Goal: Task Accomplishment & Management: Manage account settings

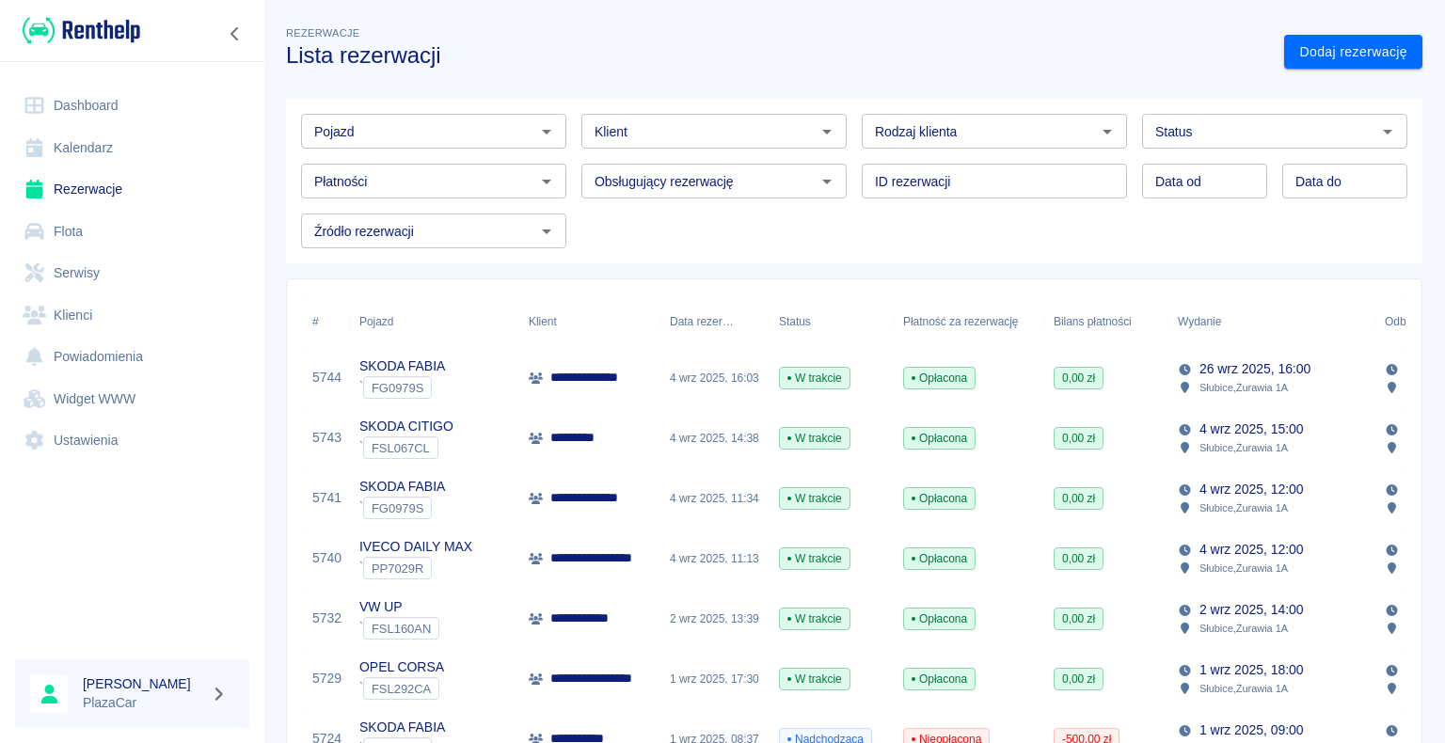
click at [1096, 131] on icon "Otwórz" at bounding box center [1107, 131] width 23 height 23
click at [1057, 179] on li "Osoba prywatna" at bounding box center [986, 171] width 262 height 31
type input "Osoba prywatna"
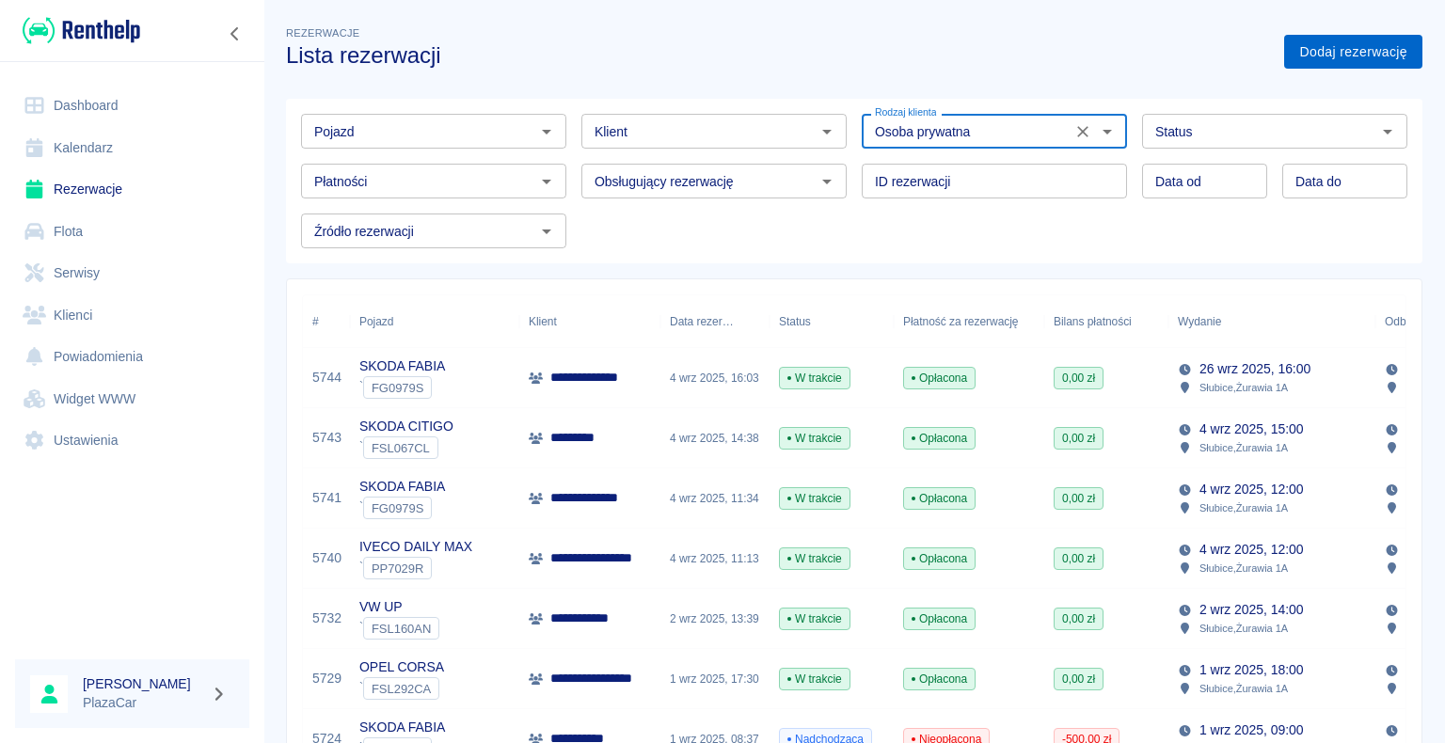
click at [1303, 51] on link "Dodaj rezerwację" at bounding box center [1353, 52] width 138 height 35
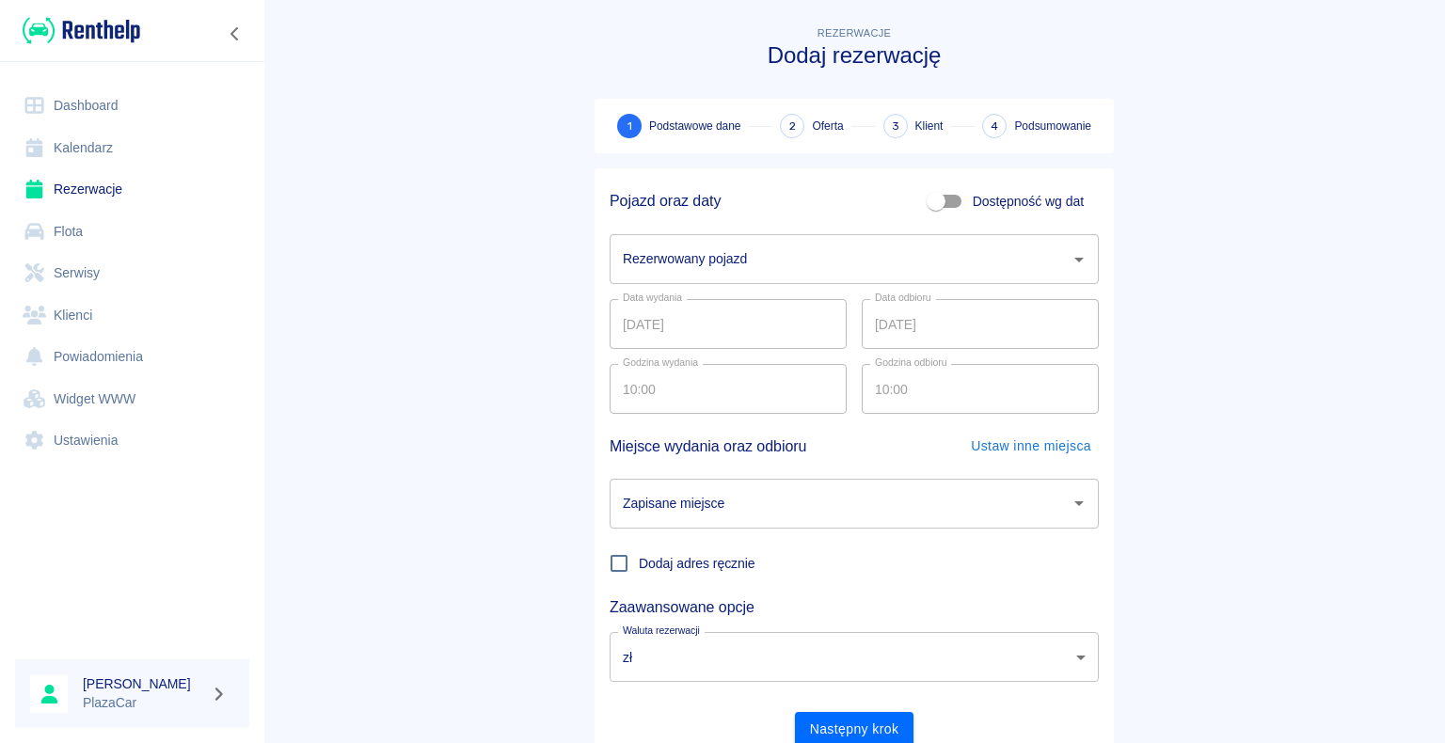
click at [1071, 257] on icon "Otwórz" at bounding box center [1079, 259] width 23 height 23
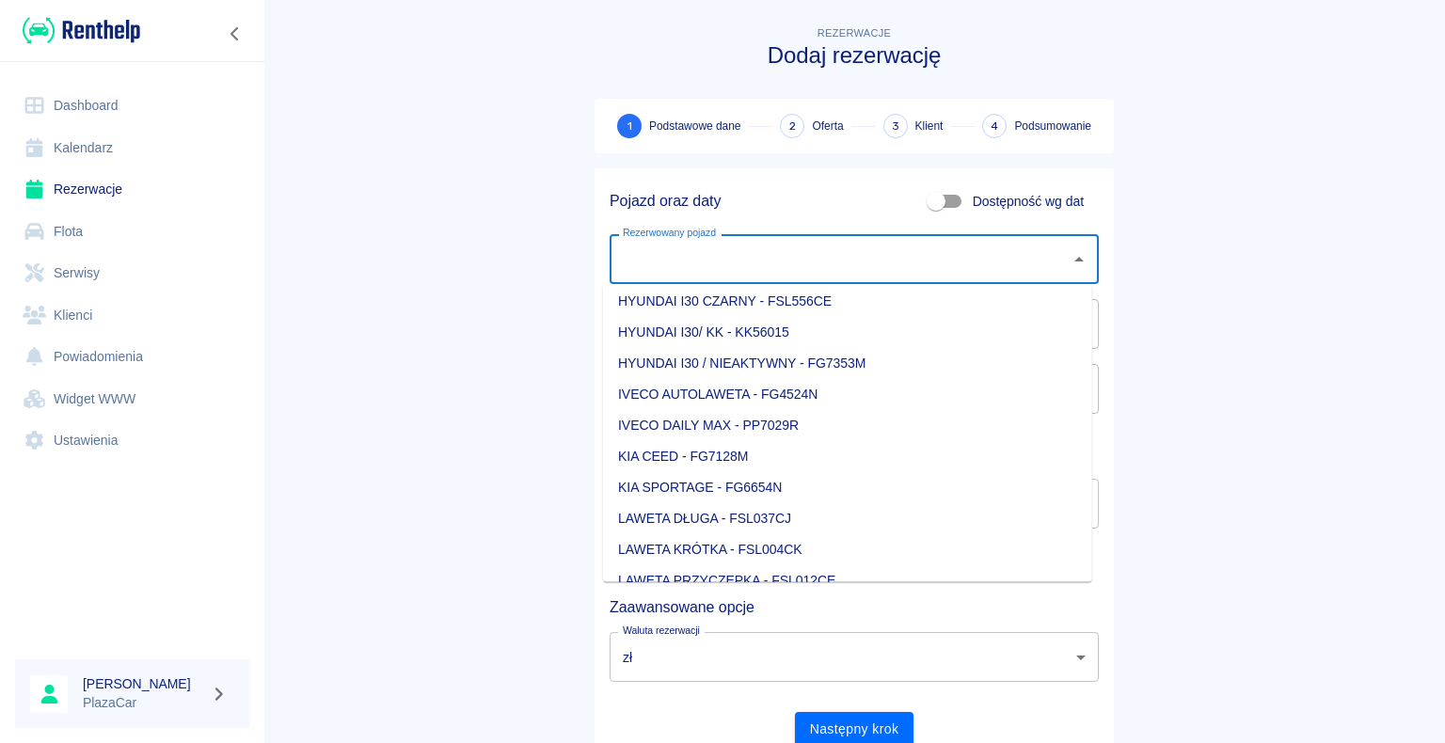
scroll to position [658, 0]
click at [771, 356] on li "KIA CEED - FG7128M" at bounding box center [847, 362] width 489 height 31
type input "KIA CEED - FG7128M"
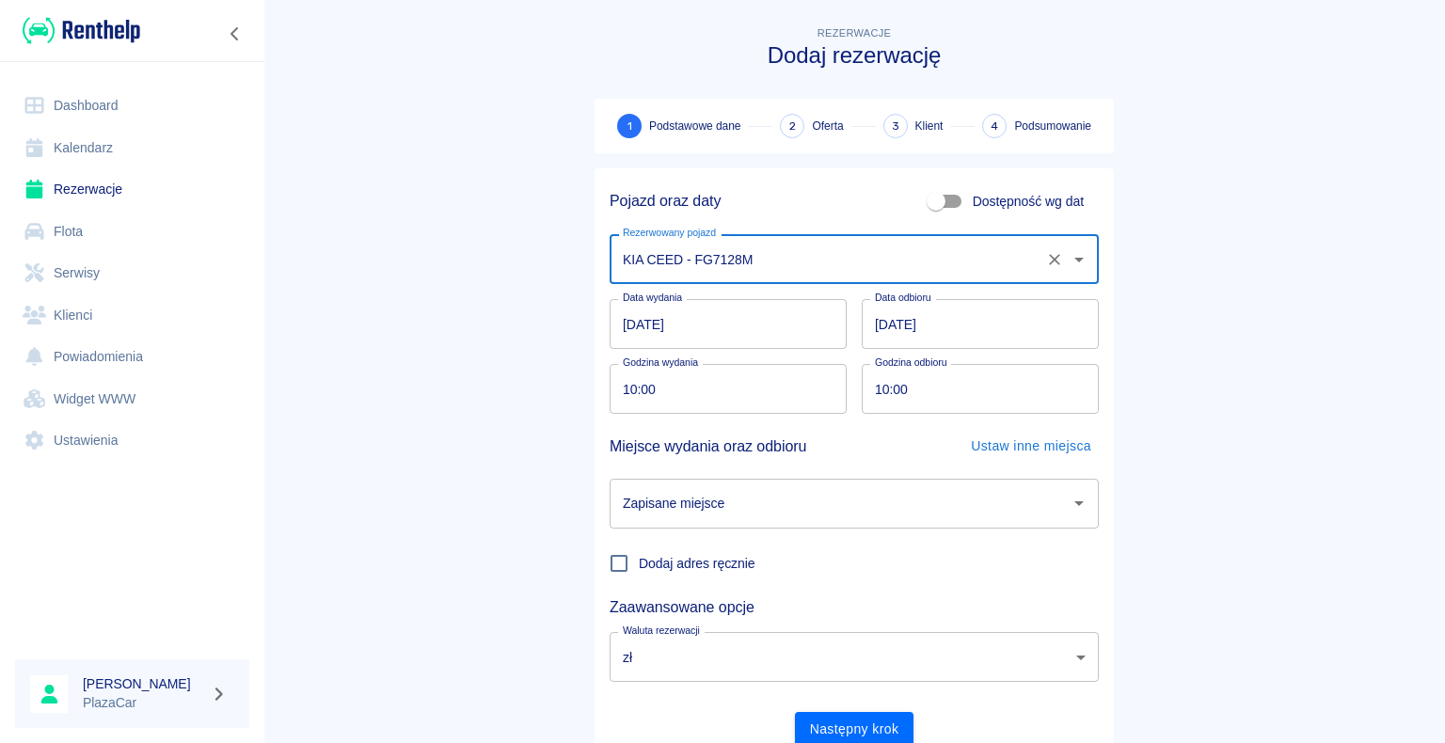
click at [882, 322] on input "[DATE]" at bounding box center [980, 324] width 237 height 50
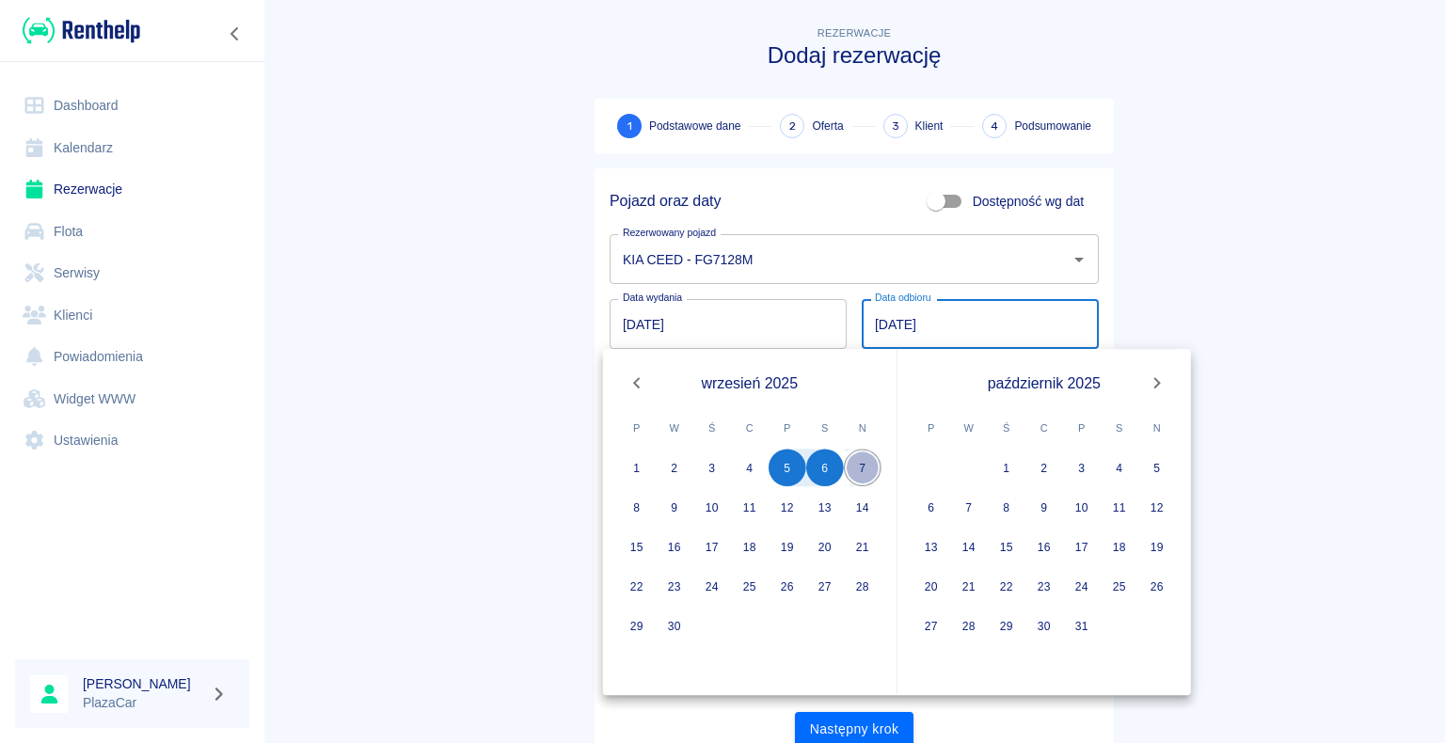
click at [860, 464] on button "7" at bounding box center [863, 468] width 38 height 38
type input "[DATE]"
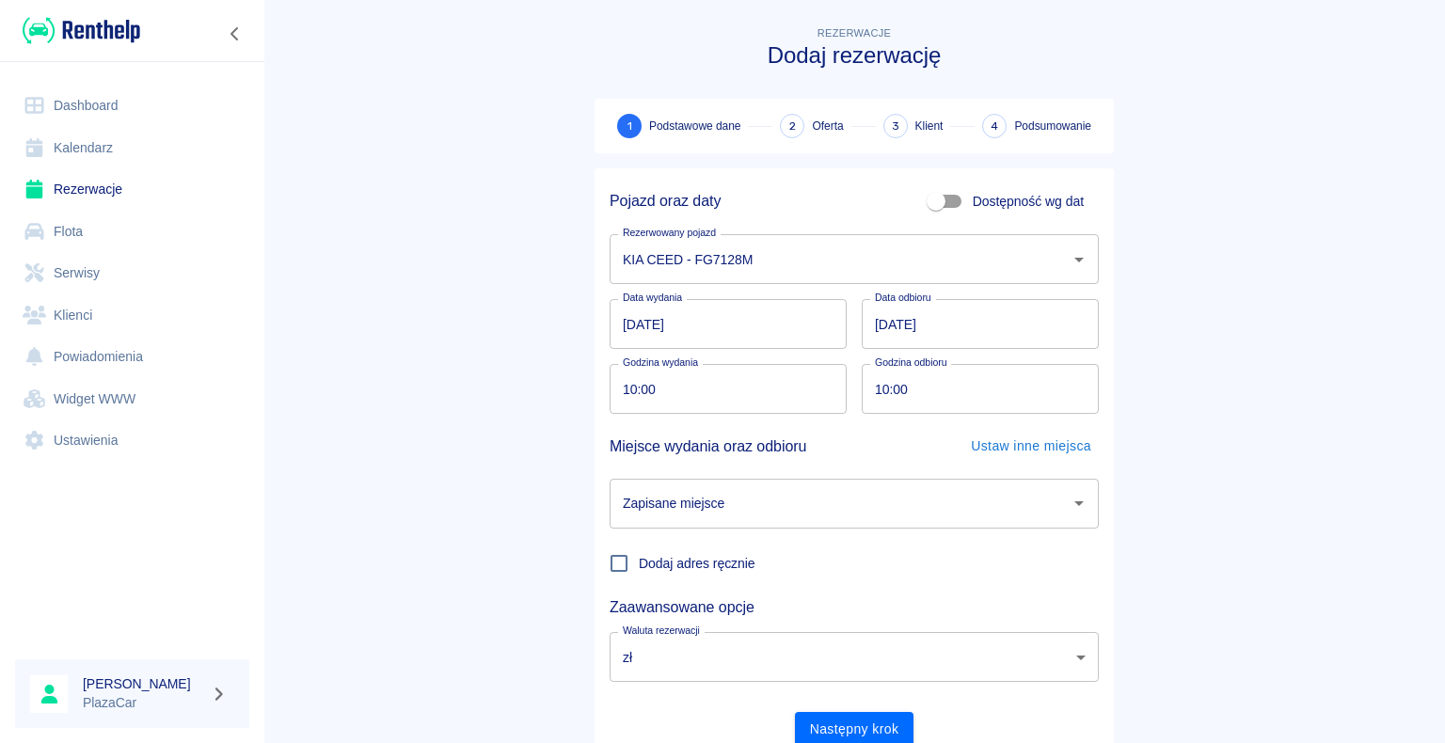
click at [628, 383] on input "10:00" at bounding box center [722, 389] width 224 height 50
type input "09:00"
click at [879, 383] on input "10:00" at bounding box center [974, 389] width 224 height 50
type input "09:00"
click at [352, 292] on main "Rezerwacje Dodaj rezerwację 1 Podstawowe dane 2 Oferta 3 Klient 4 Podsumowanie …" at bounding box center [854, 392] width 1182 height 739
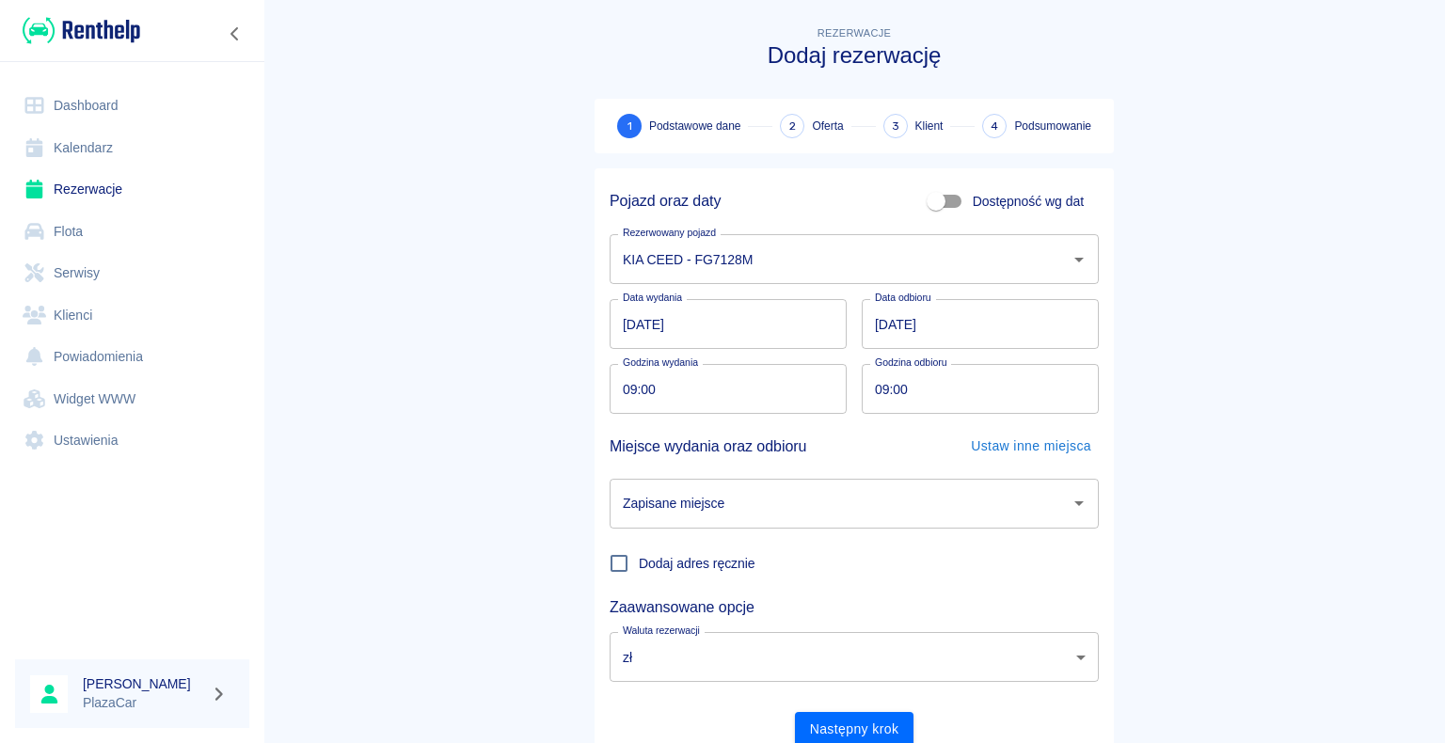
click at [1068, 502] on icon "Otwórz" at bounding box center [1079, 503] width 23 height 23
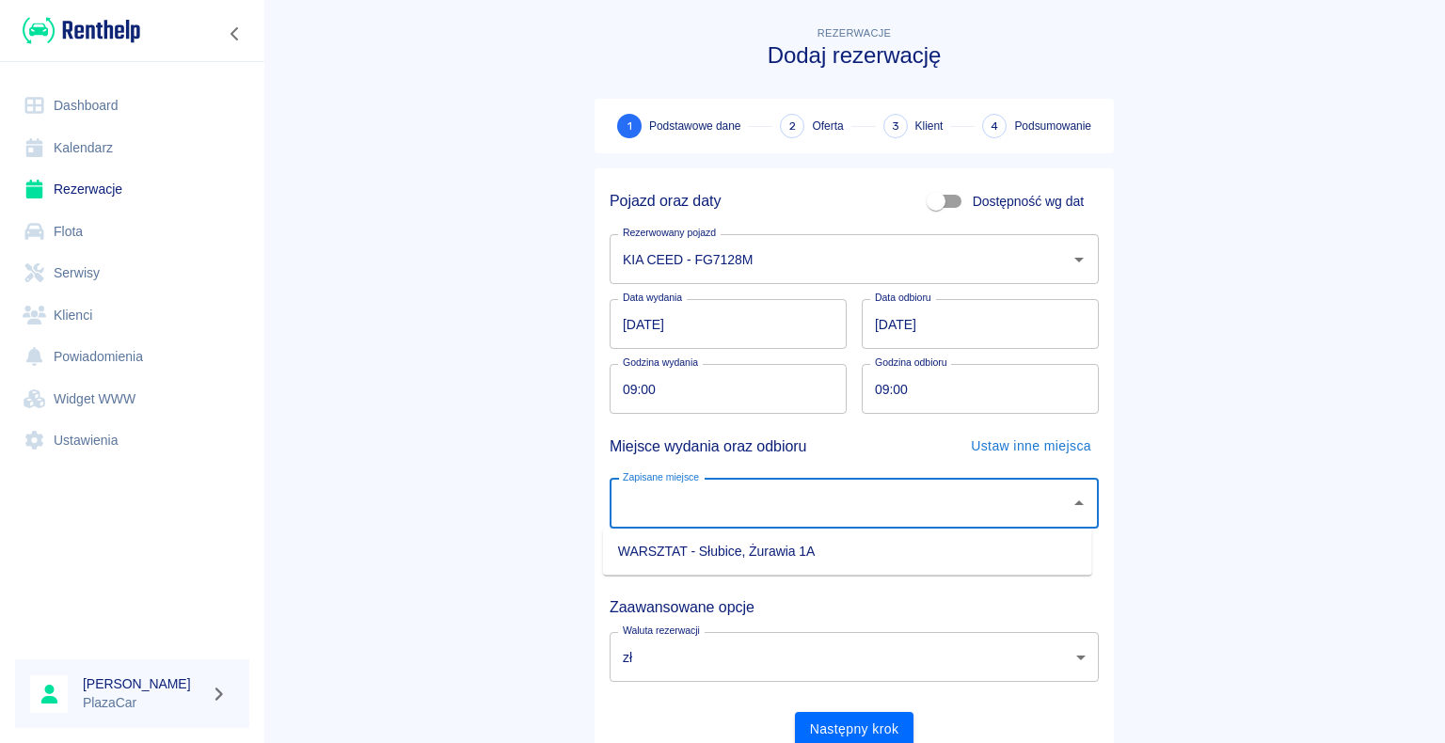
click at [989, 544] on li "WARSZTAT - Słubice, Żurawia 1A" at bounding box center [847, 551] width 489 height 31
type input "WARSZTAT - Słubice, Żurawia 1A"
click at [860, 730] on button "Następny krok" at bounding box center [854, 729] width 119 height 35
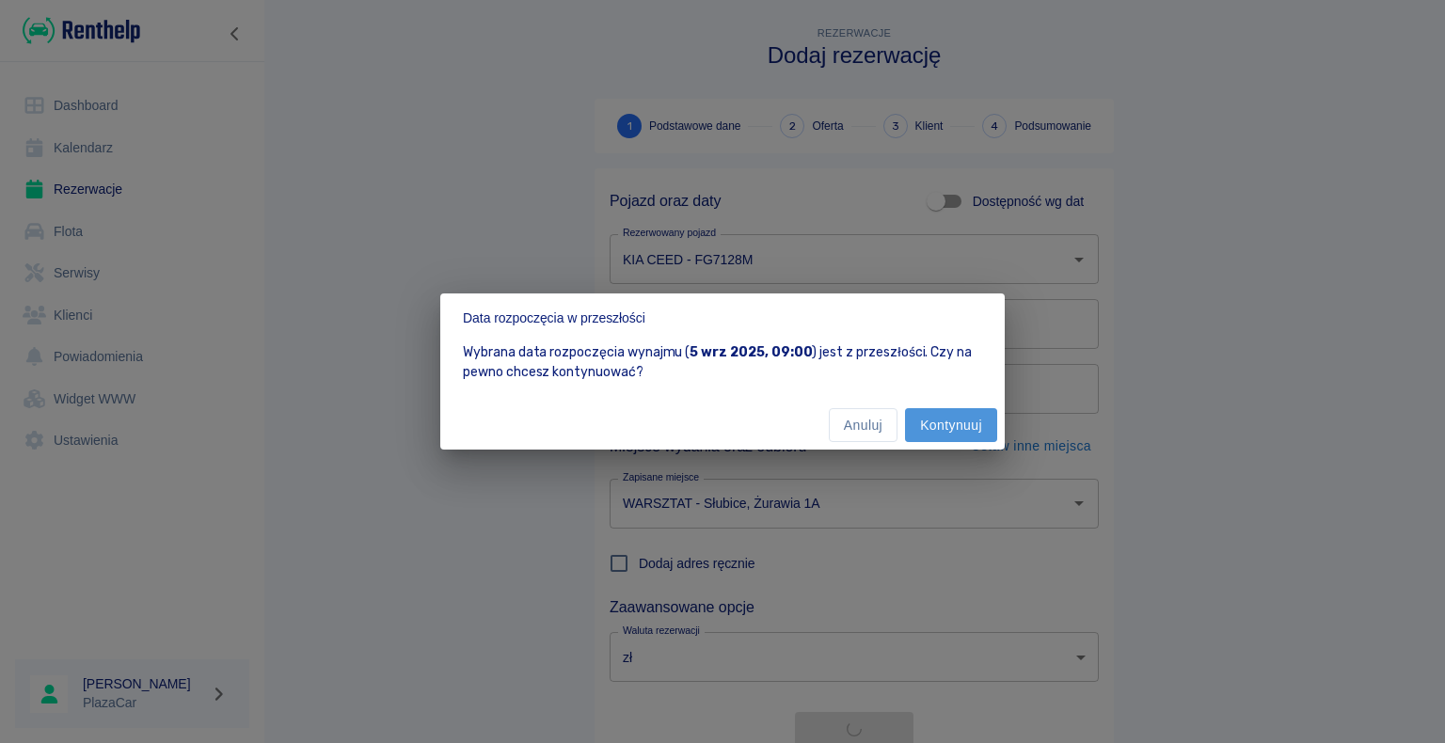
click at [941, 429] on button "Kontynuuj" at bounding box center [951, 425] width 92 height 35
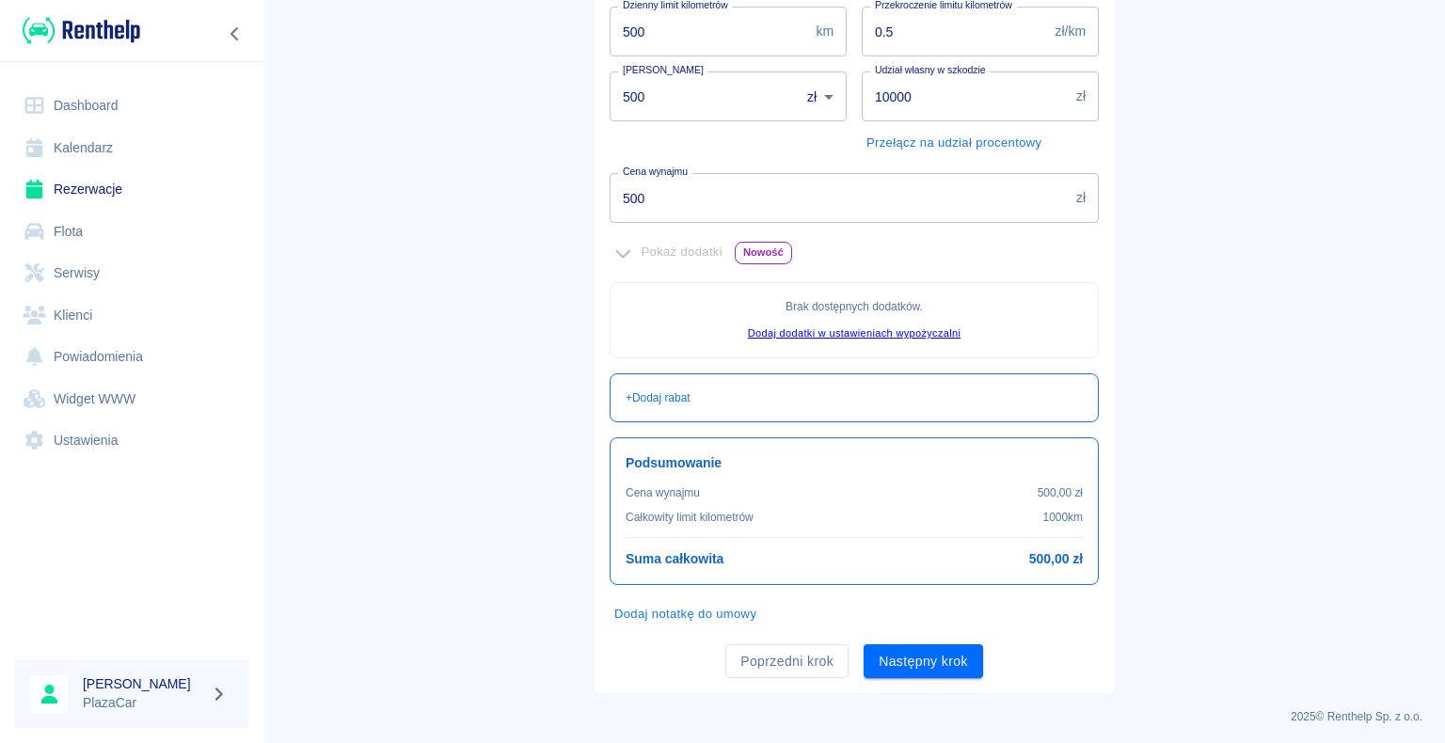
scroll to position [341, 0]
click at [916, 661] on button "Następny krok" at bounding box center [923, 659] width 119 height 35
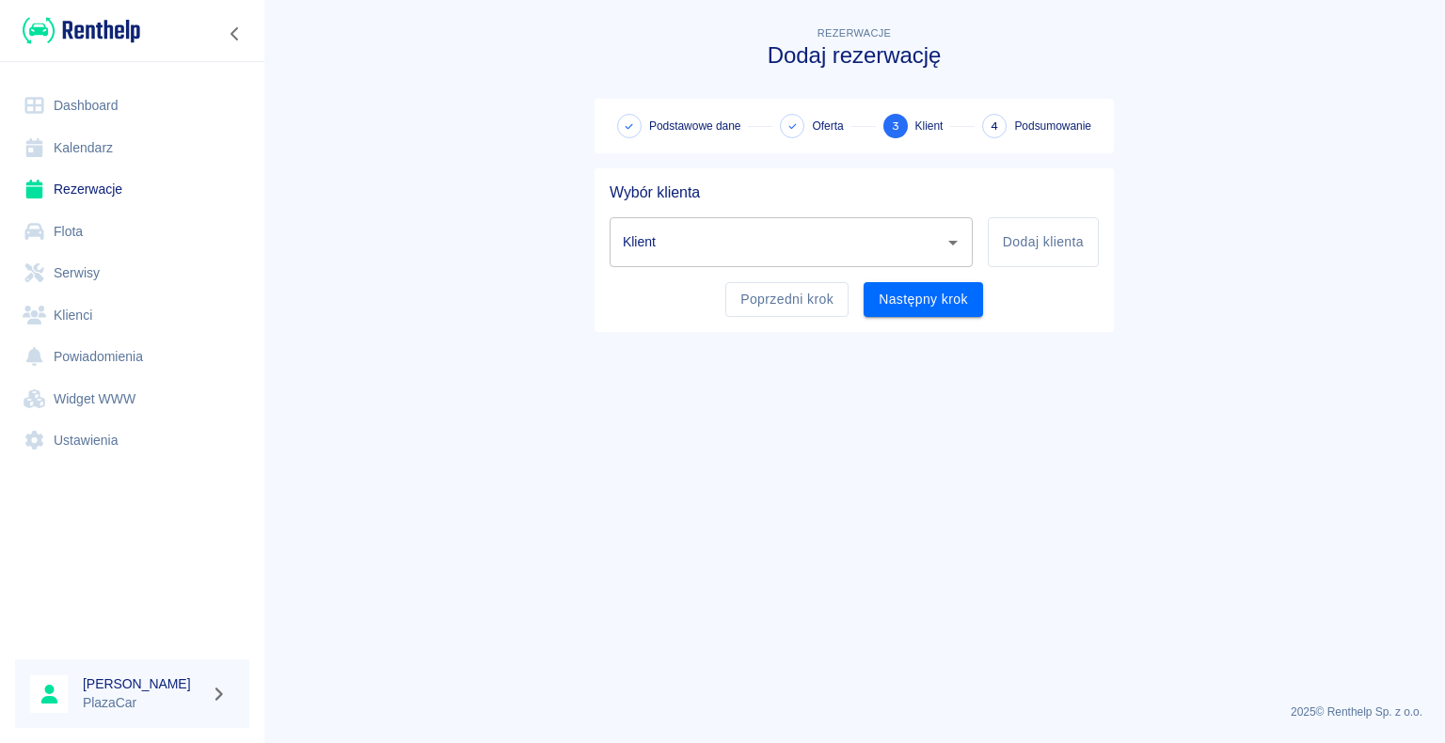
click at [706, 243] on input "Klient" at bounding box center [777, 242] width 318 height 33
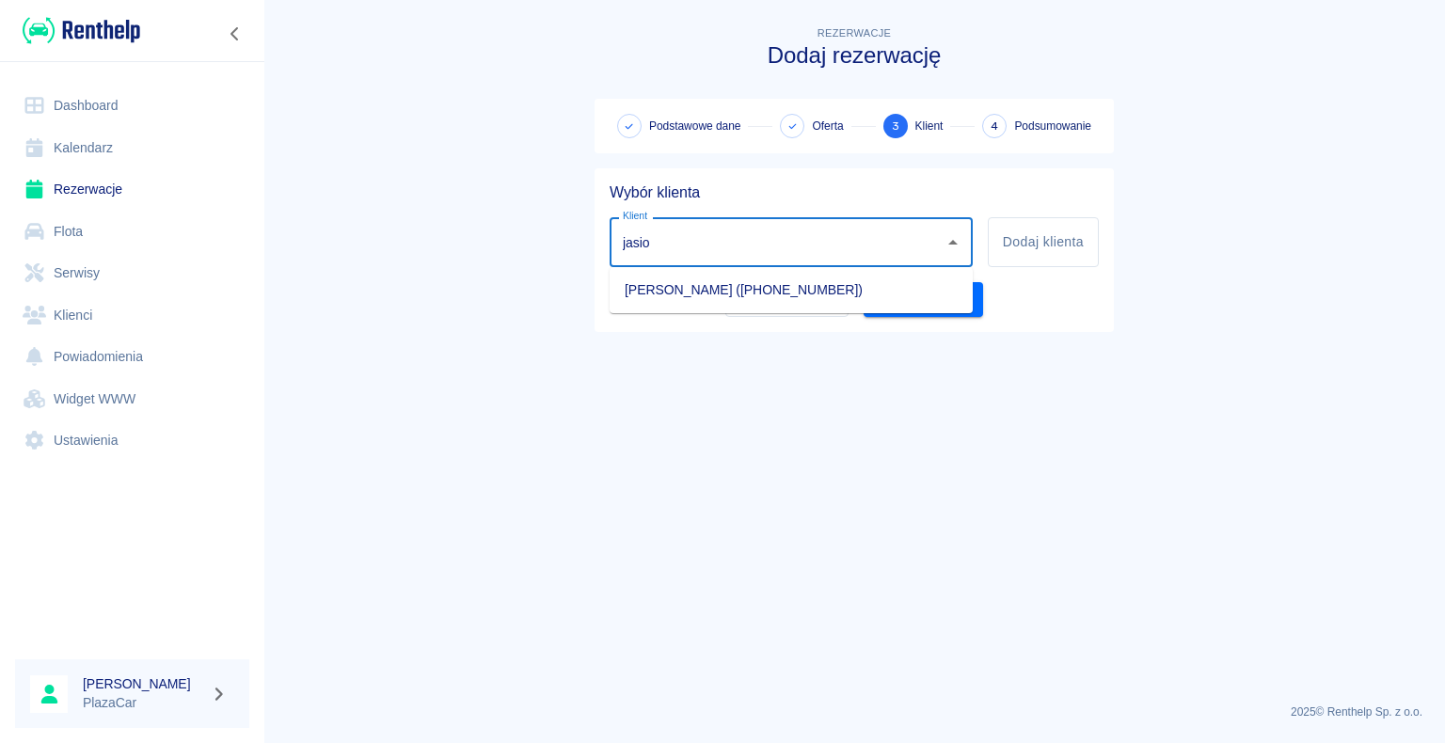
click at [805, 291] on li "[PERSON_NAME] ([PHONE_NUMBER])" at bounding box center [791, 290] width 363 height 31
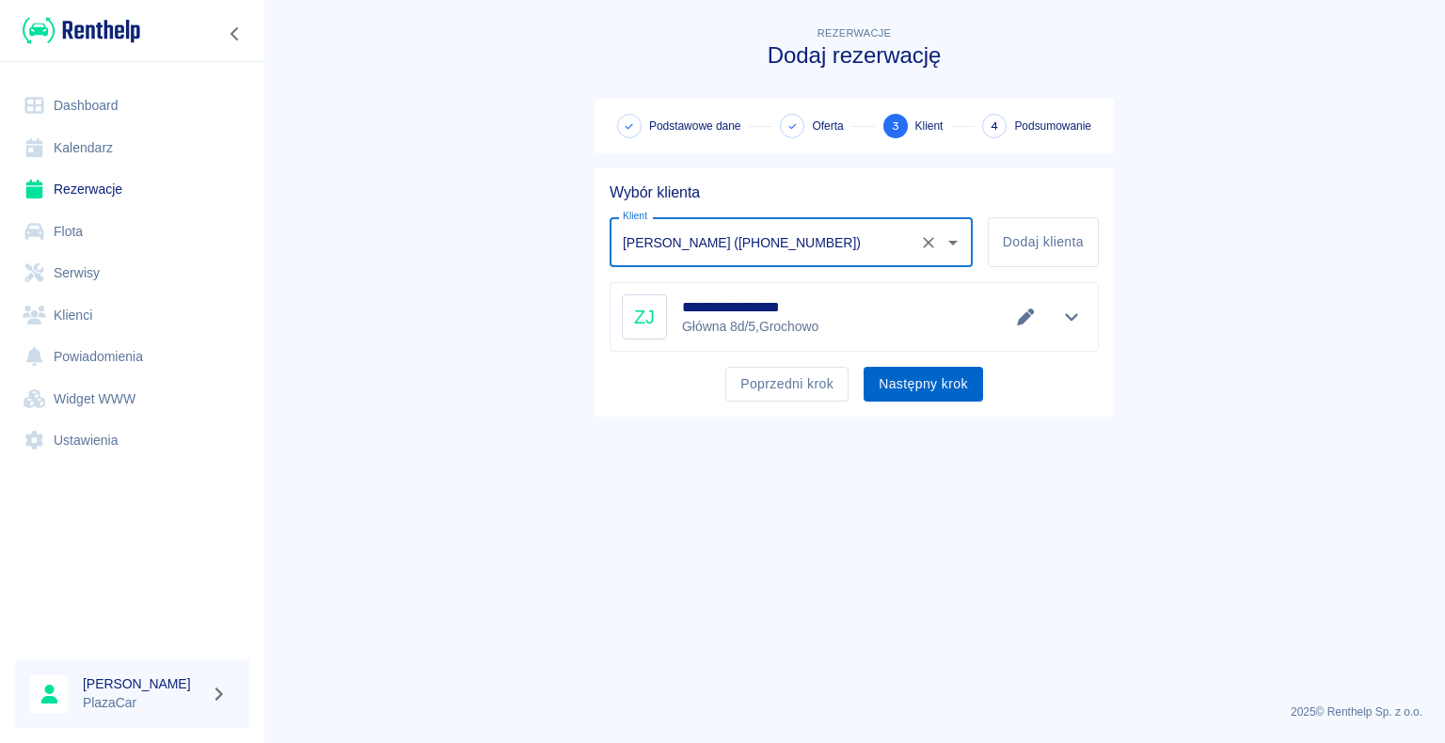
type input "[PERSON_NAME] ([PHONE_NUMBER])"
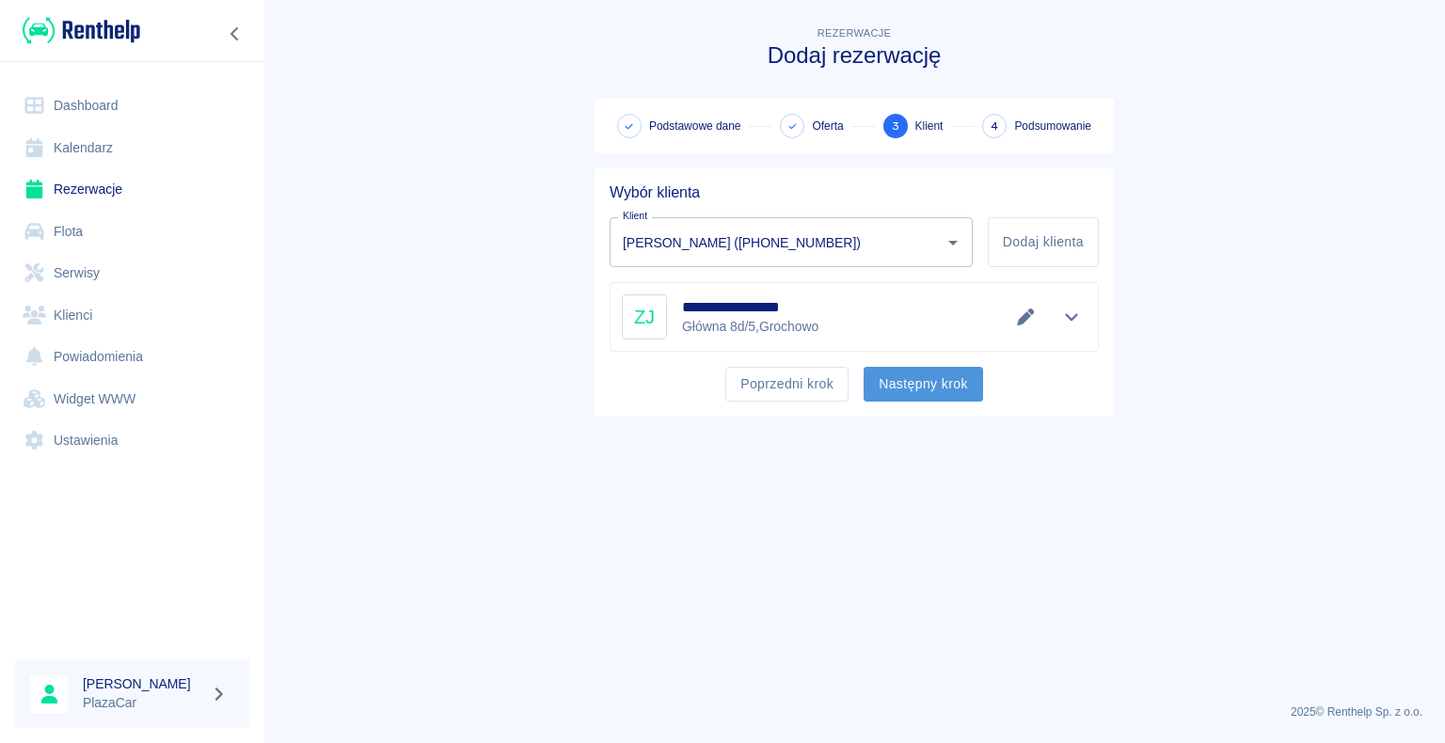
click at [914, 385] on button "Następny krok" at bounding box center [923, 384] width 119 height 35
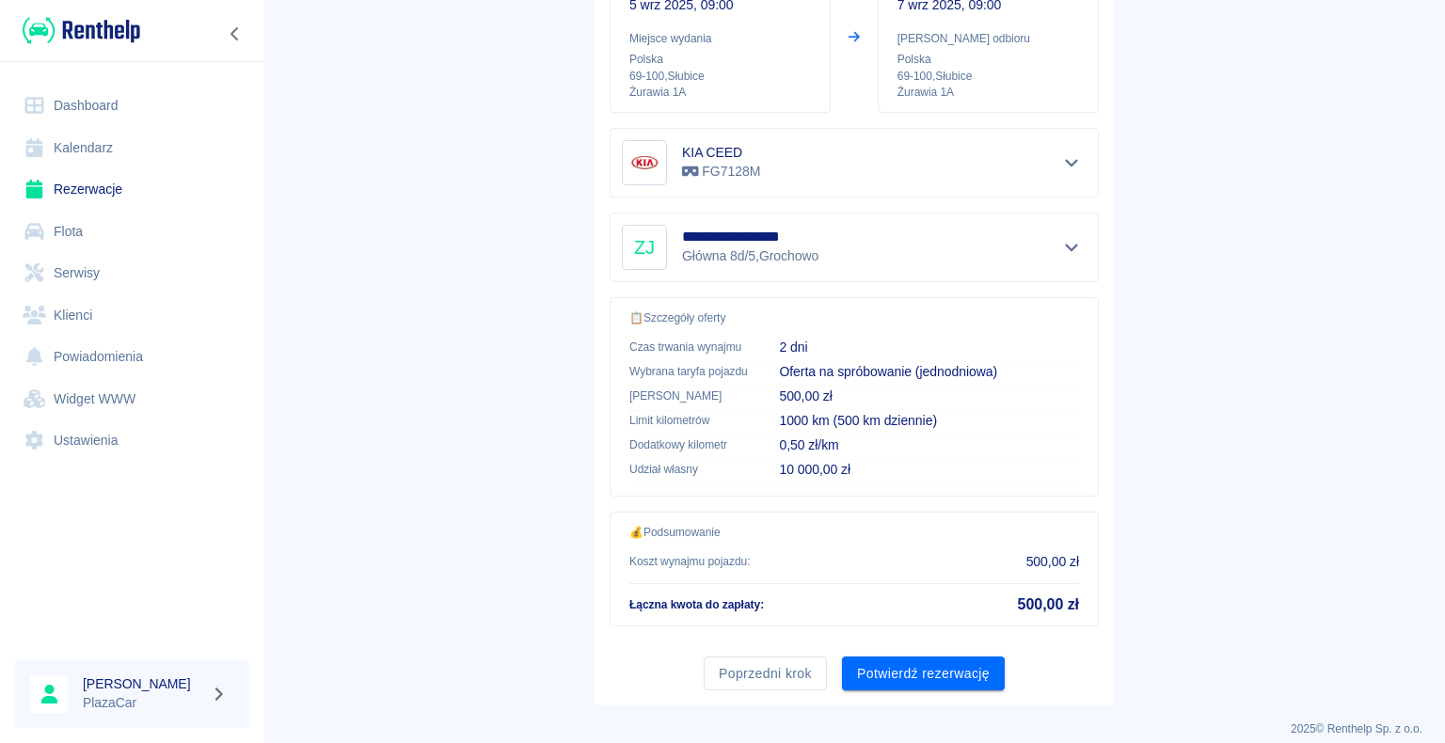
scroll to position [268, 0]
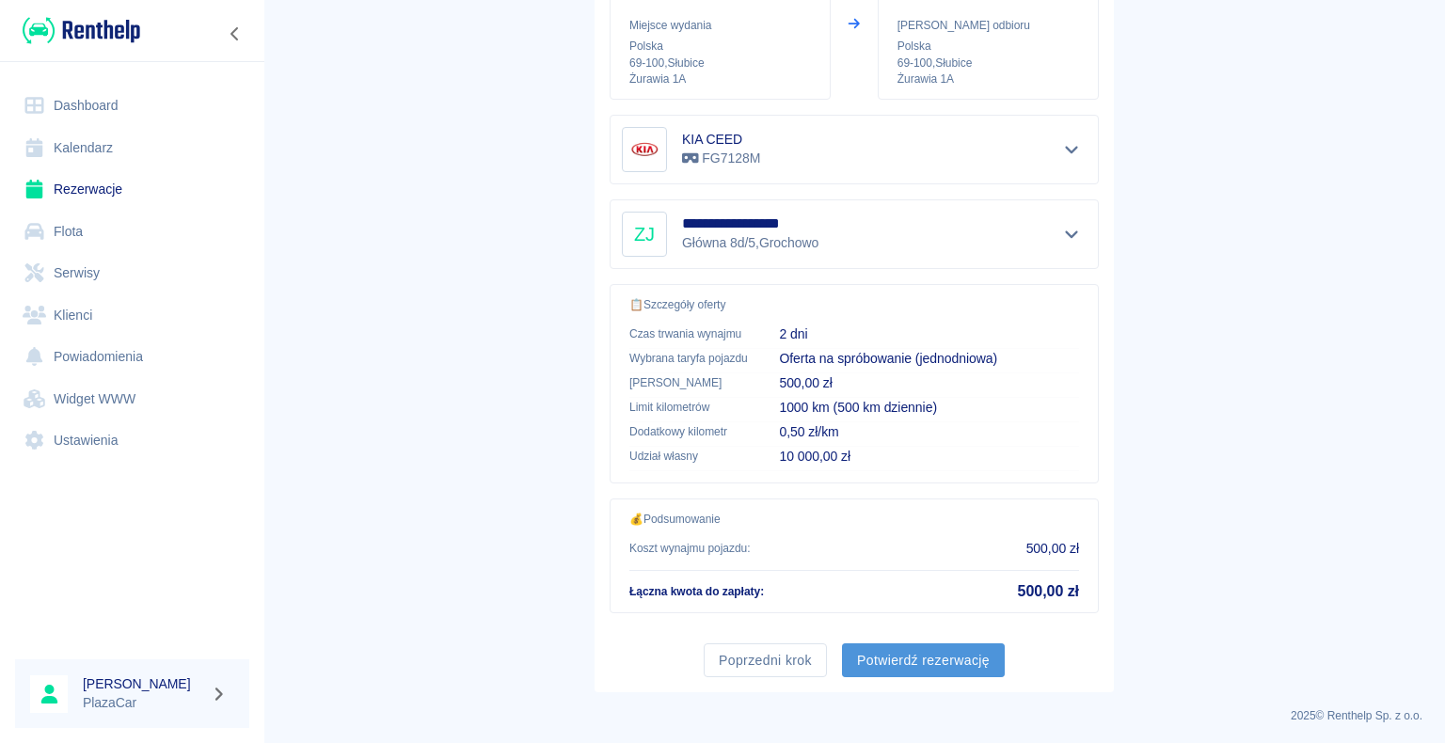
click at [919, 658] on button "Potwierdź rezerwację" at bounding box center [923, 660] width 163 height 35
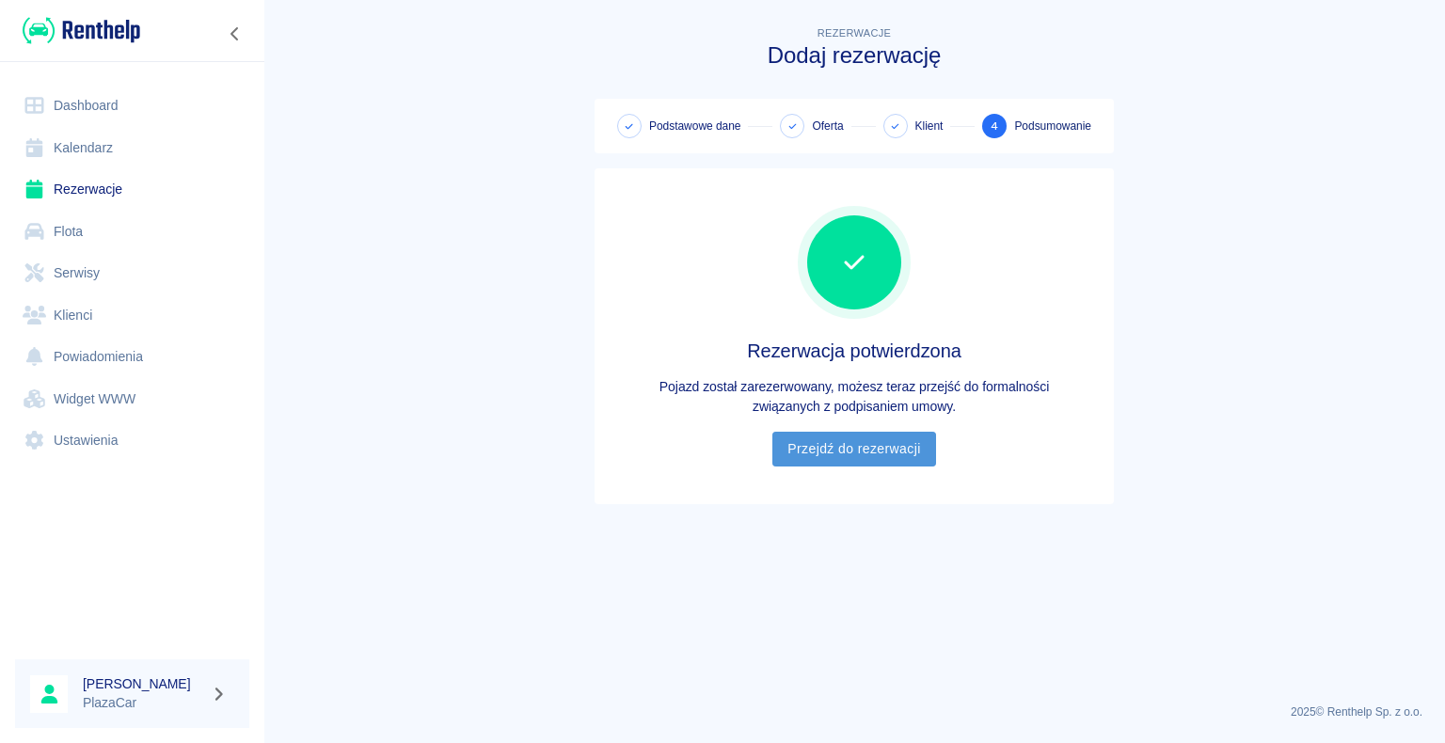
click at [851, 450] on link "Przejdź do rezerwacji" at bounding box center [853, 449] width 163 height 35
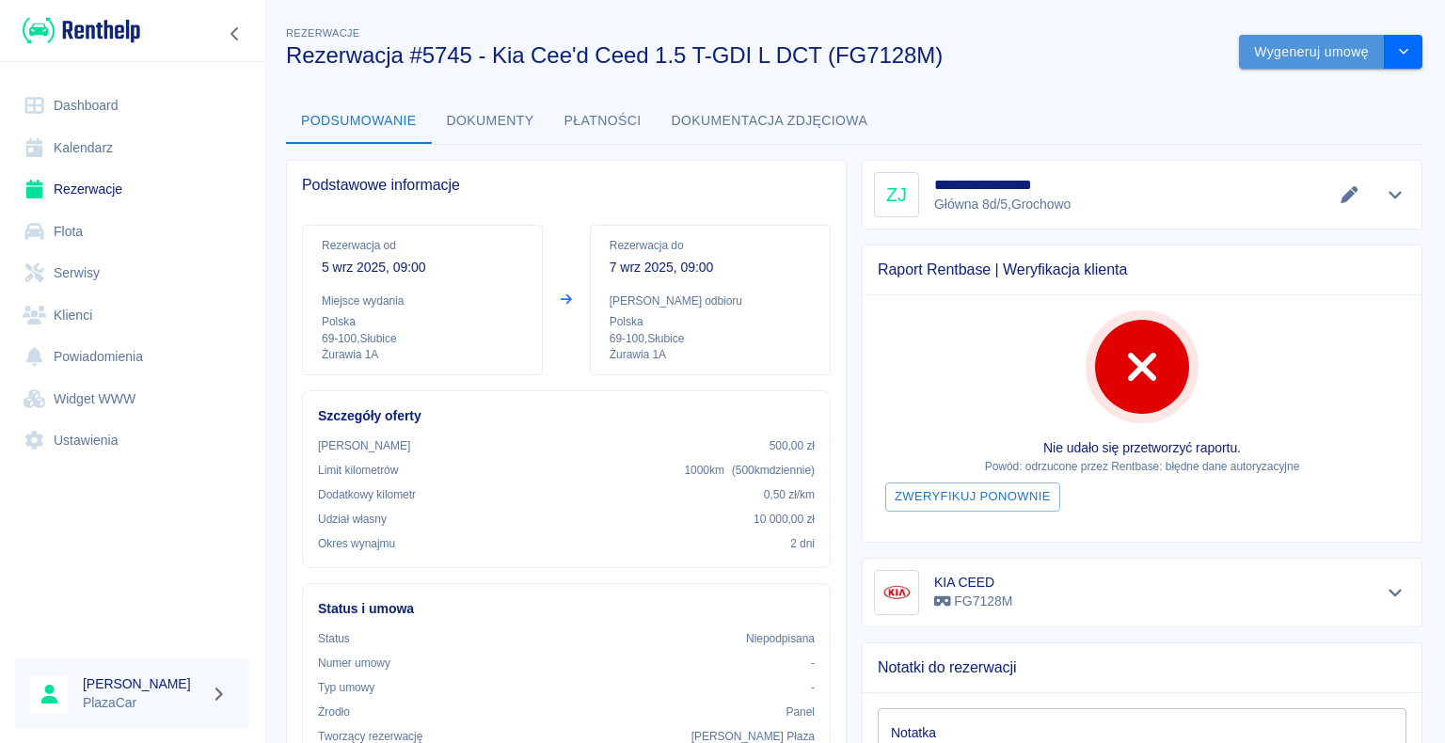
click at [1279, 50] on button "Wygeneruj umowę" at bounding box center [1312, 52] width 146 height 35
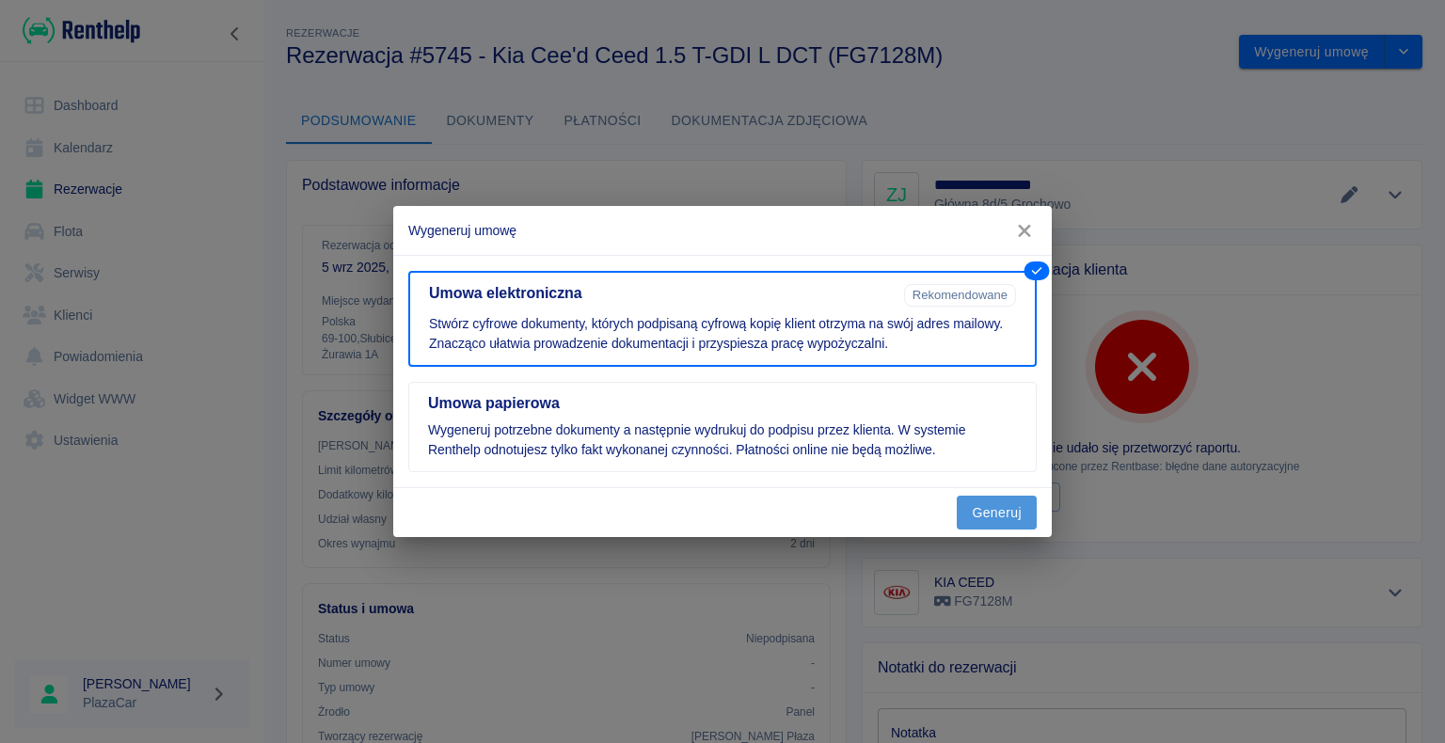
click at [1007, 512] on button "Generuj" at bounding box center [997, 513] width 80 height 35
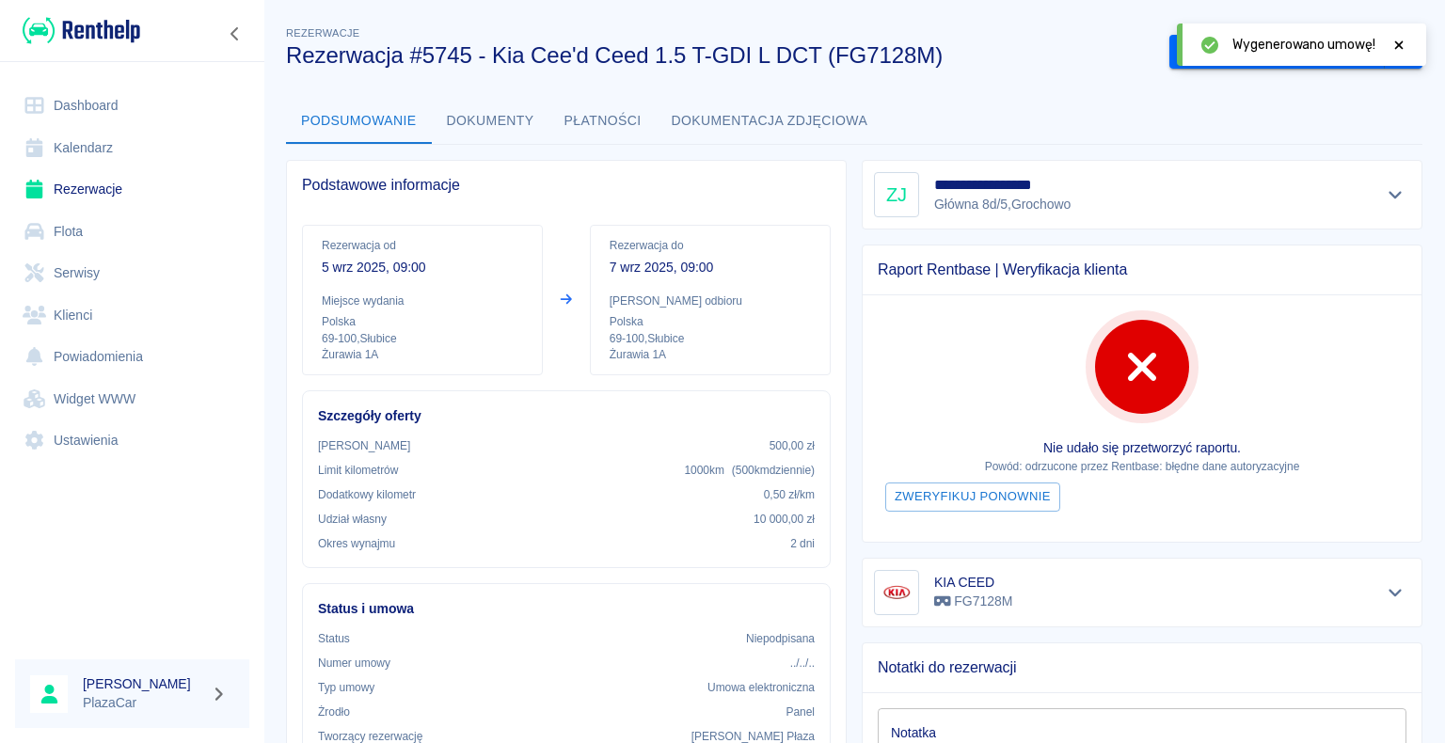
click at [1399, 42] on icon at bounding box center [1398, 45] width 17 height 13
click at [1276, 48] on button "Podpisz umowę elektroniczną" at bounding box center [1276, 52] width 215 height 35
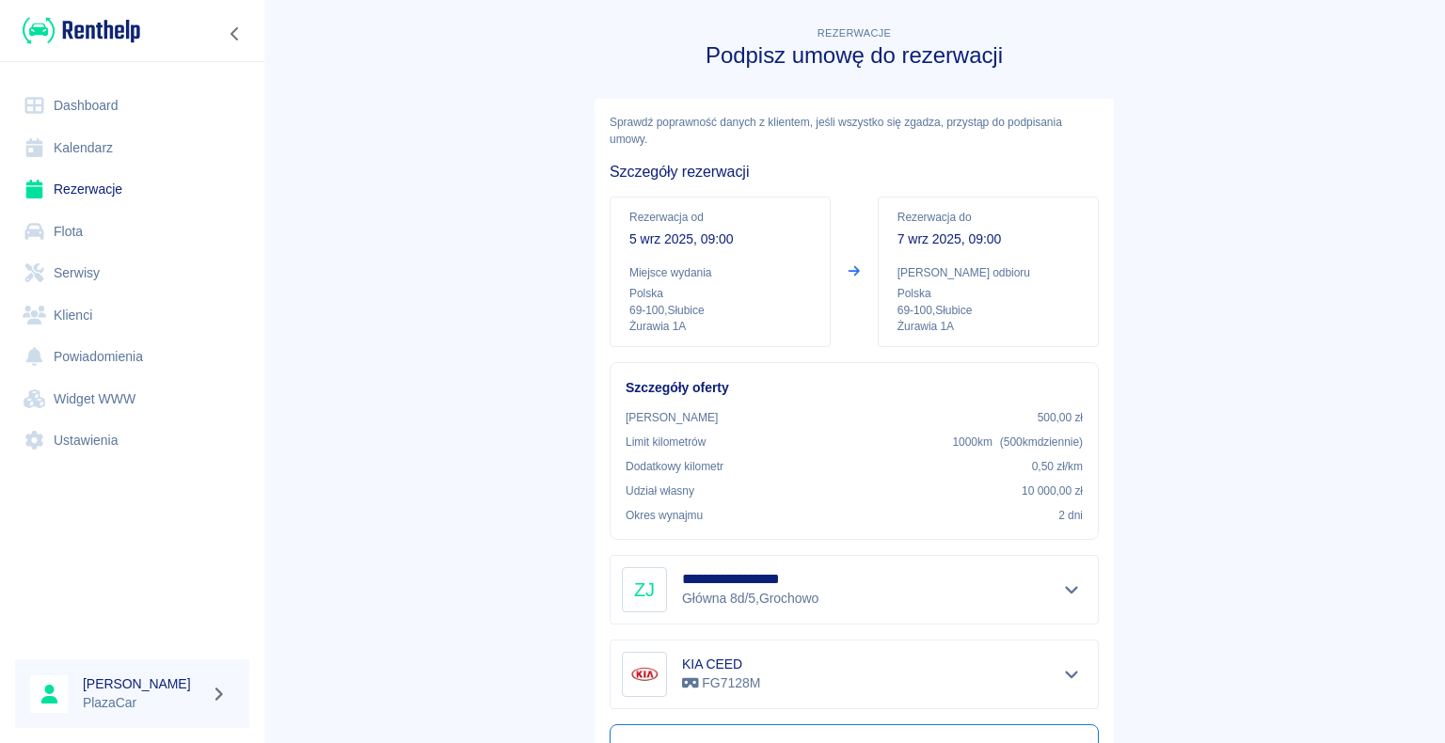
click at [104, 189] on link "Rezerwacje" at bounding box center [132, 189] width 234 height 42
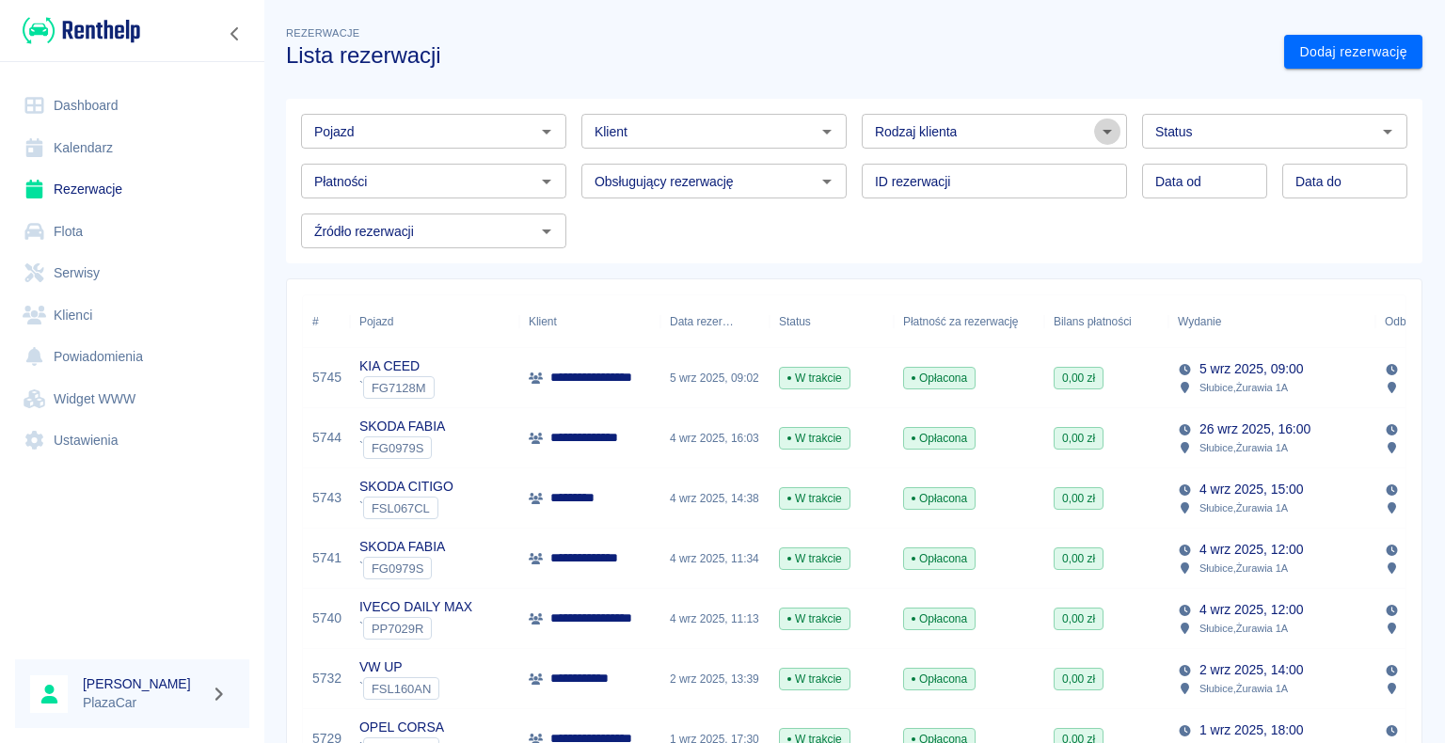
click at [1096, 136] on icon "Otwórz" at bounding box center [1107, 131] width 23 height 23
click at [1035, 172] on li "Osoba prywatna" at bounding box center [986, 171] width 262 height 31
type input "Osoba prywatna"
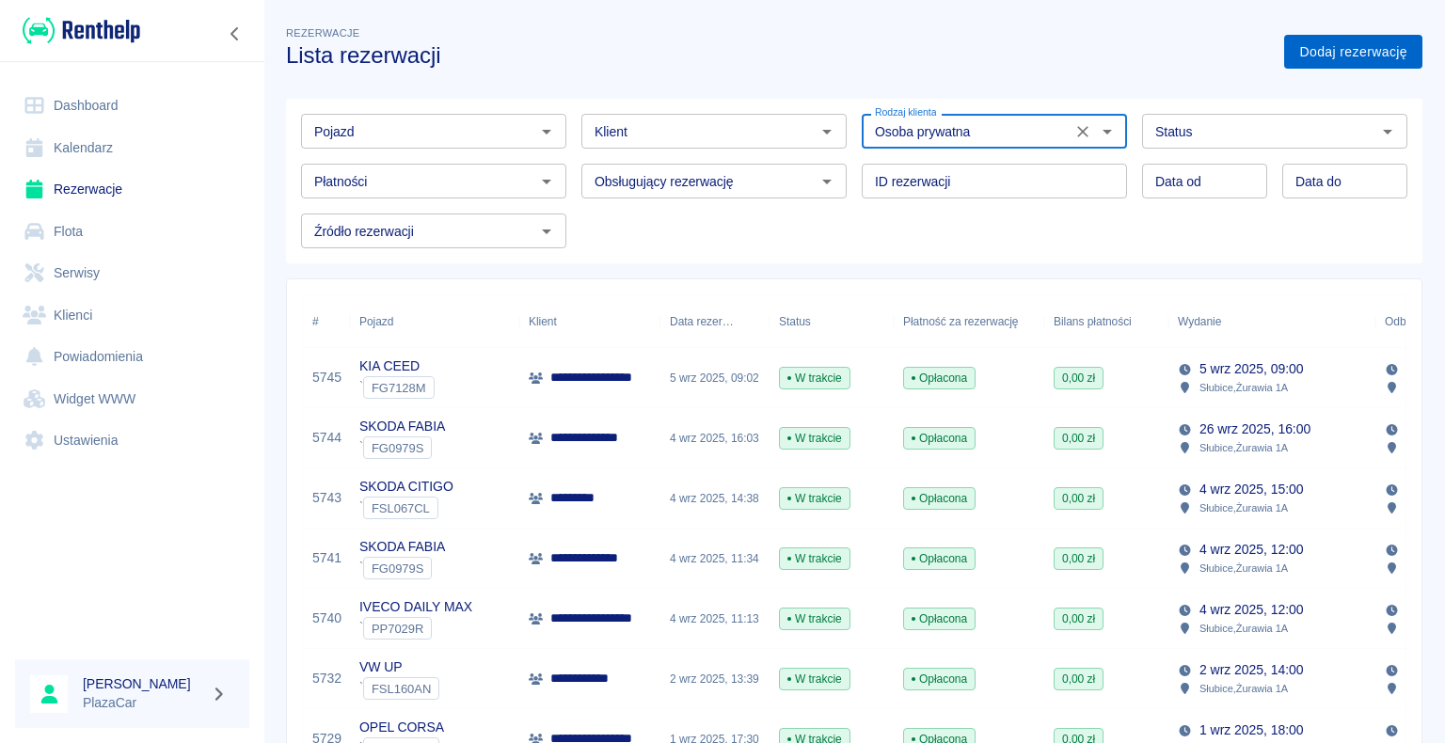
click at [1312, 50] on link "Dodaj rezerwację" at bounding box center [1353, 52] width 138 height 35
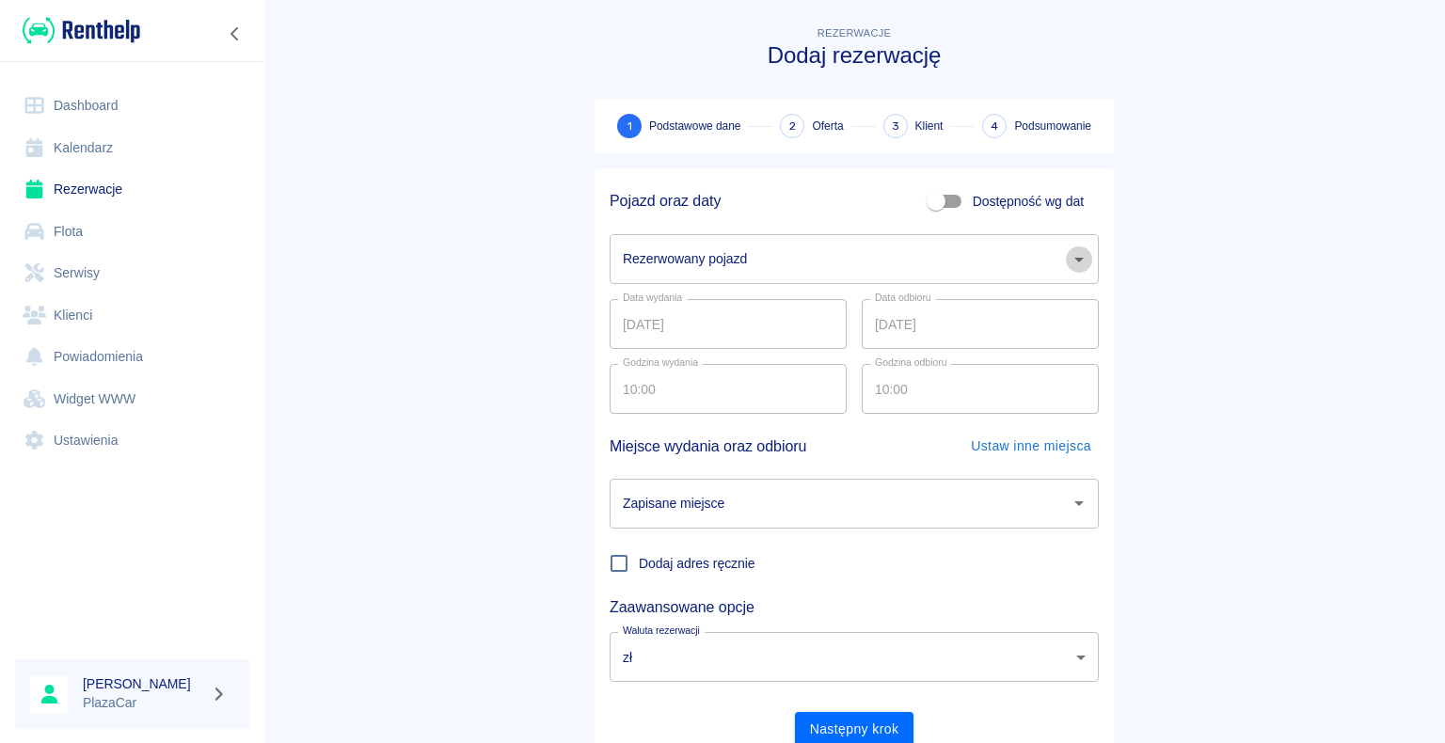
click at [1070, 261] on icon "Otwórz" at bounding box center [1079, 259] width 23 height 23
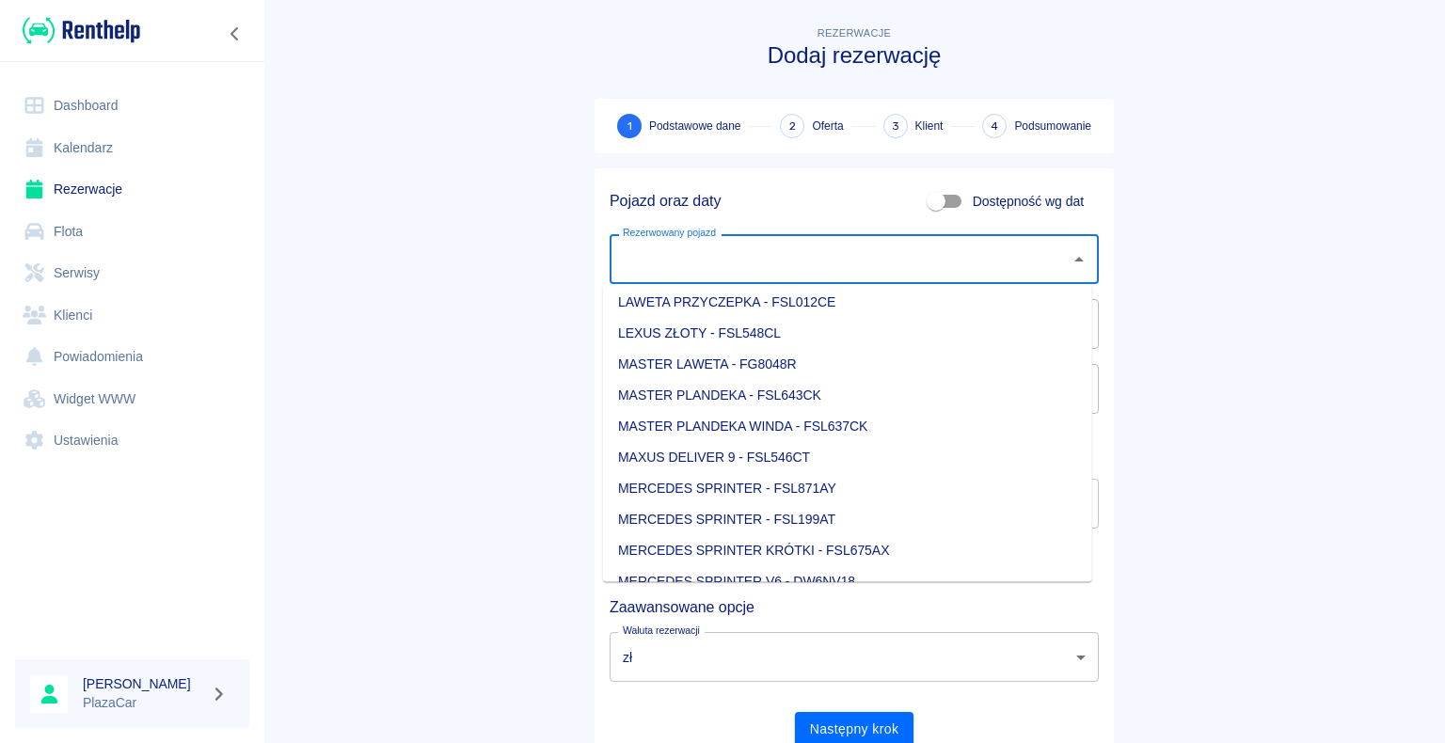
scroll to position [847, 0]
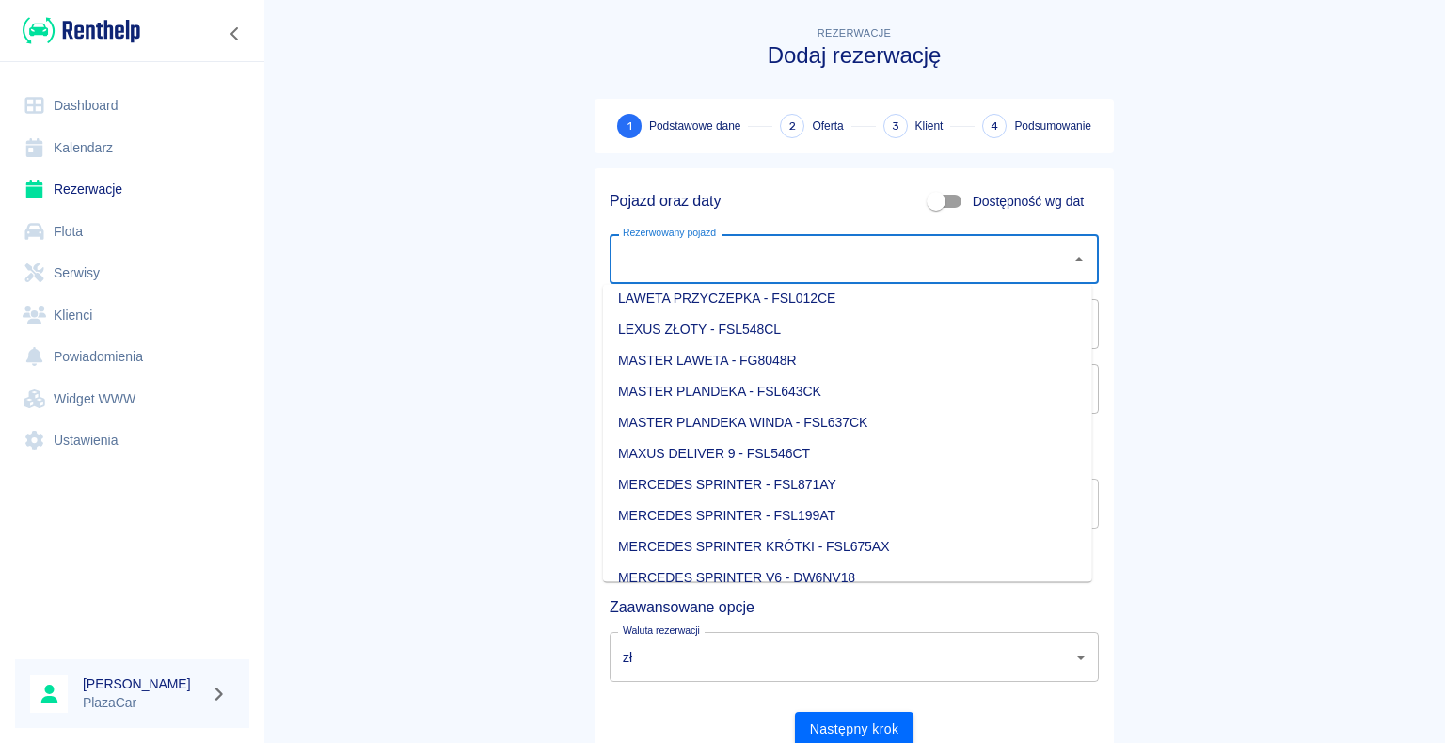
click at [947, 353] on li "MASTER LAWETA - FG8048R" at bounding box center [847, 360] width 489 height 31
type input "MASTER LAWETA - FG8048R"
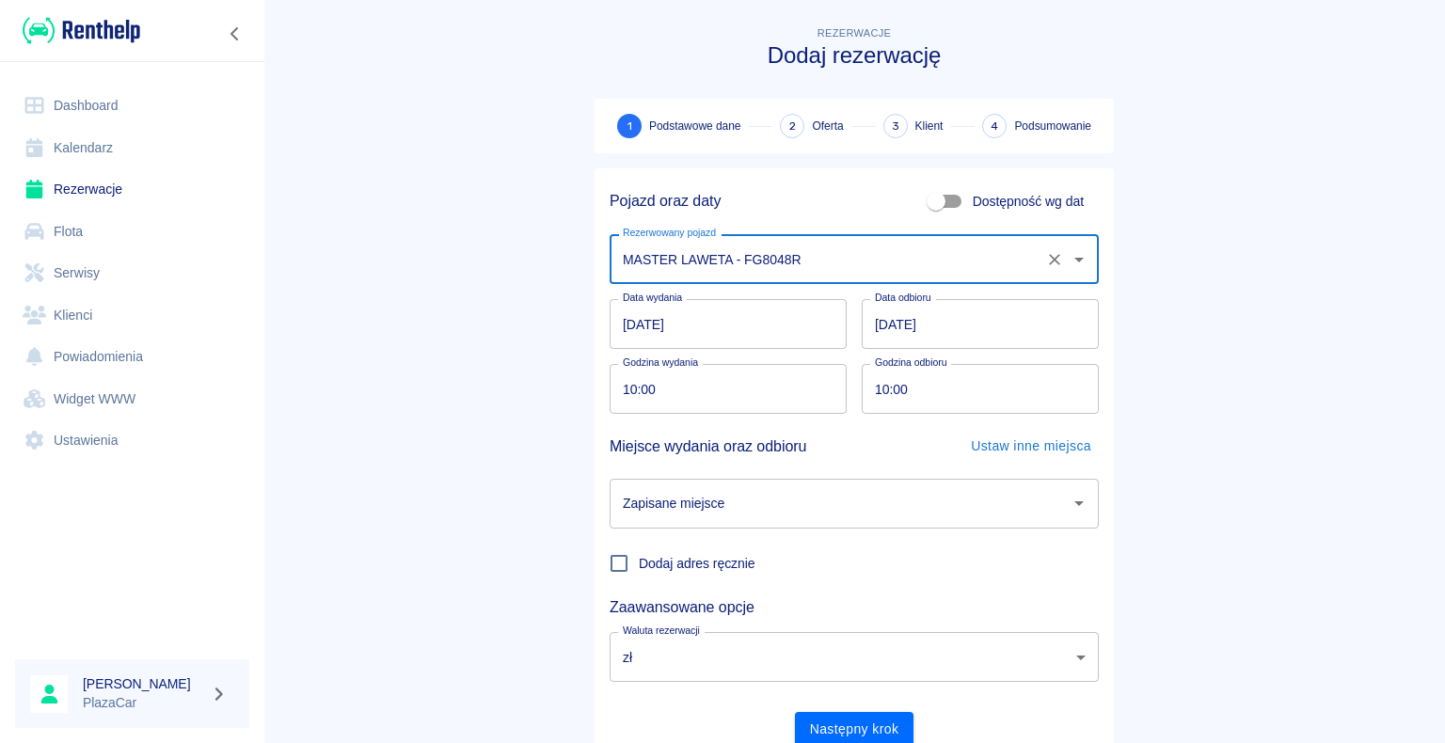
click at [1068, 503] on icon "Otwórz" at bounding box center [1079, 503] width 23 height 23
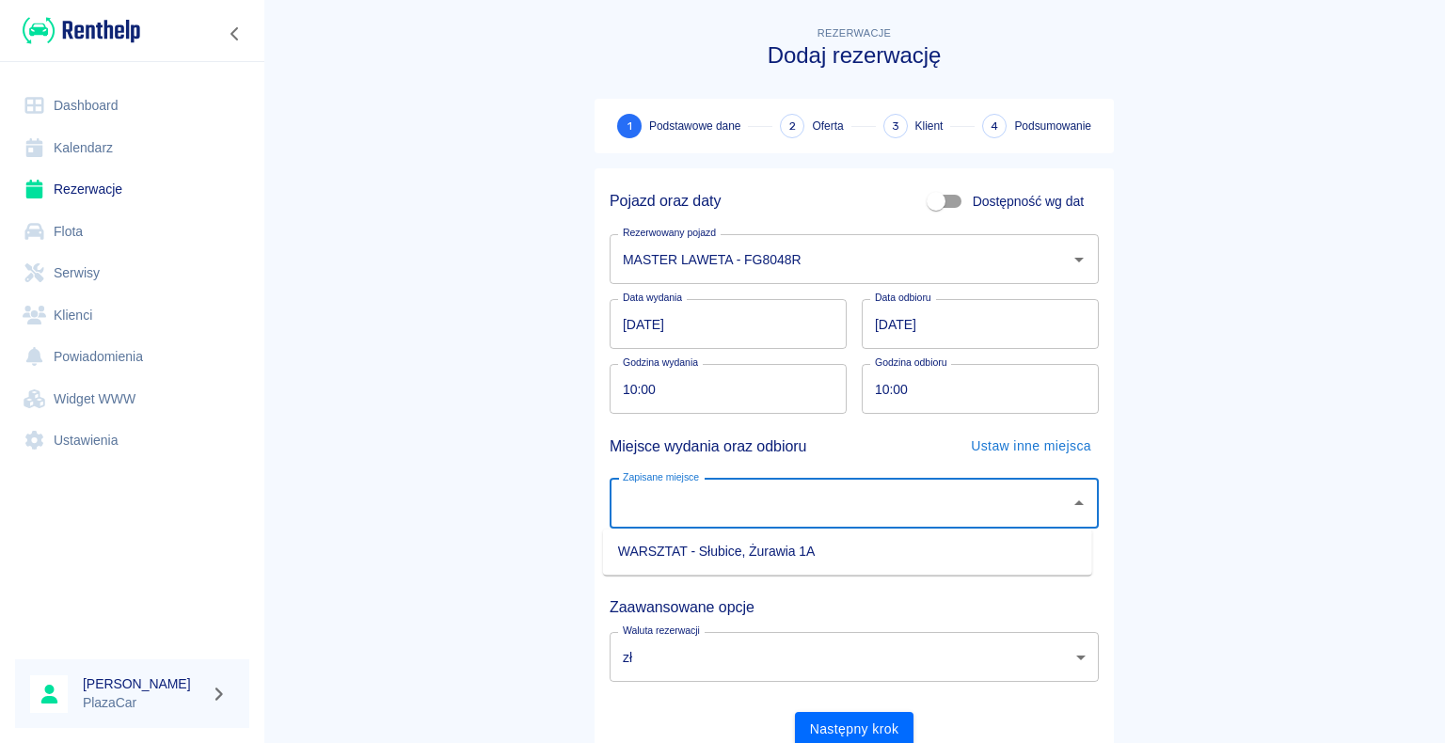
click at [962, 551] on li "WARSZTAT - Słubice, Żurawia 1A" at bounding box center [847, 551] width 489 height 31
type input "WARSZTAT - Słubice, Żurawia 1A"
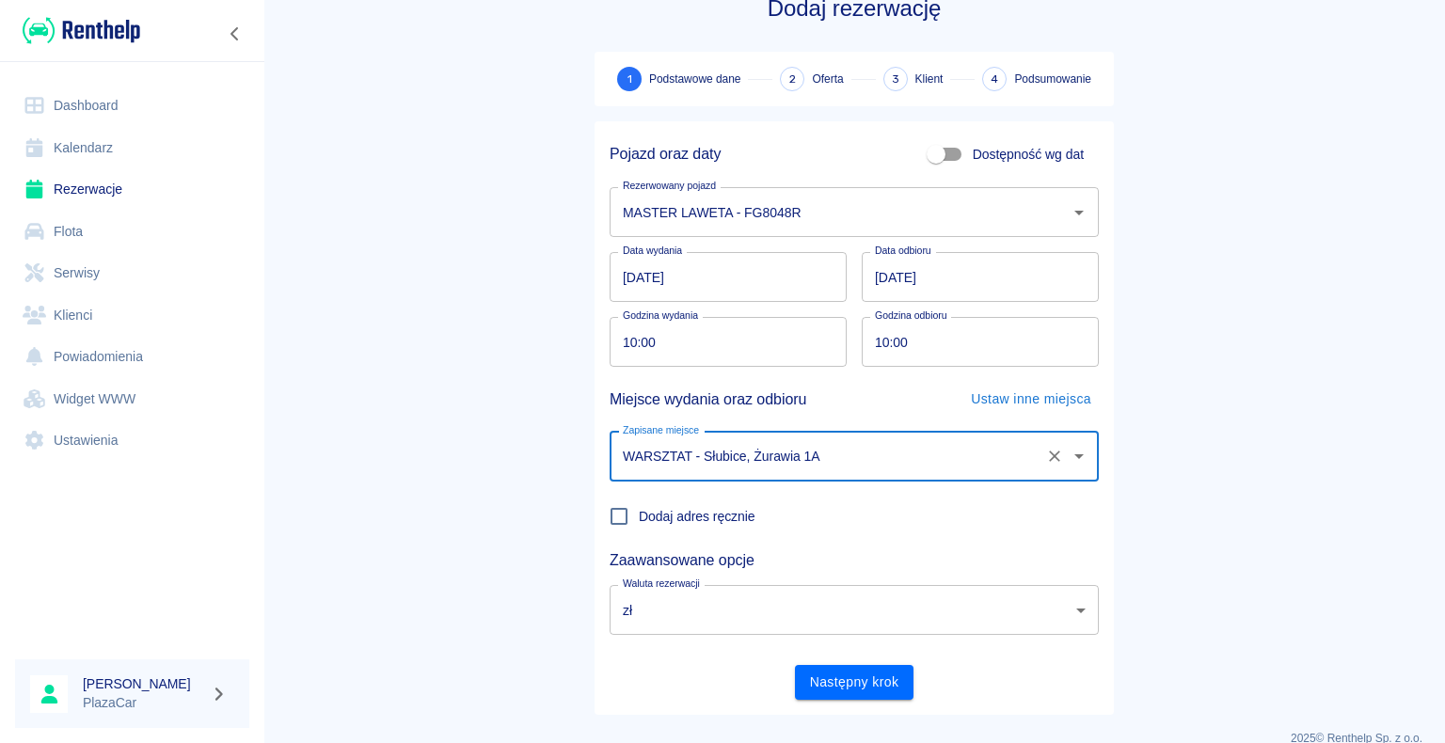
scroll to position [72, 0]
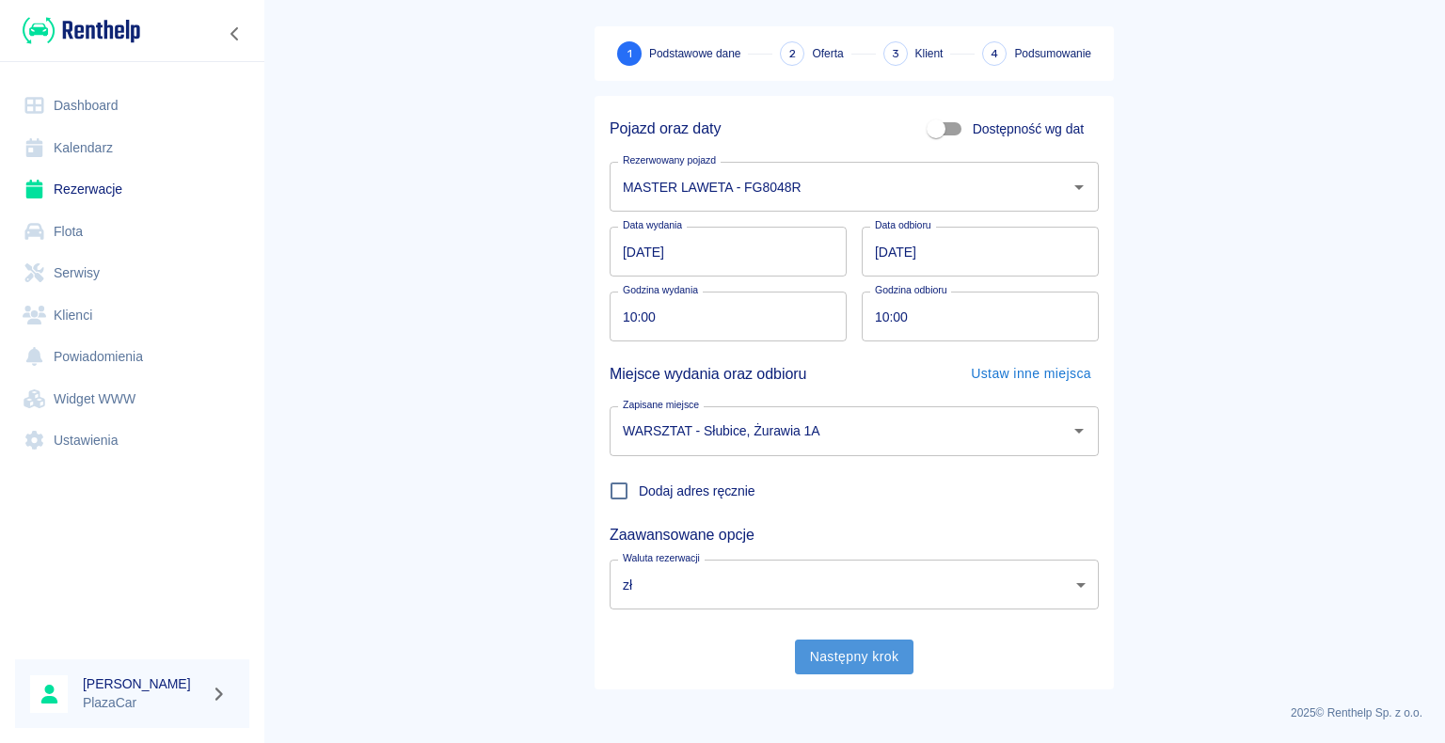
click at [842, 655] on button "Następny krok" at bounding box center [854, 657] width 119 height 35
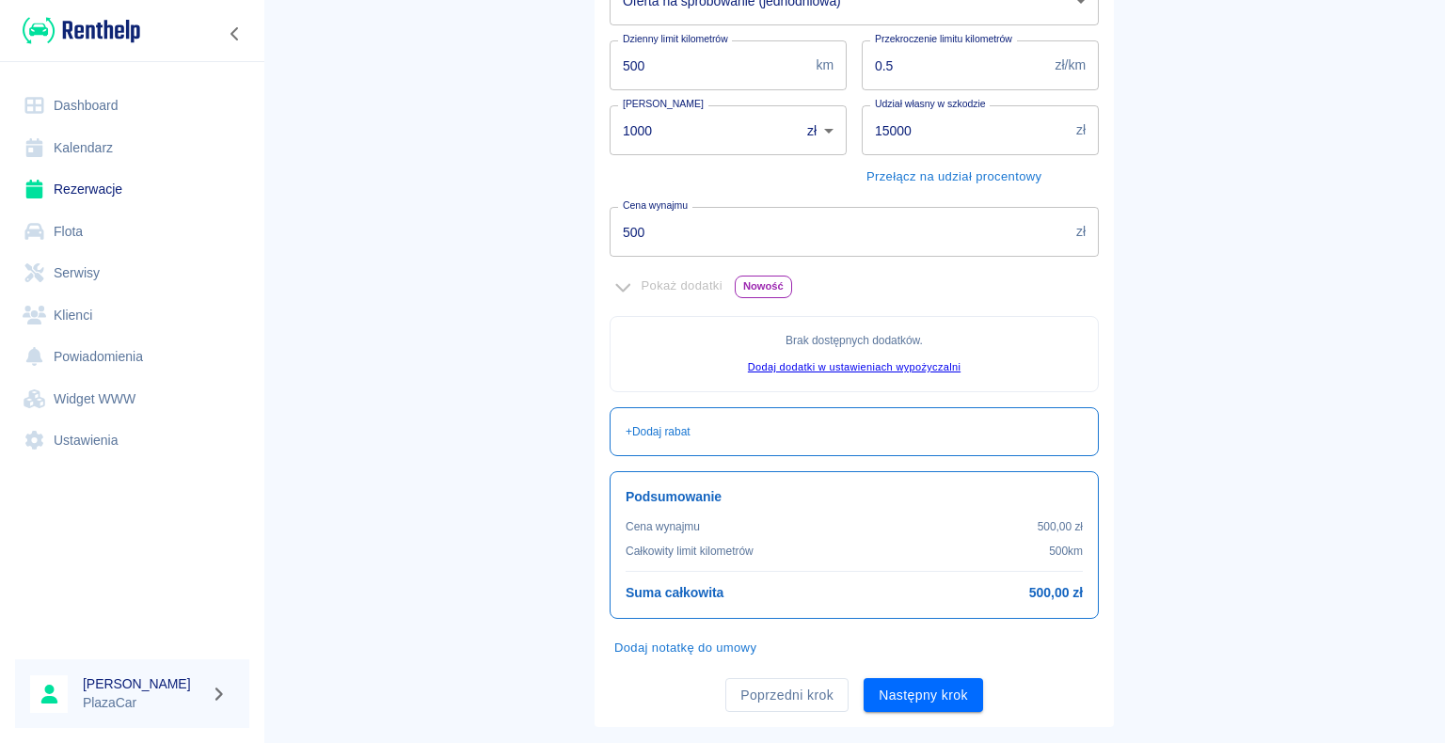
scroll to position [341, 0]
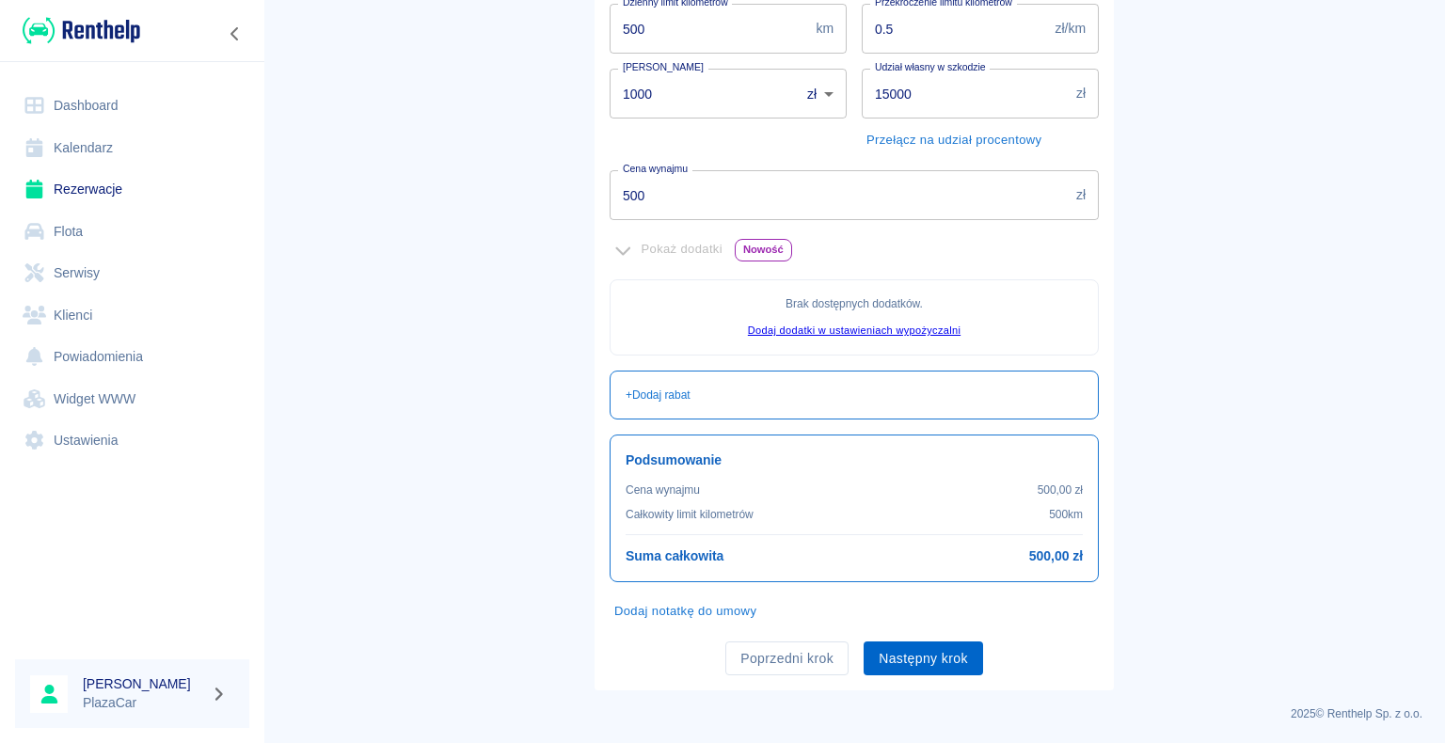
click at [918, 659] on button "Następny krok" at bounding box center [923, 659] width 119 height 35
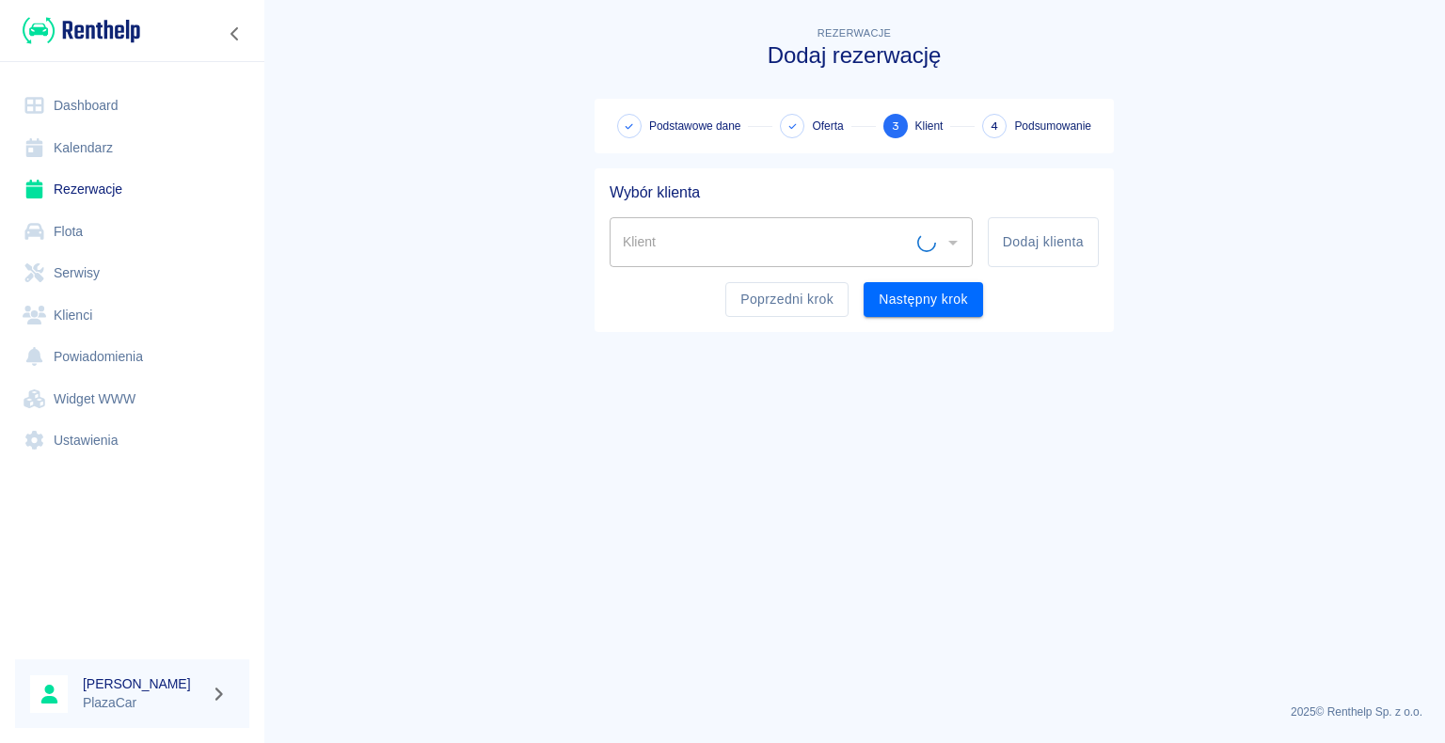
scroll to position [0, 0]
click at [1012, 243] on button "Dodaj klienta" at bounding box center [1043, 242] width 111 height 50
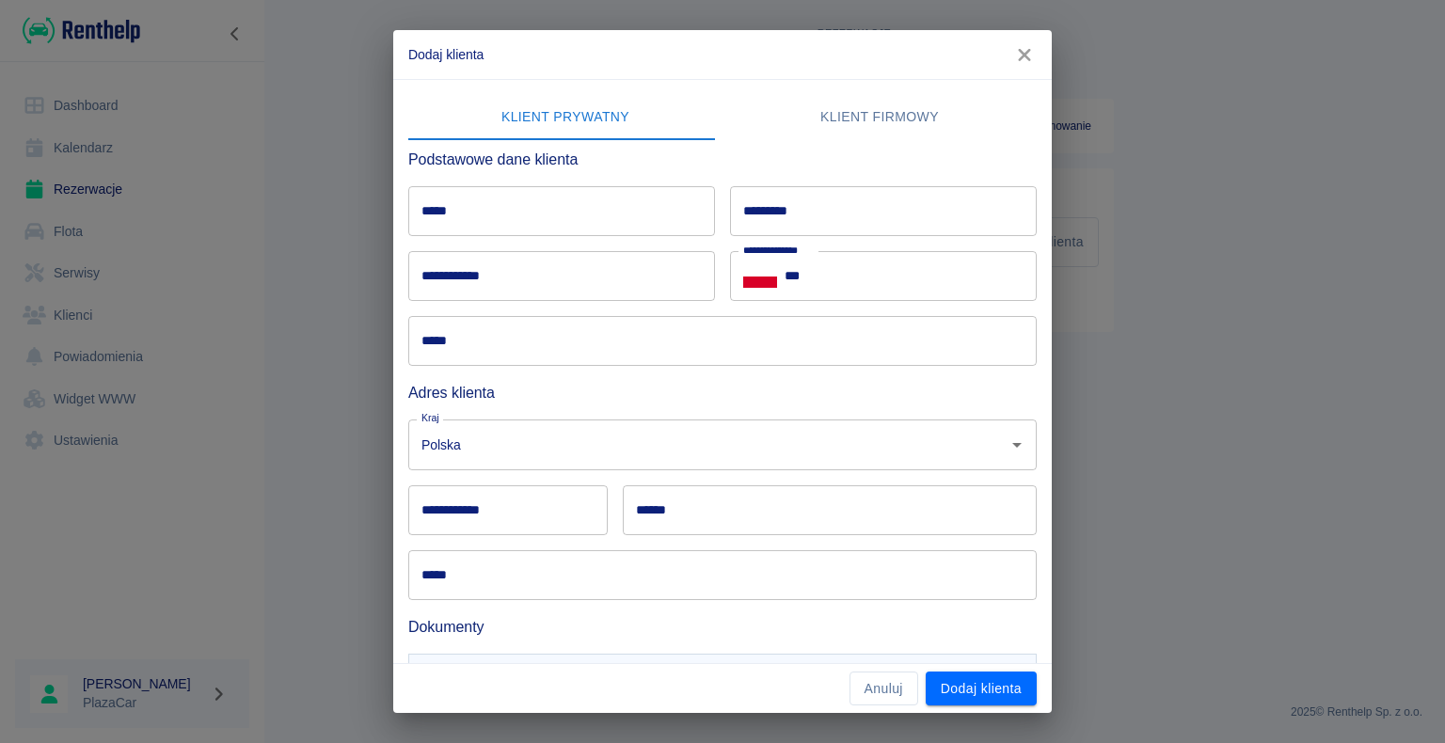
click at [794, 213] on input "*********" at bounding box center [883, 211] width 307 height 50
type input "**********"
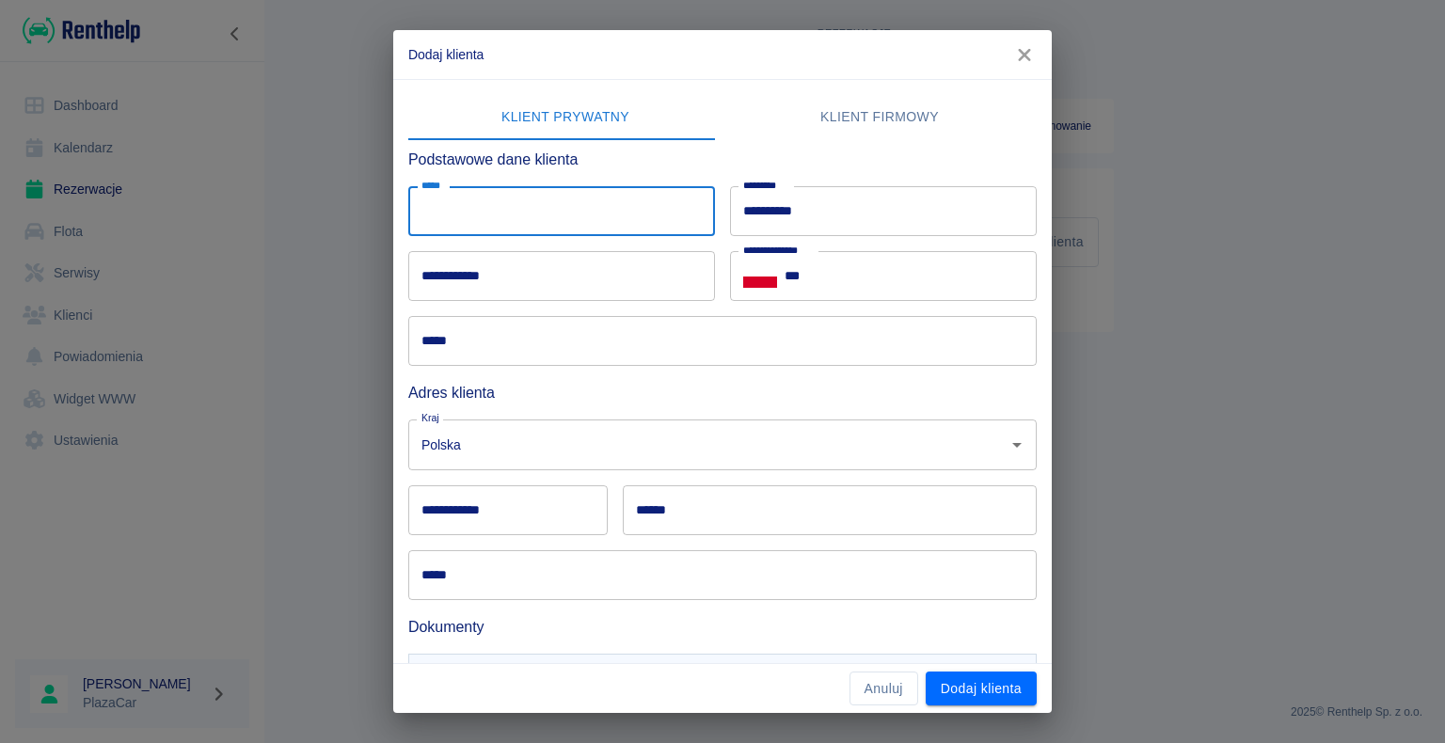
click at [452, 220] on input "*****" at bounding box center [561, 211] width 307 height 50
type input "*****"
click at [371, 179] on div "**********" at bounding box center [722, 371] width 1445 height 743
click at [805, 276] on input "***" at bounding box center [911, 276] width 252 height 50
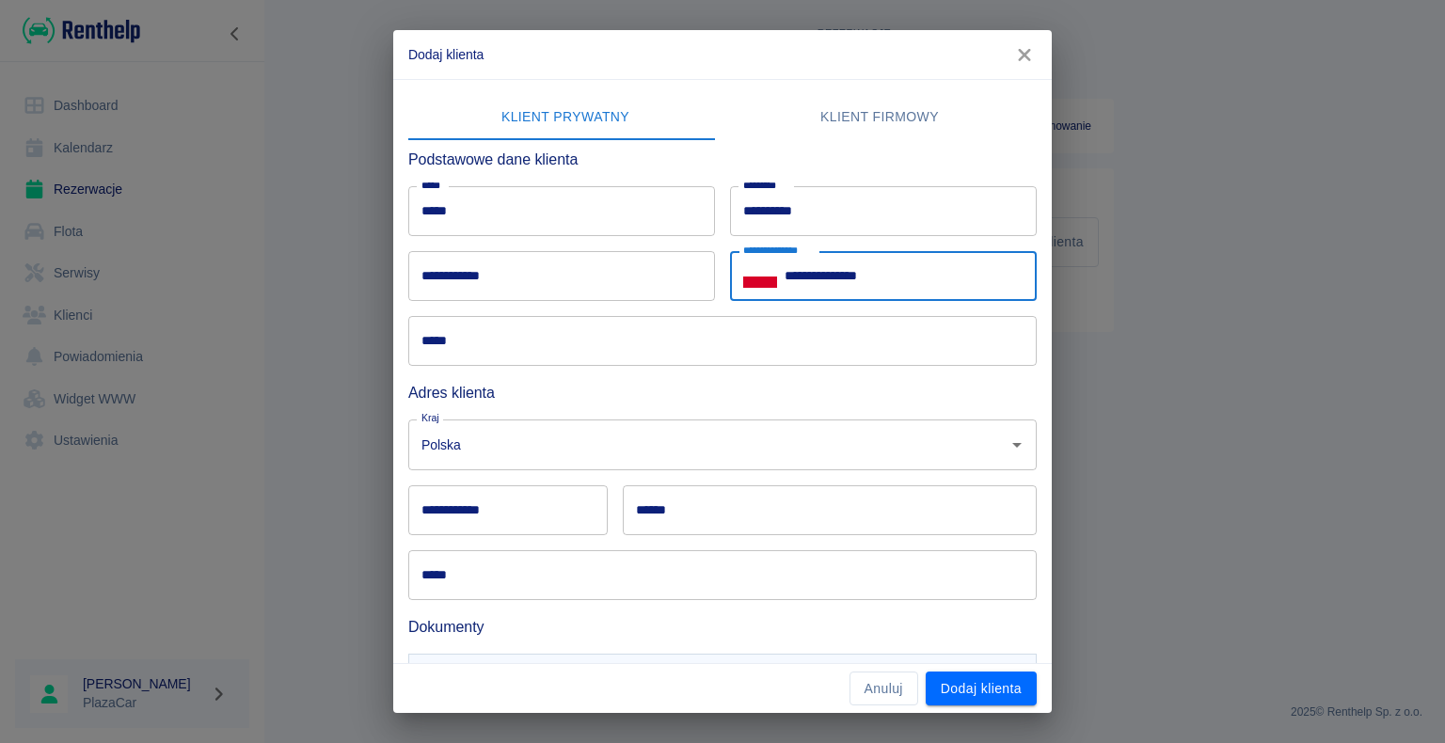
type input "**********"
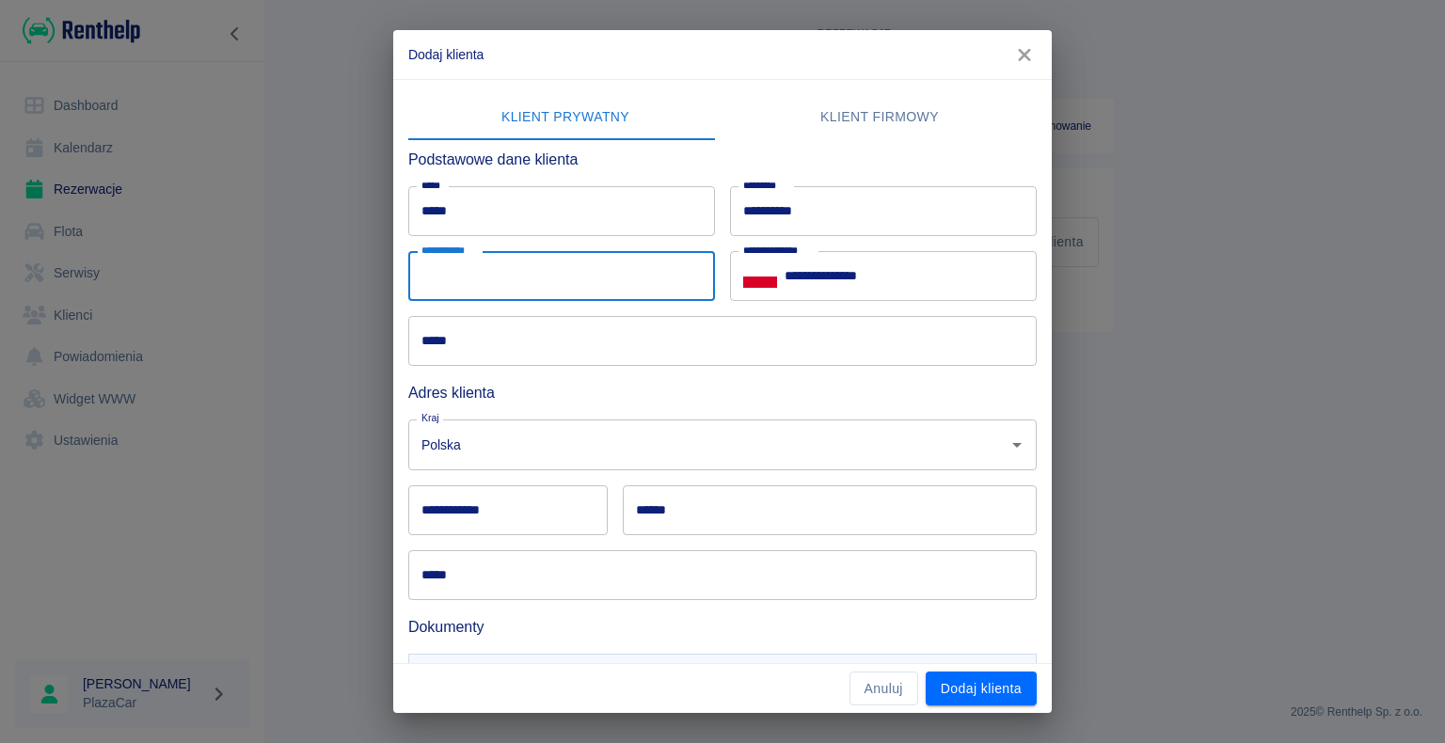
click at [438, 271] on input "**********" at bounding box center [561, 276] width 307 height 50
type input "**********"
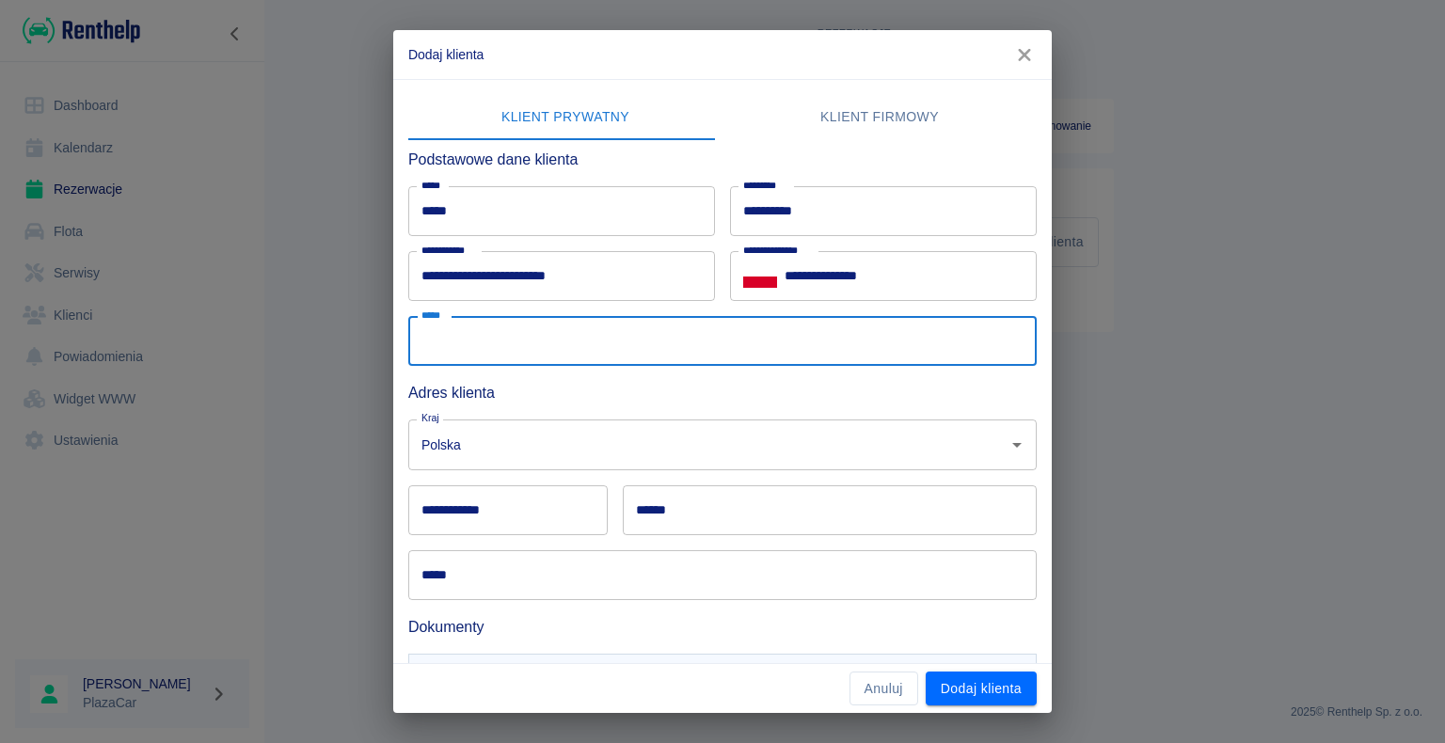
click at [453, 336] on input "*****" at bounding box center [722, 341] width 628 height 50
type input "**********"
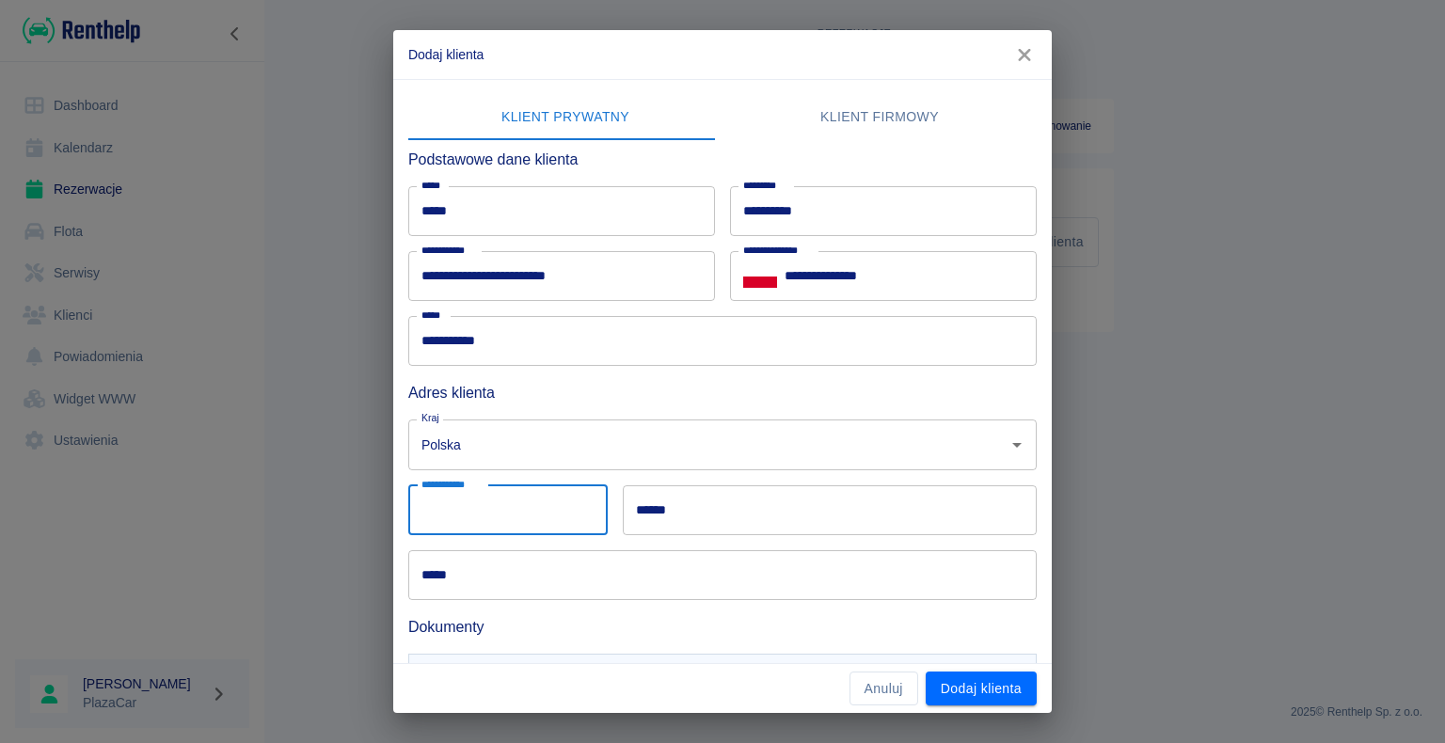
click at [493, 502] on input "**********" at bounding box center [507, 510] width 199 height 50
type input "******"
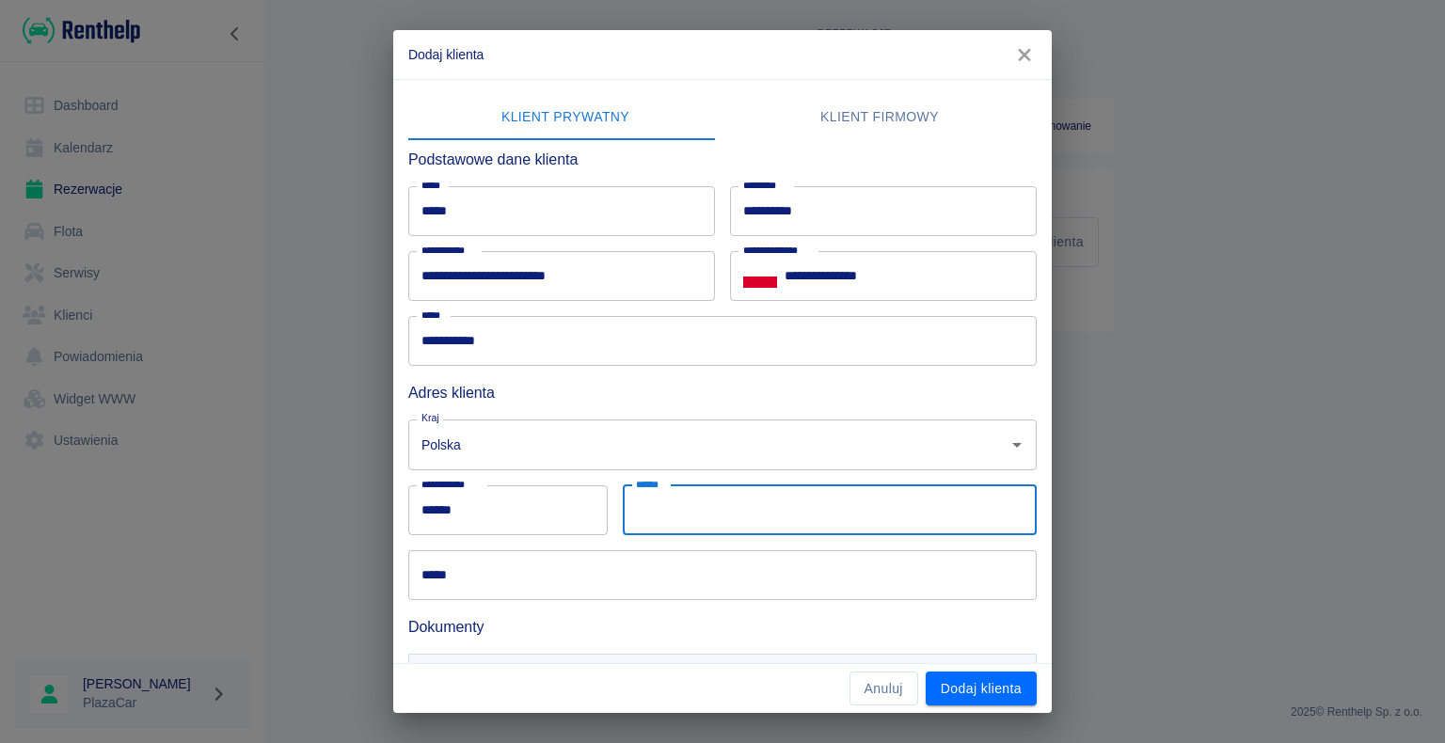
click at [701, 509] on input "******" at bounding box center [830, 510] width 414 height 50
type input "******"
click at [467, 574] on input "*****" at bounding box center [722, 575] width 628 height 50
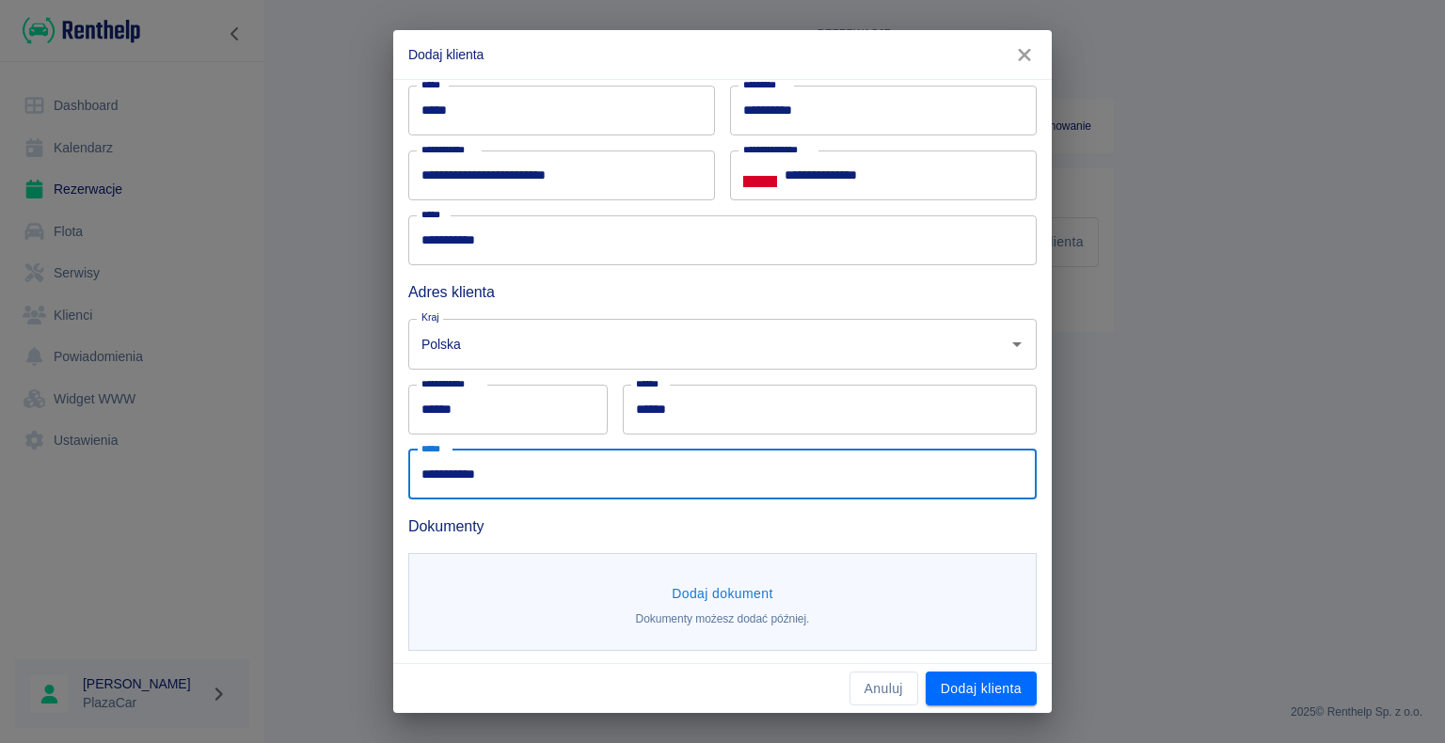
scroll to position [103, 0]
type input "**********"
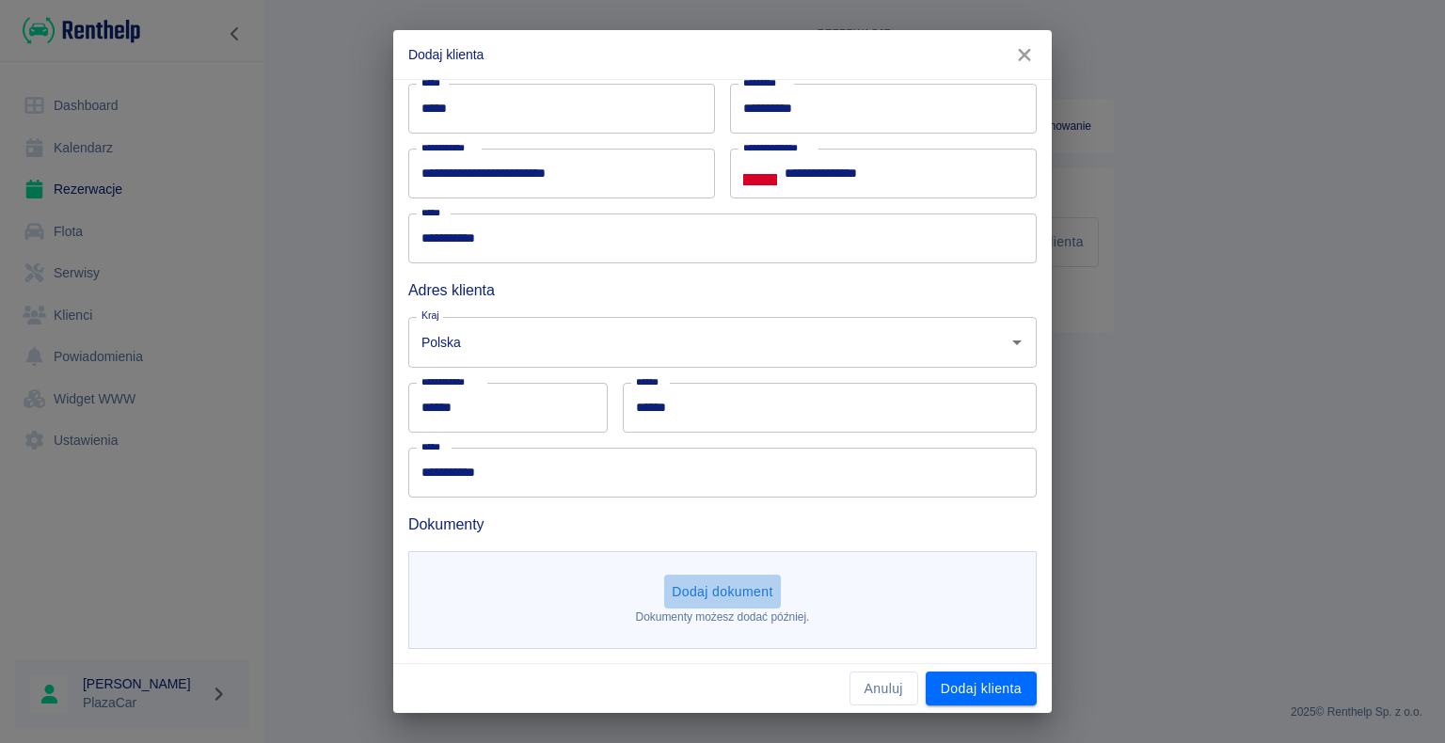
click at [722, 593] on button "Dodaj dokument" at bounding box center [722, 592] width 117 height 35
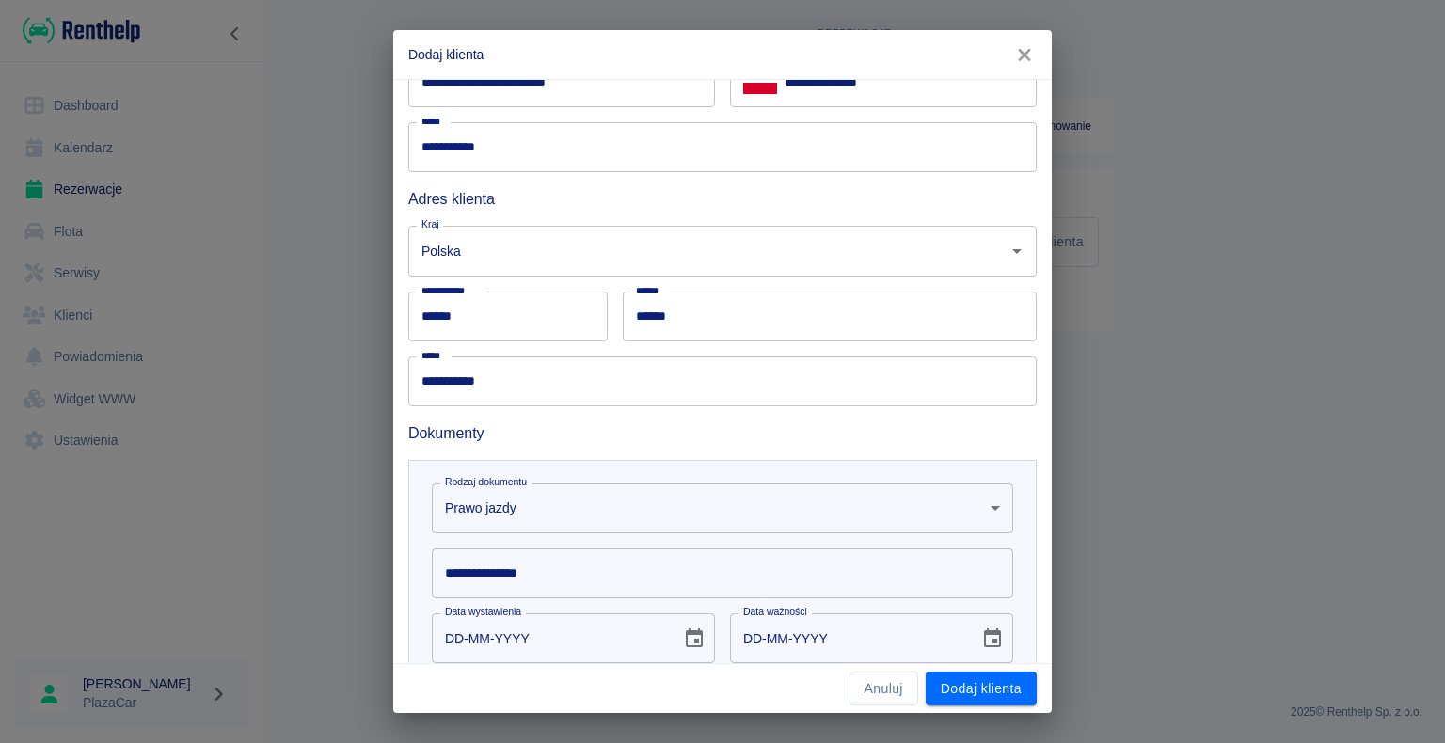
scroll to position [291, 0]
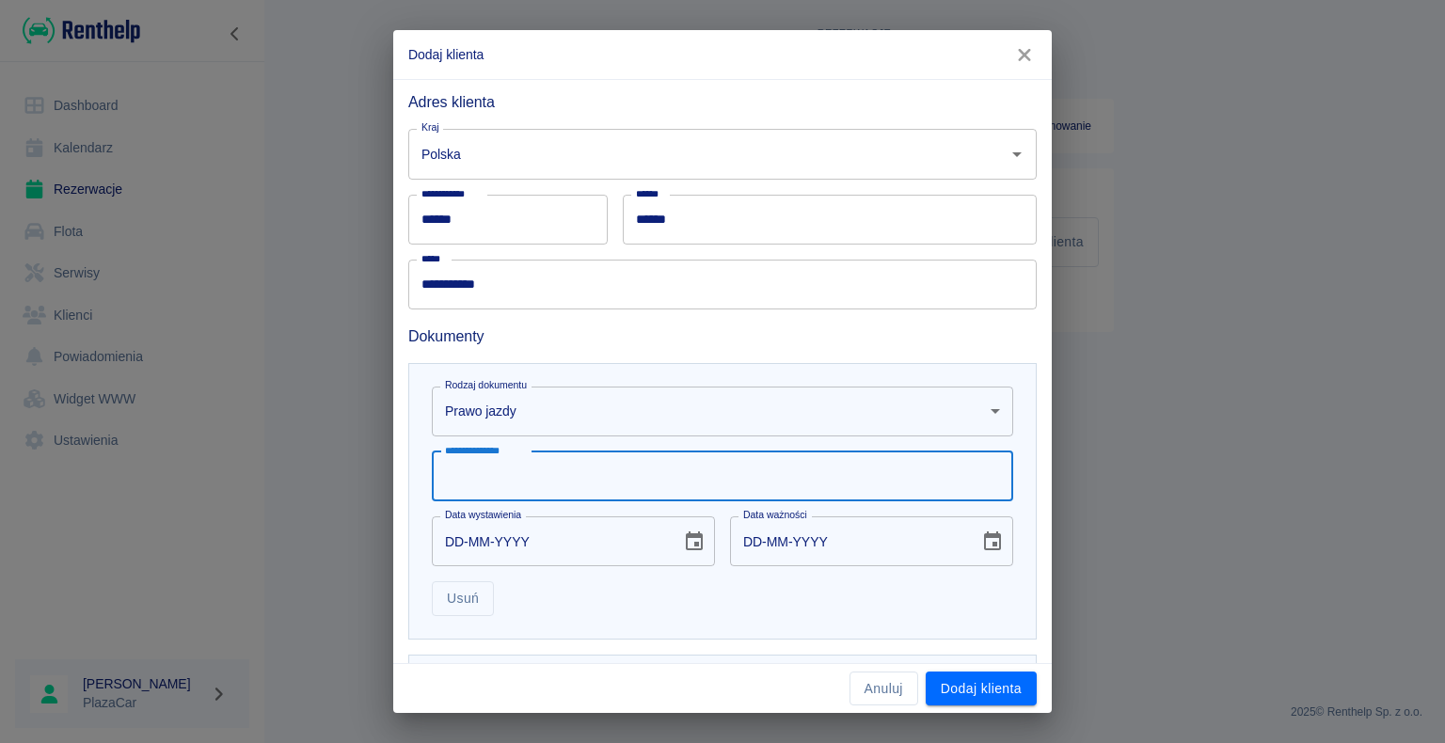
click at [491, 476] on input "**********" at bounding box center [722, 477] width 581 height 50
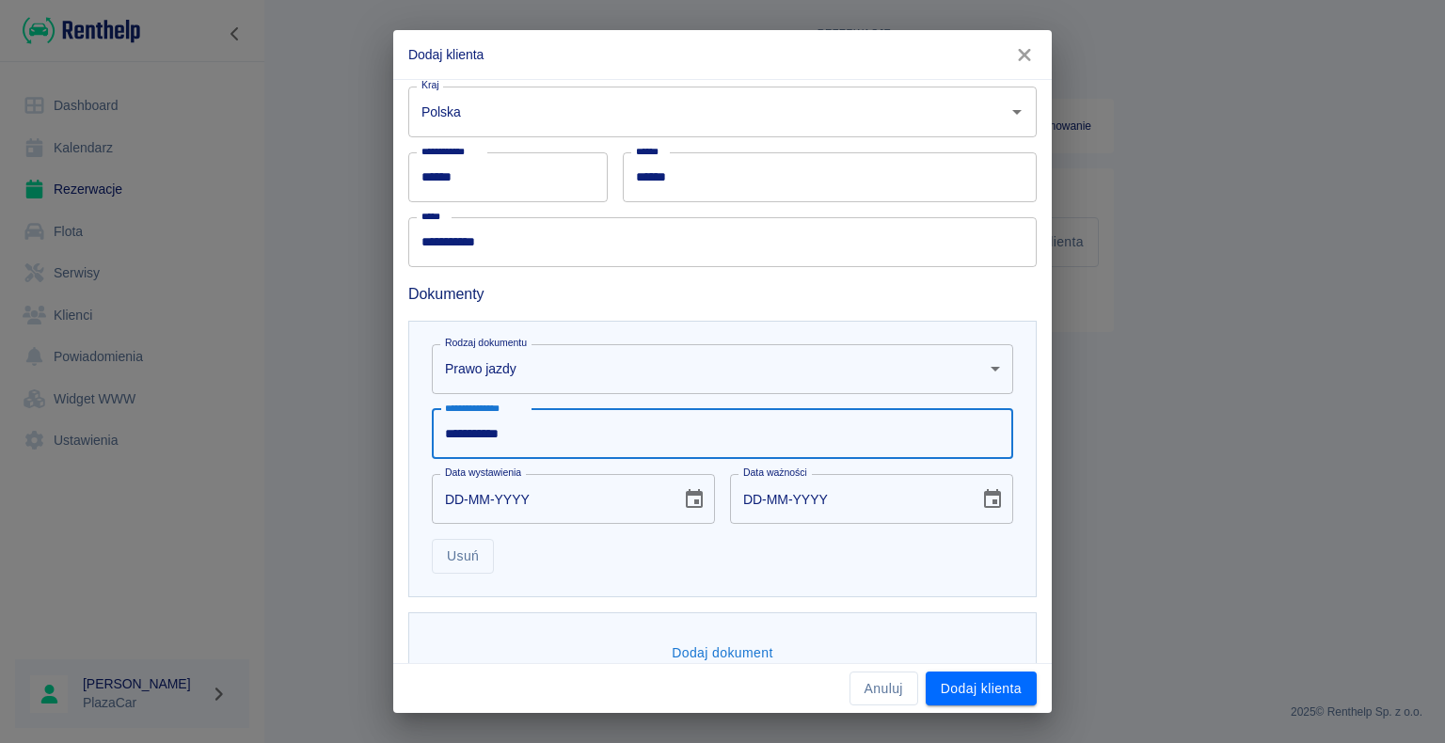
scroll to position [376, 0]
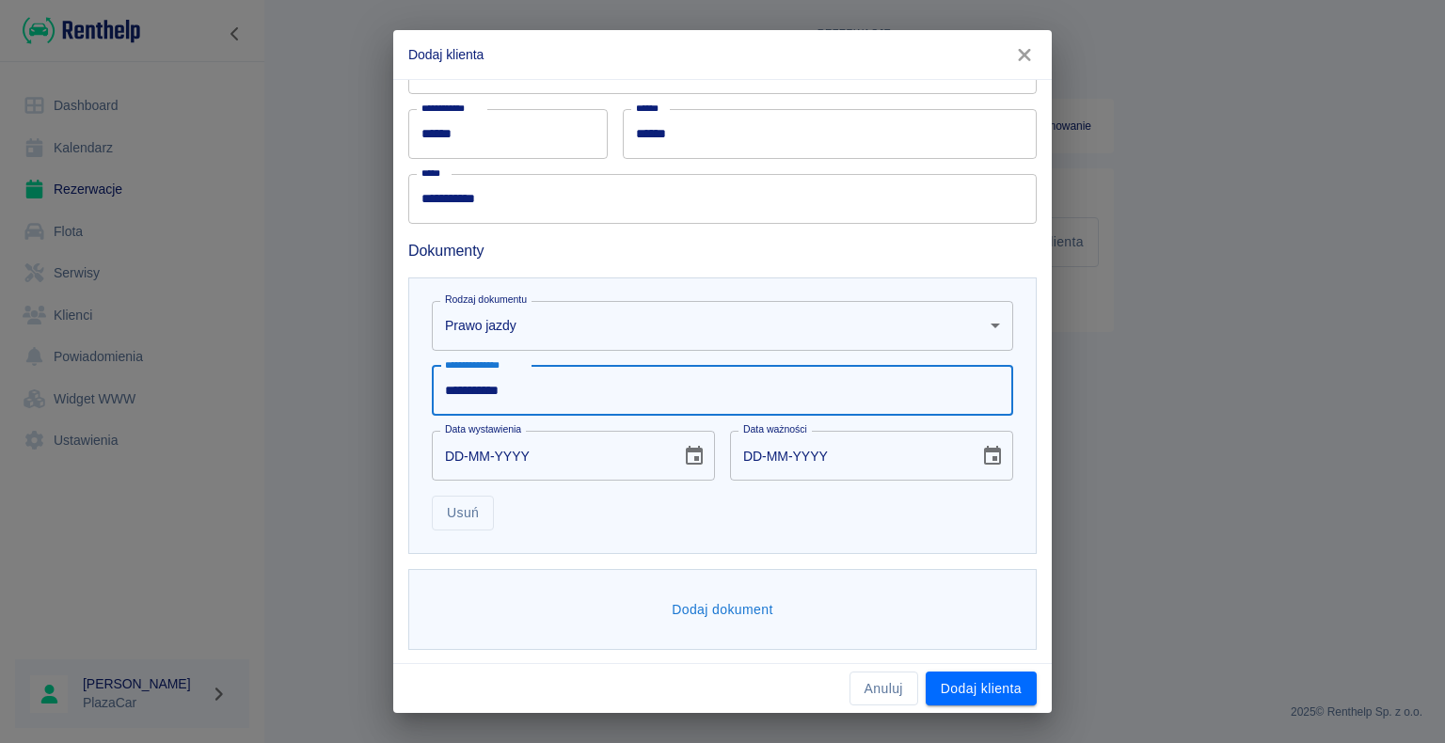
type input "**********"
click at [460, 450] on input "DD-MM-YYYY" at bounding box center [550, 456] width 236 height 50
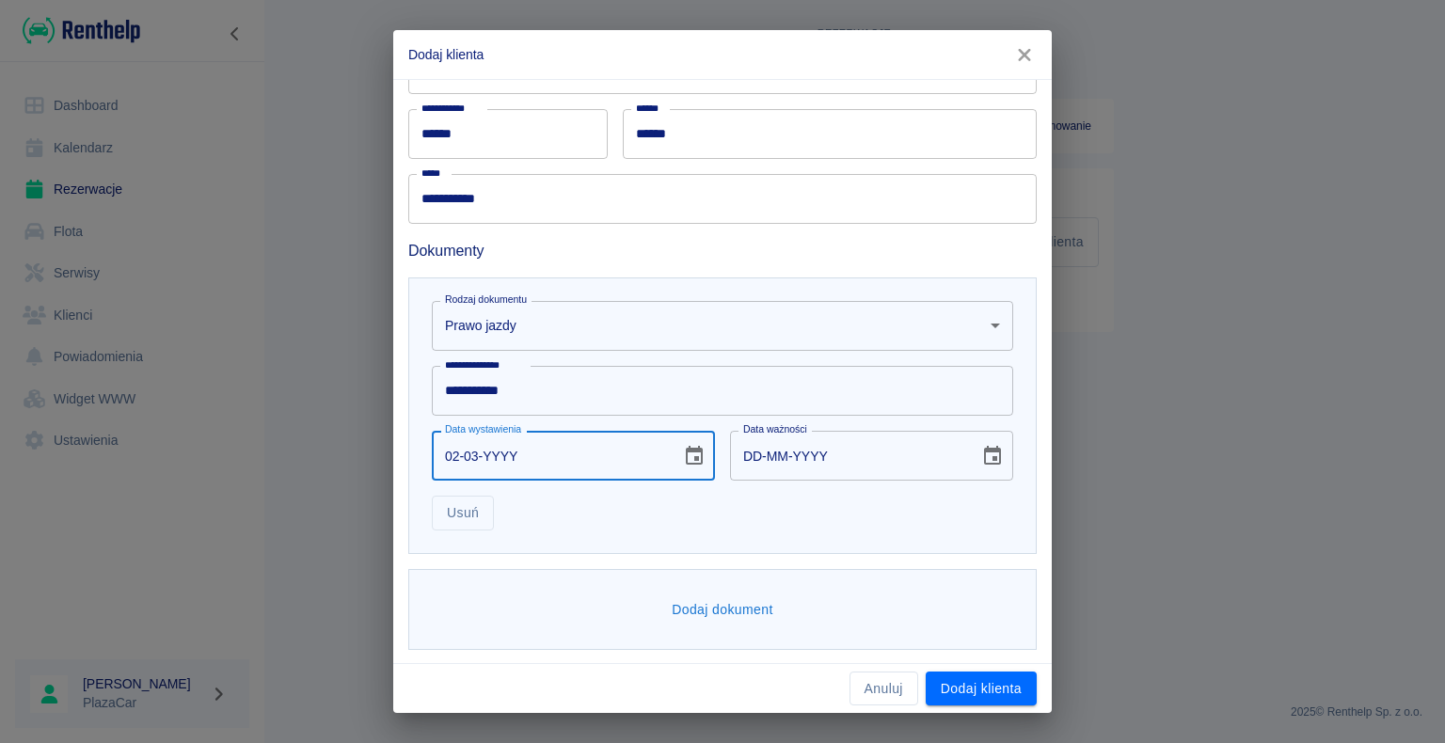
type input "02-03-0002"
type input "02-03-0012"
type input "02-03-0020"
type input "02-03-0030"
type input "02-03-0202"
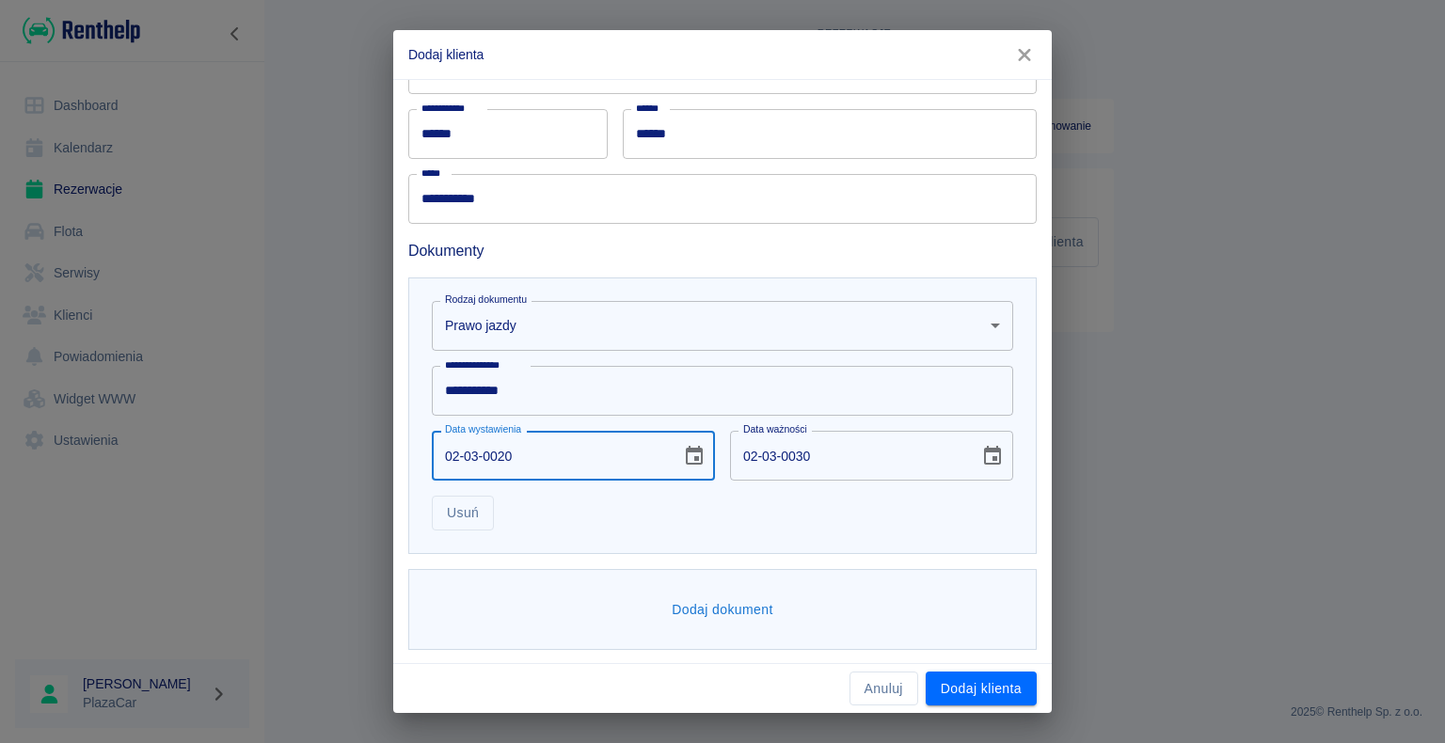
type input "02-03-0212"
type input "[DATE]"
click at [325, 423] on div "**********" at bounding box center [722, 371] width 1445 height 743
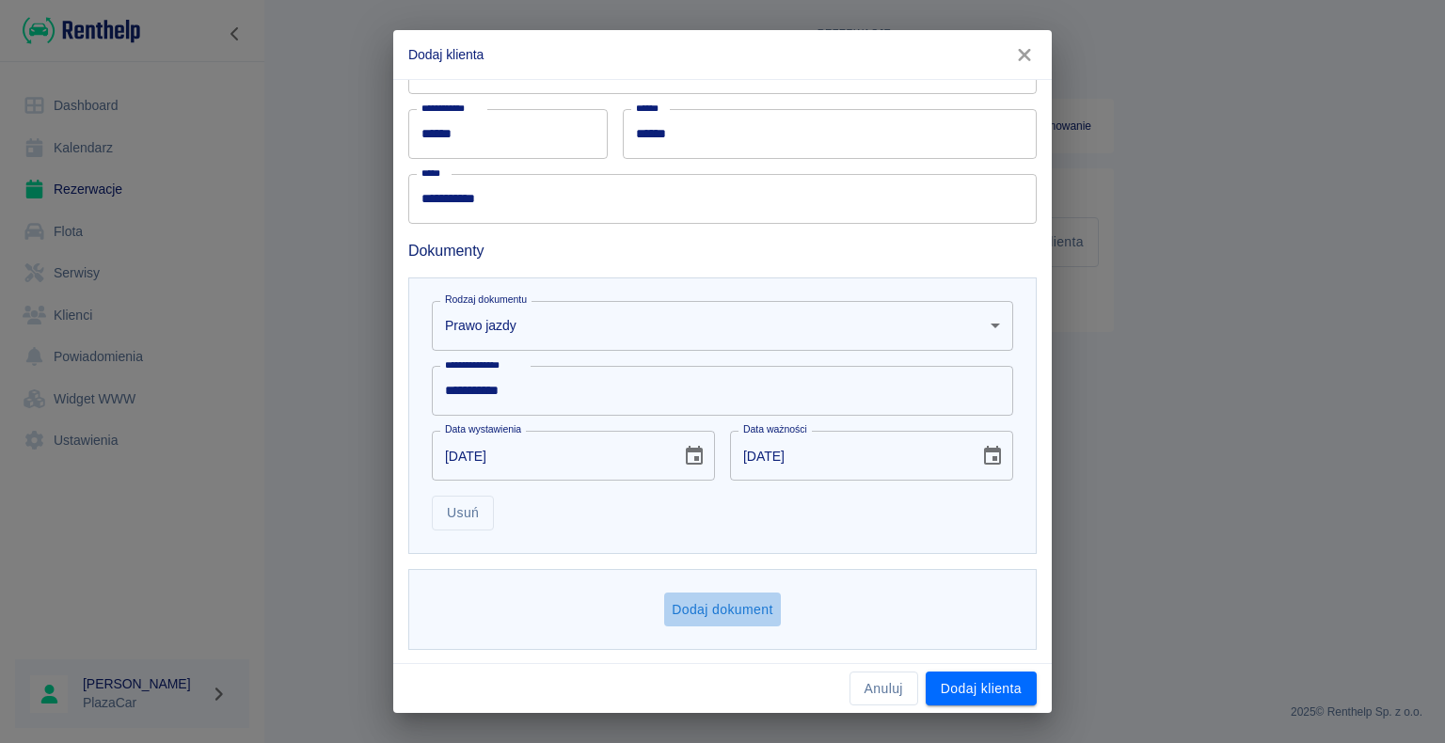
click at [730, 608] on button "Dodaj dokument" at bounding box center [722, 610] width 117 height 35
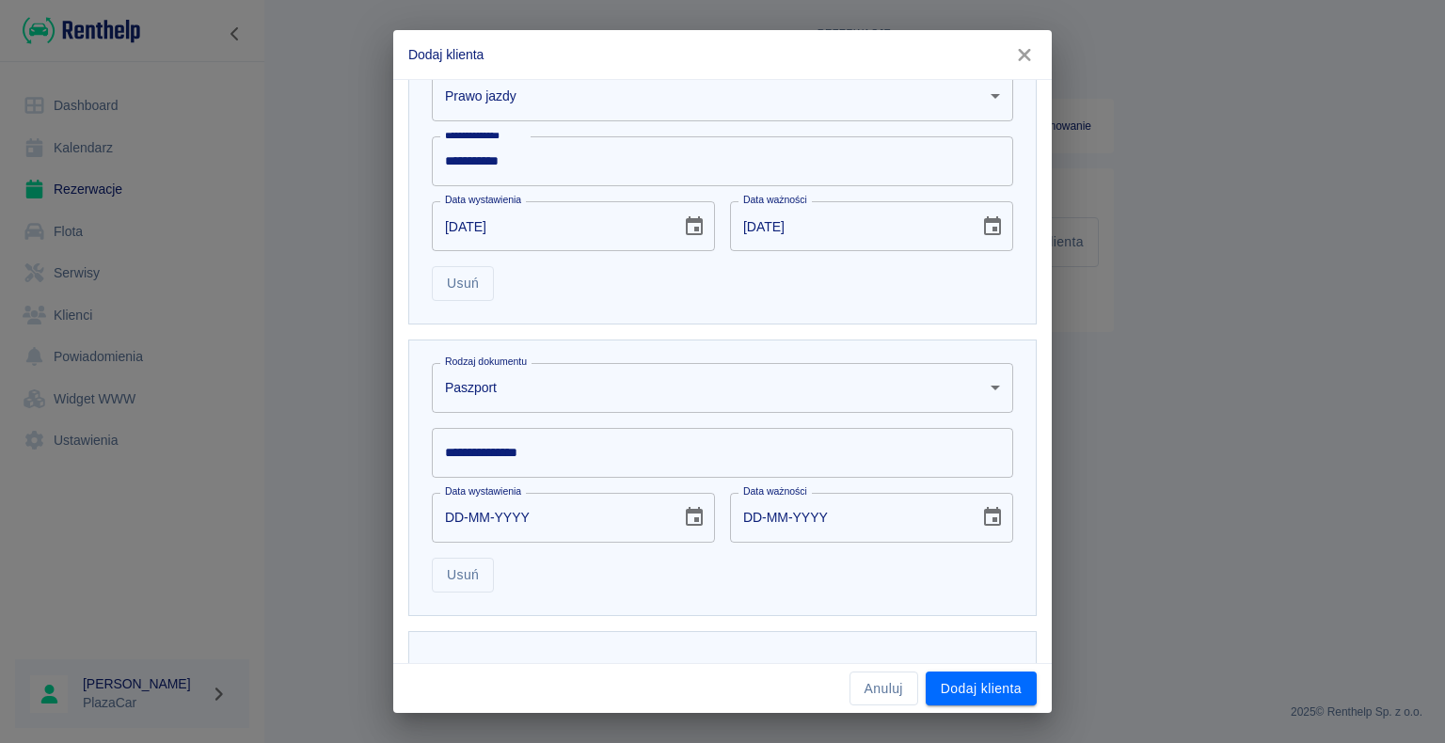
scroll to position [668, 0]
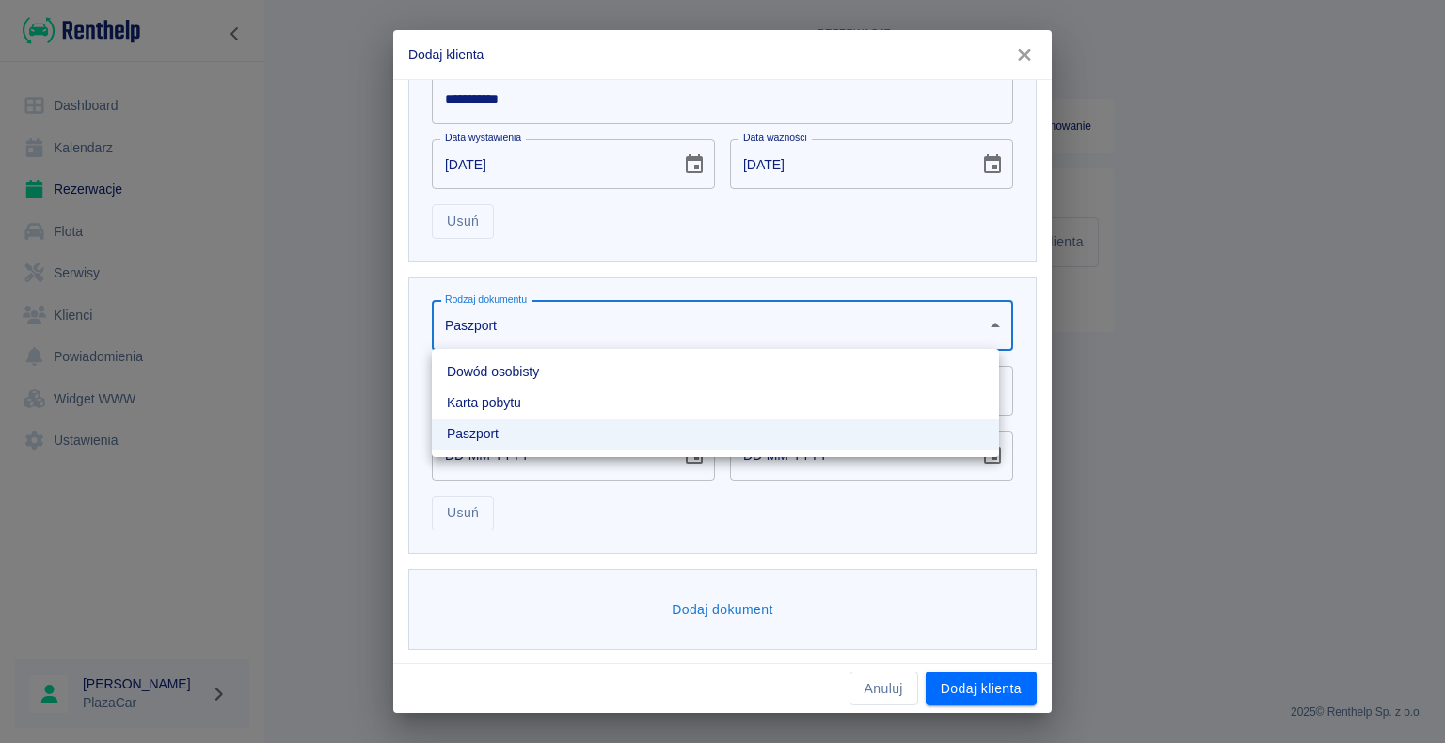
click at [982, 322] on body "**********" at bounding box center [722, 371] width 1445 height 743
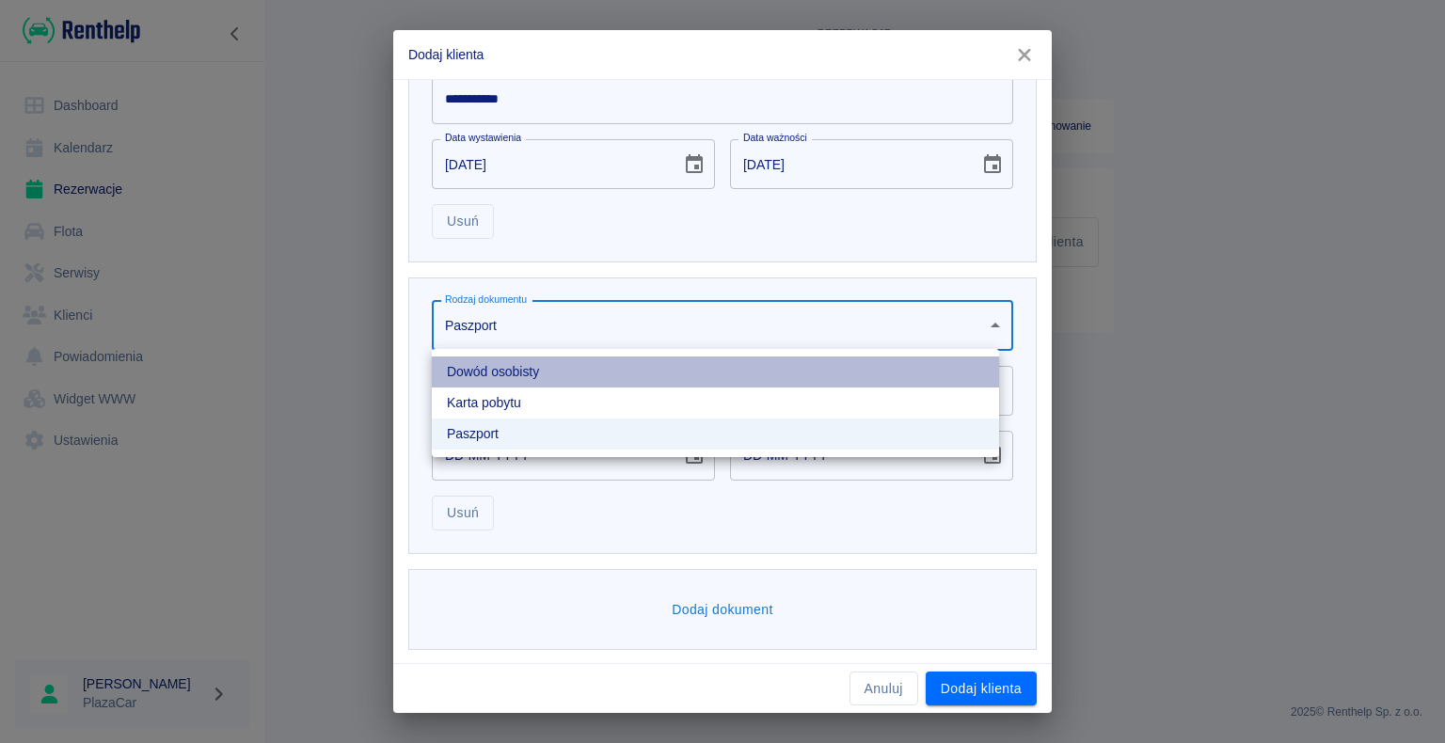
click at [876, 361] on li "Dowód osobisty" at bounding box center [715, 372] width 567 height 31
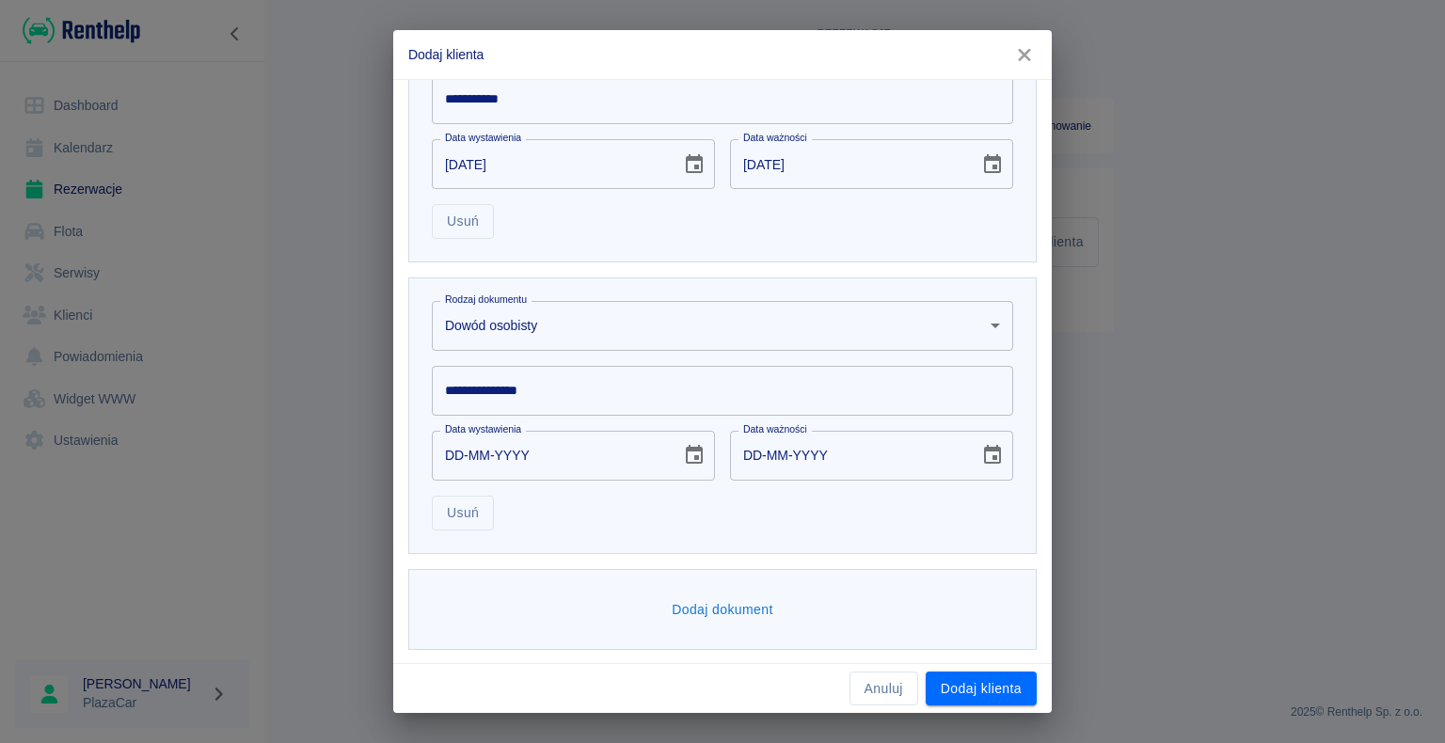
click at [484, 388] on input "**********" at bounding box center [722, 391] width 581 height 50
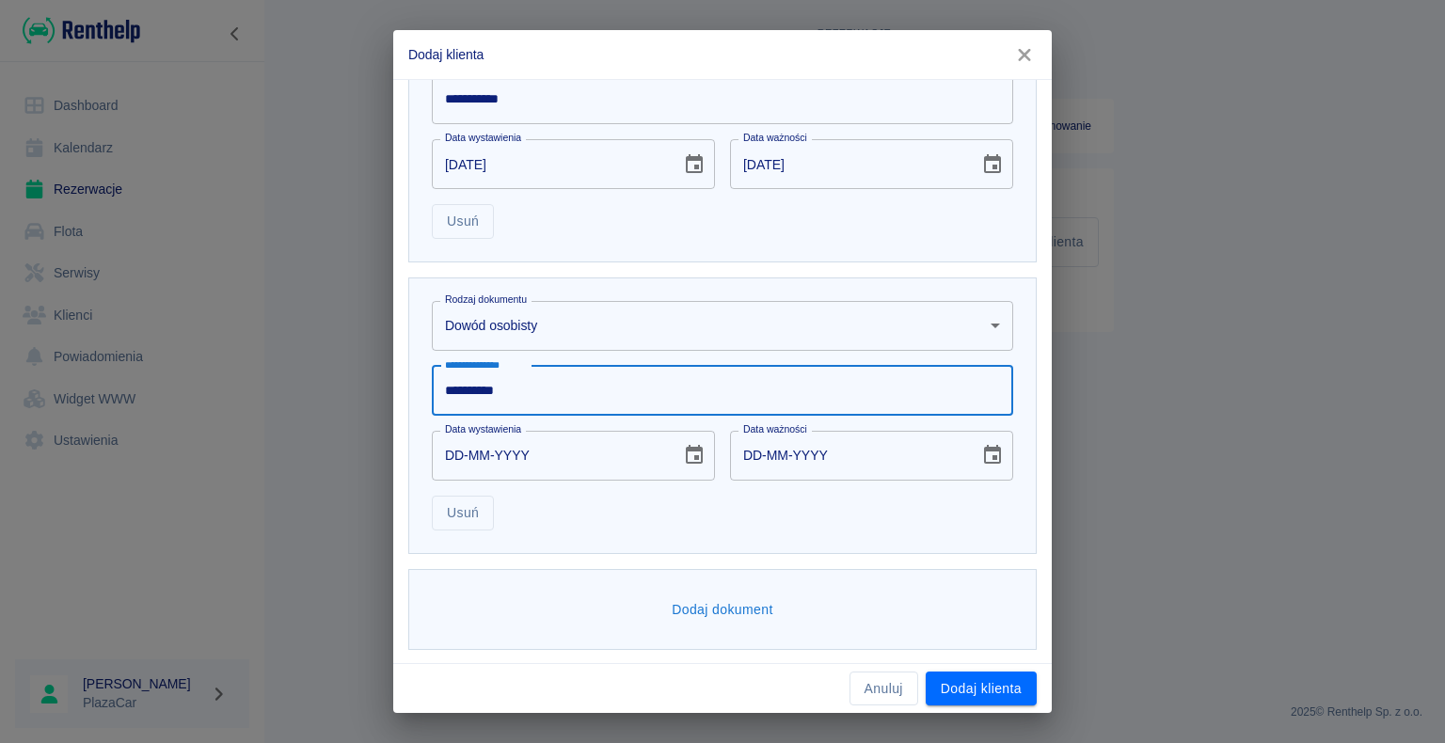
type input "**********"
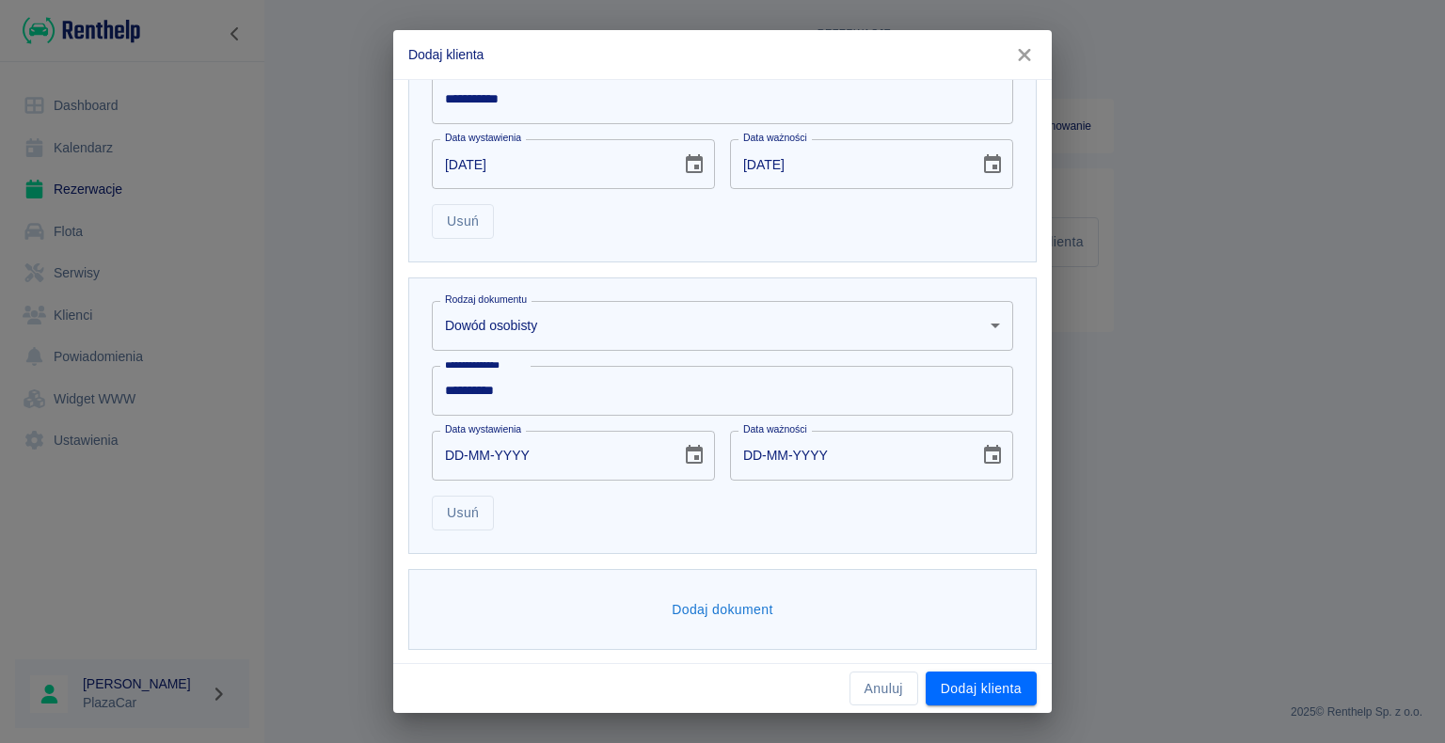
click at [375, 413] on div "**********" at bounding box center [722, 371] width 1445 height 743
click at [460, 456] on input "DD-MM-YYYY" at bounding box center [550, 456] width 236 height 50
type input "11-06-0002"
type input "11-06-0012"
type input "11-06-0020"
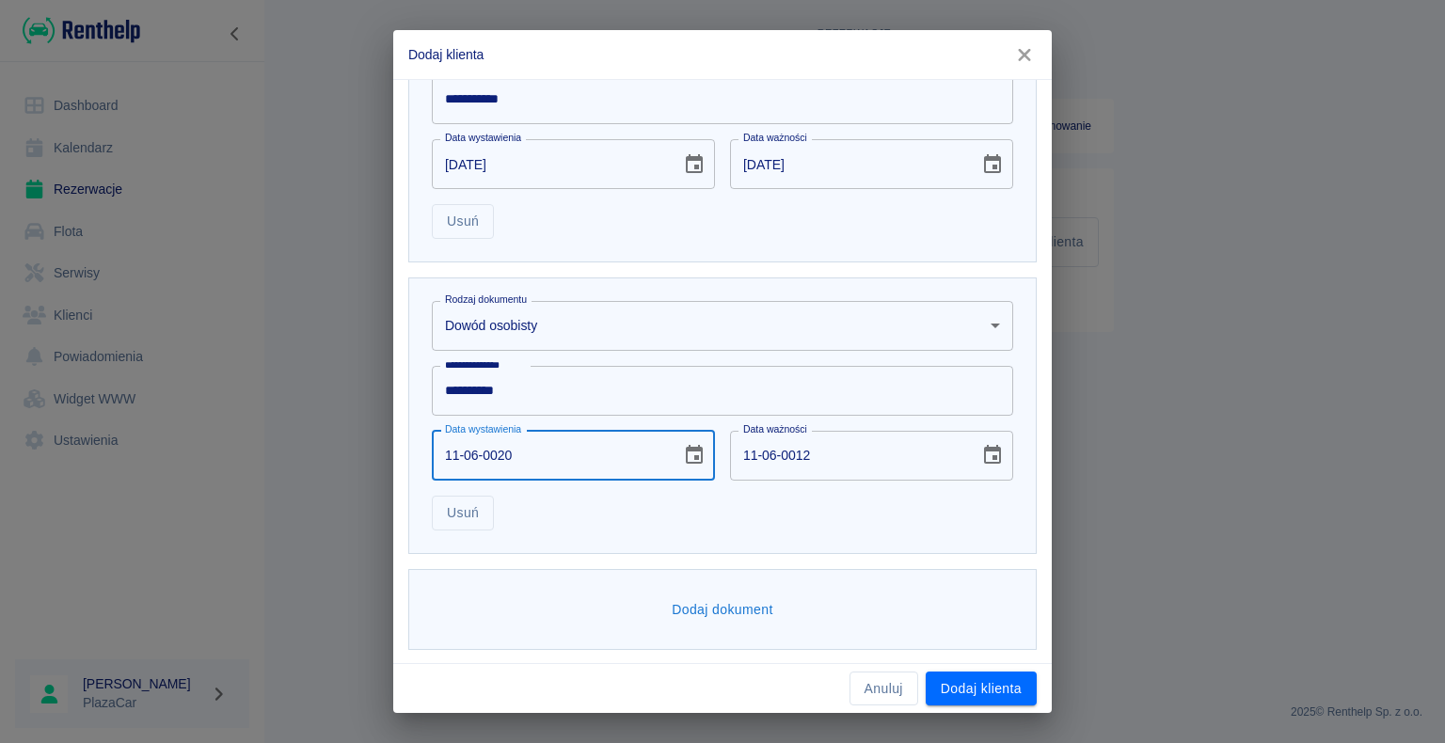
type input "11-06-0030"
type input "11-06-0202"
type input "11-06-0212"
type input "[DATE]"
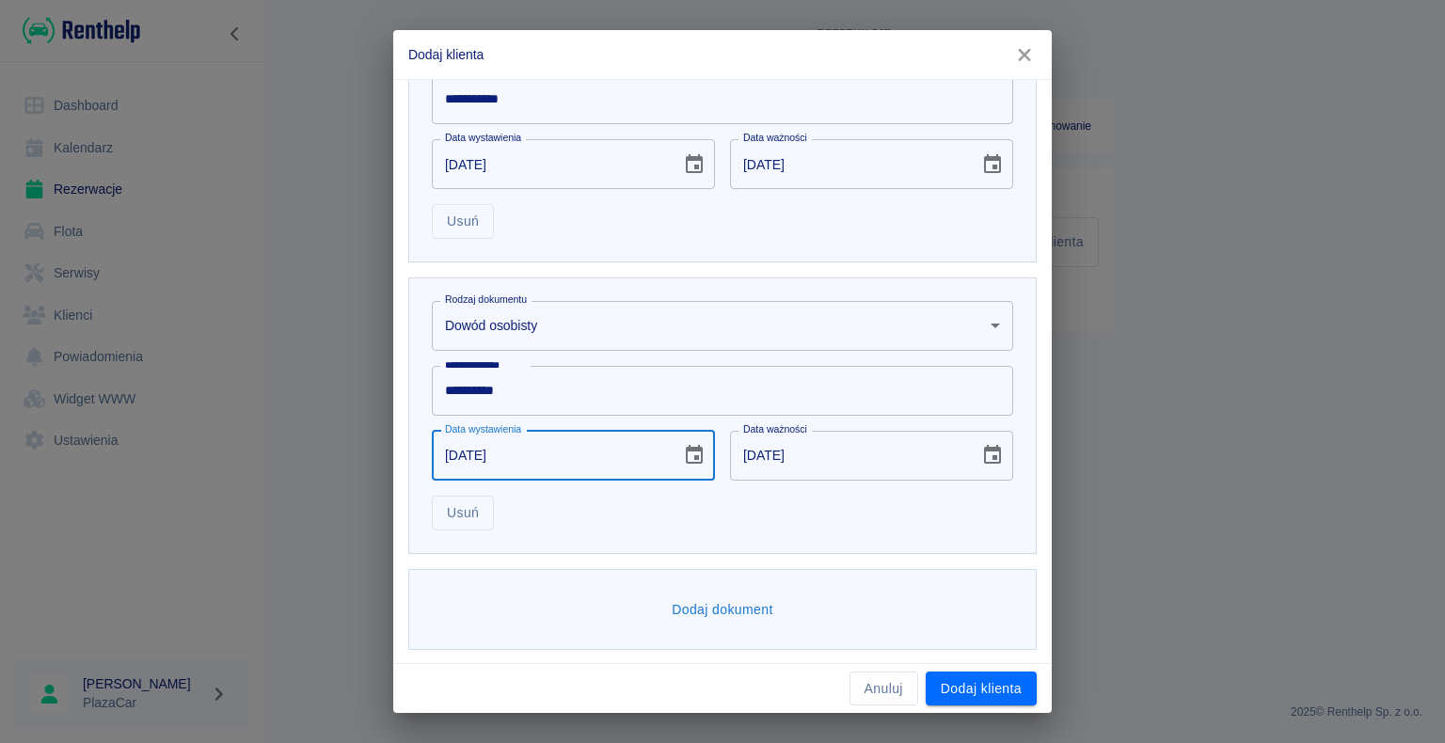
type input "[DATE]"
click at [726, 609] on button "Dodaj dokument" at bounding box center [722, 610] width 117 height 35
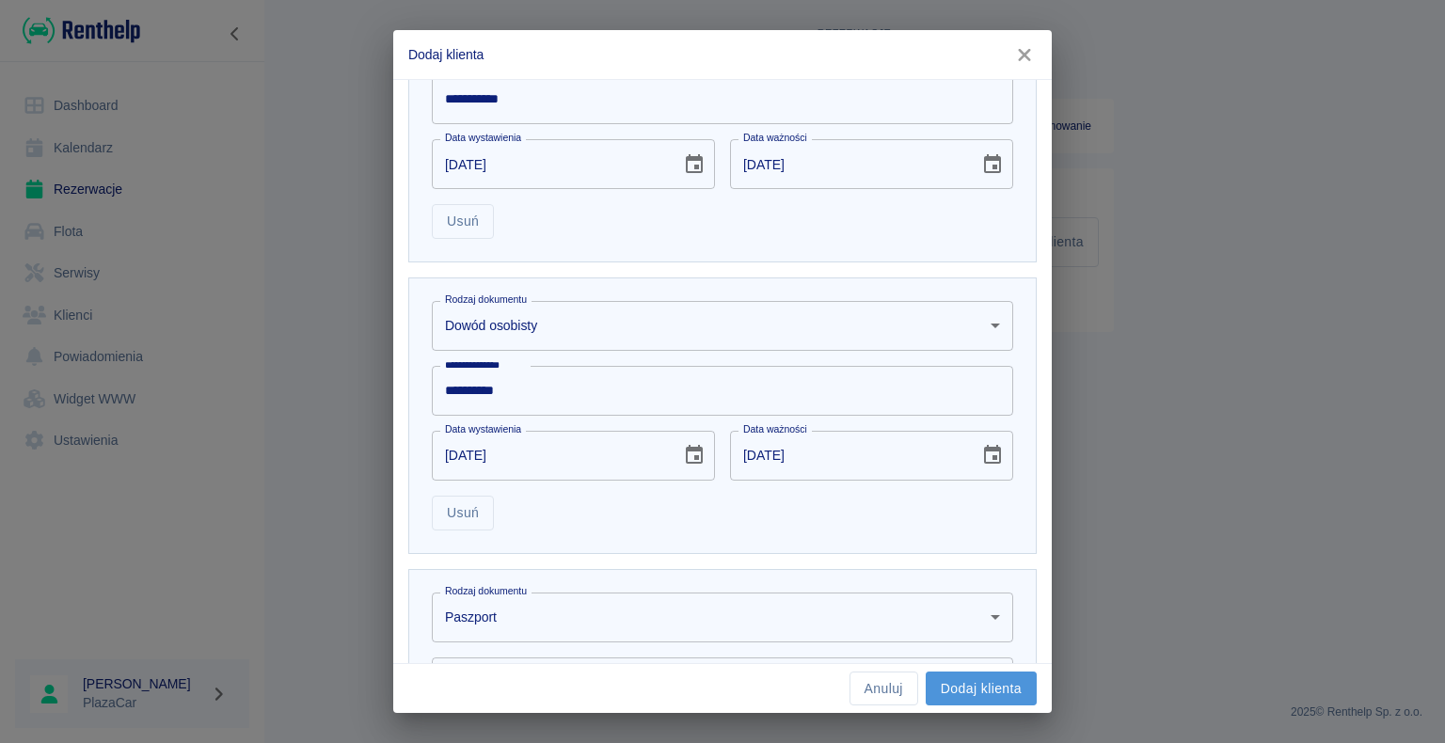
click at [963, 690] on button "Dodaj klienta" at bounding box center [981, 689] width 111 height 35
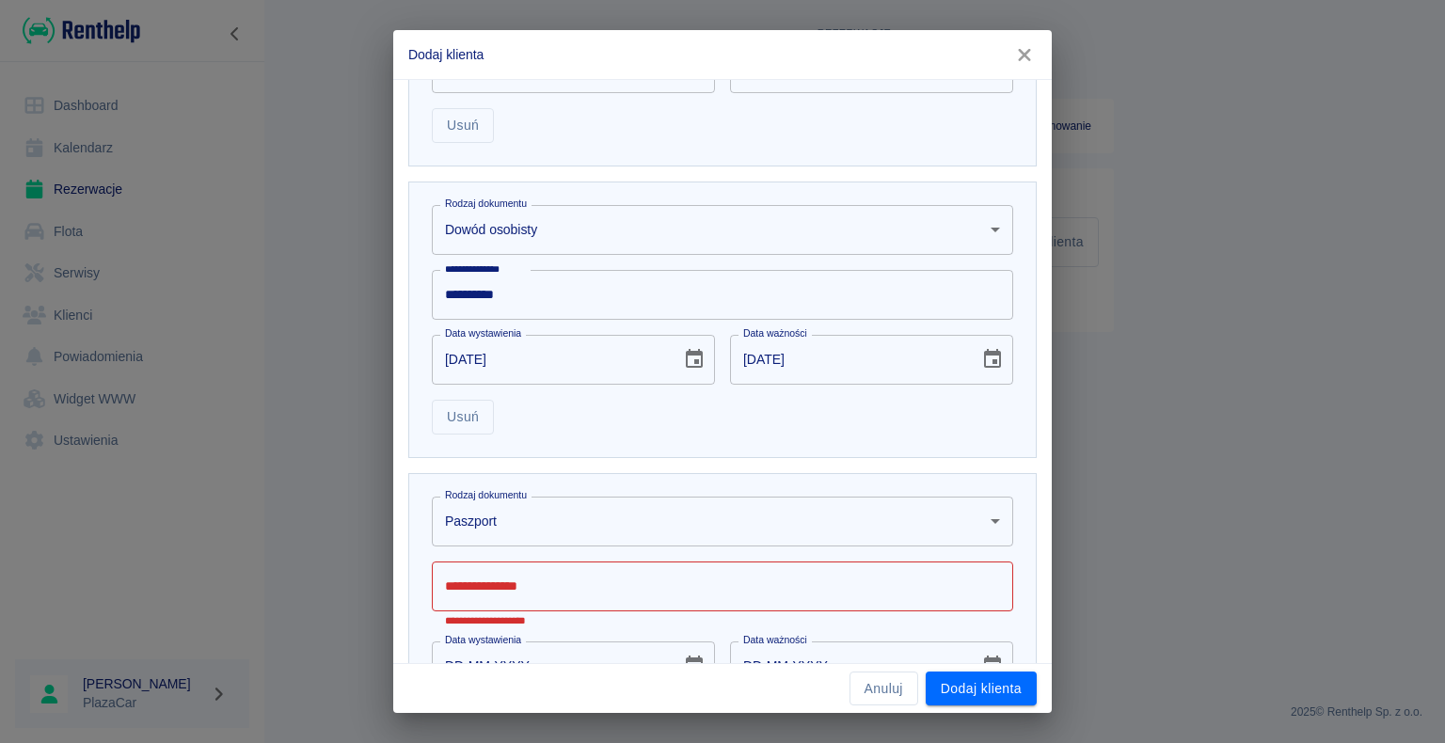
scroll to position [856, 0]
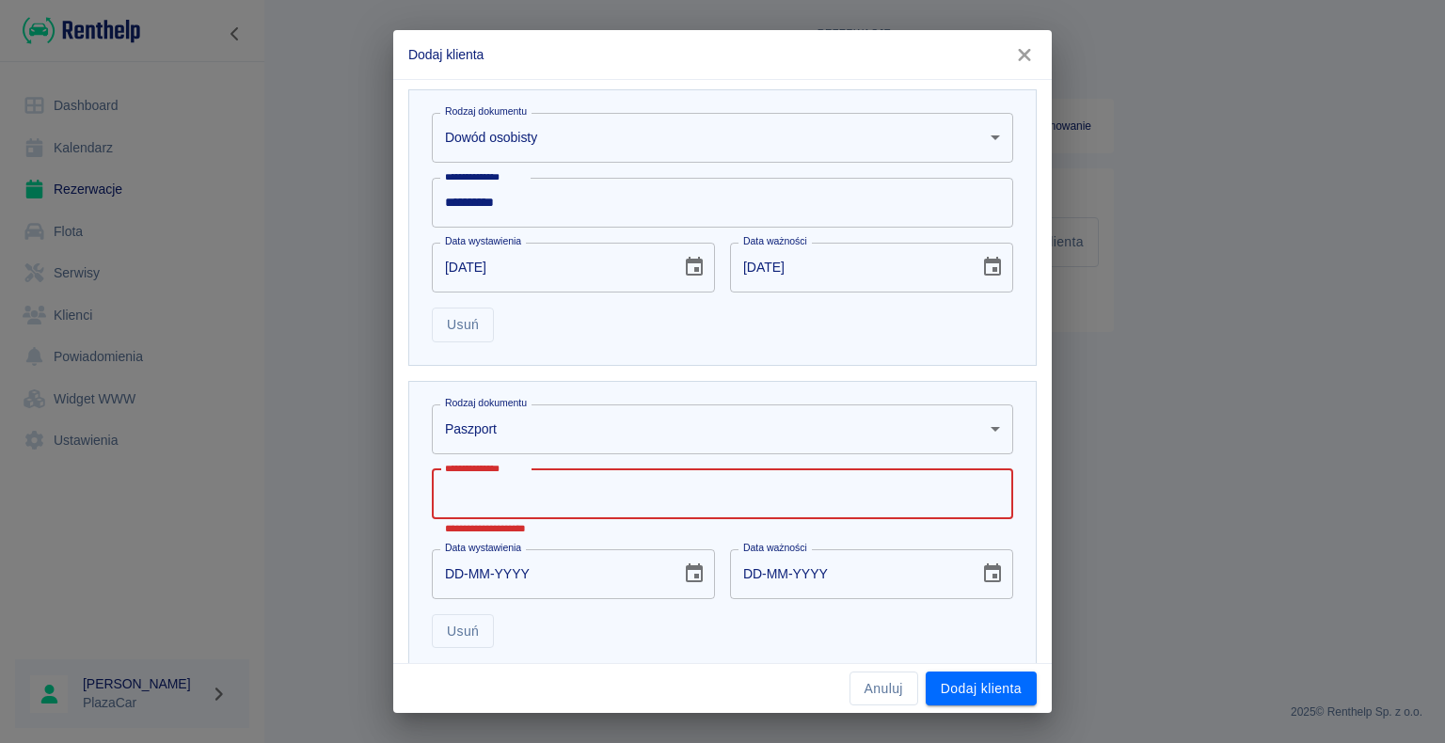
click at [527, 495] on input "**********" at bounding box center [722, 494] width 581 height 50
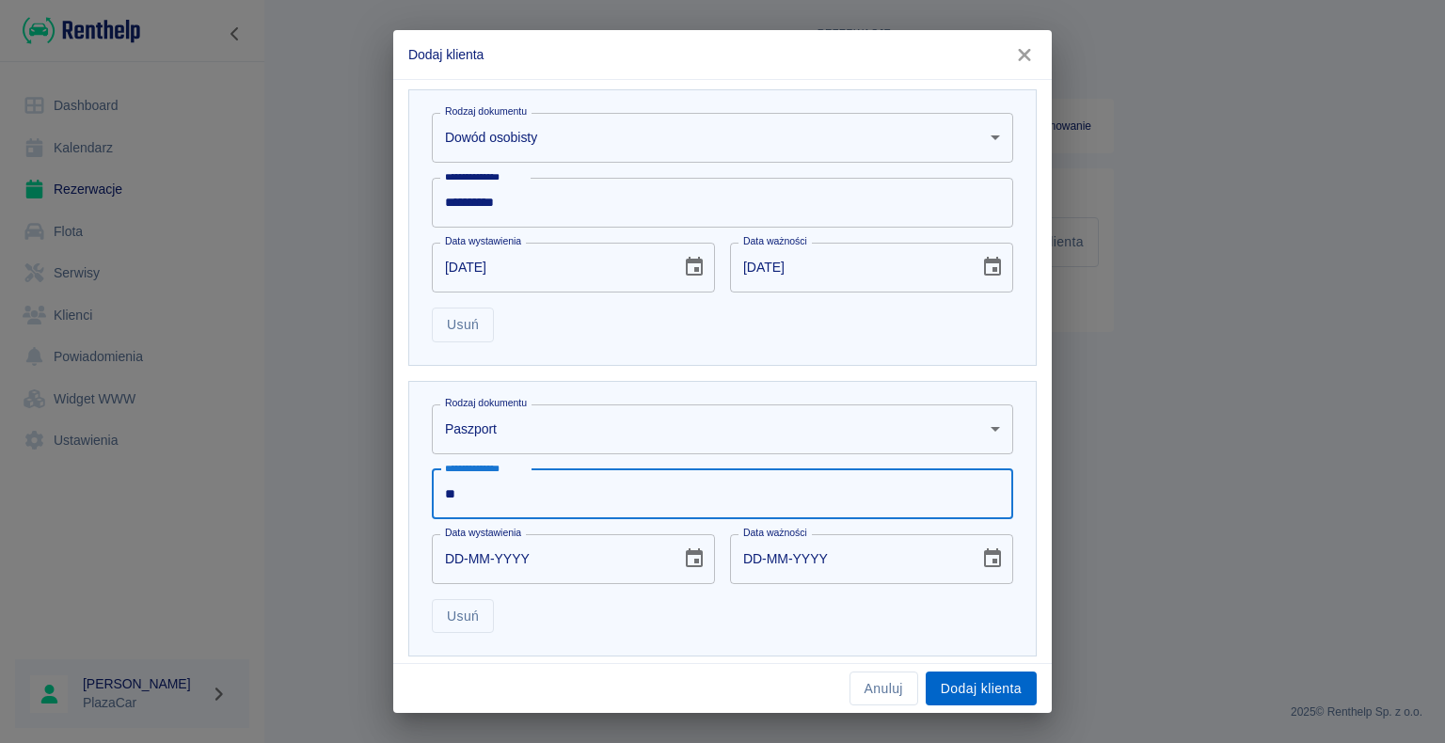
type input "**"
click at [968, 680] on button "Dodaj klienta" at bounding box center [981, 689] width 111 height 35
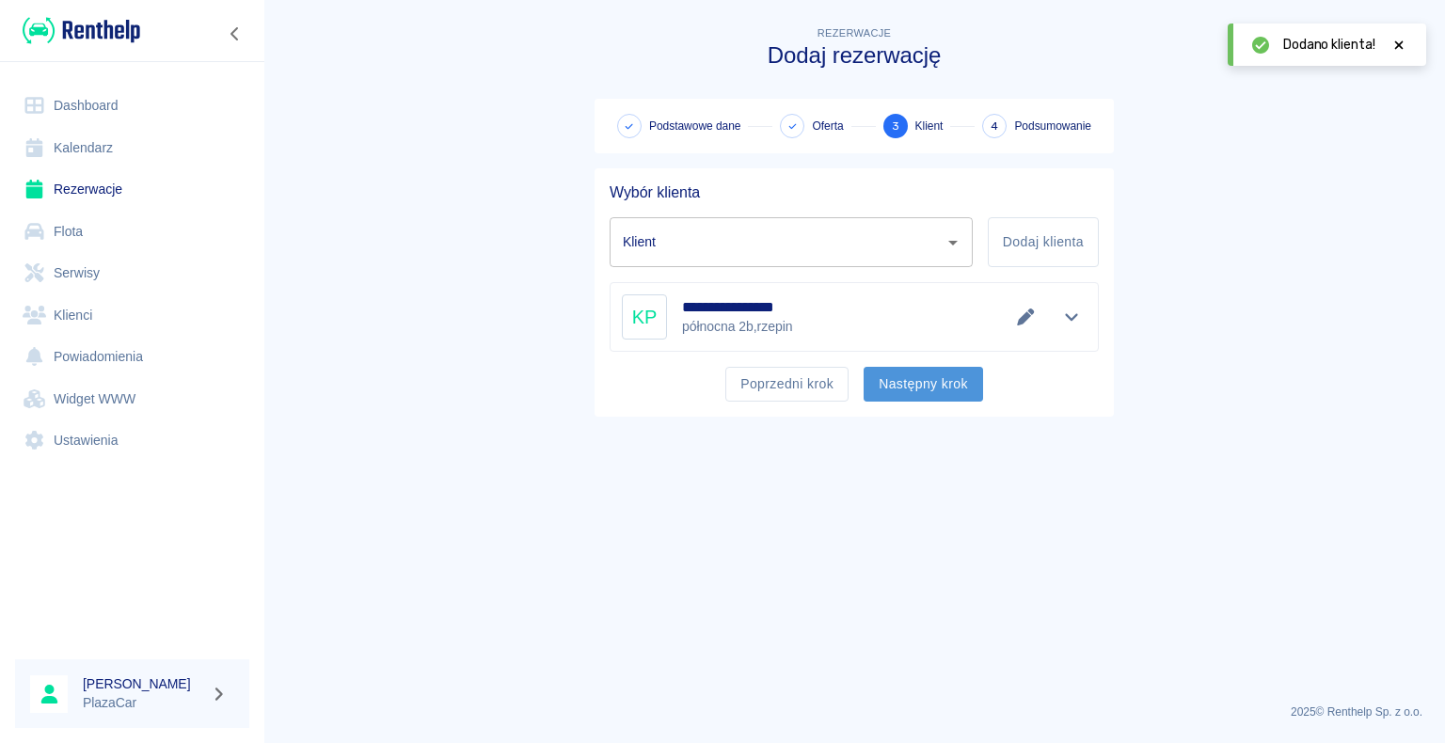
click at [919, 379] on button "Następny krok" at bounding box center [923, 384] width 119 height 35
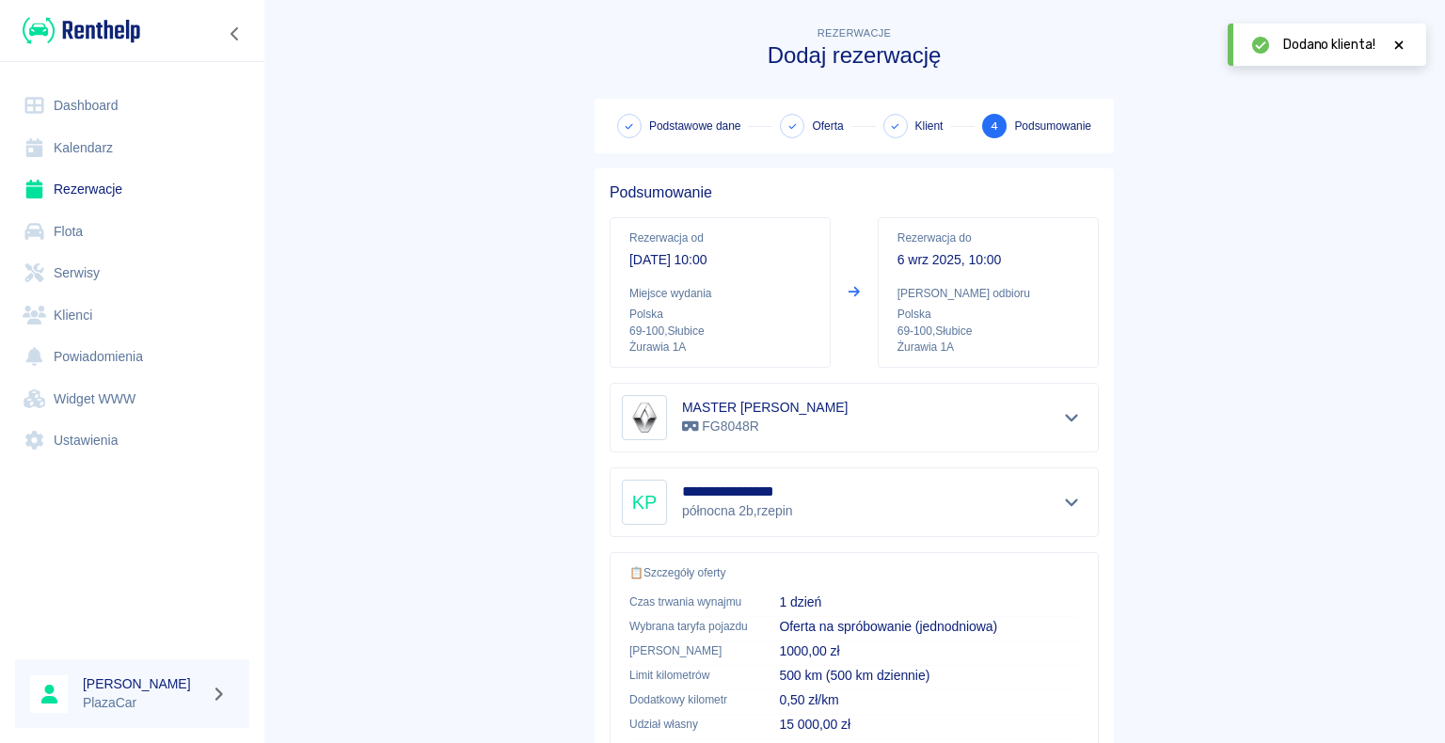
scroll to position [268, 0]
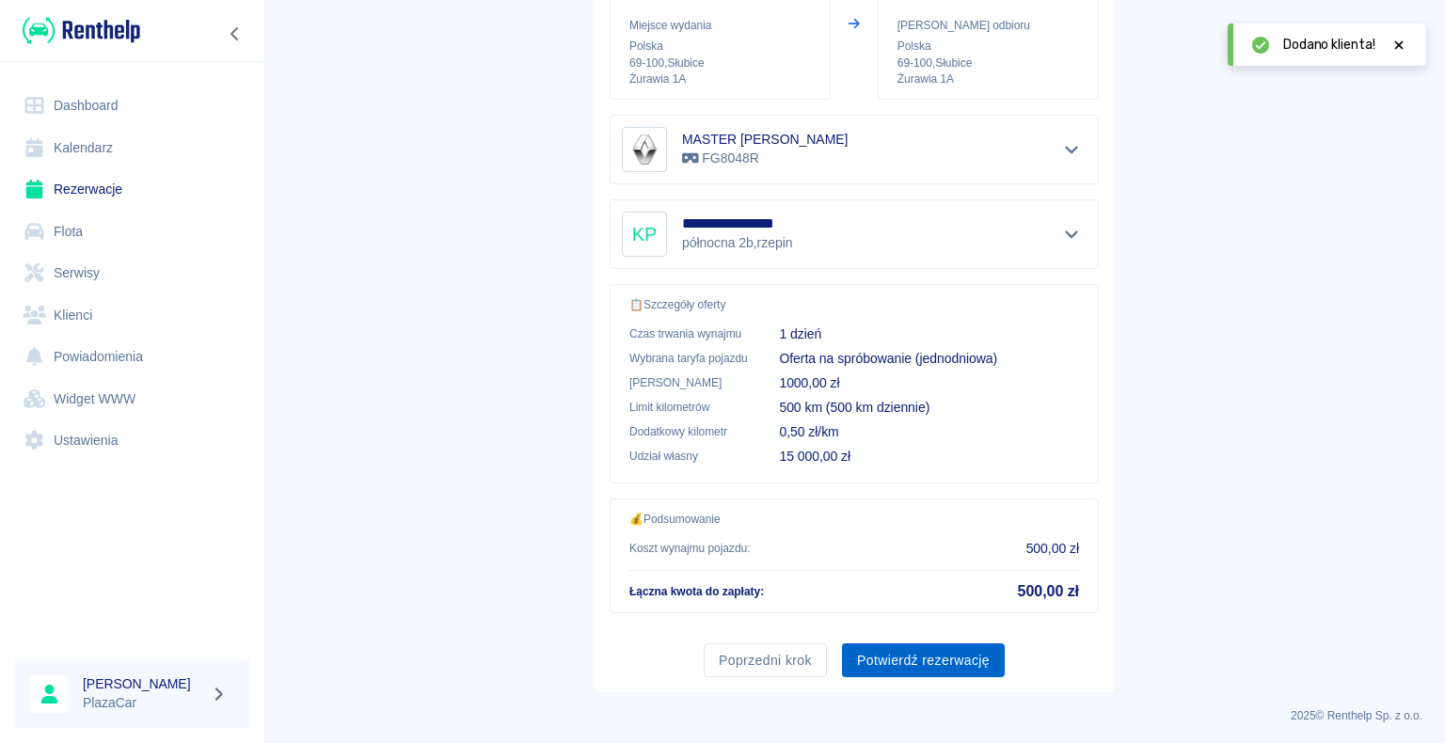
click at [914, 653] on button "Potwierdź rezerwację" at bounding box center [923, 660] width 163 height 35
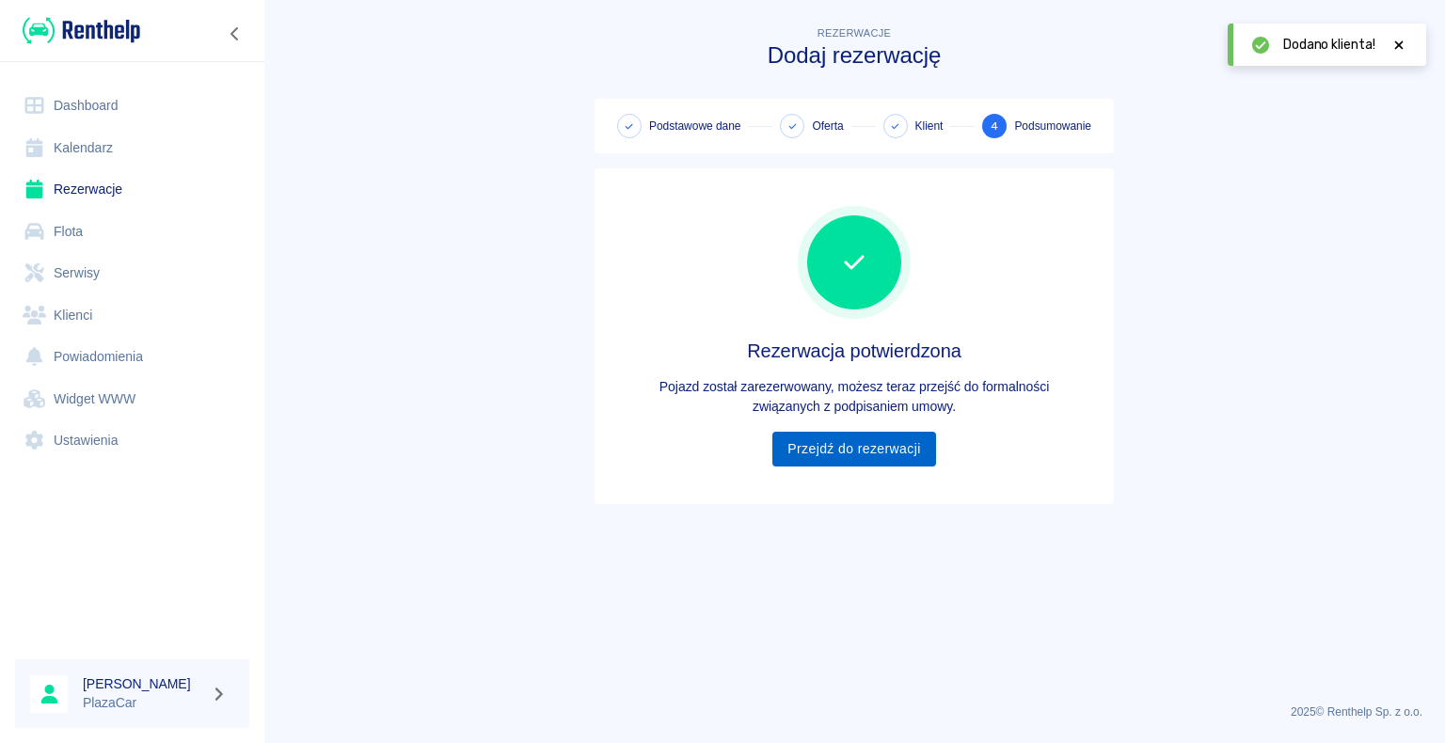
click at [856, 446] on link "Przejdź do rezerwacji" at bounding box center [853, 449] width 163 height 35
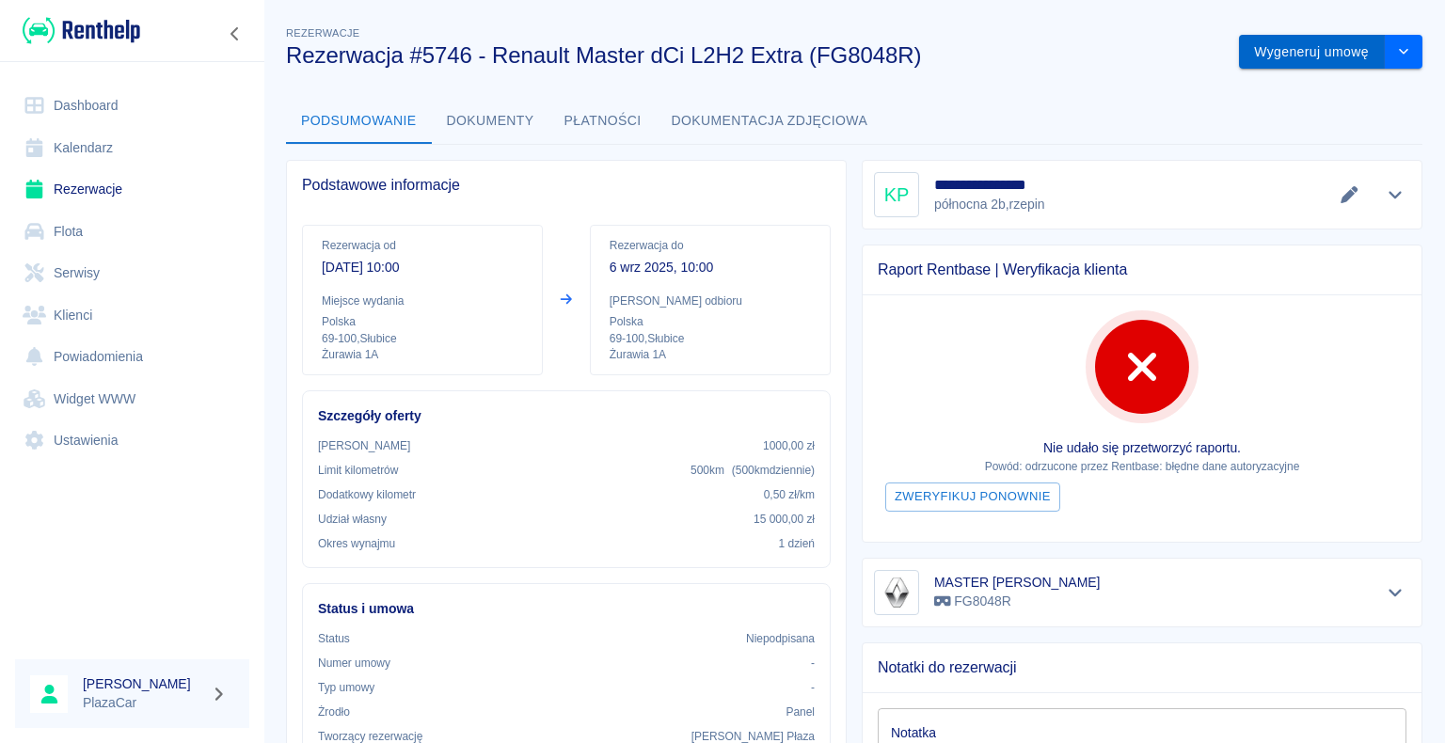
click at [1296, 56] on button "Wygeneruj umowę" at bounding box center [1312, 52] width 146 height 35
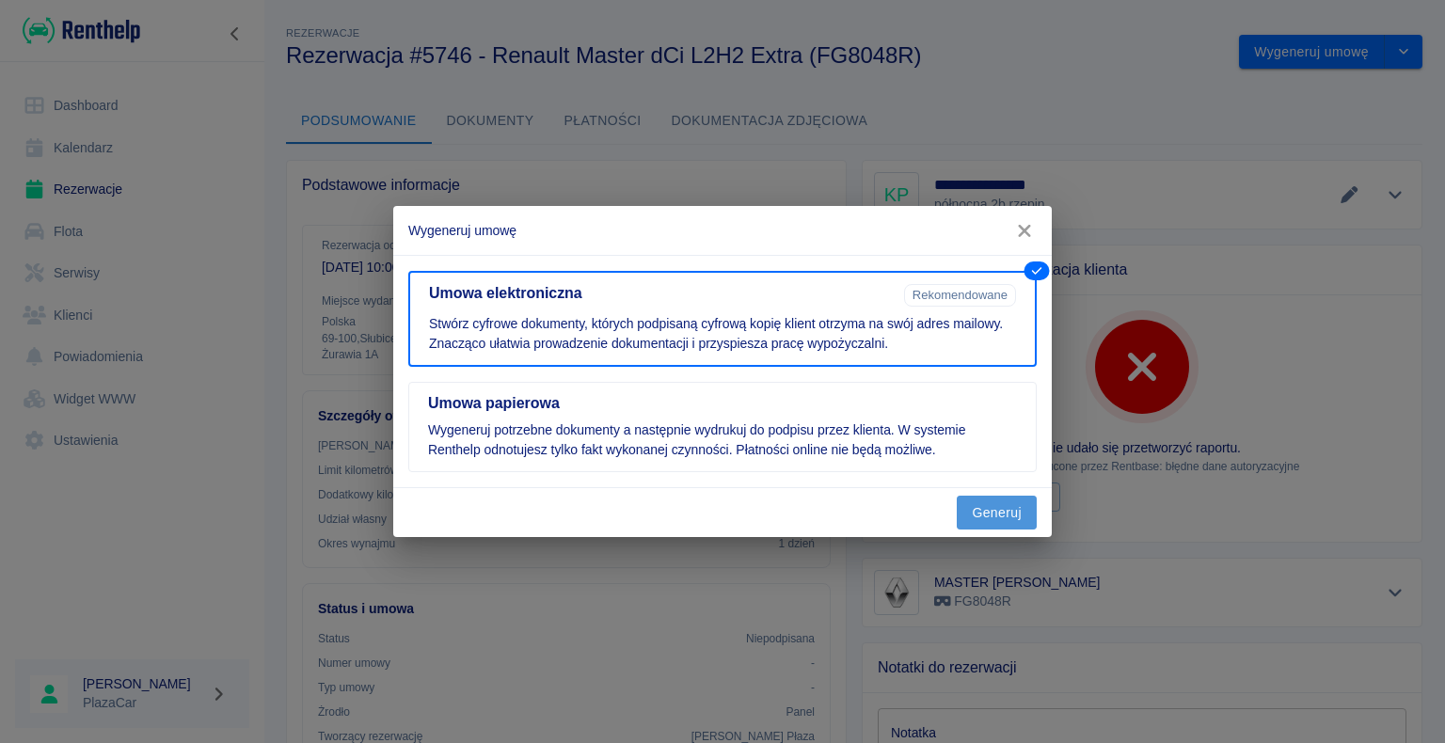
click at [1008, 516] on button "Generuj" at bounding box center [997, 513] width 80 height 35
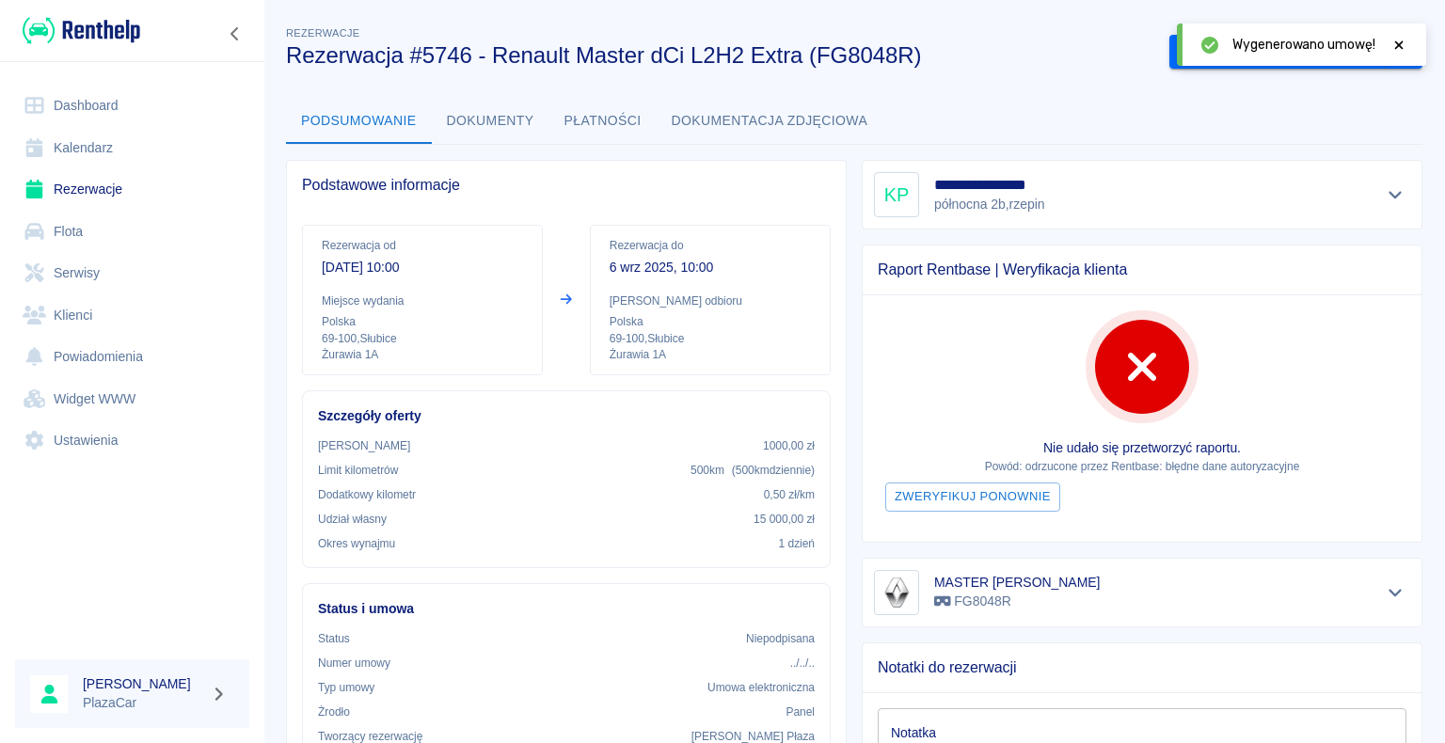
click at [1396, 45] on icon at bounding box center [1398, 45] width 17 height 13
click at [1288, 49] on button "Podpisz umowę elektroniczną" at bounding box center [1276, 52] width 215 height 35
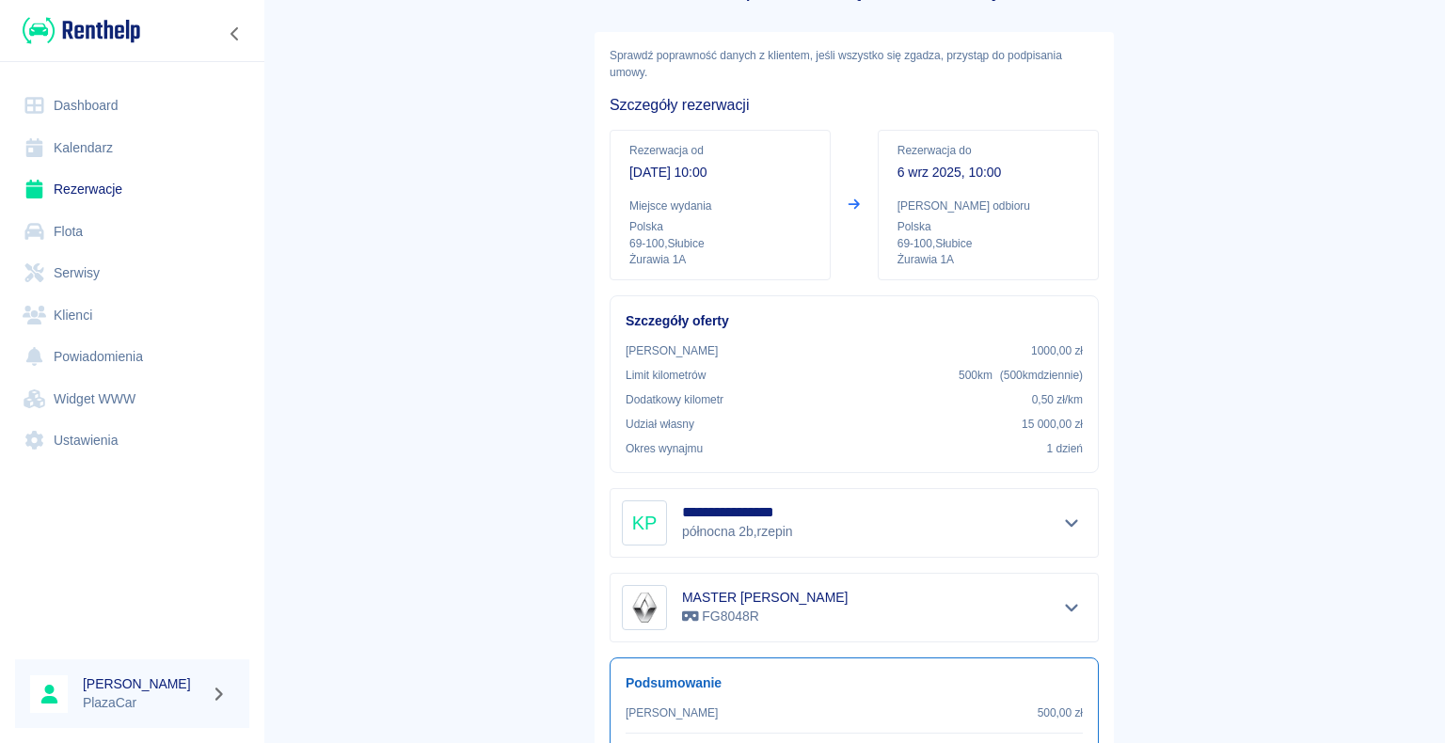
scroll to position [32, 0]
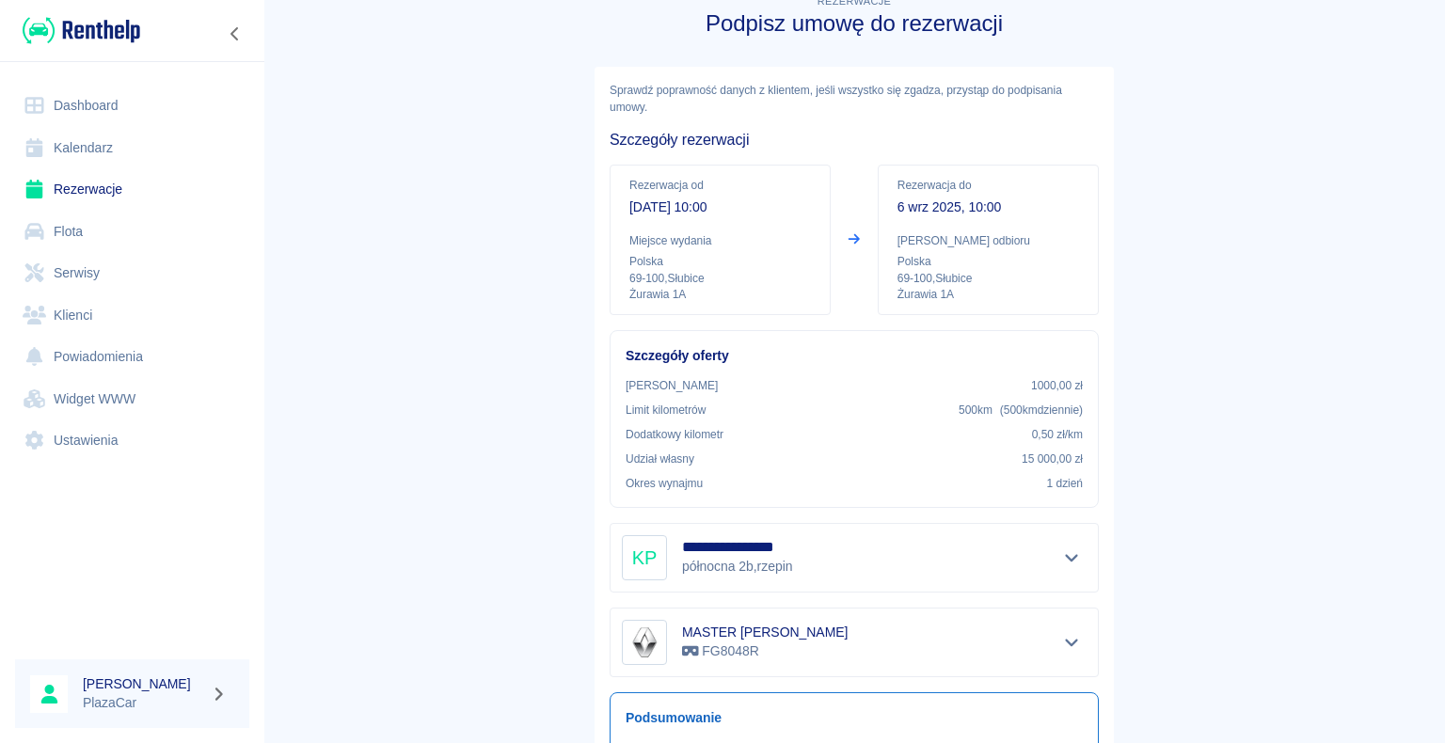
click at [1249, 168] on main "**********" at bounding box center [854, 435] width 1182 height 889
click at [103, 187] on link "Rezerwacje" at bounding box center [132, 189] width 234 height 42
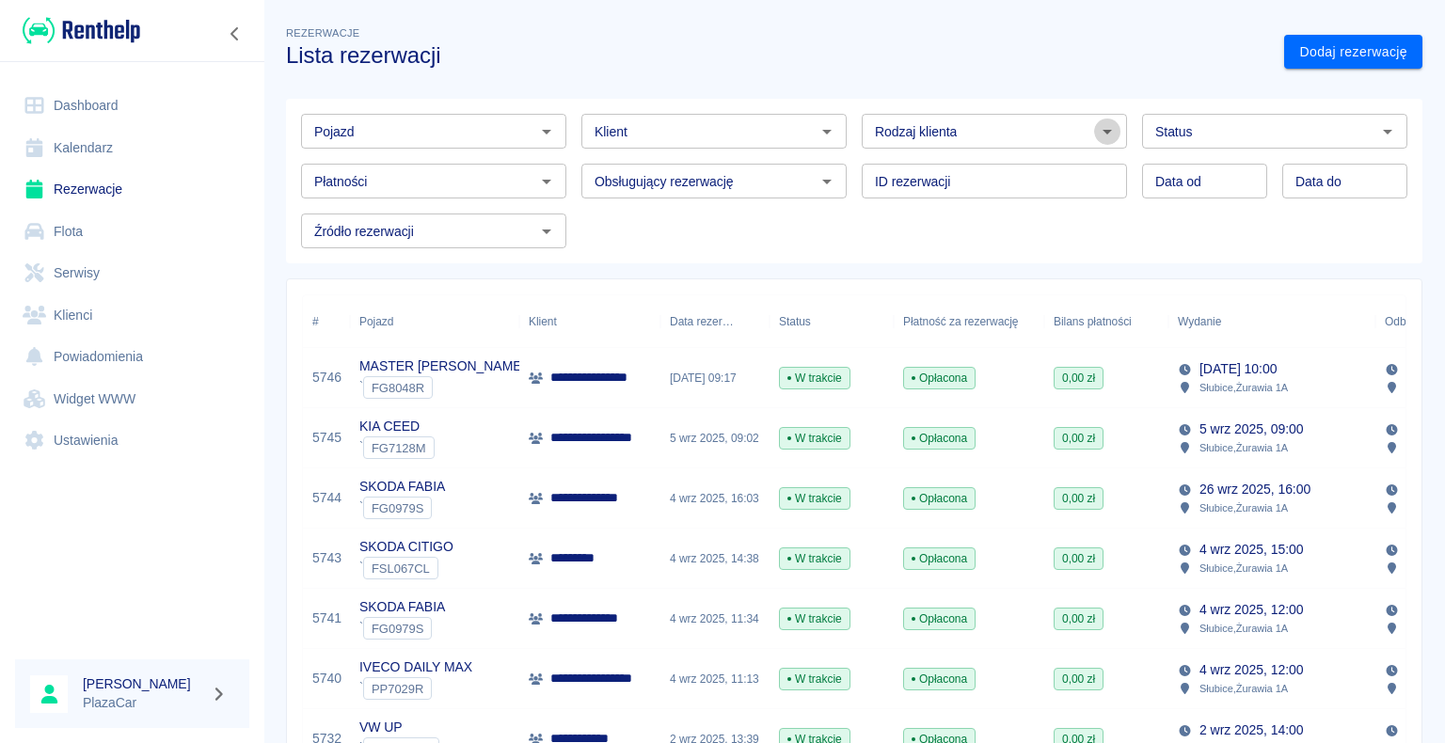
click at [1099, 132] on icon "Otwórz" at bounding box center [1107, 131] width 23 height 23
click at [1087, 171] on li "Osoba prywatna" at bounding box center [986, 171] width 262 height 31
type input "Osoba prywatna"
click at [1305, 51] on link "Dodaj rezerwację" at bounding box center [1353, 52] width 138 height 35
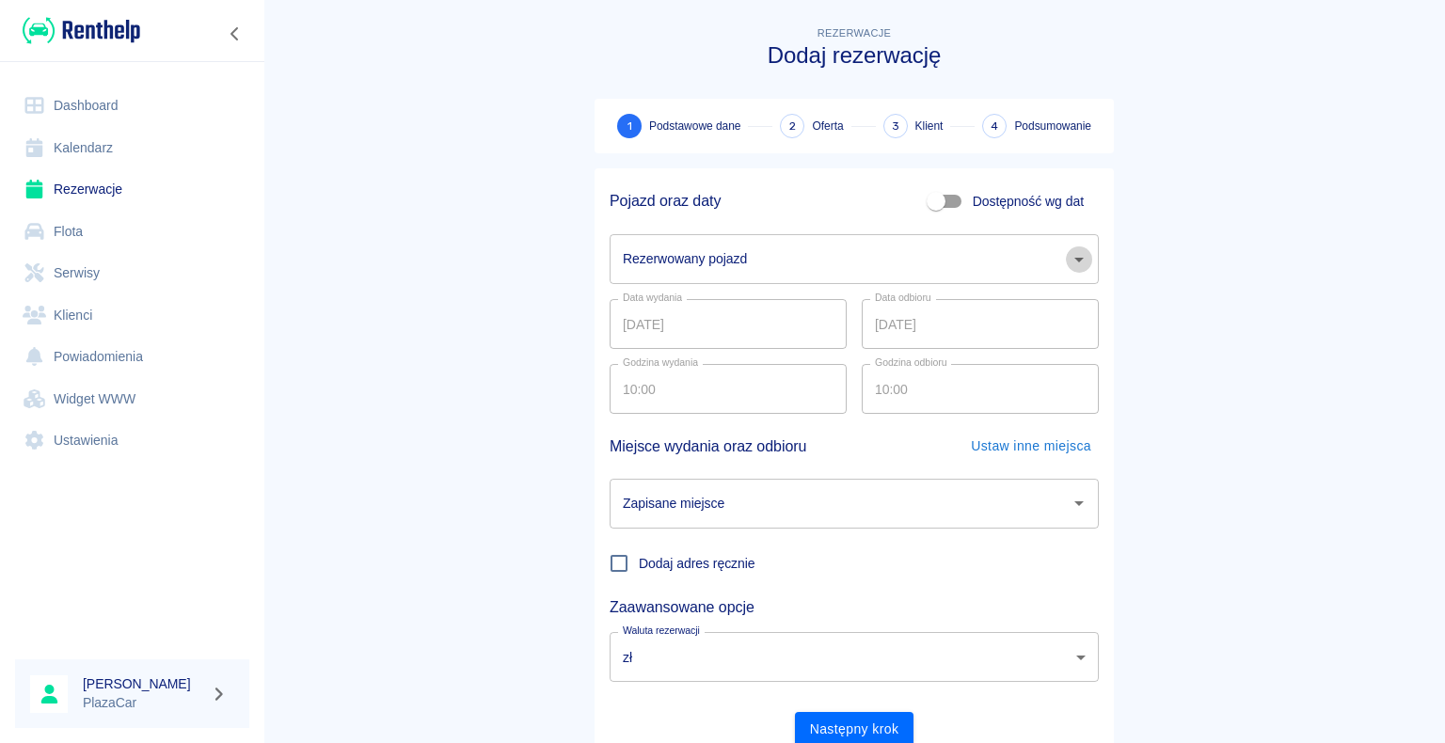
click at [1070, 256] on icon "Otwórz" at bounding box center [1079, 259] width 23 height 23
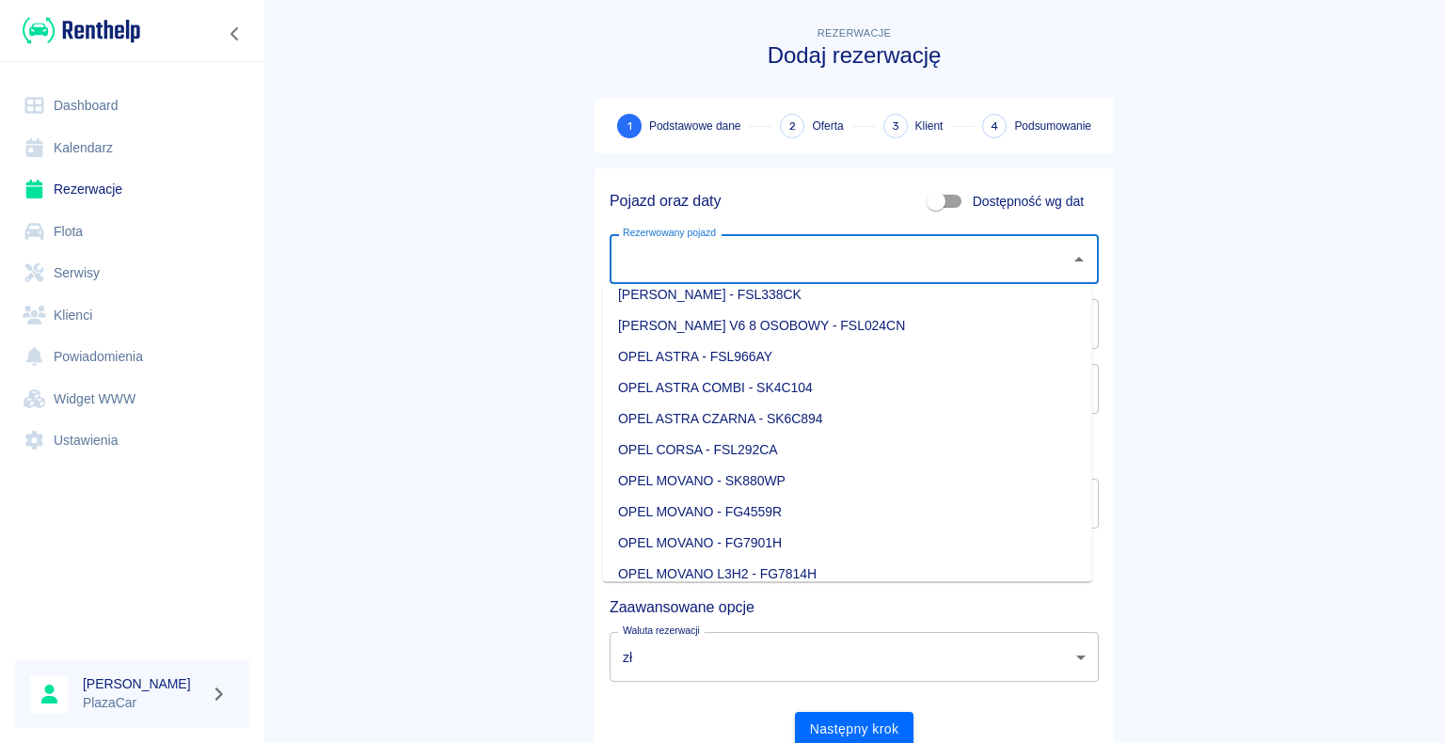
scroll to position [1317, 0]
click at [830, 382] on li "OPEL MOVANO - SK880WP" at bounding box center [847, 387] width 489 height 31
type input "OPEL MOVANO - SK880WP"
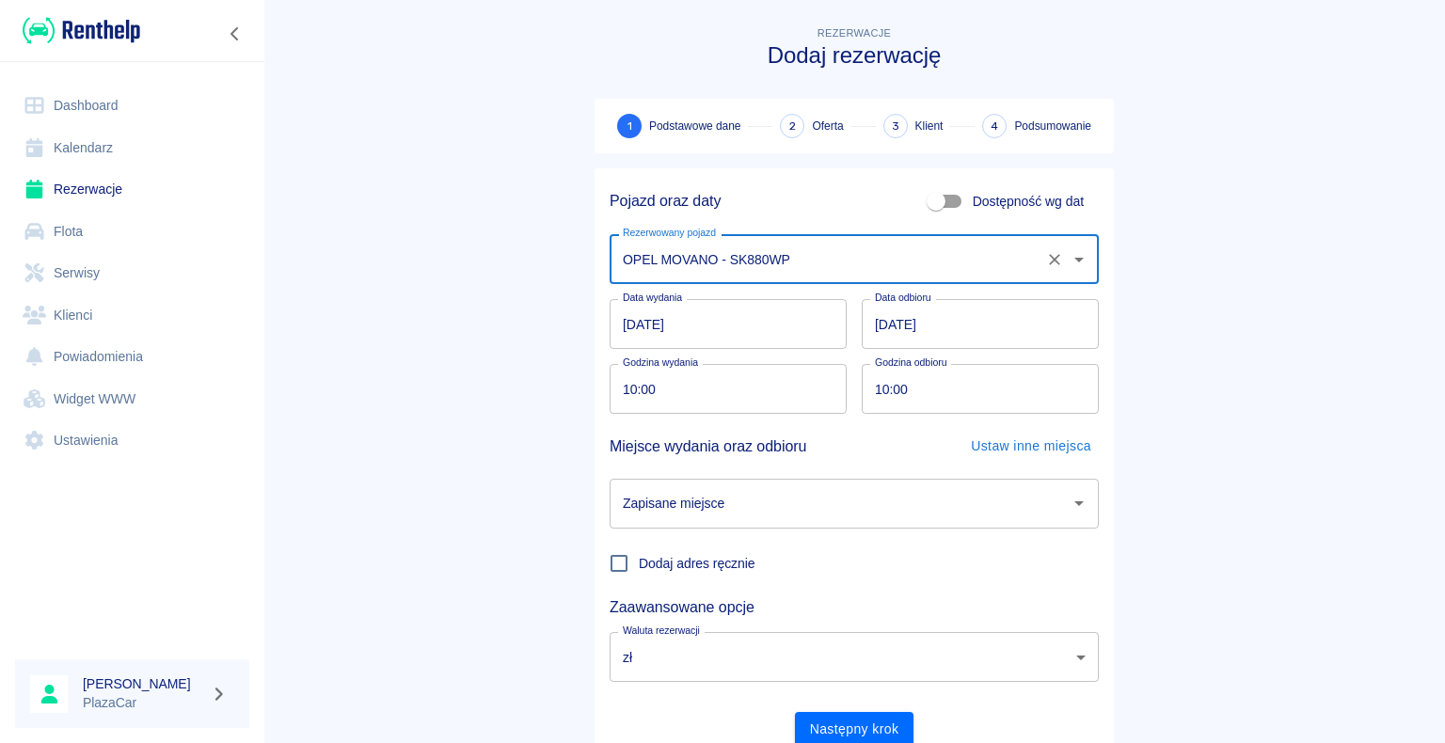
click at [880, 322] on input "[DATE]" at bounding box center [980, 324] width 237 height 50
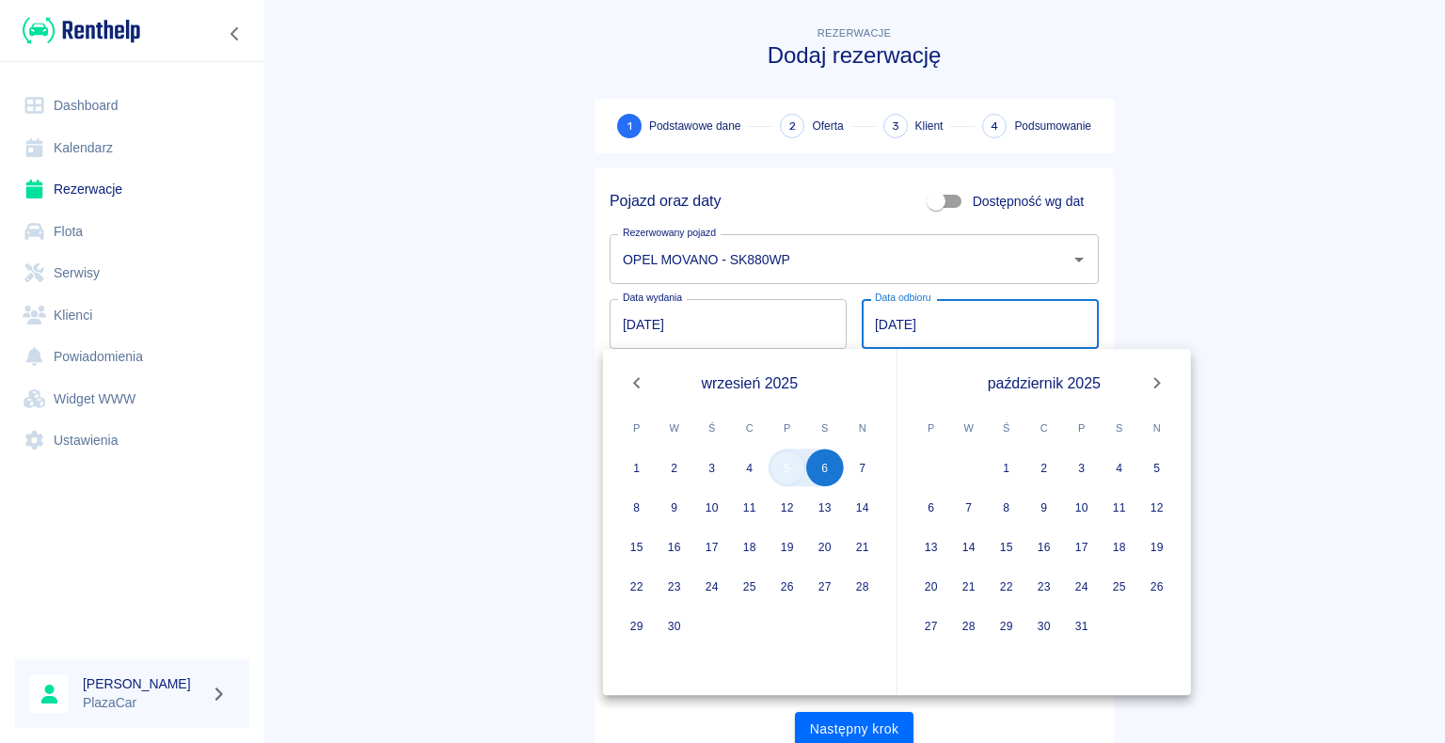
click at [786, 473] on button "5" at bounding box center [788, 468] width 38 height 38
click at [789, 461] on button "5" at bounding box center [788, 468] width 38 height 38
type input "[DATE]"
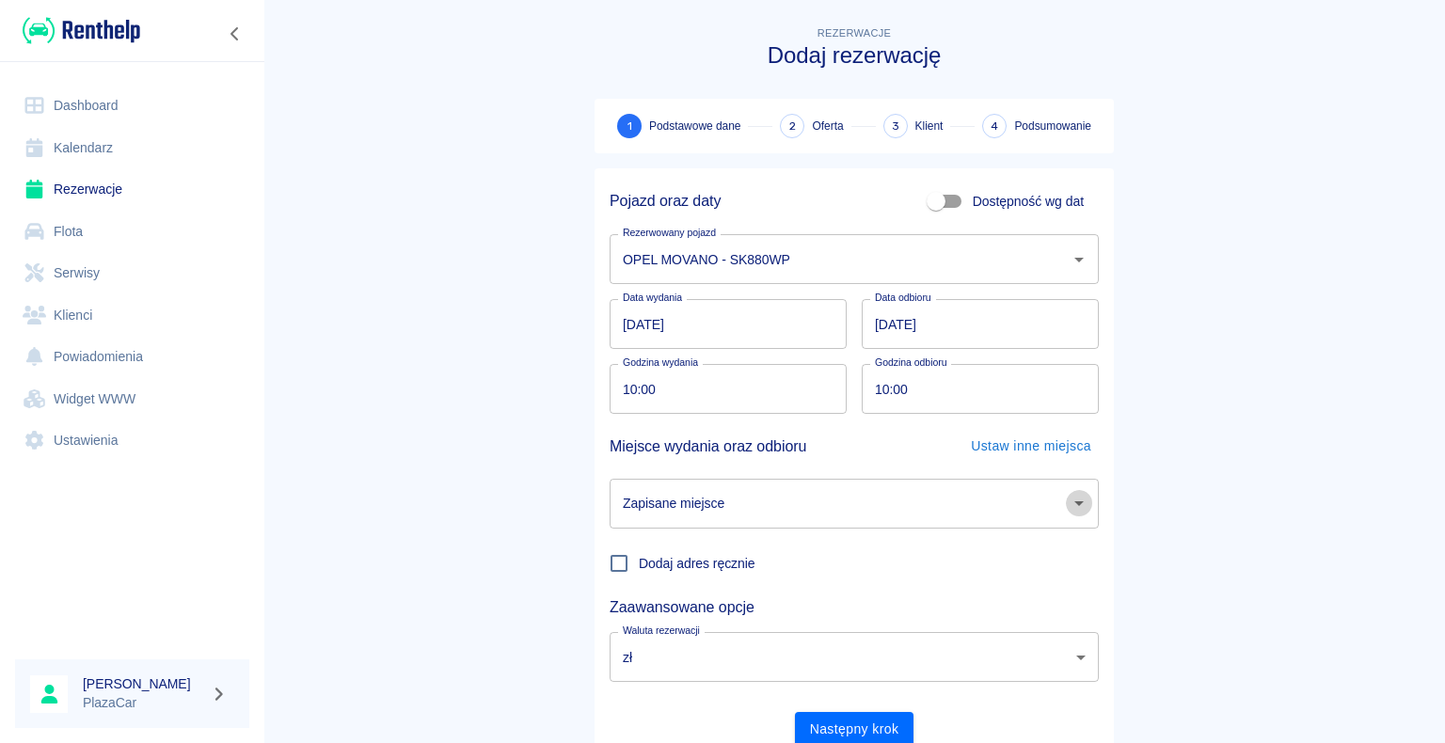
click at [1072, 506] on icon "Otwórz" at bounding box center [1079, 503] width 23 height 23
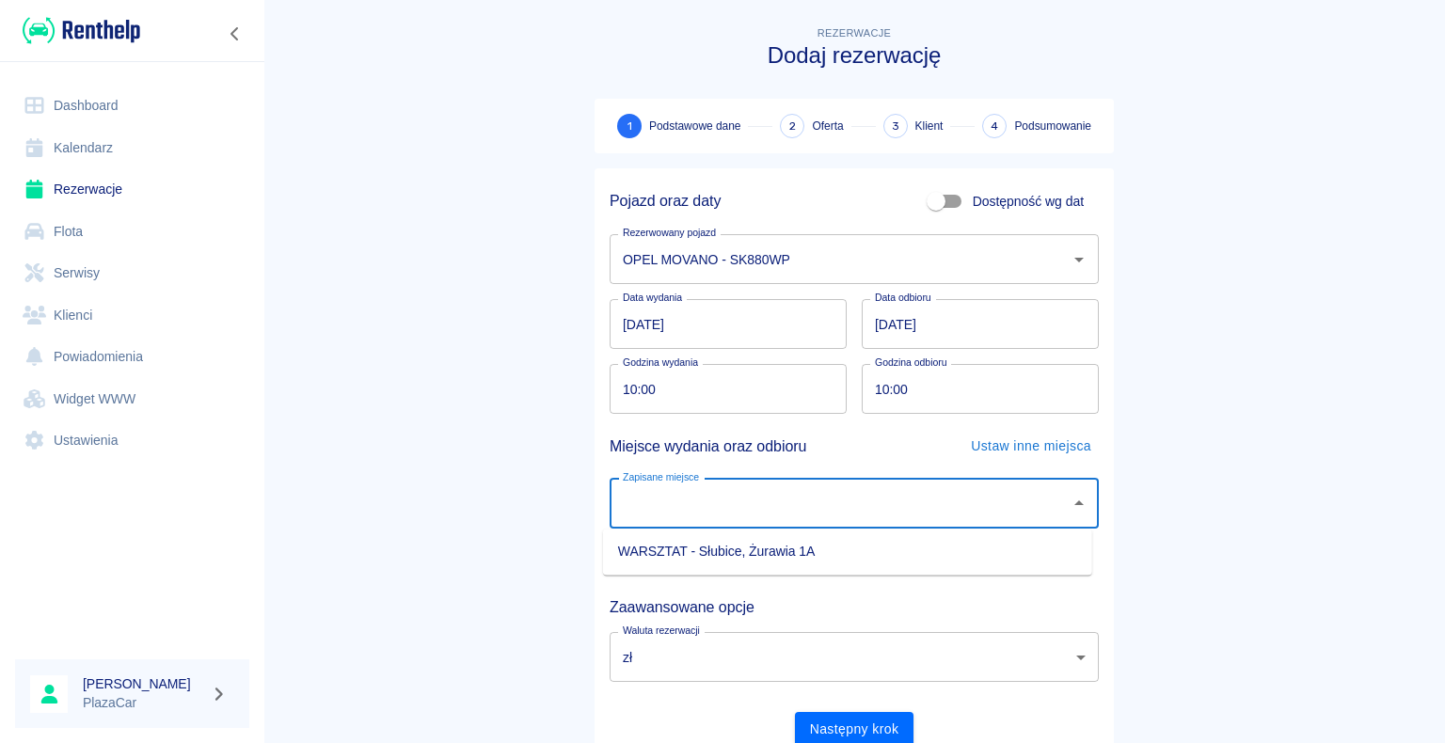
click at [880, 389] on input "10:00" at bounding box center [974, 389] width 224 height 50
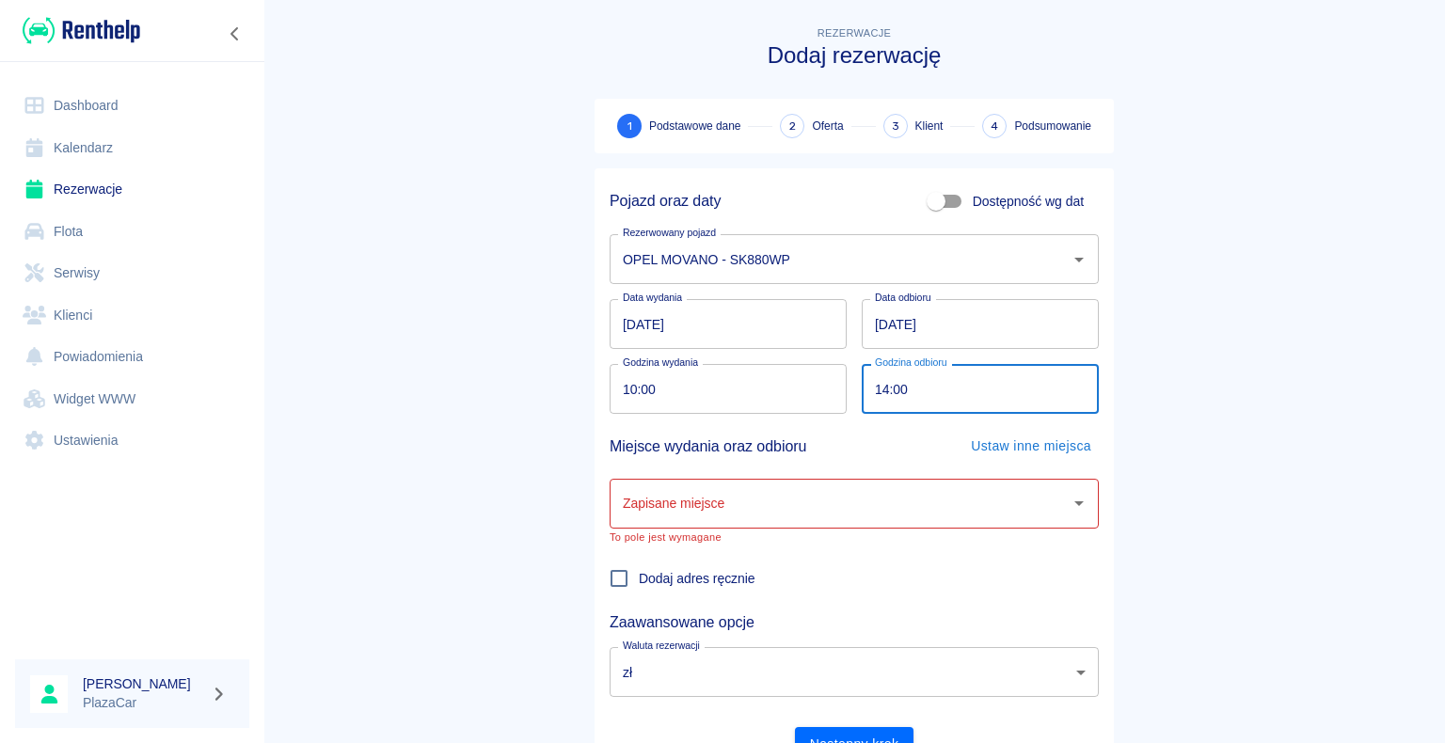
click at [1069, 507] on icon "Otwórz" at bounding box center [1079, 503] width 23 height 23
type input "14:00"
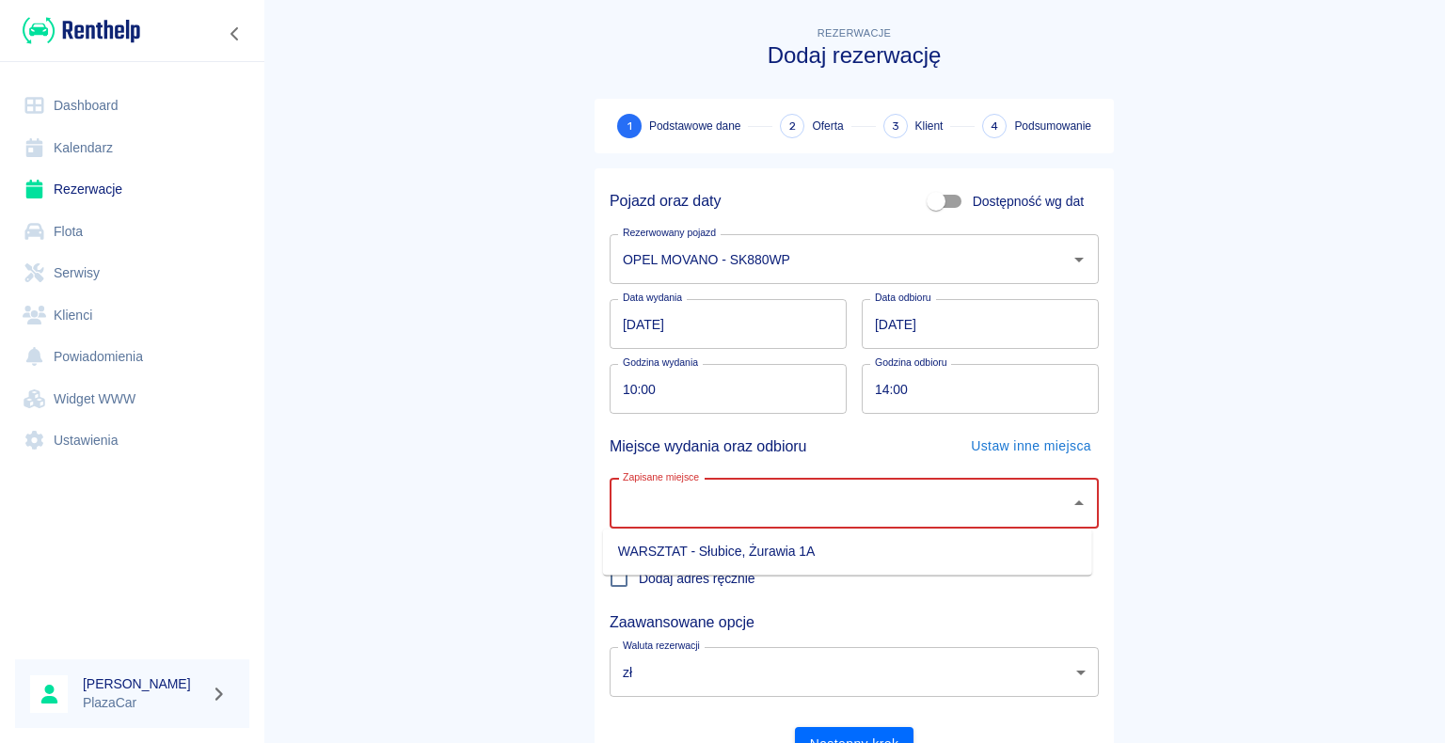
click at [843, 555] on li "WARSZTAT - Słubice, Żurawia 1A" at bounding box center [847, 551] width 489 height 31
type input "WARSZTAT - Słubice, Żurawia 1A"
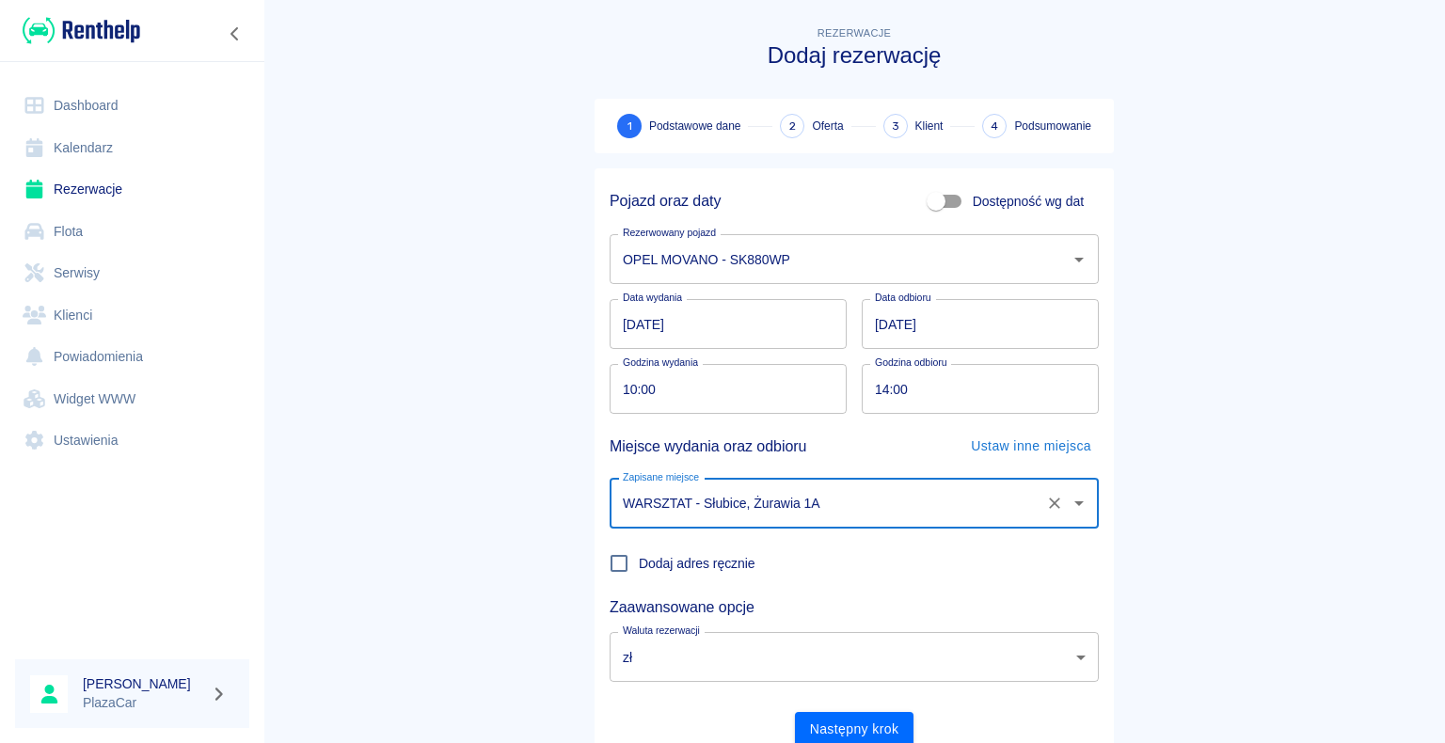
scroll to position [72, 0]
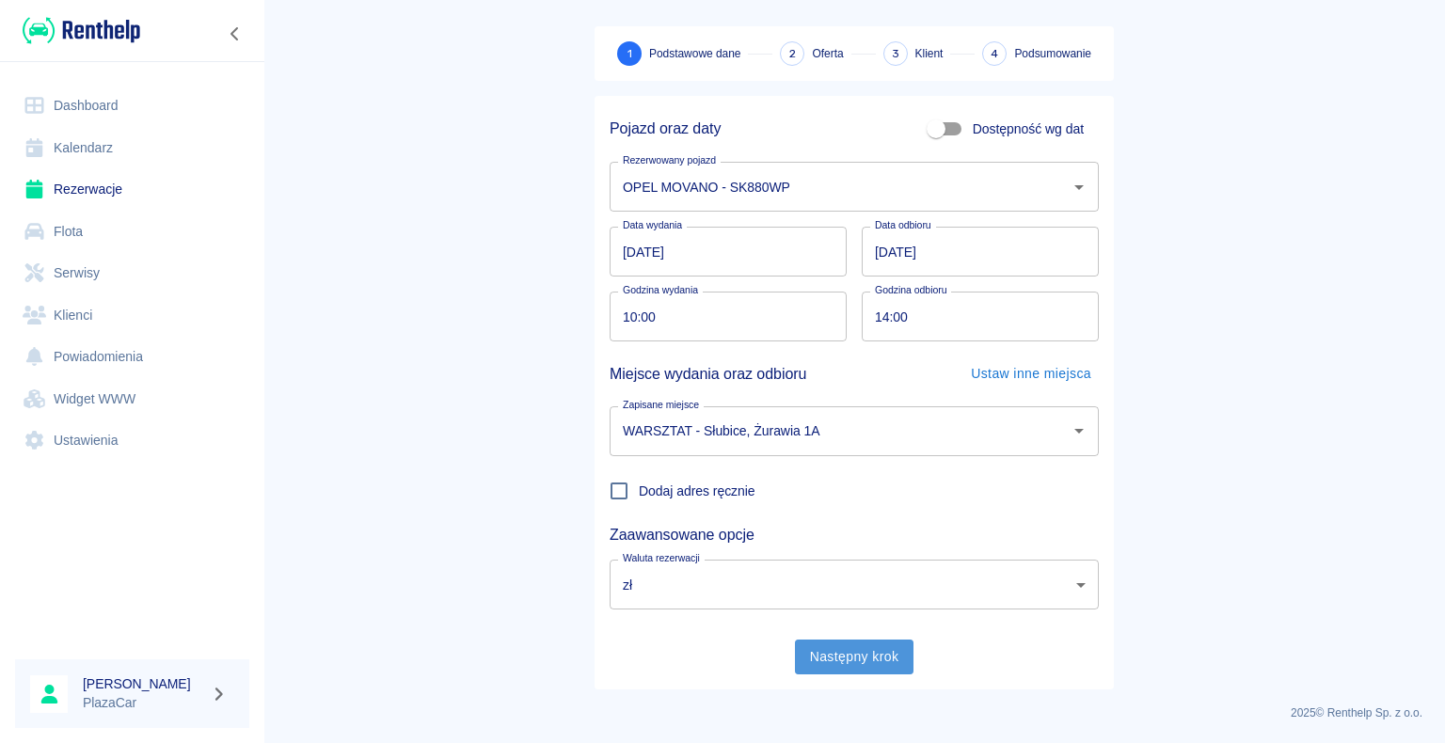
click at [850, 655] on button "Następny krok" at bounding box center [854, 657] width 119 height 35
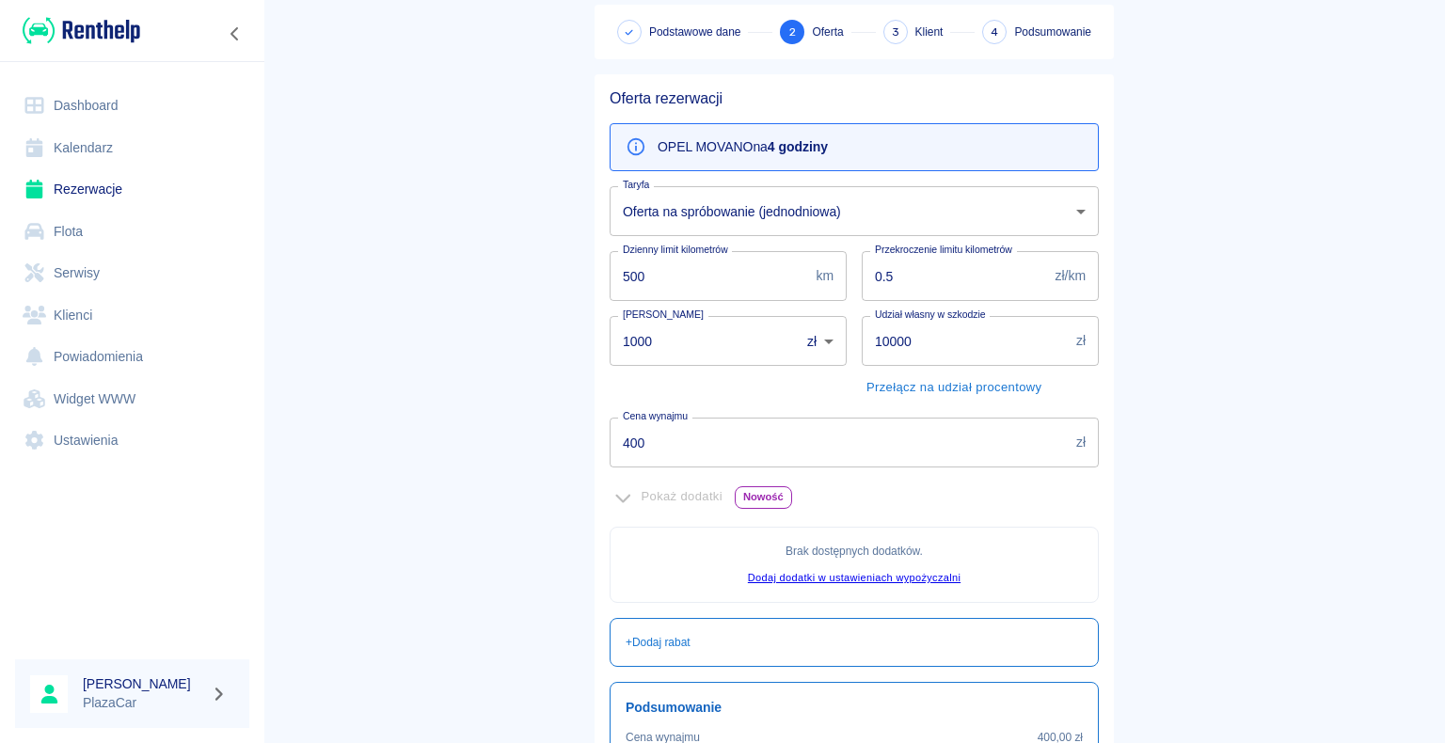
scroll to position [341, 0]
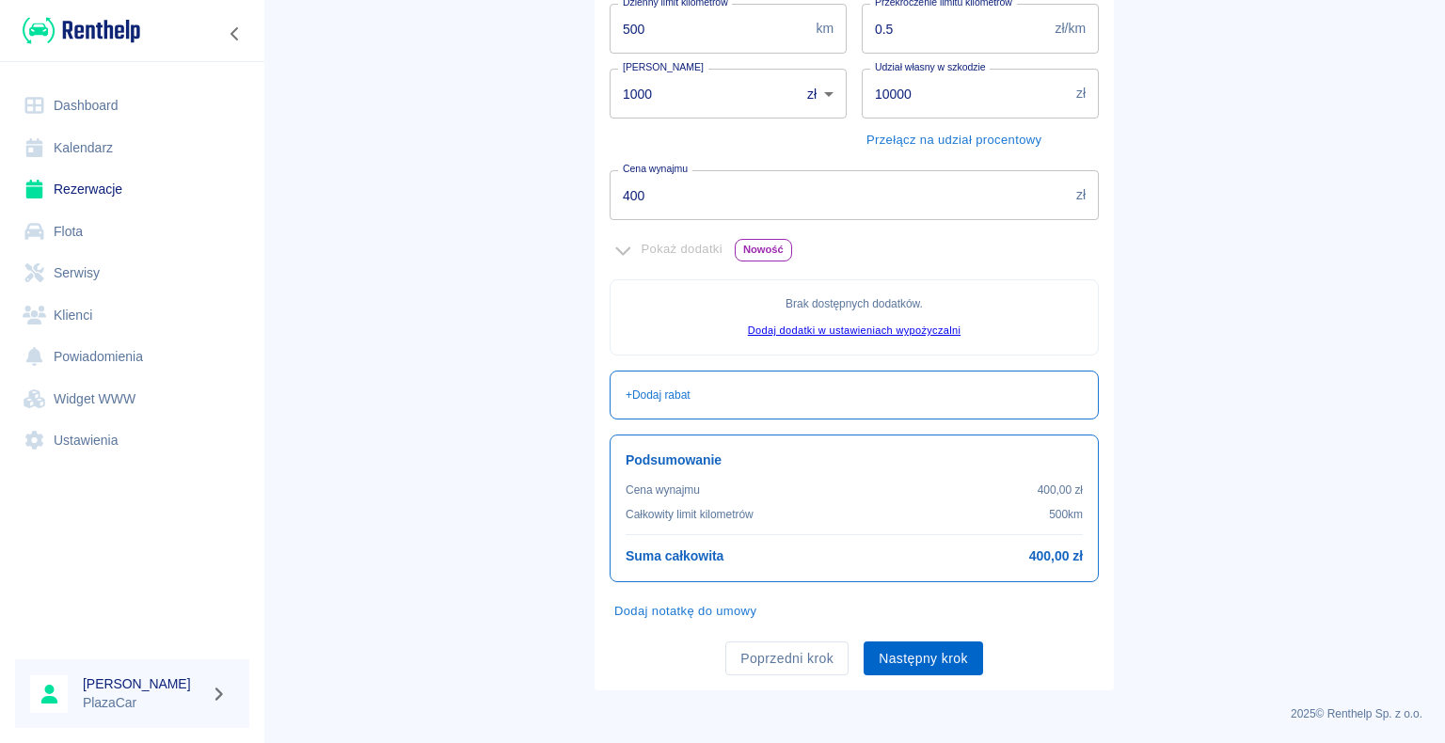
click at [921, 657] on button "Następny krok" at bounding box center [923, 659] width 119 height 35
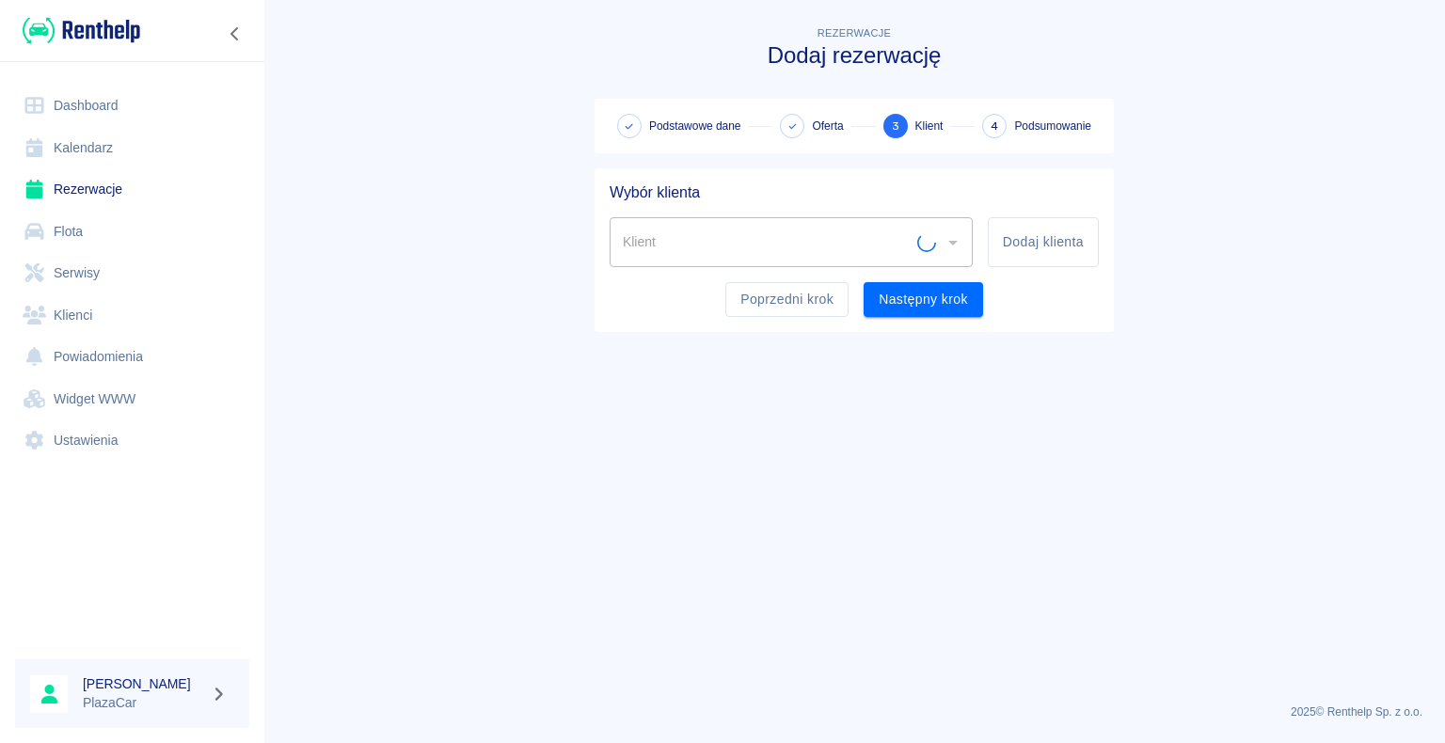
scroll to position [0, 0]
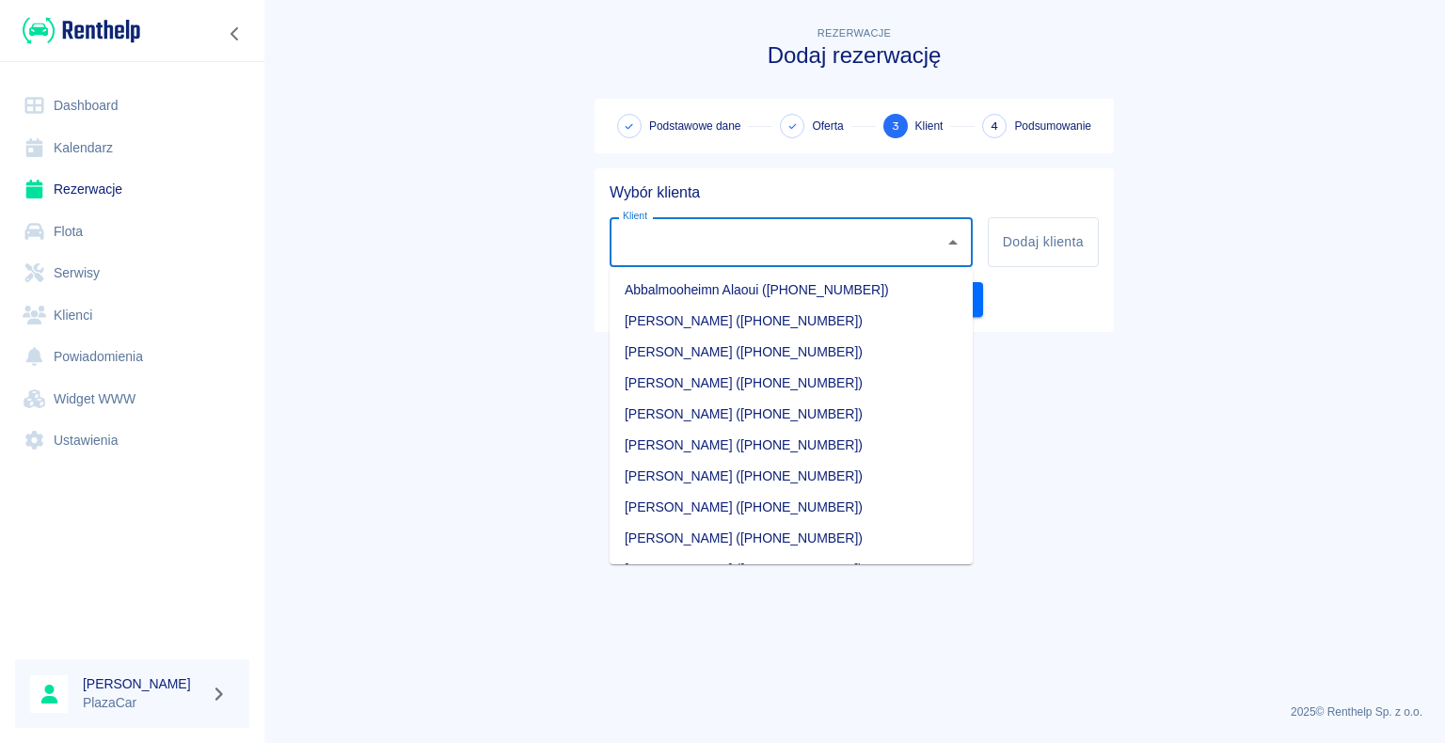
click at [651, 238] on input "Klient" at bounding box center [777, 242] width 318 height 33
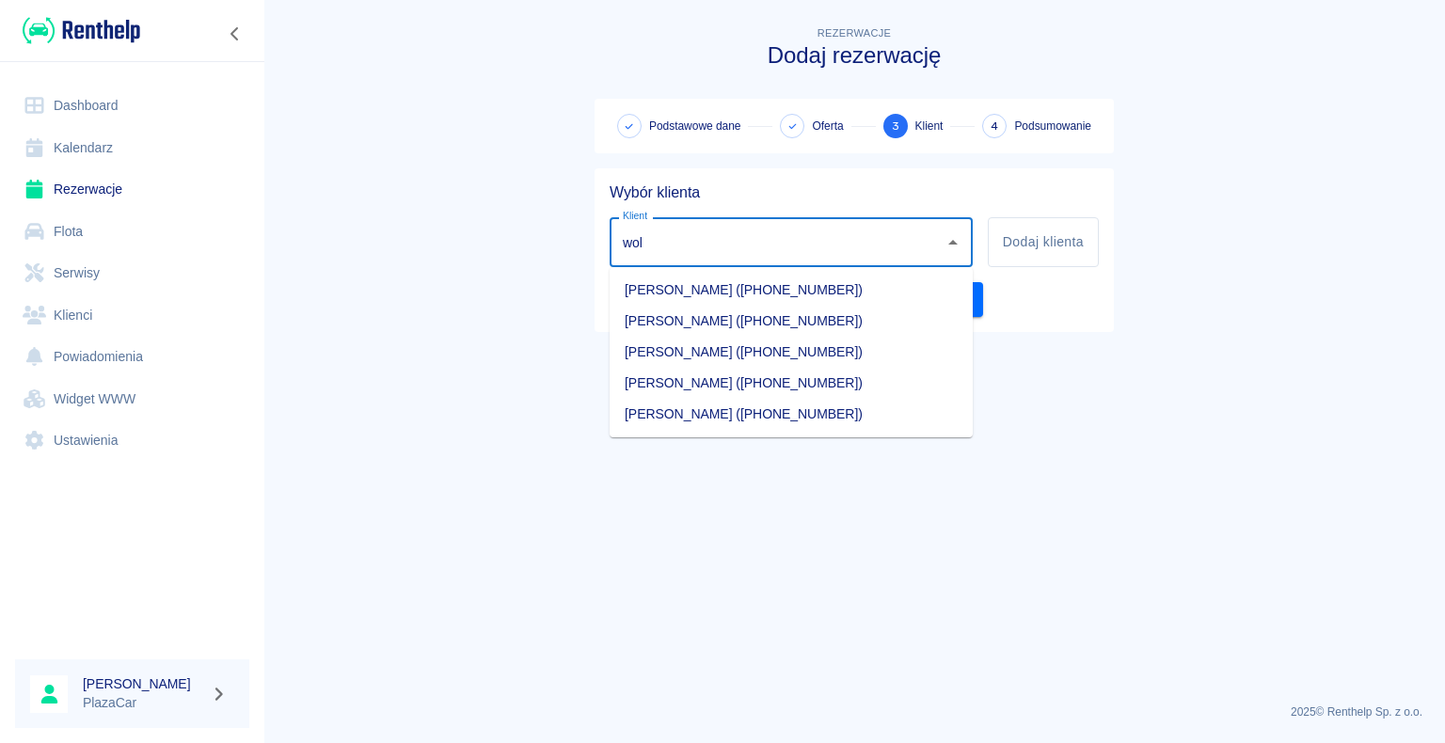
click at [768, 317] on li "[PERSON_NAME] ([PHONE_NUMBER])" at bounding box center [791, 321] width 363 height 31
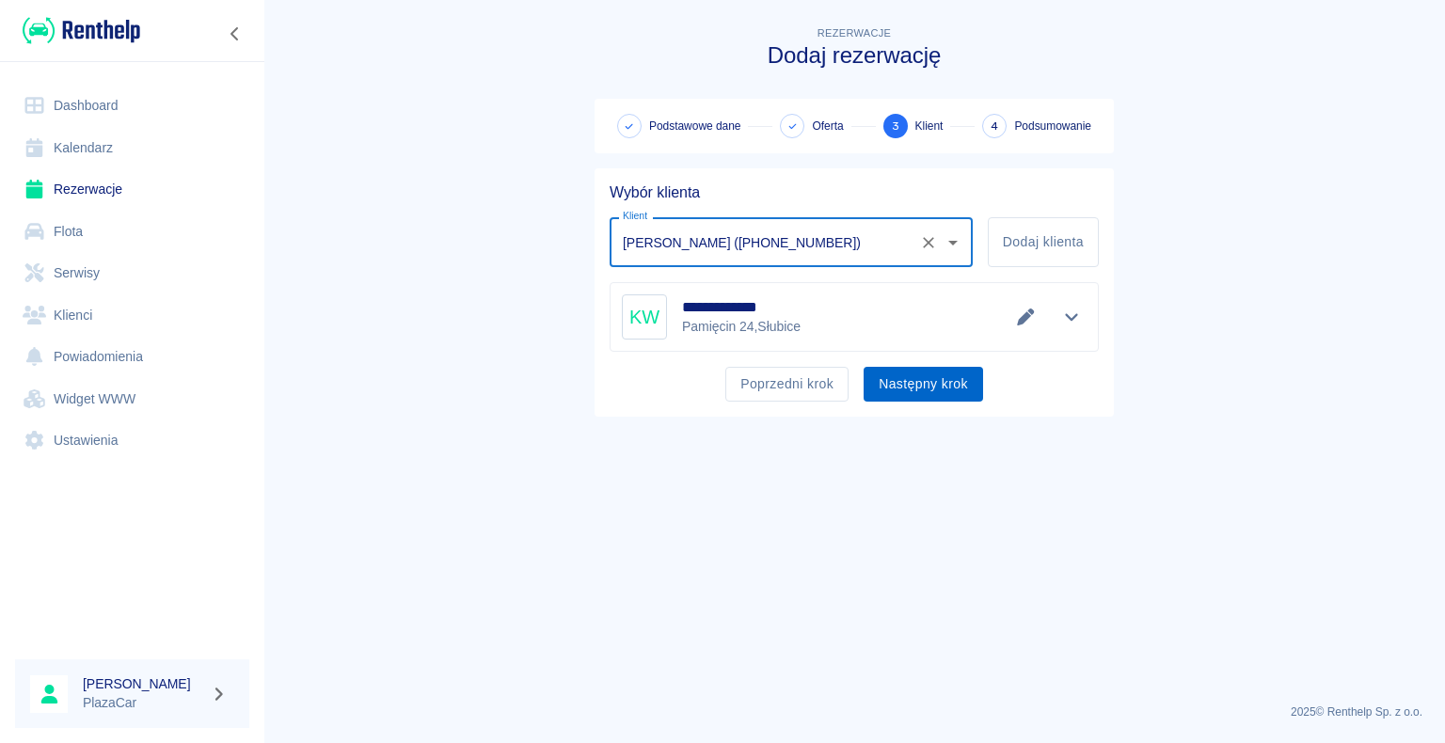
type input "[PERSON_NAME] ([PHONE_NUMBER])"
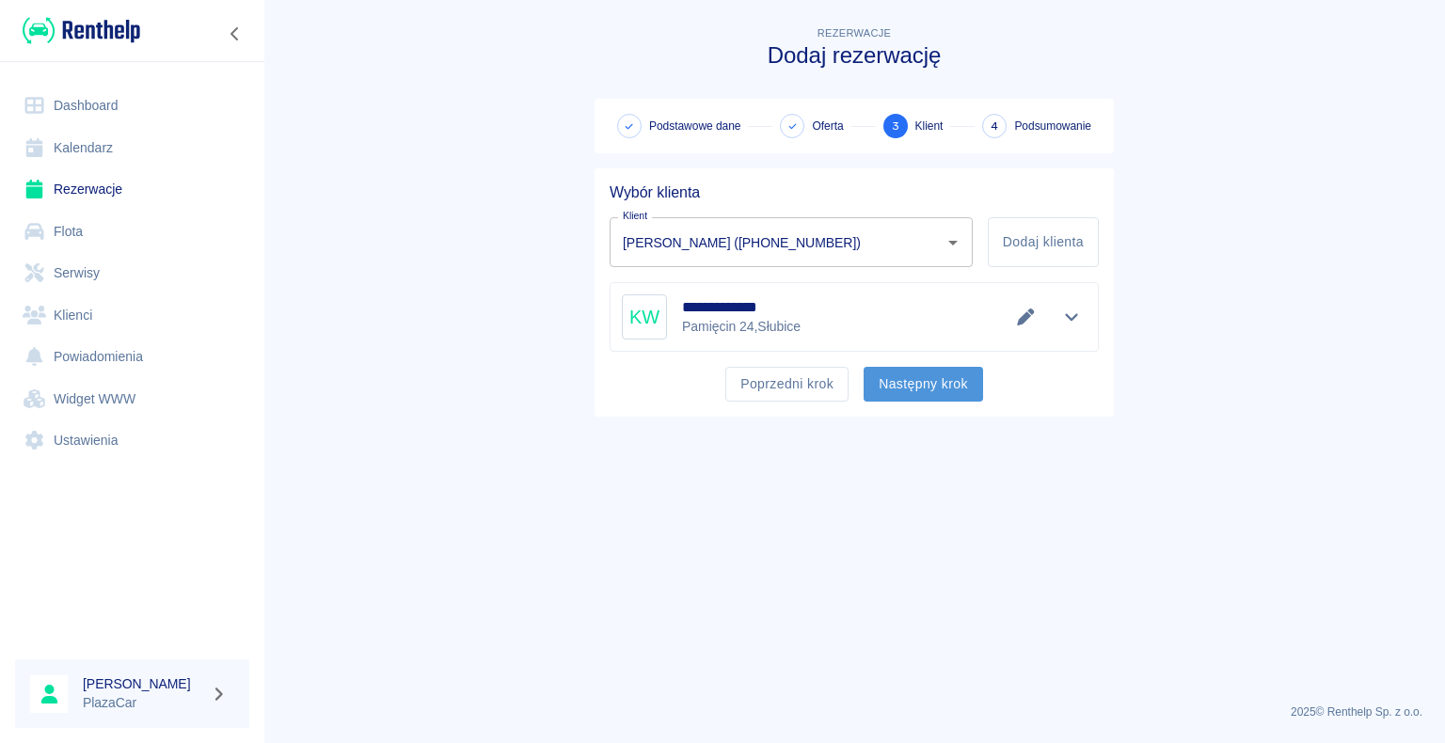
click at [917, 382] on button "Następny krok" at bounding box center [923, 384] width 119 height 35
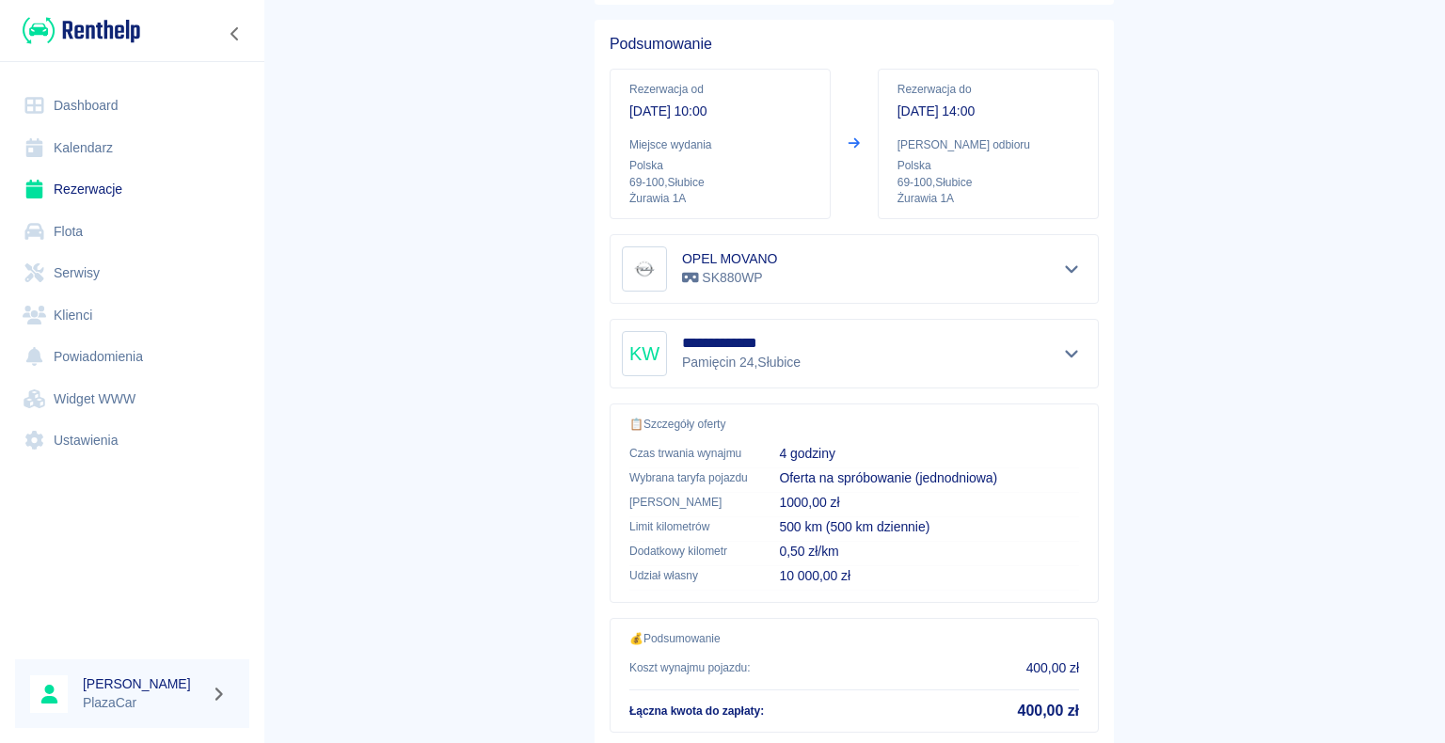
scroll to position [268, 0]
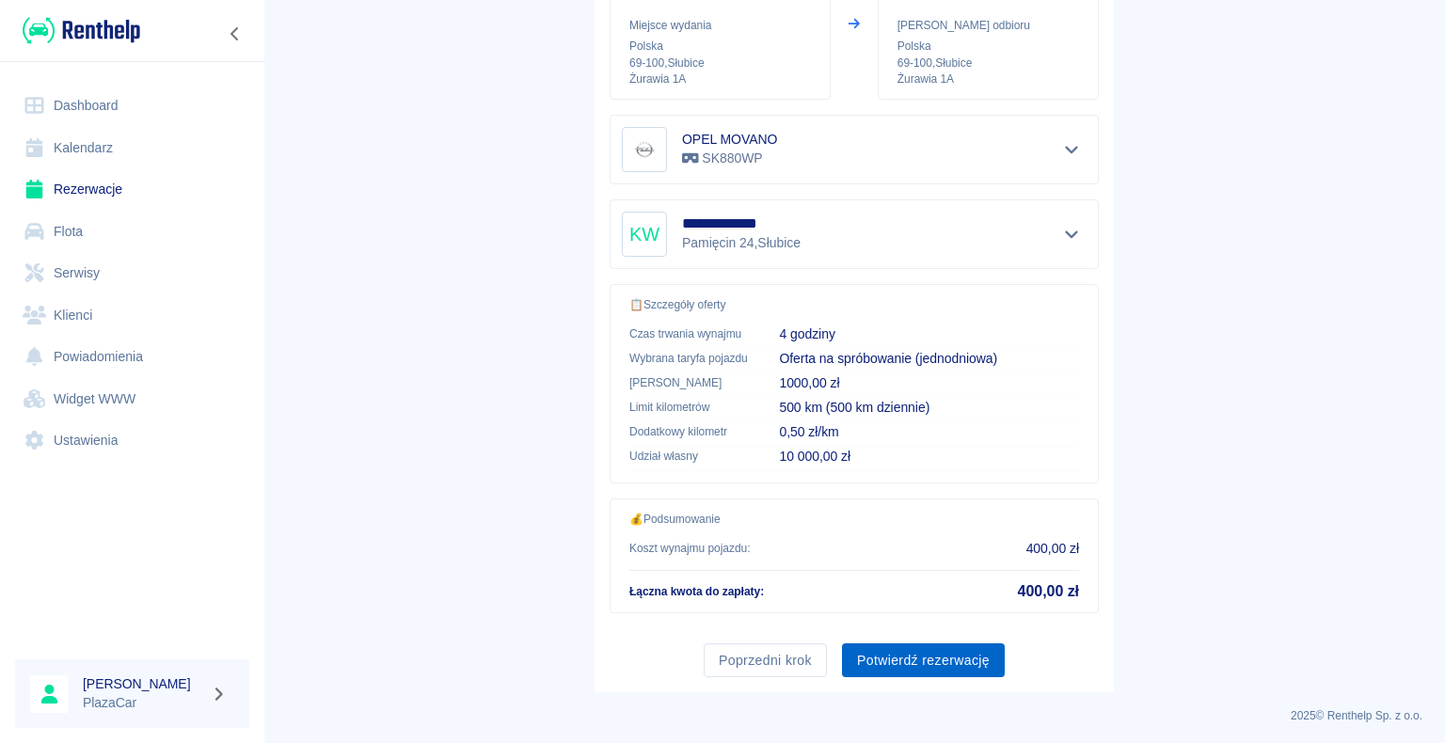
click at [929, 652] on button "Potwierdź rezerwację" at bounding box center [923, 660] width 163 height 35
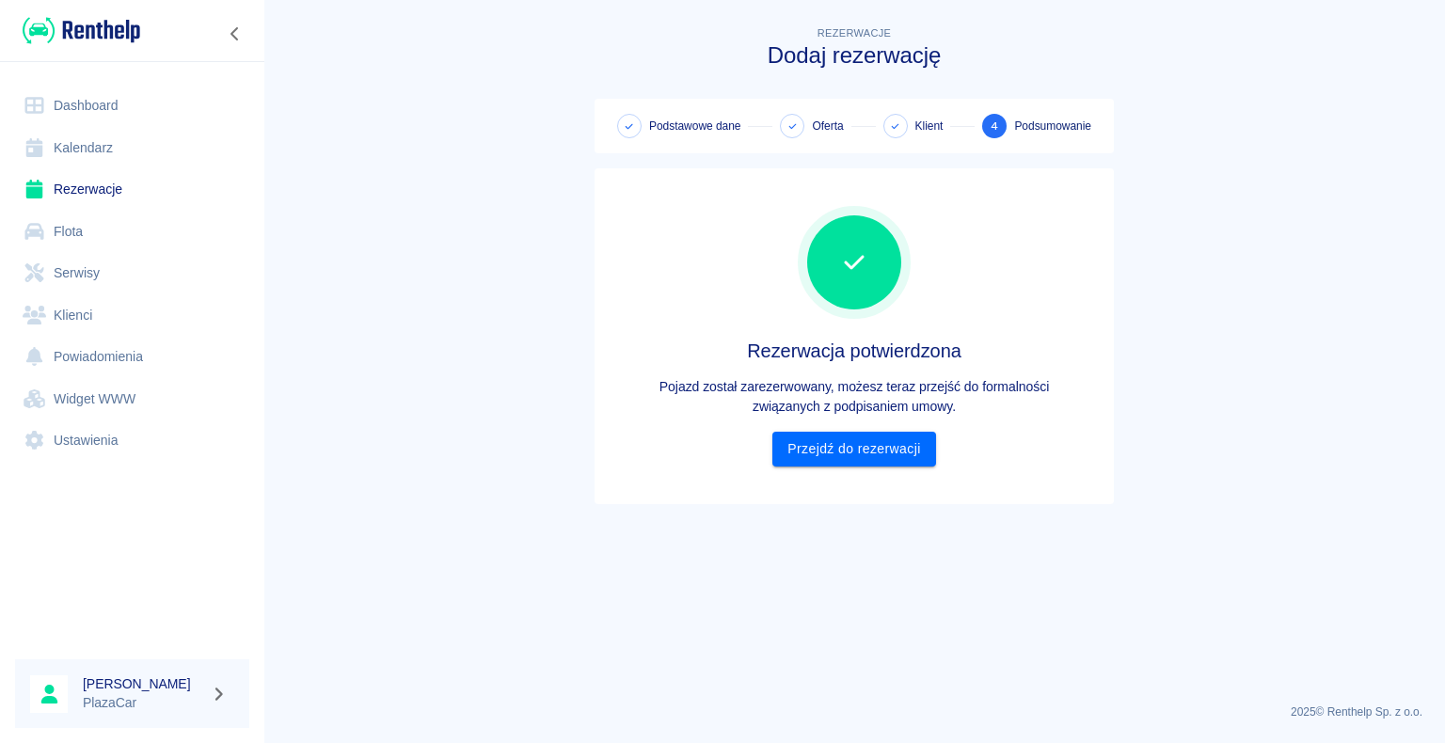
scroll to position [0, 0]
click at [850, 450] on link "Przejdź do rezerwacji" at bounding box center [853, 449] width 163 height 35
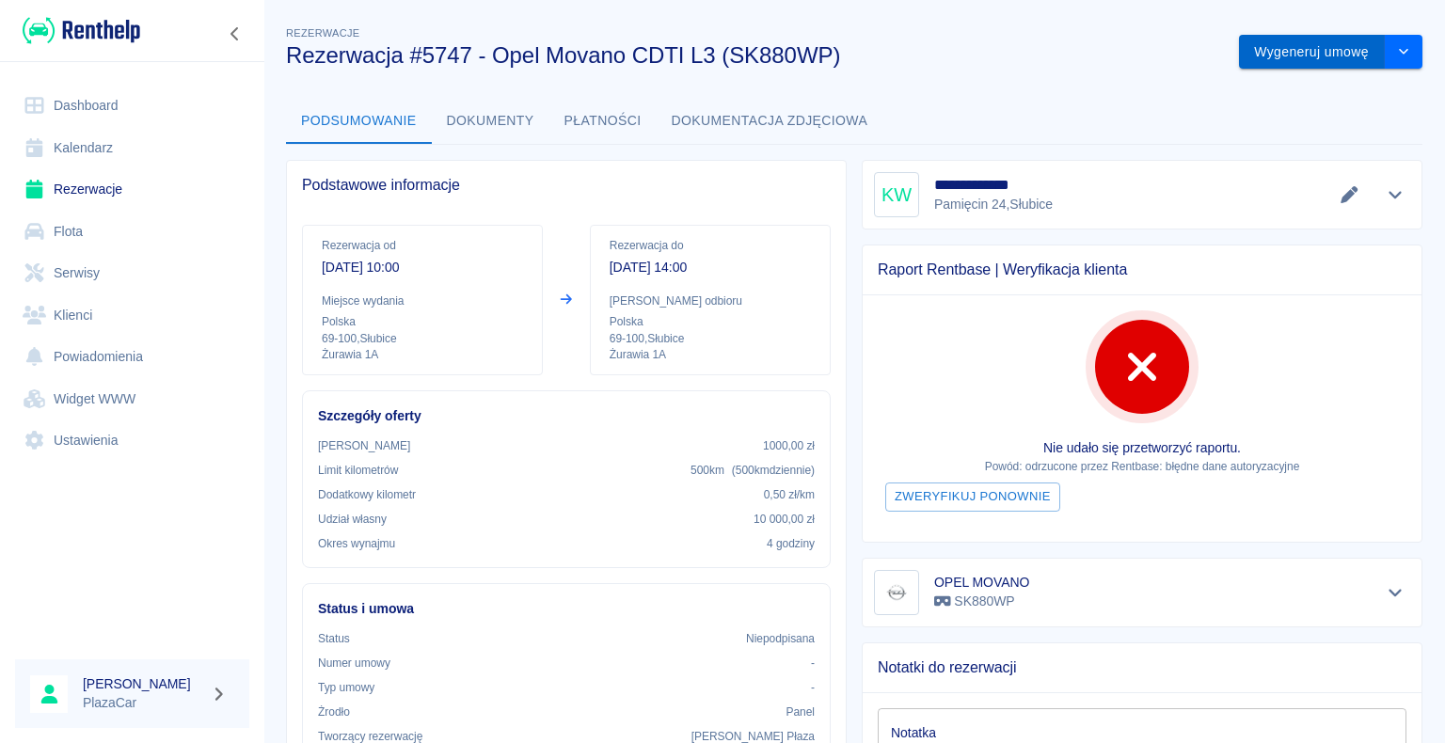
click at [1295, 50] on button "Wygeneruj umowę" at bounding box center [1312, 52] width 146 height 35
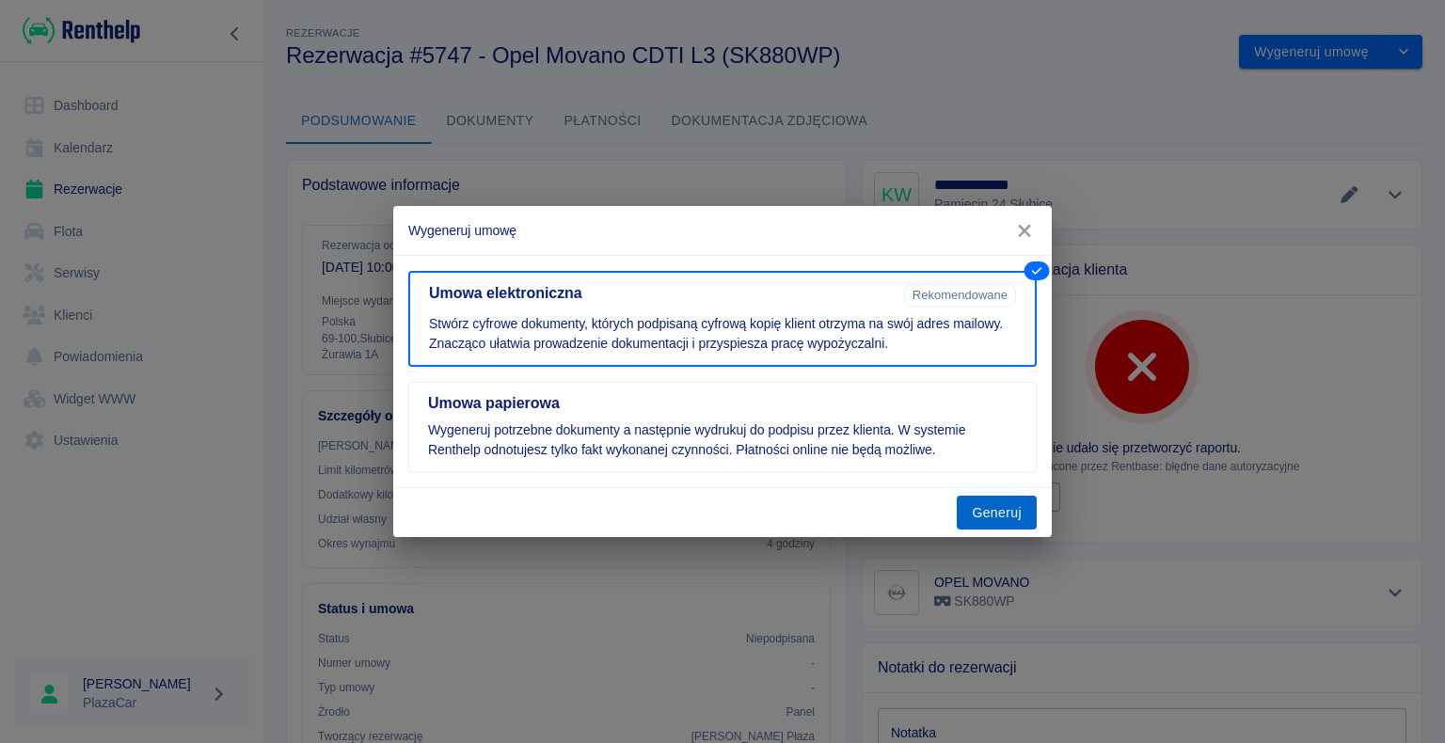
click at [1007, 510] on button "Generuj" at bounding box center [997, 513] width 80 height 35
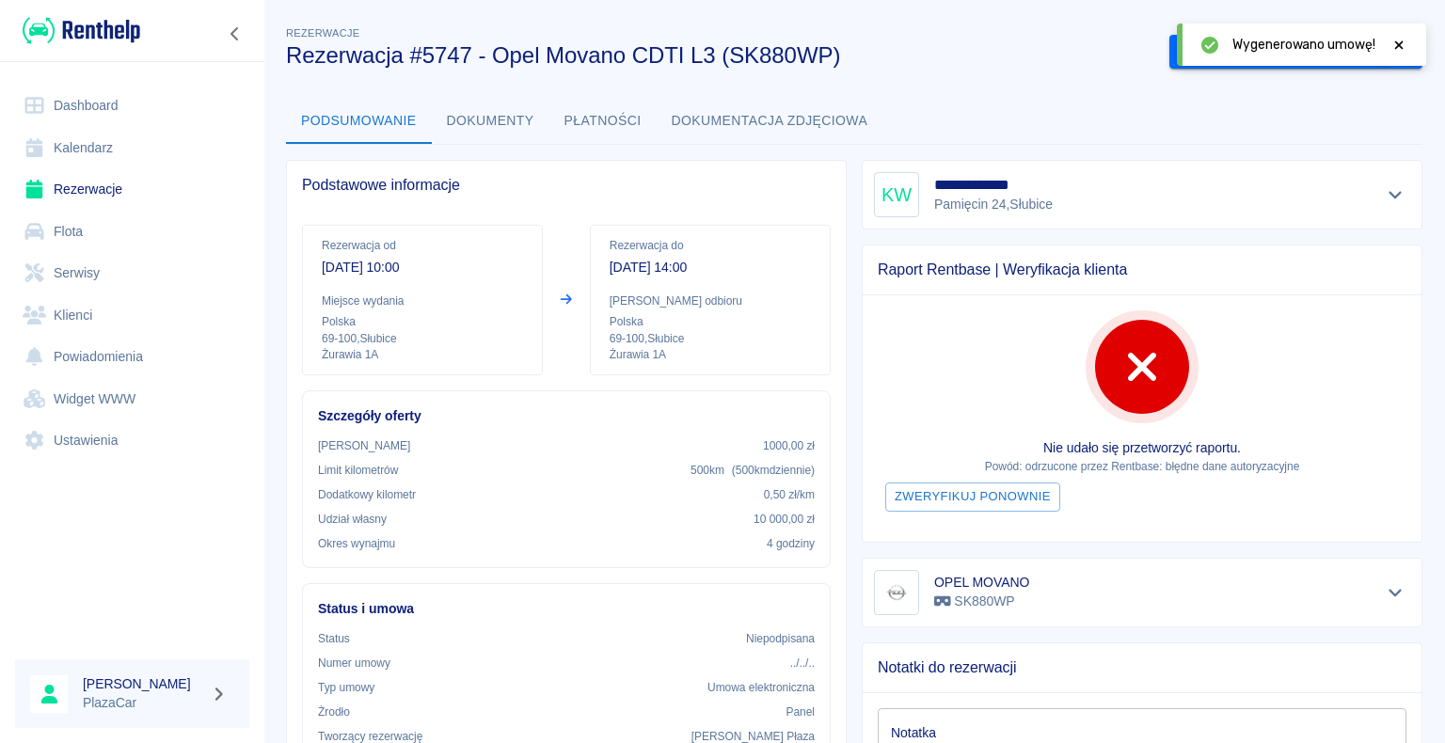
click at [1396, 43] on icon at bounding box center [1398, 45] width 17 height 13
click at [1235, 43] on button "Podpisz umowę elektroniczną" at bounding box center [1276, 52] width 215 height 35
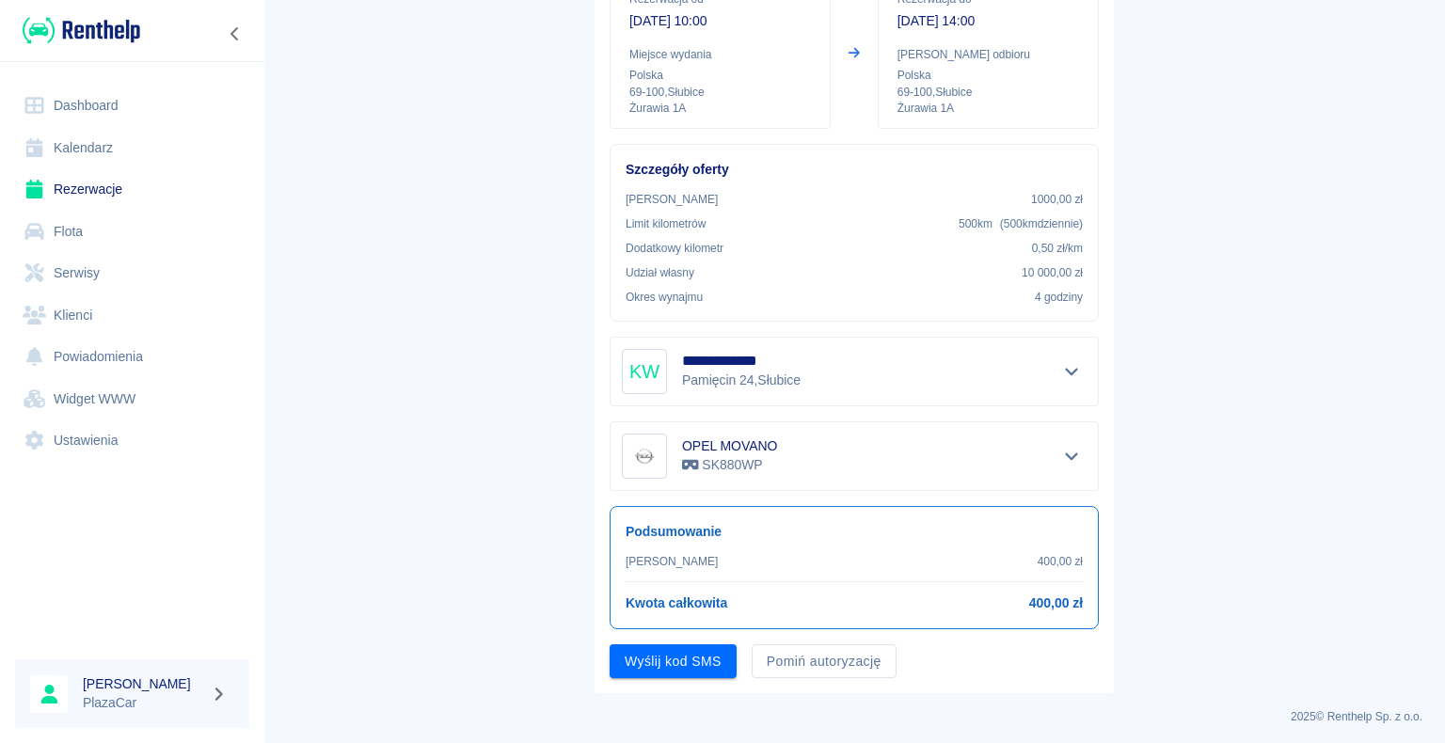
scroll to position [220, 0]
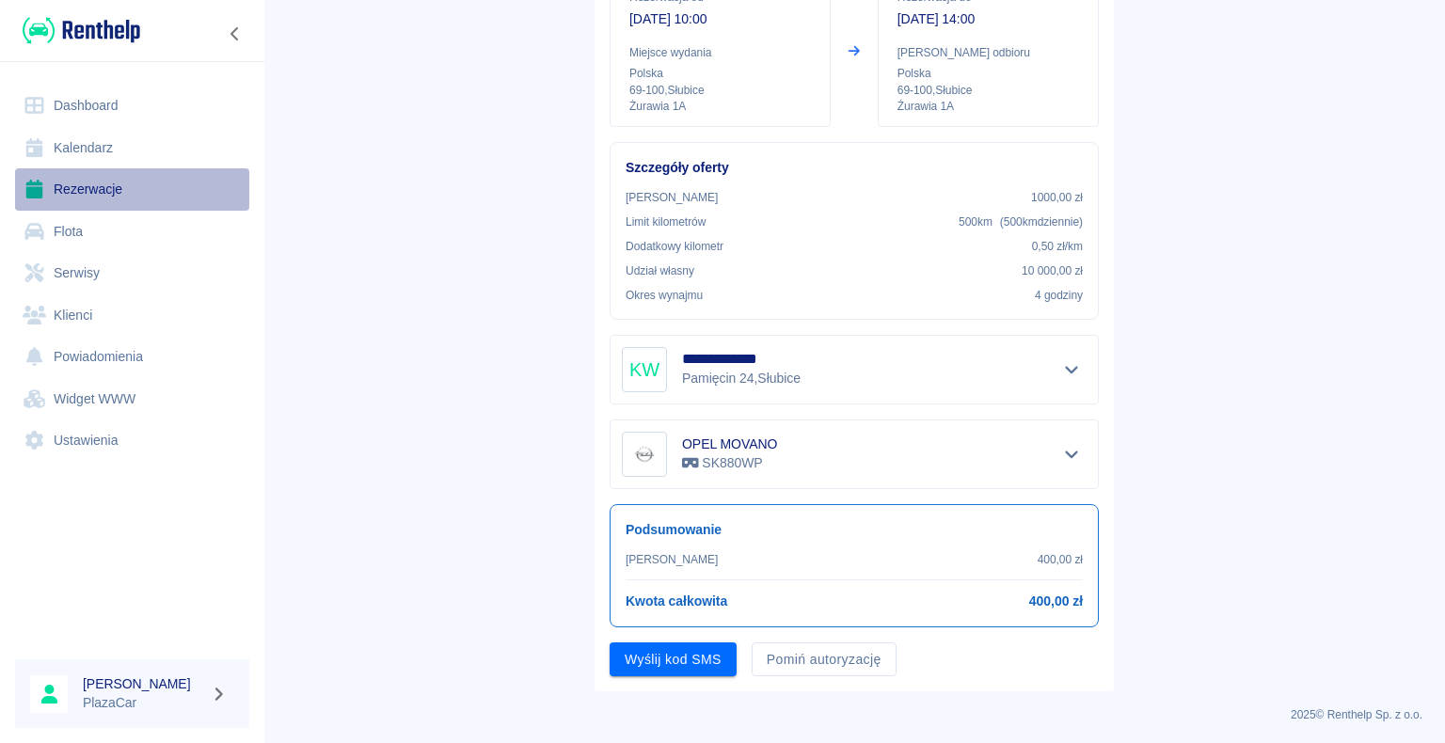
click at [90, 190] on link "Rezerwacje" at bounding box center [132, 189] width 234 height 42
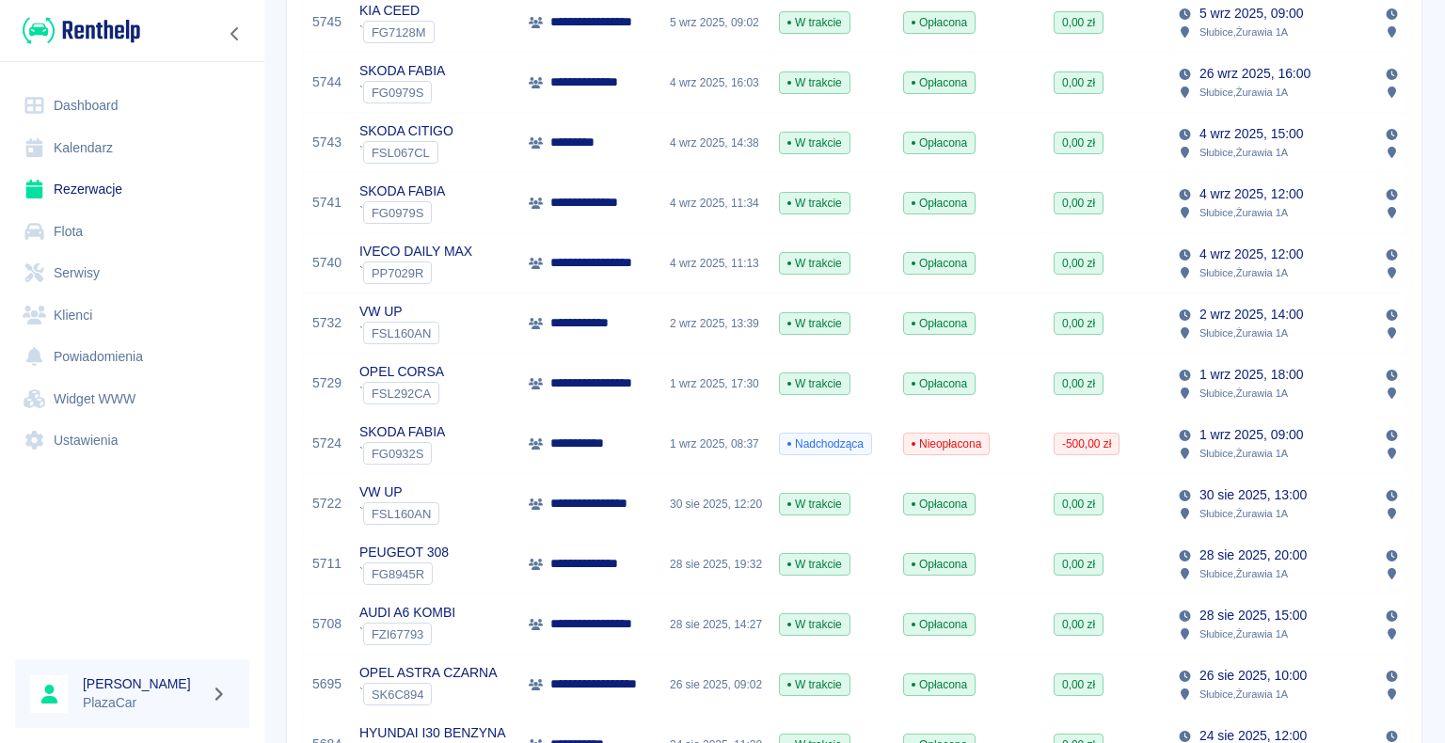
scroll to position [564, 0]
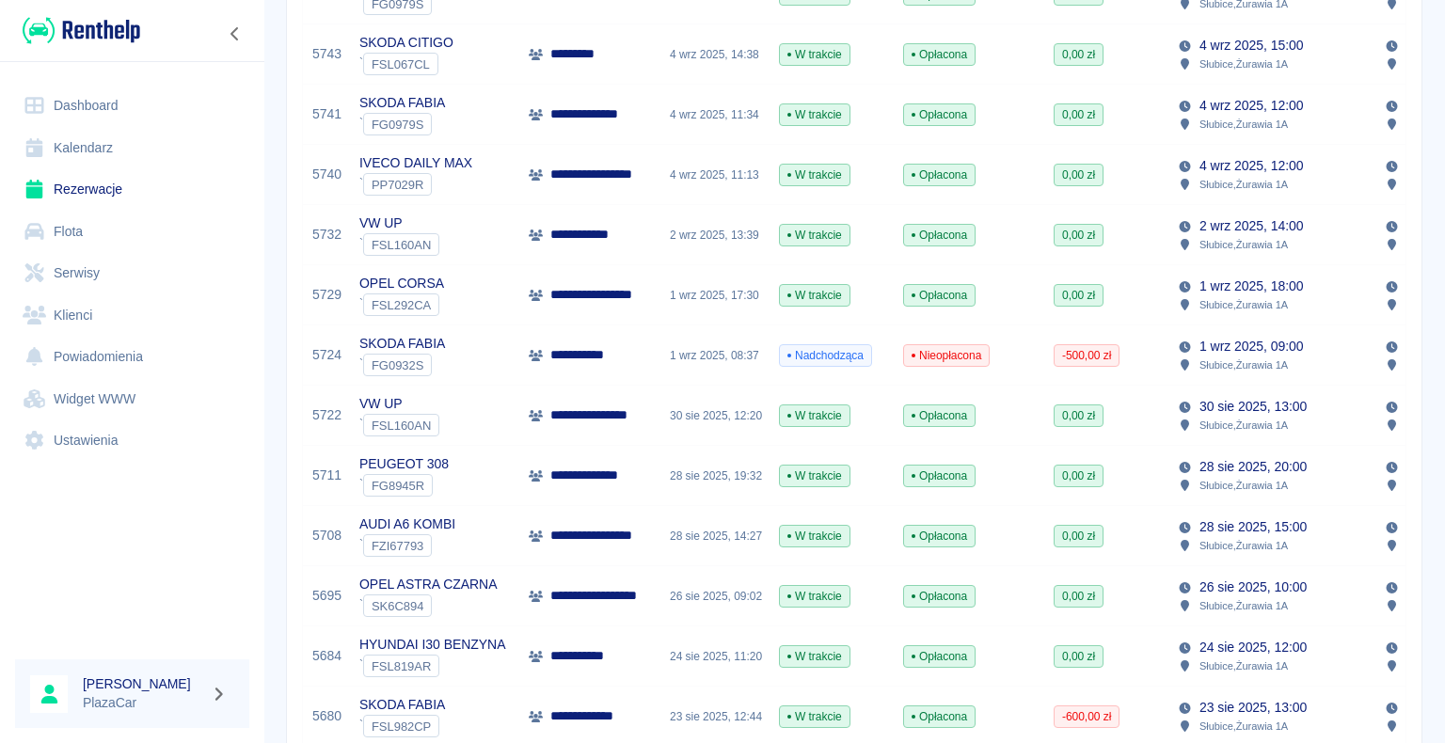
click at [514, 522] on div "AUDI A6 KOMBI ` FZI67793" at bounding box center [434, 536] width 169 height 60
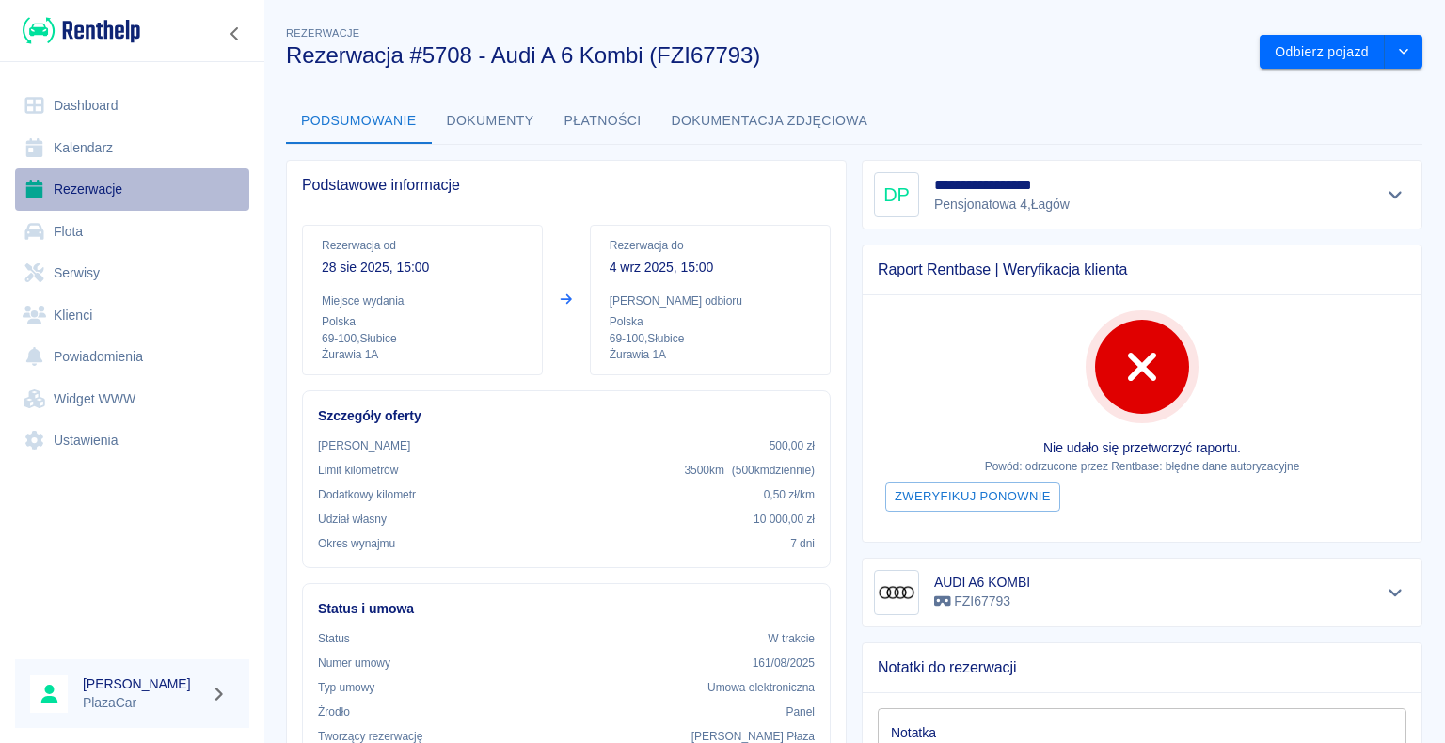
click at [69, 195] on link "Rezerwacje" at bounding box center [132, 189] width 234 height 42
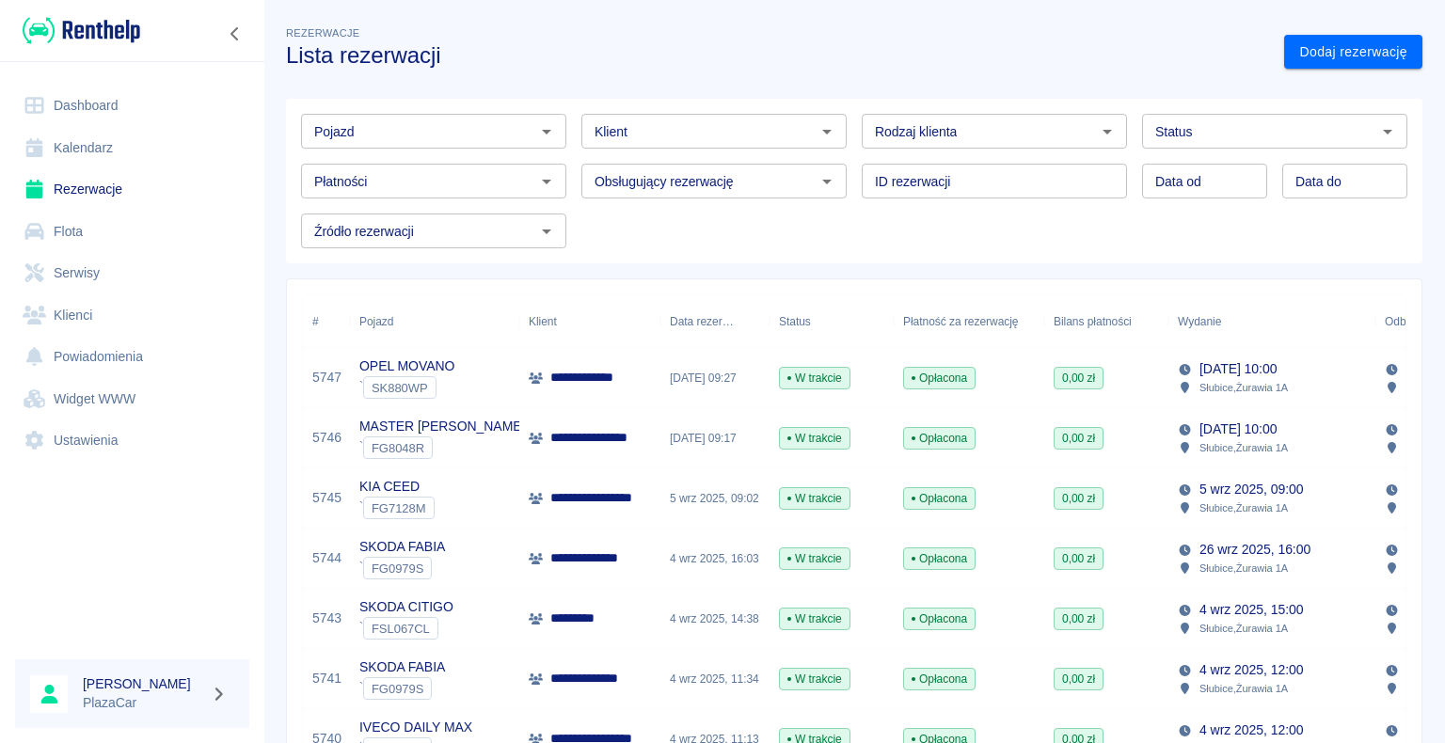
click at [1103, 130] on icon "Otwórz" at bounding box center [1107, 132] width 9 height 5
click at [1064, 162] on li "Osoba prywatna" at bounding box center [986, 171] width 262 height 31
type input "Osoba prywatna"
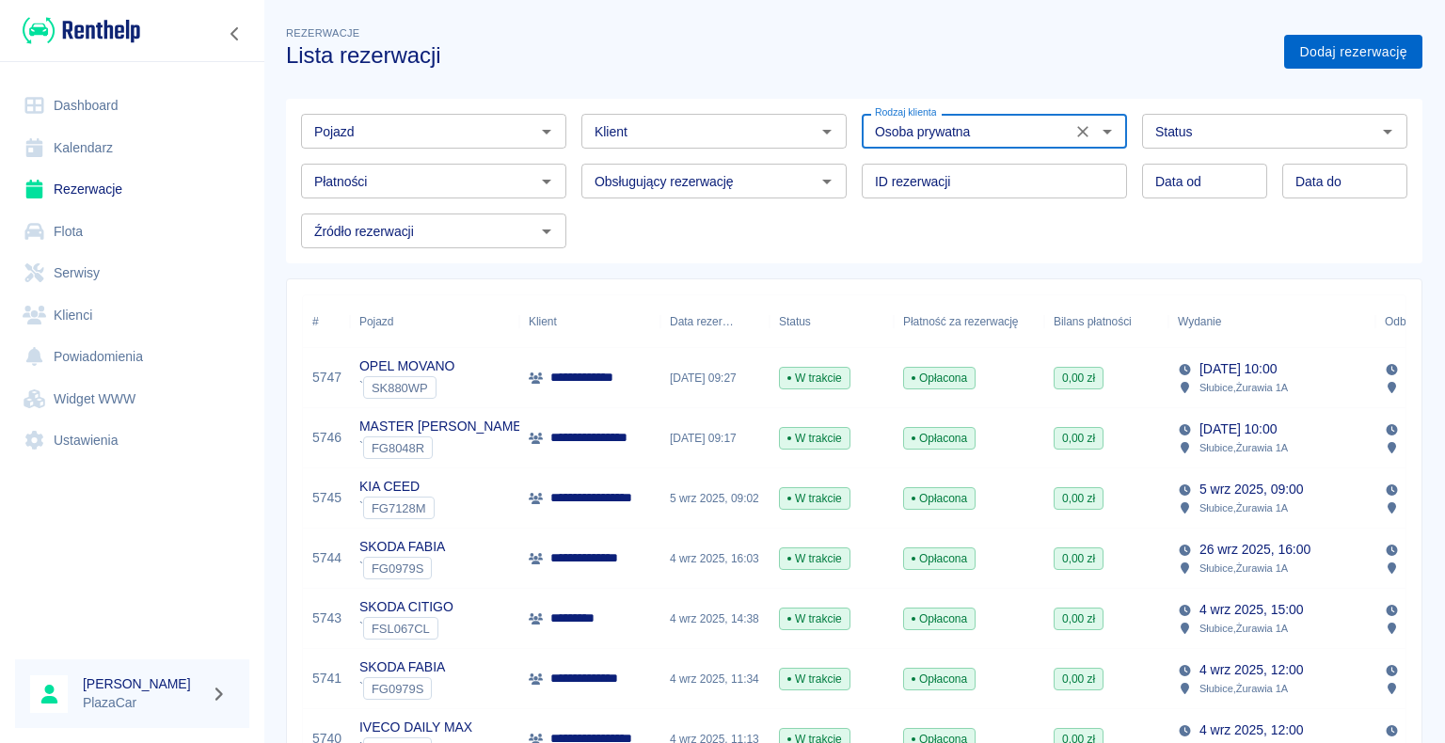
click at [1304, 55] on link "Dodaj rezerwację" at bounding box center [1353, 52] width 138 height 35
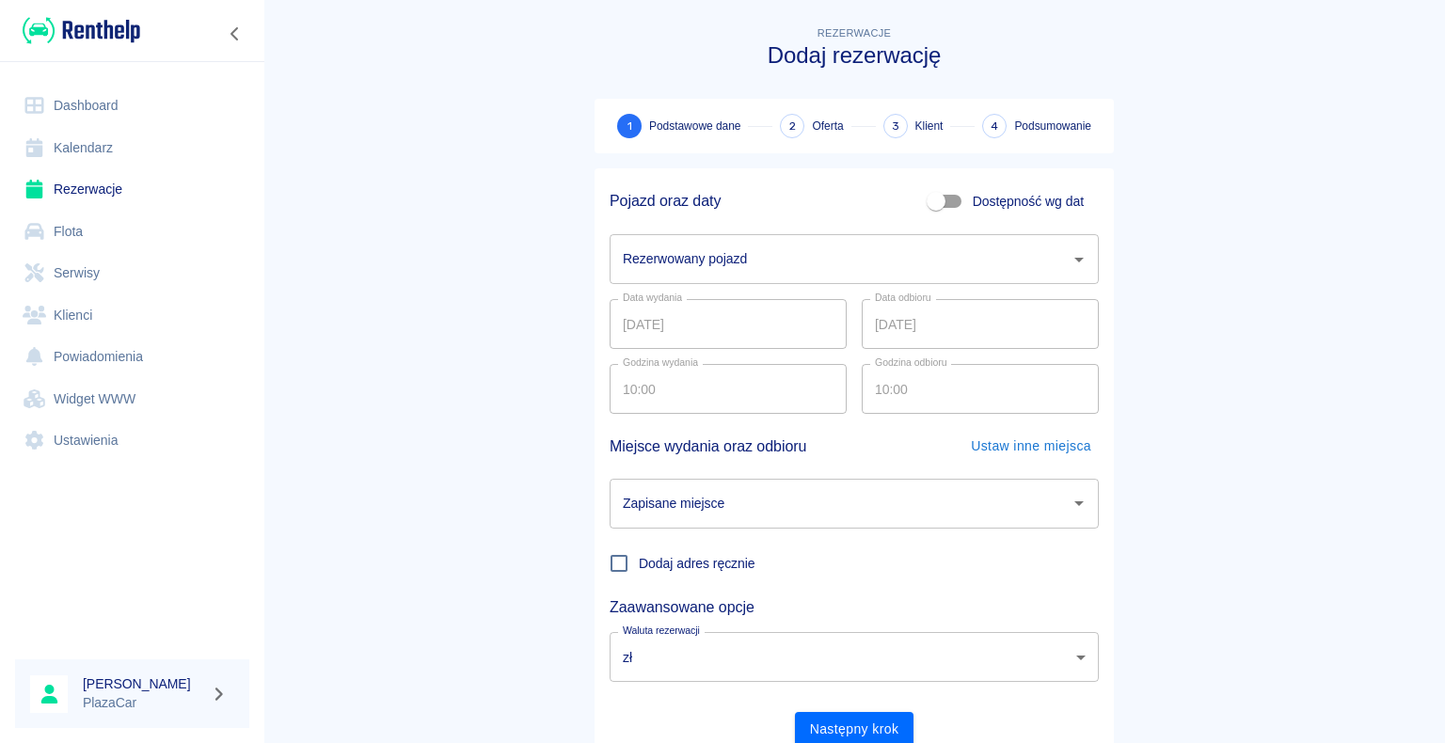
click at [1074, 258] on icon "Otwórz" at bounding box center [1078, 260] width 9 height 5
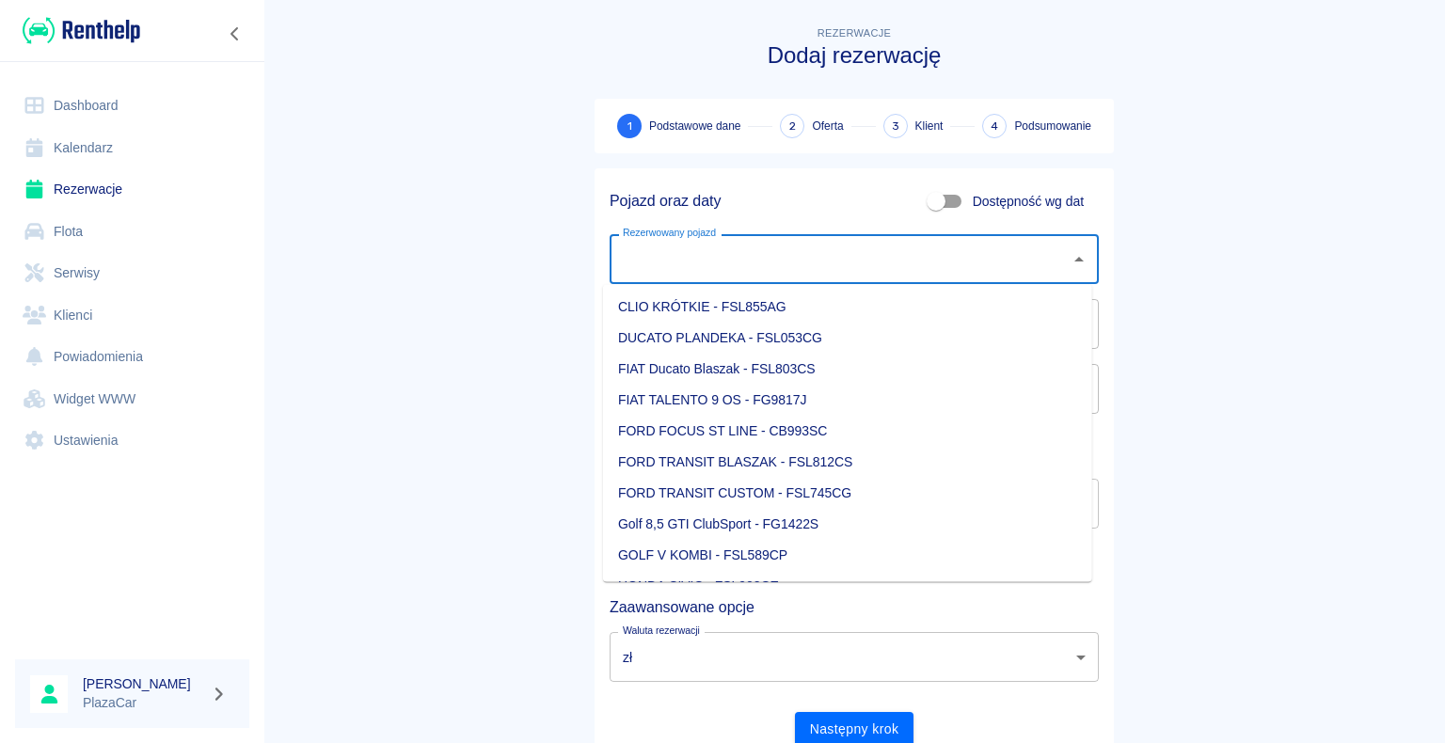
scroll to position [188, 0]
click at [846, 337] on li "FIAT Ducato Blaszak - FSL803CS" at bounding box center [847, 336] width 489 height 31
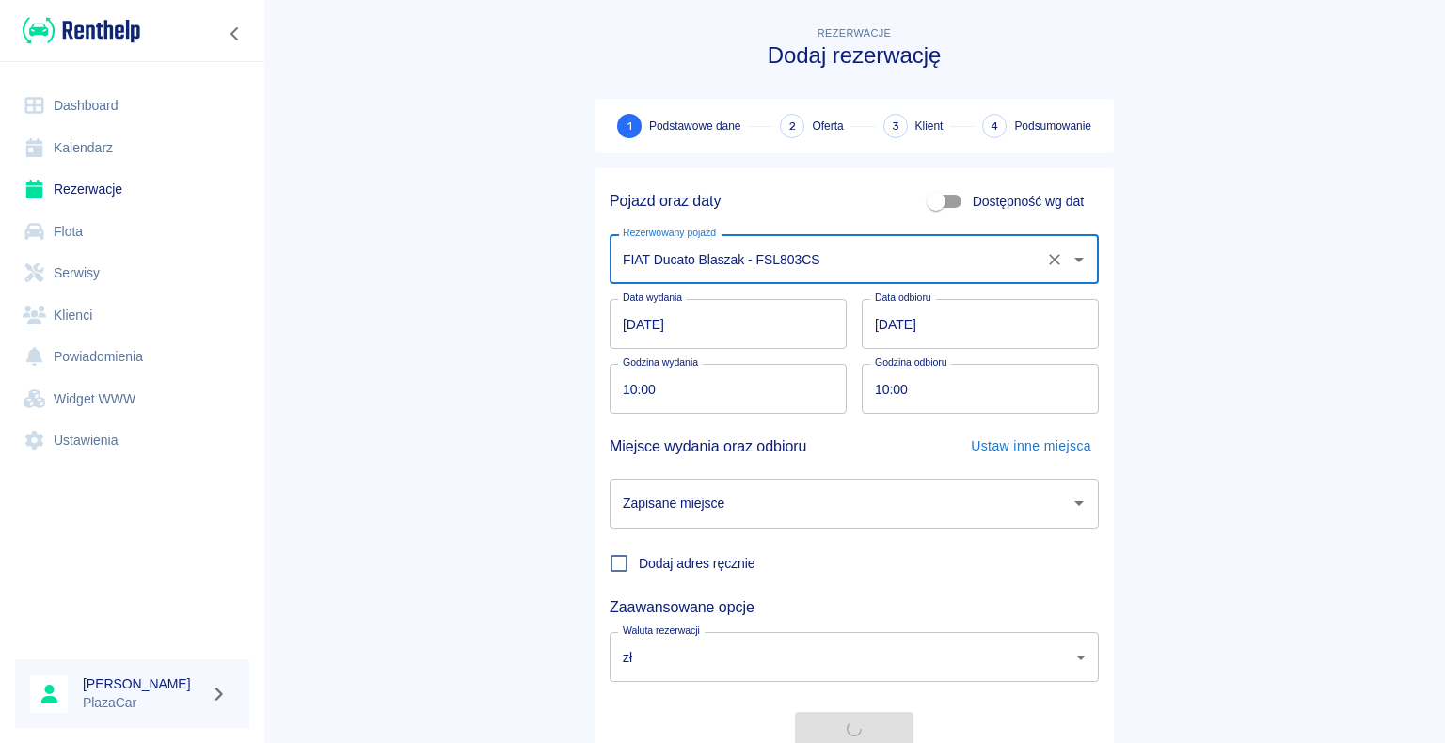
type input "FIAT Ducato Blaszak - FSL803CS"
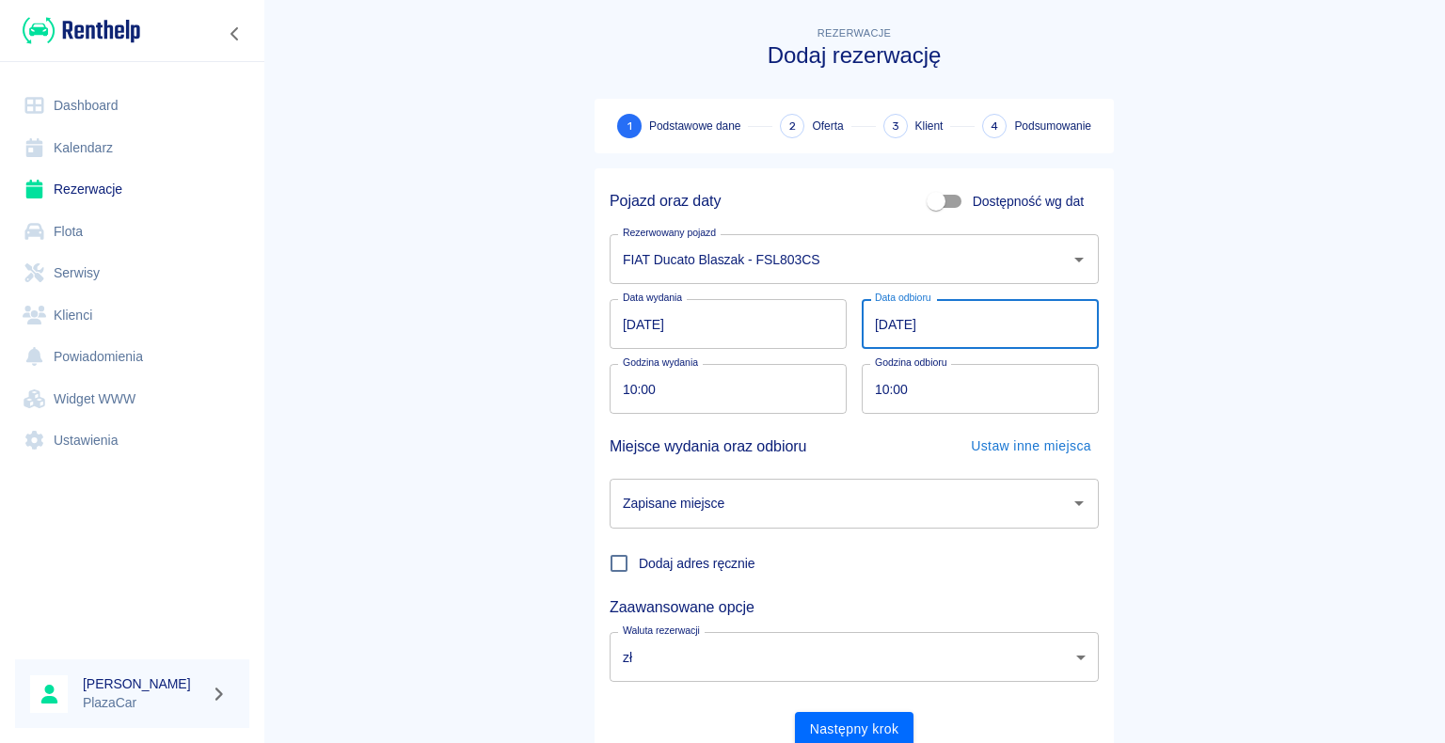
click at [880, 322] on input "[DATE]" at bounding box center [980, 324] width 237 height 50
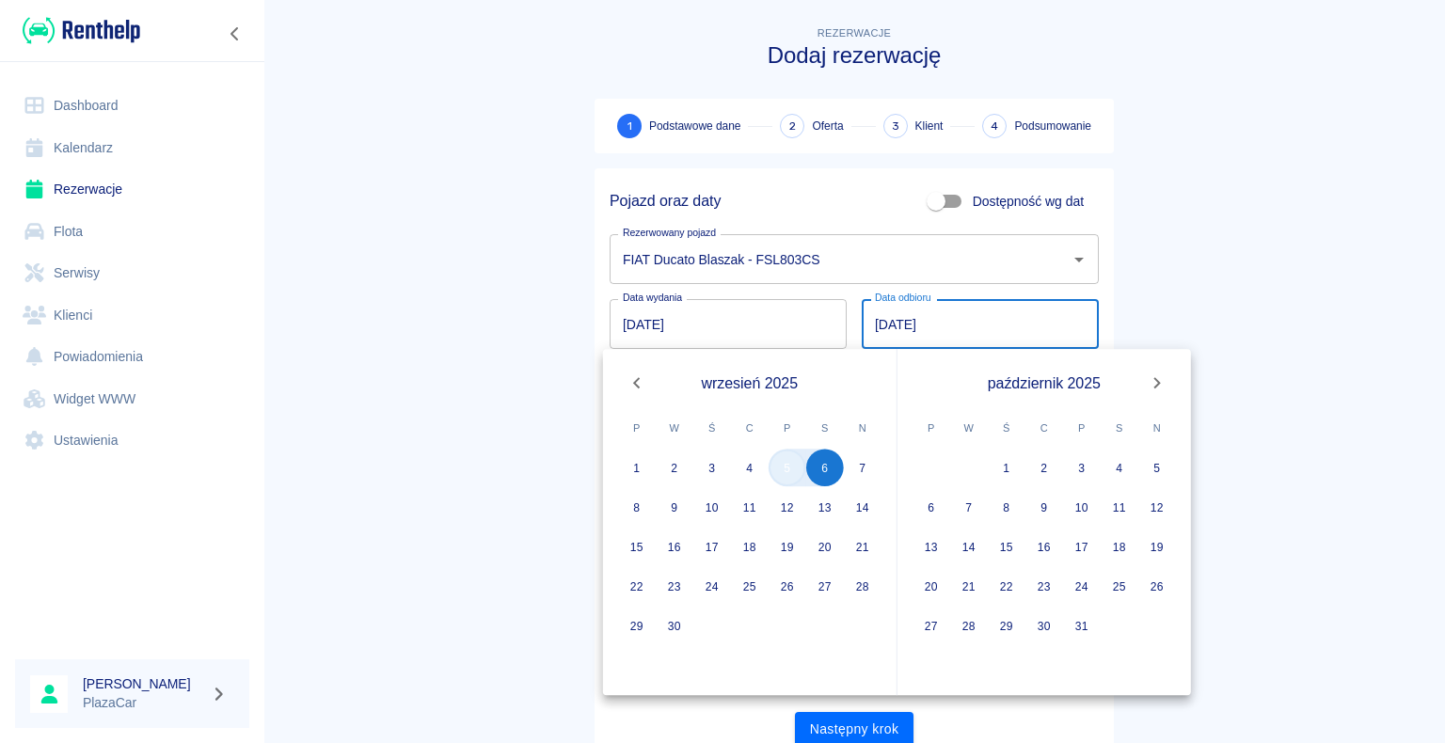
click at [790, 476] on button "5" at bounding box center [788, 468] width 38 height 38
type input "DD.MM.YYYY"
click at [884, 325] on input "DD.MM.YYYY" at bounding box center [980, 324] width 237 height 50
click at [791, 466] on button "5" at bounding box center [788, 468] width 38 height 38
type input "[DATE]"
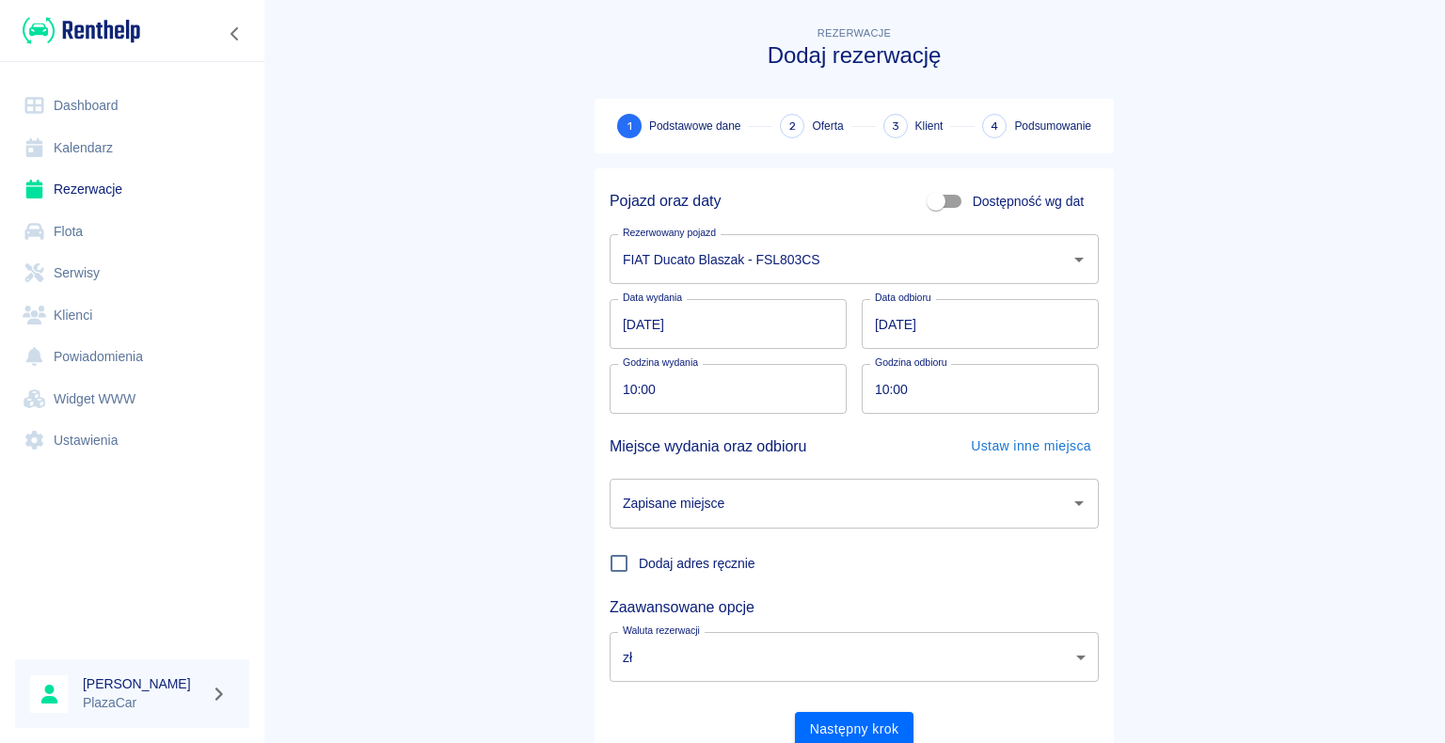
click at [882, 387] on input "10:00" at bounding box center [974, 389] width 224 height 50
type input "12:00"
click at [409, 464] on main "Rezerwacje Dodaj rezerwację 1 Podstawowe dane 2 Oferta 3 Klient 4 Podsumowanie …" at bounding box center [854, 392] width 1182 height 739
click at [1075, 498] on icon "Otwórz" at bounding box center [1079, 503] width 23 height 23
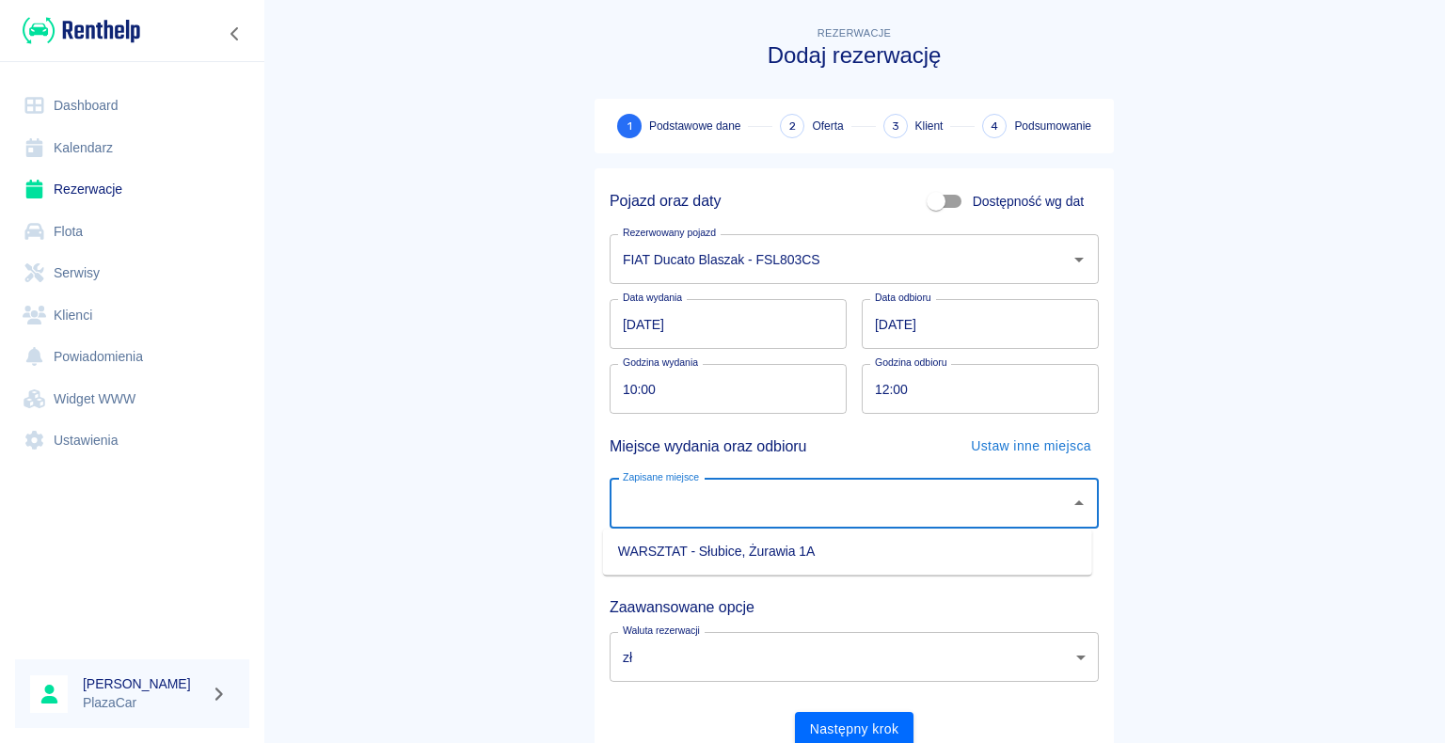
click at [1010, 545] on li "WARSZTAT - Słubice, Żurawia 1A" at bounding box center [847, 551] width 489 height 31
type input "WARSZTAT - Słubice, Żurawia 1A"
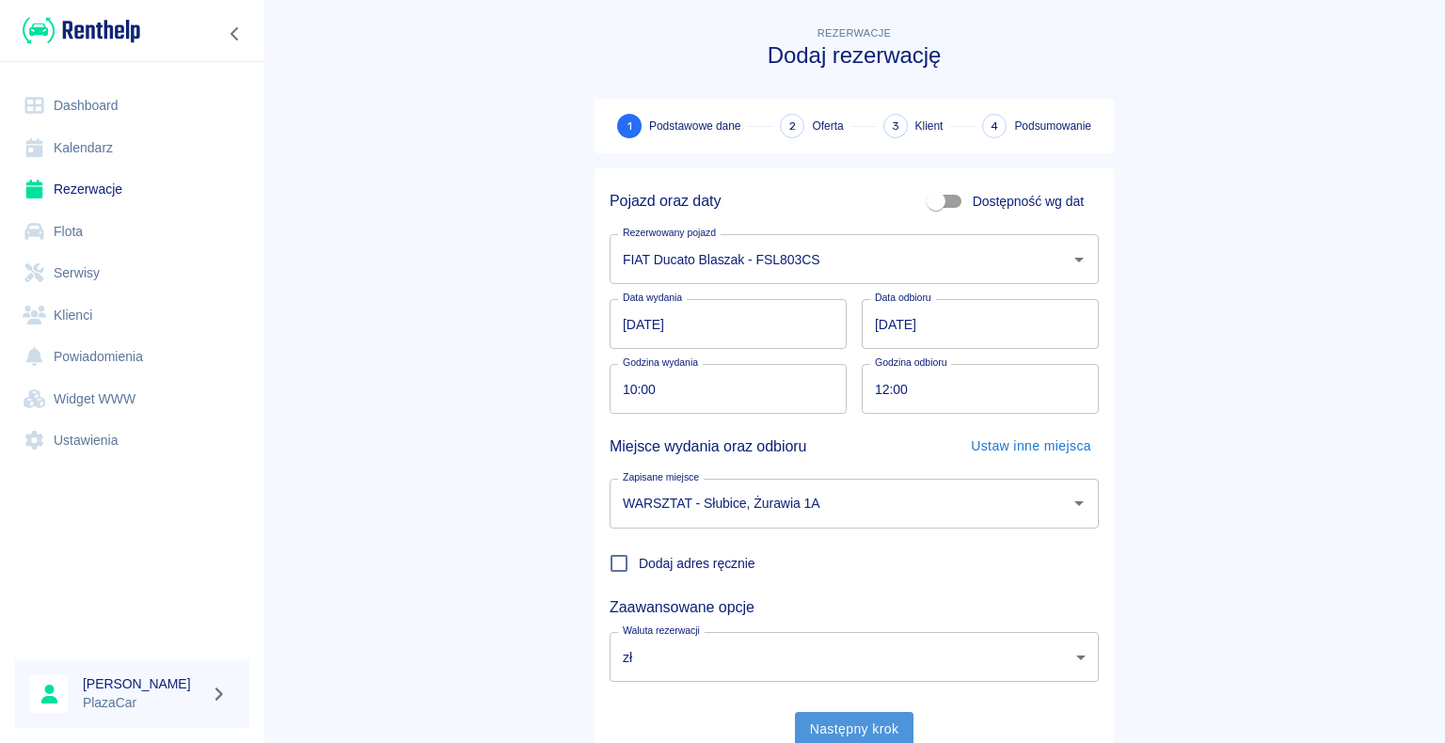
click at [840, 728] on button "Następny krok" at bounding box center [854, 729] width 119 height 35
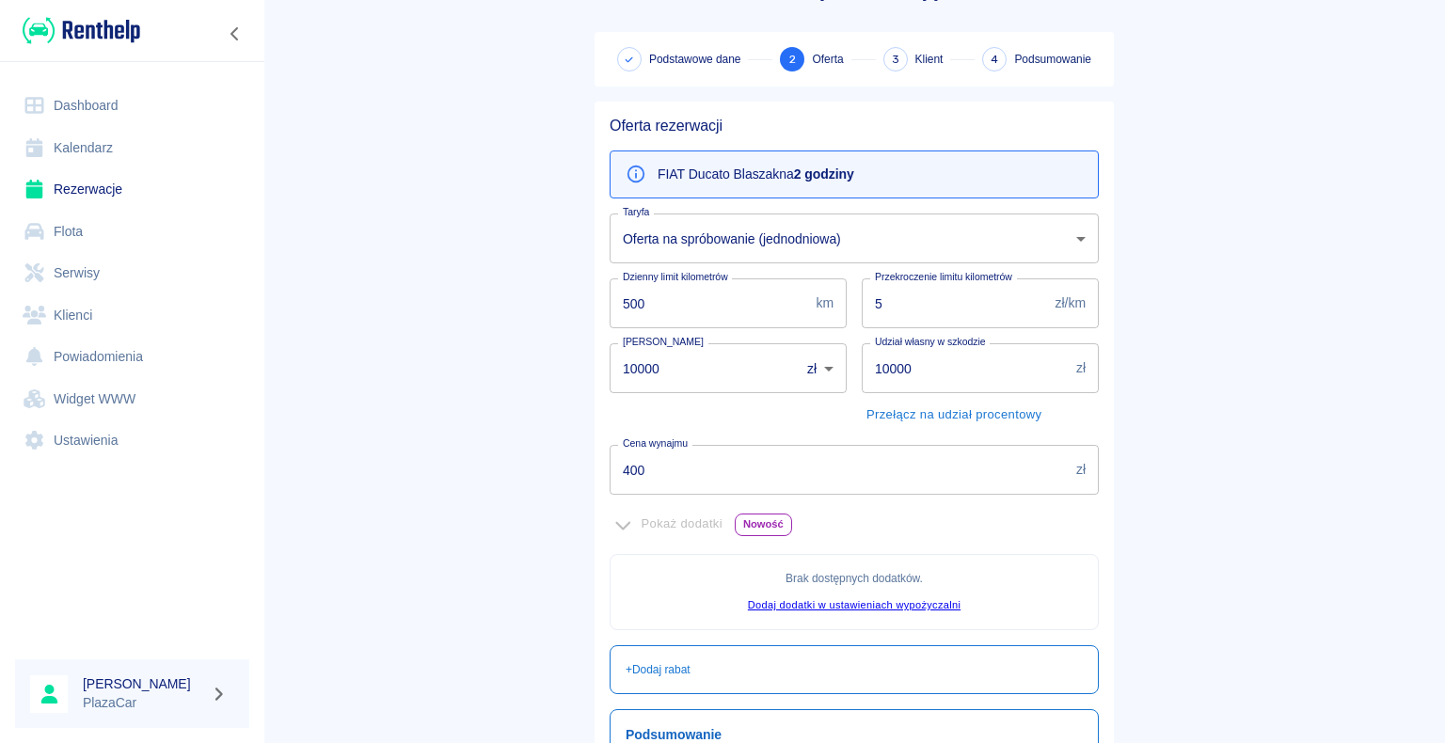
scroll to position [94, 0]
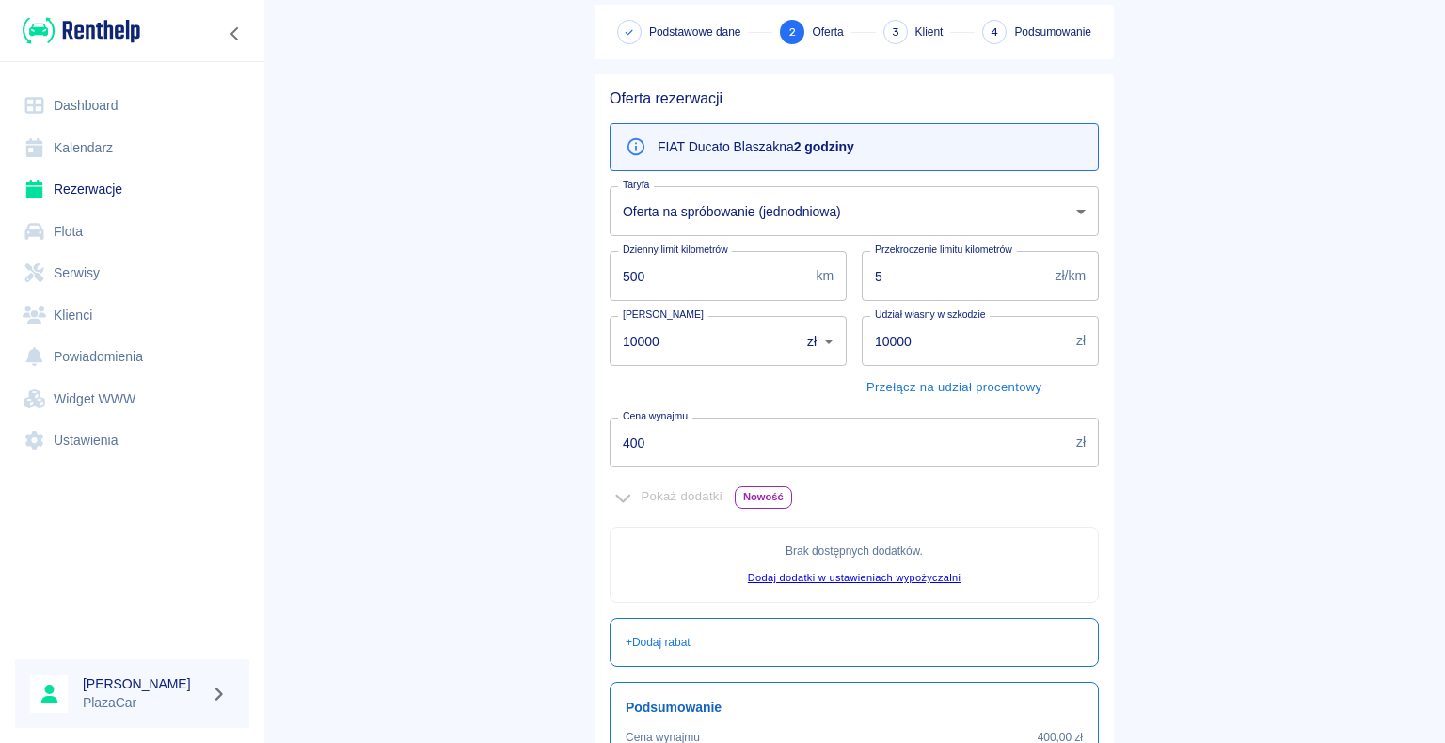
click at [638, 442] on input "400" at bounding box center [839, 443] width 459 height 50
type input "4"
type input "100"
click at [558, 443] on main "Rezerwacje Dodaj rezerwację Podstawowe dane 2 Oferta 3 Klient 4 Podsumowanie Of…" at bounding box center [854, 433] width 1182 height 1009
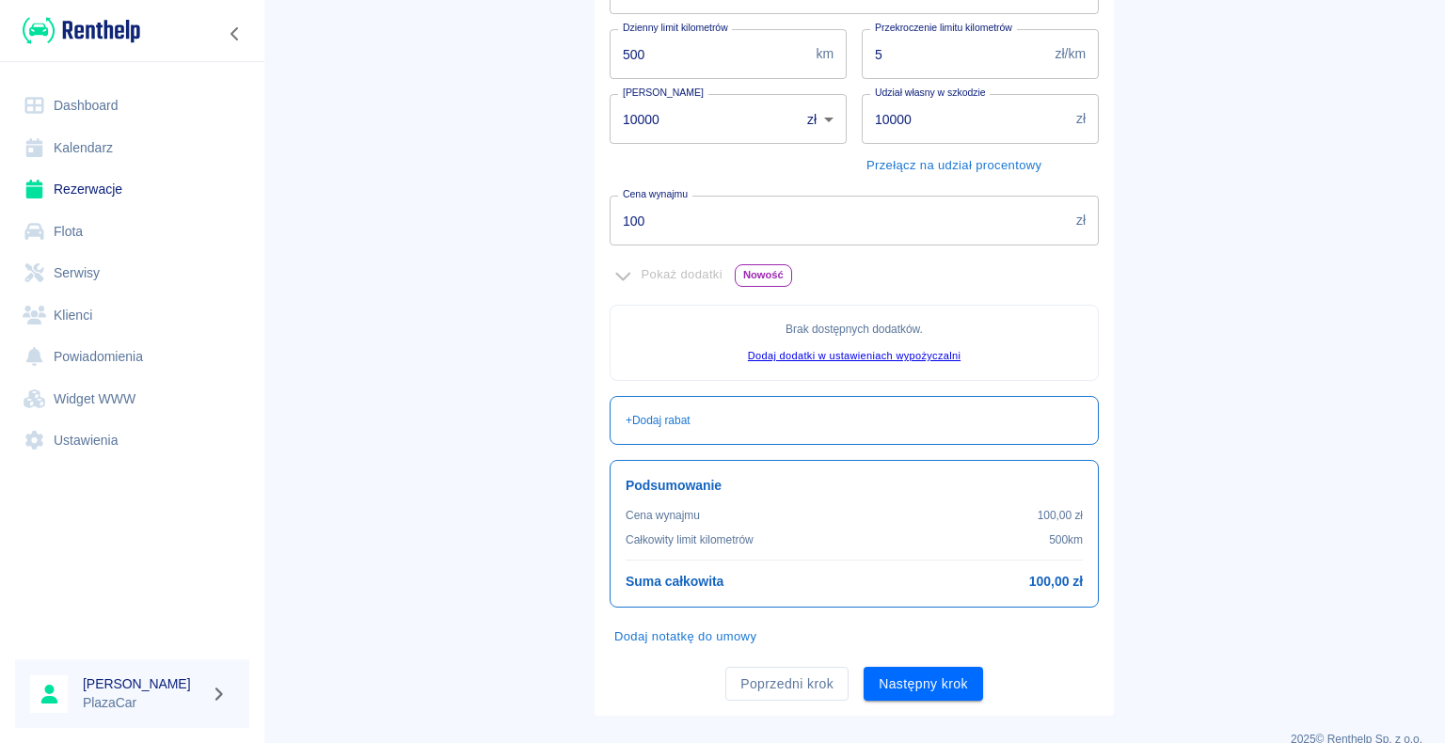
scroll to position [341, 0]
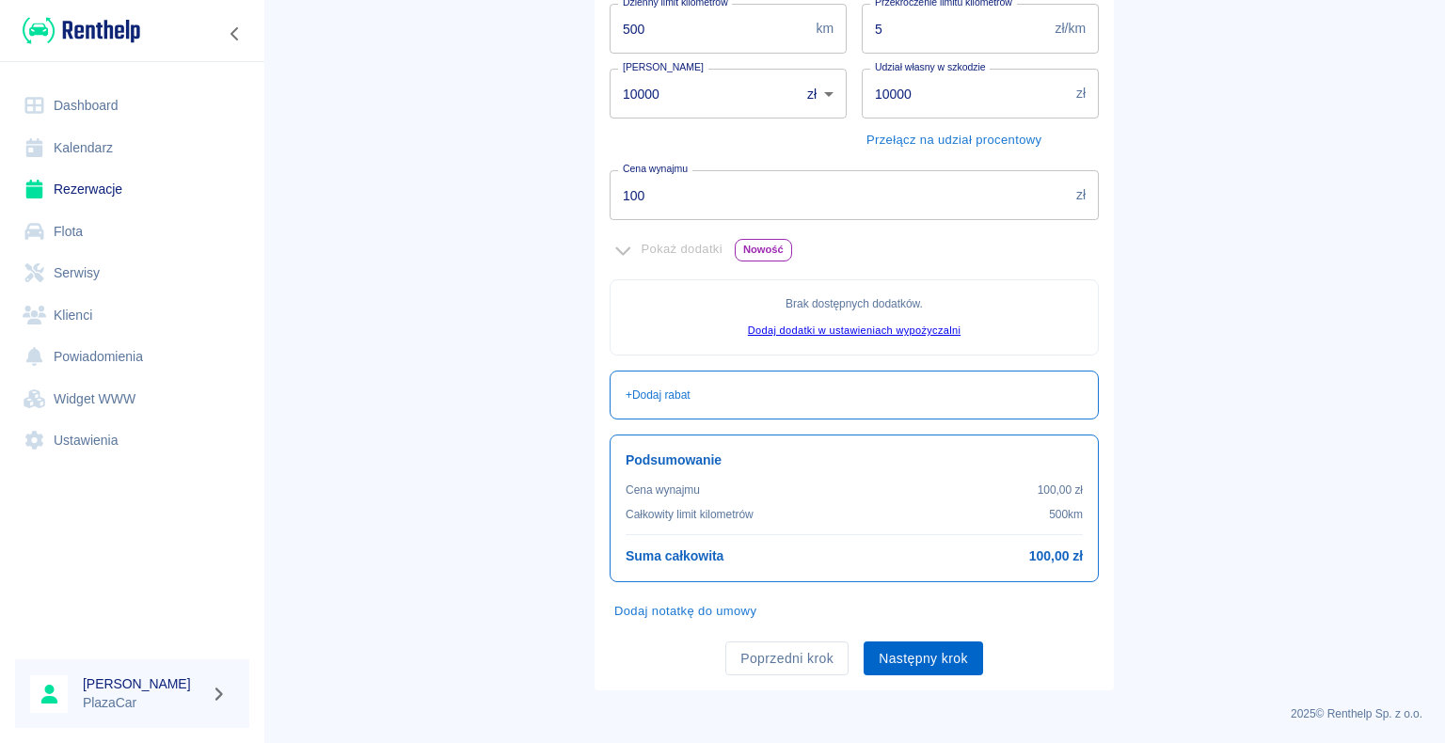
click at [914, 653] on button "Następny krok" at bounding box center [923, 659] width 119 height 35
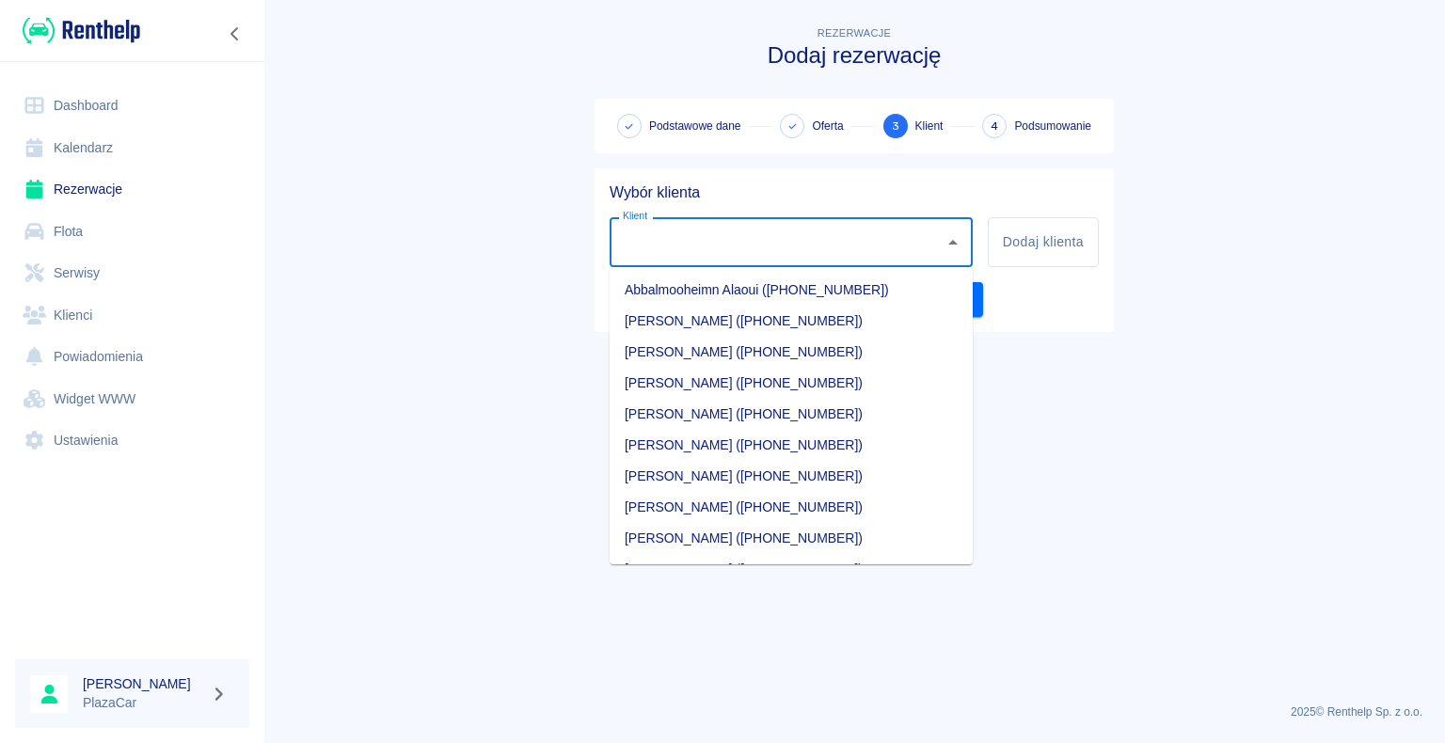
click at [732, 241] on input "Klient" at bounding box center [777, 242] width 318 height 33
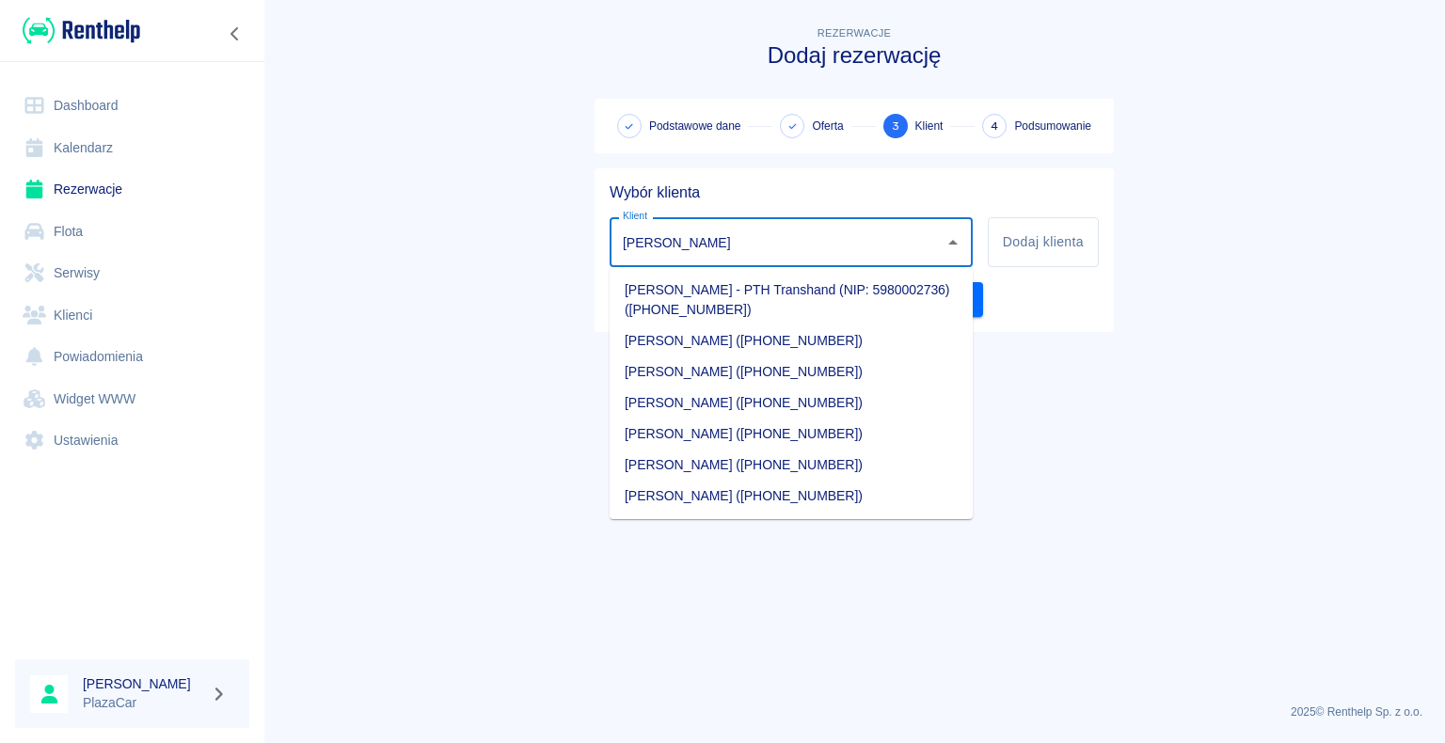
click at [734, 370] on li "[PERSON_NAME] ([PHONE_NUMBER])" at bounding box center [791, 372] width 363 height 31
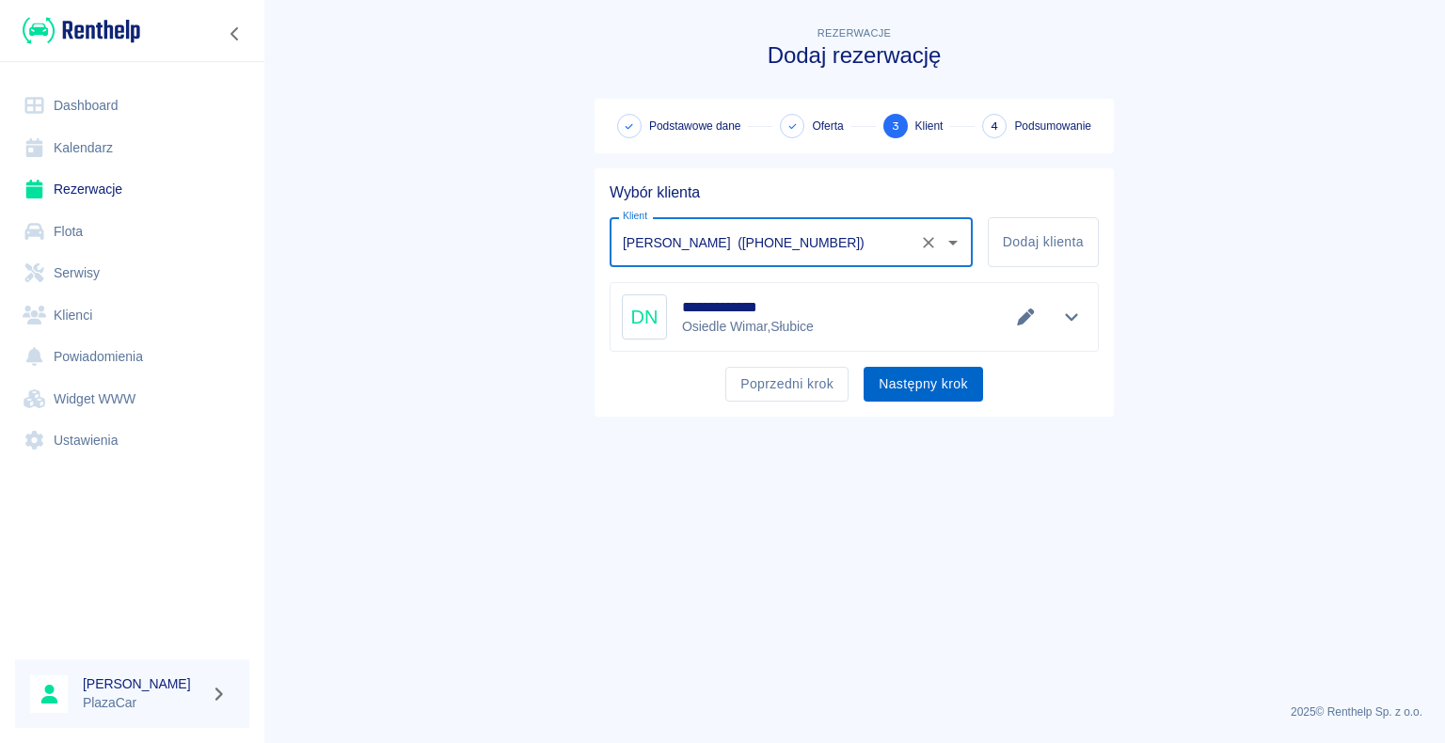
type input "[PERSON_NAME] ([PHONE_NUMBER])"
click at [917, 381] on button "Następny krok" at bounding box center [923, 384] width 119 height 35
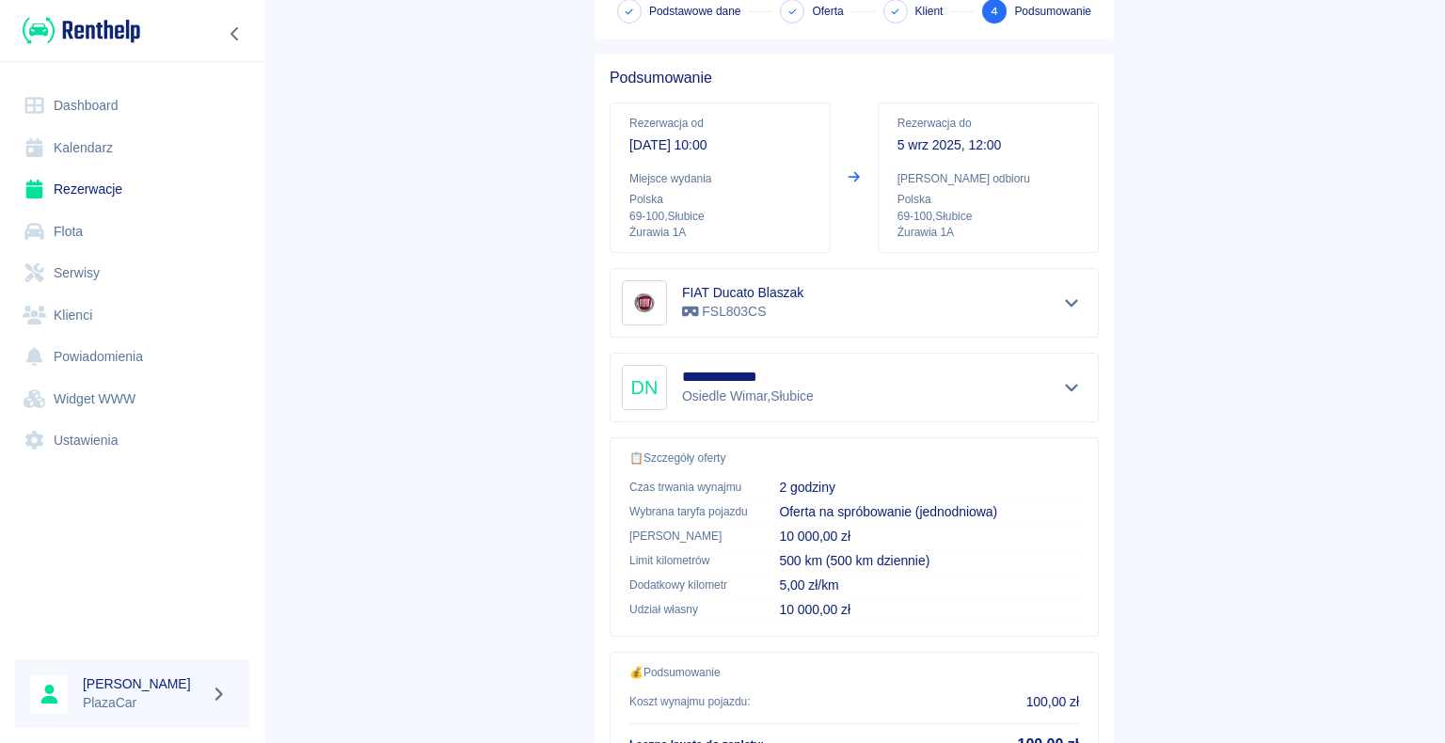
scroll to position [268, 0]
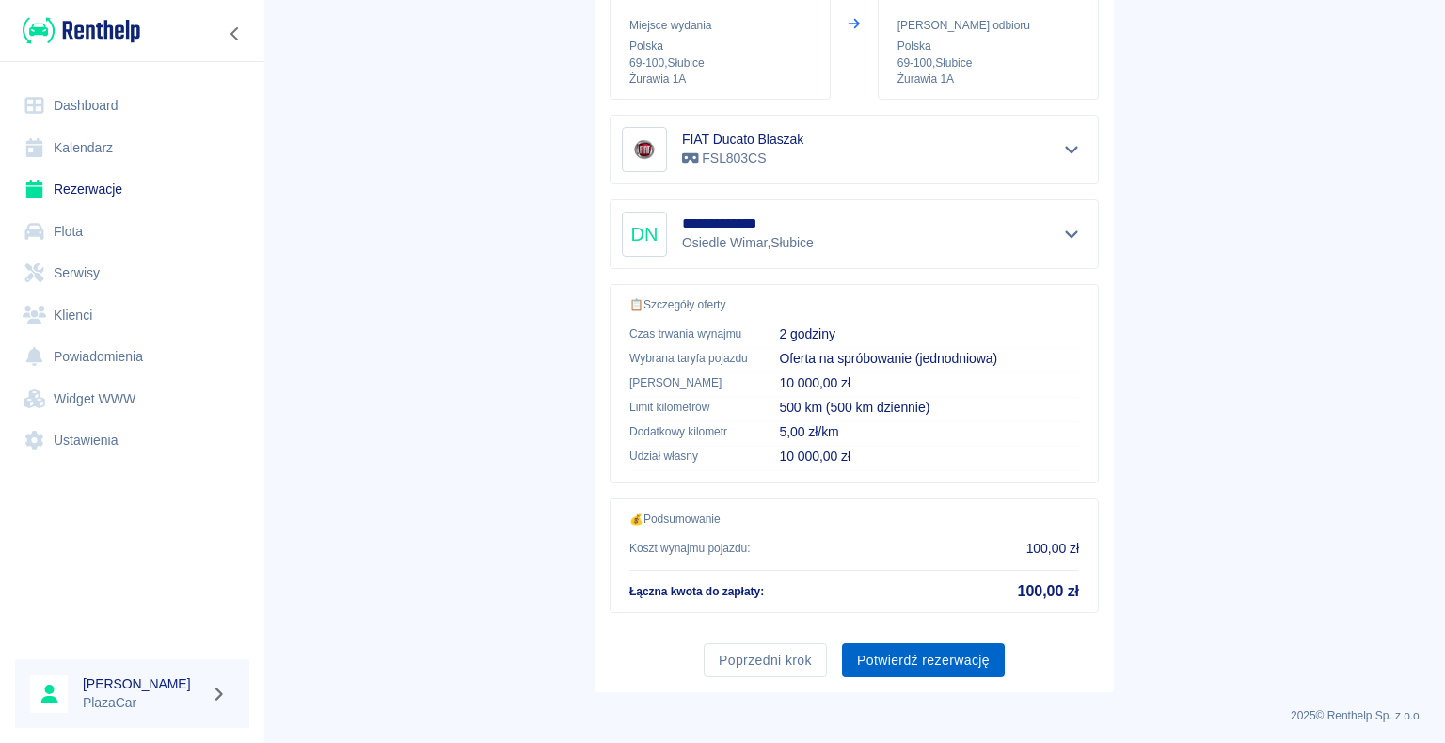
click at [914, 656] on button "Potwierdź rezerwację" at bounding box center [923, 660] width 163 height 35
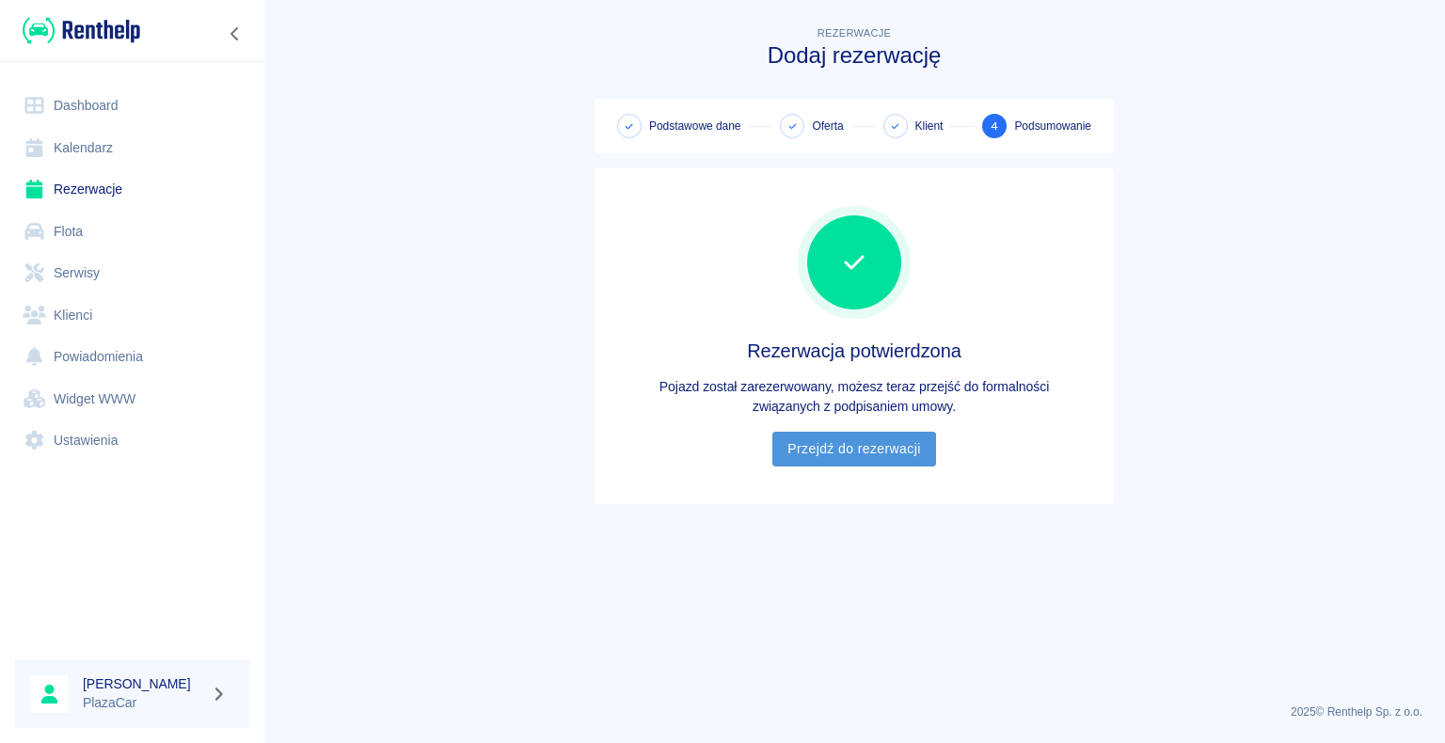
click at [856, 451] on link "Przejdź do rezerwacji" at bounding box center [853, 449] width 163 height 35
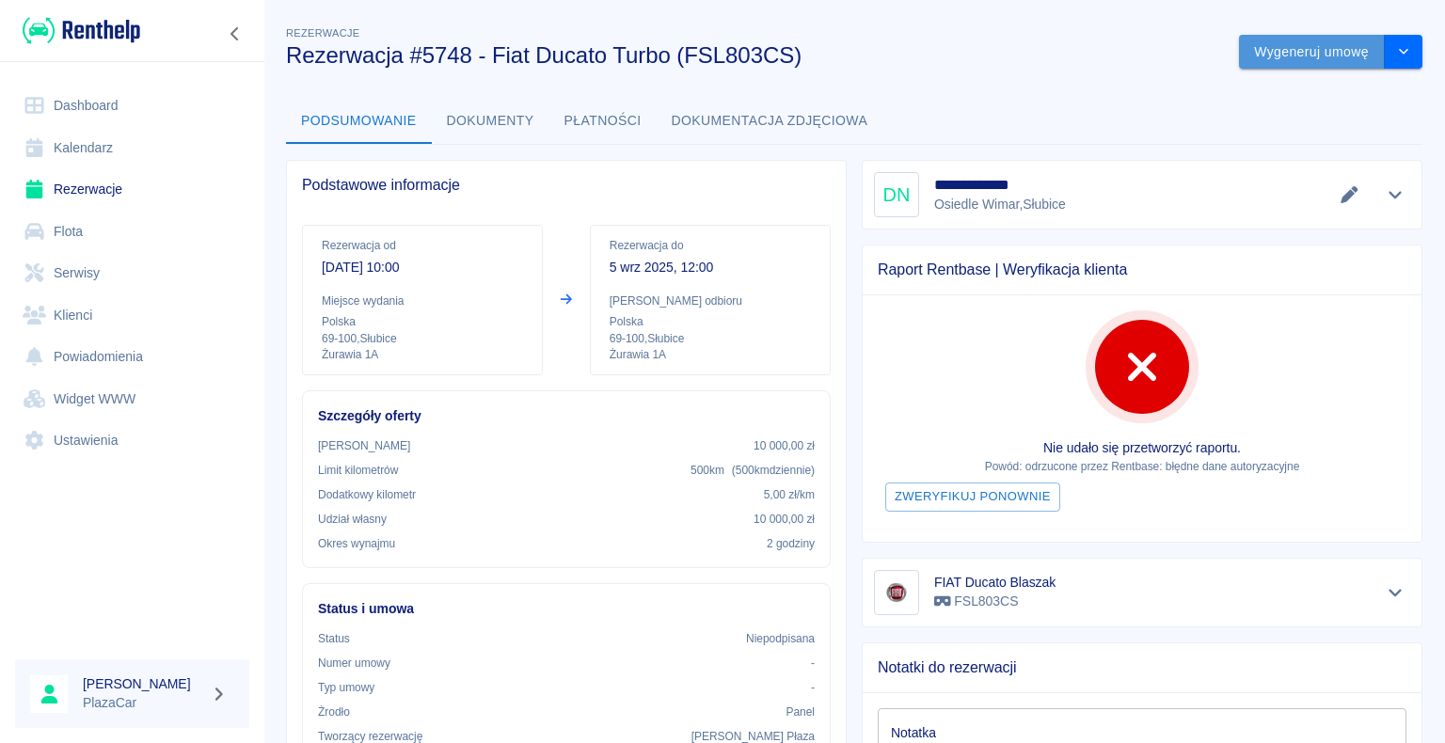
click at [1287, 52] on button "Wygeneruj umowę" at bounding box center [1312, 52] width 146 height 35
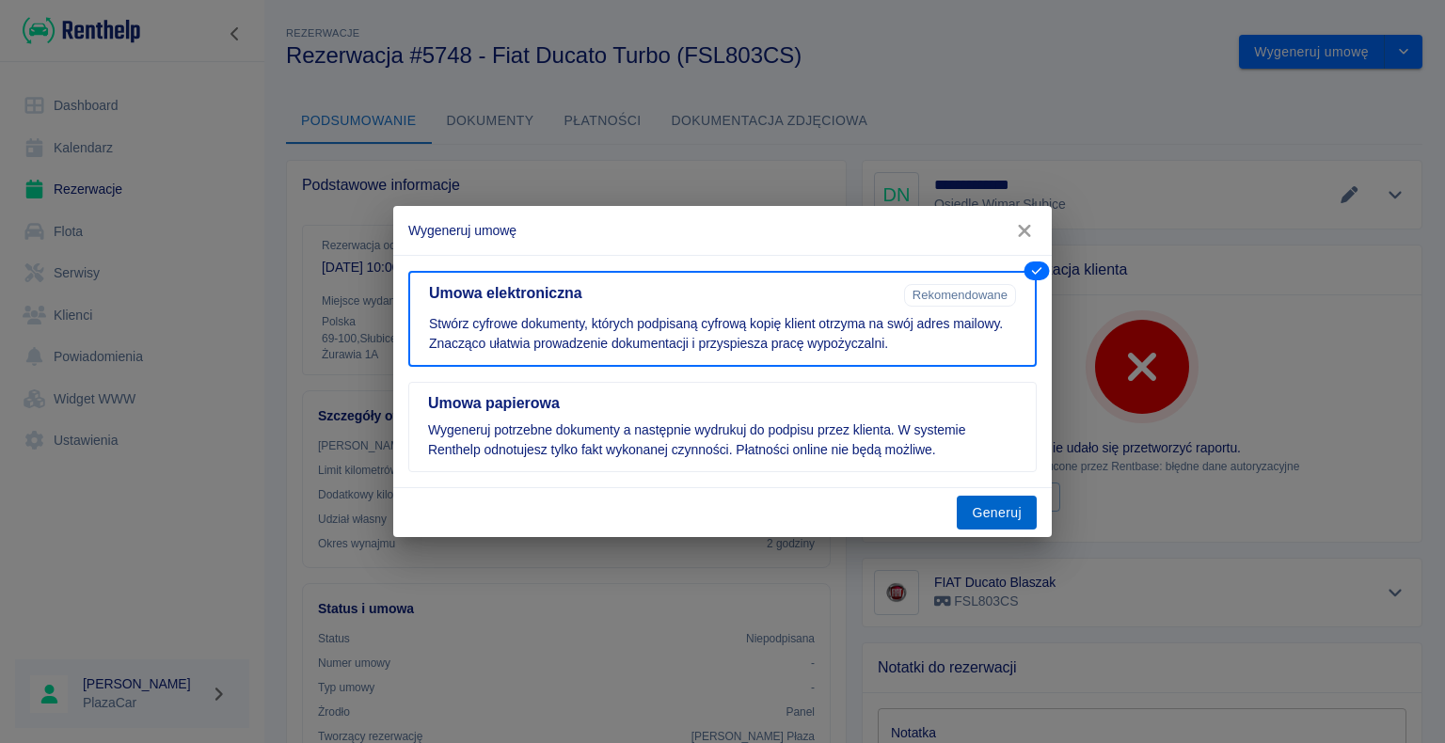
click at [997, 516] on button "Generuj" at bounding box center [997, 513] width 80 height 35
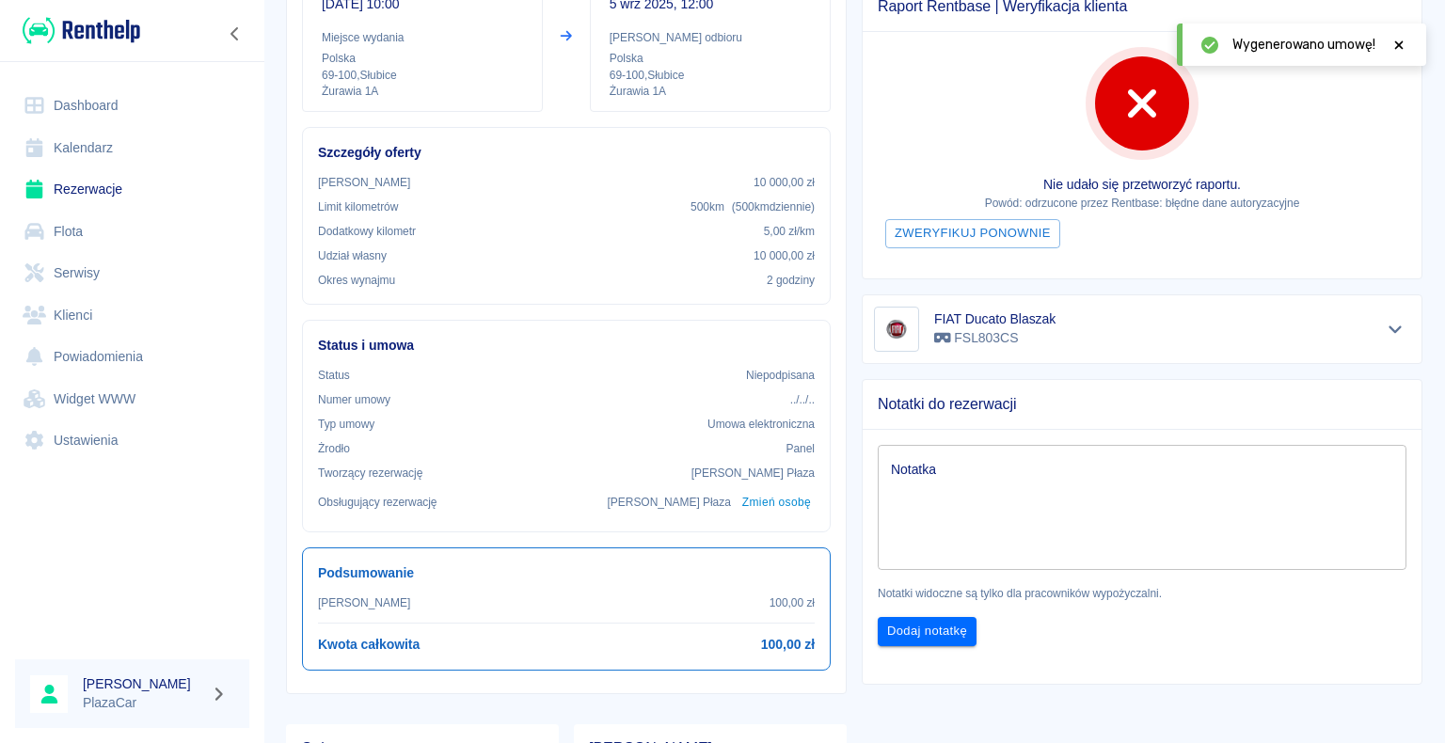
scroll to position [376, 0]
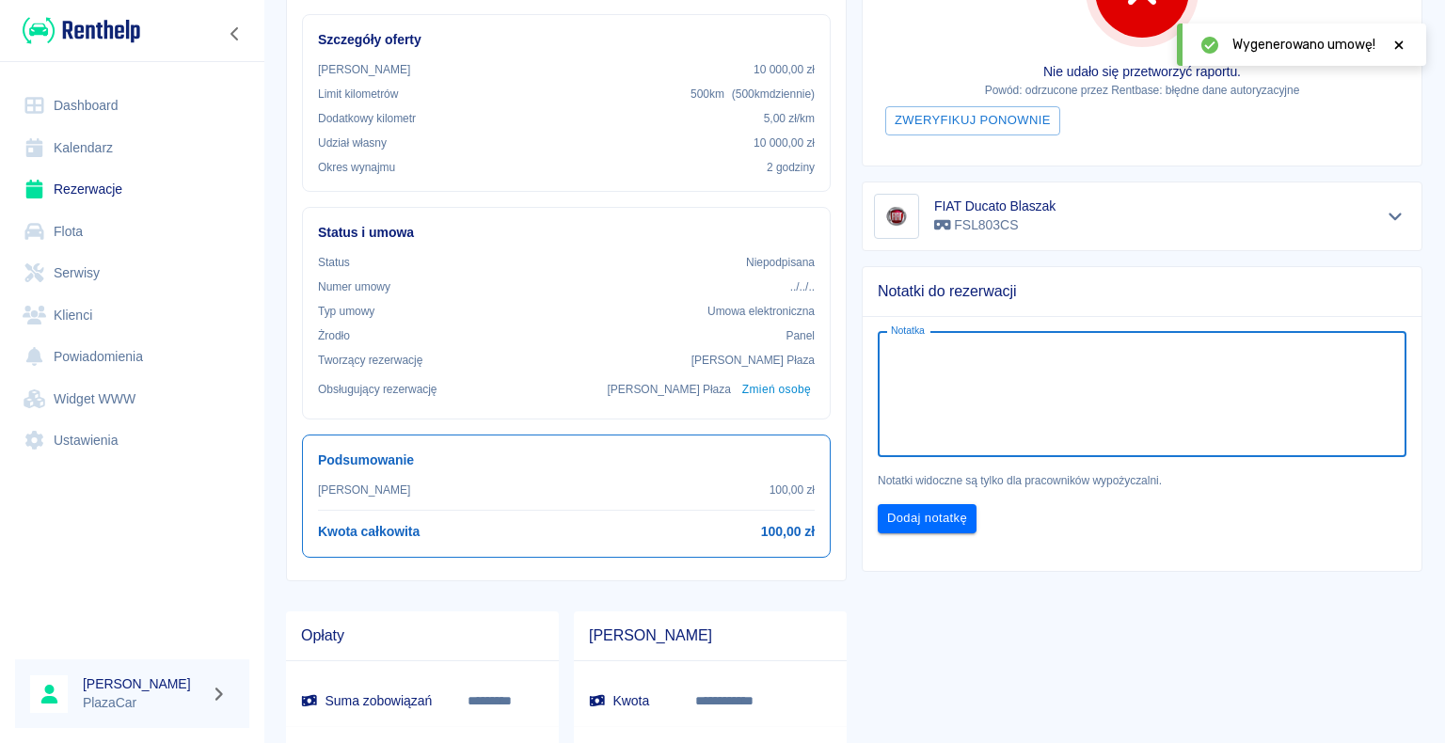
click at [934, 359] on textarea "Notatka" at bounding box center [1142, 394] width 502 height 94
type textarea "500zł kaucji do zwrotu"
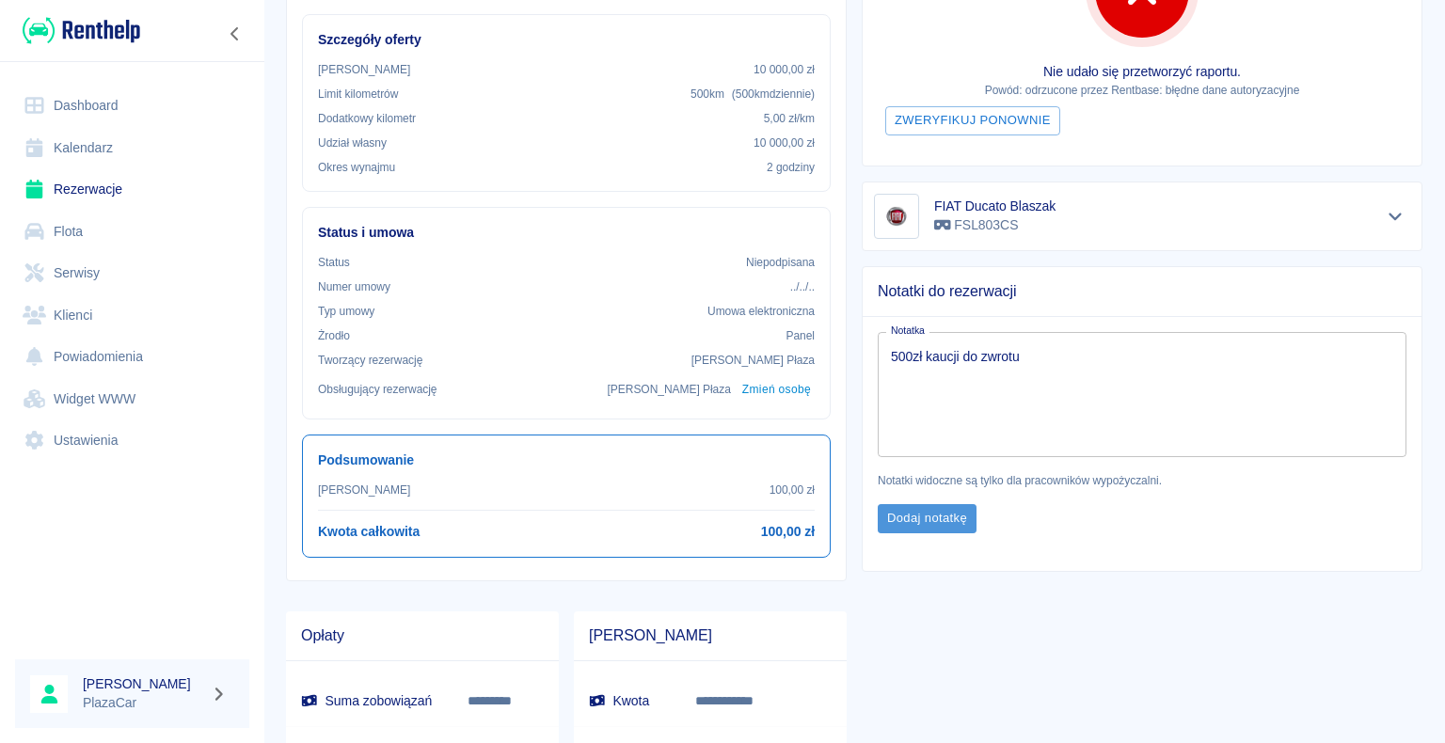
click at [919, 521] on button "Dodaj notatkę" at bounding box center [927, 518] width 99 height 29
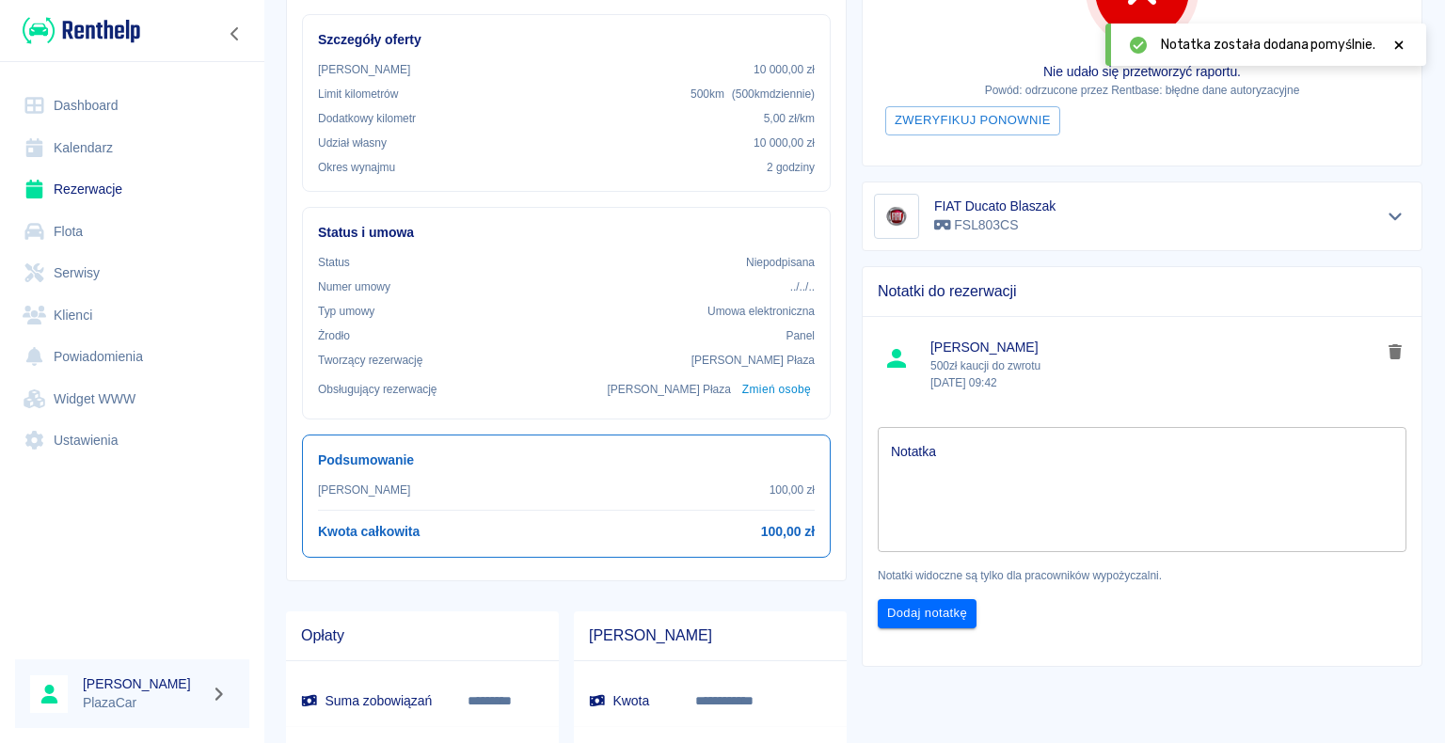
scroll to position [0, 0]
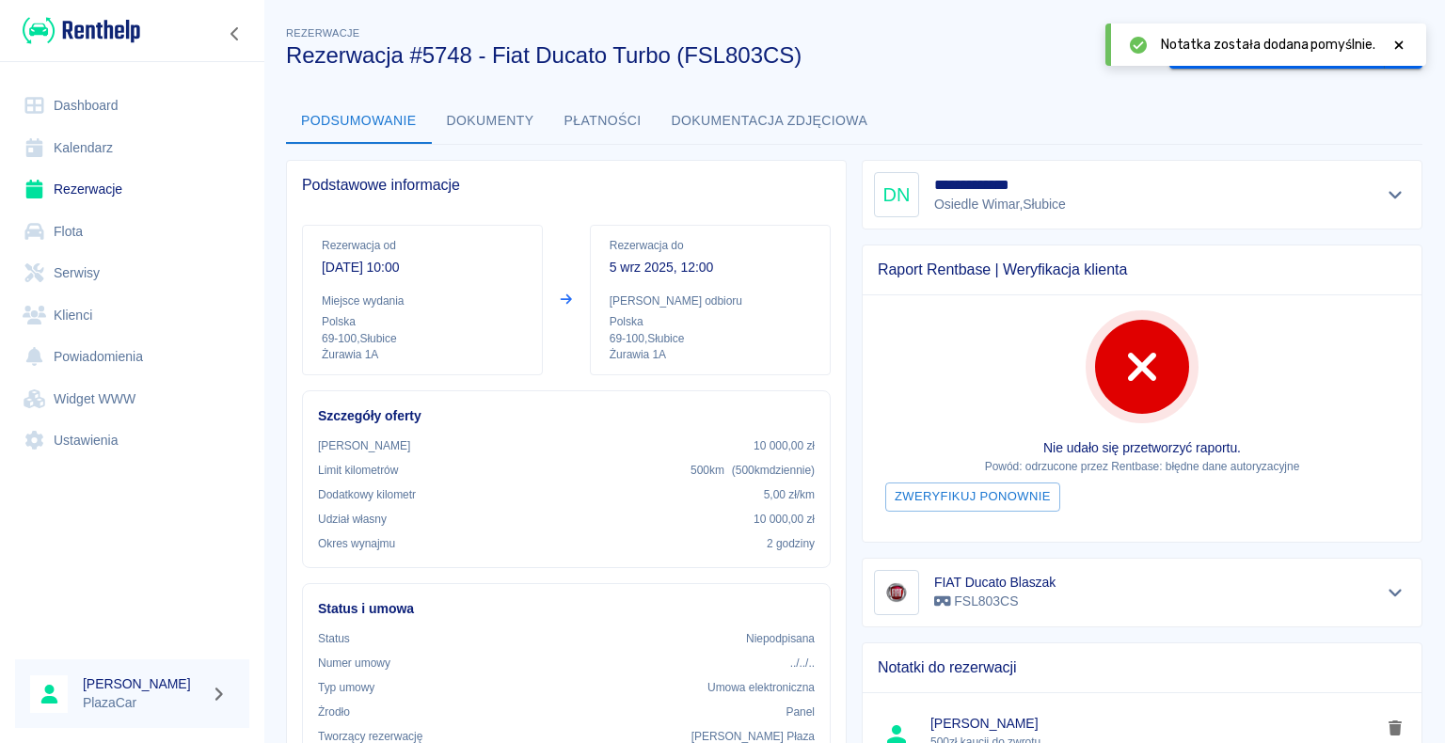
click at [1399, 43] on icon at bounding box center [1398, 45] width 17 height 13
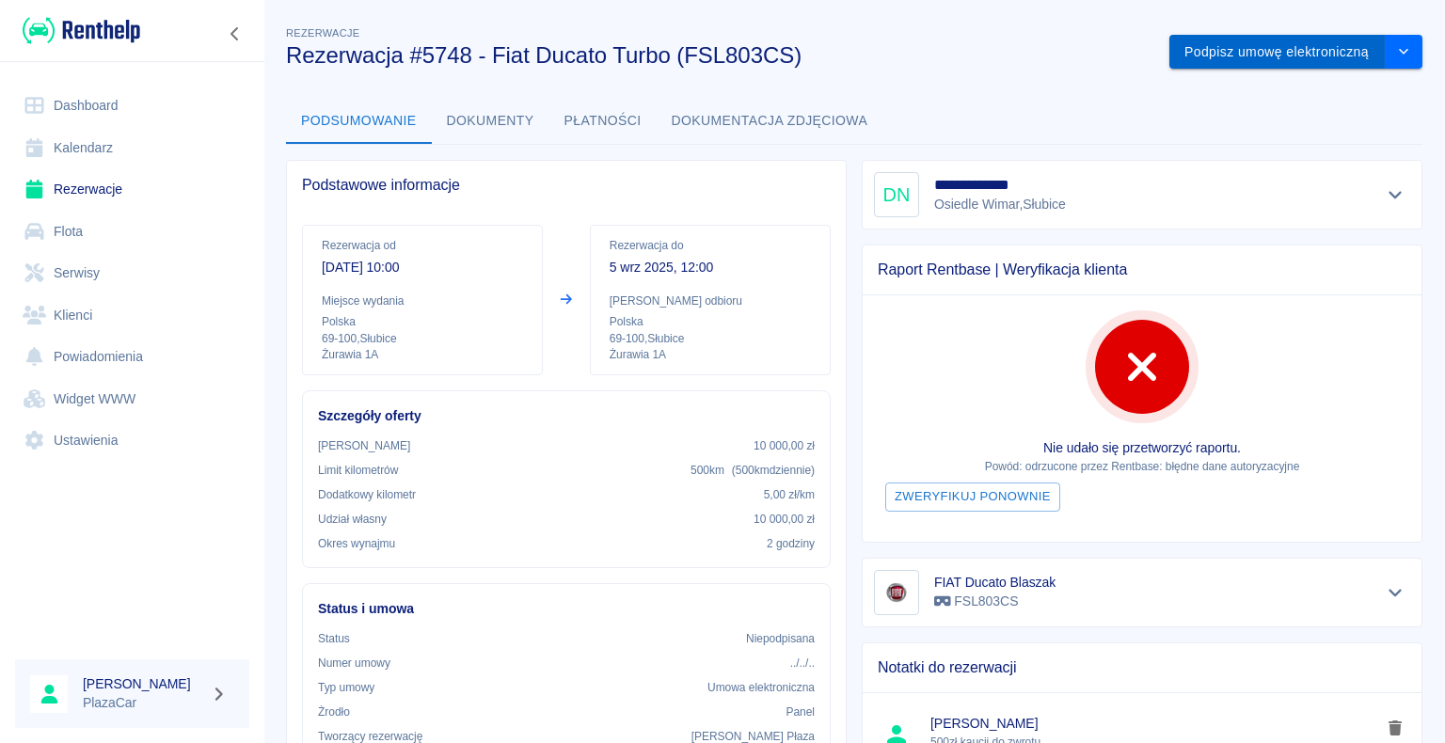
click at [1230, 52] on button "Podpisz umowę elektroniczną" at bounding box center [1276, 52] width 215 height 35
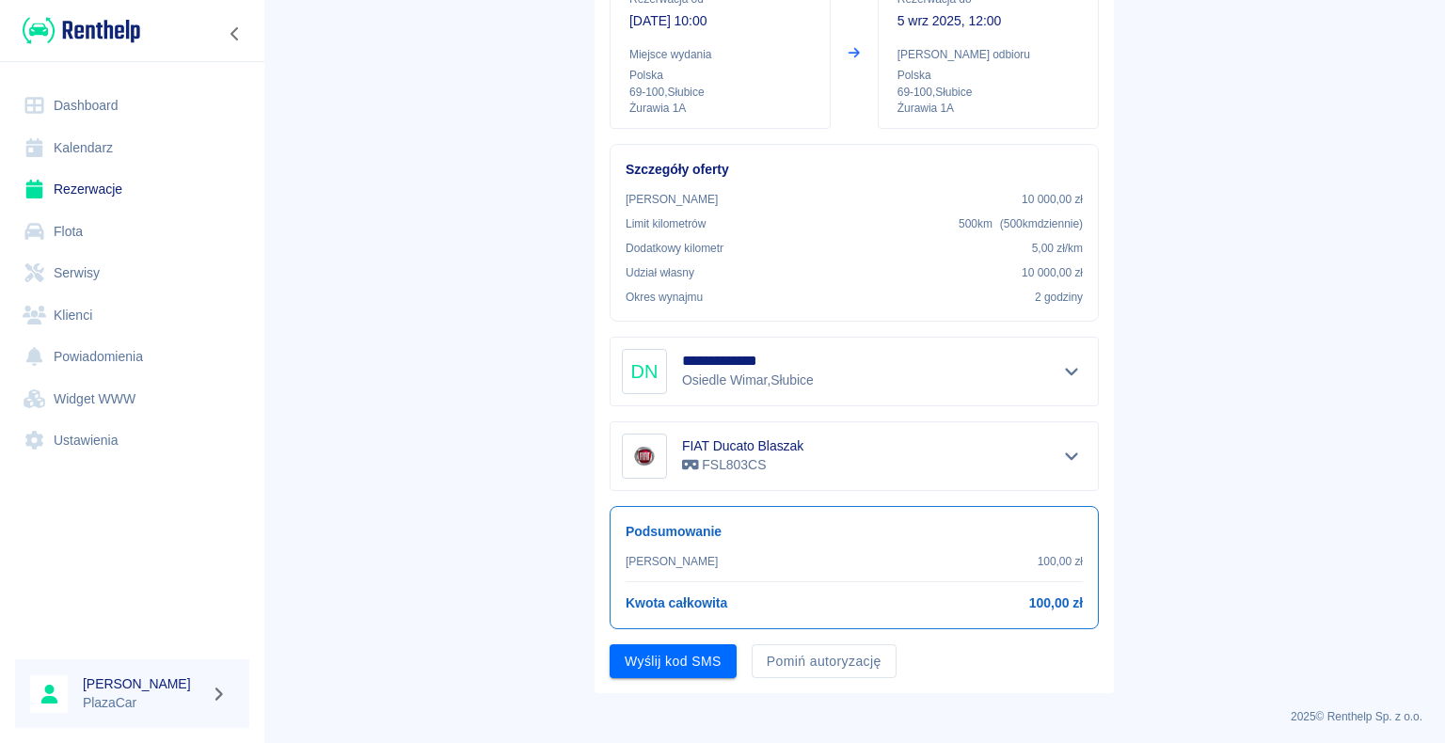
scroll to position [220, 0]
click at [90, 190] on link "Rezerwacje" at bounding box center [132, 189] width 234 height 42
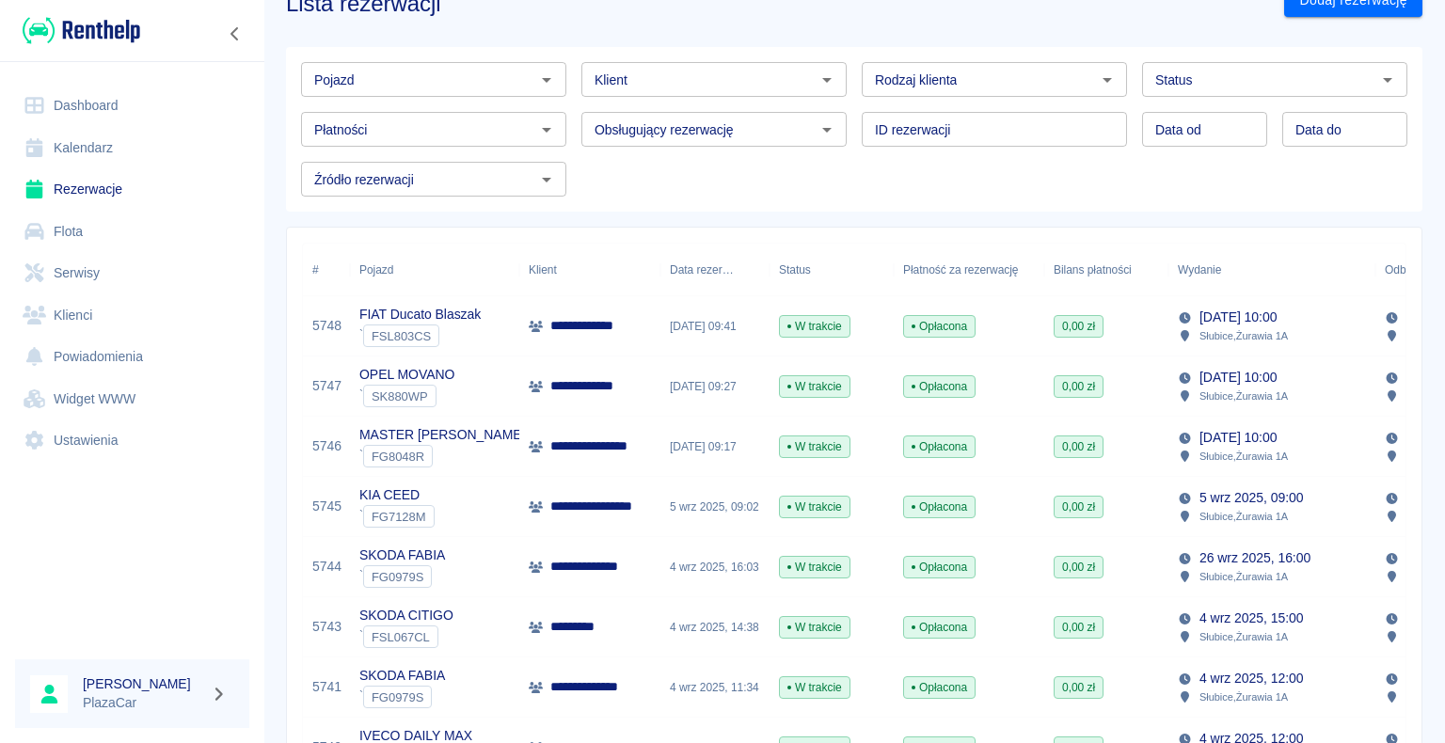
scroll to position [94, 0]
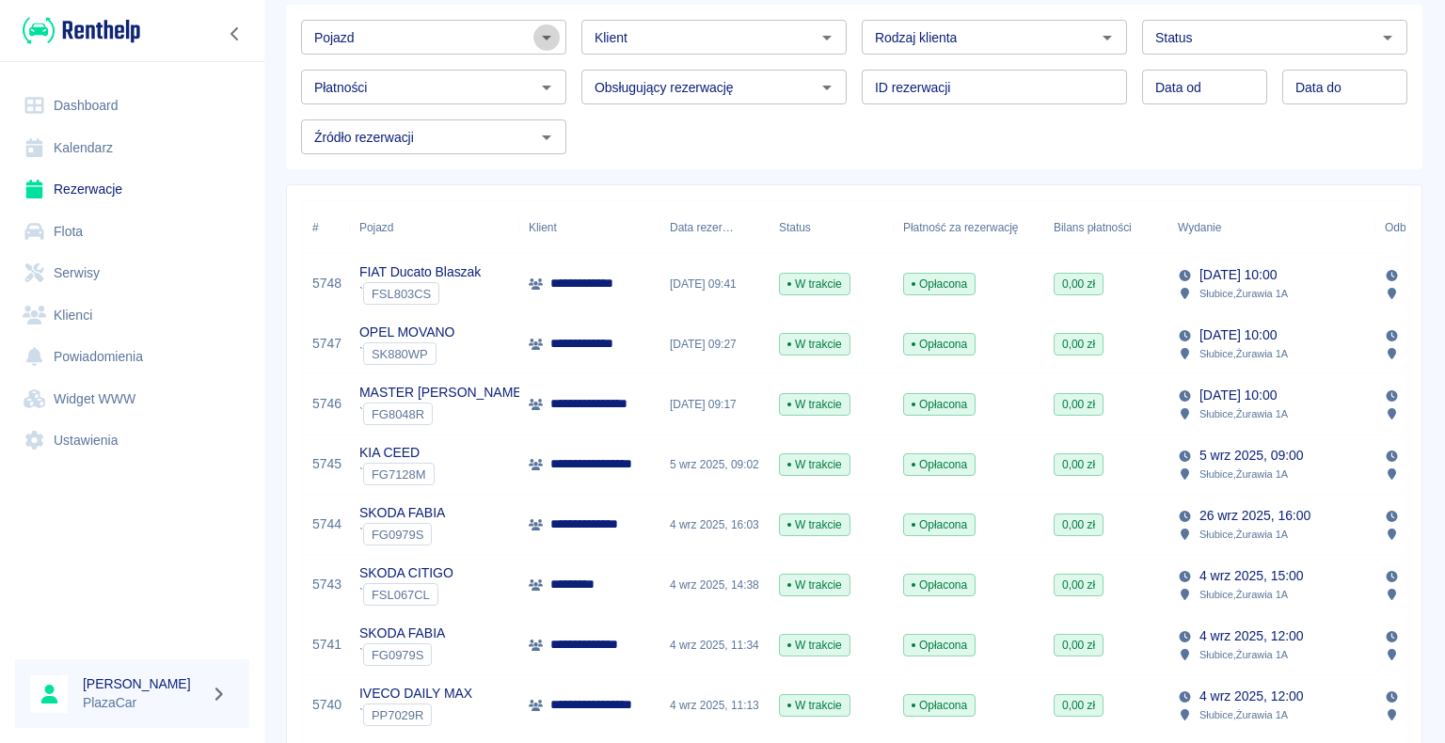
click at [542, 39] on icon "Otwórz" at bounding box center [546, 38] width 9 height 5
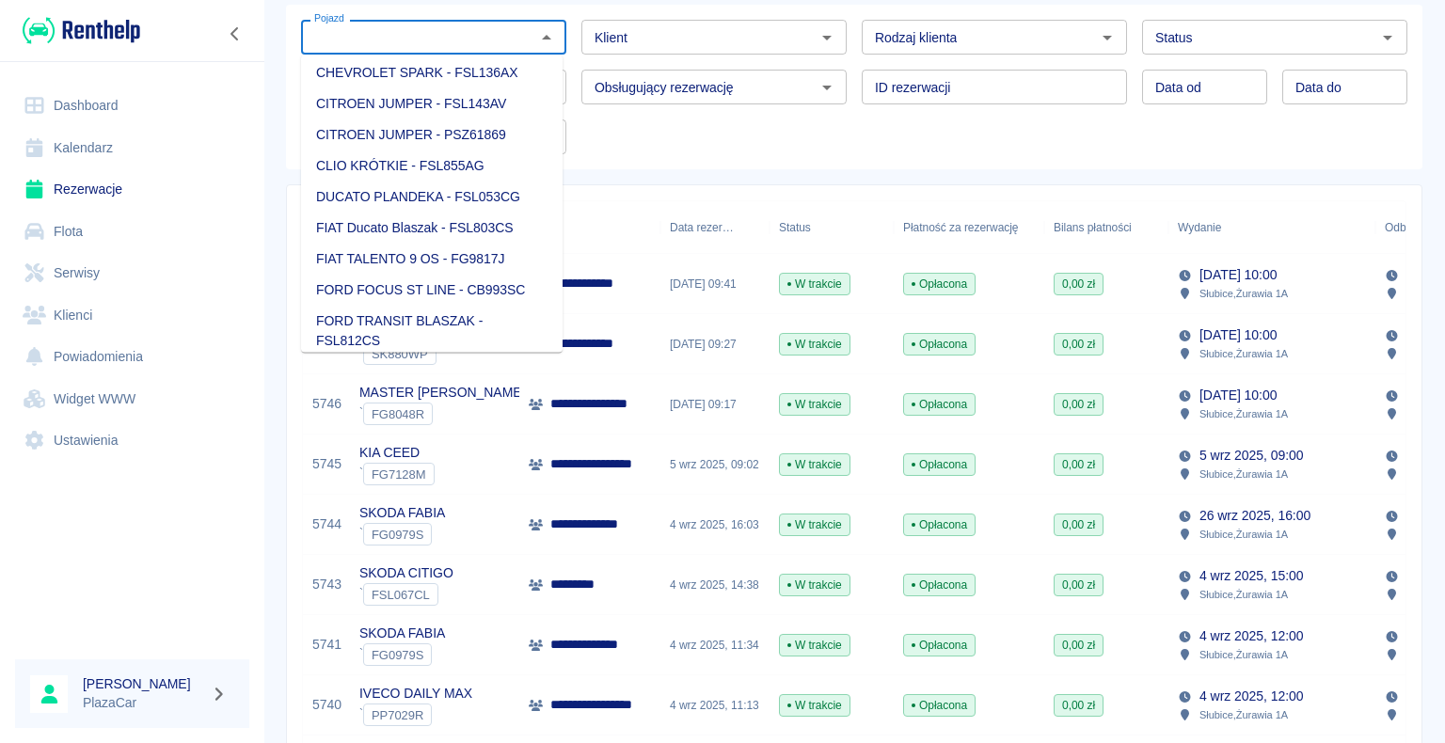
scroll to position [0, 0]
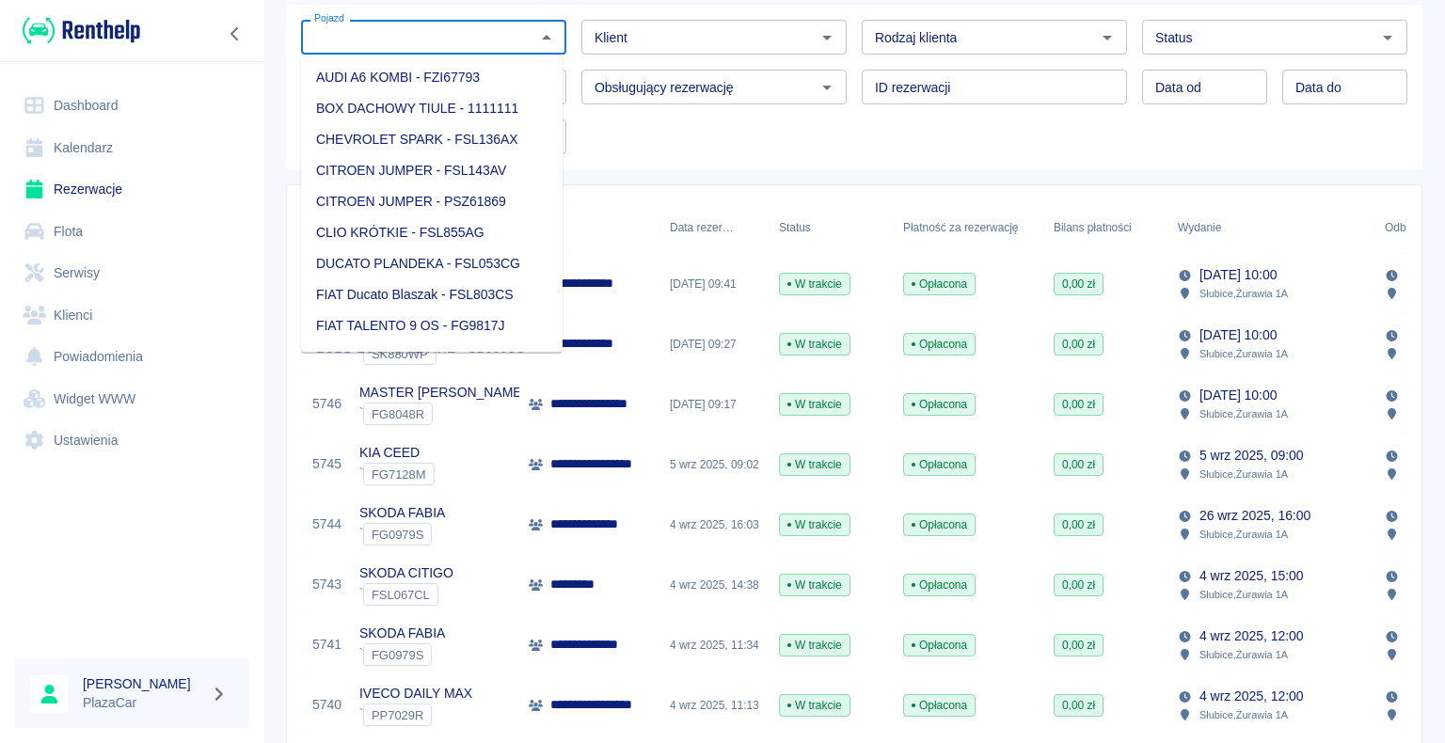
click at [450, 74] on li "AUDI A6 KOMBI - FZI67793" at bounding box center [432, 77] width 262 height 31
type input "AUDI A6 KOMBI - FZI67793"
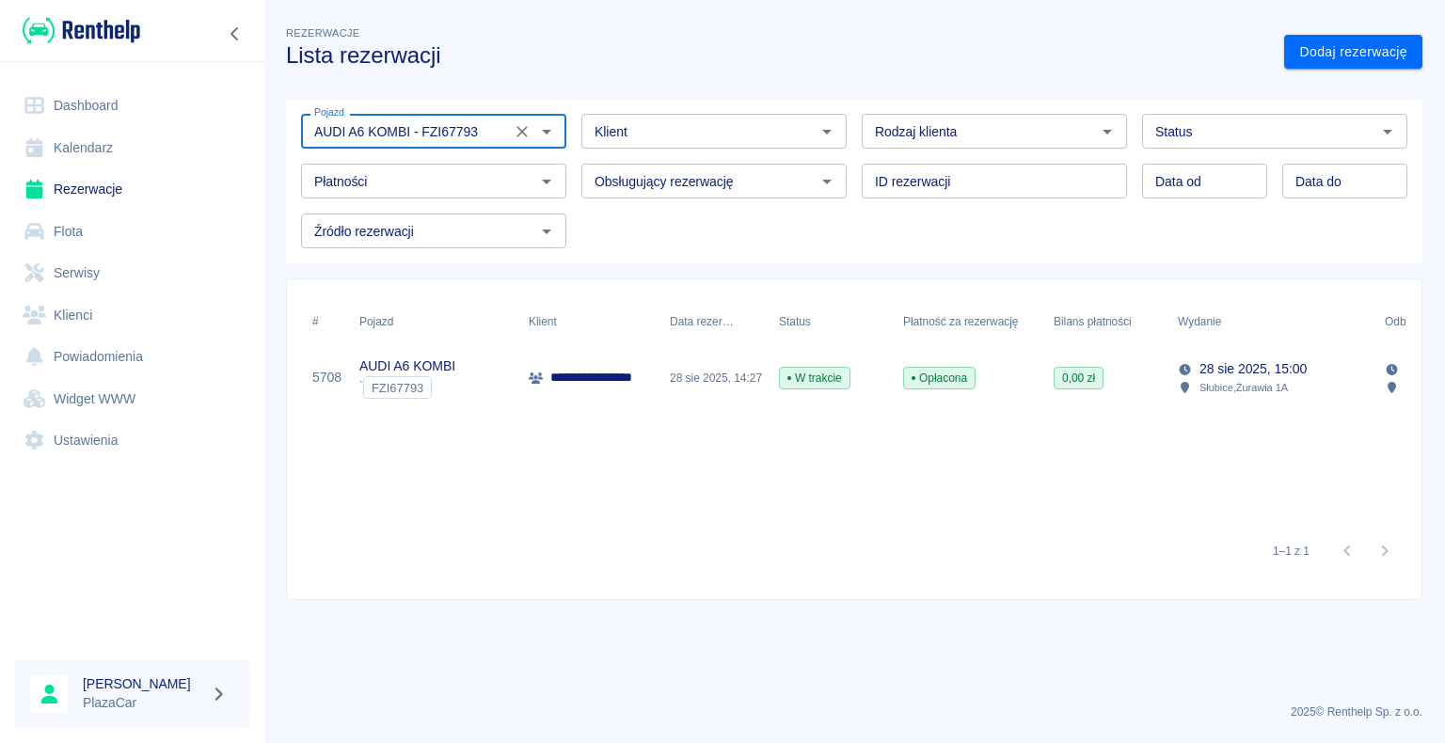
click at [663, 368] on div "28 sie 2025, 14:27" at bounding box center [714, 378] width 109 height 60
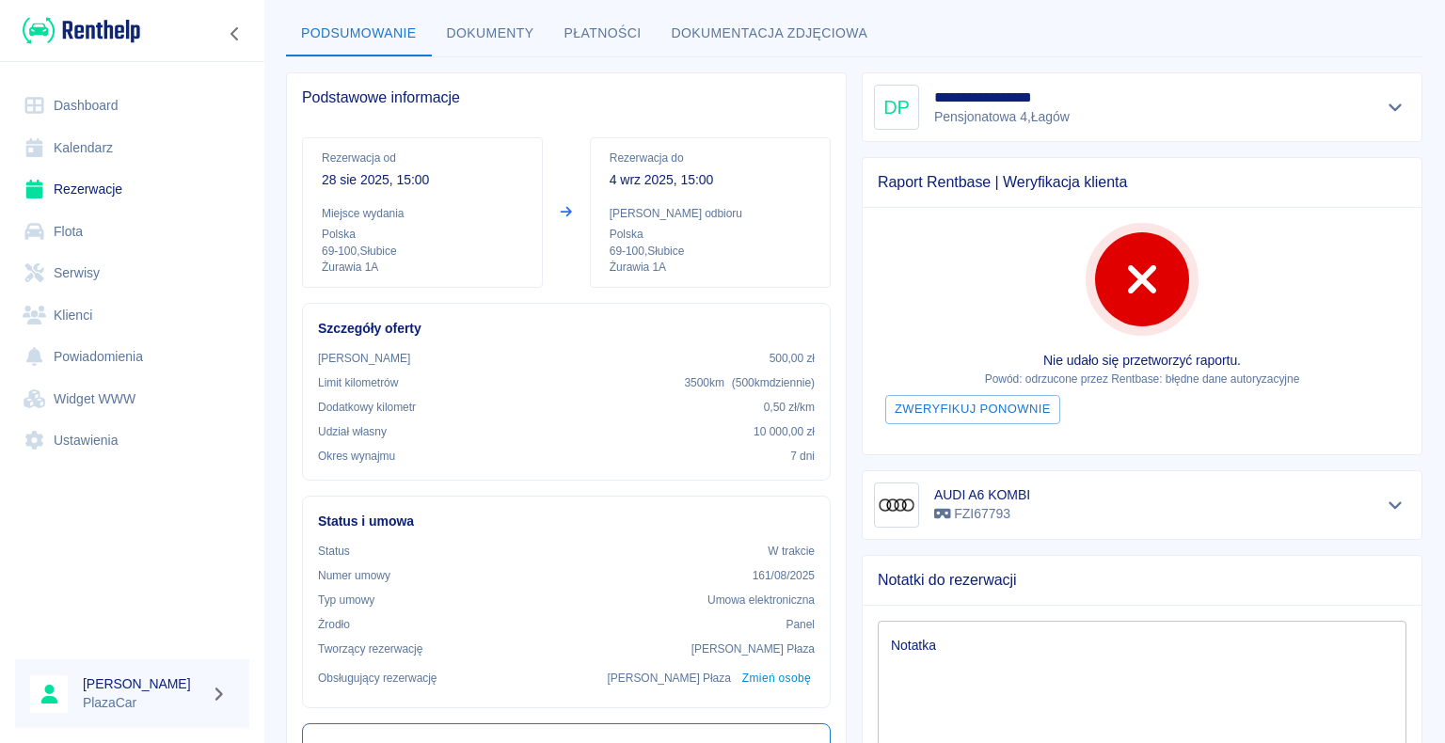
scroll to position [282, 0]
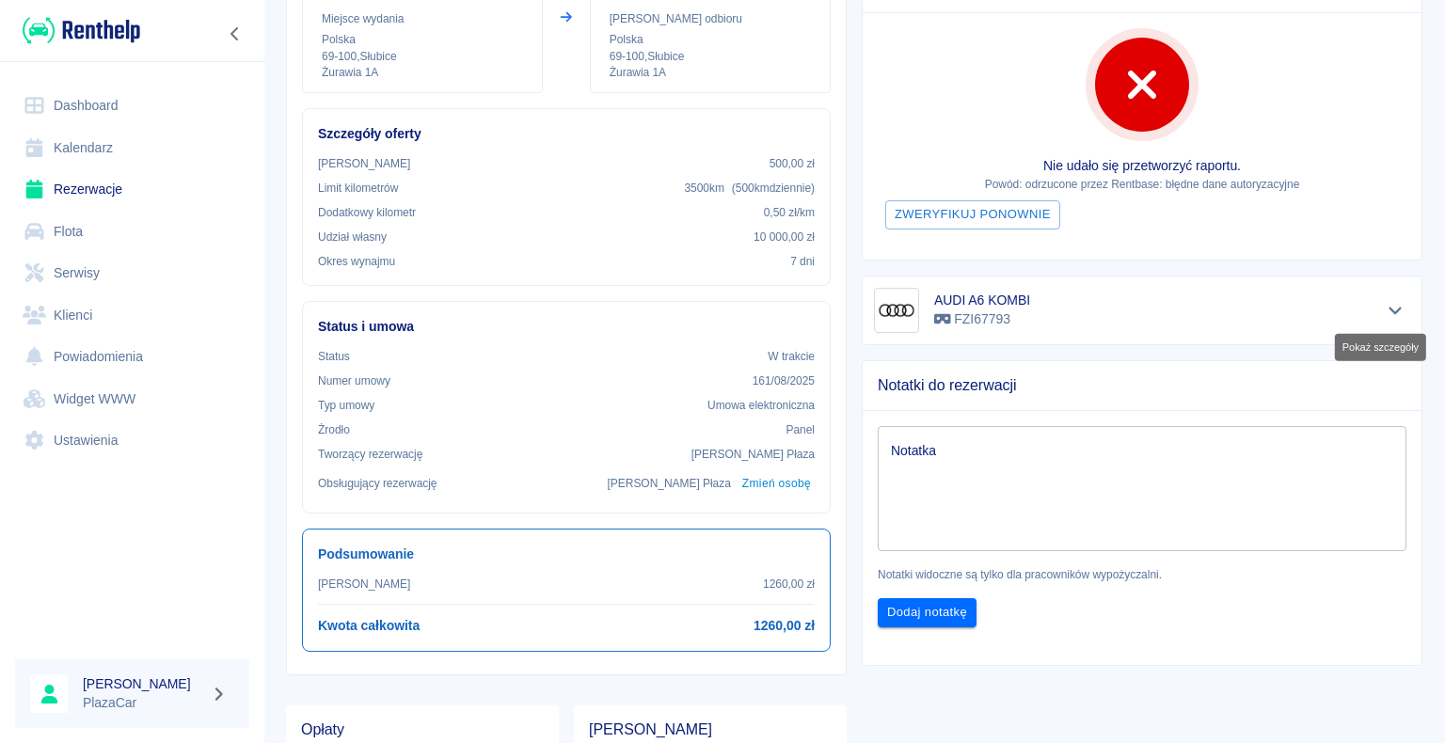
click at [1385, 302] on icon "Pokaż szczegóły" at bounding box center [1396, 310] width 22 height 17
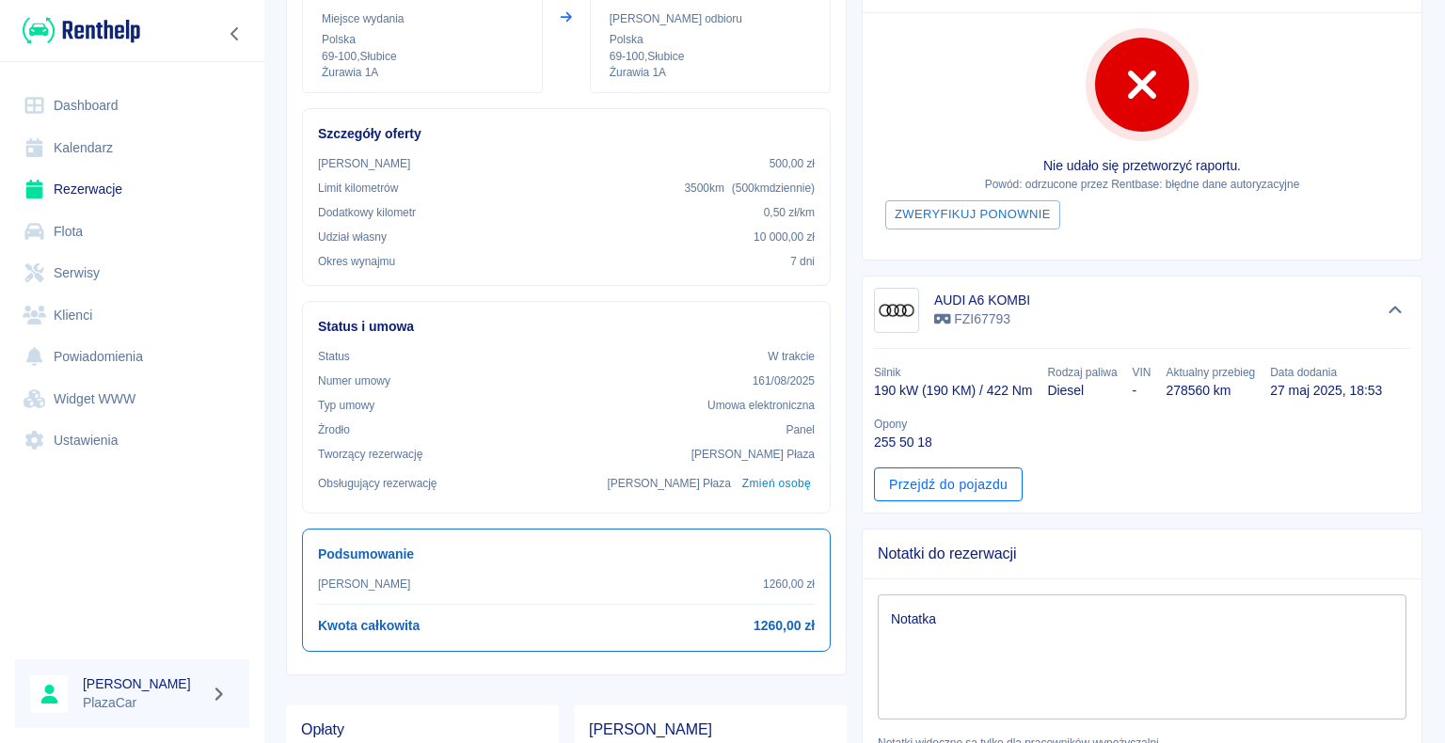
click at [937, 483] on link "Przejdź do pojazdu" at bounding box center [948, 485] width 149 height 35
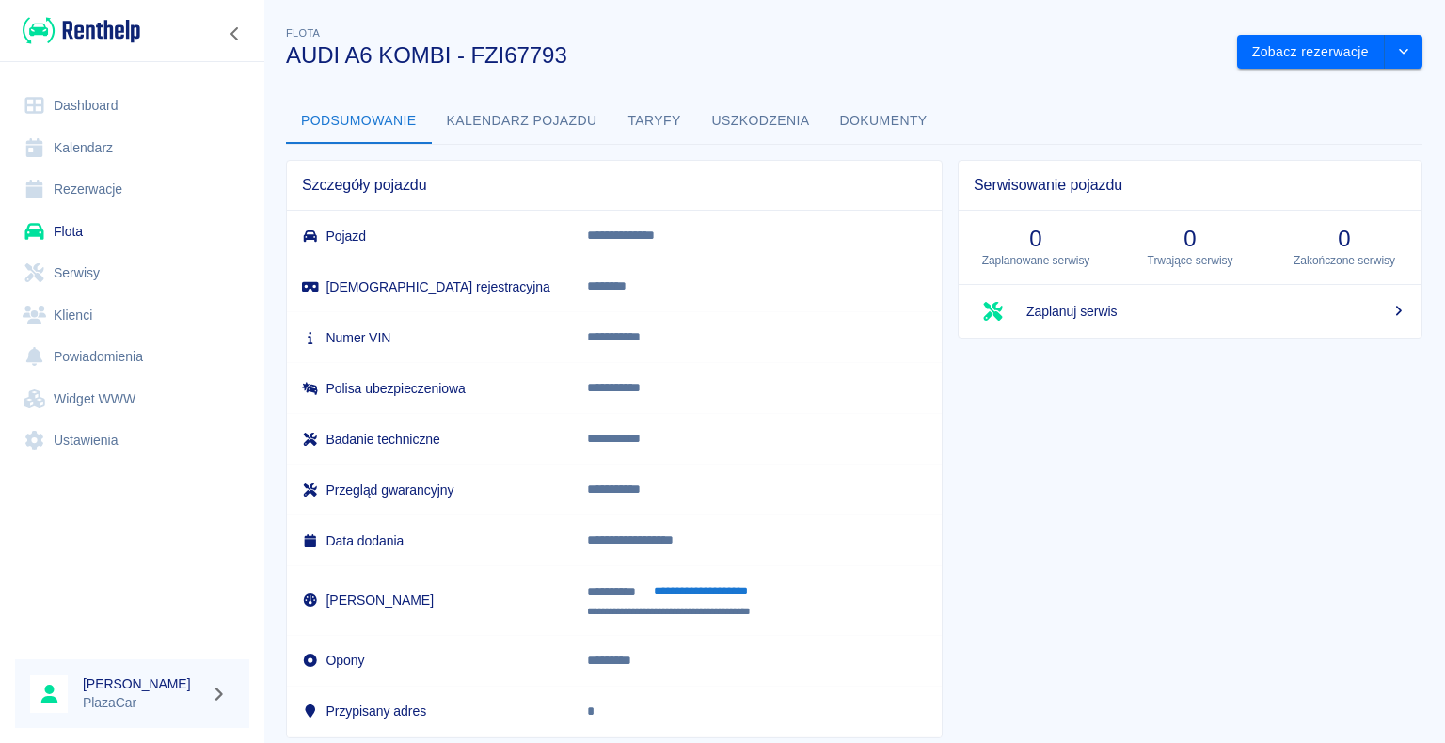
click at [887, 119] on button "Dokumenty" at bounding box center [884, 121] width 118 height 45
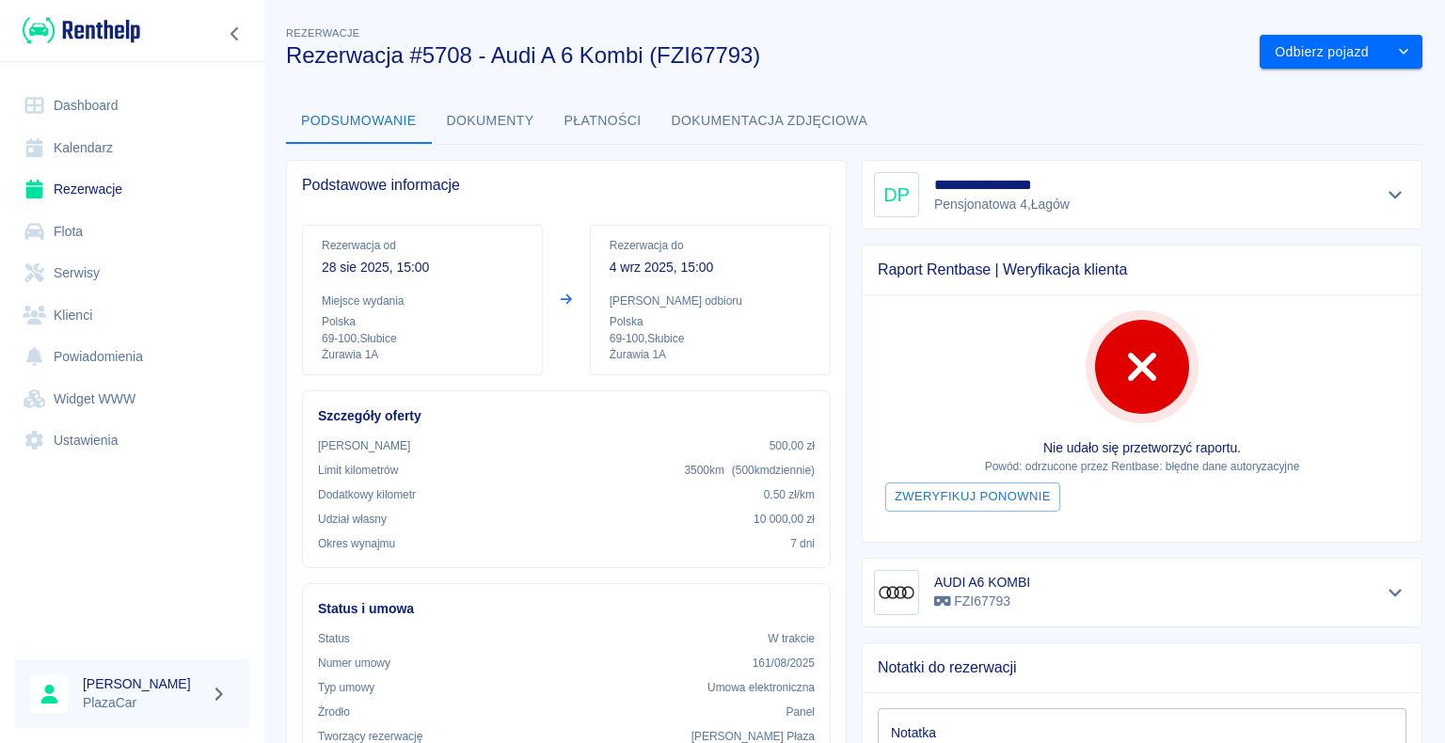
click at [493, 119] on button "Dokumenty" at bounding box center [491, 121] width 118 height 45
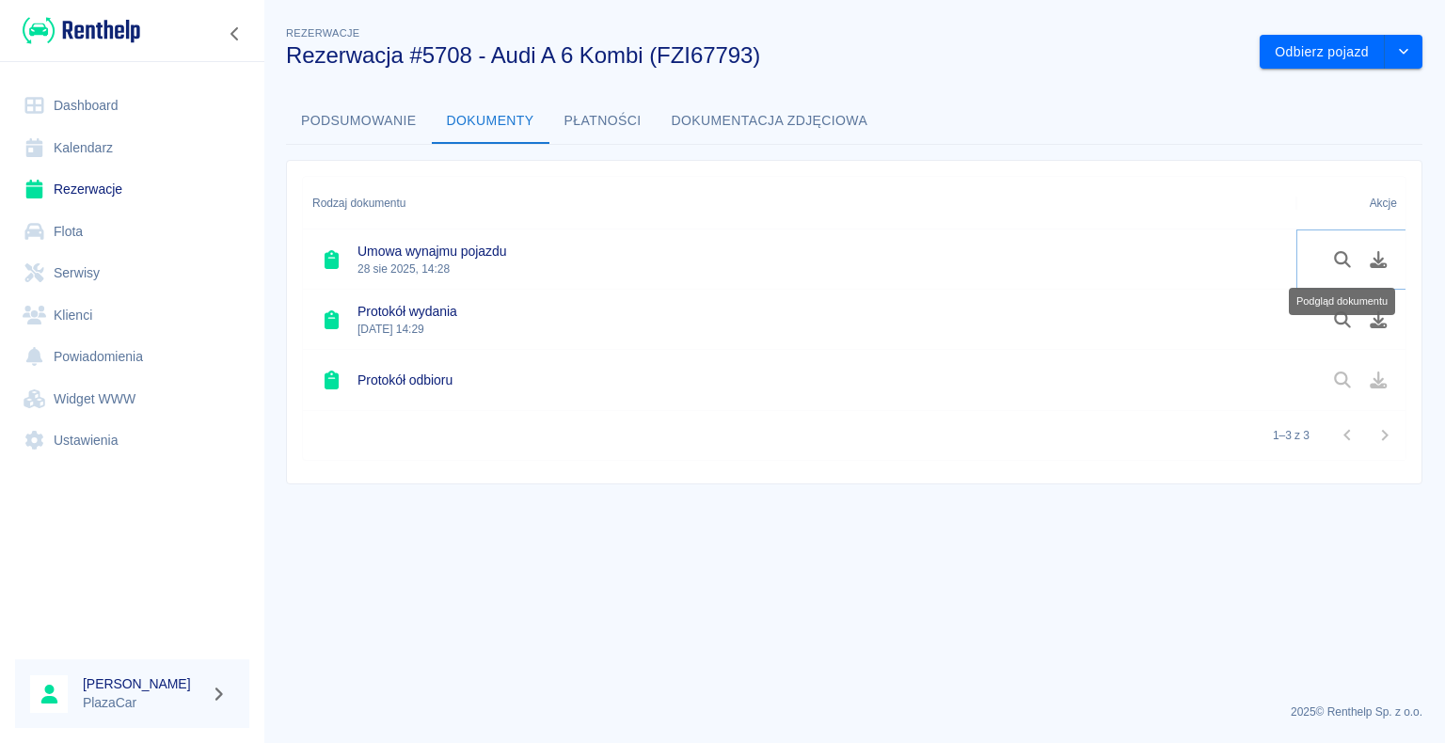
click at [1341, 256] on icon "Podgląd dokumentu" at bounding box center [1343, 259] width 22 height 17
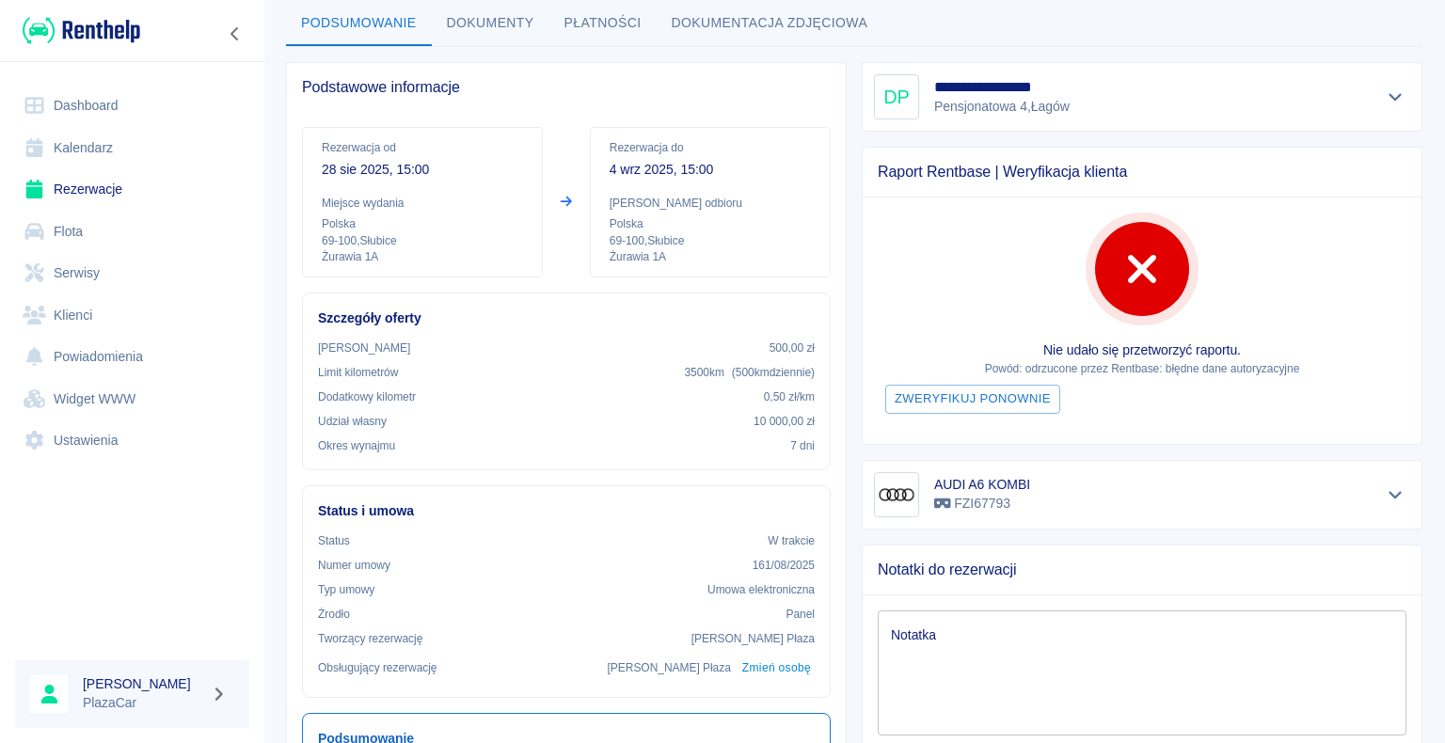
scroll to position [282, 0]
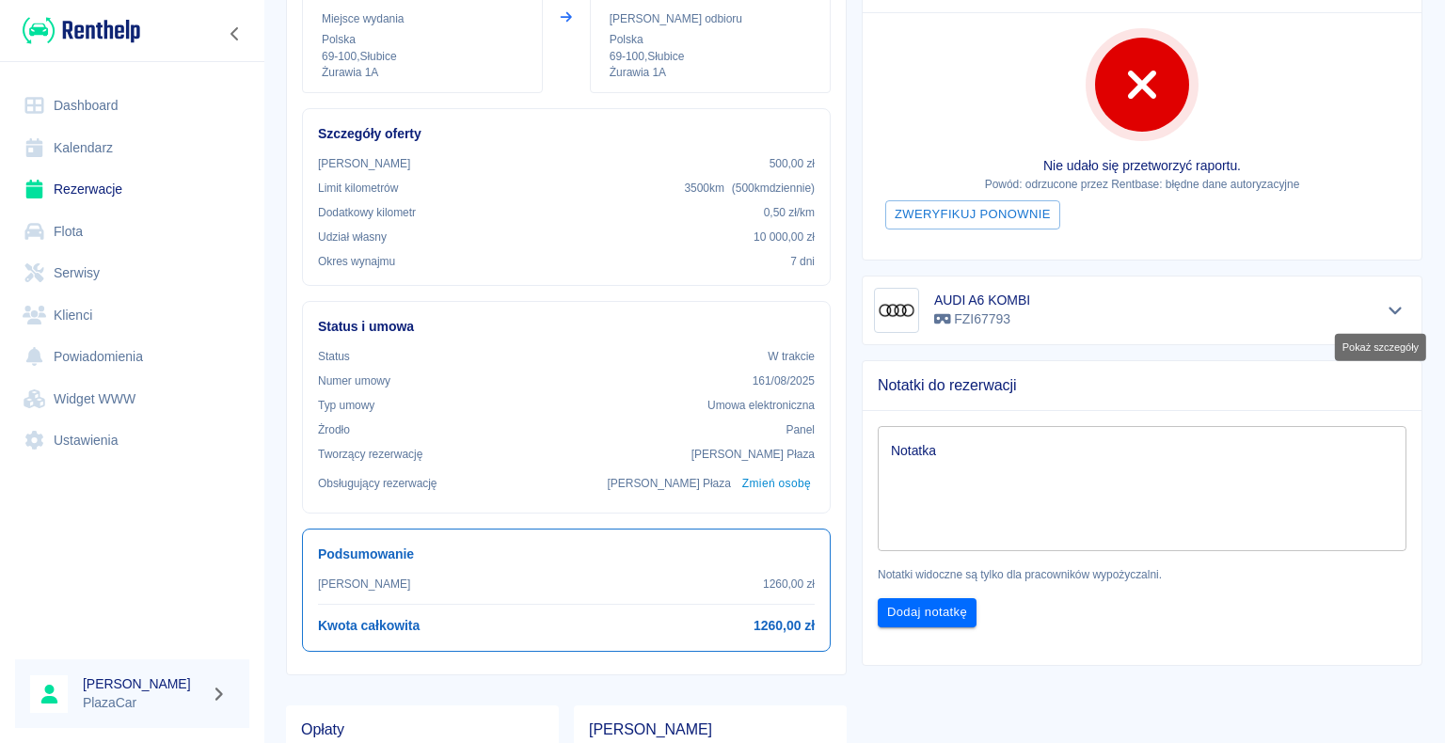
click at [1385, 305] on icon "Pokaż szczegóły" at bounding box center [1396, 310] width 22 height 17
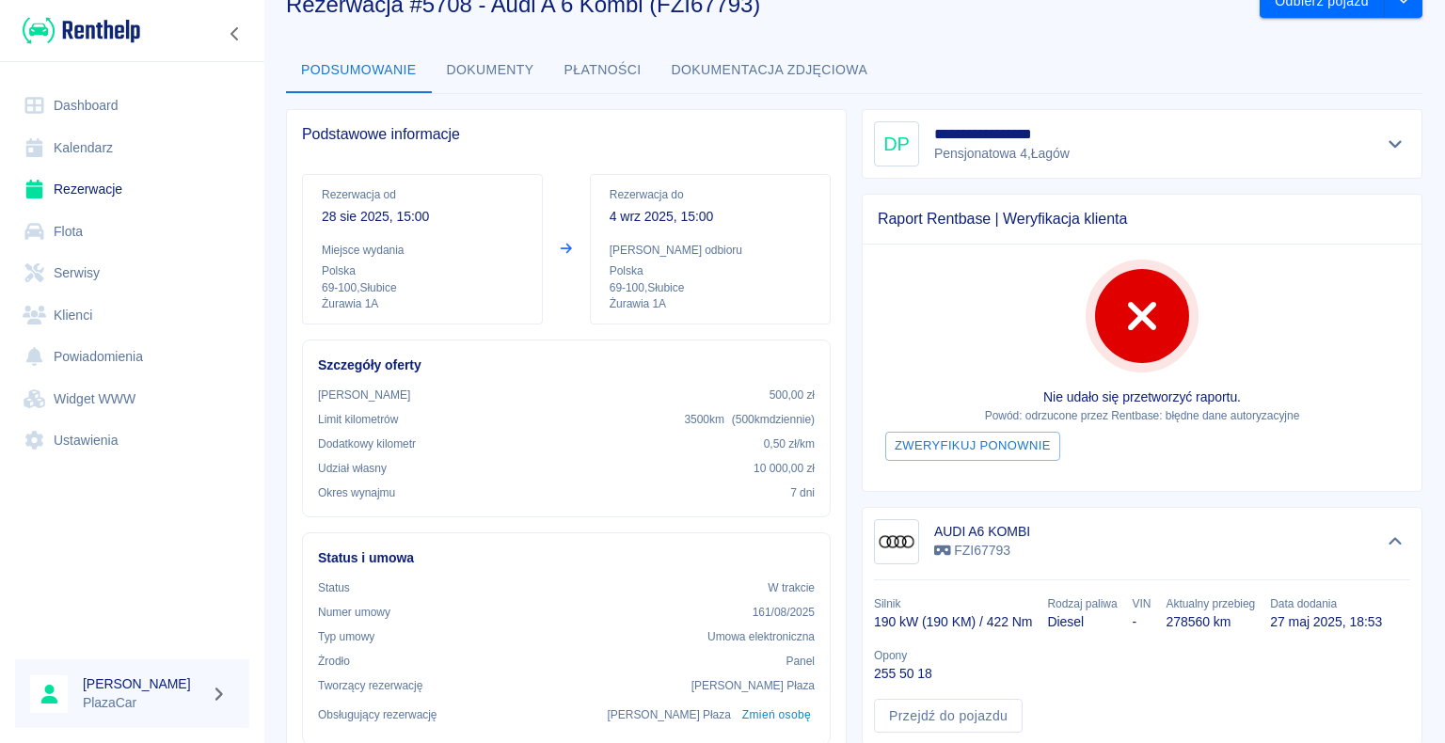
scroll to position [0, 0]
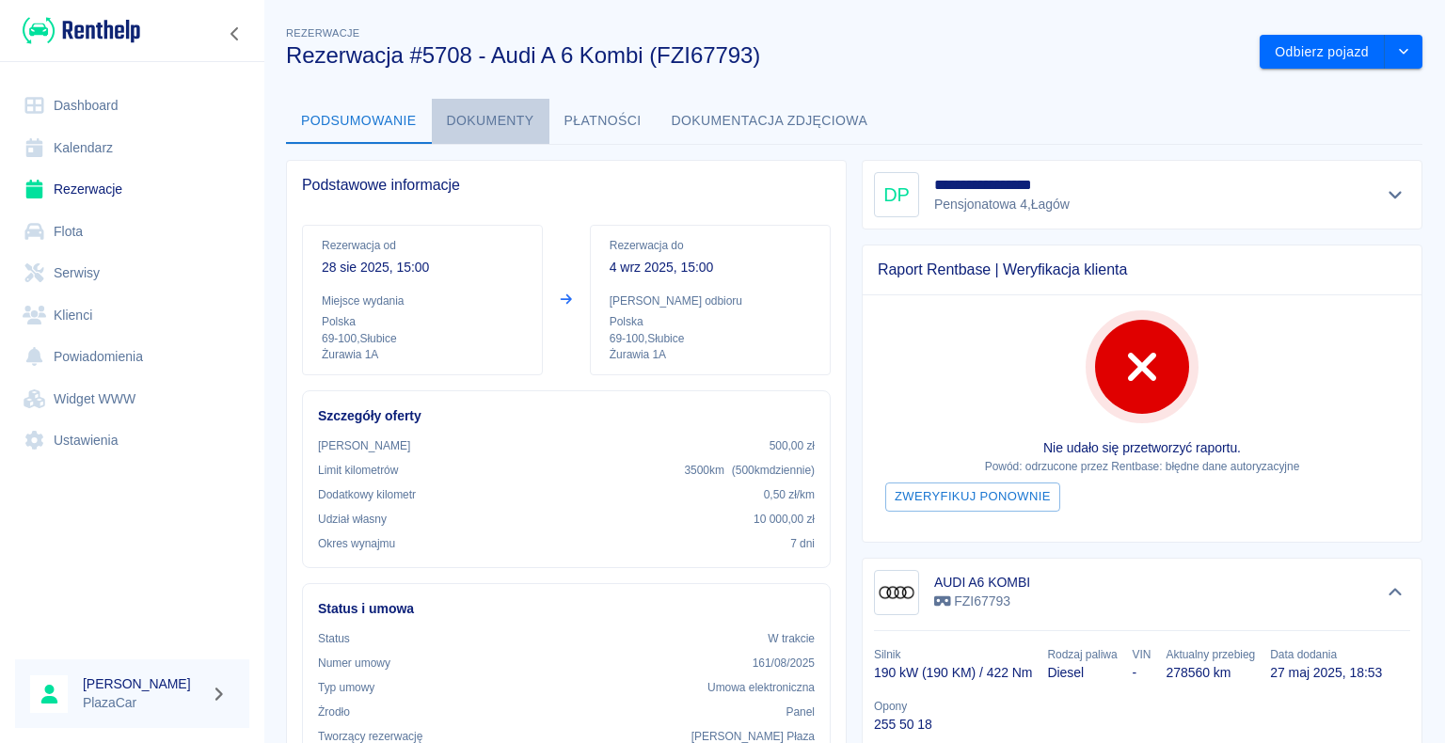
click at [498, 119] on button "Dokumenty" at bounding box center [491, 121] width 118 height 45
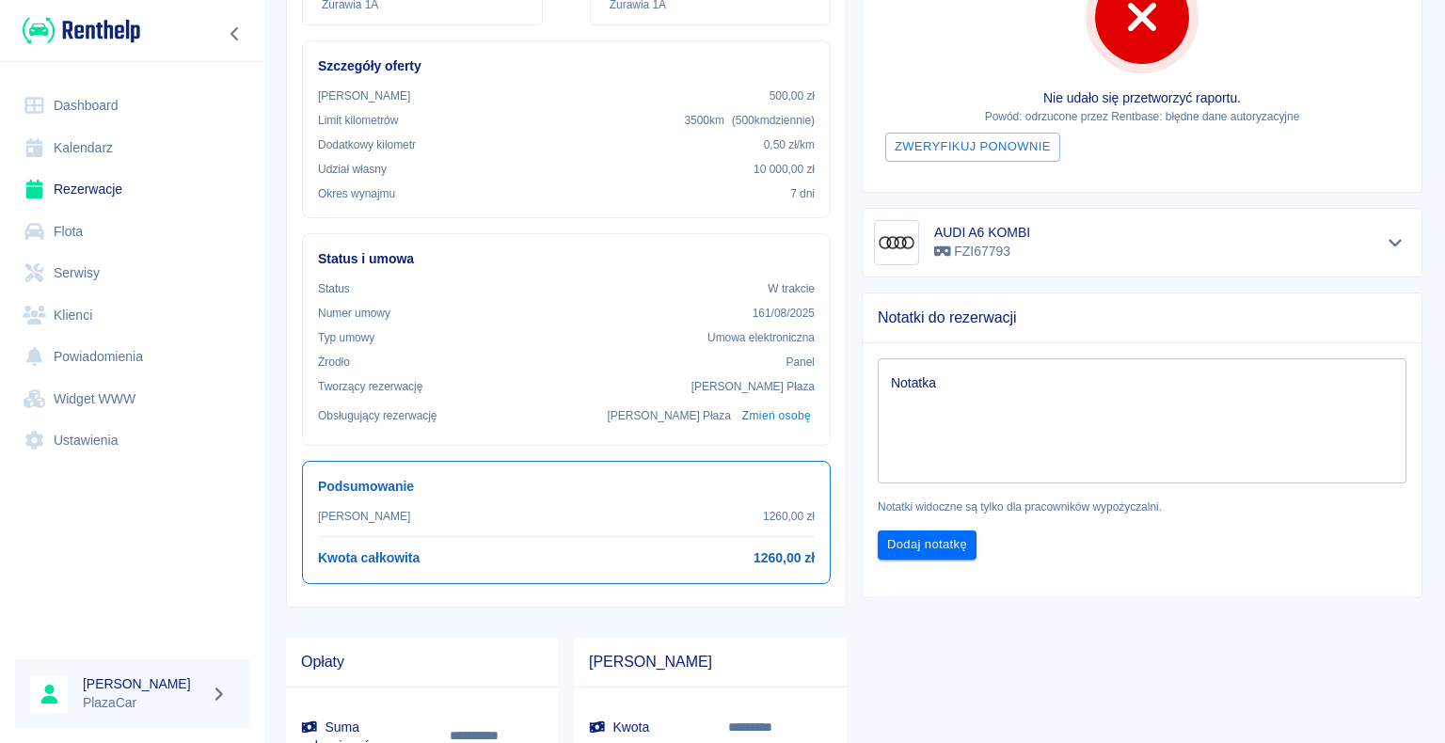
scroll to position [376, 0]
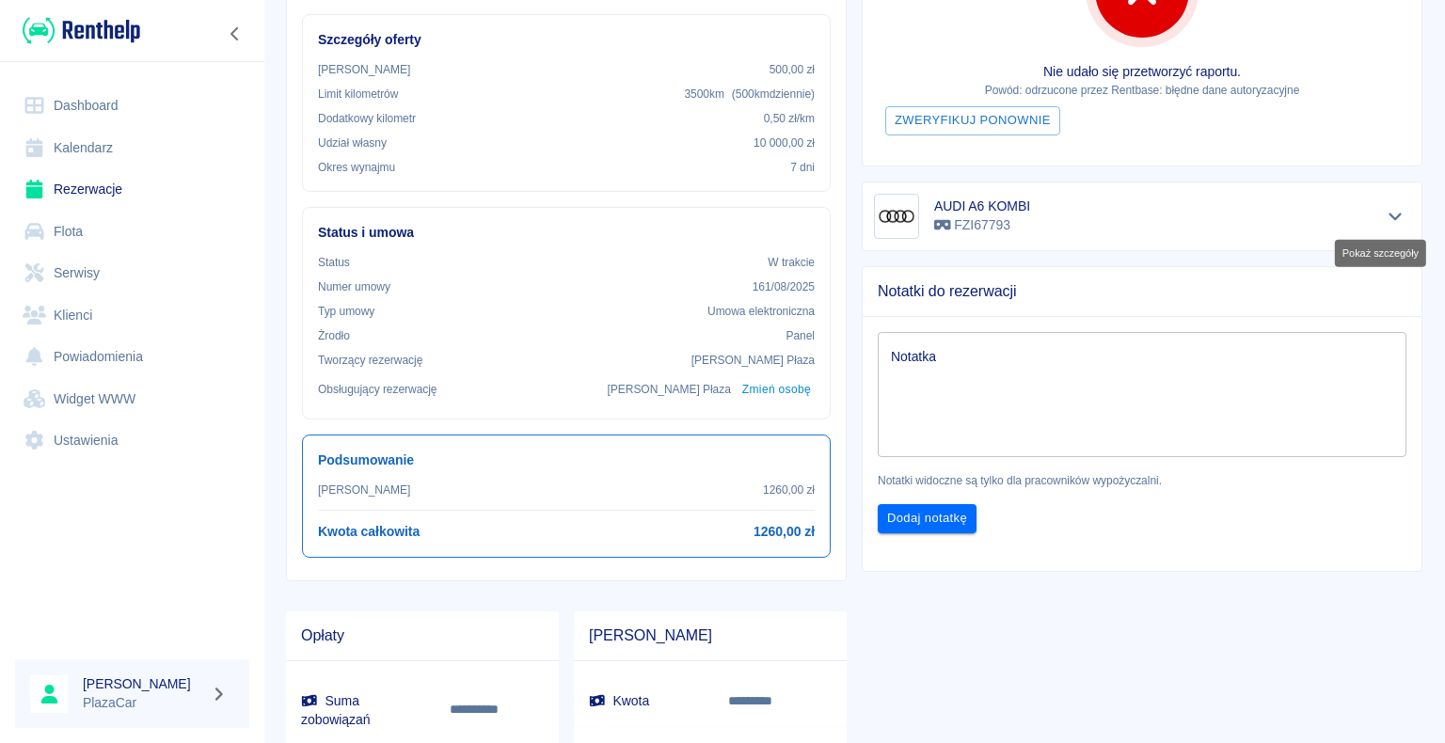
click at [1385, 216] on icon "Pokaż szczegóły" at bounding box center [1396, 216] width 22 height 17
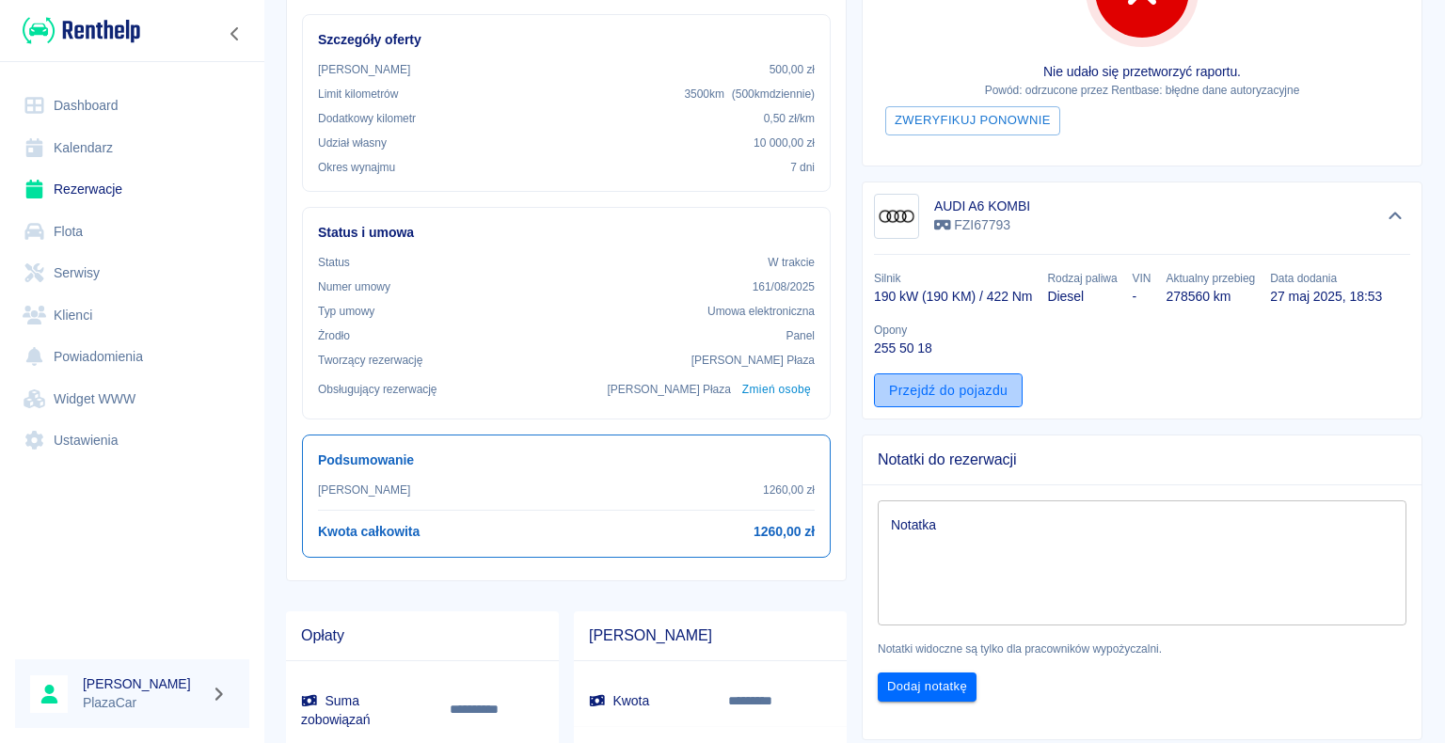
click at [968, 390] on link "Przejdź do pojazdu" at bounding box center [948, 390] width 149 height 35
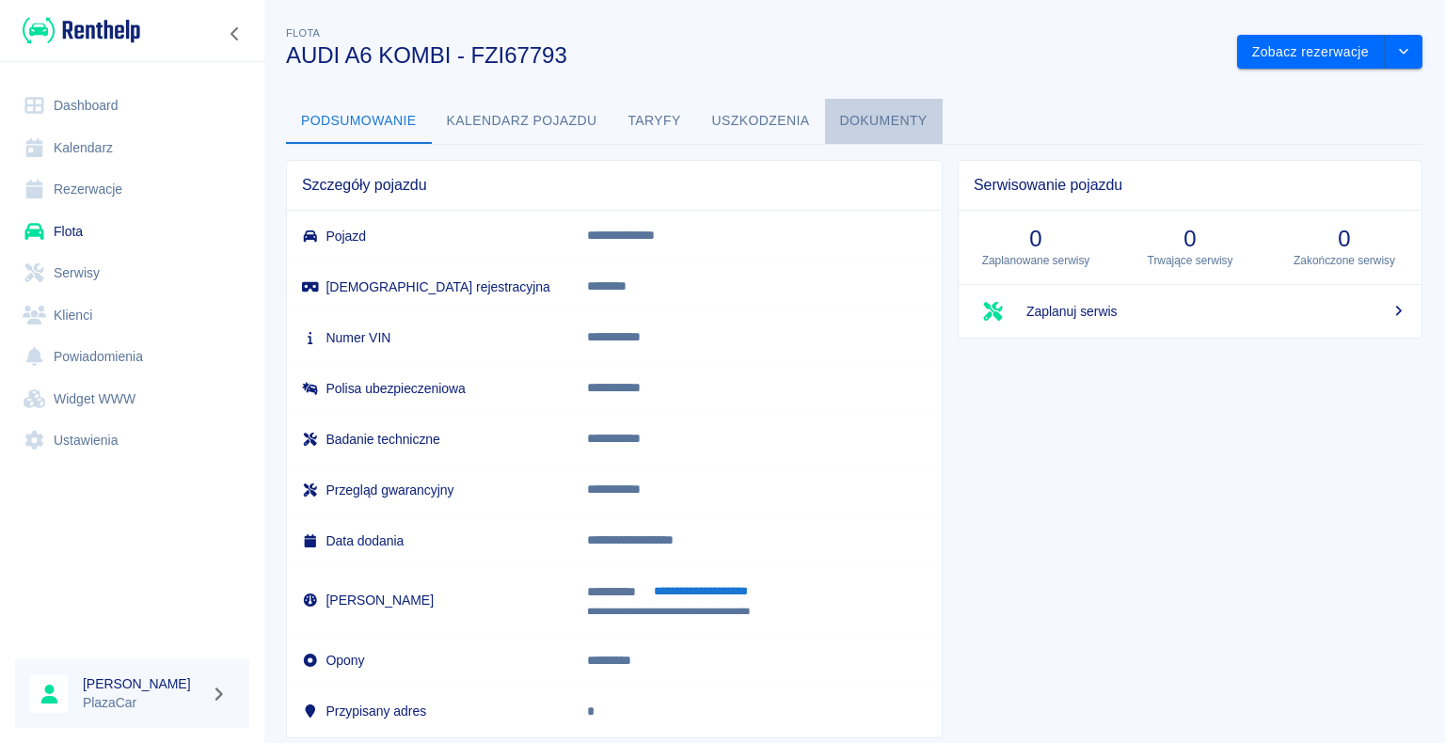
click at [895, 118] on button "Dokumenty" at bounding box center [884, 121] width 118 height 45
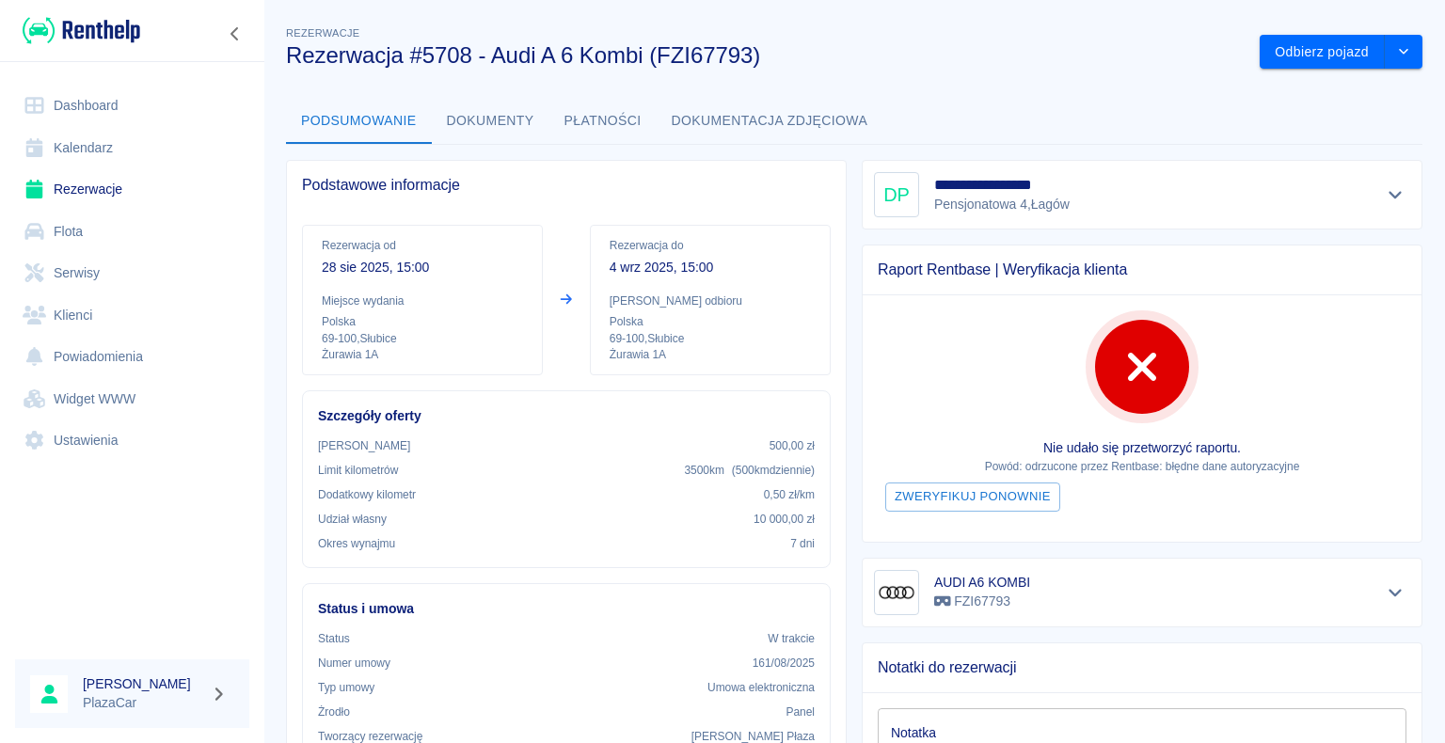
drag, startPoint x: 1071, startPoint y: 55, endPoint x: 1075, endPoint y: 64, distance: 10.1
click at [1075, 64] on h3 "Rezerwacja #5708 - Audi A 6 Kombi (FZI67793)" at bounding box center [765, 55] width 959 height 26
click at [91, 181] on link "Rezerwacje" at bounding box center [132, 189] width 234 height 42
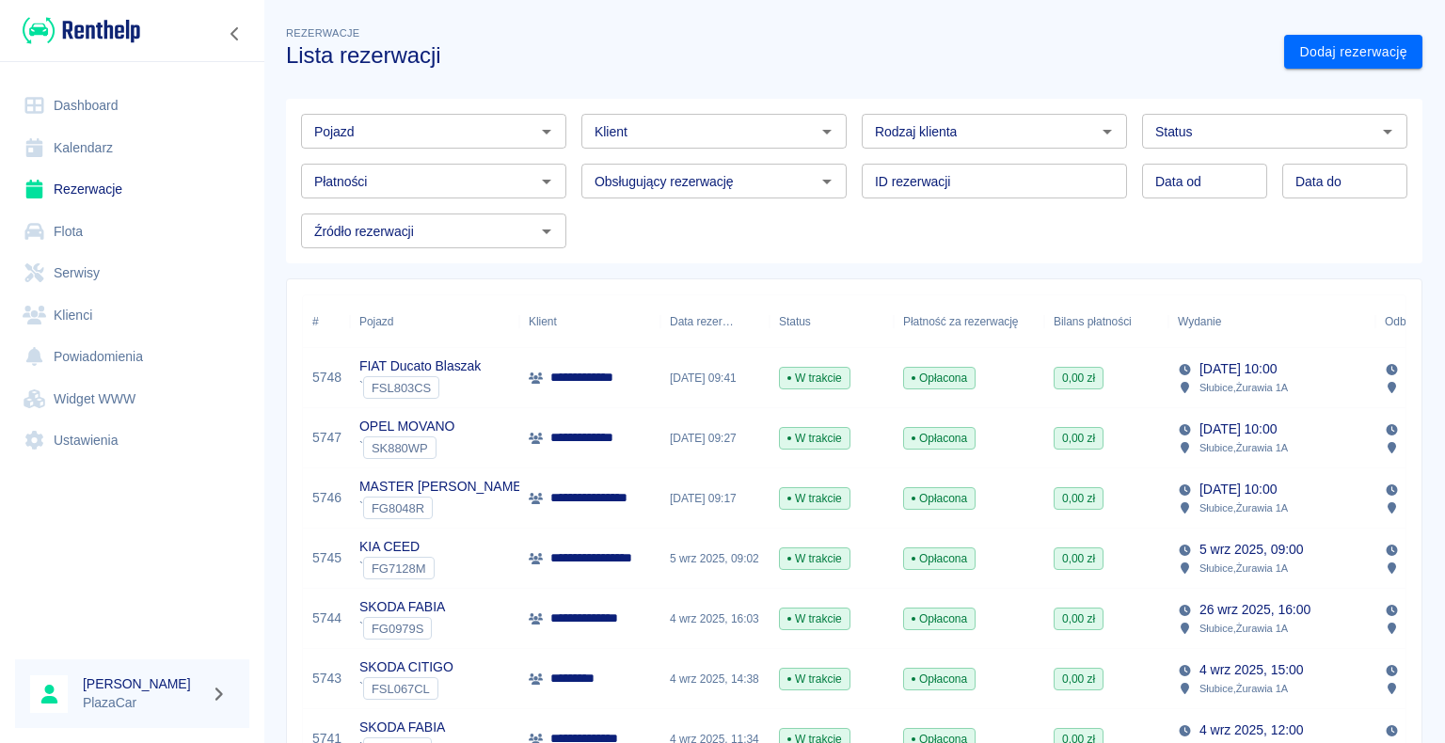
type input "DD.MM.YYYY"
click at [1172, 180] on input "DD.MM.YYYY" at bounding box center [1204, 181] width 125 height 35
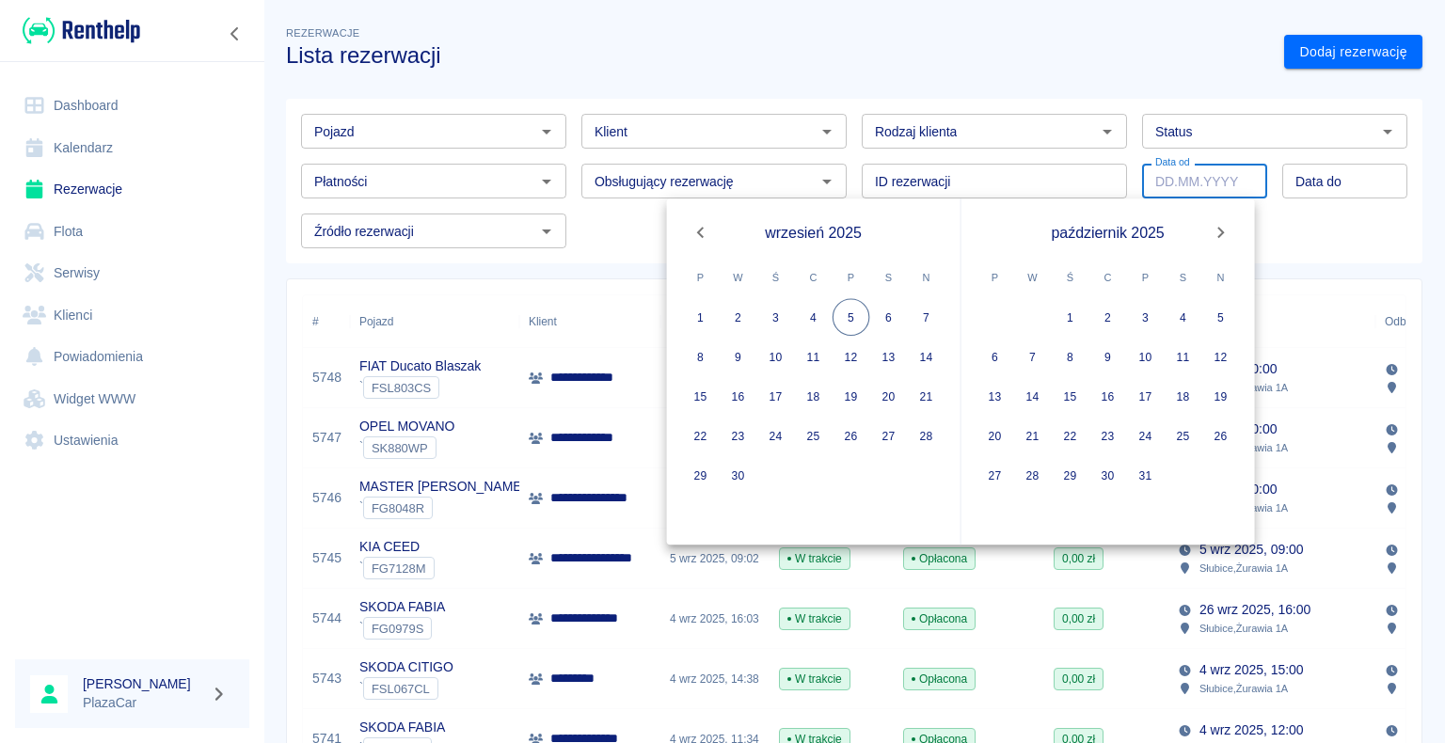
click at [909, 55] on h3 "Lista rezerwacji" at bounding box center [777, 55] width 983 height 26
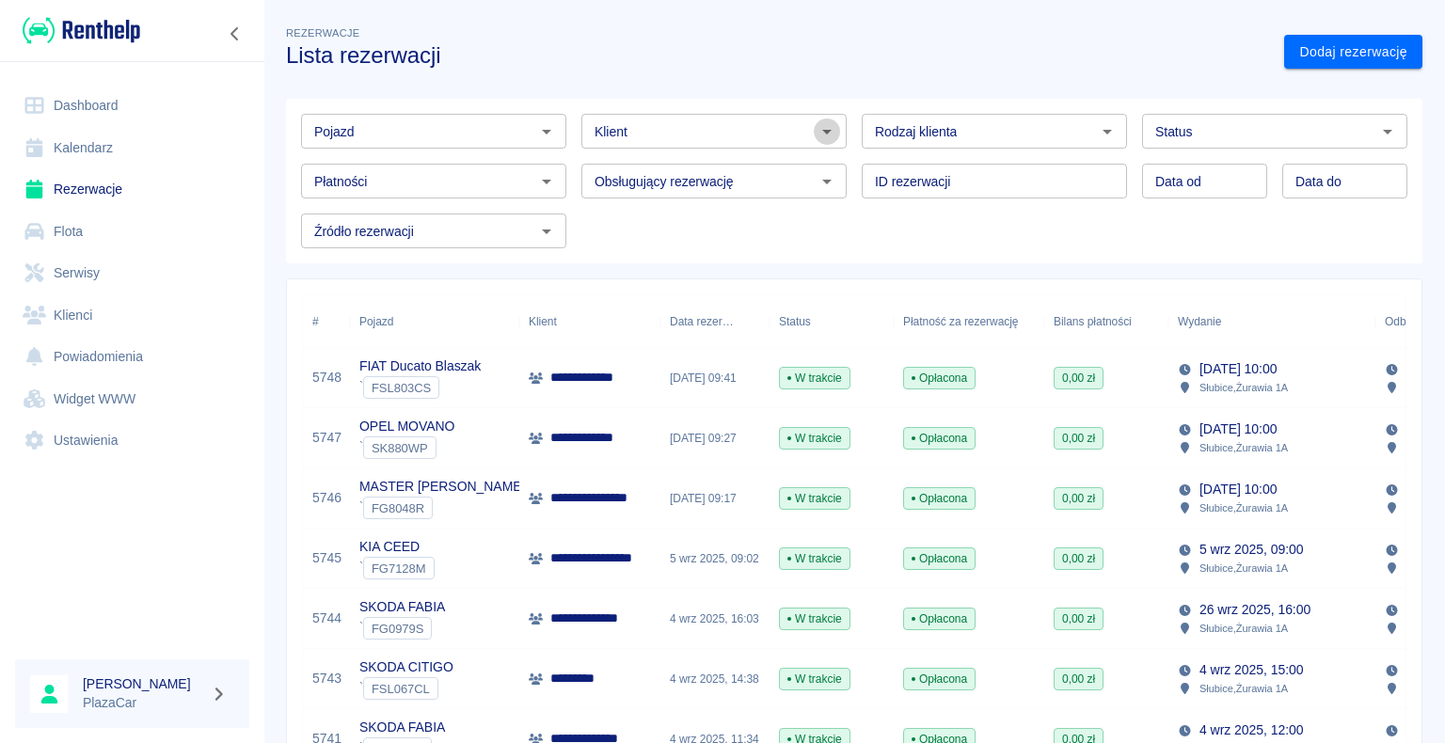
click at [822, 131] on icon "Otwórz" at bounding box center [826, 132] width 9 height 5
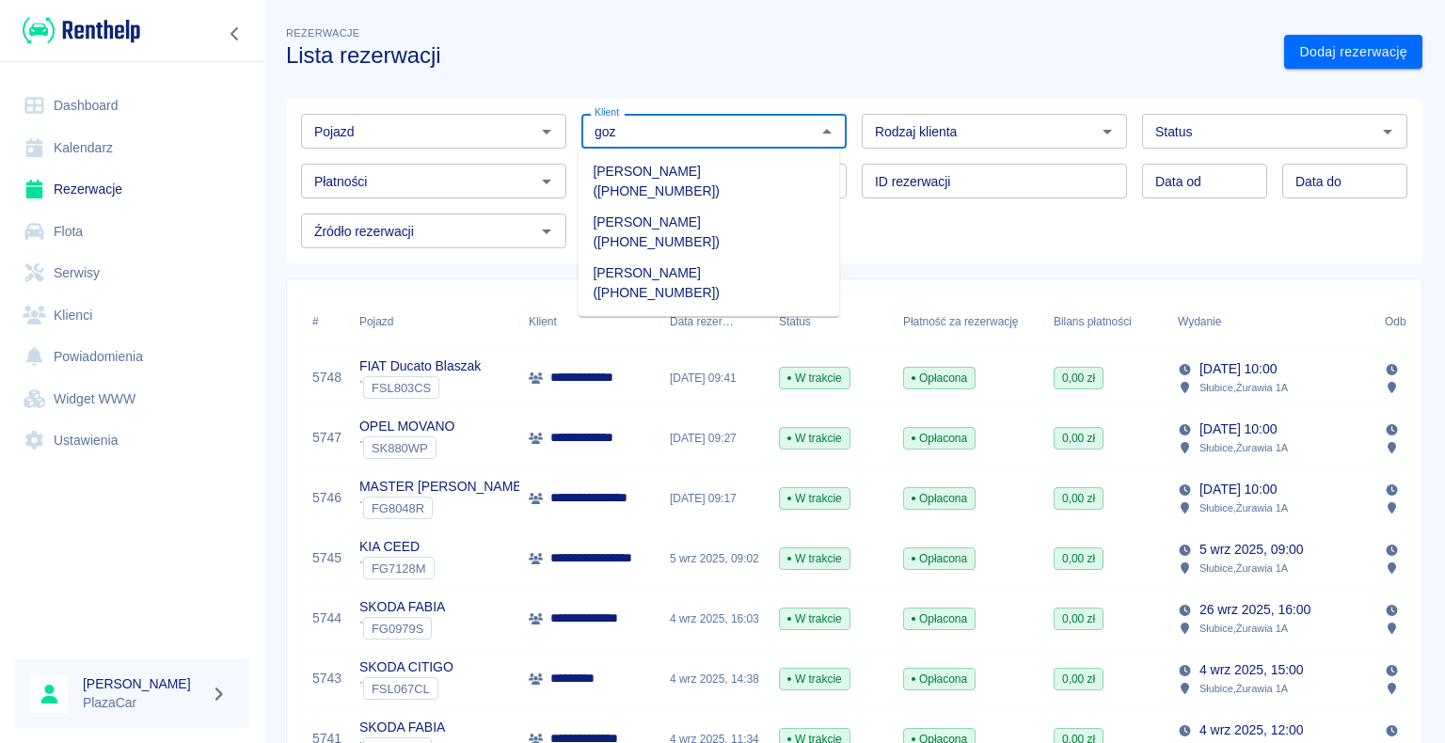
type input "goz"
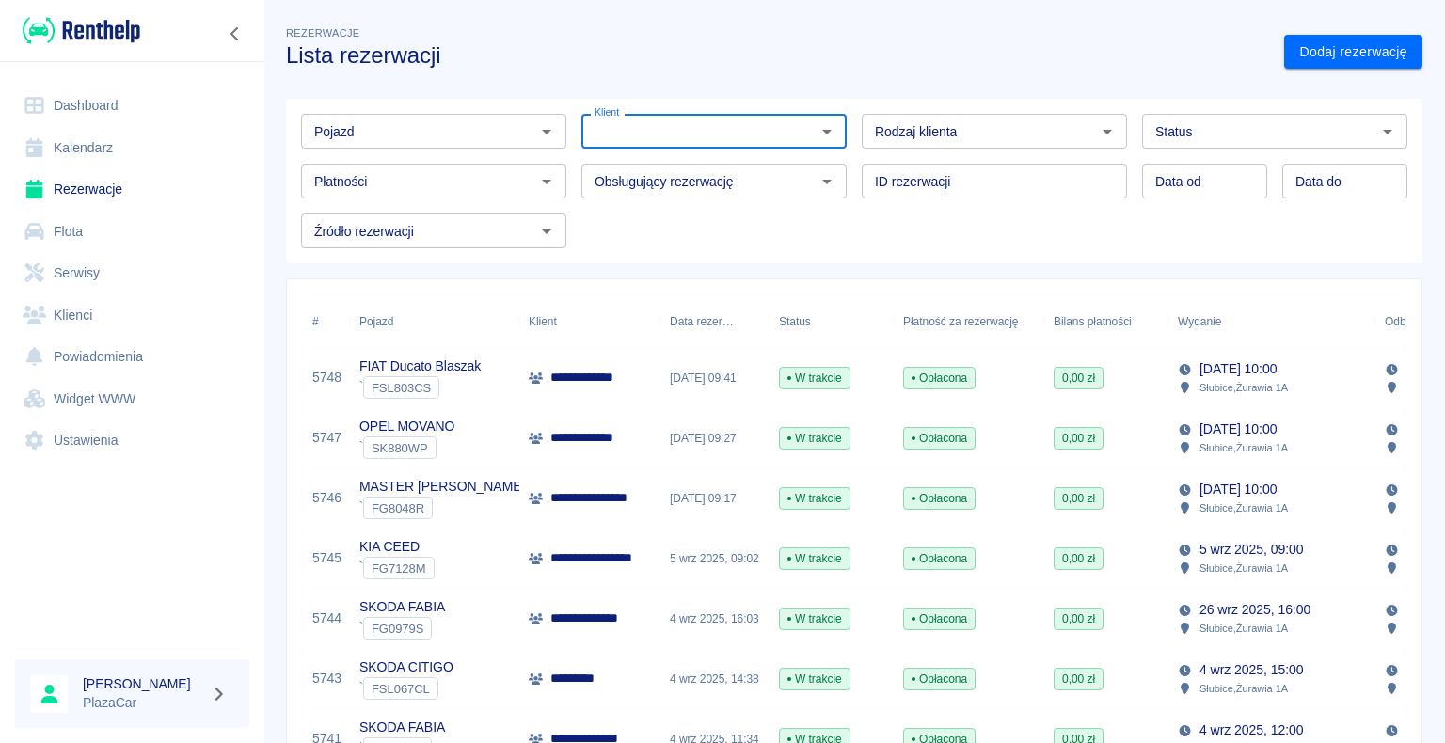
click at [548, 132] on icon "Otwórz" at bounding box center [546, 131] width 23 height 23
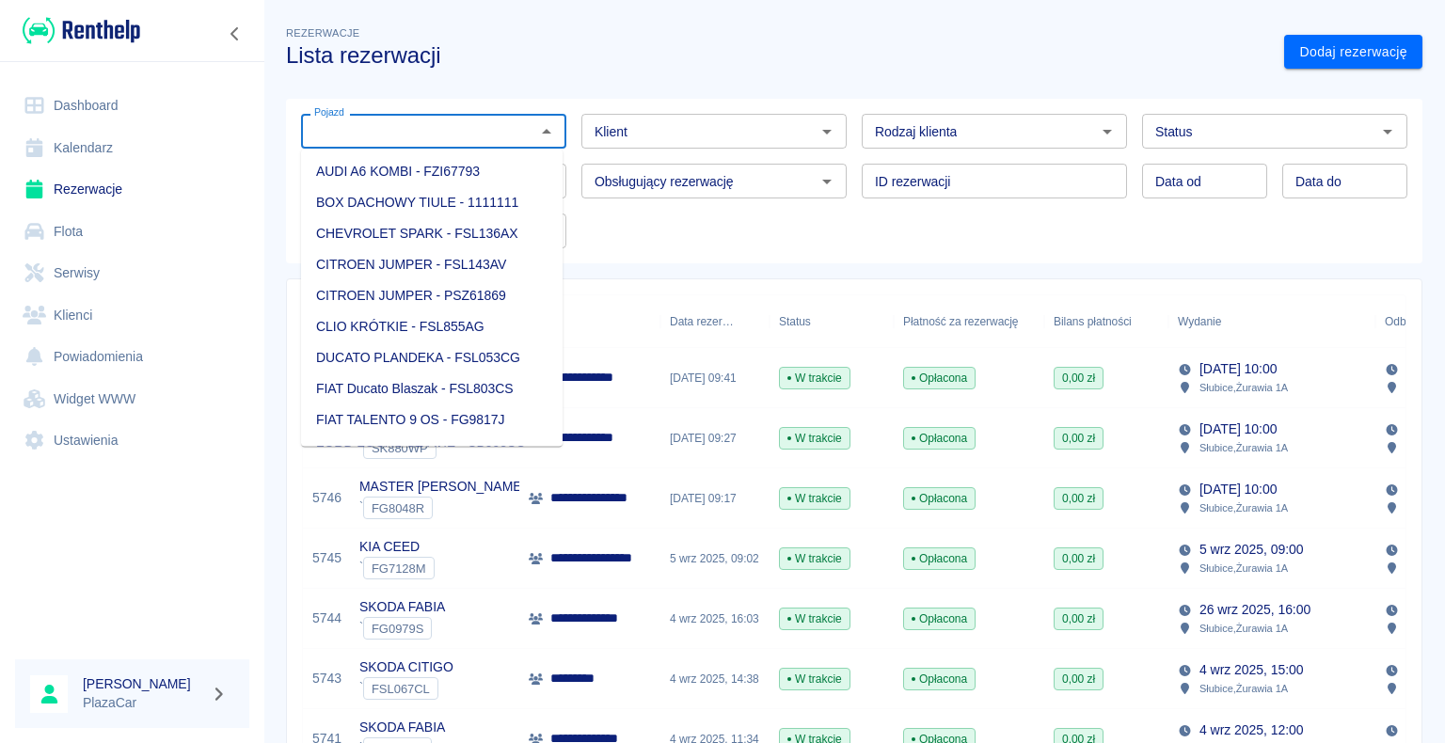
click at [493, 171] on li "AUDI A6 KOMBI - FZI67793" at bounding box center [432, 171] width 262 height 31
type input "AUDI A6 KOMBI - FZI67793"
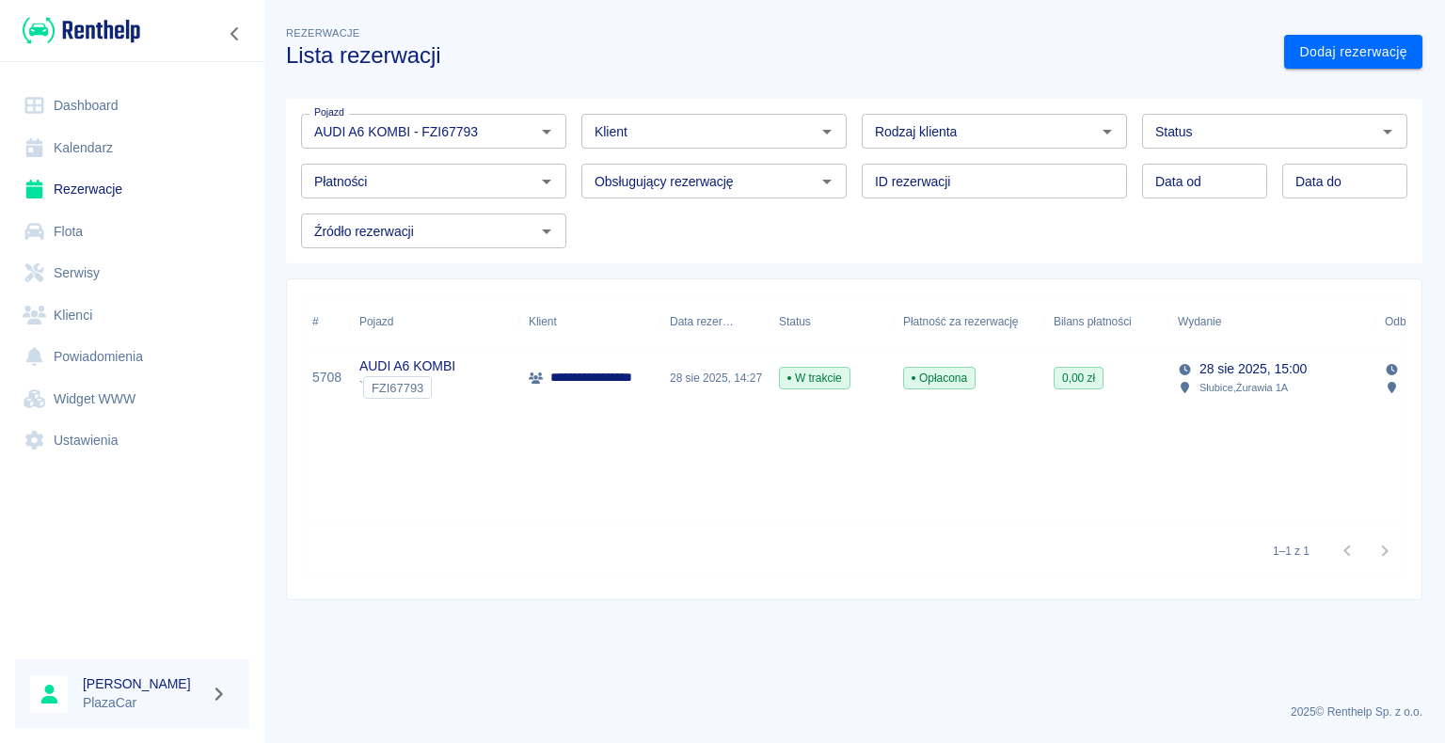
click at [741, 381] on div "28 sie 2025, 14:27" at bounding box center [714, 378] width 109 height 60
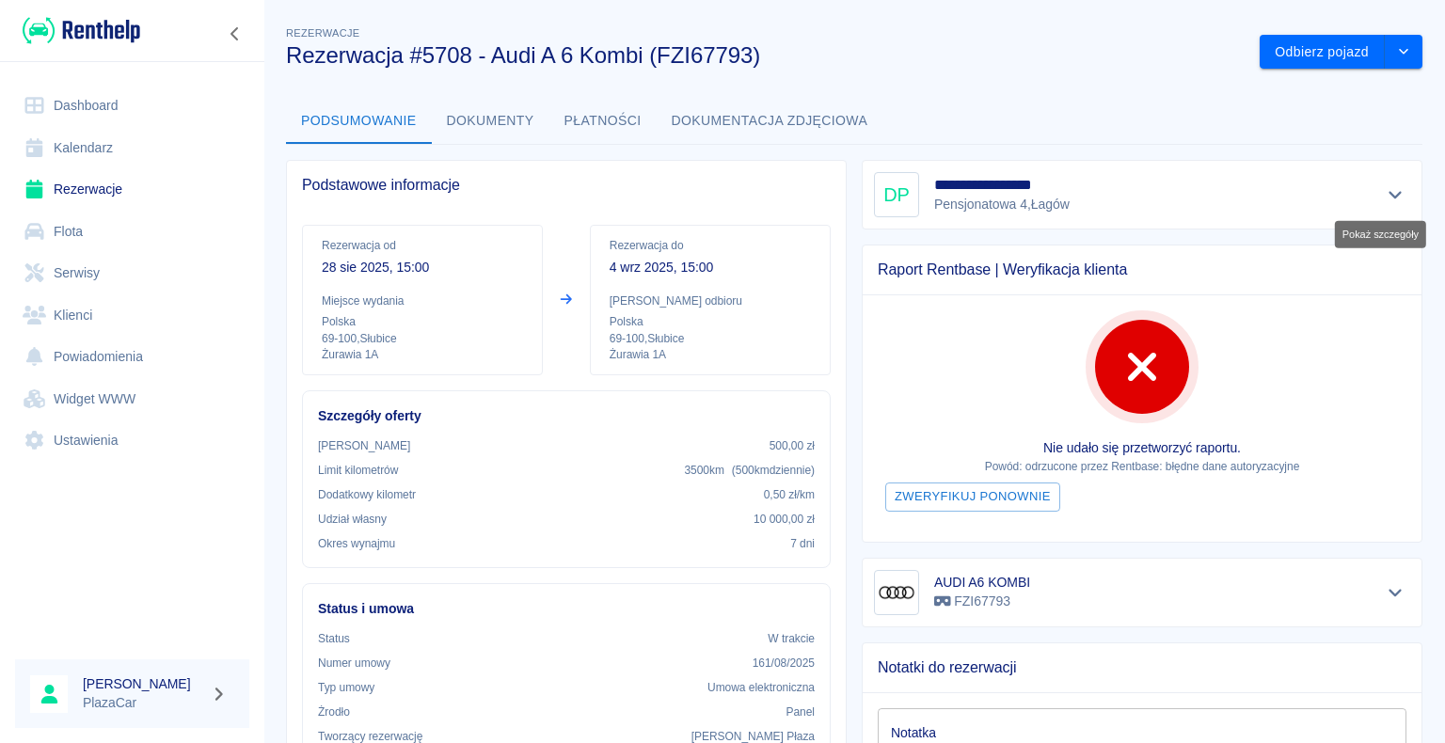
click at [1385, 192] on icon "Pokaż szczegóły" at bounding box center [1396, 194] width 22 height 17
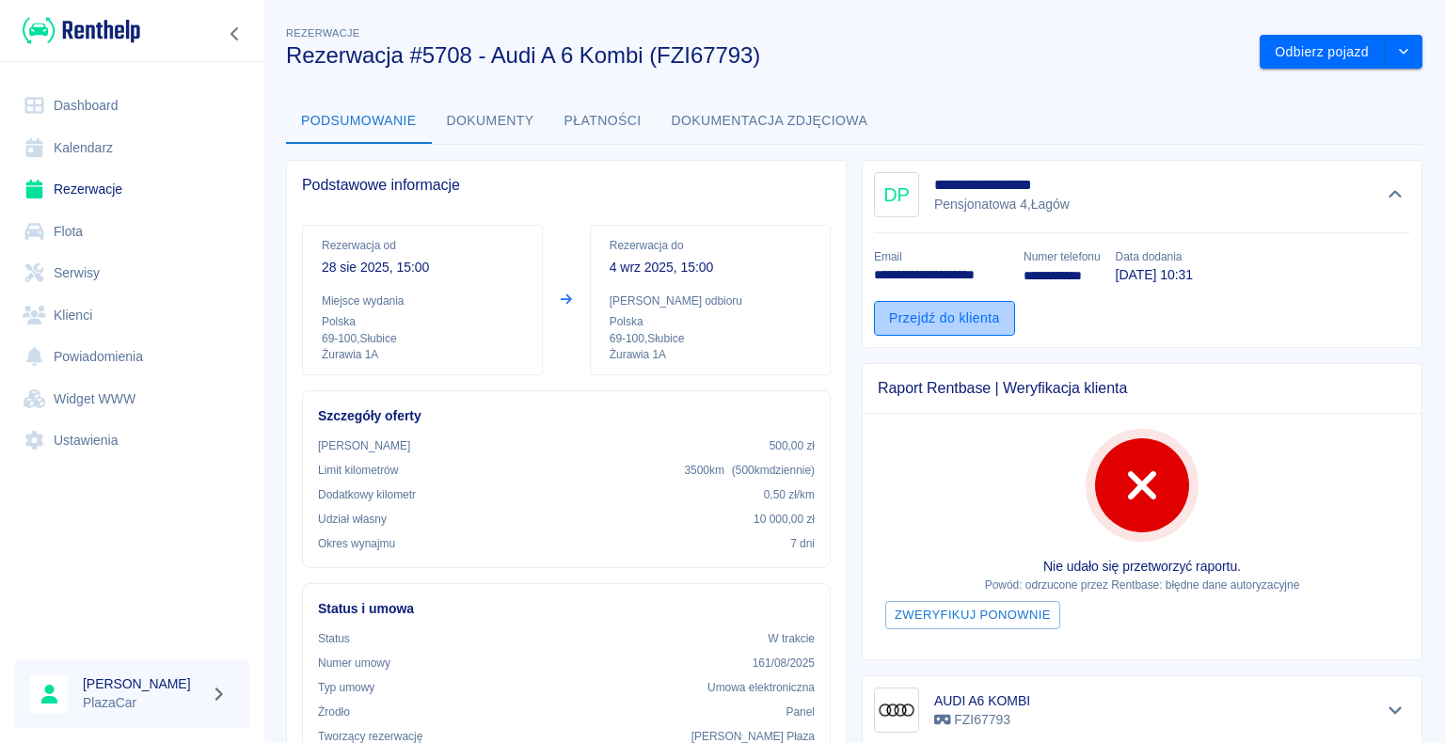
click at [947, 318] on link "Przejdź do klienta" at bounding box center [944, 318] width 141 height 35
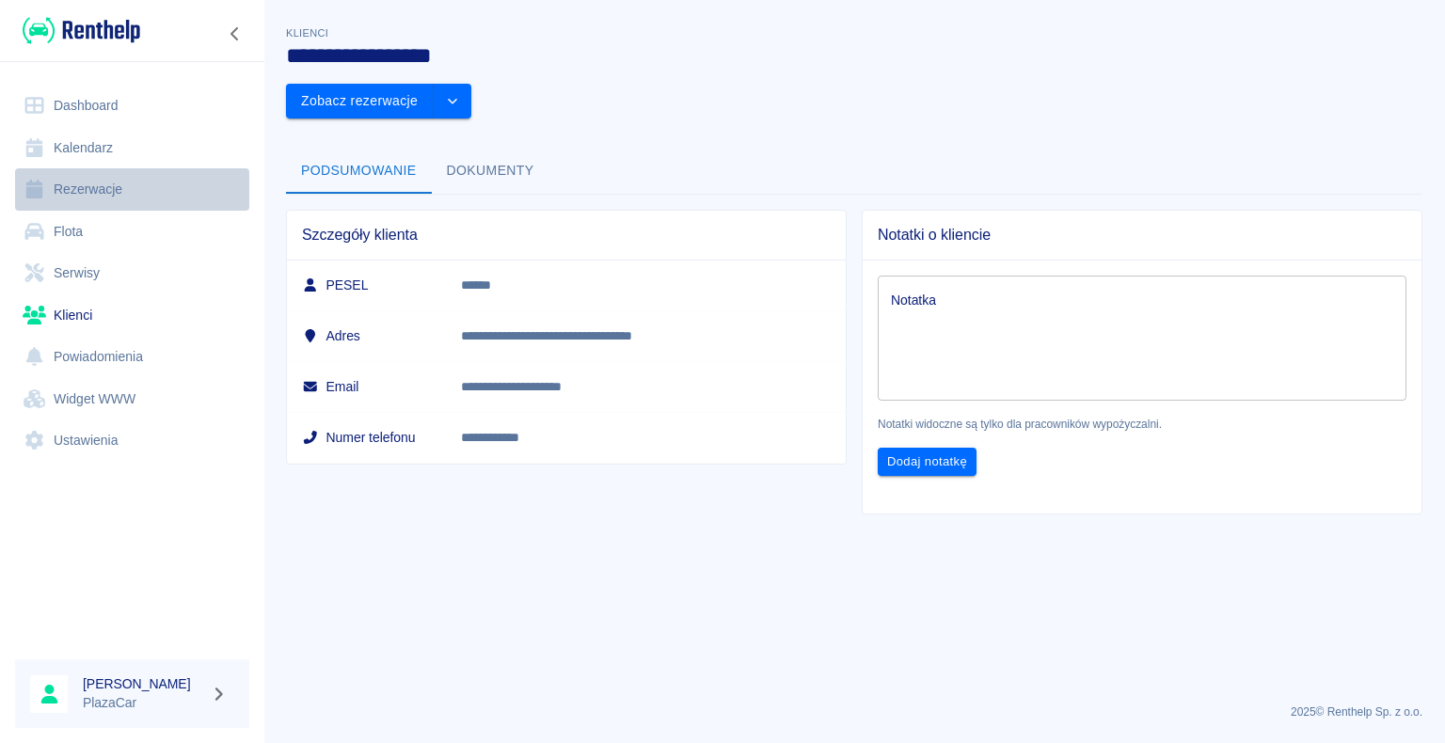
click at [97, 187] on link "Rezerwacje" at bounding box center [132, 189] width 234 height 42
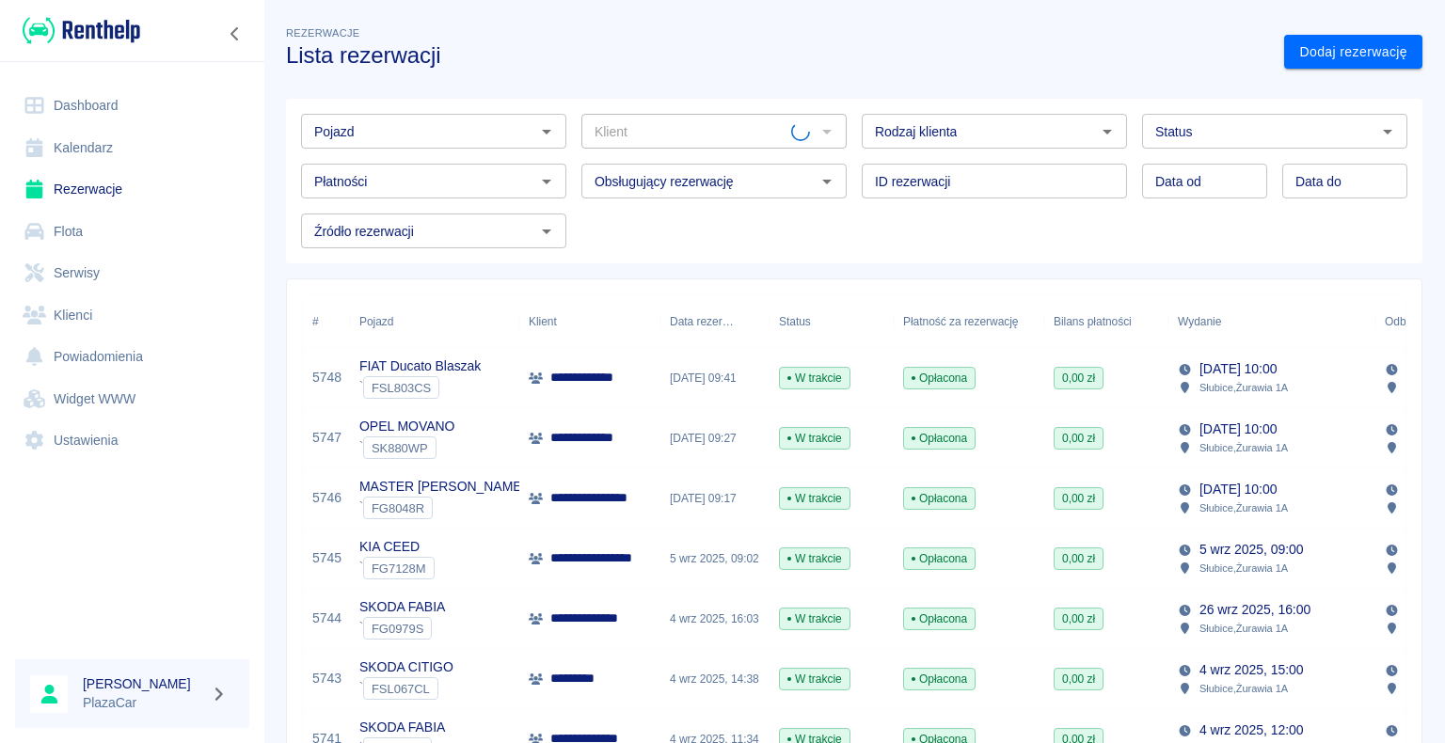
click at [1096, 135] on icon "Otwórz" at bounding box center [1107, 131] width 23 height 23
click at [1042, 160] on li "Osoba prywatna" at bounding box center [986, 171] width 262 height 31
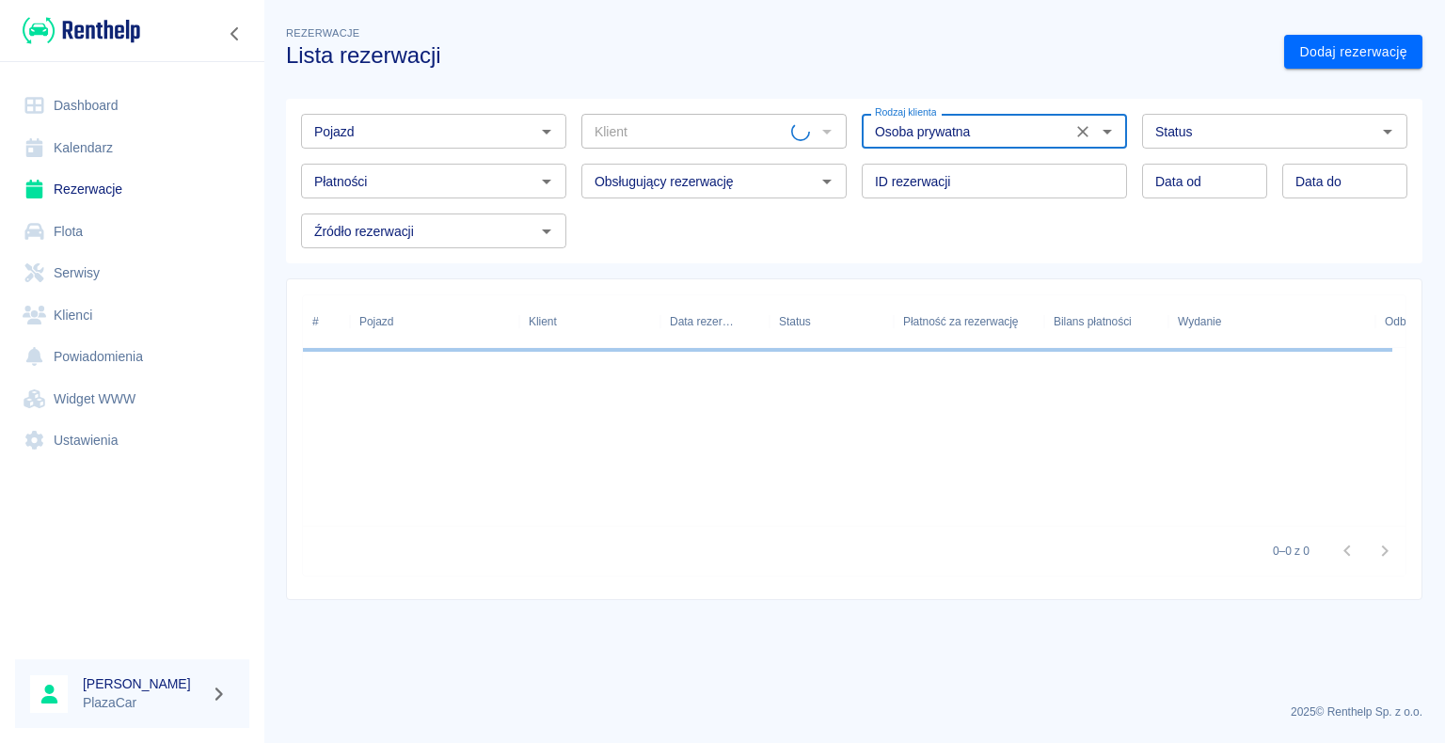
type input "Osoba prywatna"
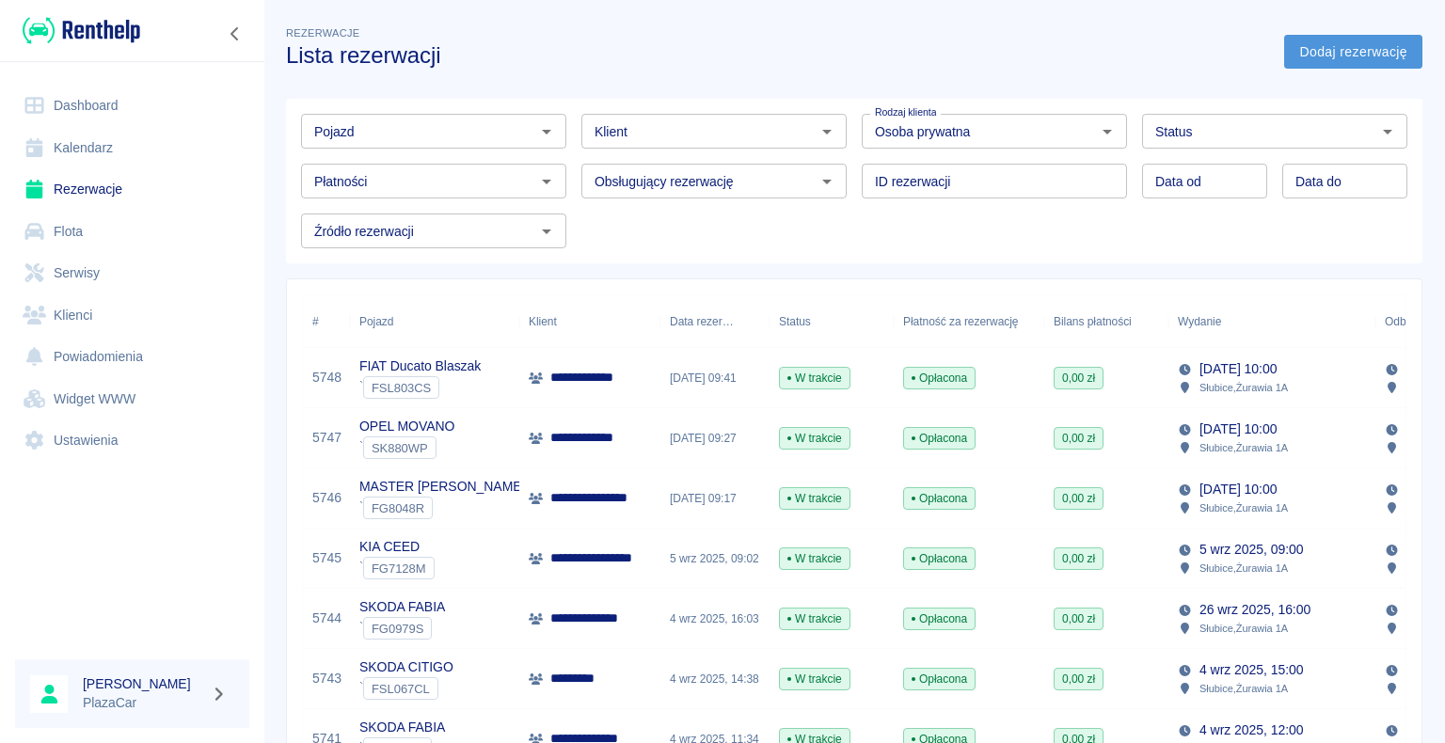
click at [1306, 46] on link "Dodaj rezerwację" at bounding box center [1353, 52] width 138 height 35
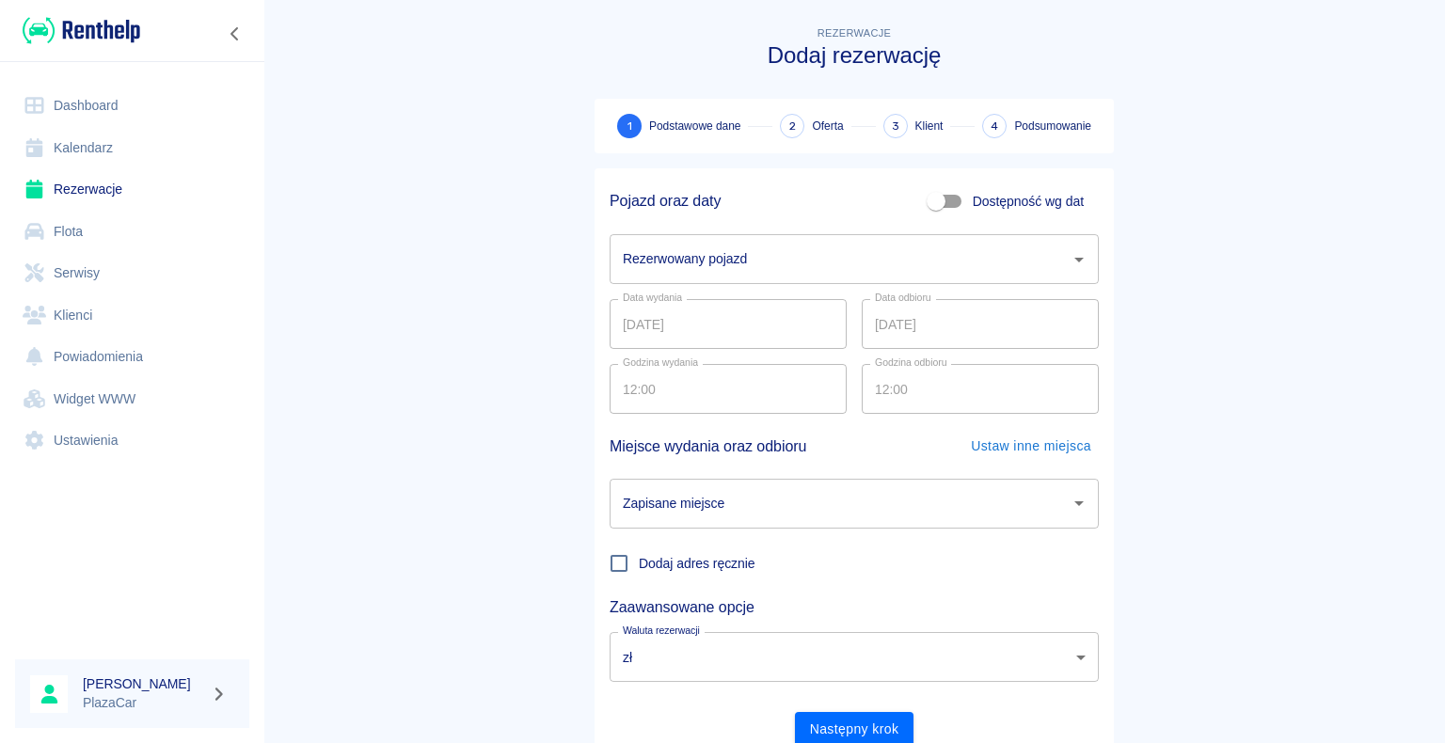
click at [1068, 258] on icon "Otwórz" at bounding box center [1079, 259] width 23 height 23
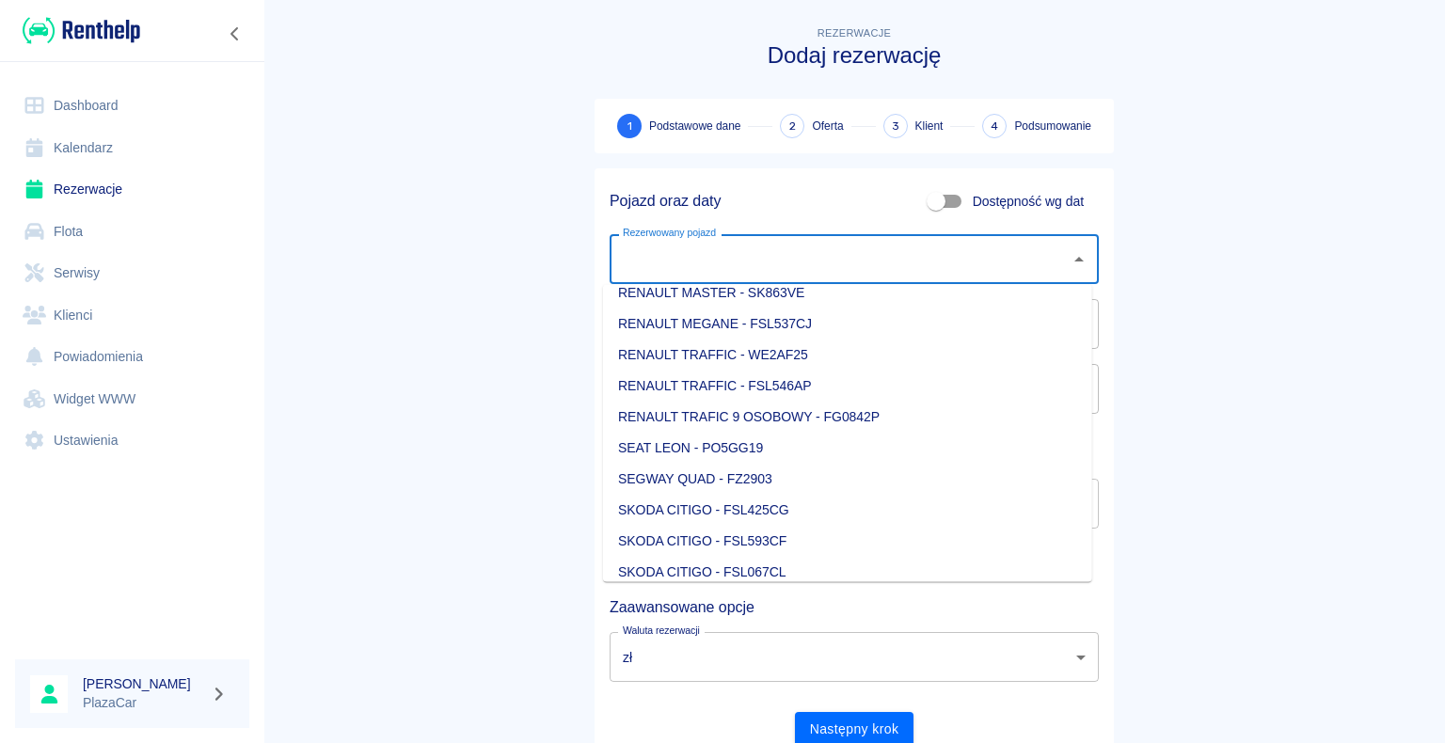
scroll to position [1787, 0]
click at [919, 347] on li "RENAULT TRAFFIC - WE2AF25" at bounding box center [847, 351] width 489 height 31
type input "RENAULT TRAFFIC - WE2AF25"
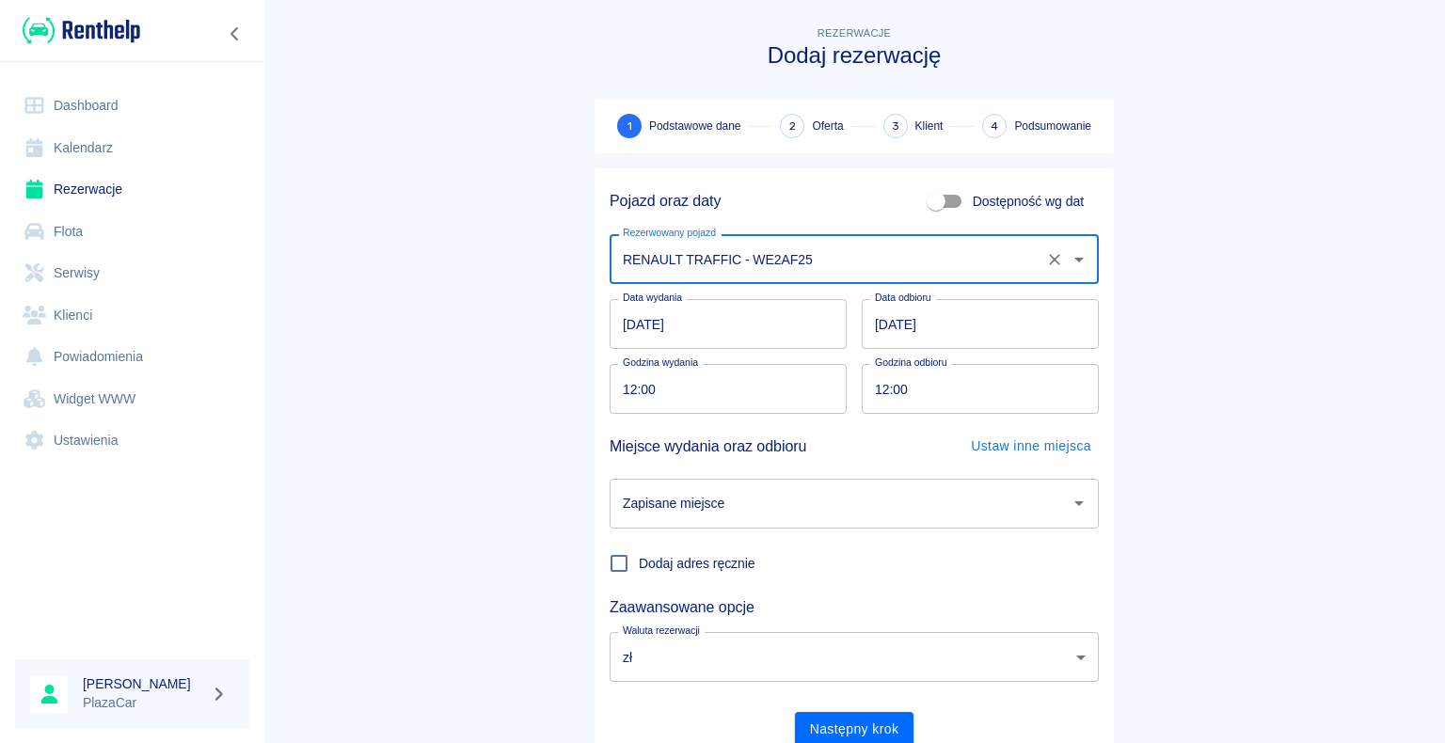
click at [1071, 498] on icon "Otwórz" at bounding box center [1079, 503] width 23 height 23
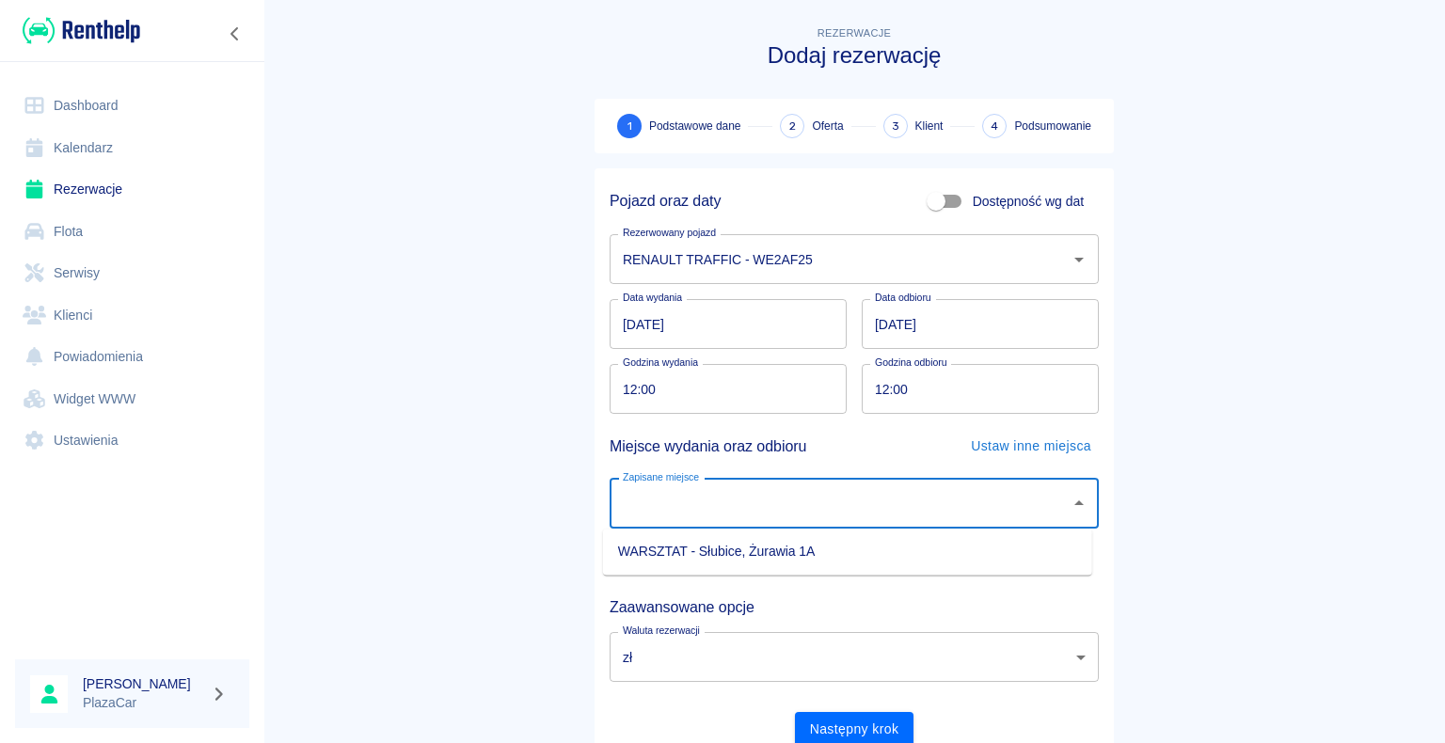
click at [959, 547] on li "WARSZTAT - Słubice, Żurawia 1A" at bounding box center [847, 551] width 489 height 31
type input "WARSZTAT - Słubice, Żurawia 1A"
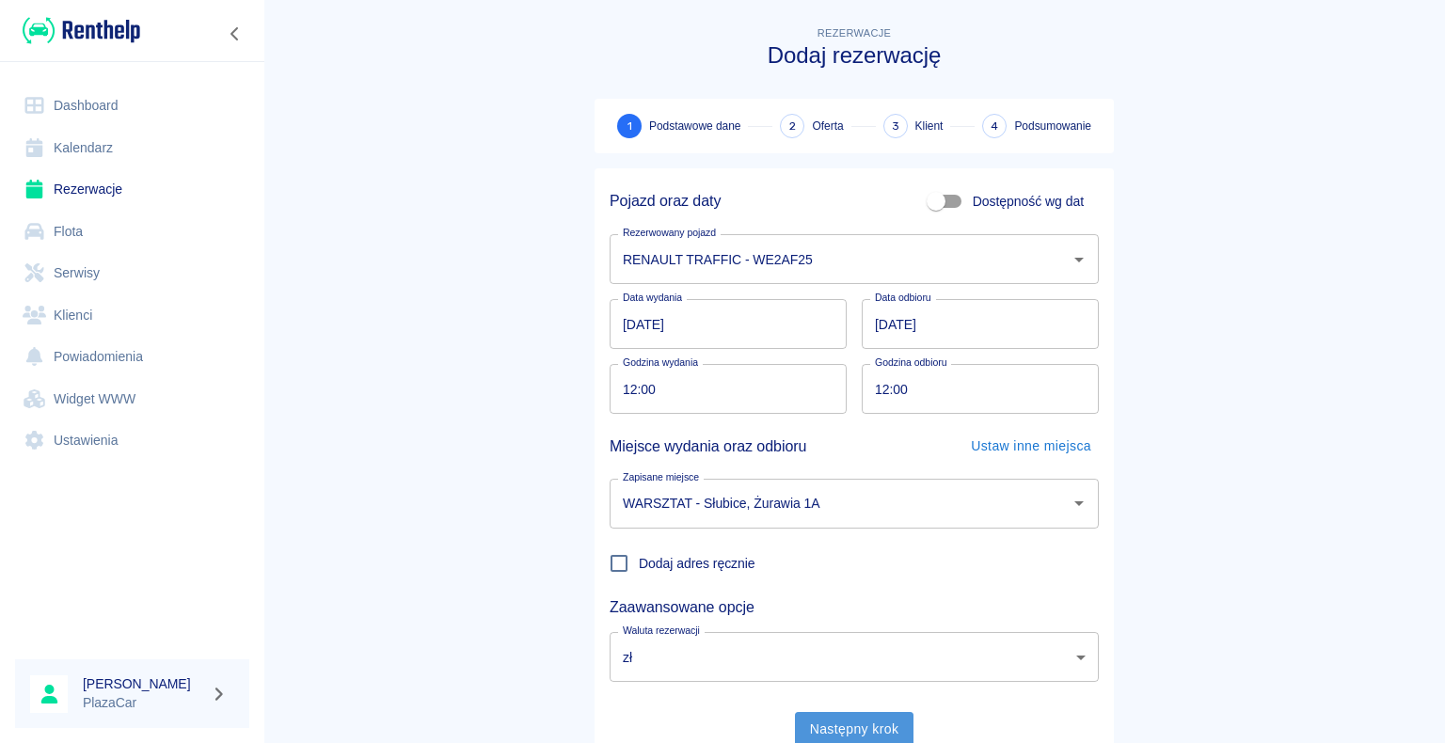
click at [839, 729] on button "Następny krok" at bounding box center [854, 729] width 119 height 35
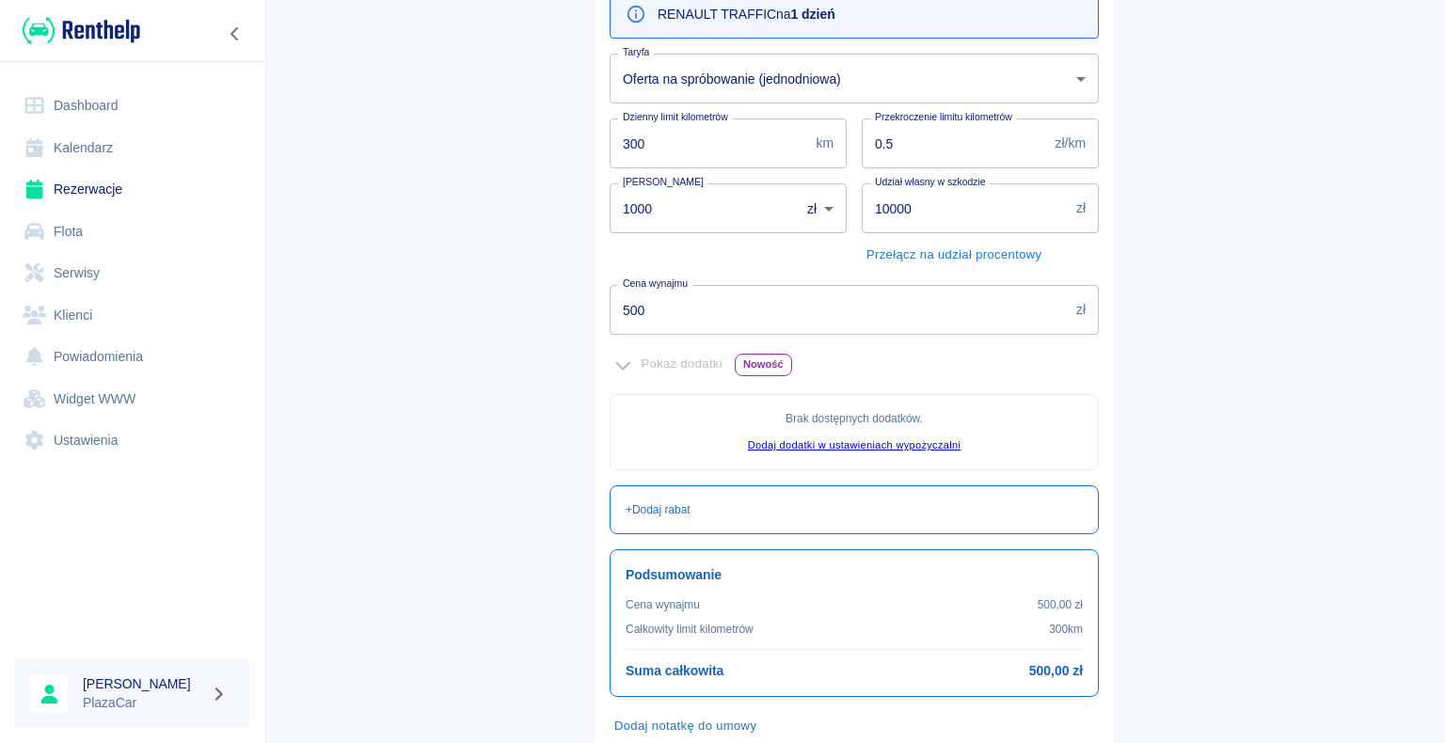
scroll to position [341, 0]
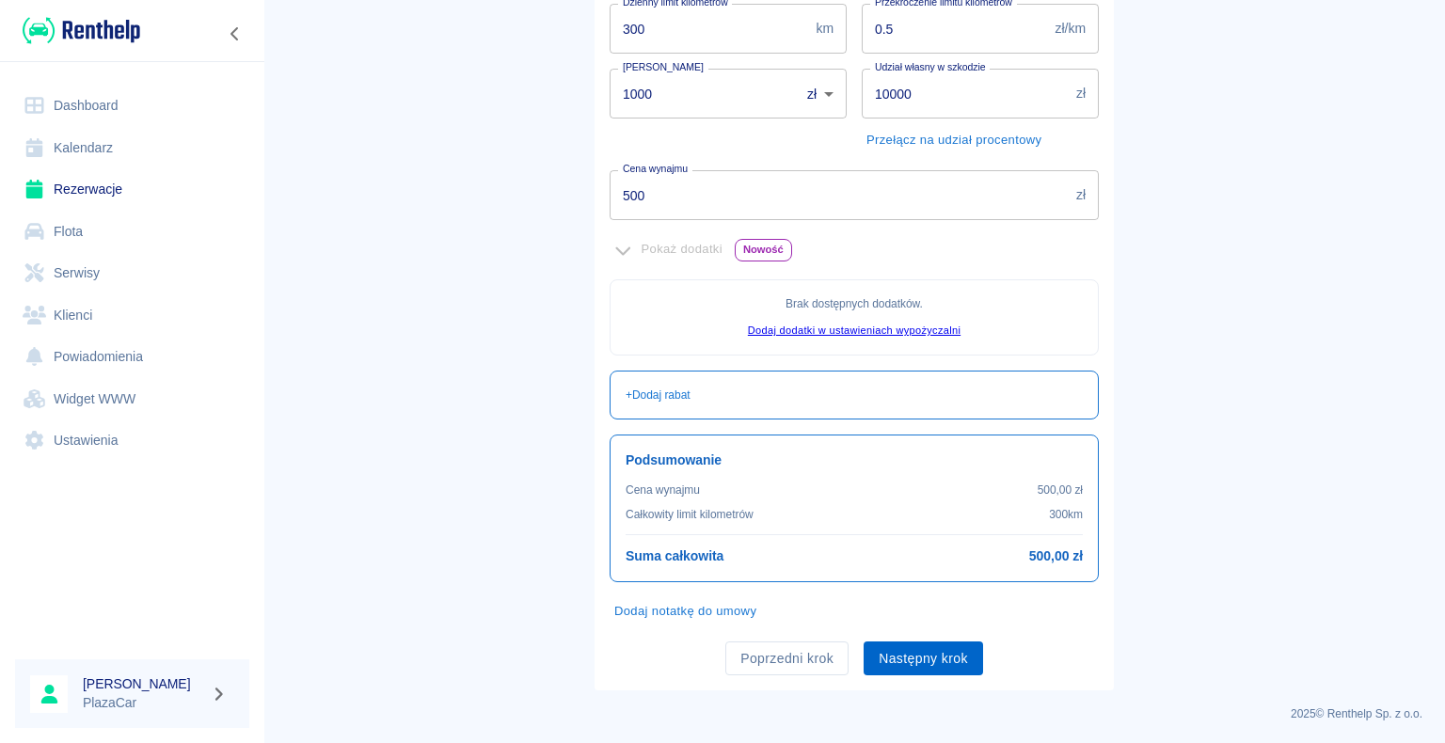
click at [912, 658] on button "Następny krok" at bounding box center [923, 659] width 119 height 35
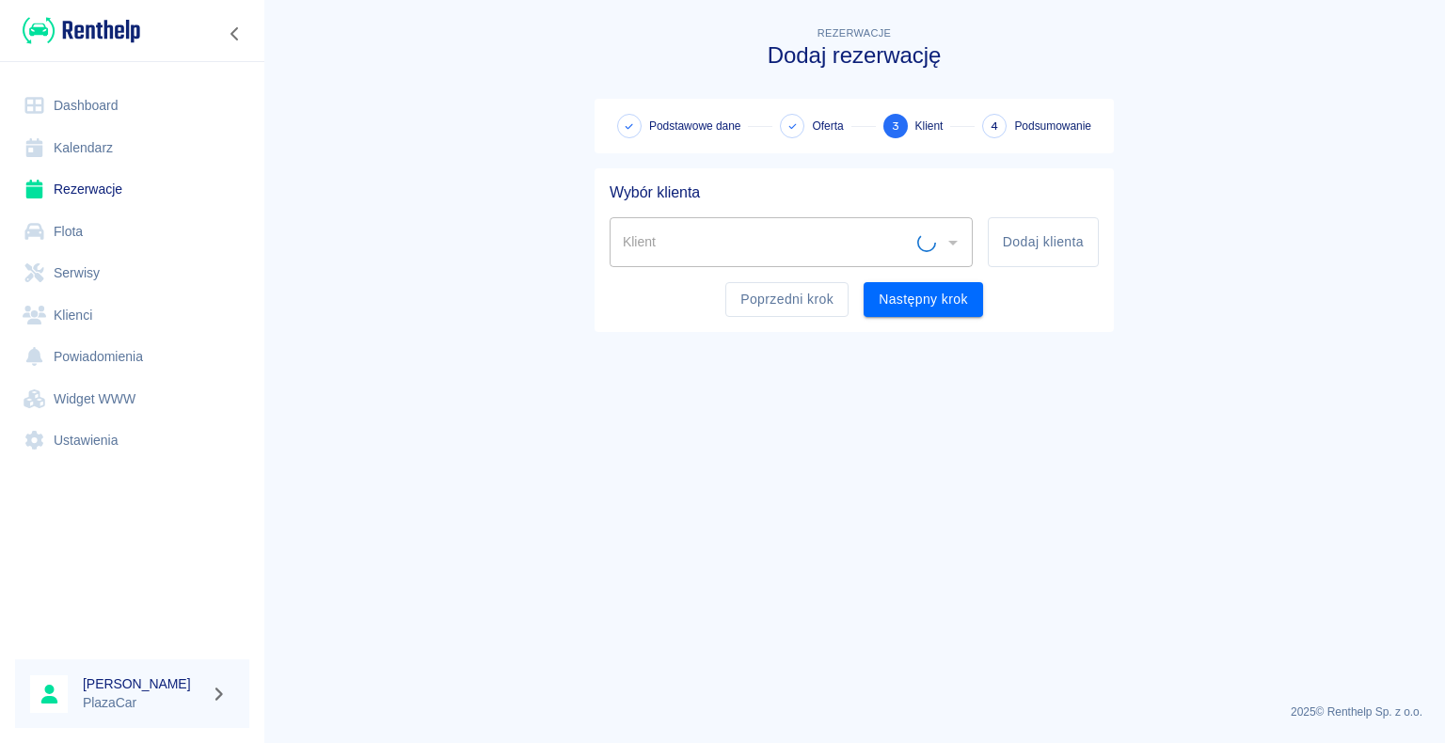
scroll to position [0, 0]
click at [665, 246] on input "Klient" at bounding box center [777, 242] width 318 height 33
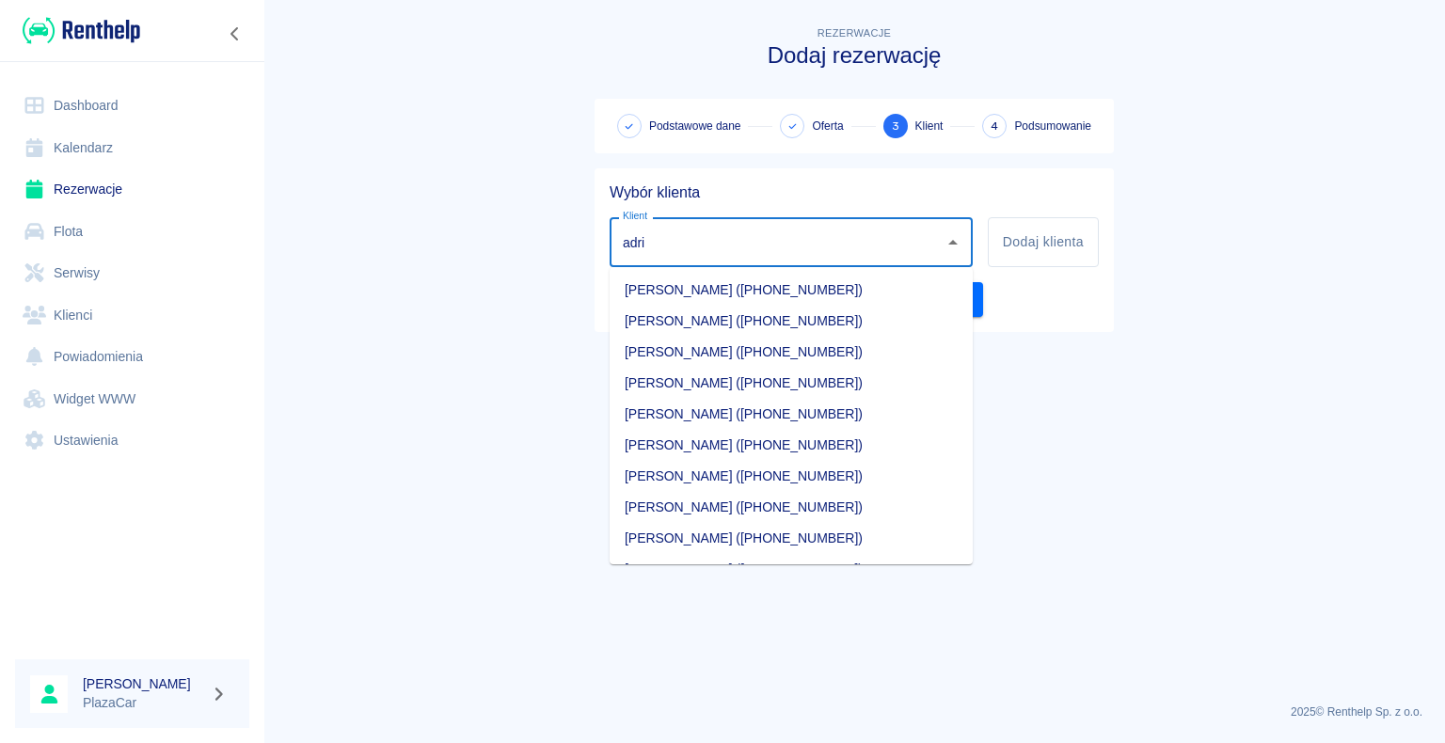
click at [845, 510] on li "[PERSON_NAME] ([PHONE_NUMBER])" at bounding box center [791, 507] width 363 height 31
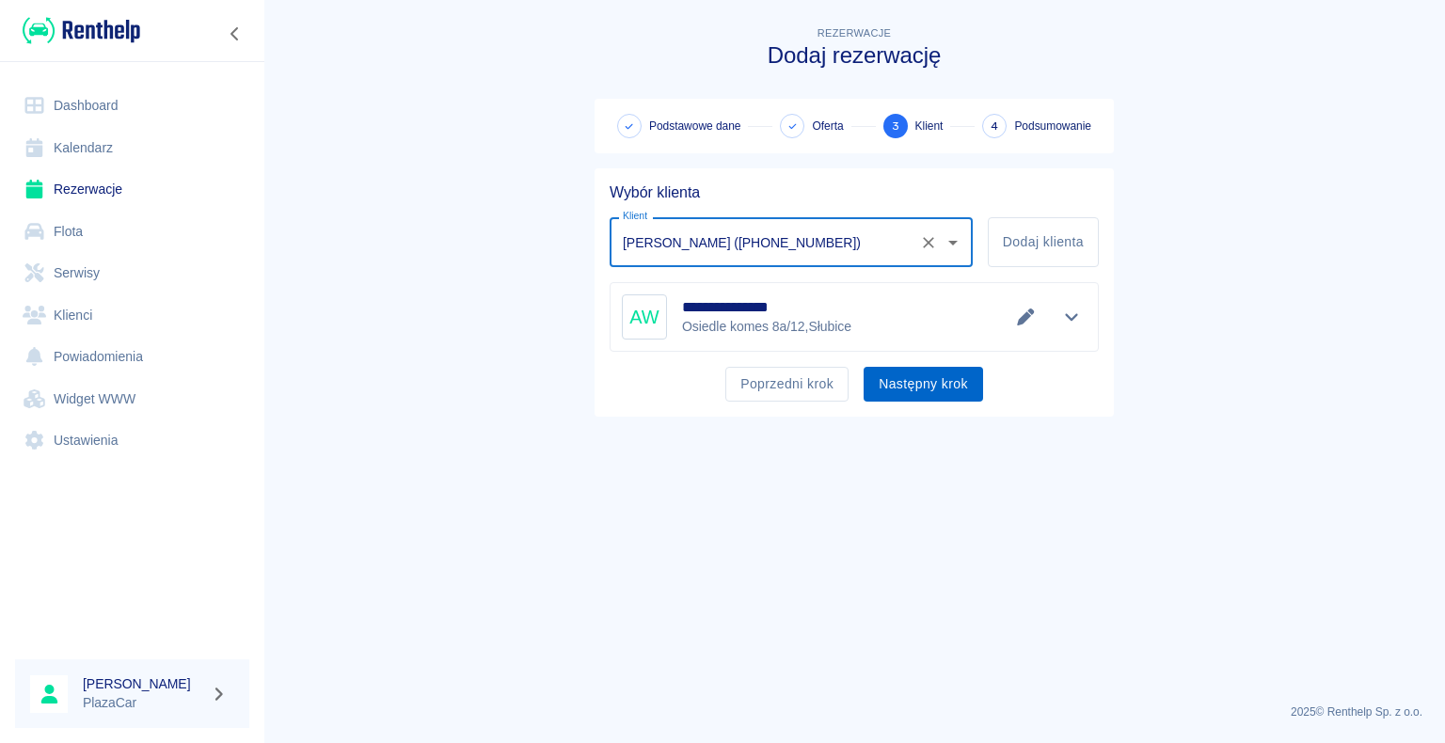
type input "[PERSON_NAME] ([PHONE_NUMBER])"
click at [908, 378] on button "Następny krok" at bounding box center [923, 384] width 119 height 35
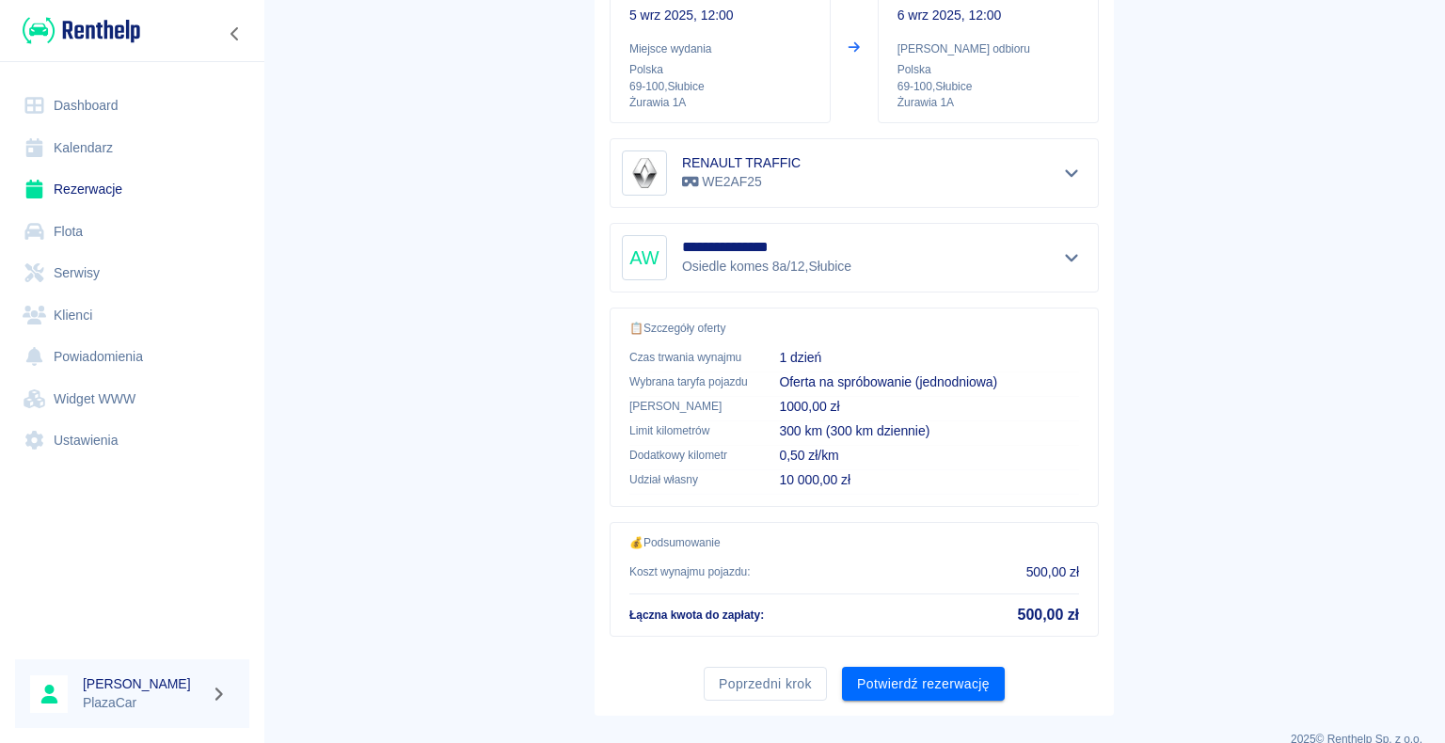
scroll to position [268, 0]
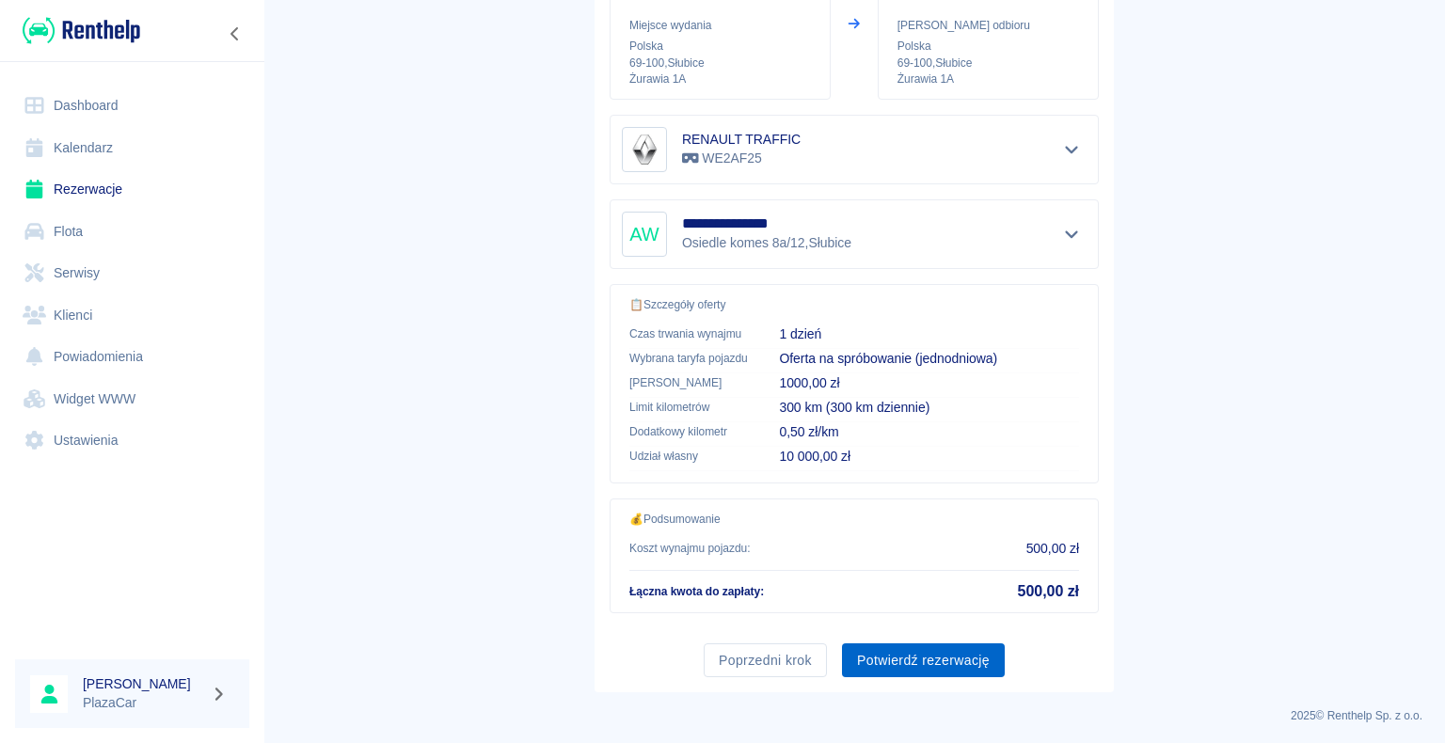
click at [907, 655] on button "Potwierdź rezerwację" at bounding box center [923, 660] width 163 height 35
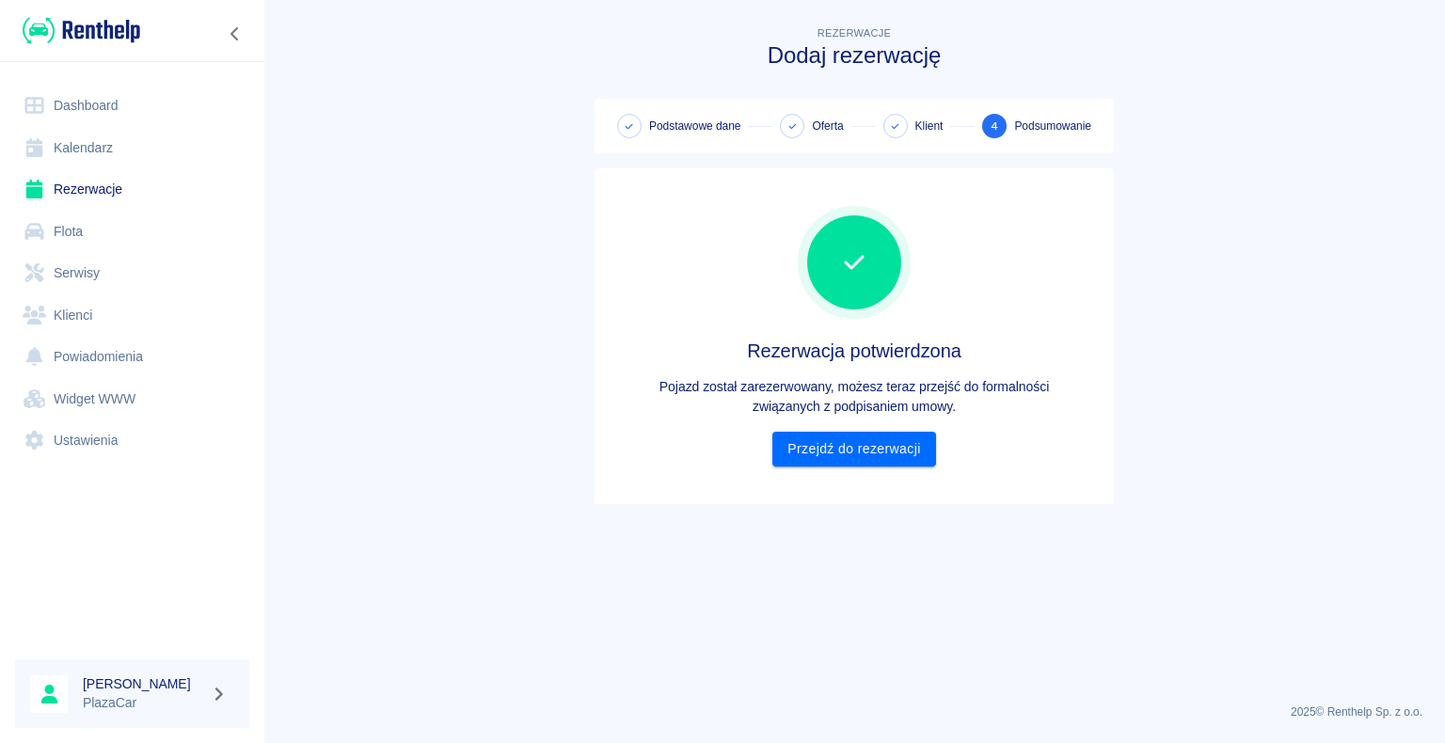
scroll to position [0, 0]
click at [849, 450] on link "Przejdź do rezerwacji" at bounding box center [853, 449] width 163 height 35
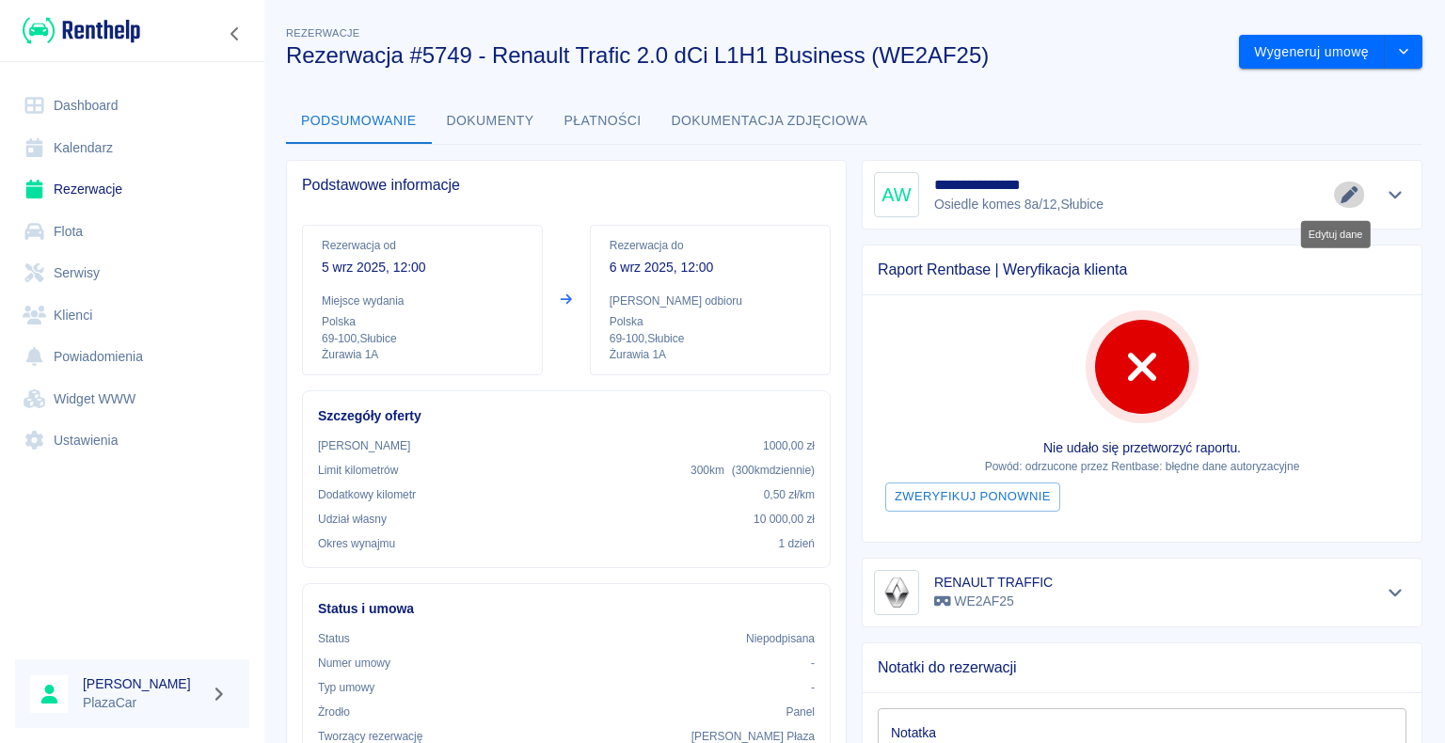
click at [1340, 194] on icon "Edytuj dane" at bounding box center [1350, 194] width 22 height 17
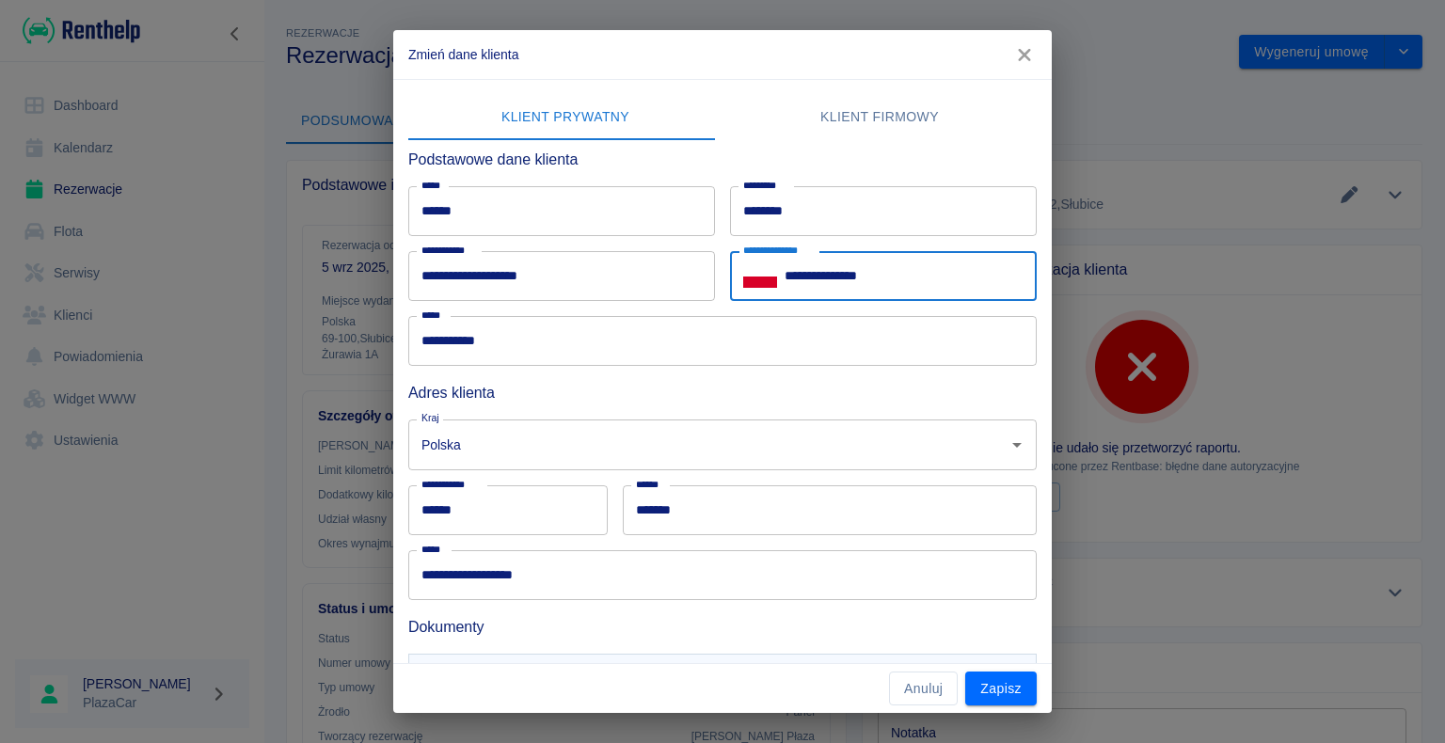
click at [880, 275] on input "**********" at bounding box center [911, 276] width 252 height 50
type input "**********"
click at [1021, 52] on icon "button" at bounding box center [1024, 55] width 12 height 12
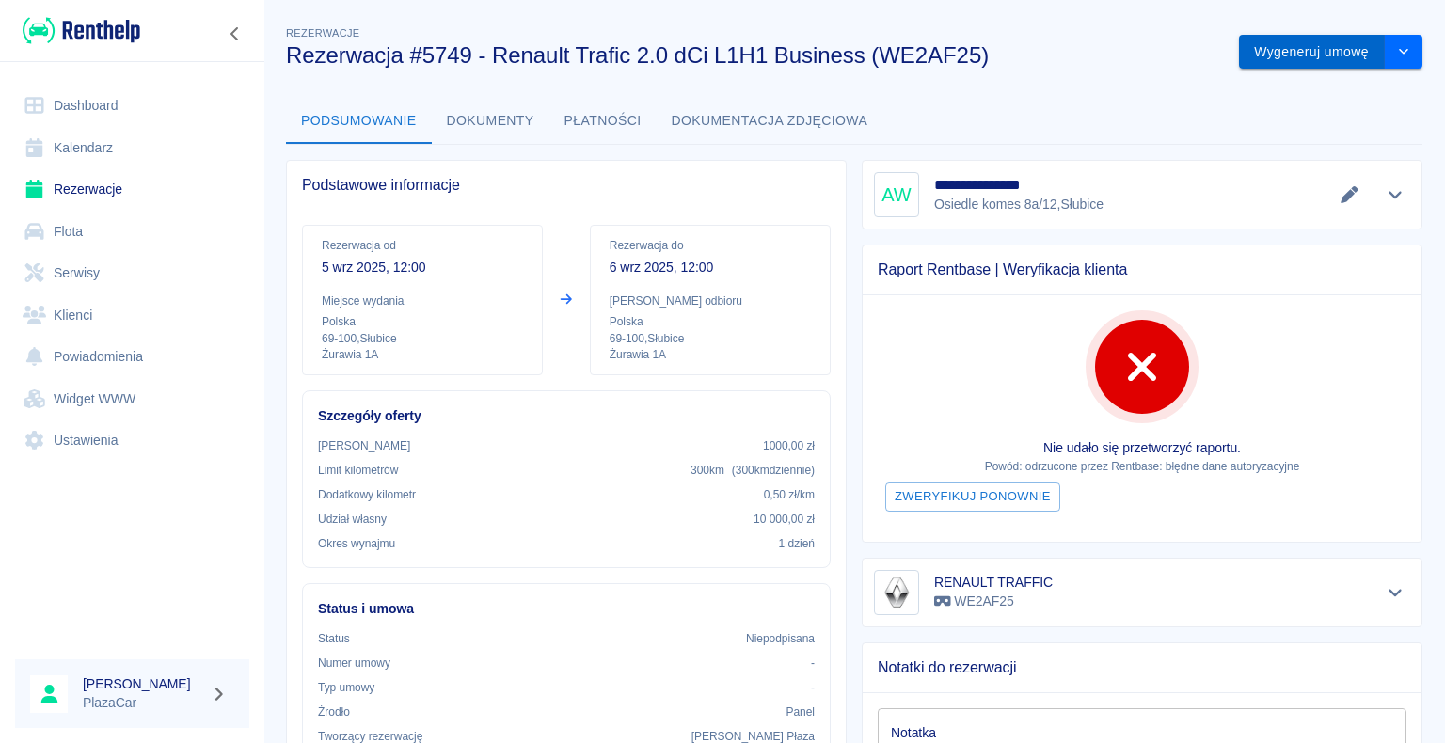
click at [1276, 57] on button "Wygeneruj umowę" at bounding box center [1312, 52] width 146 height 35
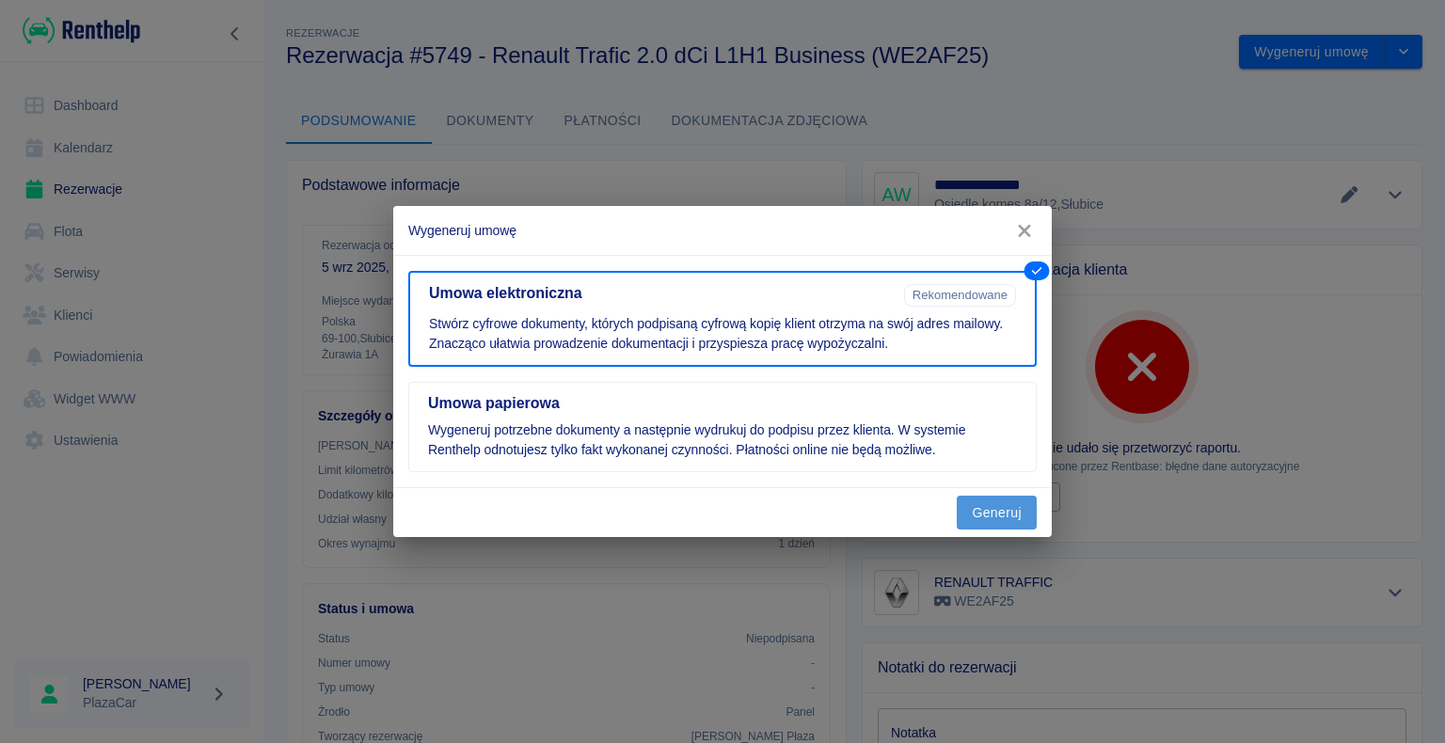
click at [1012, 513] on button "Generuj" at bounding box center [997, 513] width 80 height 35
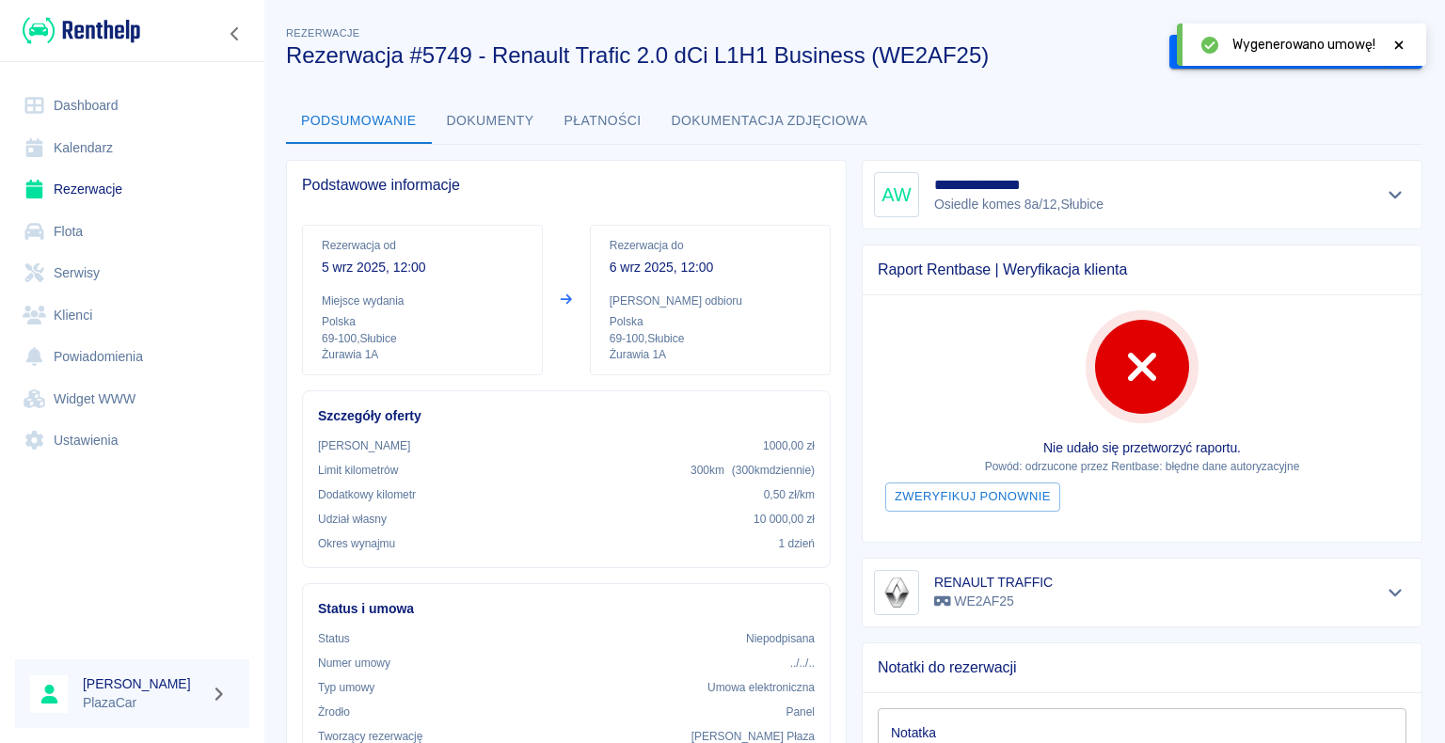
click at [1400, 47] on icon at bounding box center [1399, 44] width 8 height 8
click at [1236, 51] on button "Podpisz umowę elektroniczną" at bounding box center [1276, 52] width 215 height 35
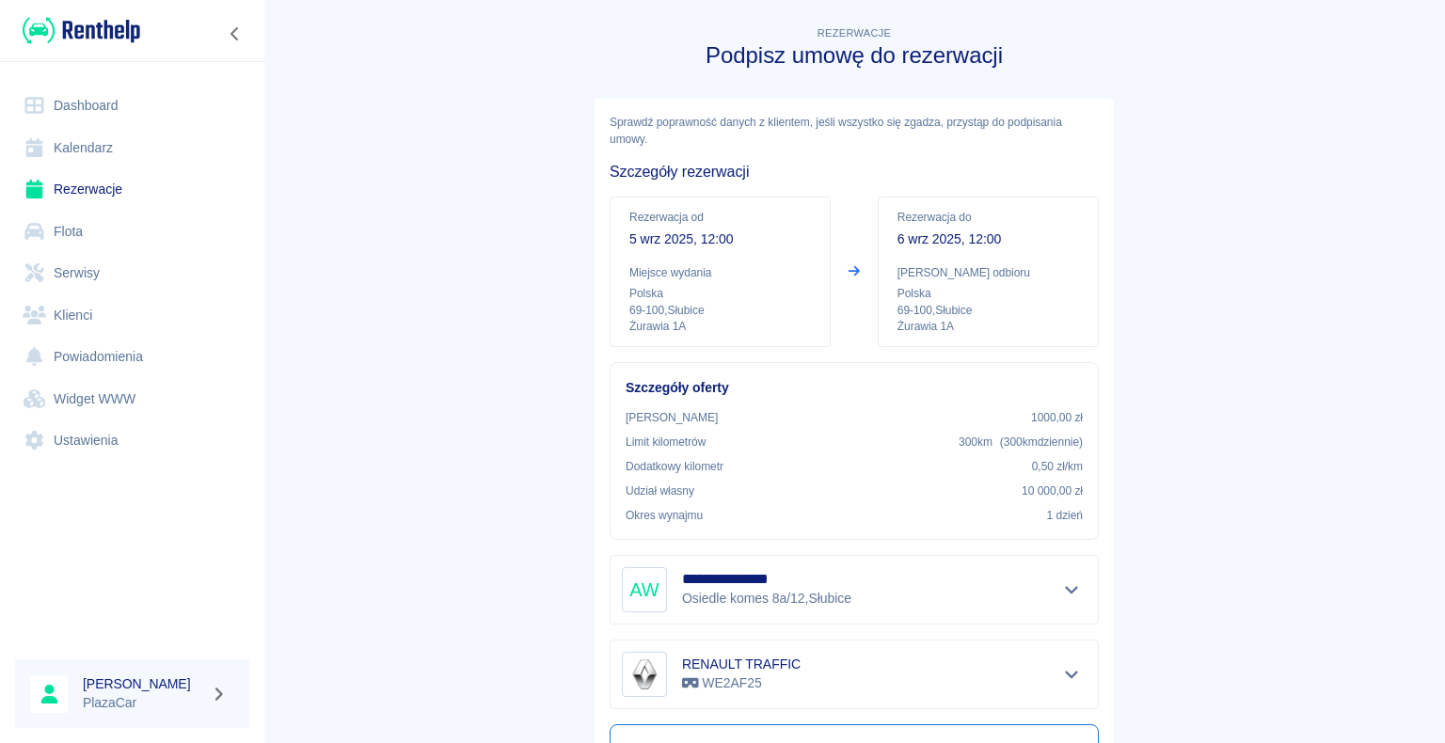
click at [74, 107] on link "Dashboard" at bounding box center [132, 106] width 234 height 42
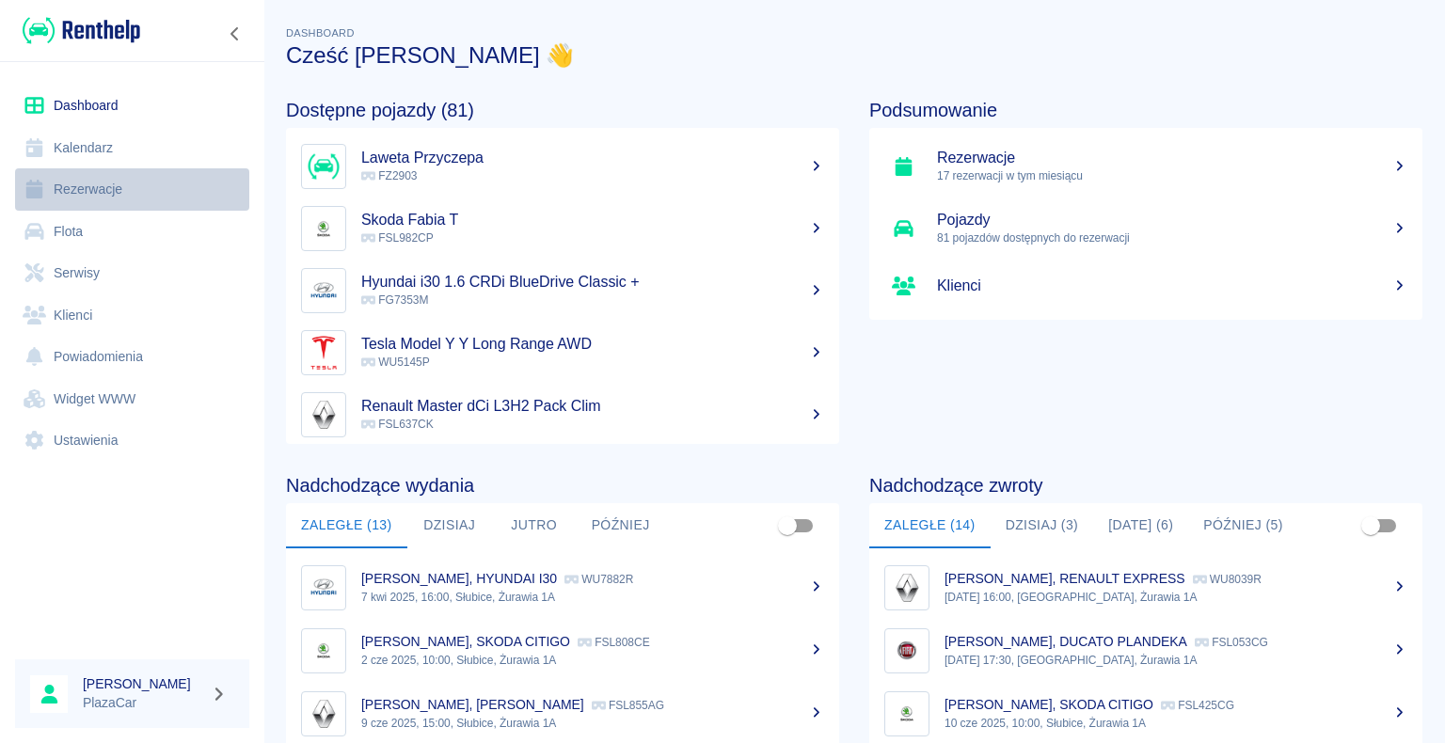
click at [103, 184] on link "Rezerwacje" at bounding box center [132, 189] width 234 height 42
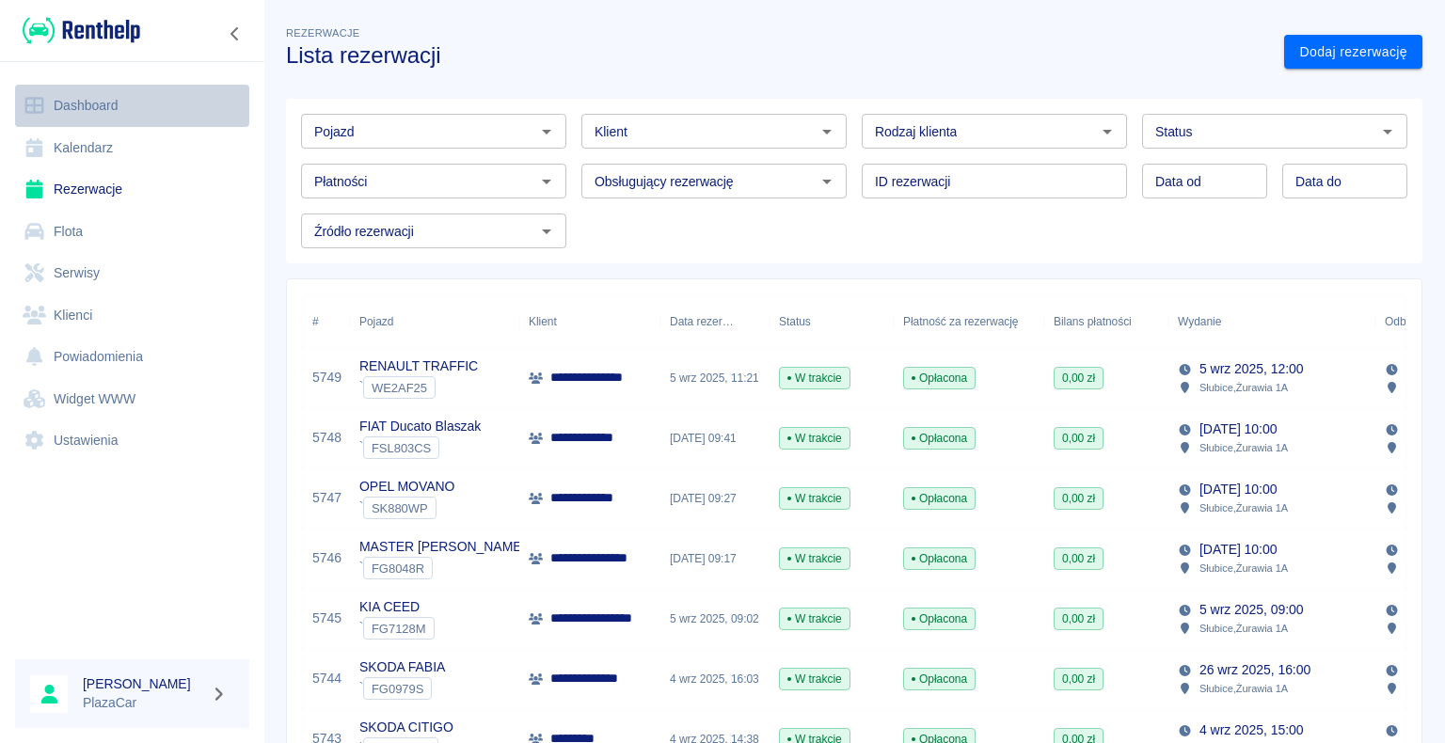
click at [87, 97] on link "Dashboard" at bounding box center [132, 106] width 234 height 42
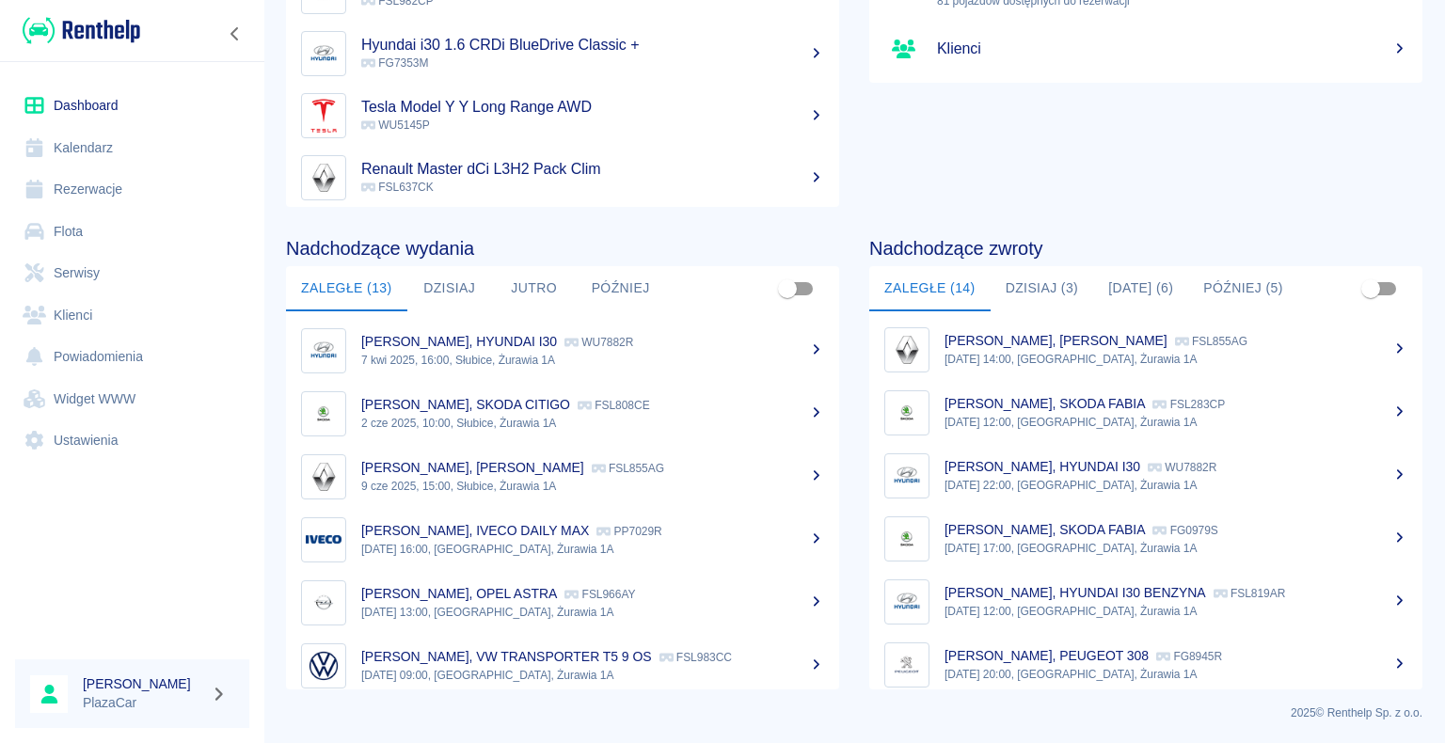
scroll to position [519, 0]
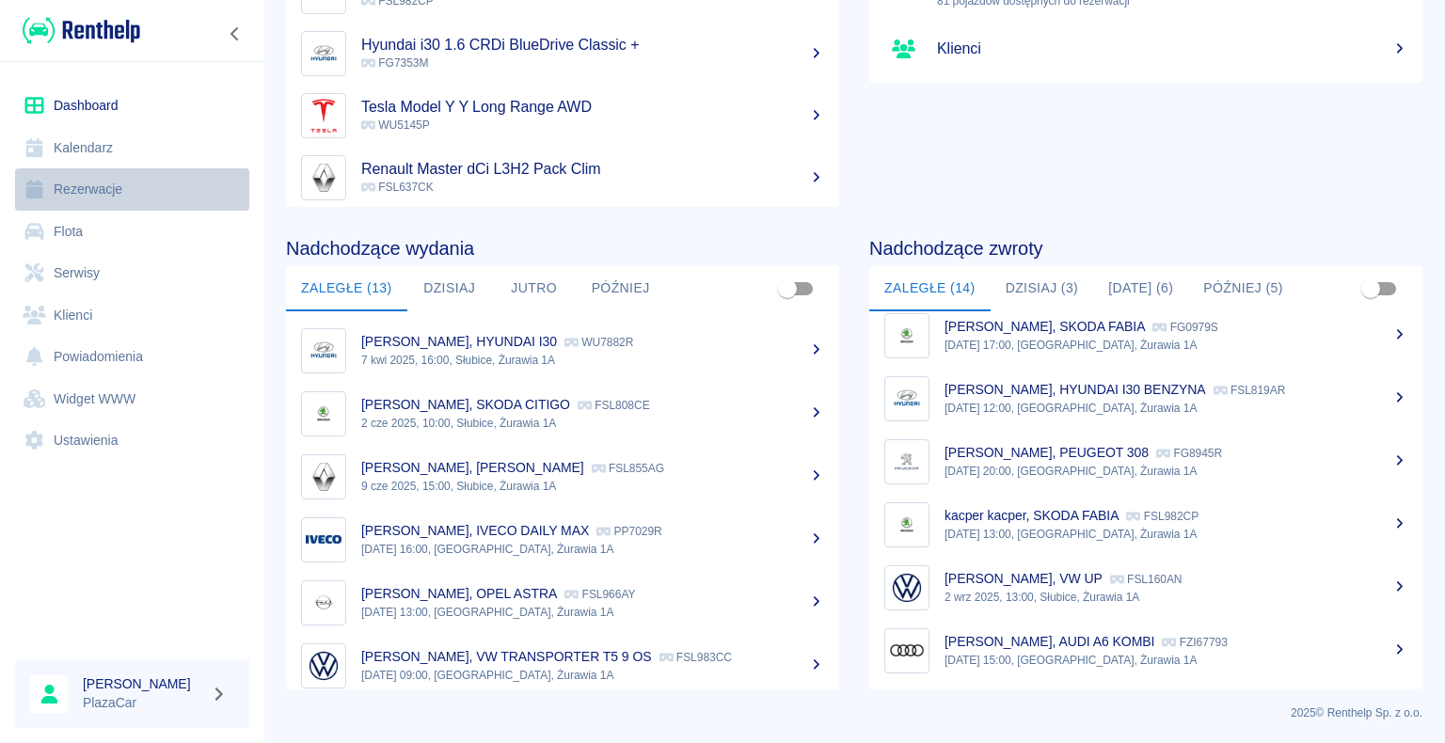
click at [113, 197] on link "Rezerwacje" at bounding box center [132, 189] width 234 height 42
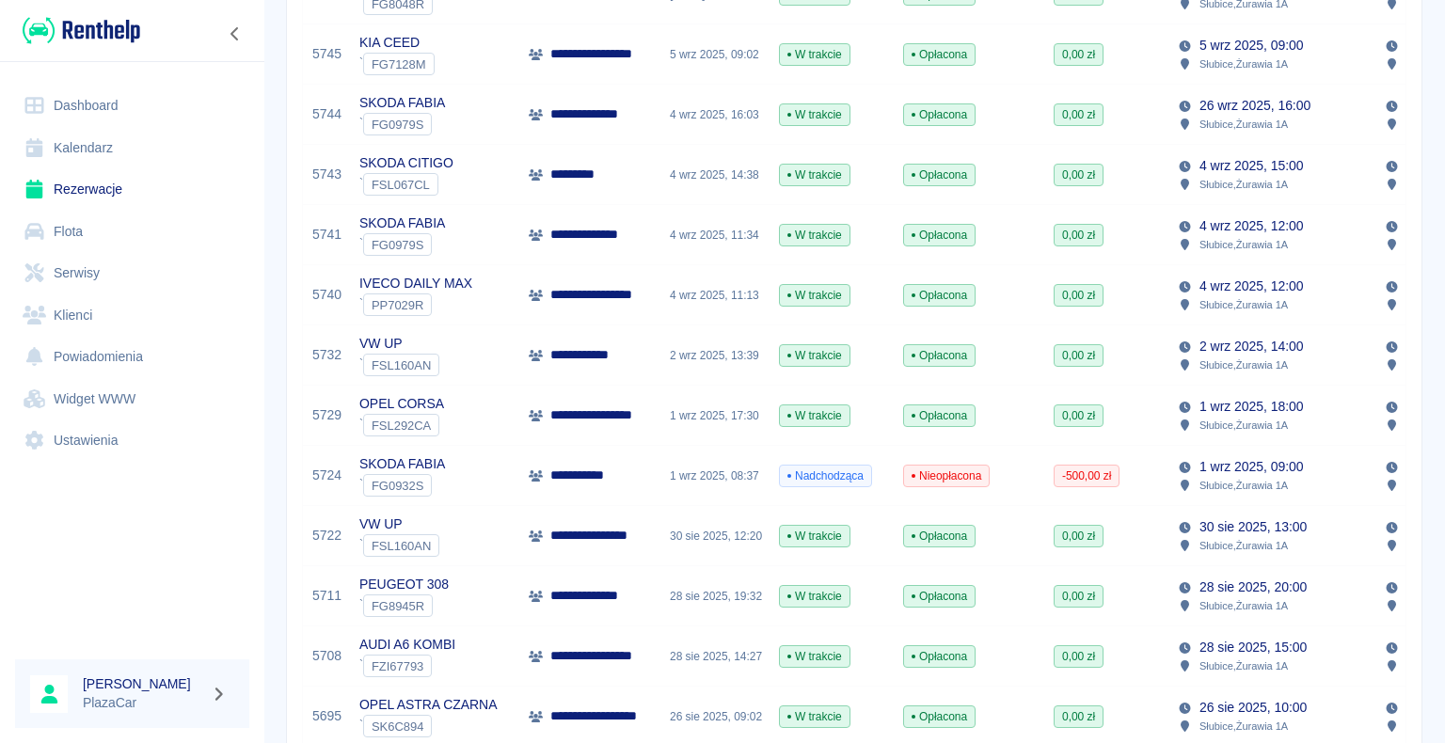
scroll to position [658, 0]
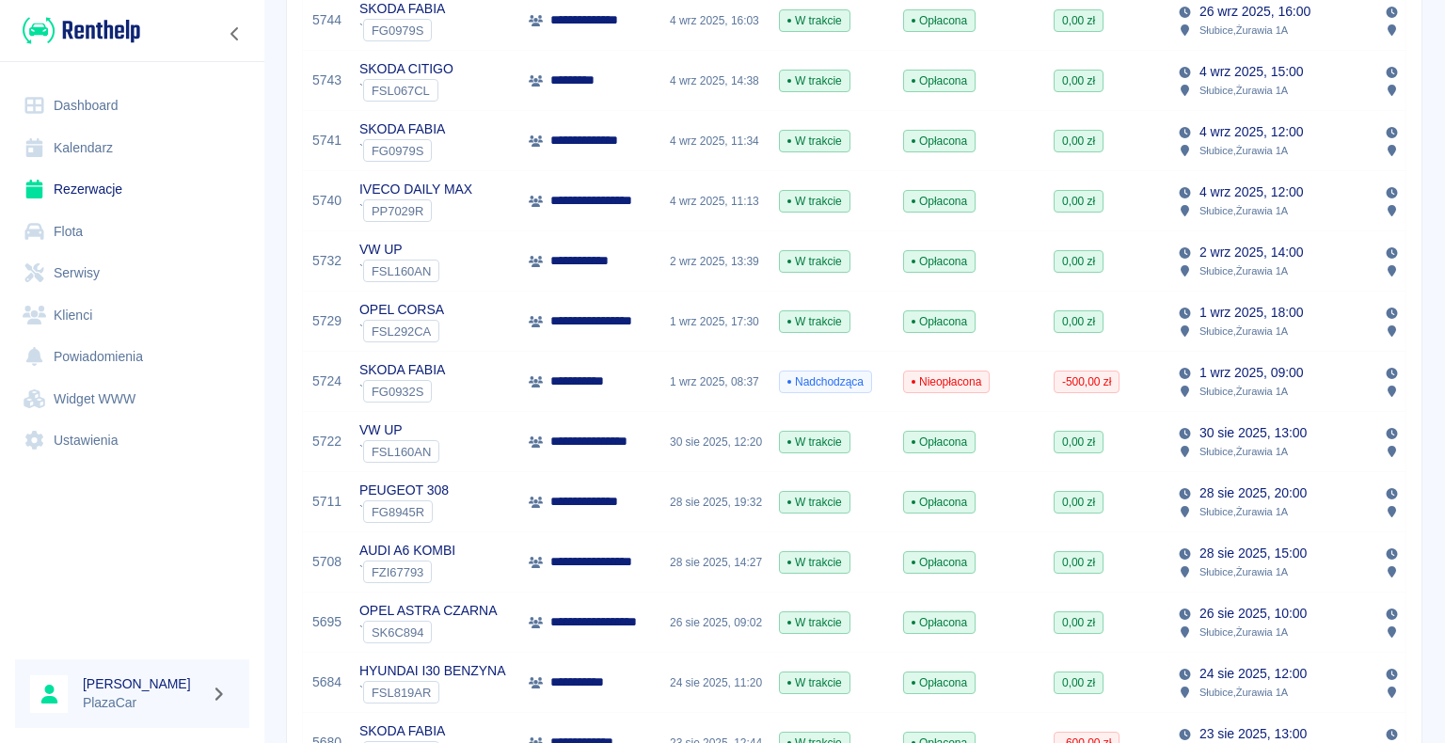
click at [721, 554] on div "28 sie 2025, 14:27" at bounding box center [714, 562] width 109 height 60
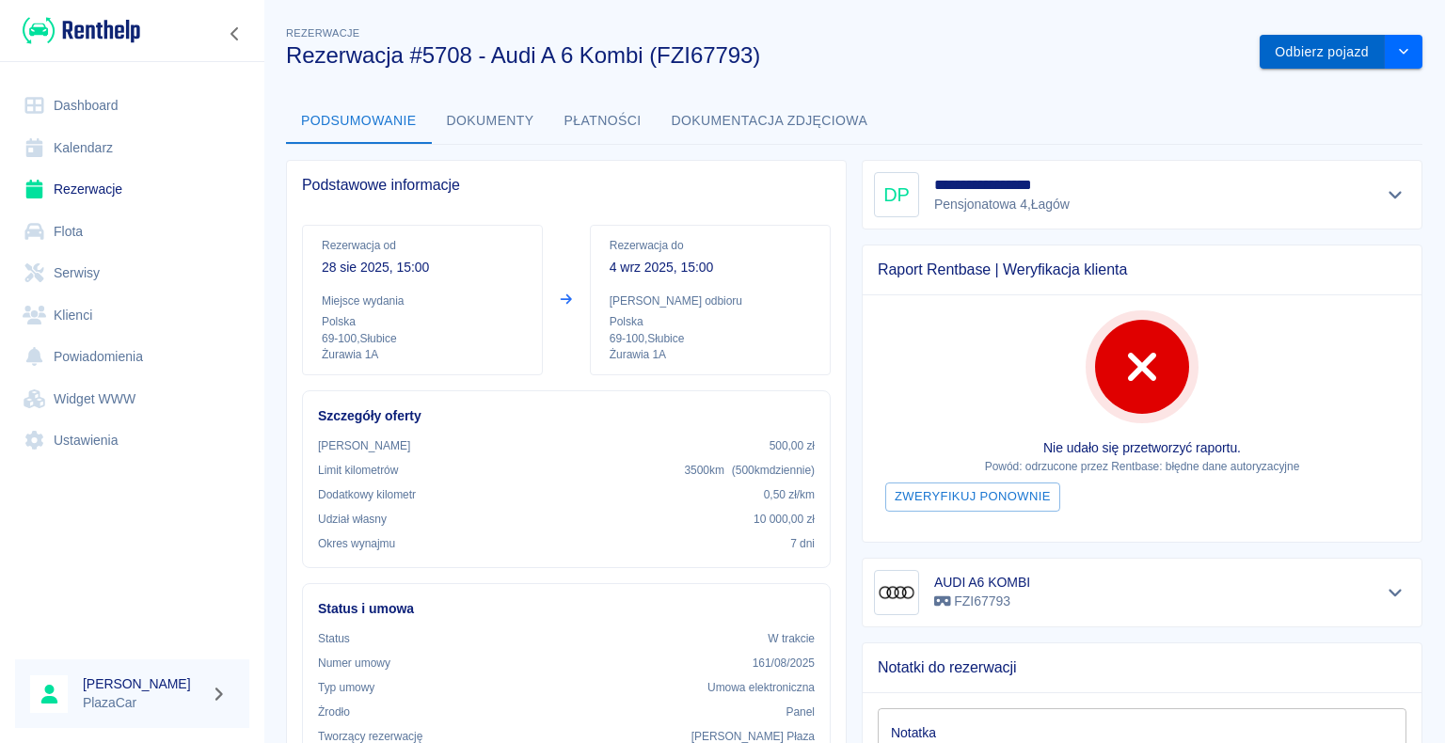
click at [1296, 49] on button "Odbierz pojazd" at bounding box center [1322, 52] width 125 height 35
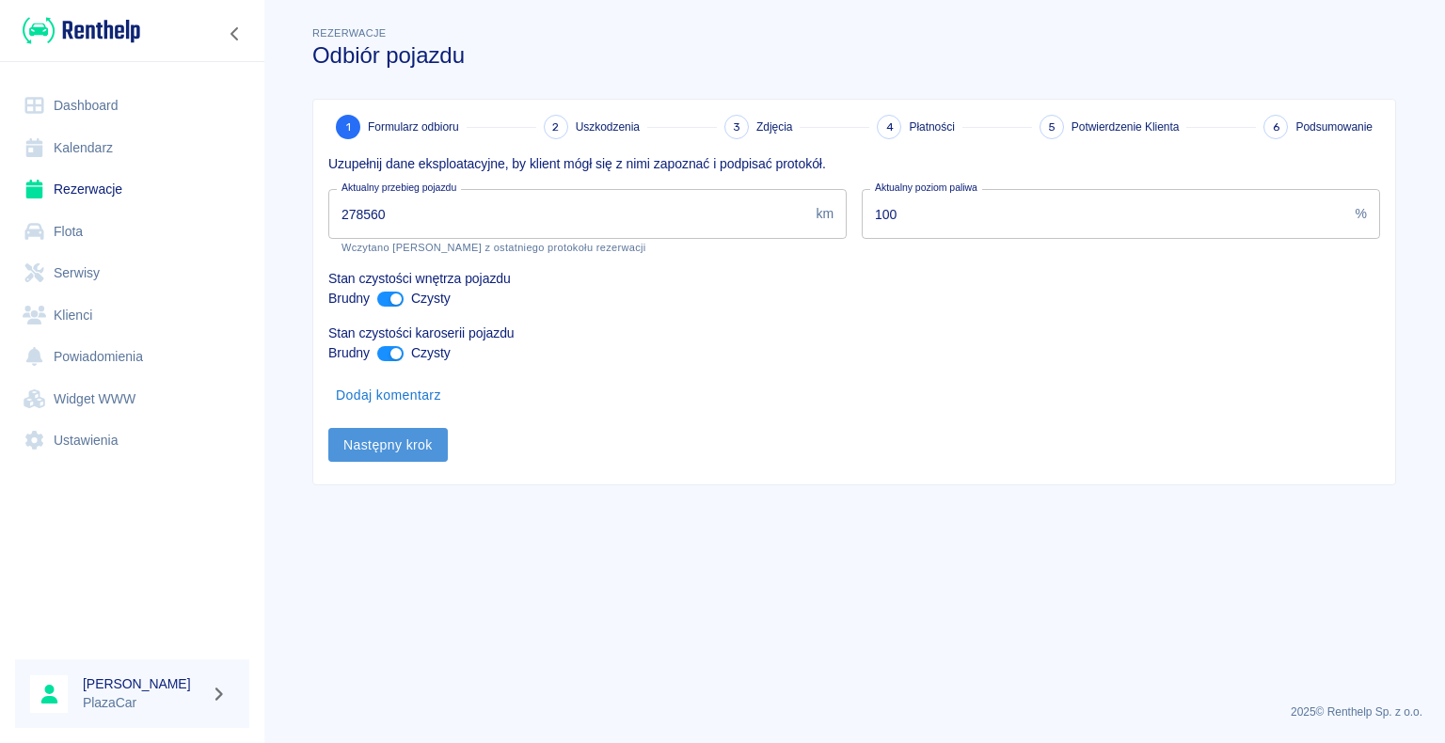
click at [390, 445] on button "Następny krok" at bounding box center [387, 445] width 119 height 35
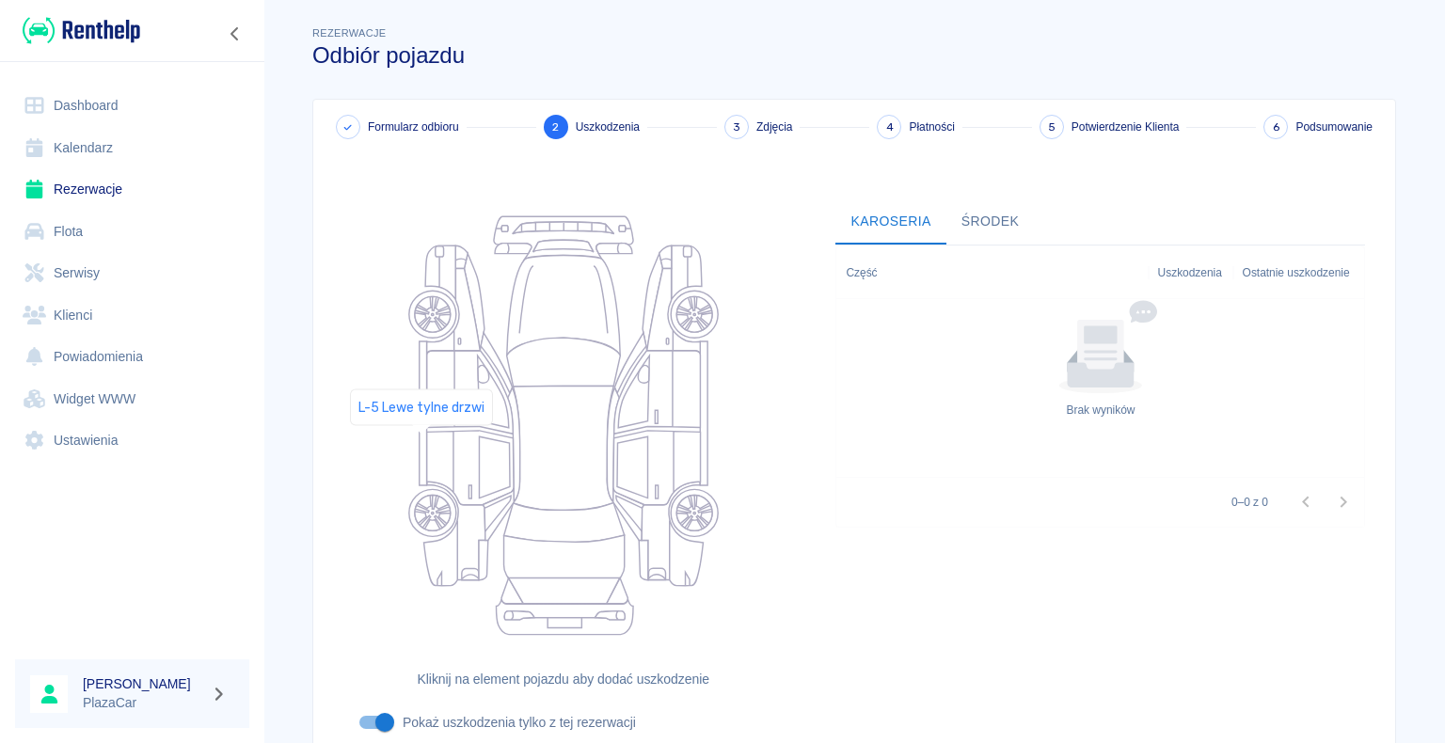
scroll to position [154, 0]
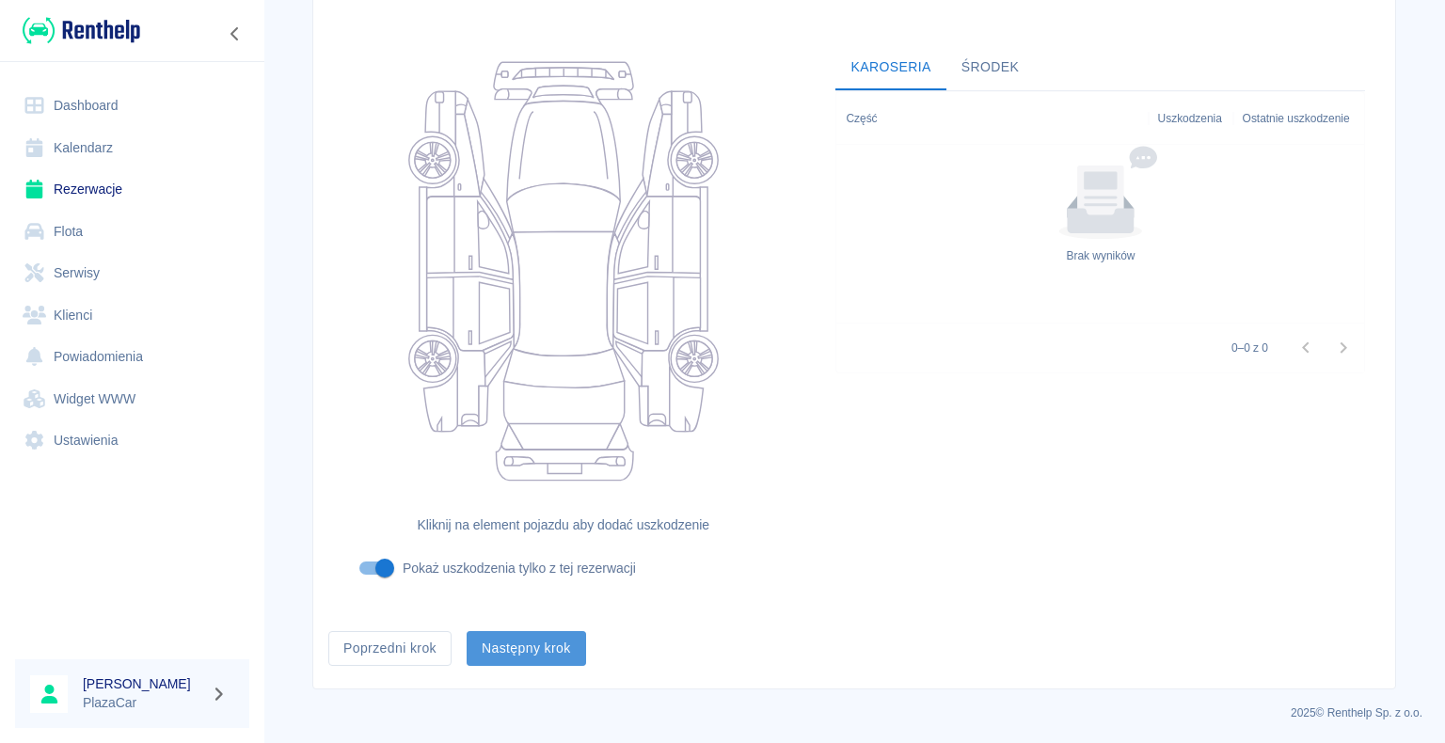
click at [504, 649] on button "Następny krok" at bounding box center [526, 648] width 119 height 35
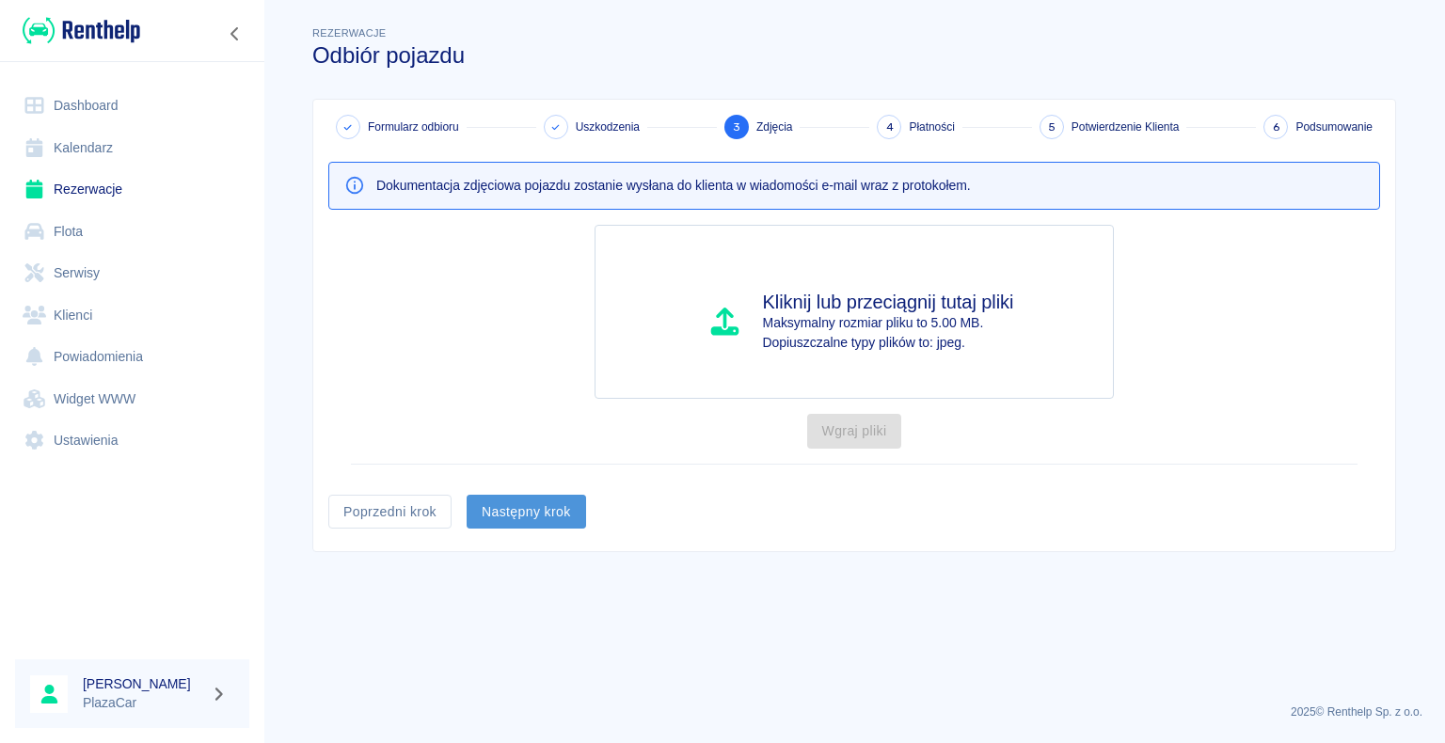
click at [525, 502] on button "Następny krok" at bounding box center [526, 512] width 119 height 35
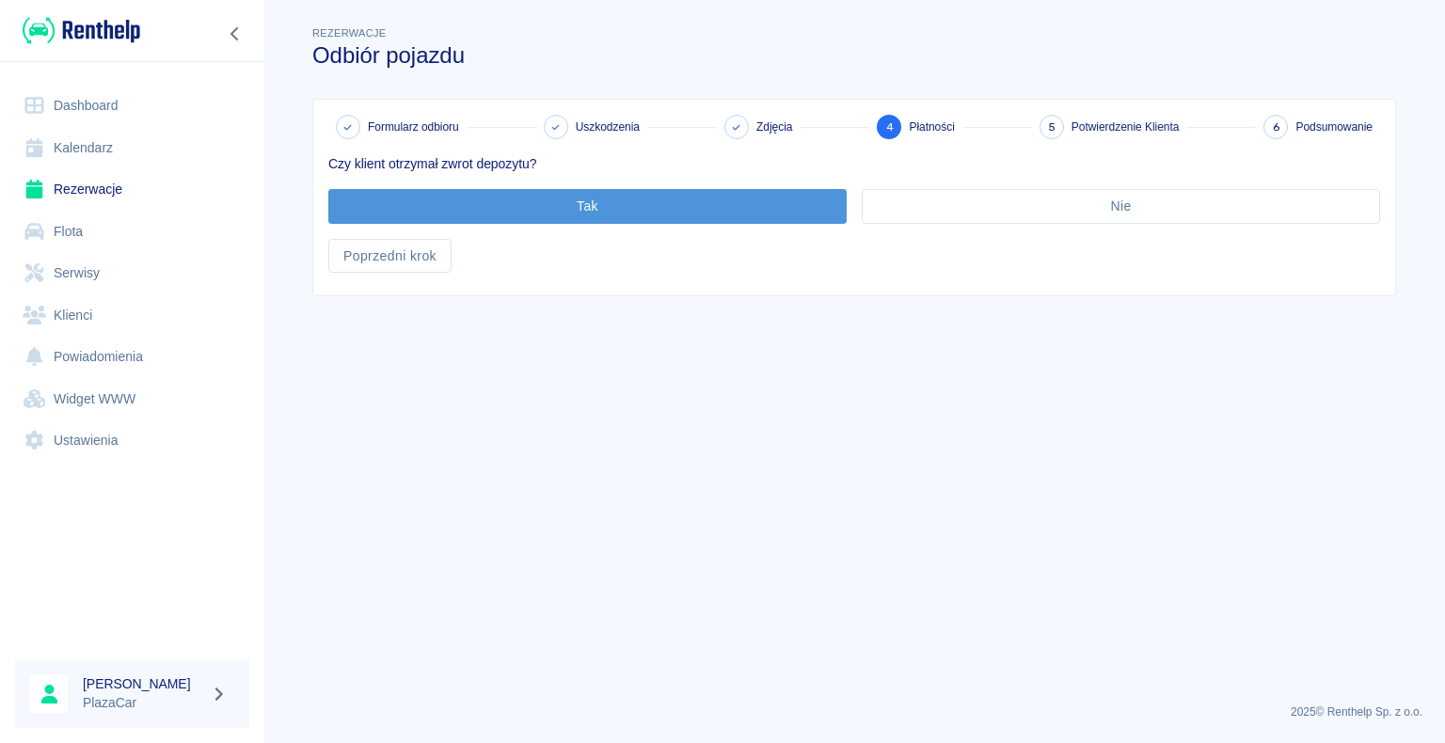
click at [594, 200] on button "Tak" at bounding box center [587, 206] width 518 height 35
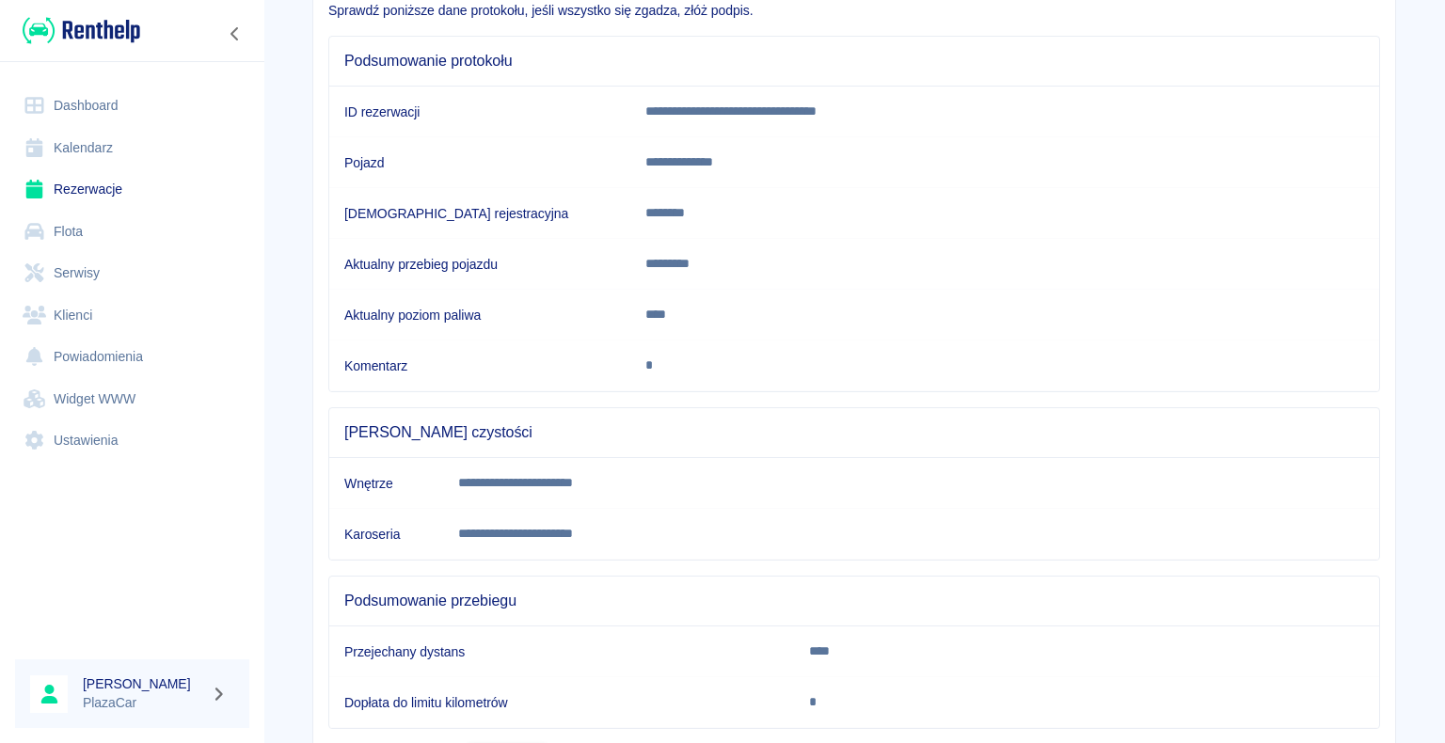
scroll to position [262, 0]
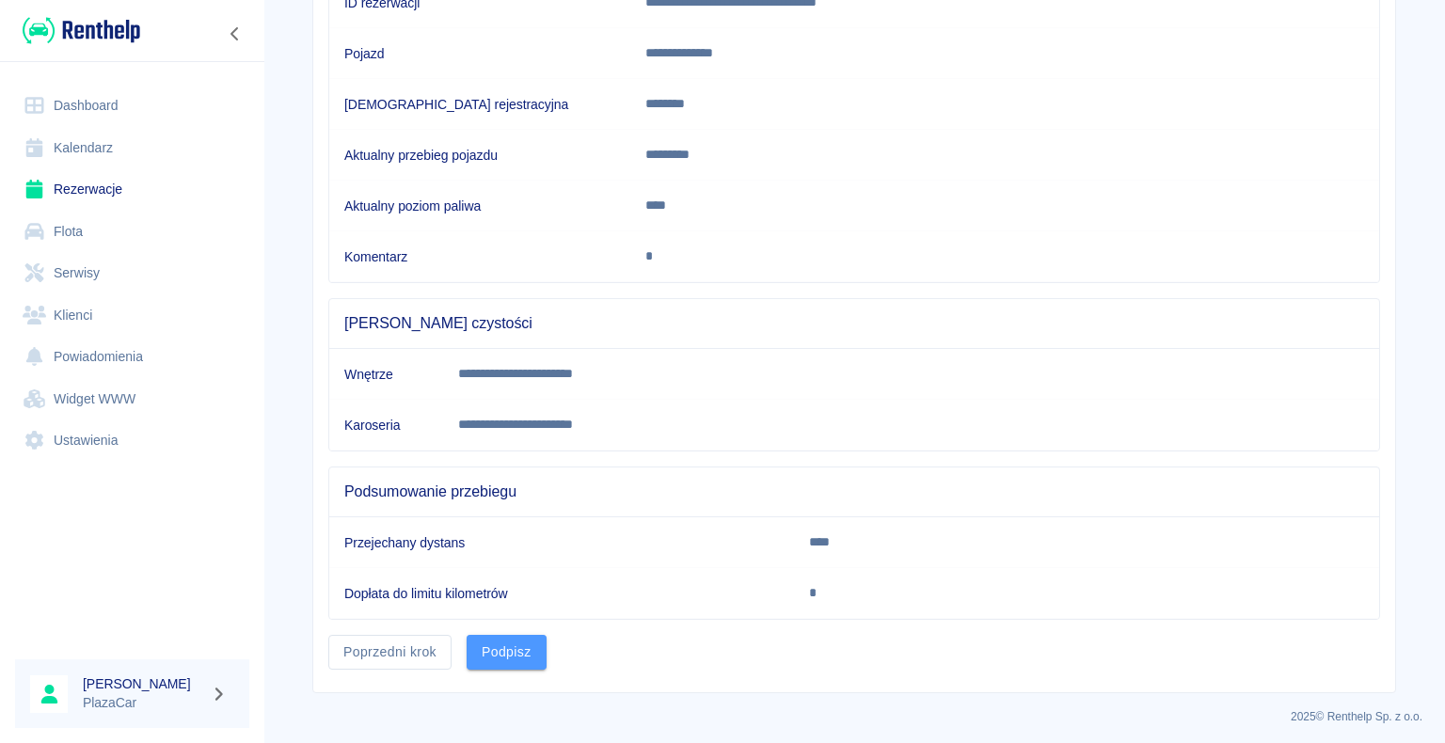
click at [493, 648] on button "Podpisz" at bounding box center [507, 652] width 80 height 35
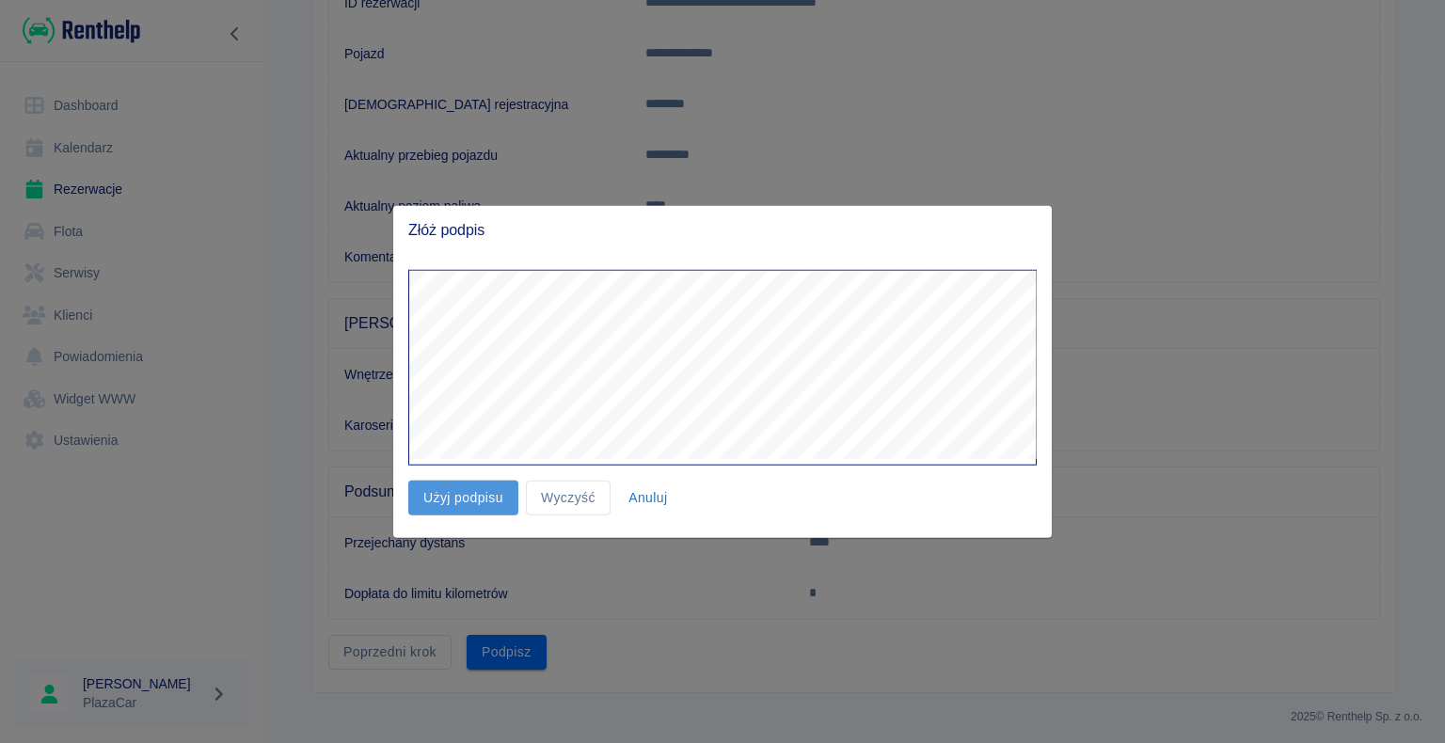
click at [459, 496] on button "Użyj podpisu" at bounding box center [463, 498] width 110 height 35
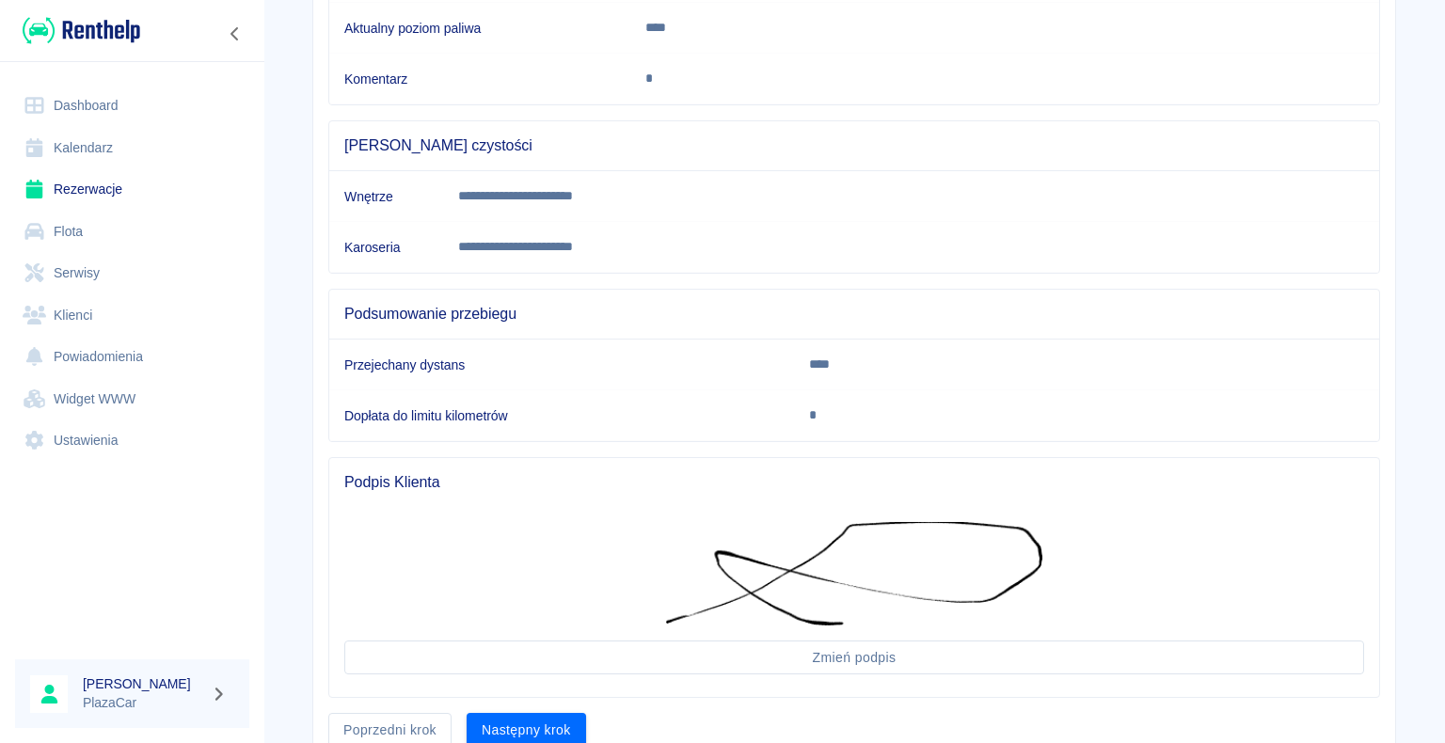
scroll to position [517, 0]
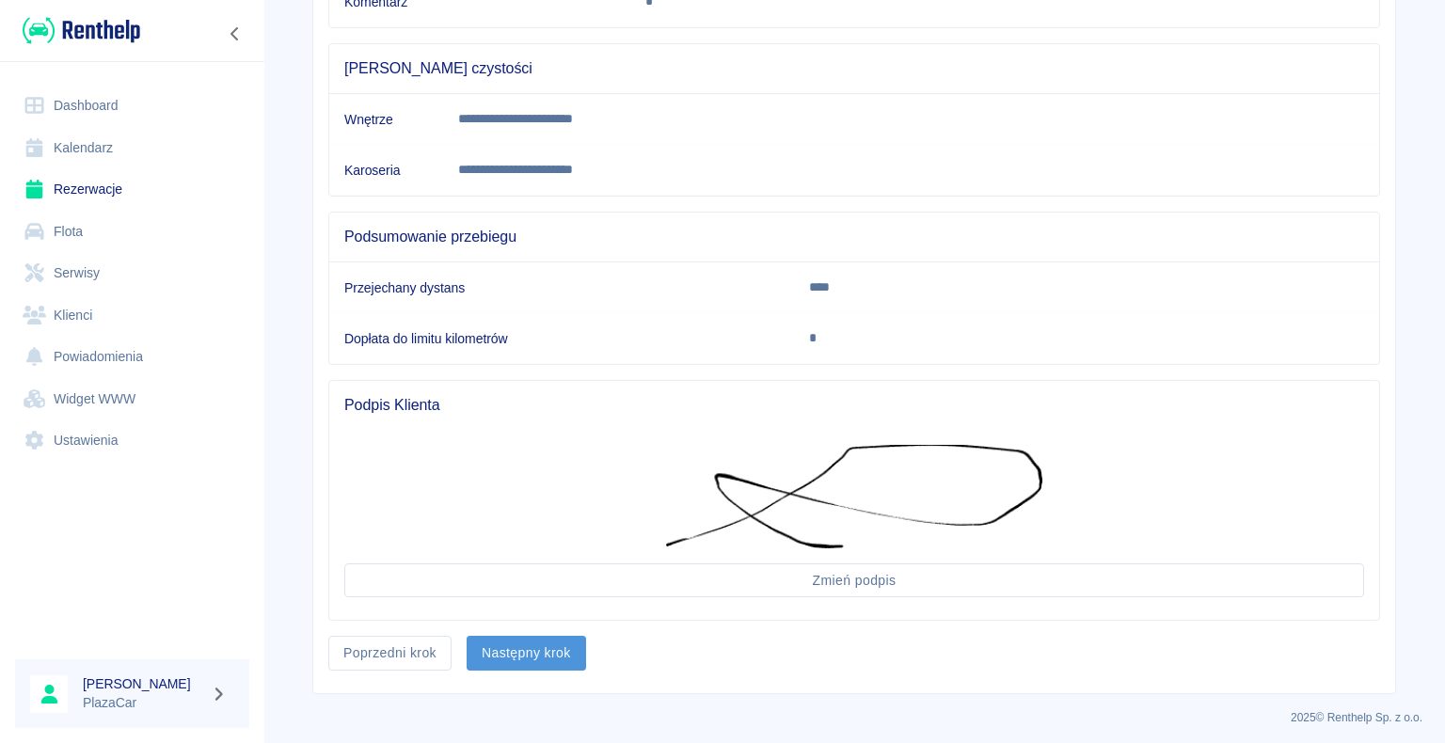
click at [533, 645] on button "Następny krok" at bounding box center [526, 653] width 119 height 35
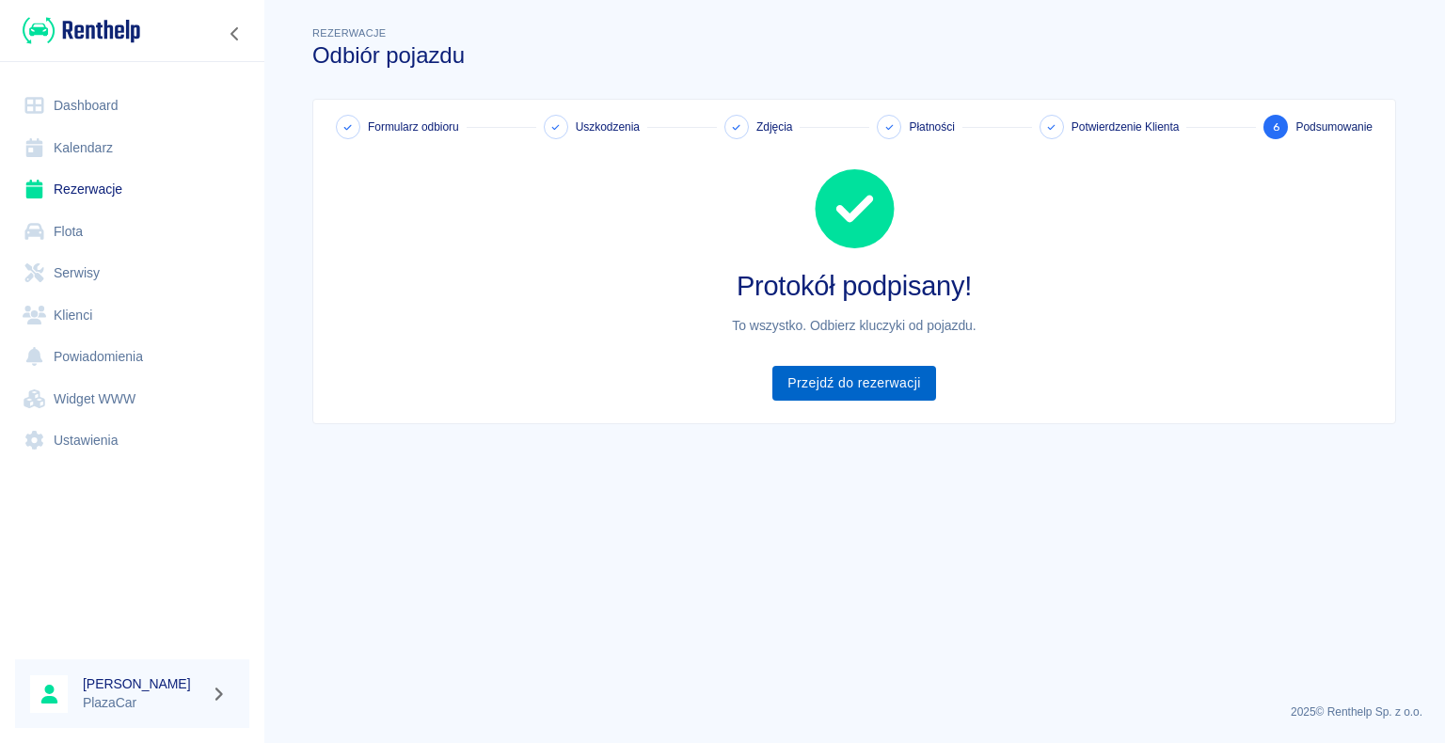
click at [846, 378] on link "Przejdź do rezerwacji" at bounding box center [853, 383] width 163 height 35
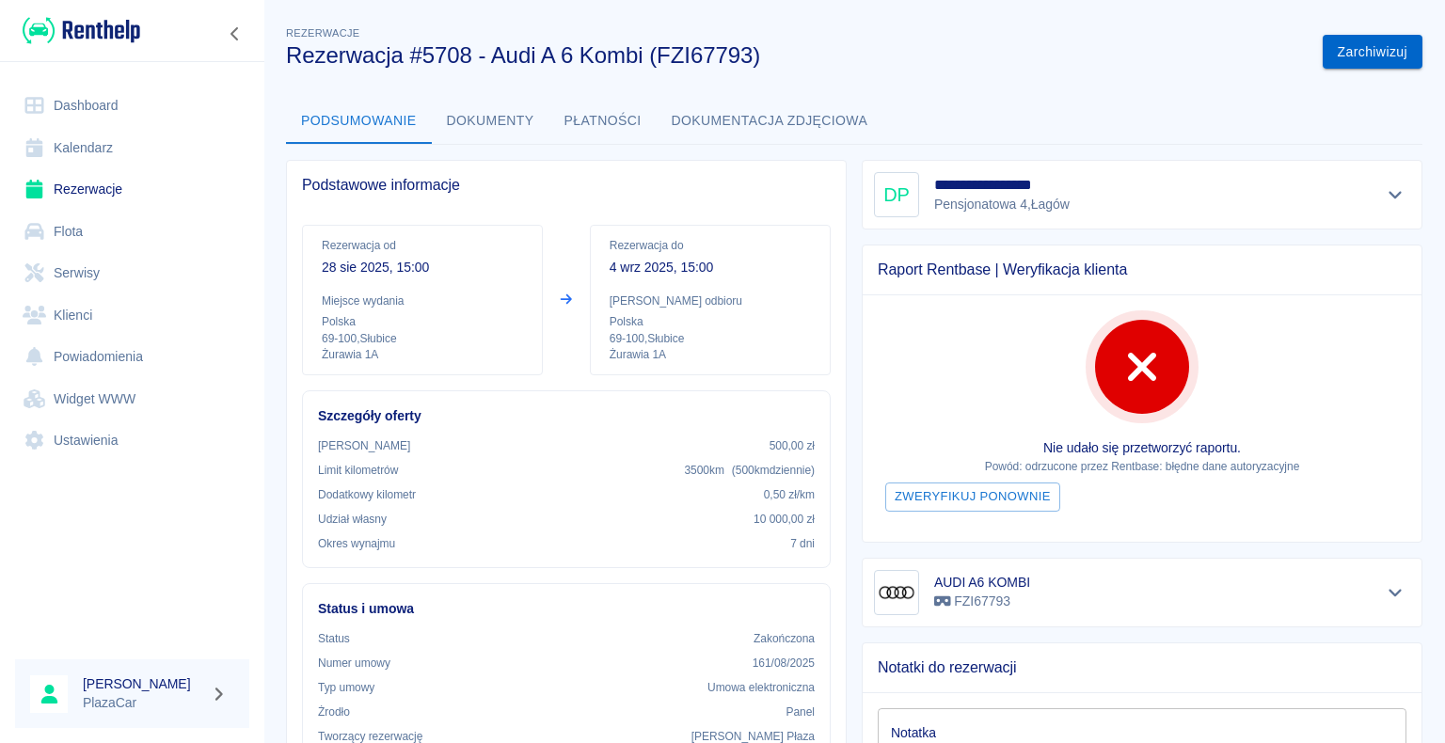
click at [1355, 49] on button "Zarchiwizuj" at bounding box center [1373, 52] width 100 height 35
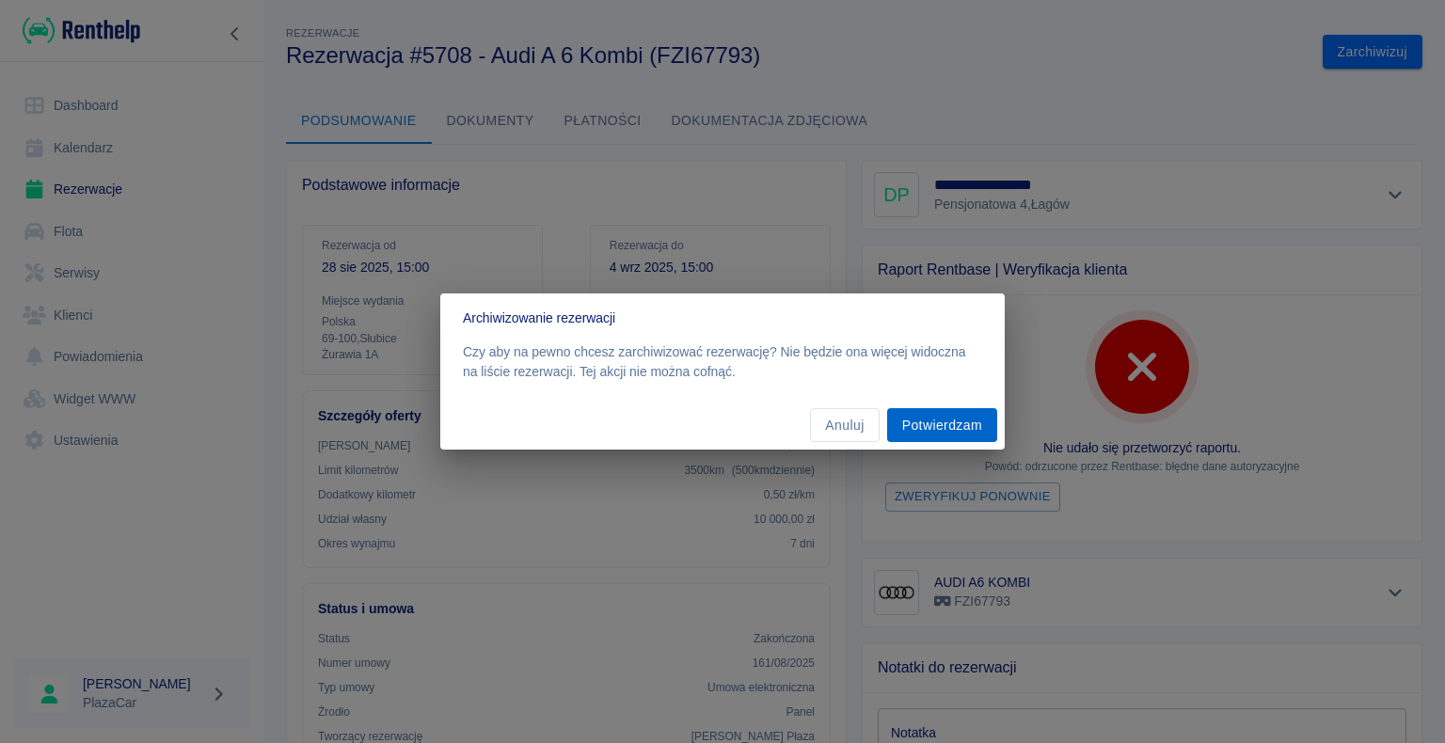
click at [948, 424] on button "Potwierdzam" at bounding box center [942, 425] width 110 height 35
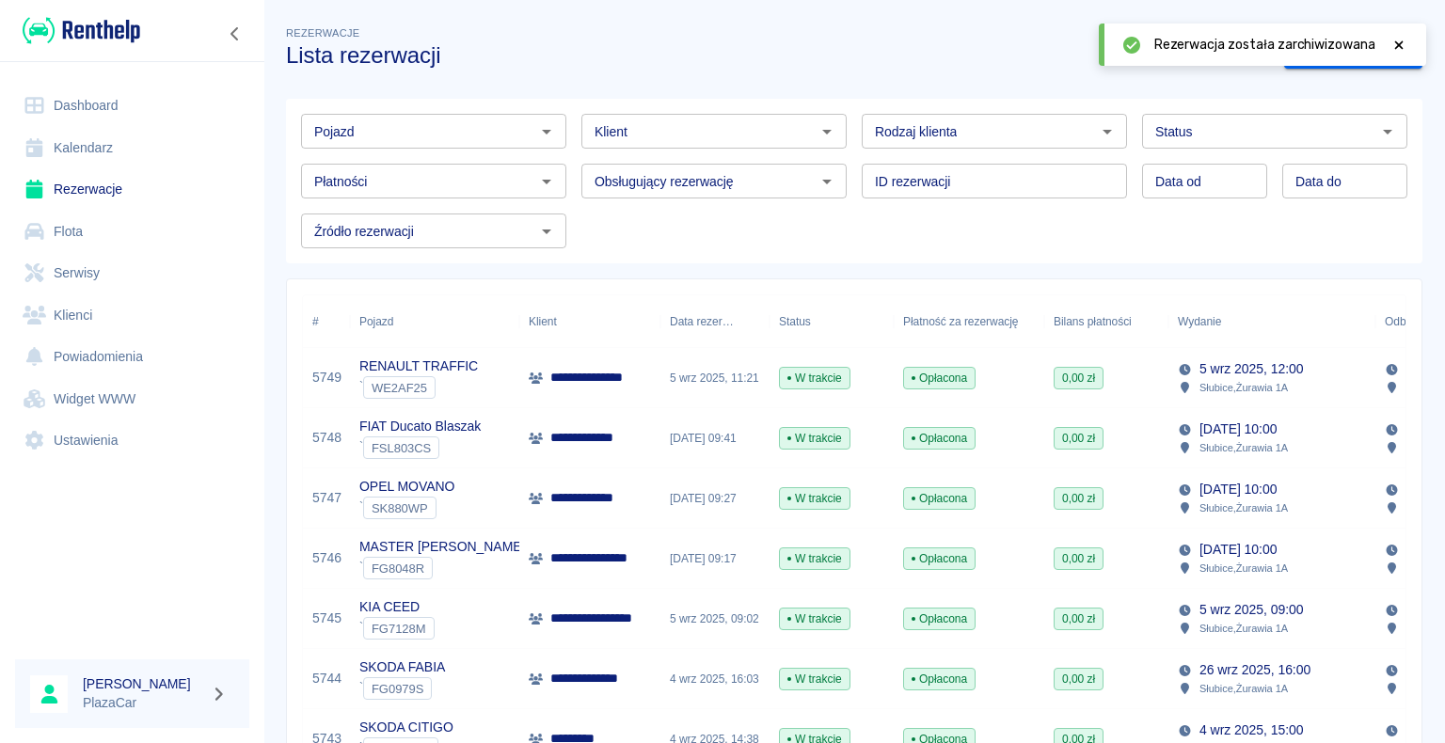
click at [1096, 133] on icon "Otwórz" at bounding box center [1107, 131] width 23 height 23
click at [1038, 164] on li "Osoba prywatna" at bounding box center [986, 171] width 262 height 31
type input "Osoba prywatna"
click at [1404, 47] on icon at bounding box center [1398, 45] width 17 height 13
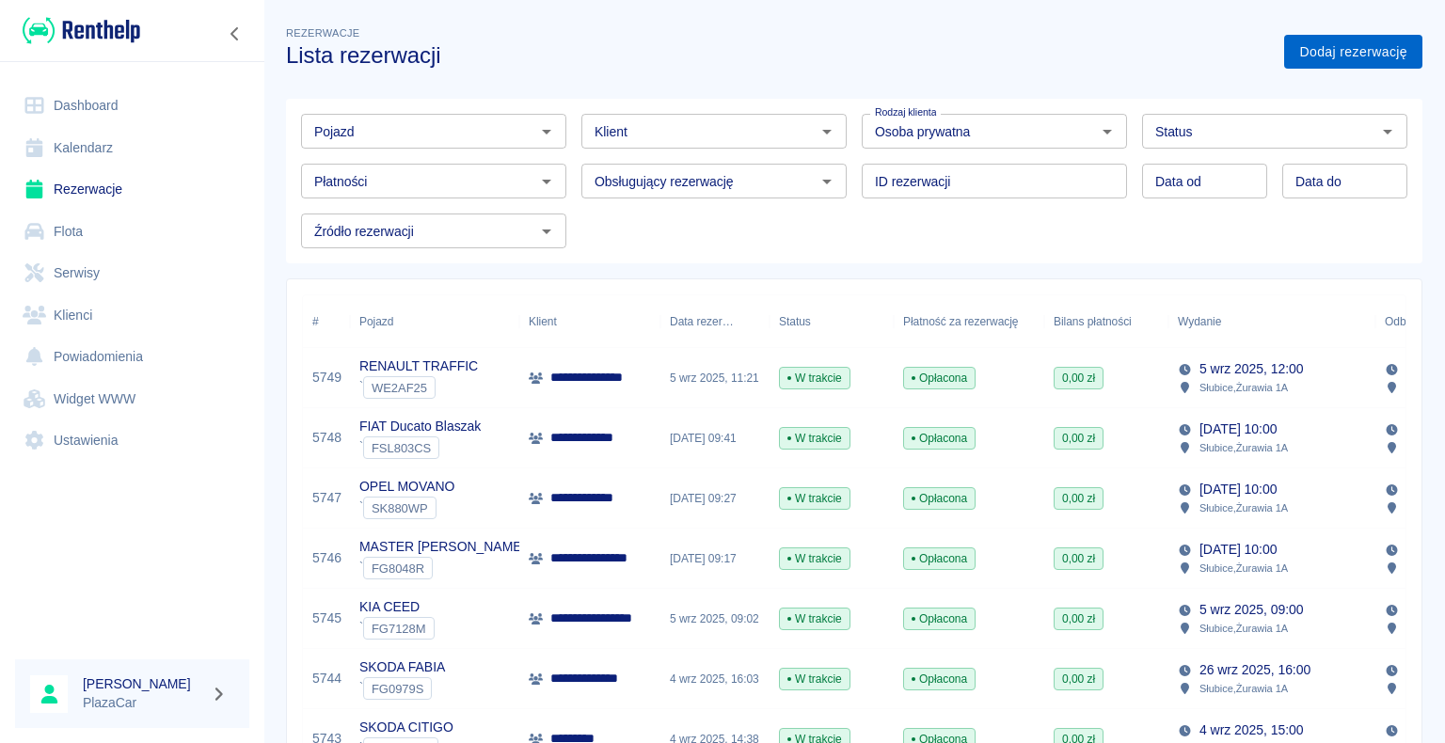
click at [1305, 55] on link "Dodaj rezerwację" at bounding box center [1353, 52] width 138 height 35
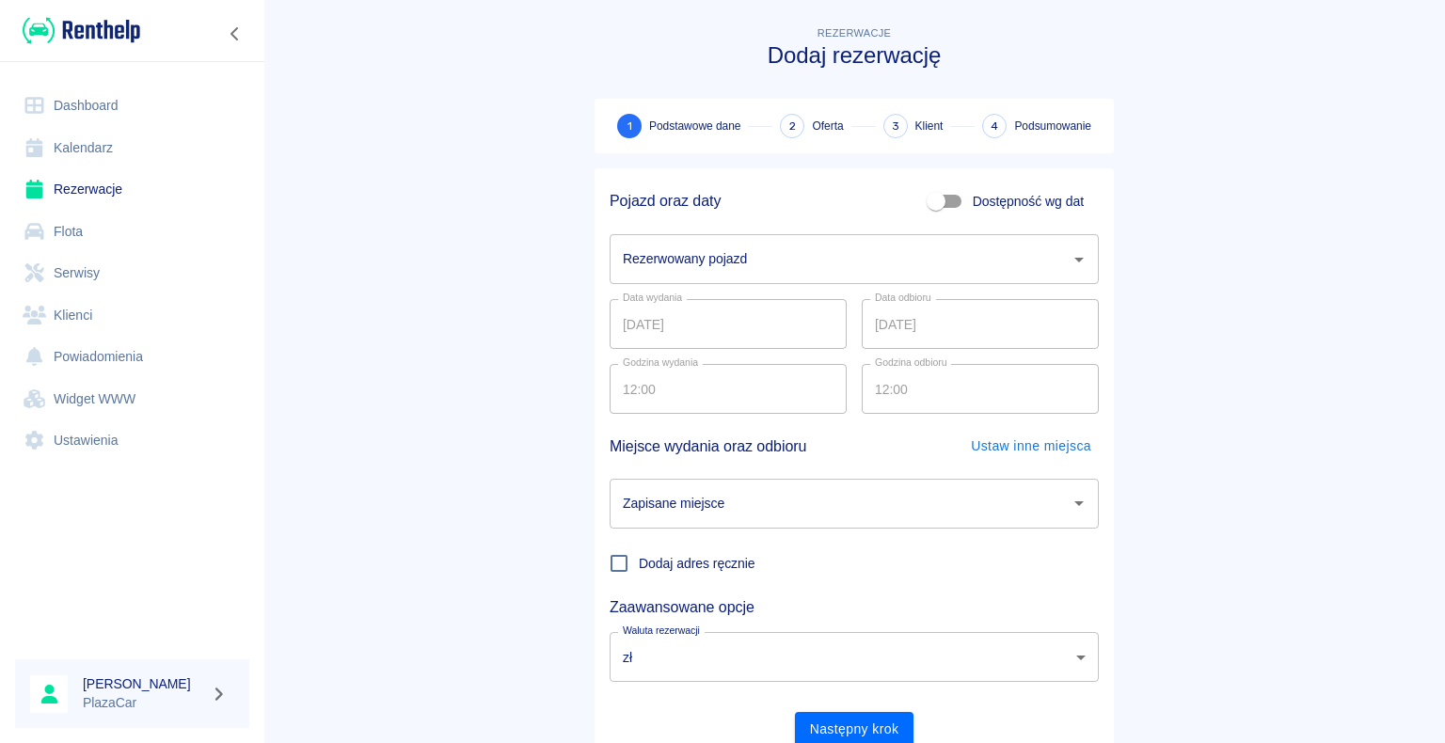
click at [1074, 259] on icon "Otwórz" at bounding box center [1078, 260] width 9 height 5
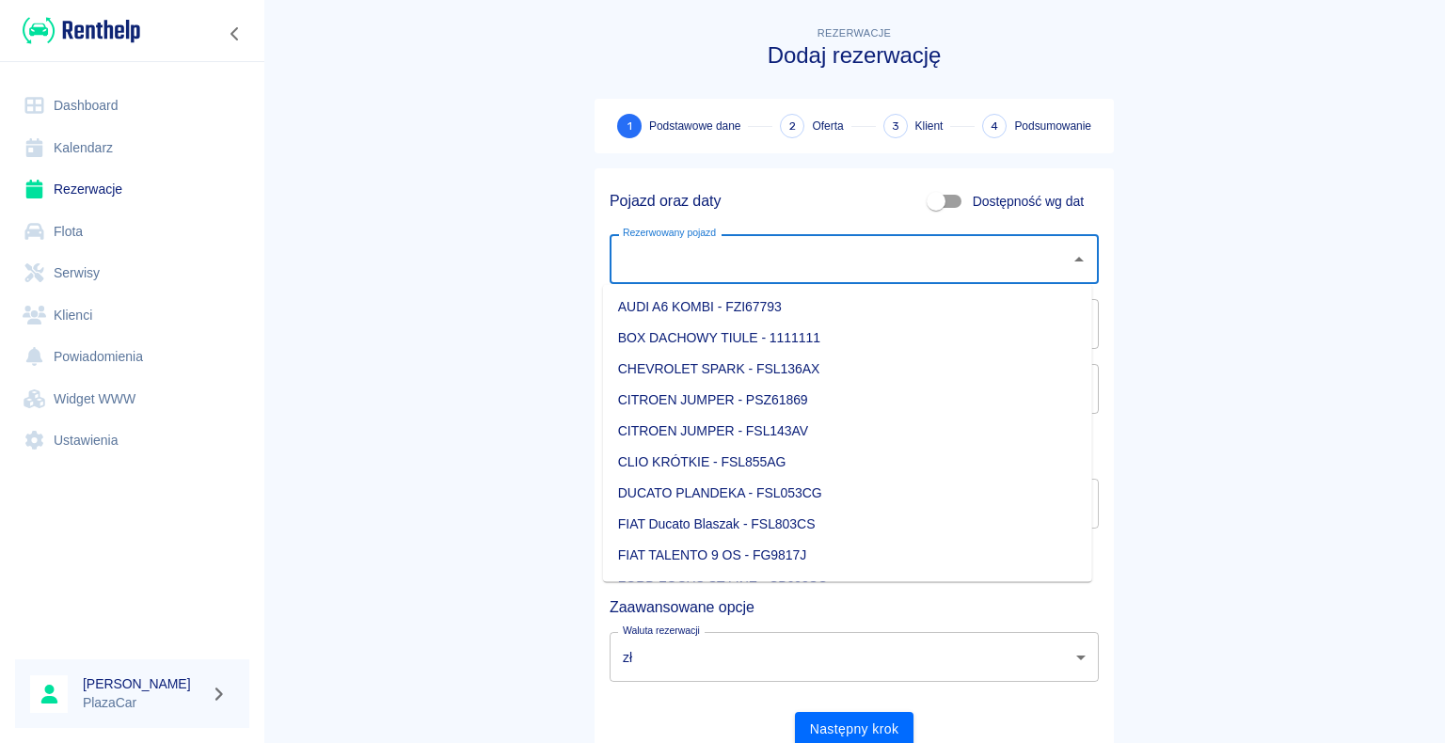
click at [985, 310] on li "AUDI A6 KOMBI - FZI67793" at bounding box center [847, 307] width 489 height 31
type input "AUDI A6 KOMBI - FZI67793"
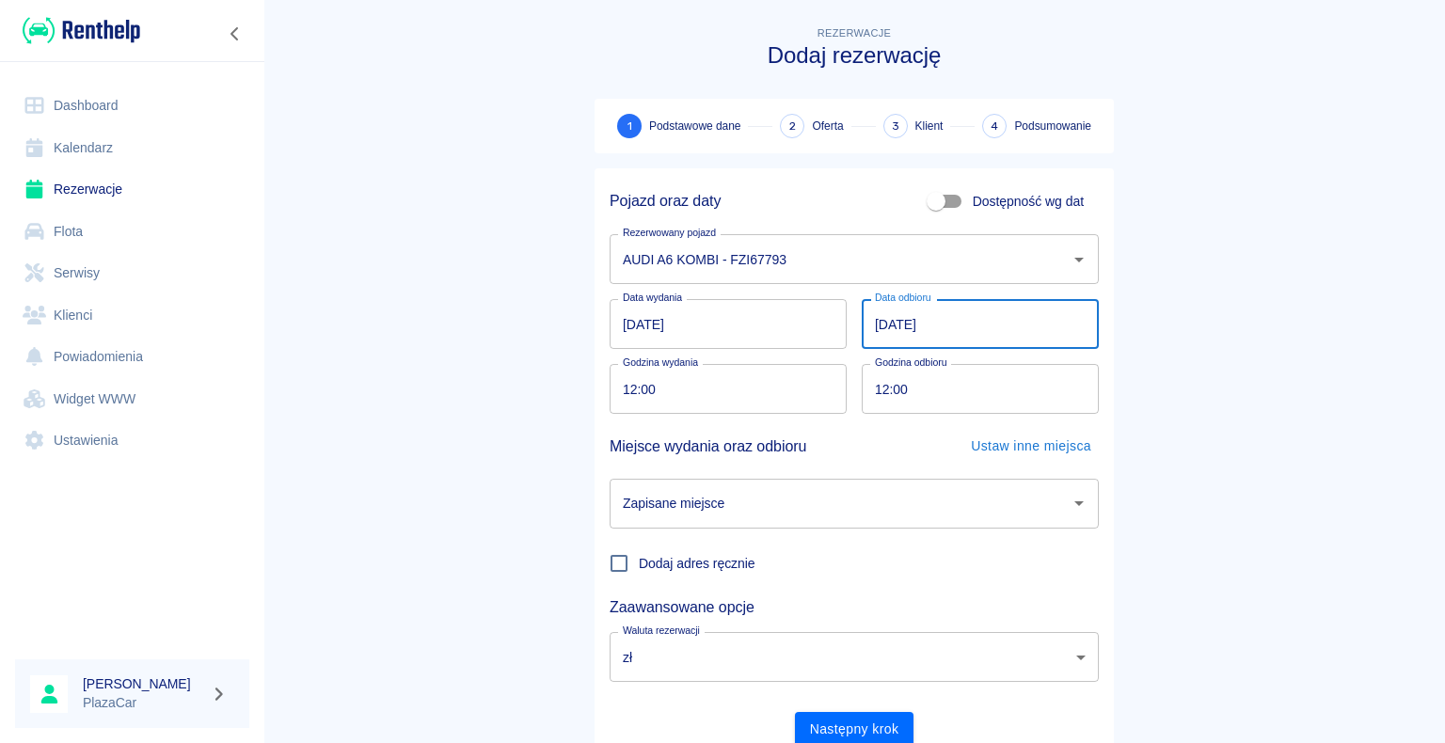
click at [882, 322] on input "[DATE]" at bounding box center [980, 324] width 237 height 50
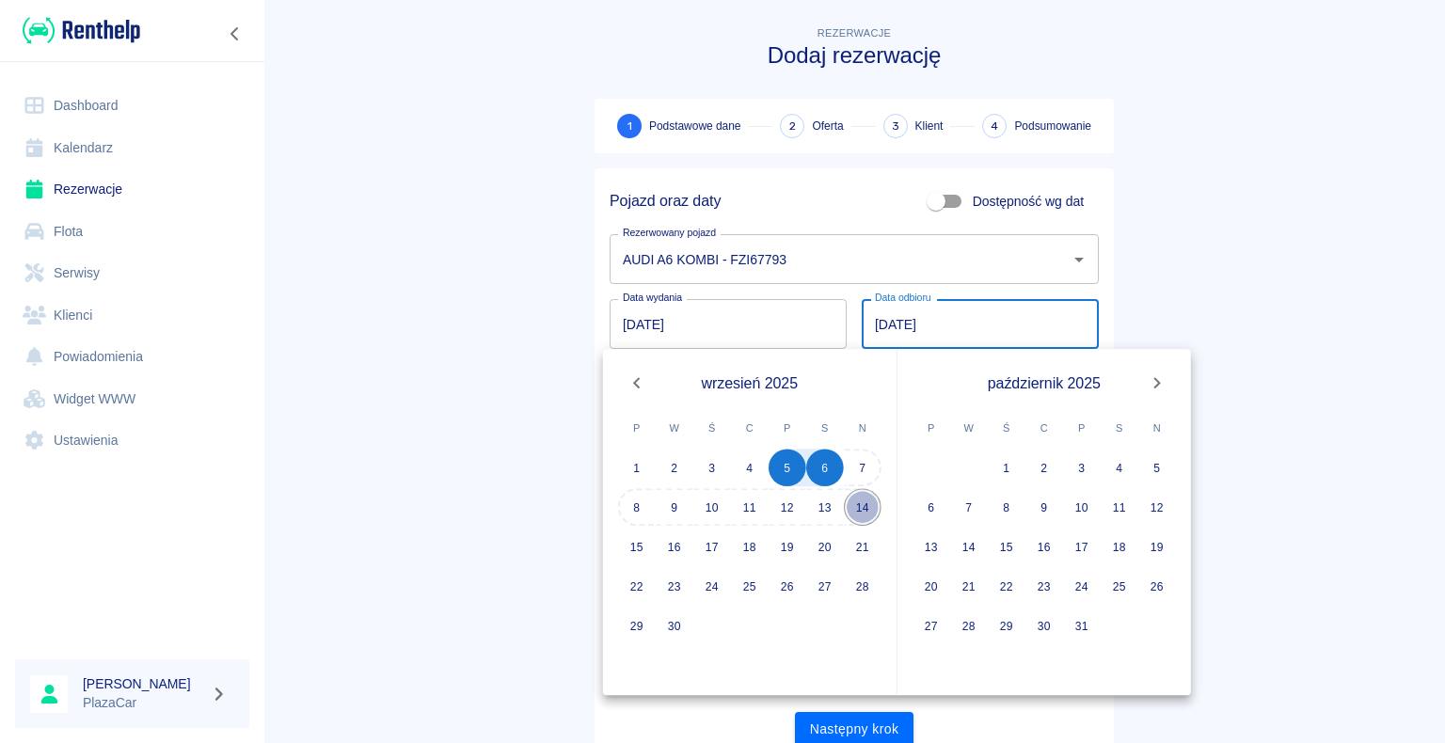
click at [869, 499] on button "14" at bounding box center [863, 507] width 38 height 38
type input "[DATE]"
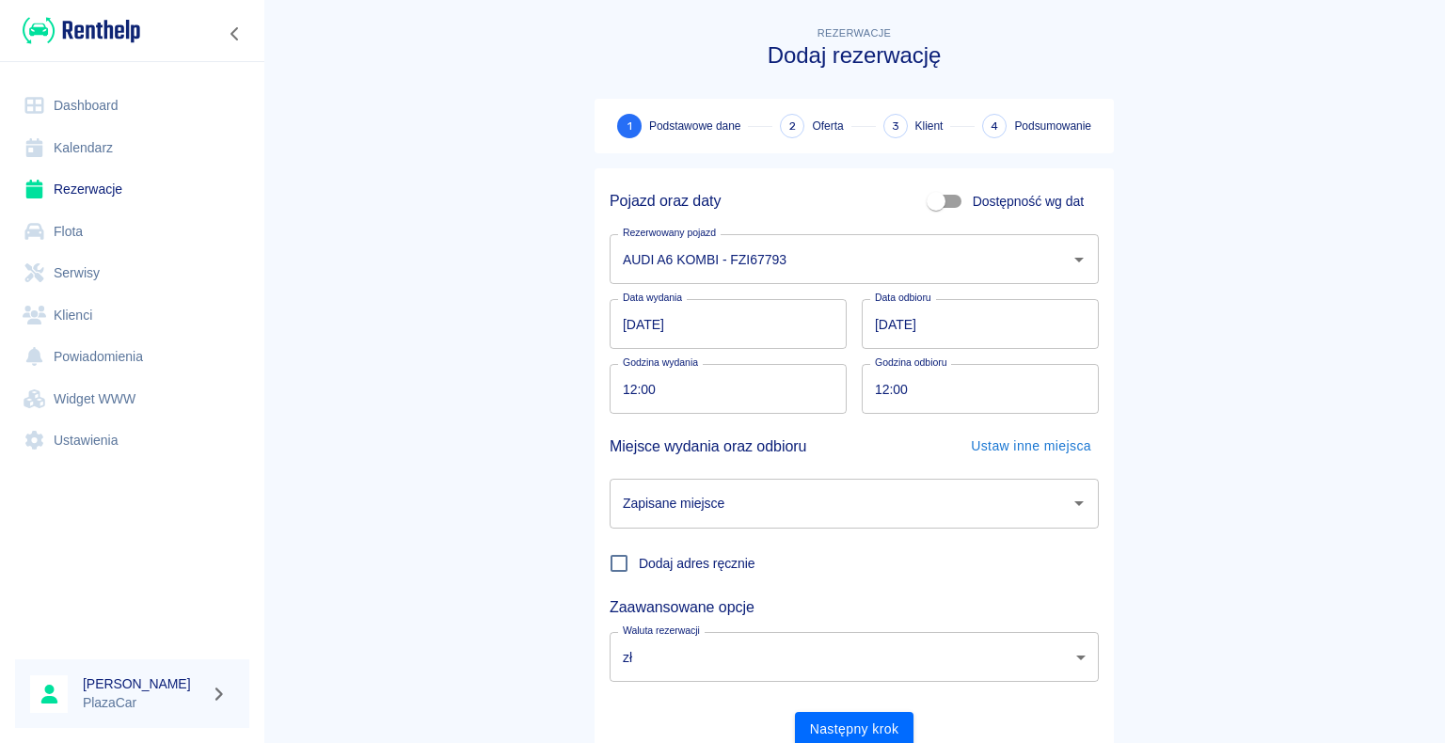
click at [1069, 506] on icon "Otwórz" at bounding box center [1079, 503] width 23 height 23
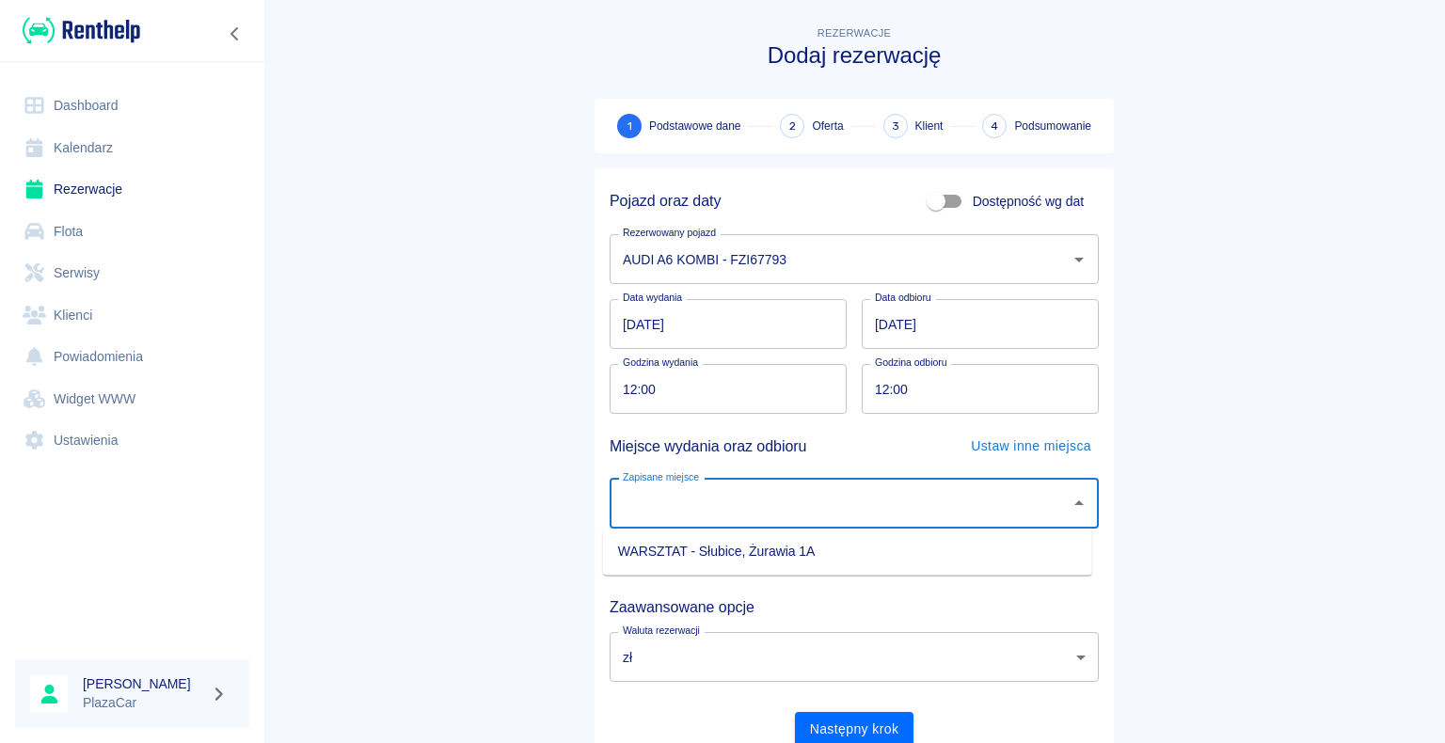
click at [957, 557] on li "WARSZTAT - Słubice, Żurawia 1A" at bounding box center [847, 551] width 489 height 31
type input "WARSZTAT - Słubice, Żurawia 1A"
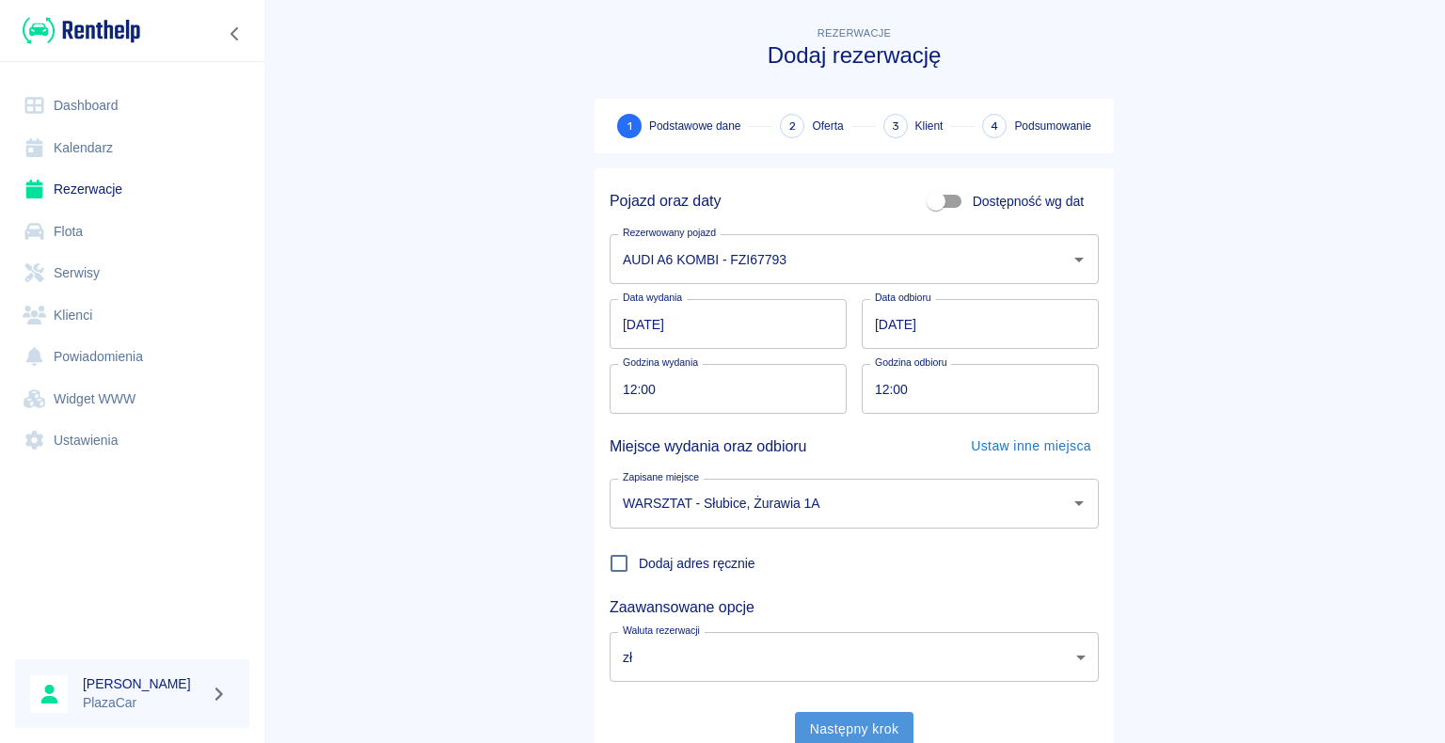
click at [846, 722] on button "Następny krok" at bounding box center [854, 729] width 119 height 35
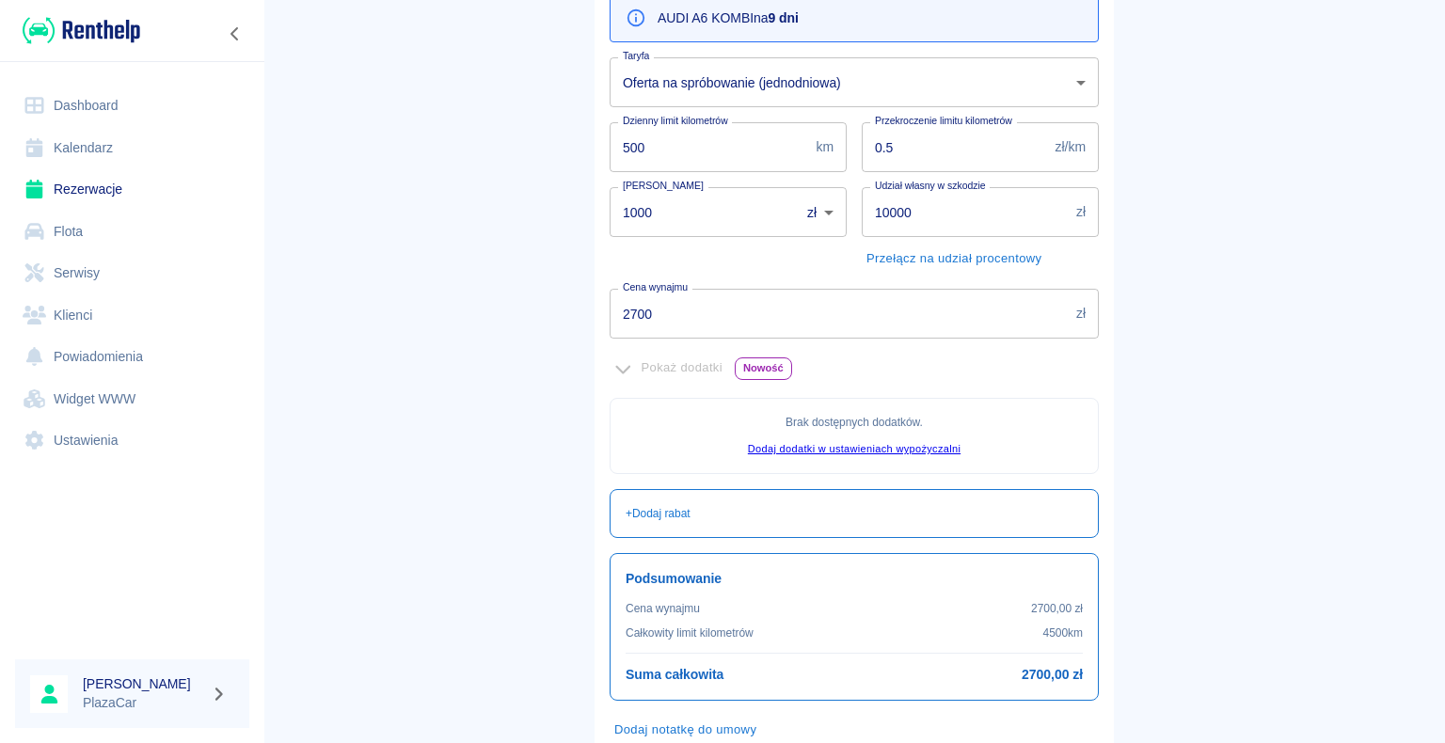
scroll to position [282, 0]
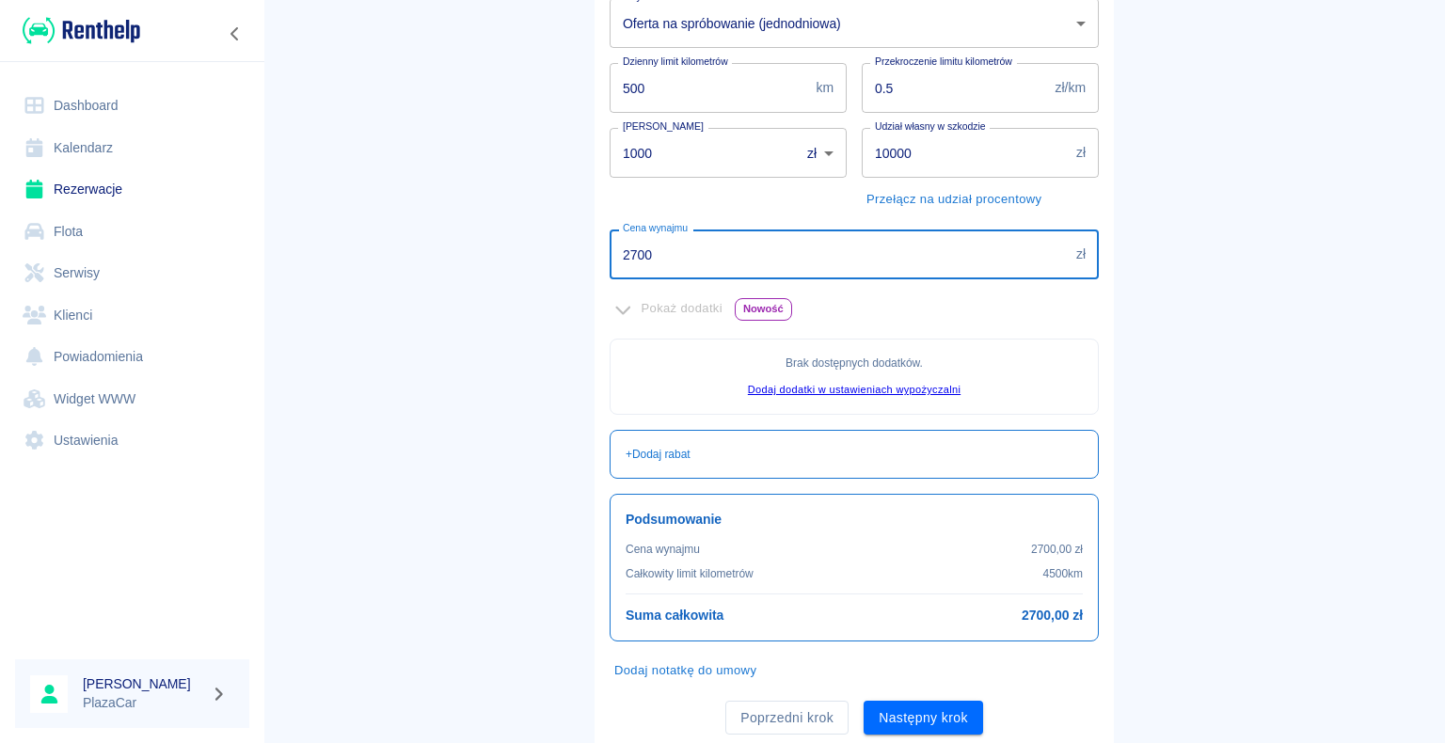
click at [650, 251] on input "2700" at bounding box center [839, 255] width 459 height 50
type input "2"
type input "1800"
click at [428, 265] on main "Rezerwacje Dodaj rezerwację Podstawowe dane 2 Oferta 3 Klient 4 Podsumowanie Of…" at bounding box center [854, 244] width 1182 height 1009
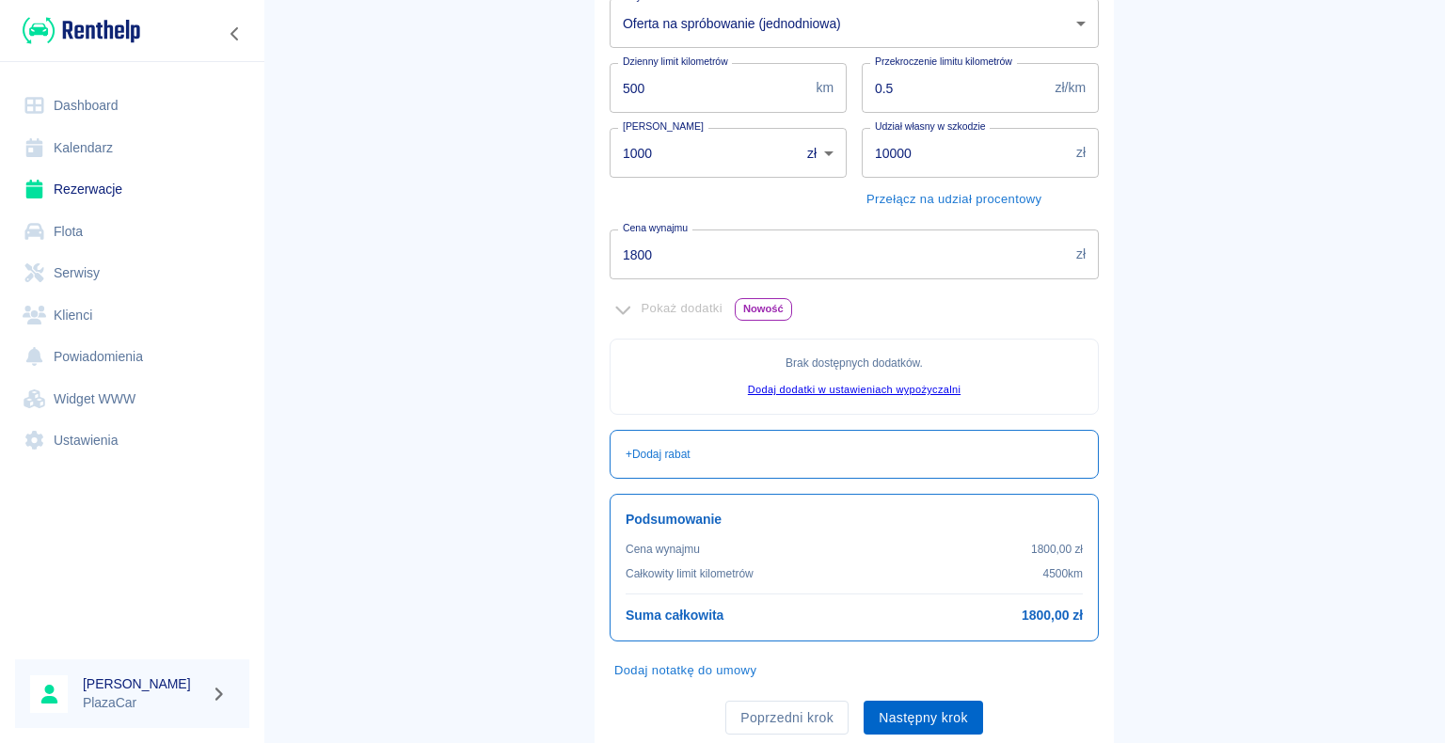
click at [914, 712] on button "Następny krok" at bounding box center [923, 718] width 119 height 35
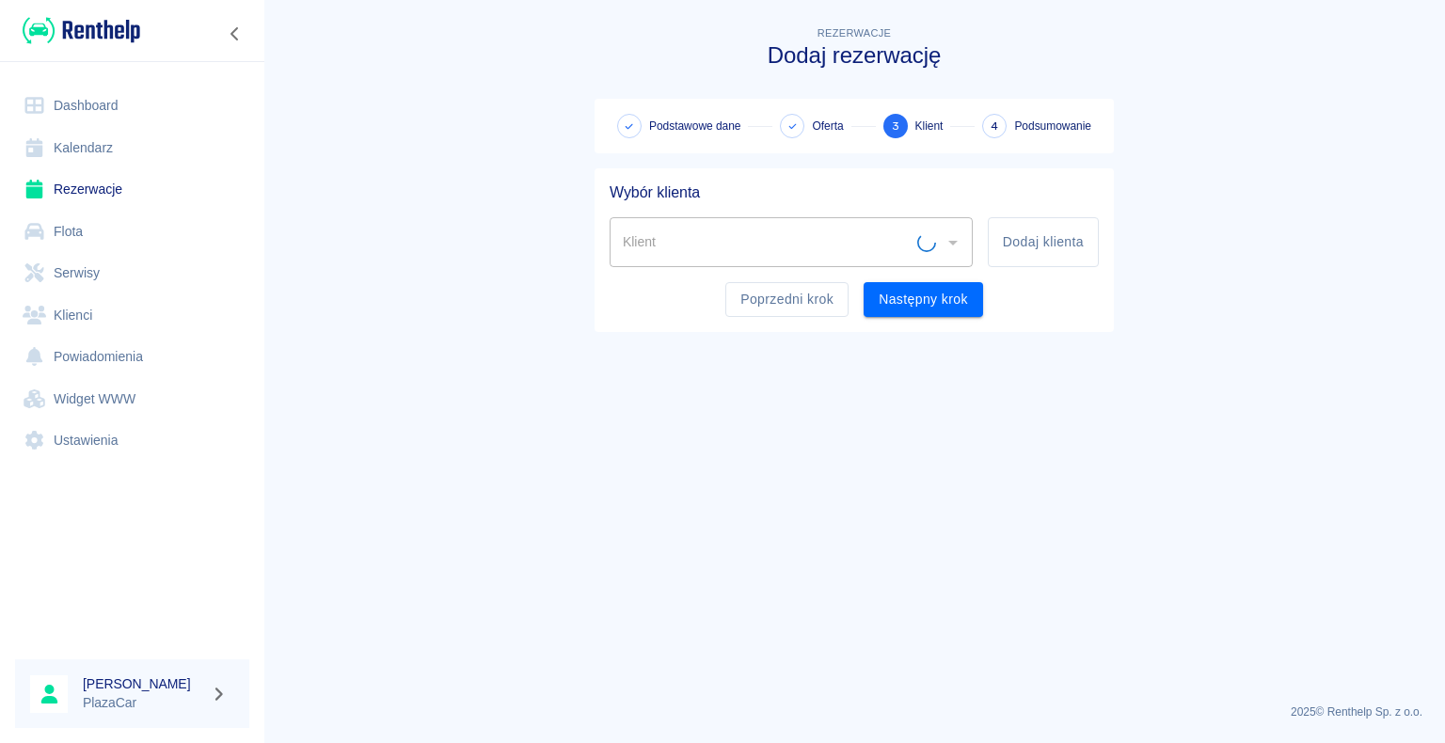
scroll to position [0, 0]
click at [658, 235] on input "Klient" at bounding box center [777, 242] width 318 height 33
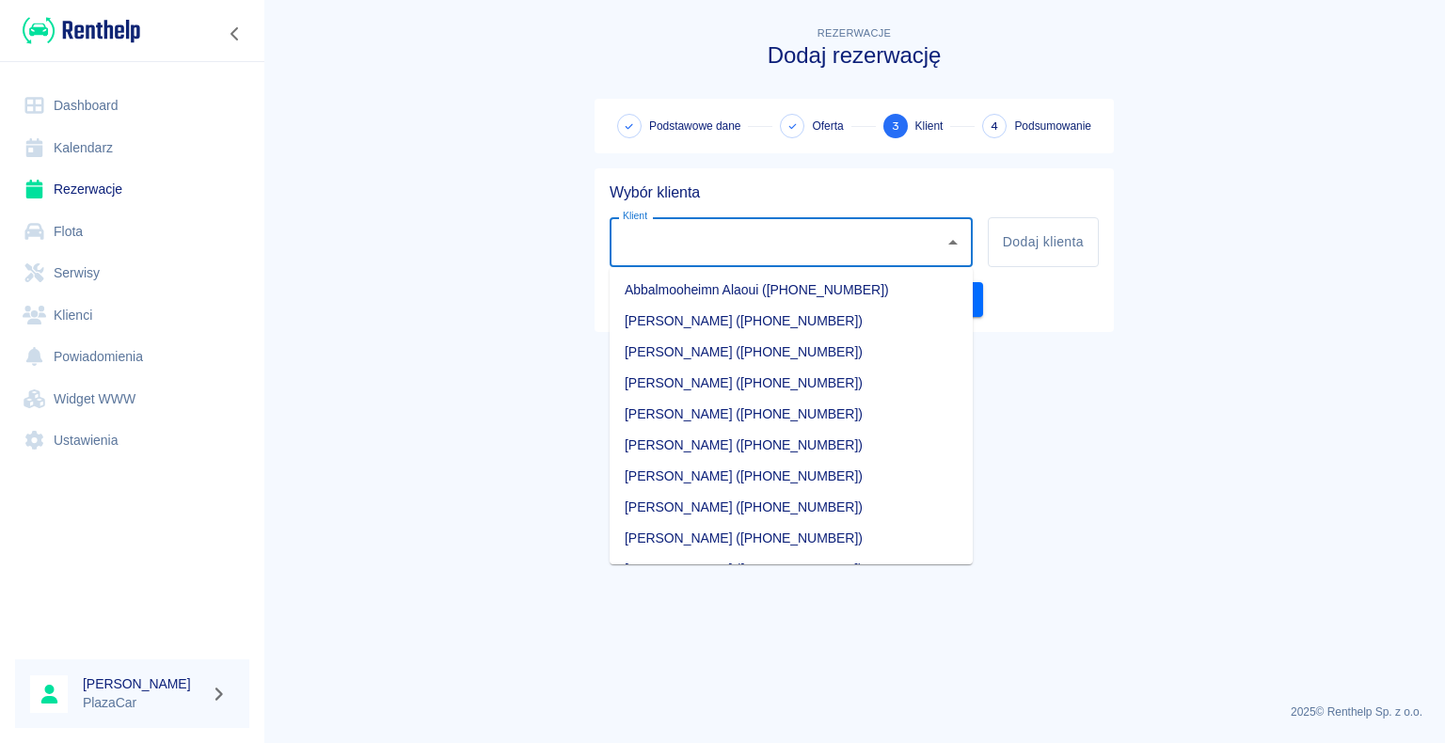
click at [647, 243] on input "Klient" at bounding box center [777, 242] width 318 height 33
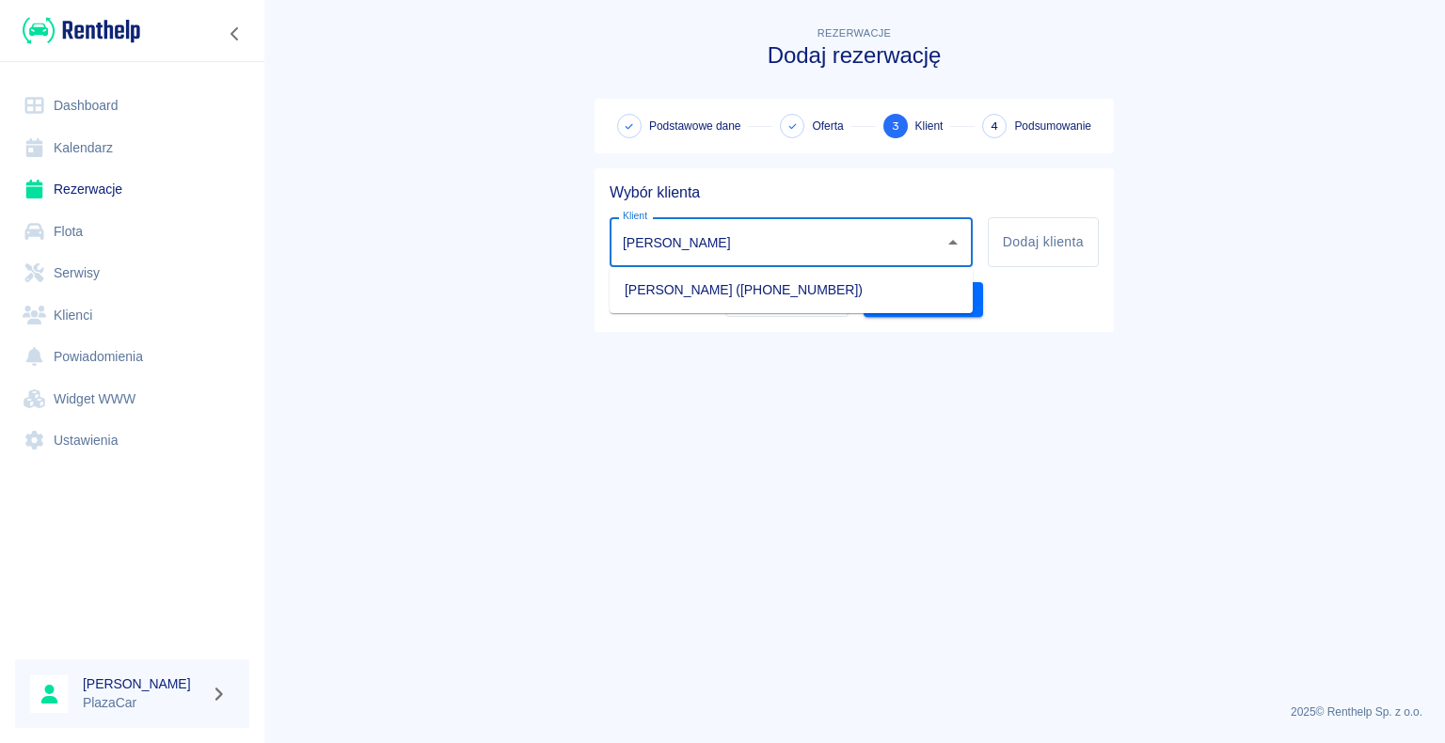
click at [711, 286] on li "[PERSON_NAME] ([PHONE_NUMBER])" at bounding box center [791, 290] width 363 height 31
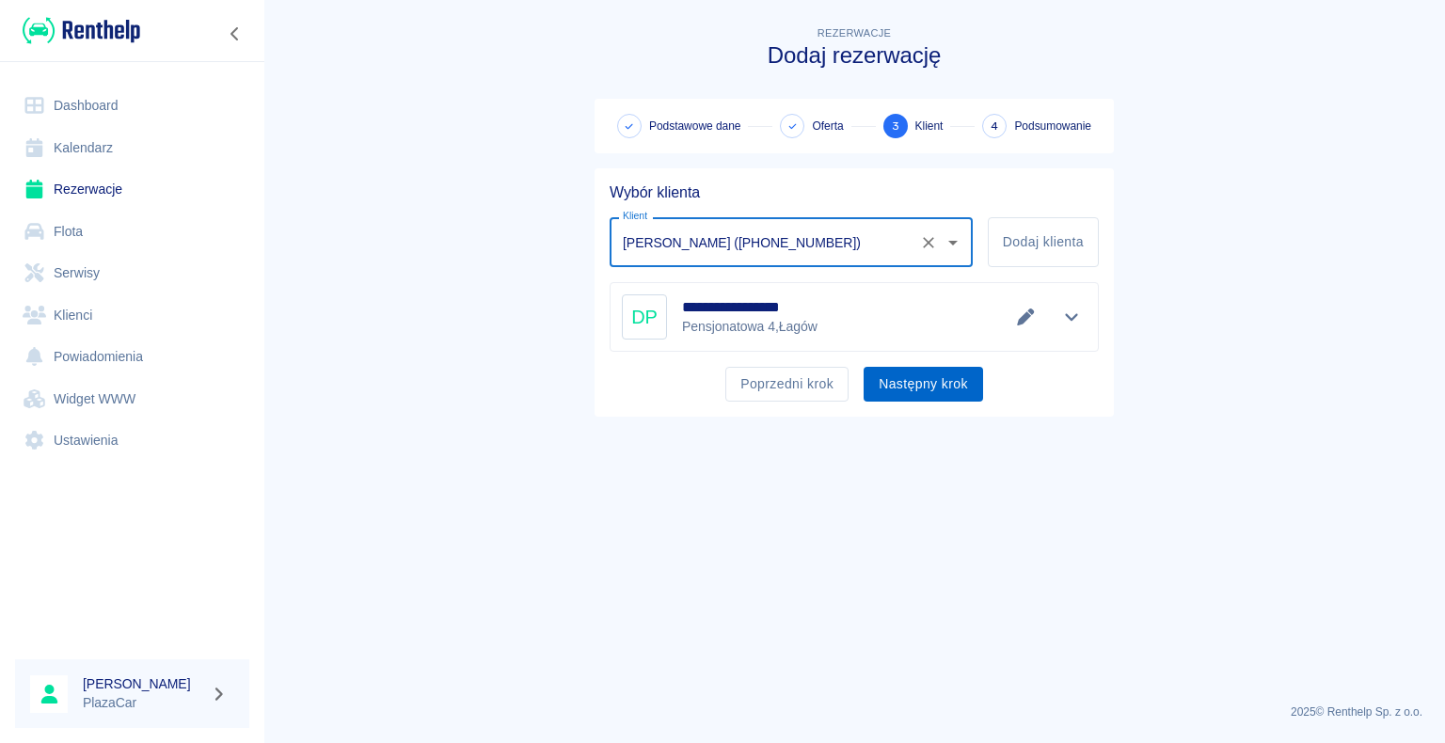
type input "[PERSON_NAME] ([PHONE_NUMBER])"
click at [912, 379] on button "Następny krok" at bounding box center [923, 384] width 119 height 35
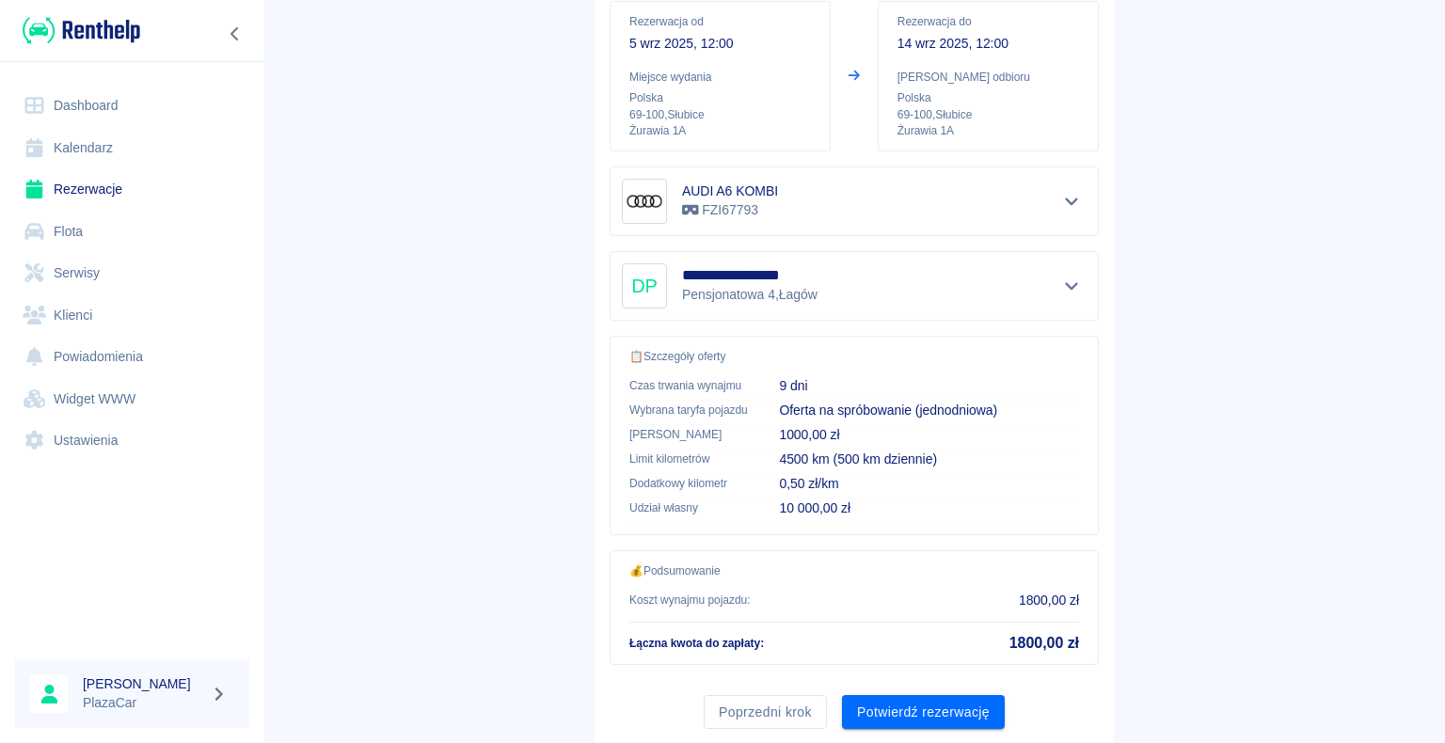
scroll to position [268, 0]
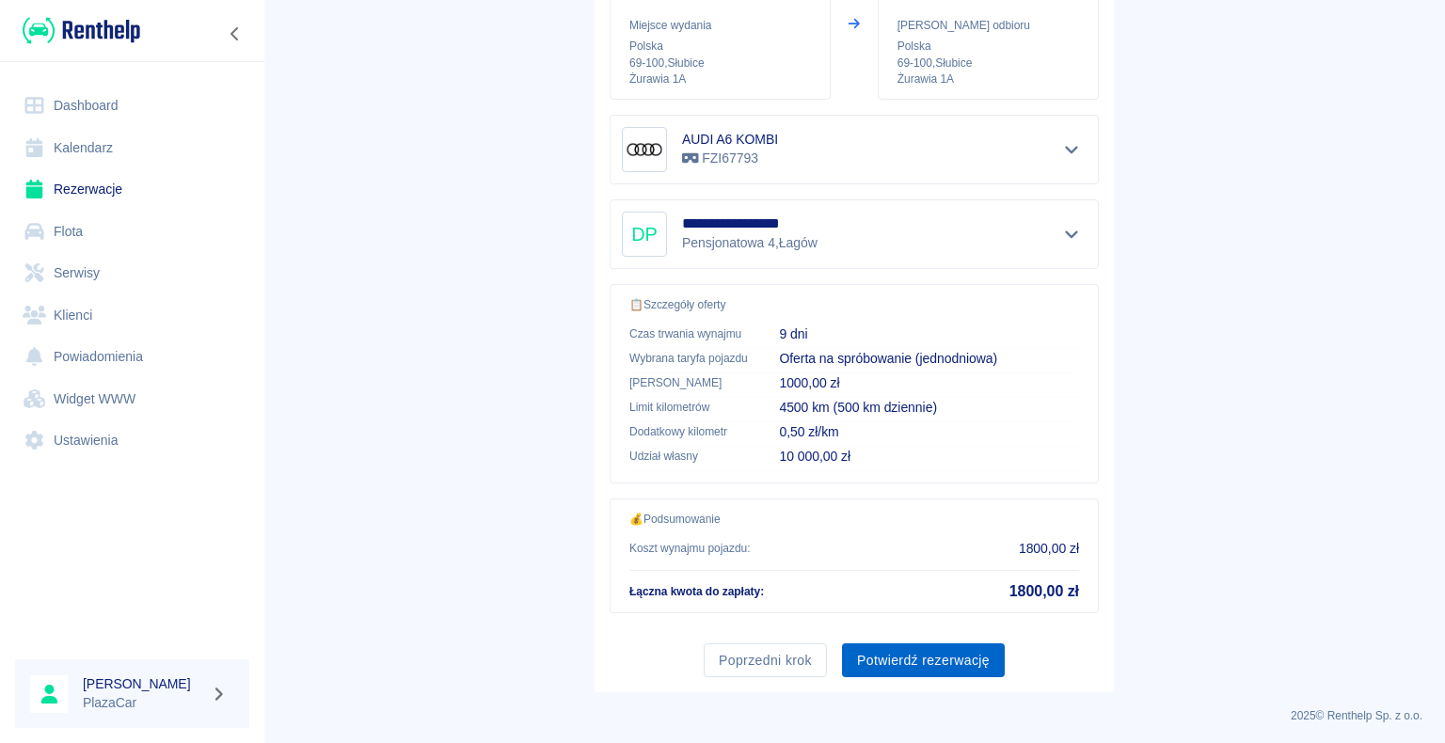
click at [917, 654] on button "Potwierdź rezerwację" at bounding box center [923, 660] width 163 height 35
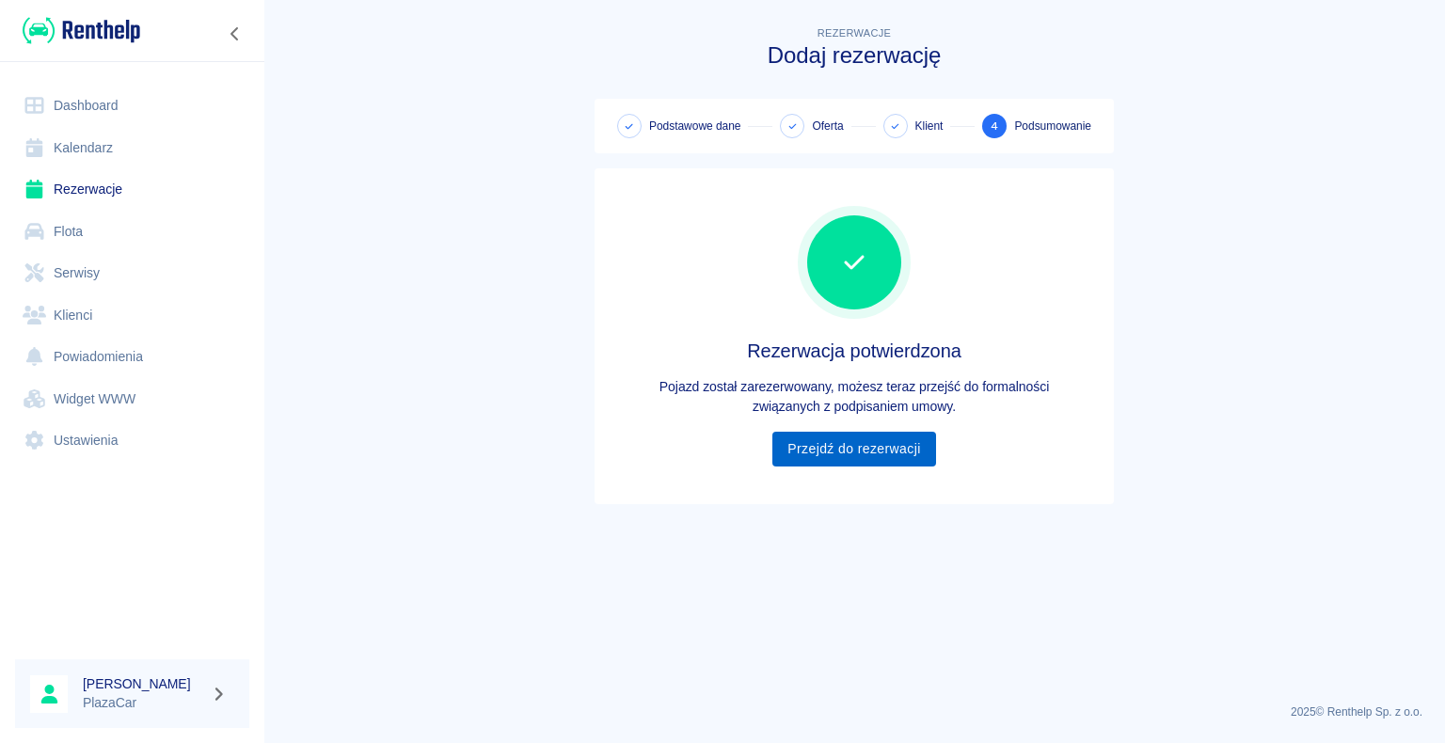
click at [847, 446] on link "Przejdź do rezerwacji" at bounding box center [853, 449] width 163 height 35
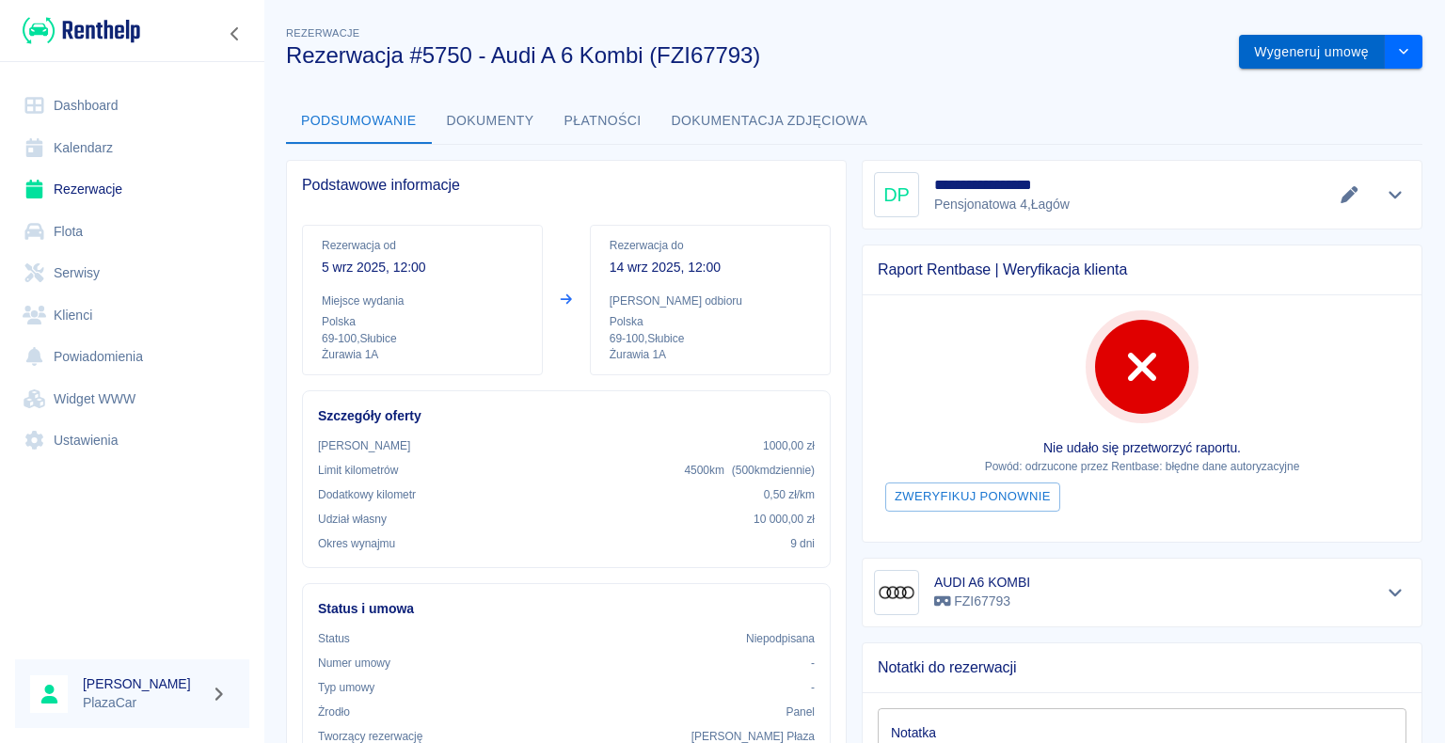
click at [1288, 55] on button "Wygeneruj umowę" at bounding box center [1312, 52] width 146 height 35
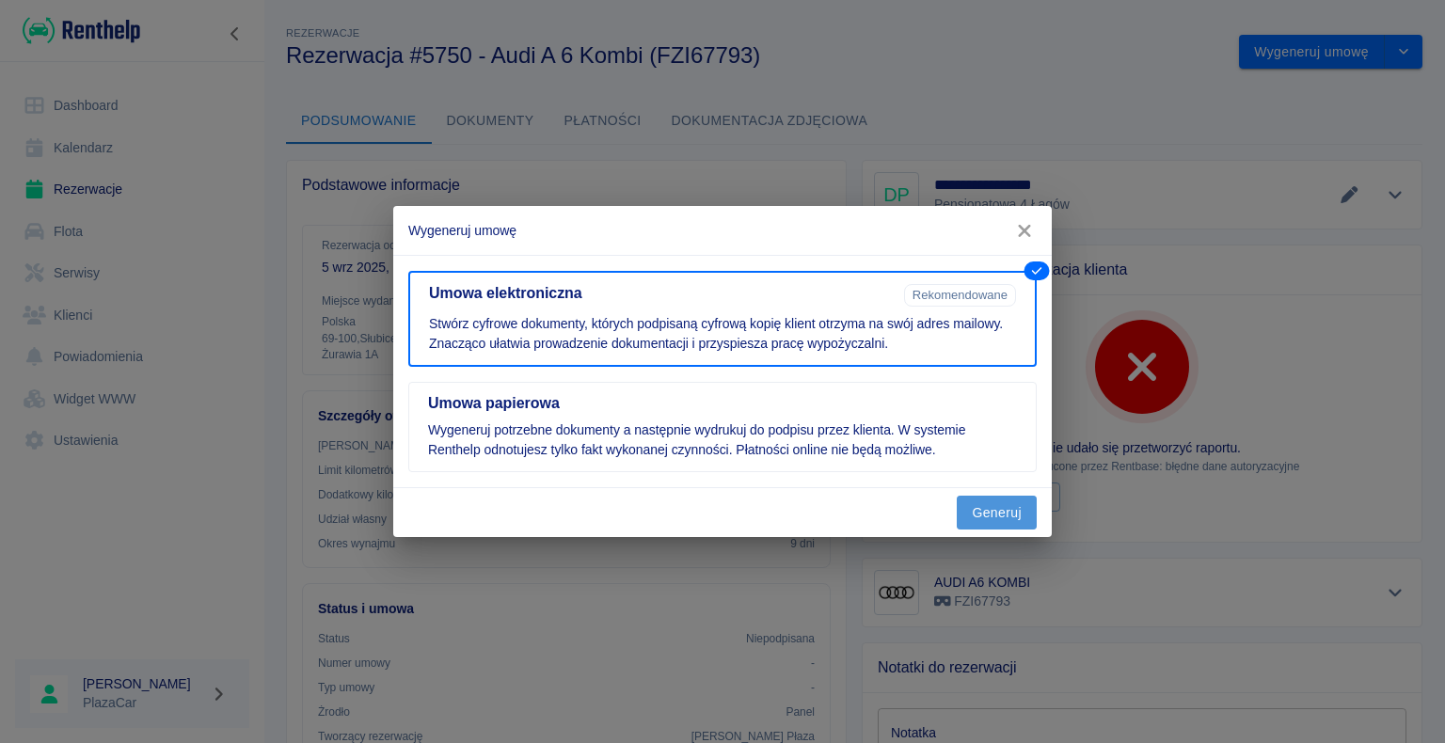
click at [990, 507] on button "Generuj" at bounding box center [997, 513] width 80 height 35
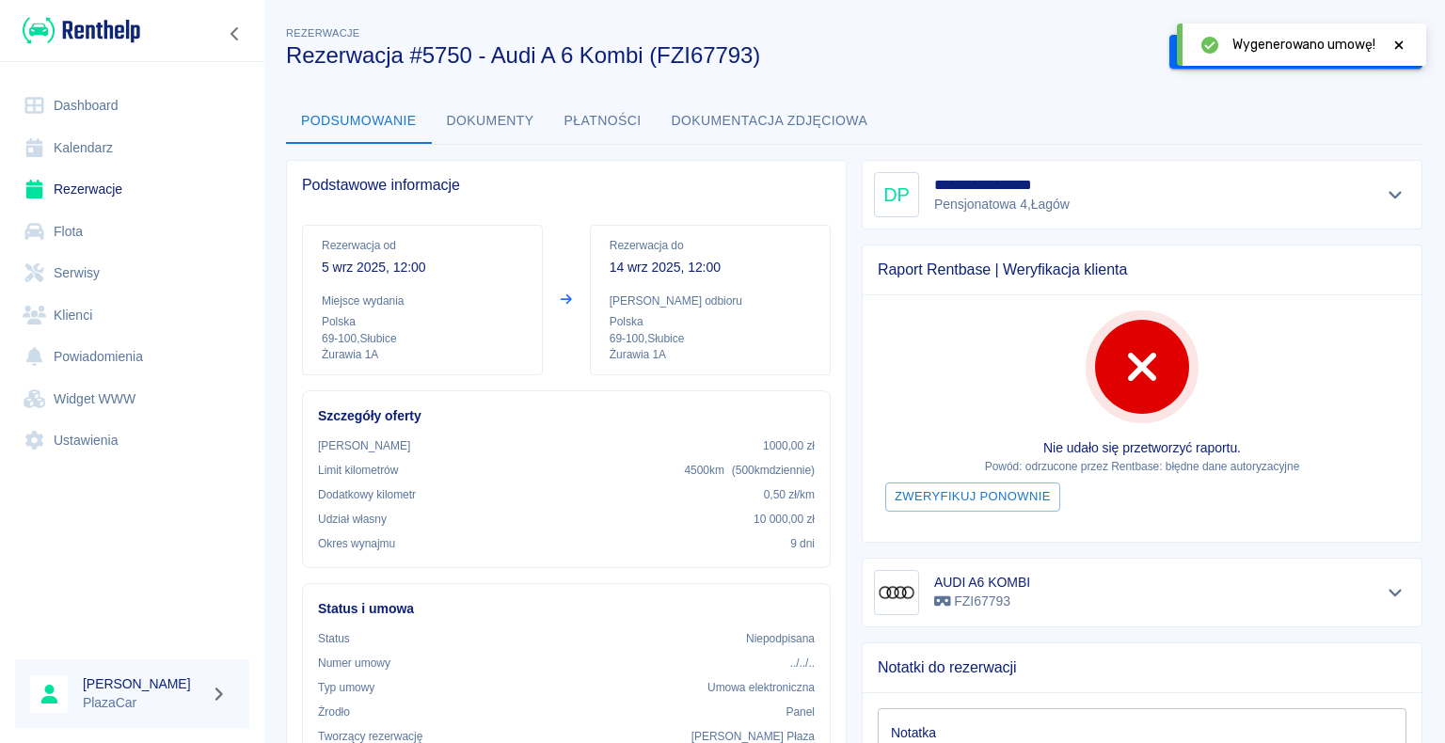
click at [1397, 40] on icon at bounding box center [1398, 45] width 17 height 13
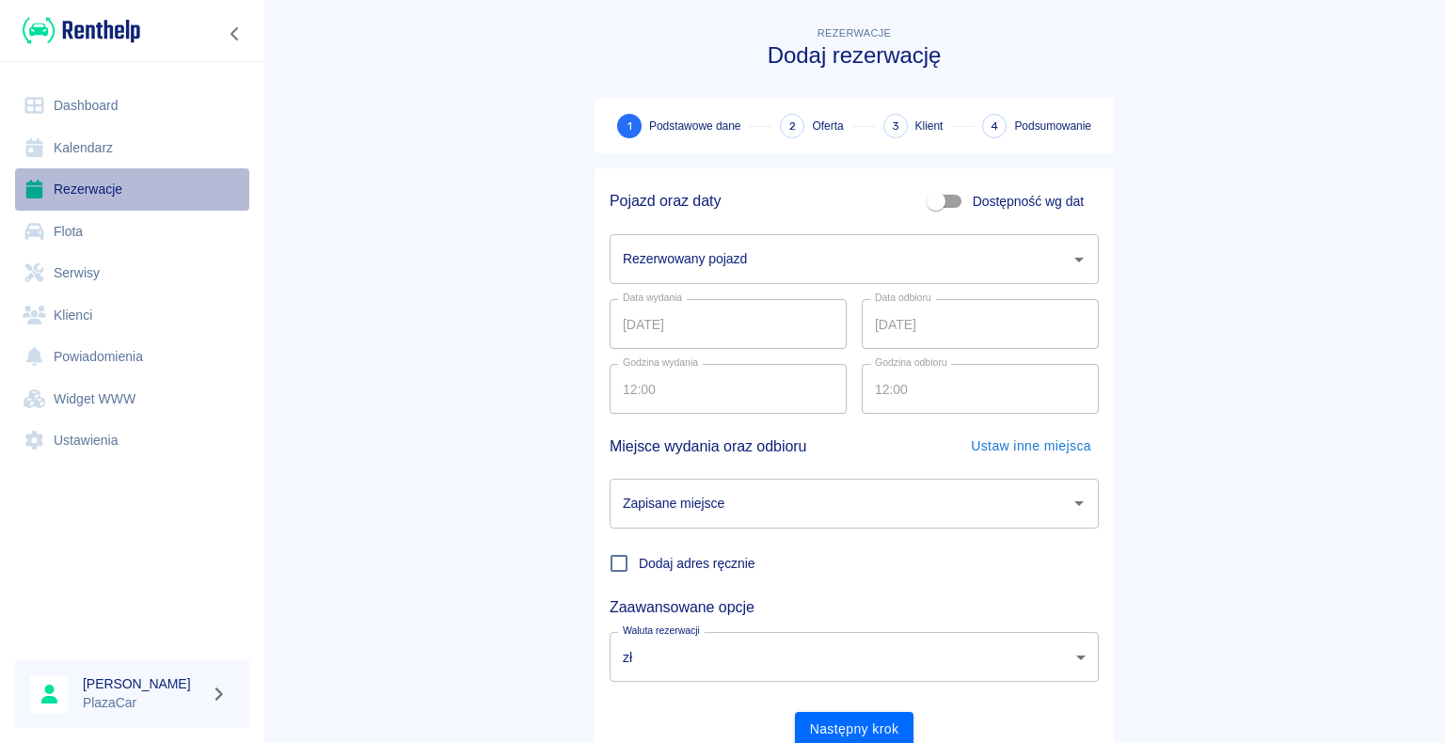
click at [95, 183] on link "Rezerwacje" at bounding box center [132, 189] width 234 height 42
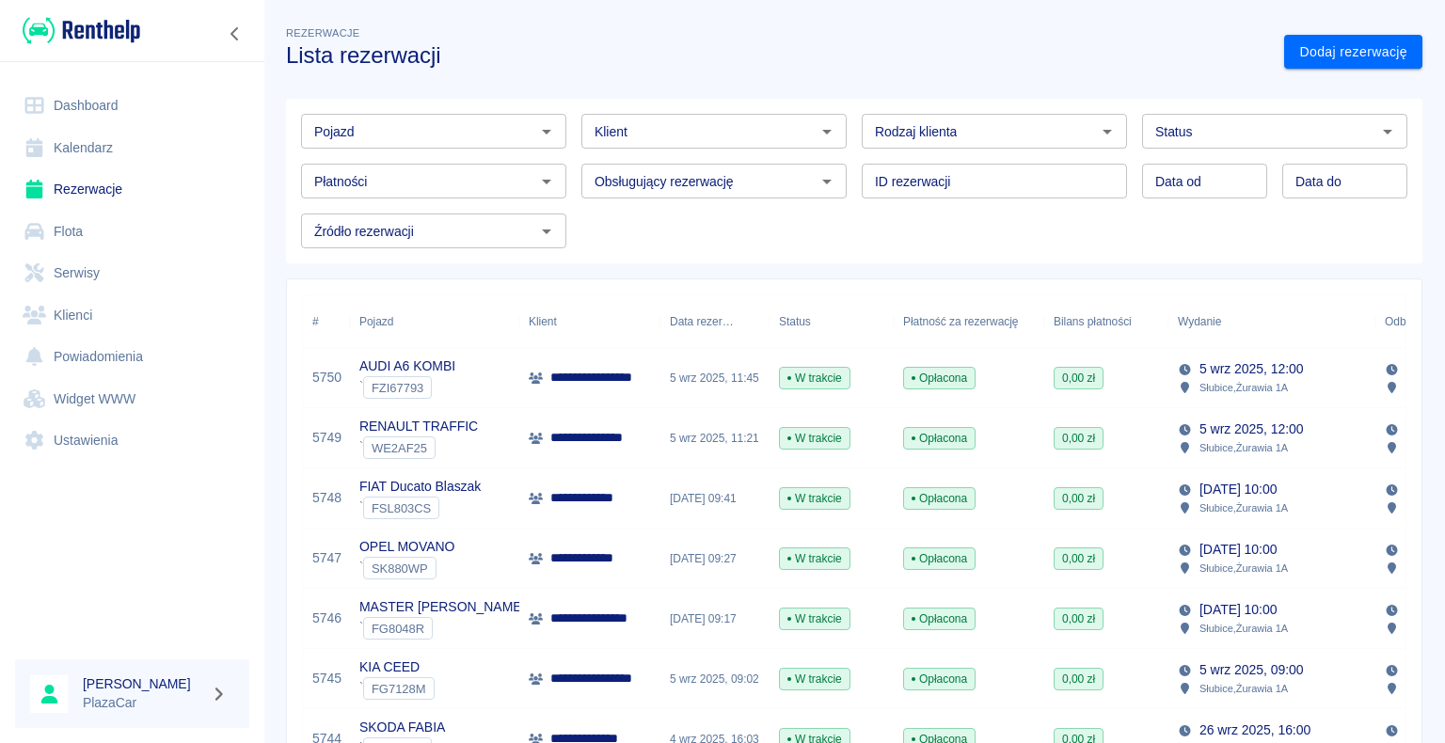
click at [98, 103] on link "Dashboard" at bounding box center [132, 106] width 234 height 42
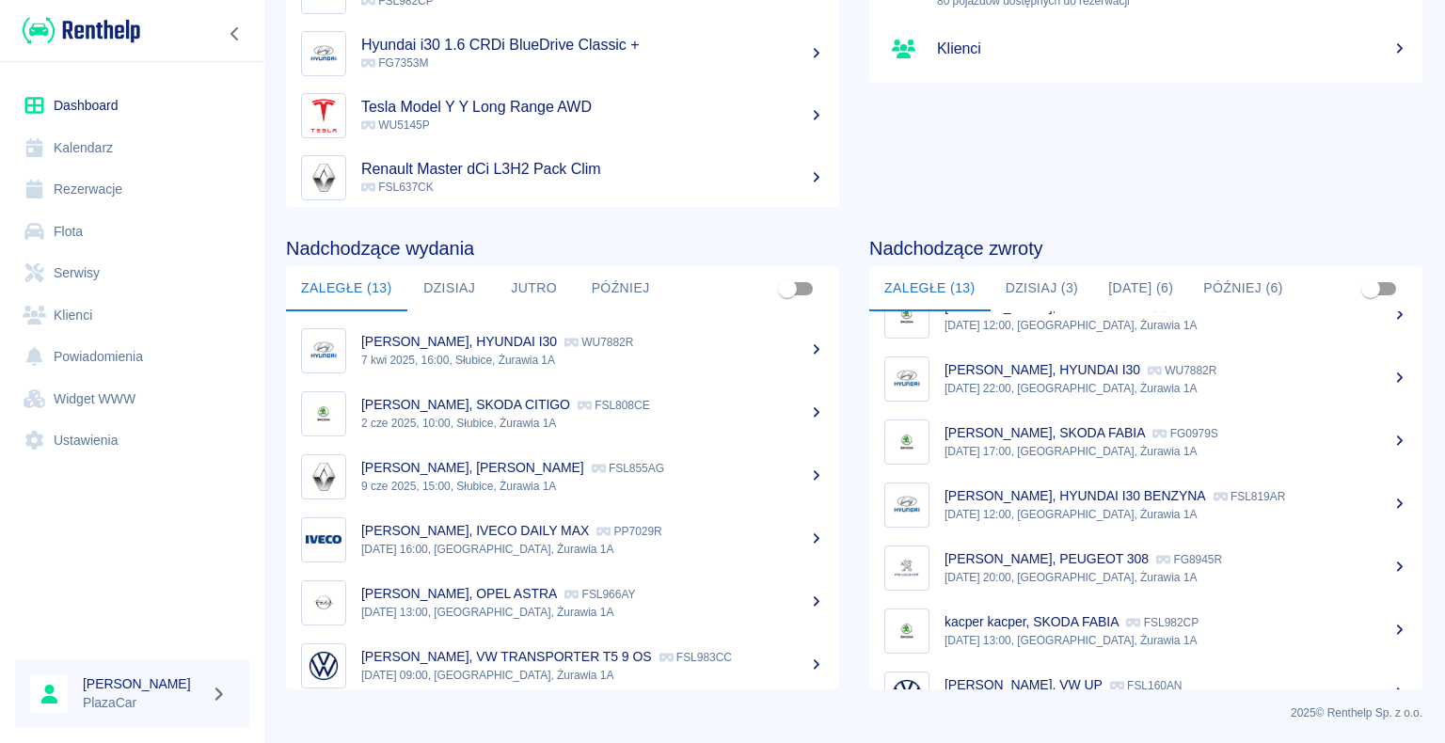
scroll to position [455, 0]
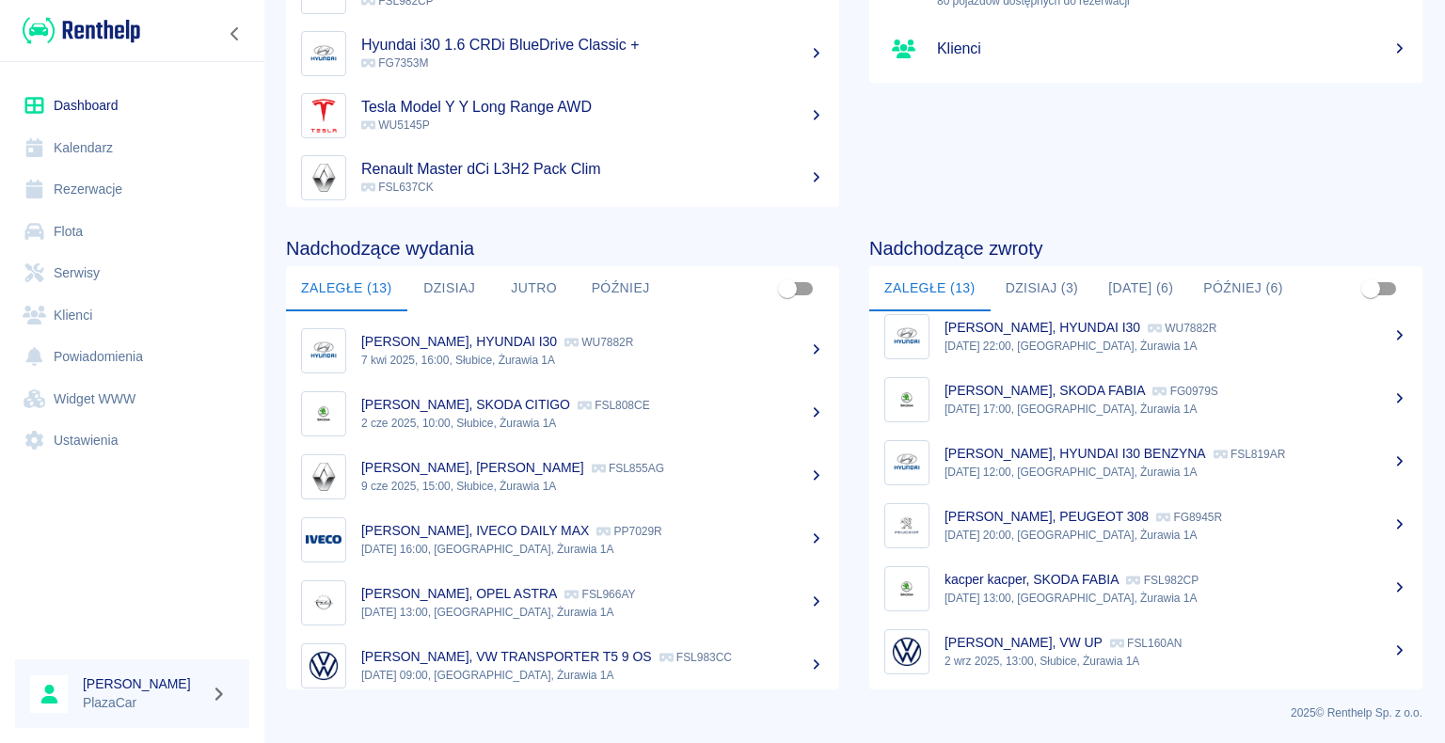
click at [114, 194] on link "Rezerwacje" at bounding box center [132, 189] width 234 height 42
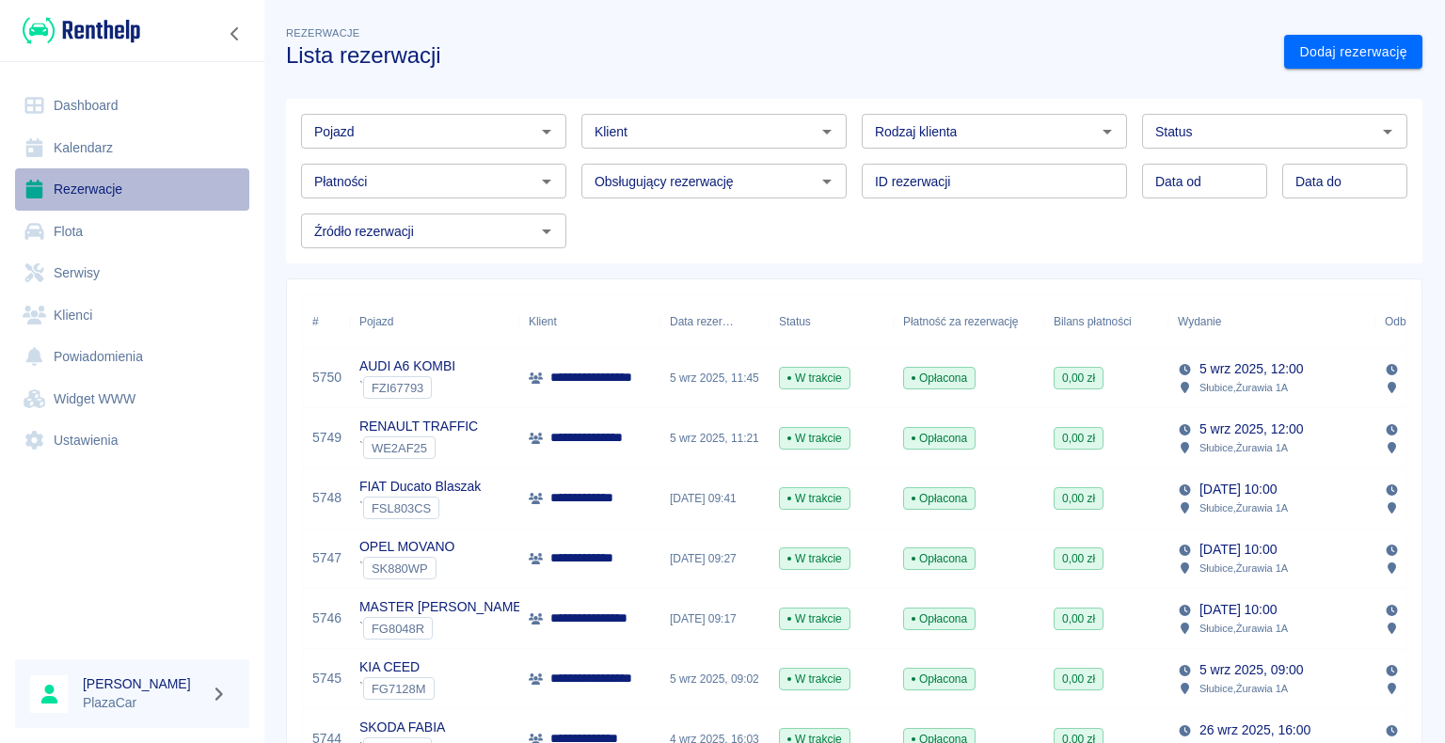
click at [91, 189] on link "Rezerwacje" at bounding box center [132, 189] width 234 height 42
click at [1103, 123] on icon "Otwórz" at bounding box center [1107, 131] width 23 height 23
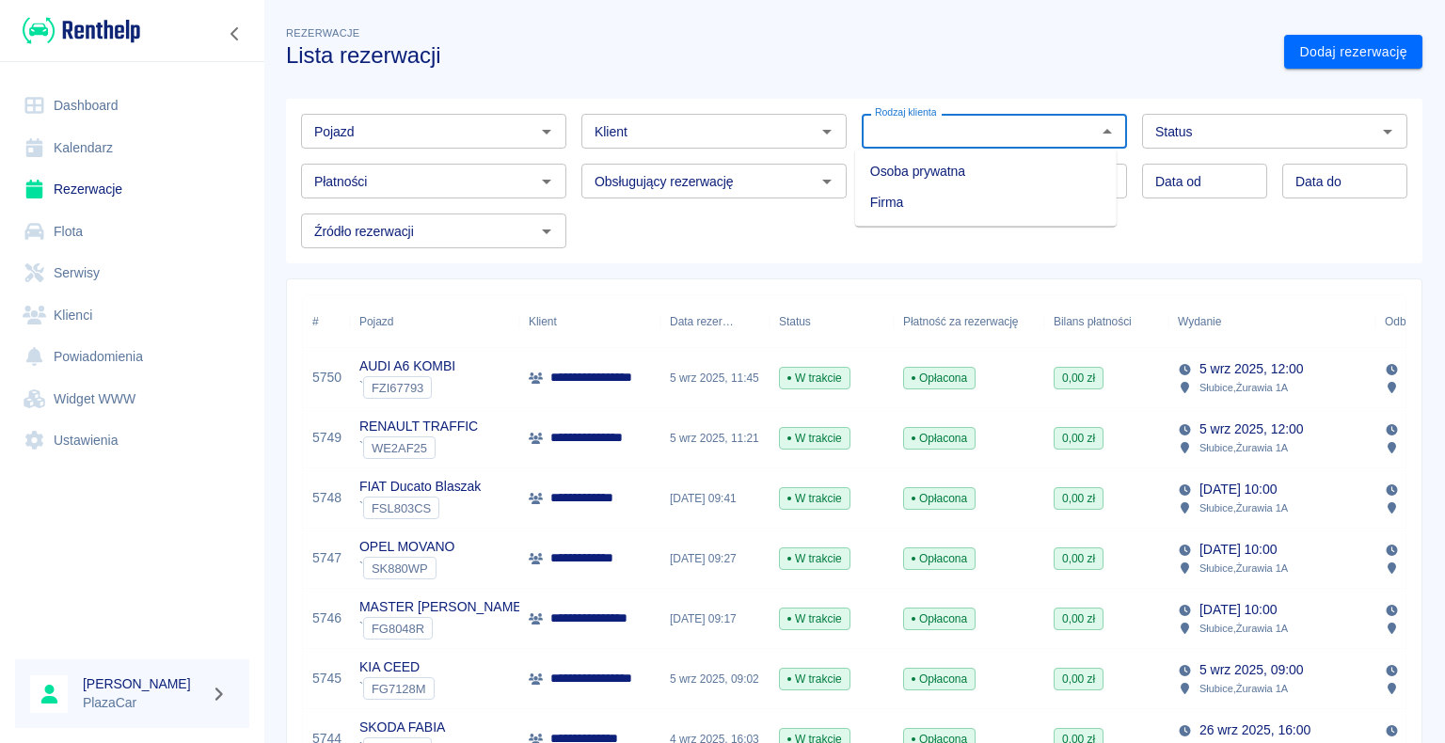
click at [1053, 166] on li "Osoba prywatna" at bounding box center [986, 171] width 262 height 31
type input "Osoba prywatna"
click at [1298, 48] on link "Dodaj rezerwację" at bounding box center [1353, 52] width 138 height 35
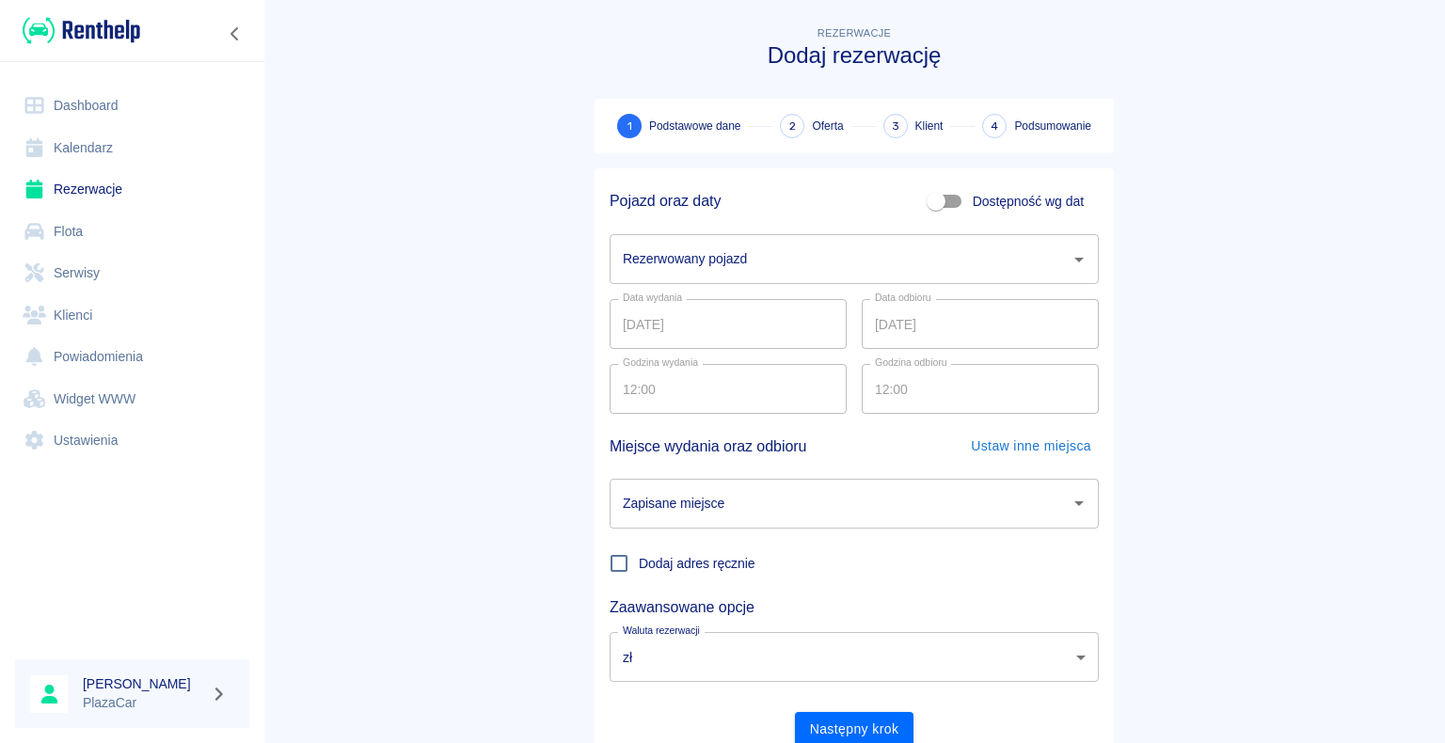
click at [1070, 261] on icon "Otwórz" at bounding box center [1079, 259] width 23 height 23
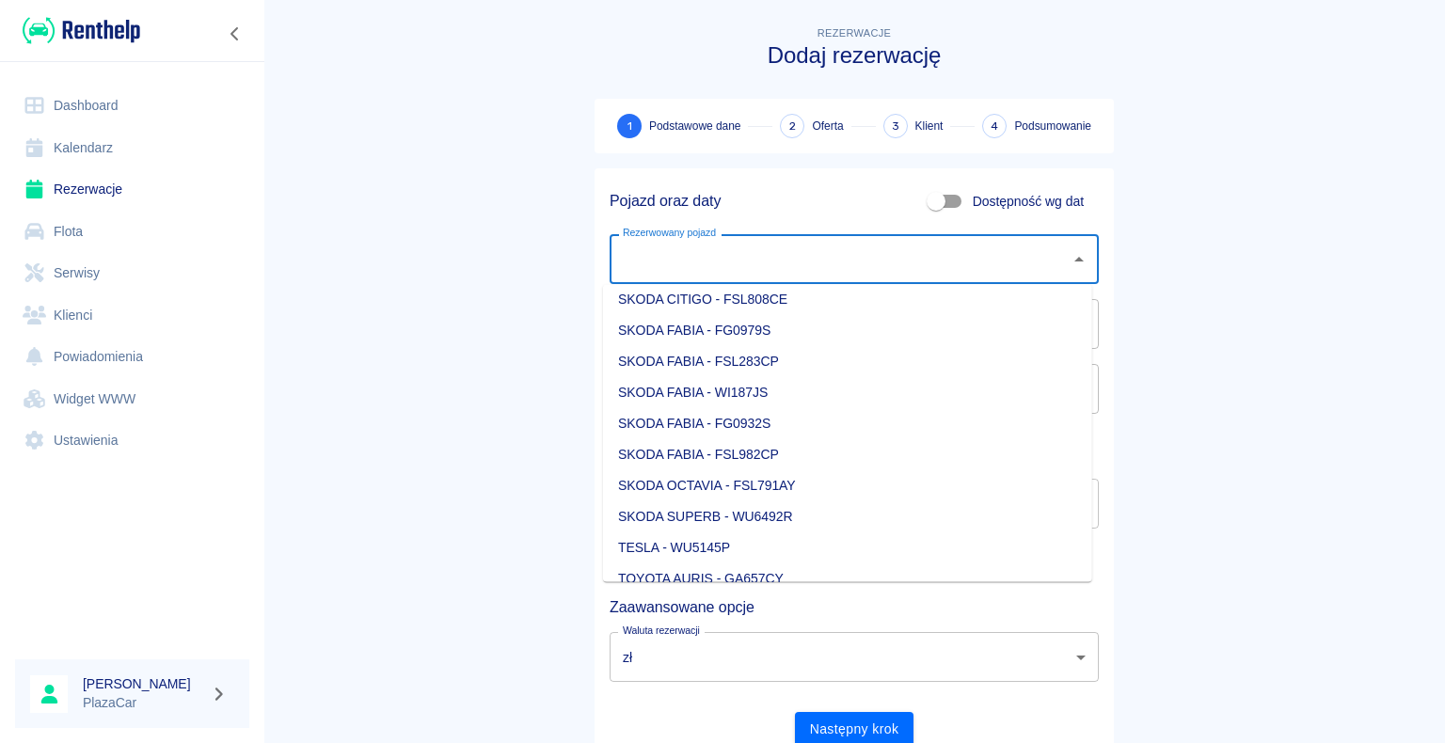
scroll to position [2071, 0]
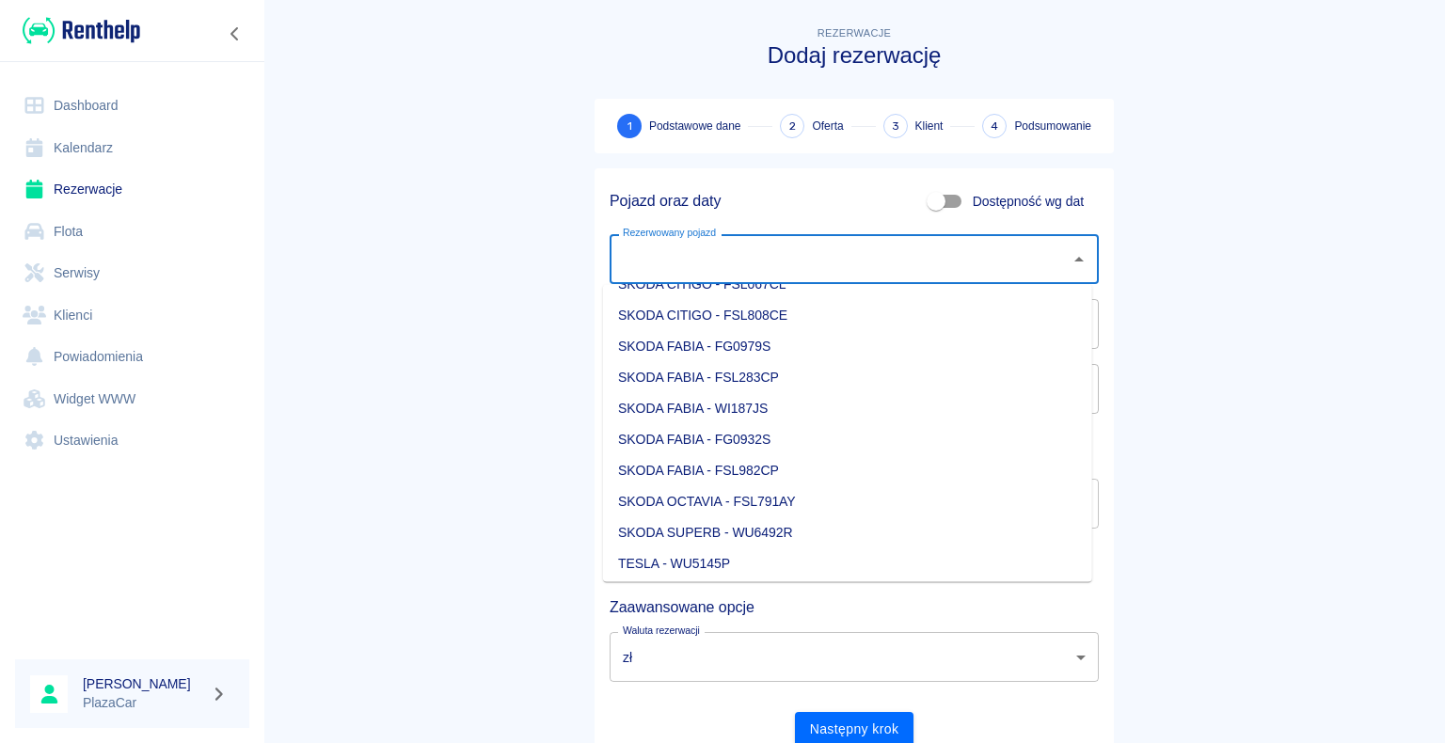
click at [865, 378] on li "SKODA FABIA - FSL283CP" at bounding box center [847, 377] width 489 height 31
type input "SKODA FABIA - FSL283CP"
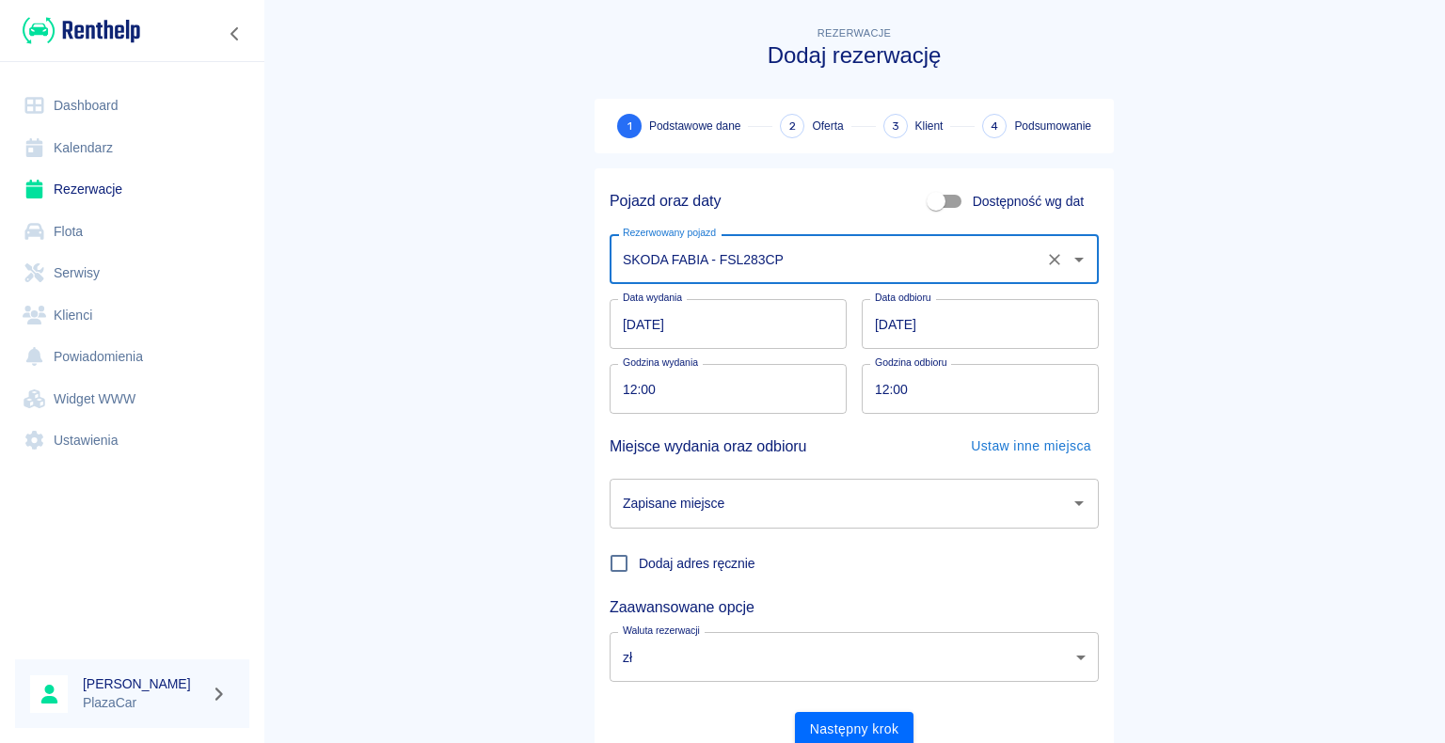
click at [878, 323] on input "[DATE]" at bounding box center [980, 324] width 237 height 50
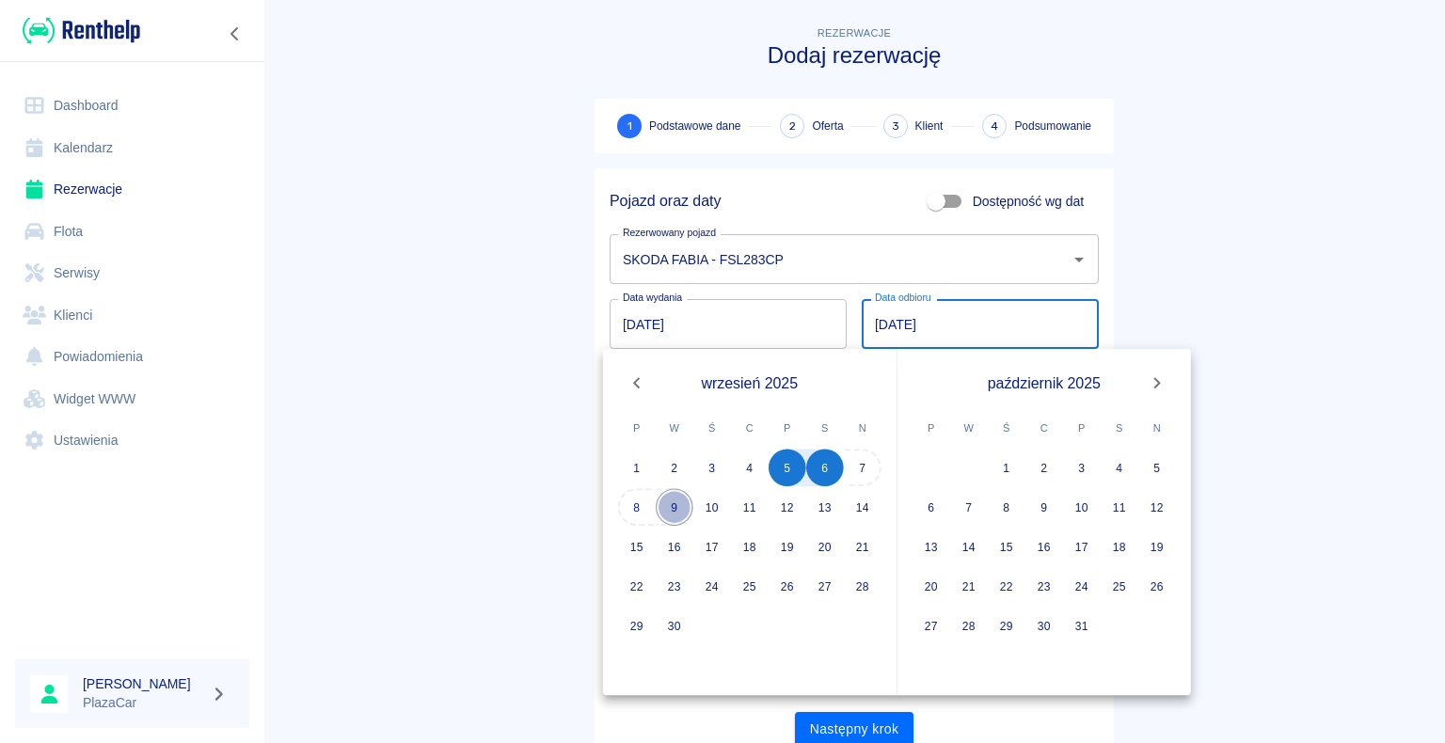
click at [685, 504] on button "9" at bounding box center [675, 507] width 38 height 38
type input "[DATE]"
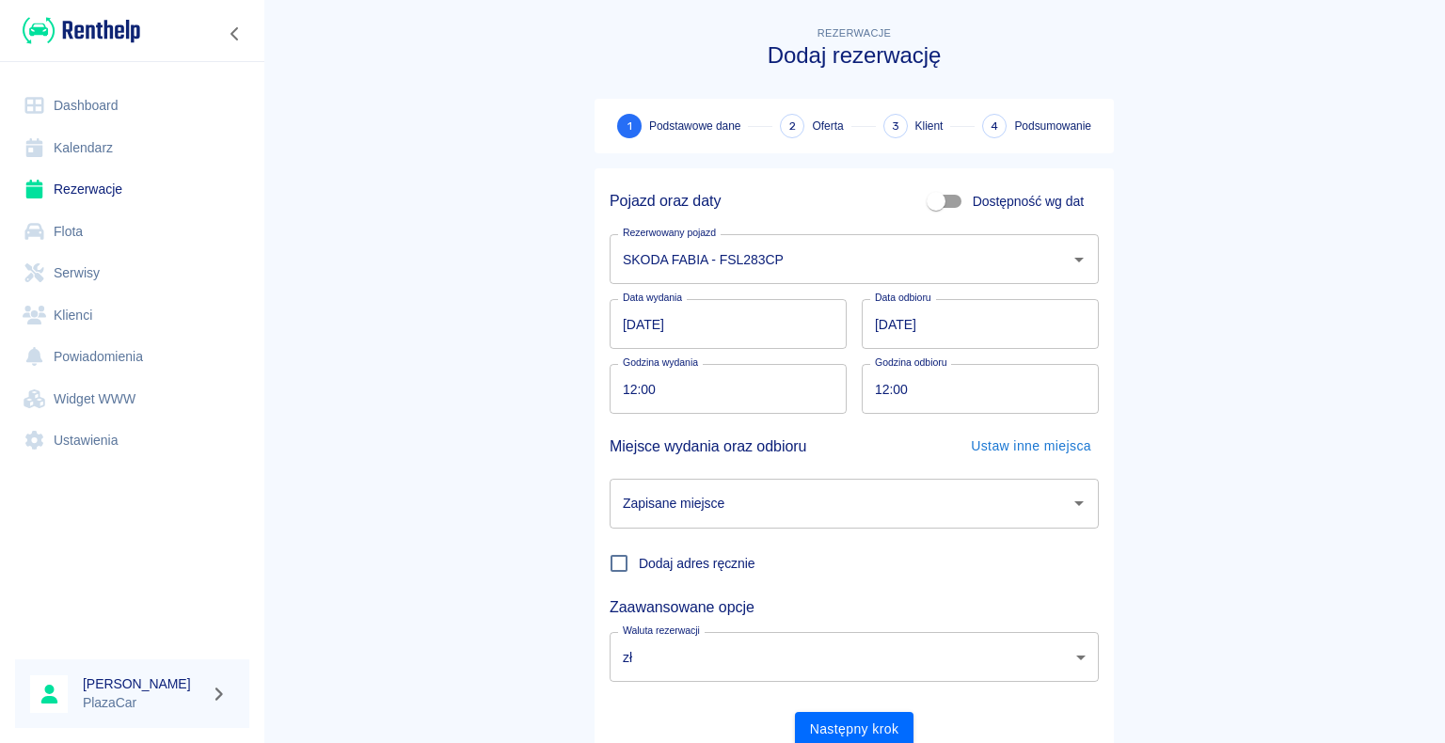
click at [487, 423] on main "Rezerwacje Dodaj rezerwację 1 Podstawowe dane 2 Oferta 3 Klient 4 Podsumowanie …" at bounding box center [854, 392] width 1182 height 739
click at [1074, 502] on icon "Otwórz" at bounding box center [1078, 503] width 9 height 5
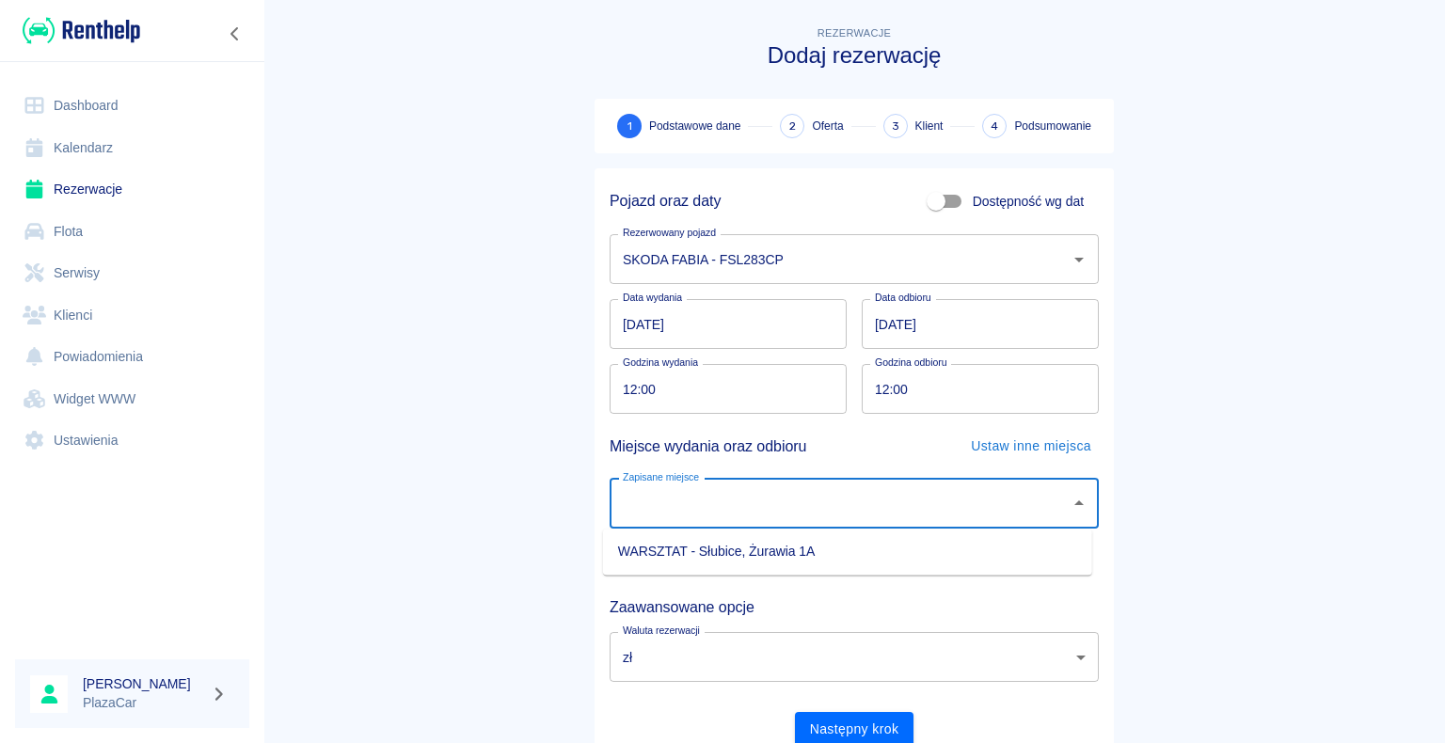
click at [960, 549] on li "WARSZTAT - Słubice, Żurawia 1A" at bounding box center [847, 551] width 489 height 31
type input "WARSZTAT - Słubice, Żurawia 1A"
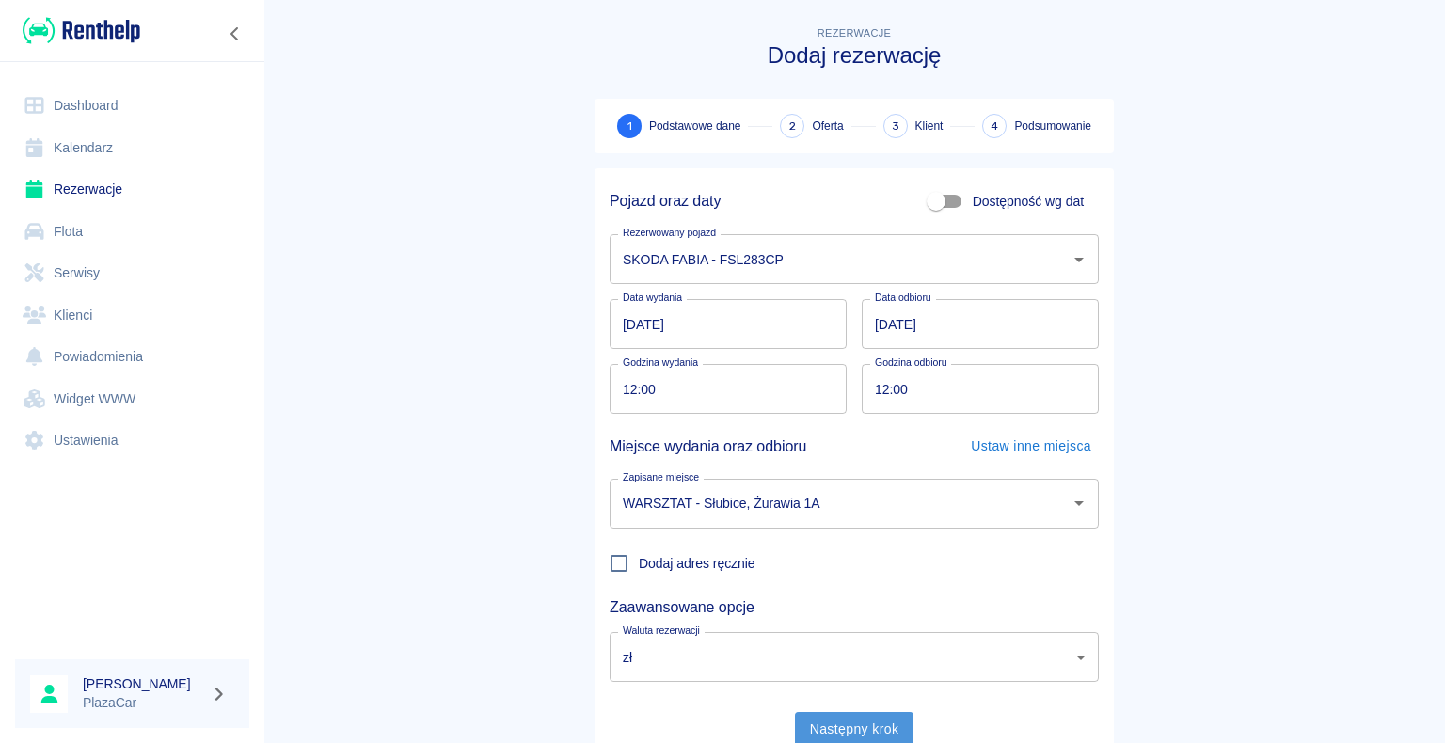
click at [865, 726] on button "Następny krok" at bounding box center [854, 729] width 119 height 35
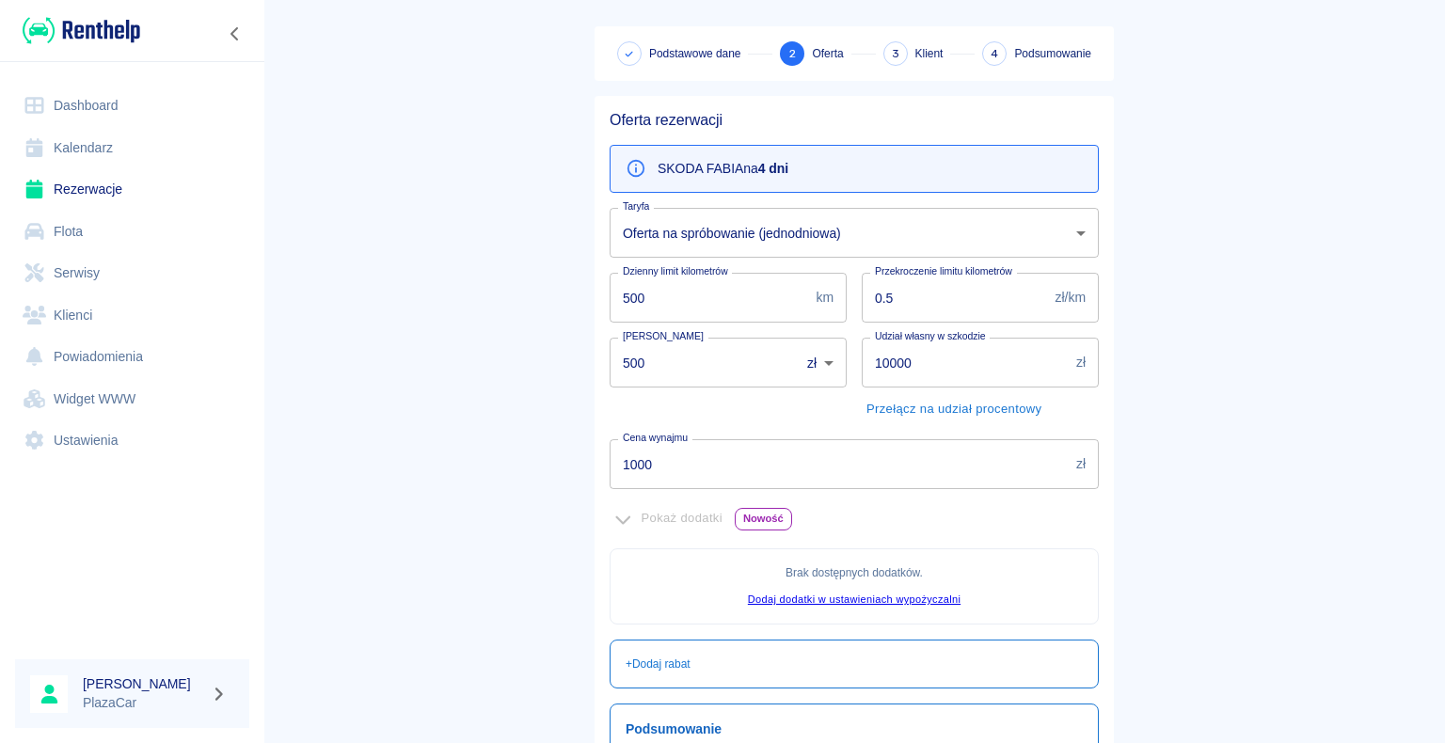
scroll to position [59, 0]
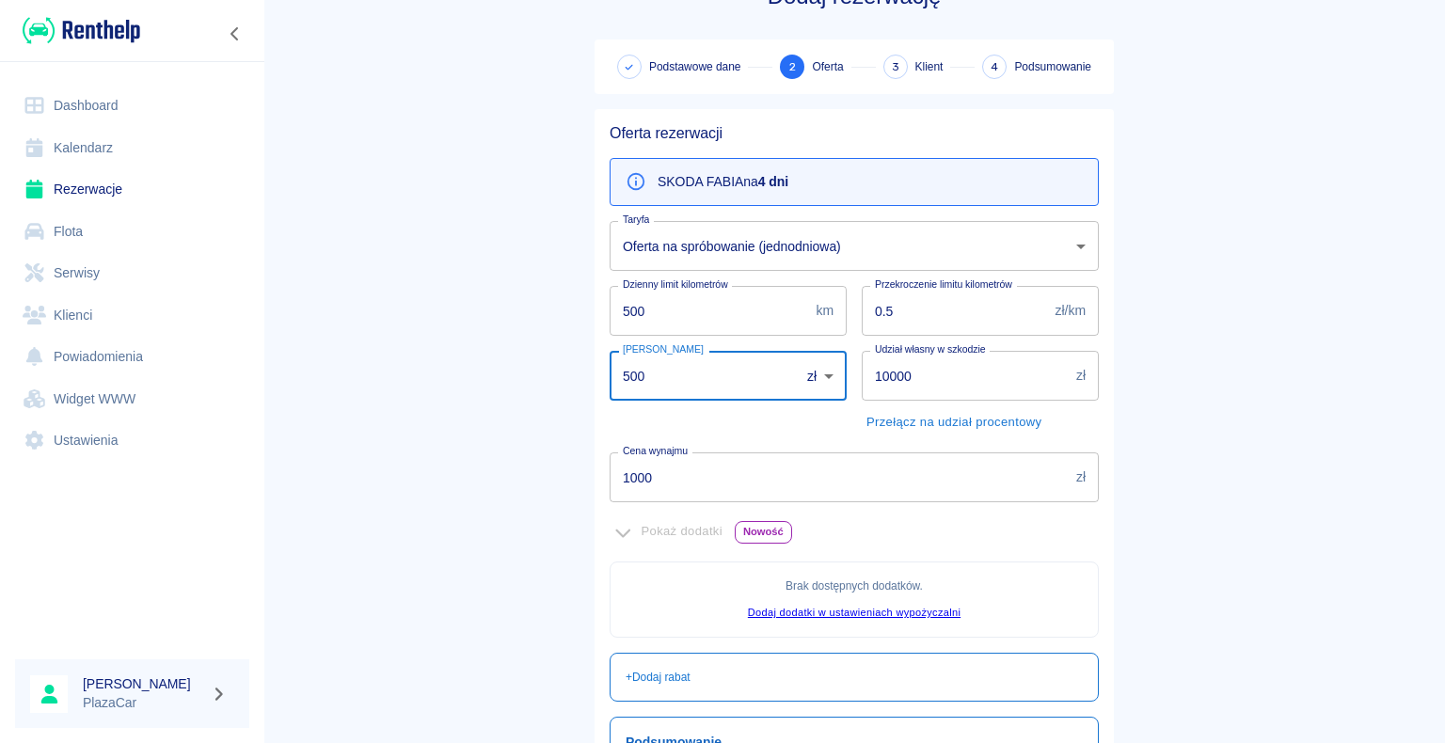
click at [650, 373] on input "500" at bounding box center [698, 376] width 177 height 50
type input "5"
type input "000"
click at [421, 382] on main "Rezerwacje Dodaj rezerwację Podstawowe dane 2 Oferta 3 Klient 4 Podsumowanie Of…" at bounding box center [854, 467] width 1182 height 1009
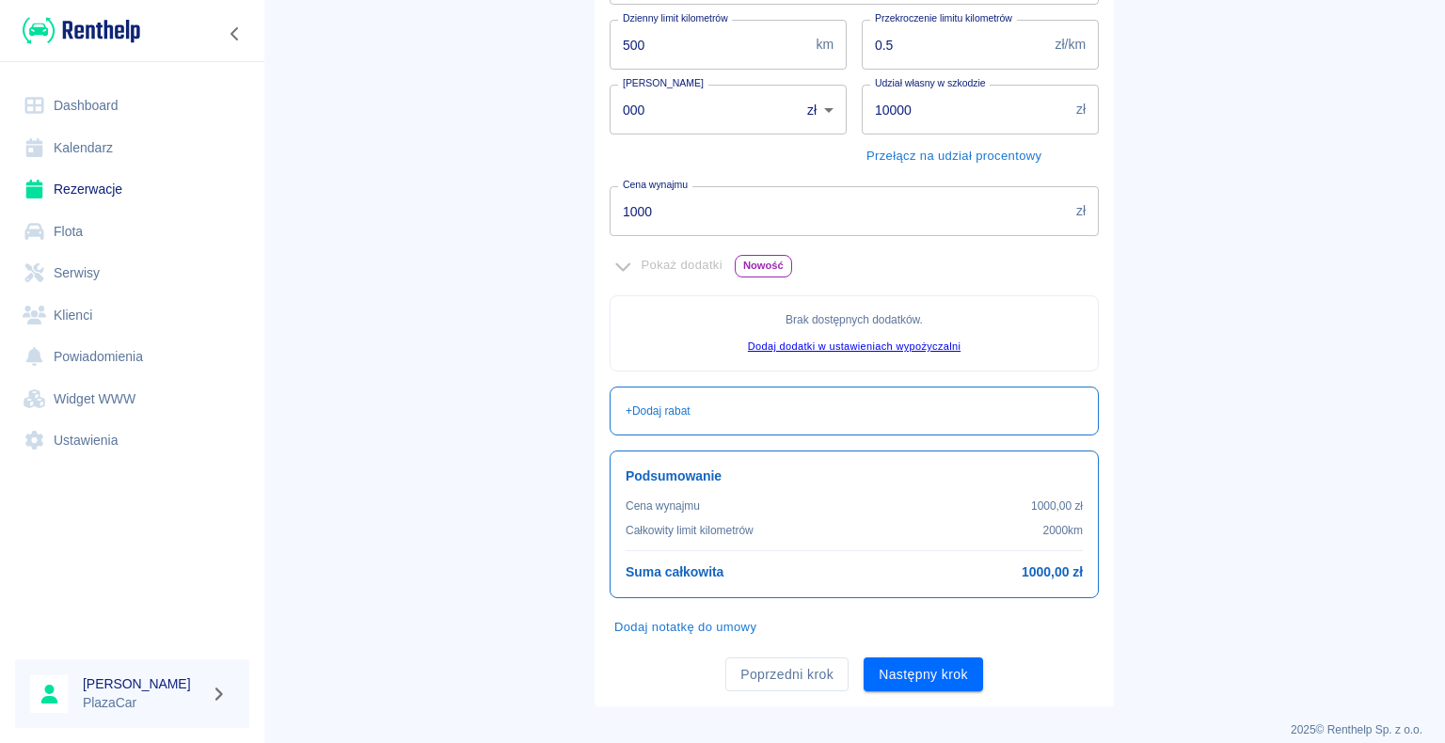
scroll to position [341, 0]
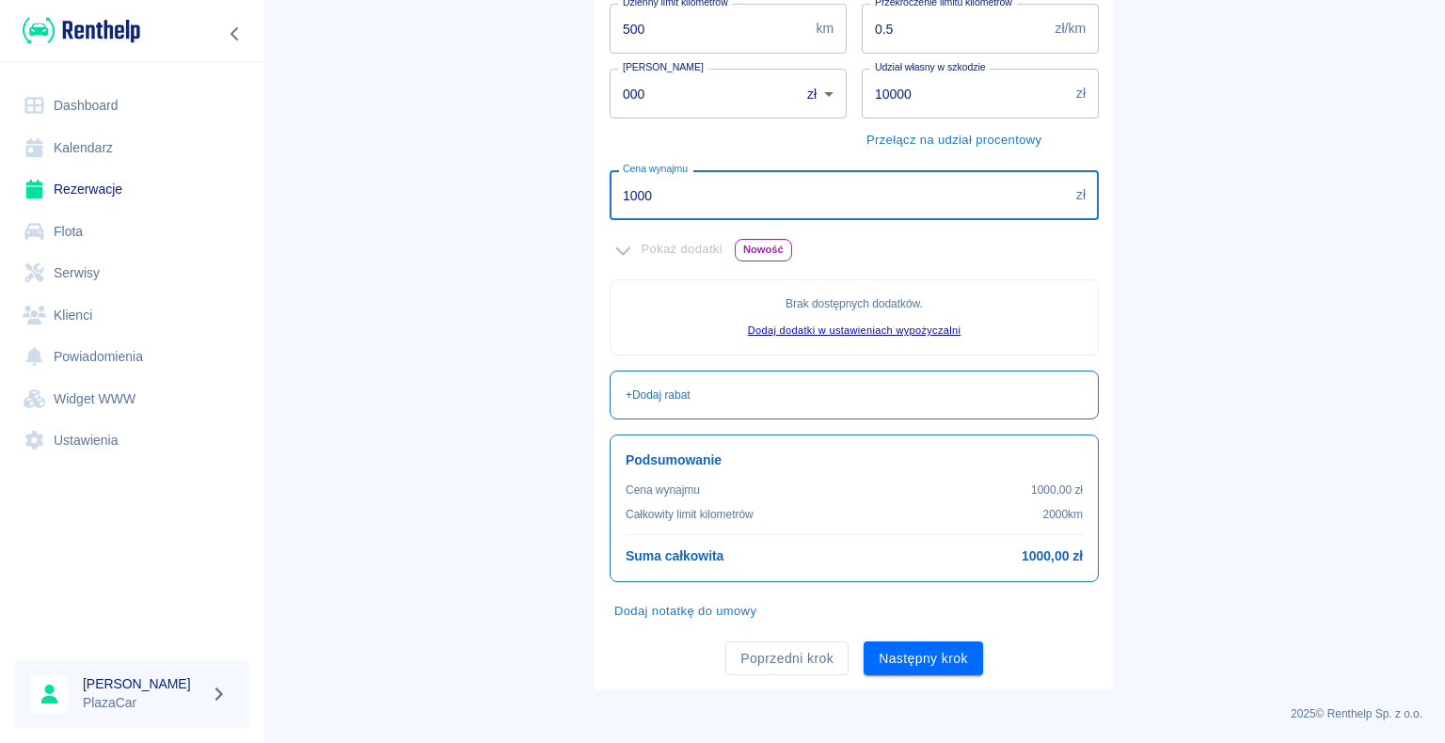
click at [645, 191] on input "1000" at bounding box center [839, 195] width 459 height 50
type input "1050"
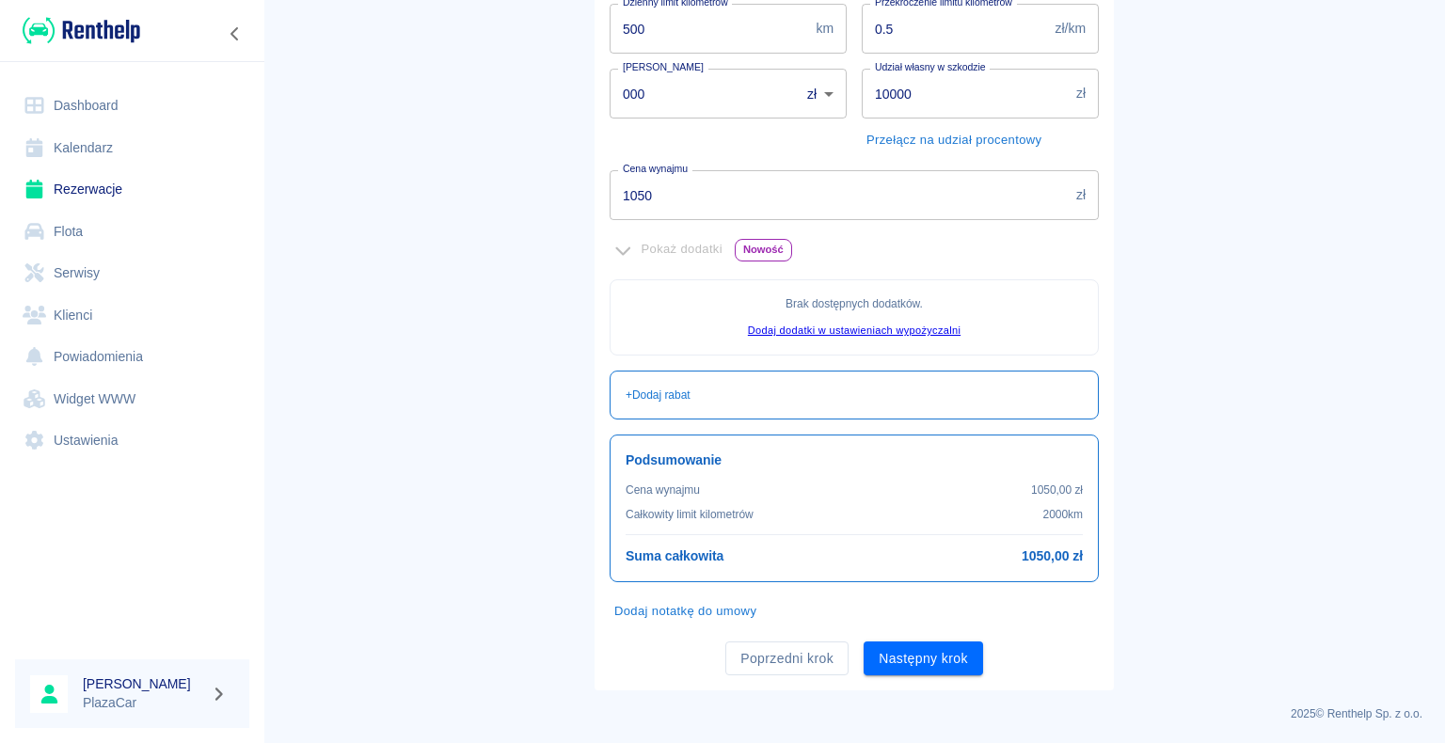
click at [527, 289] on main "Rezerwacje Dodaj rezerwację Podstawowe dane 2 Oferta 3 Klient 4 Podsumowanie Of…" at bounding box center [854, 185] width 1182 height 1009
click at [912, 657] on button "Następny krok" at bounding box center [923, 659] width 119 height 35
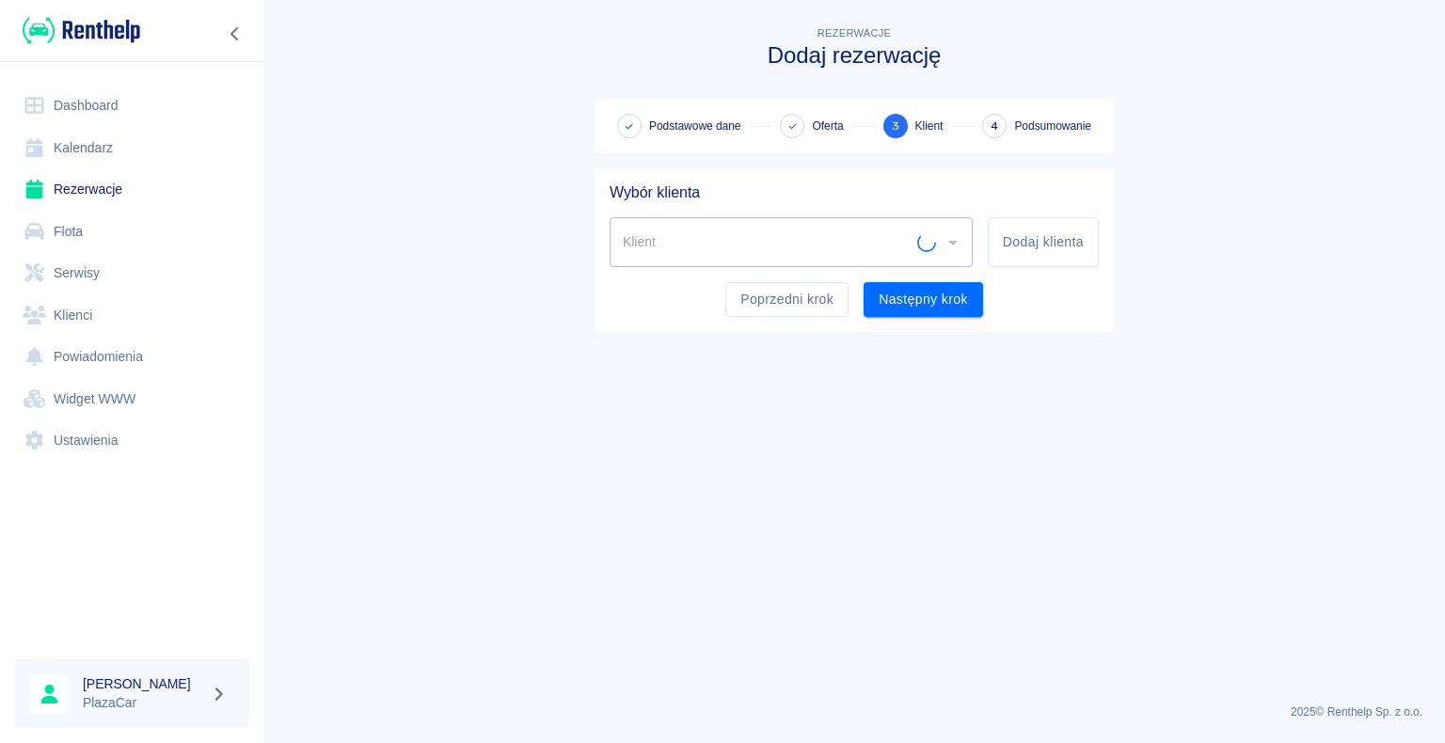
scroll to position [0, 0]
click at [665, 241] on input "Klient" at bounding box center [777, 242] width 318 height 33
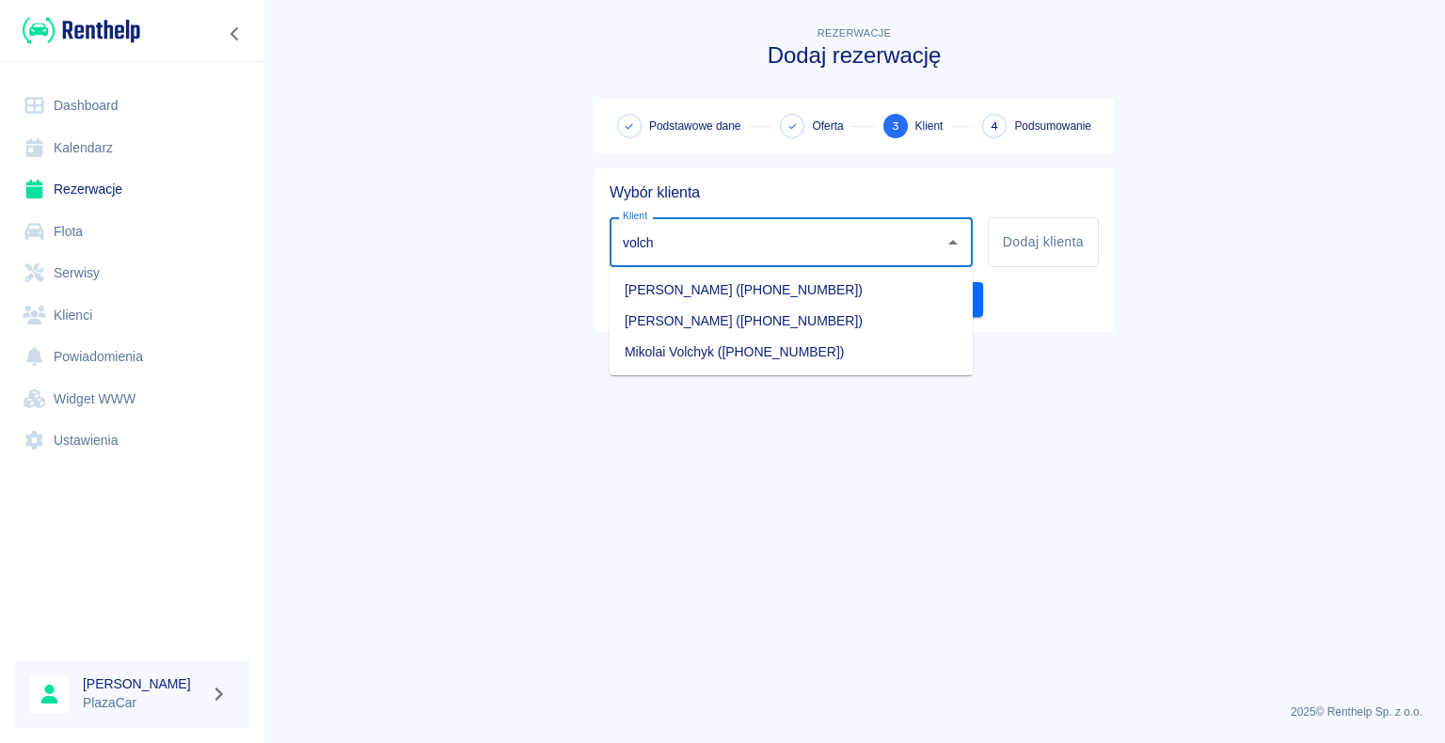
click at [747, 316] on li "[PERSON_NAME] ([PHONE_NUMBER])" at bounding box center [791, 321] width 363 height 31
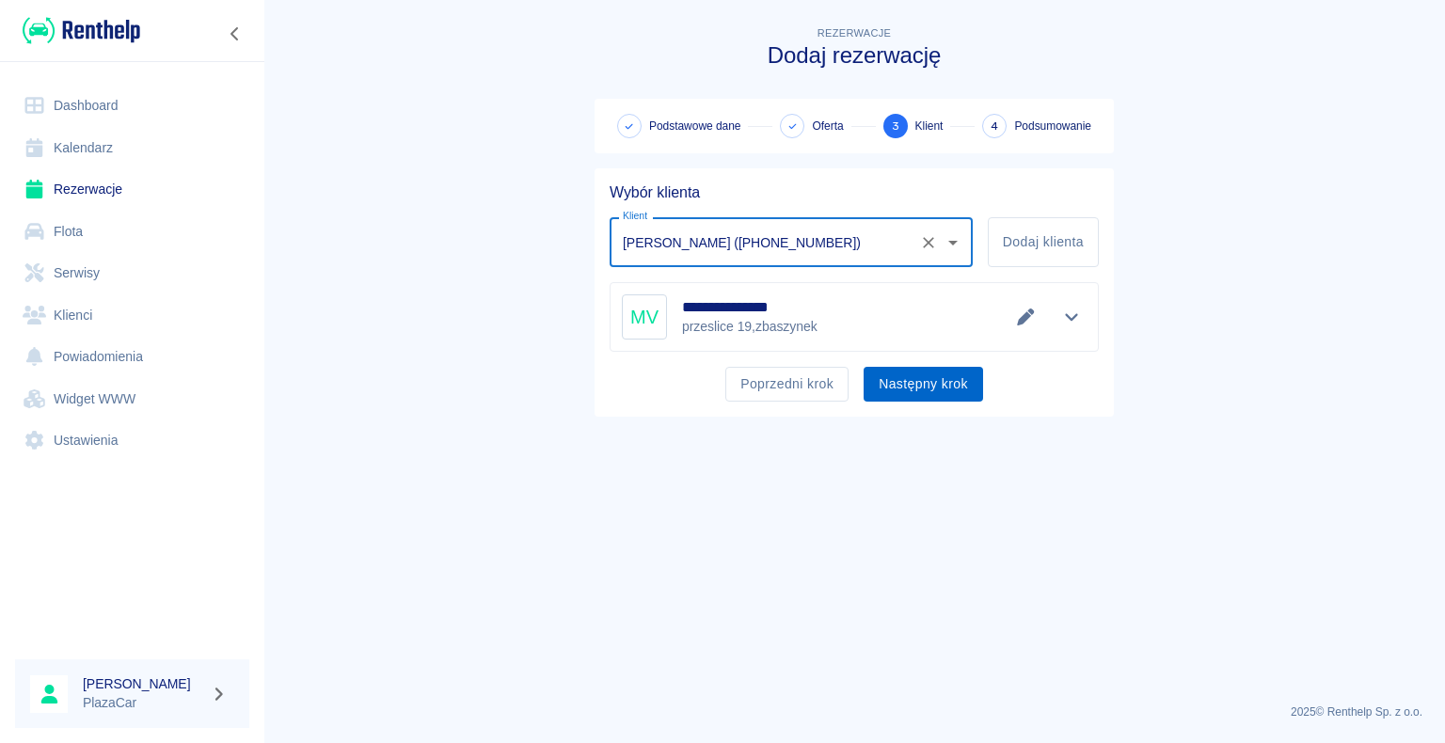
type input "[PERSON_NAME] ([PHONE_NUMBER])"
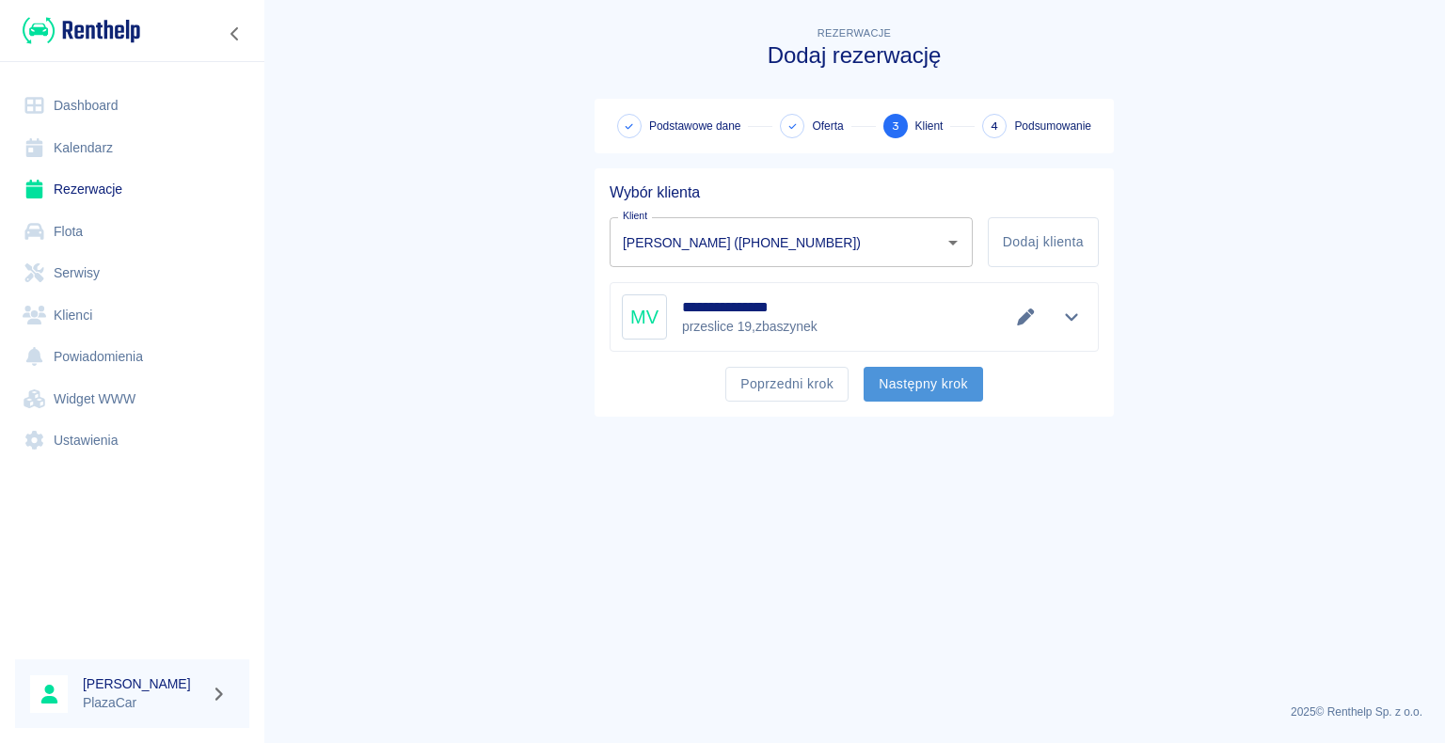
click at [922, 382] on button "Następny krok" at bounding box center [923, 384] width 119 height 35
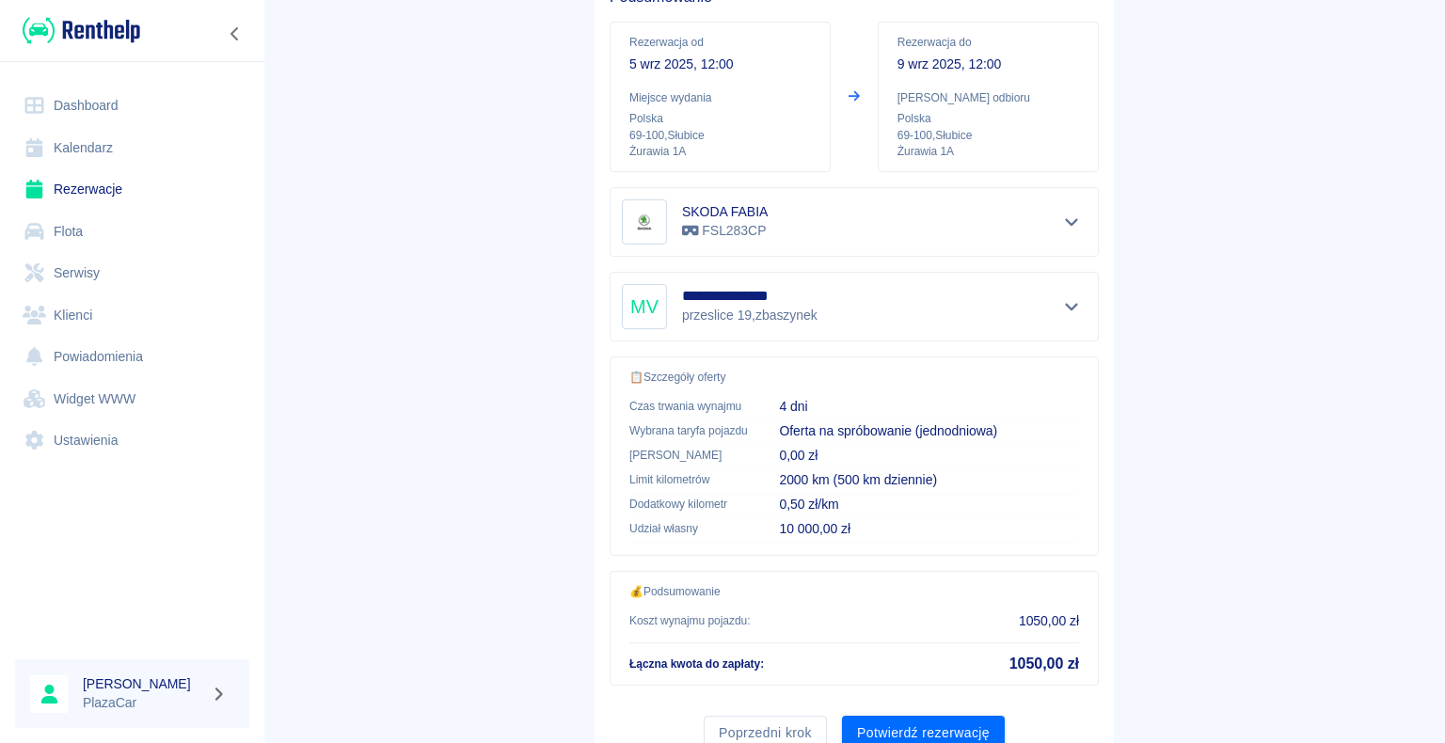
scroll to position [268, 0]
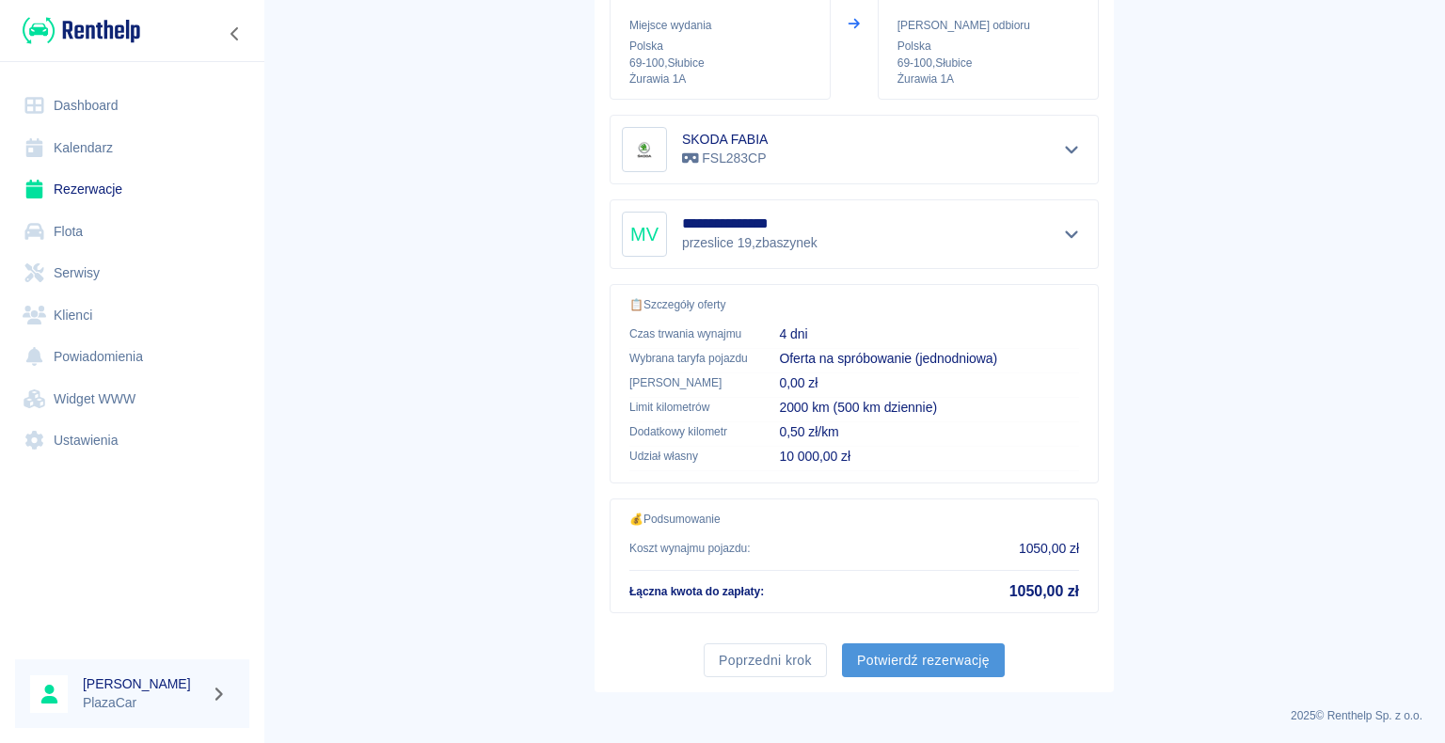
click at [916, 650] on button "Potwierdź rezerwację" at bounding box center [923, 660] width 163 height 35
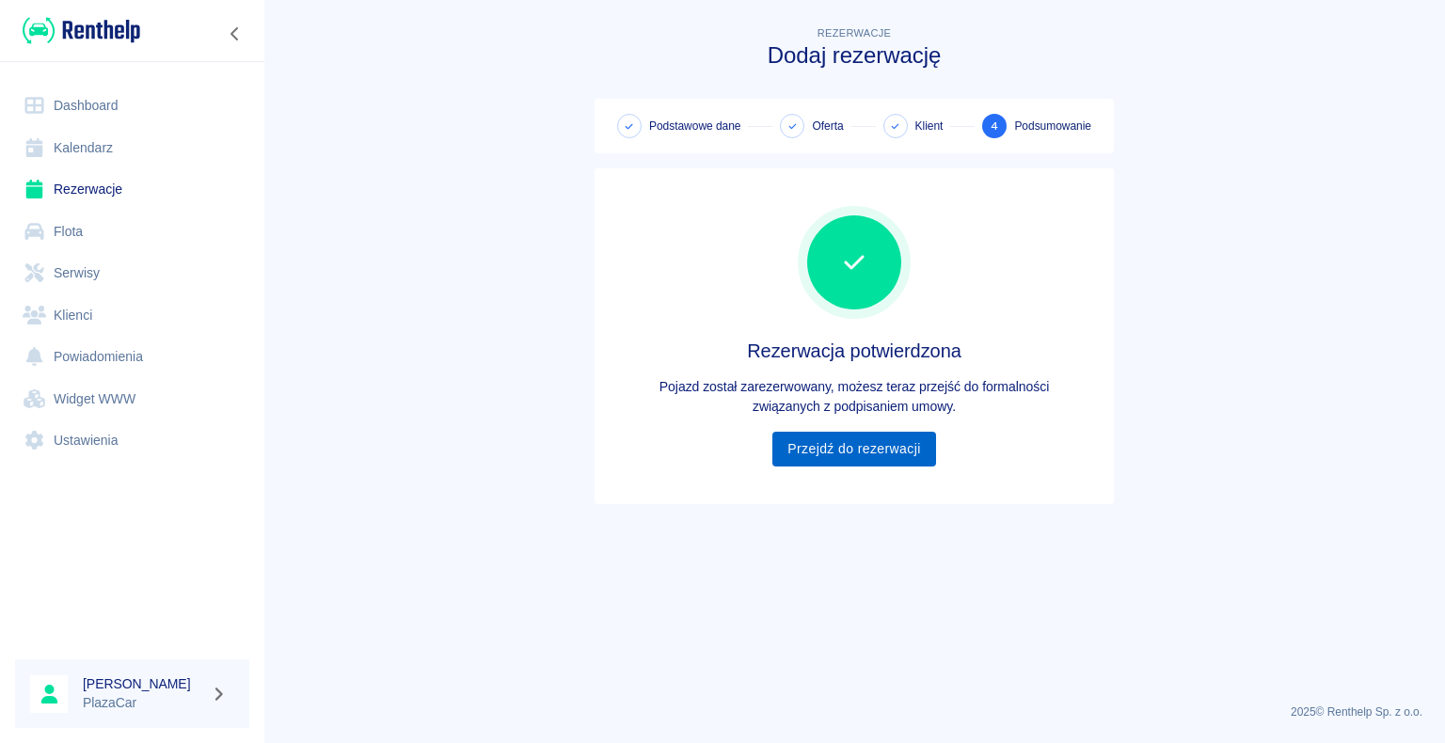
click at [827, 442] on link "Przejdź do rezerwacji" at bounding box center [853, 449] width 163 height 35
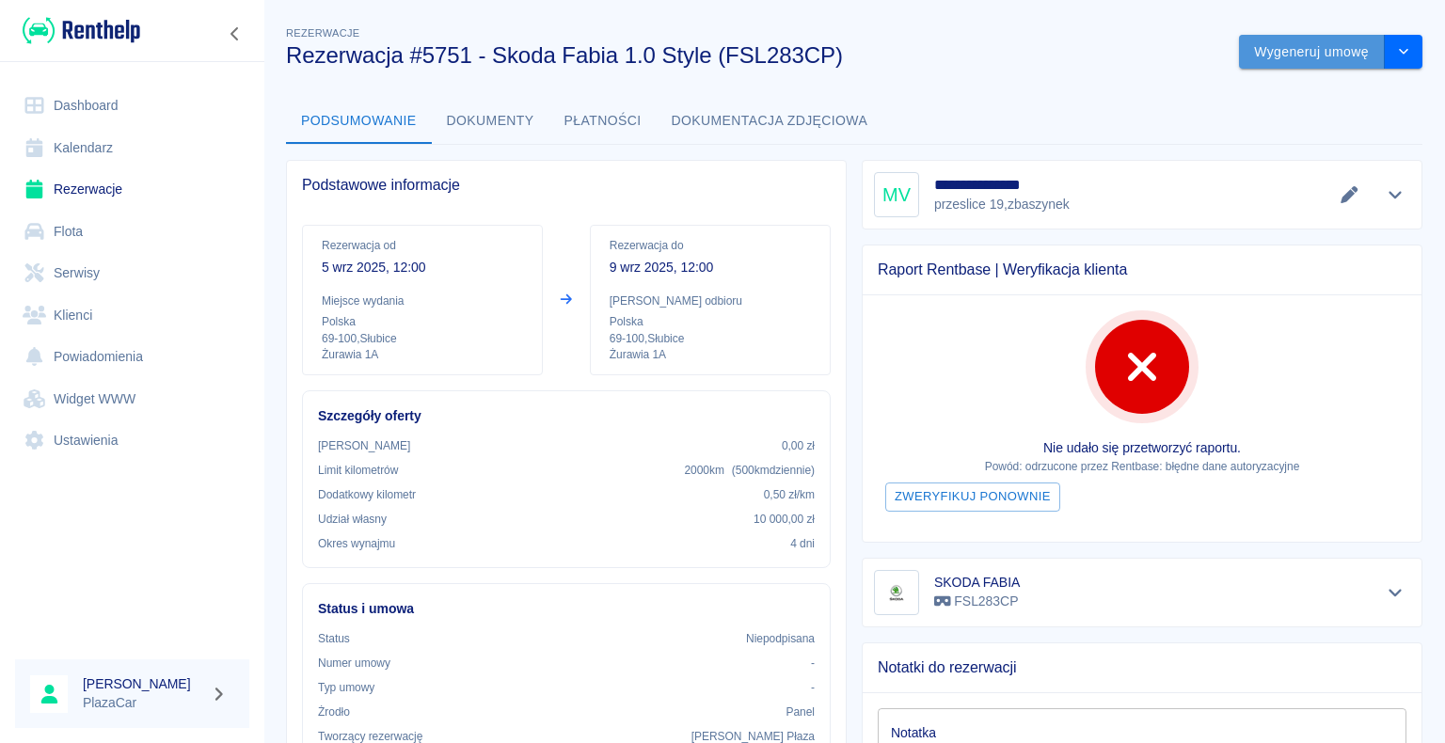
click at [1278, 49] on button "Wygeneruj umowę" at bounding box center [1312, 52] width 146 height 35
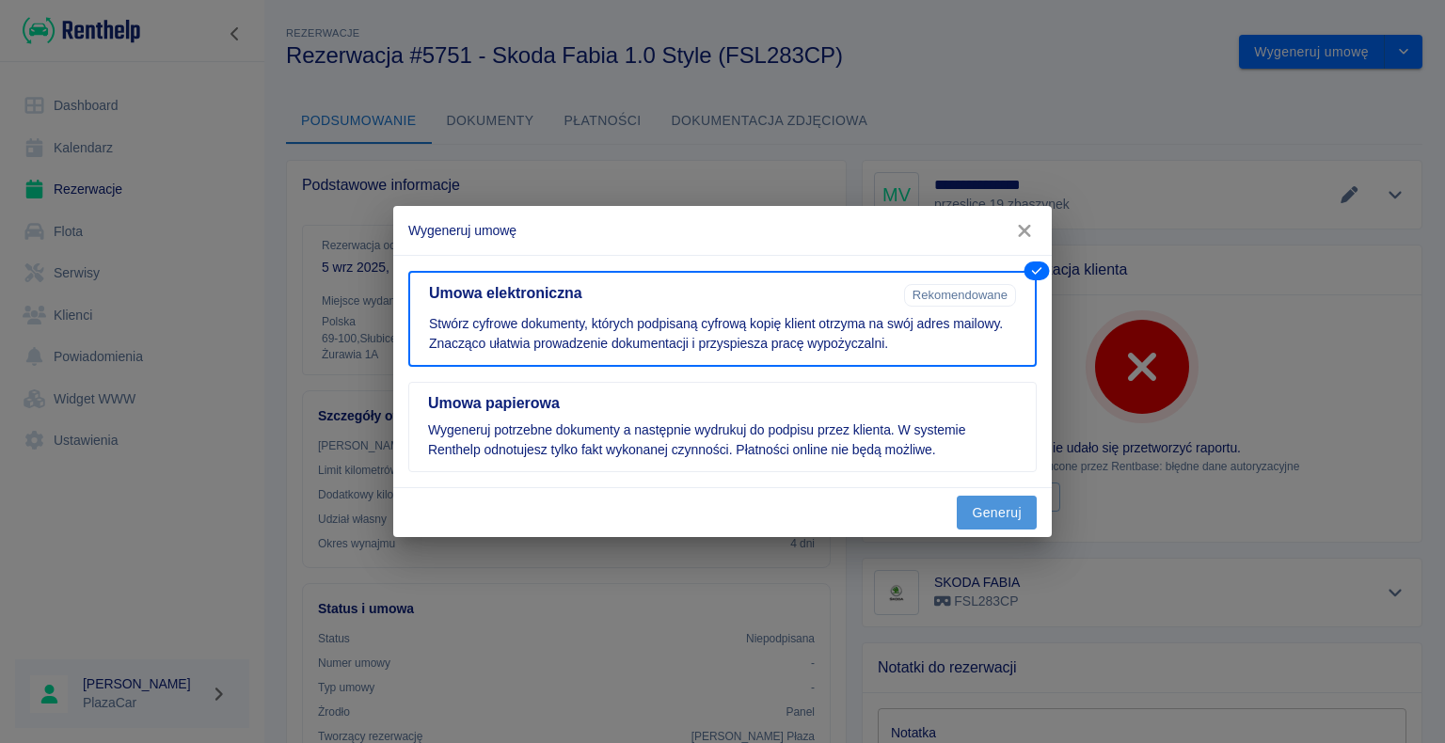
click at [1022, 502] on button "Generuj" at bounding box center [997, 513] width 80 height 35
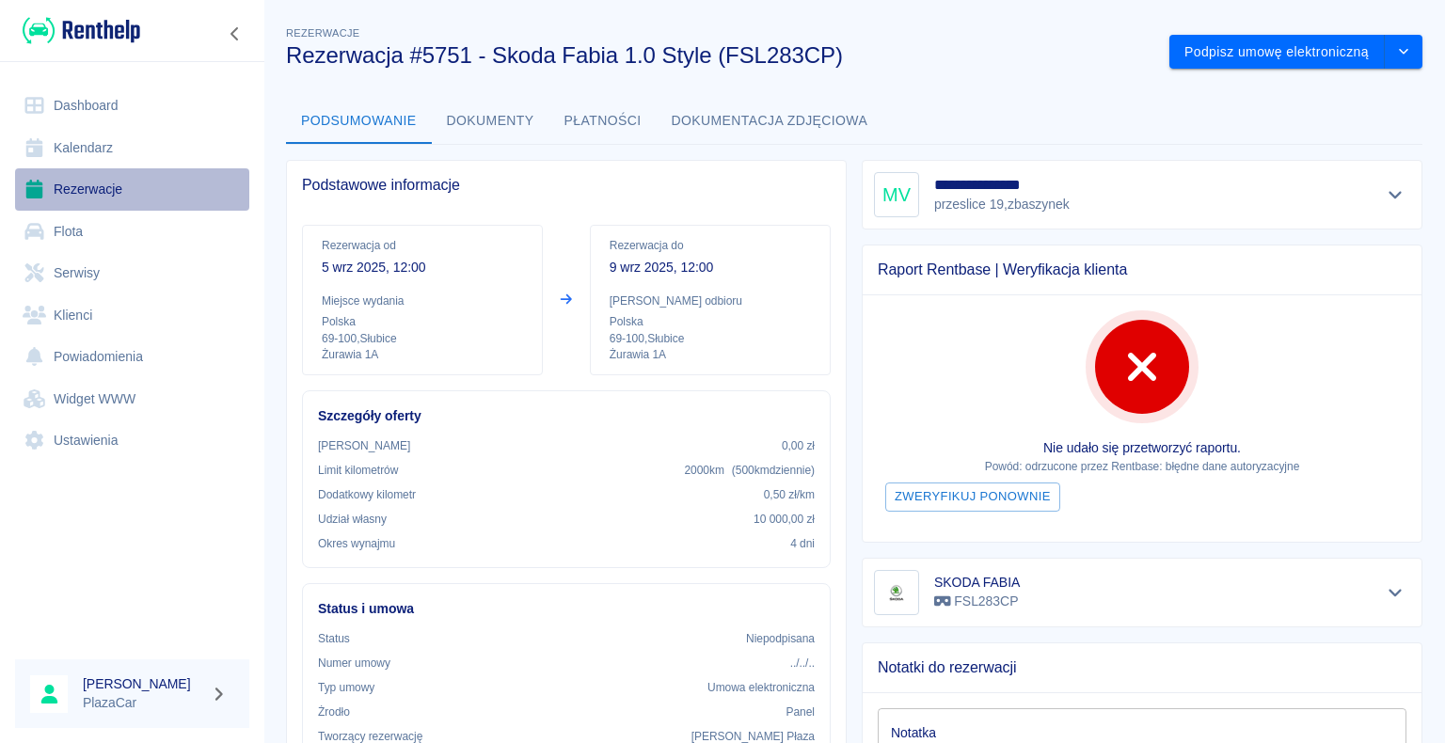
click at [80, 190] on link "Rezerwacje" at bounding box center [132, 189] width 234 height 42
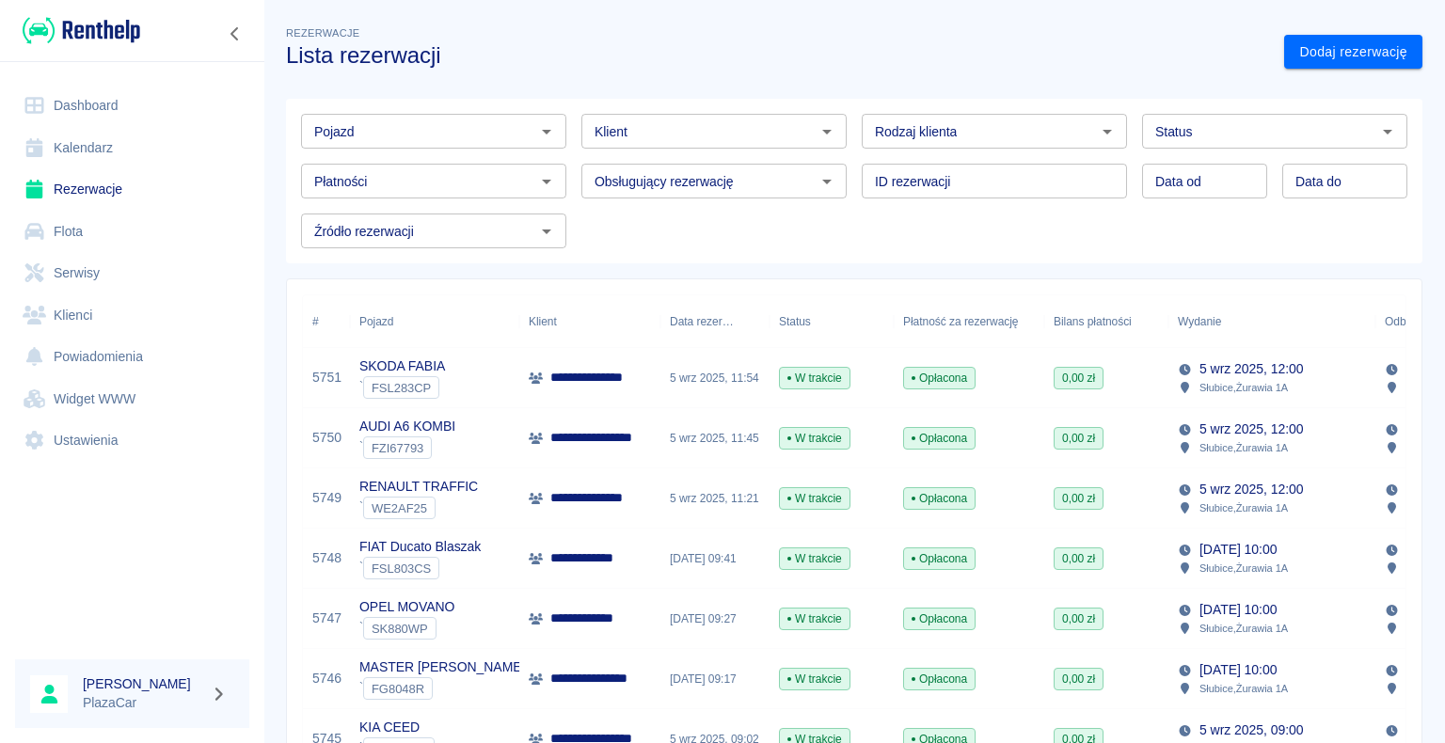
click at [115, 193] on link "Rezerwacje" at bounding box center [132, 189] width 234 height 42
click at [1096, 135] on icon "Otwórz" at bounding box center [1107, 131] width 23 height 23
click at [1066, 163] on li "Osoba prywatna" at bounding box center [986, 171] width 262 height 31
type input "Osoba prywatna"
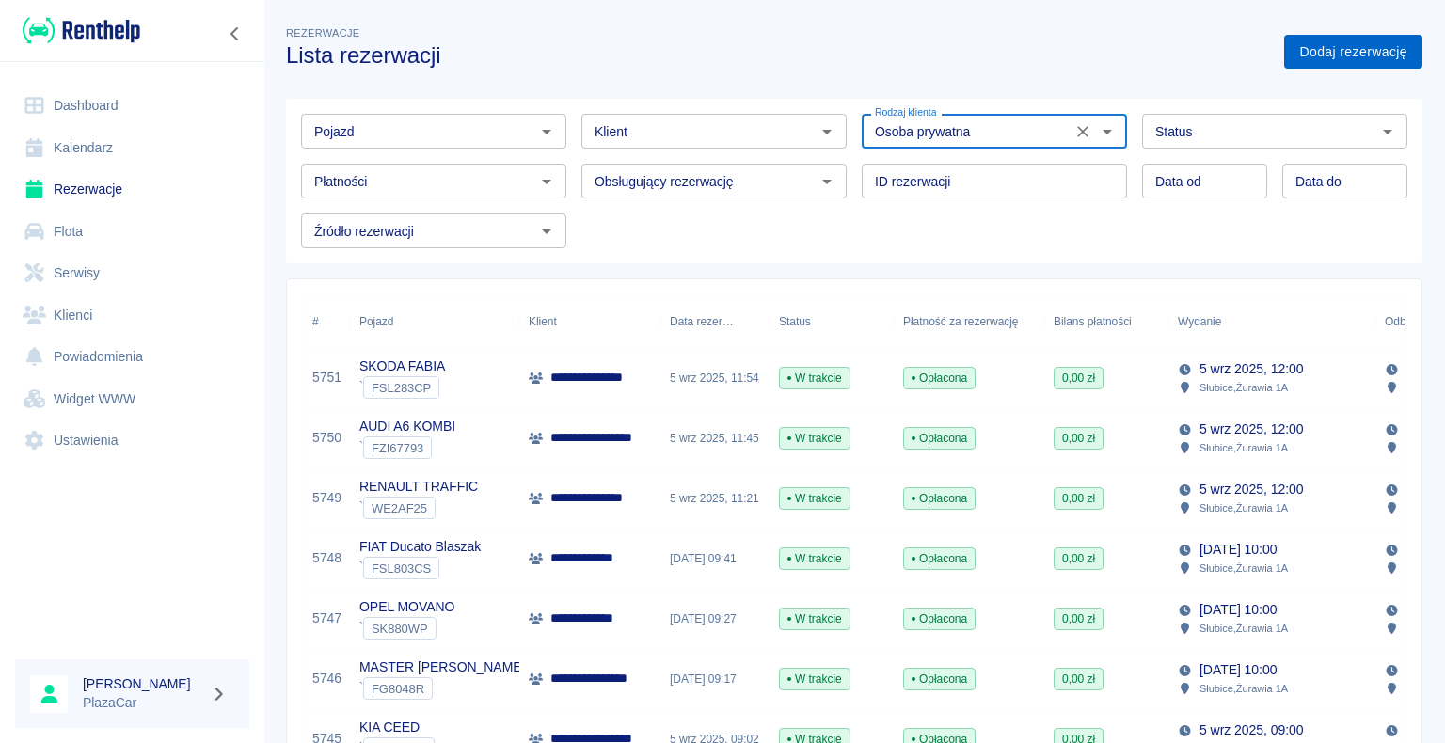
click at [1306, 47] on link "Dodaj rezerwację" at bounding box center [1353, 52] width 138 height 35
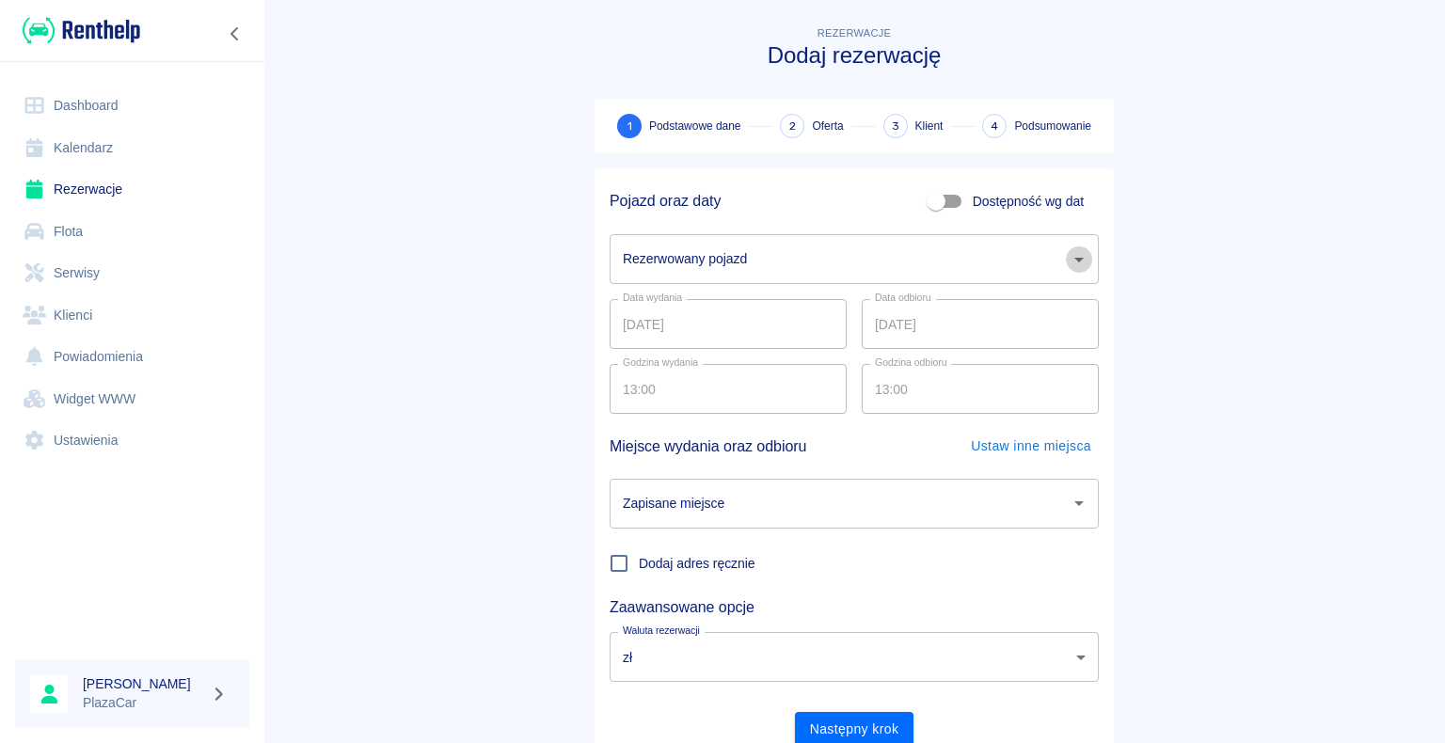
click at [1074, 258] on icon "Otwórz" at bounding box center [1078, 260] width 9 height 5
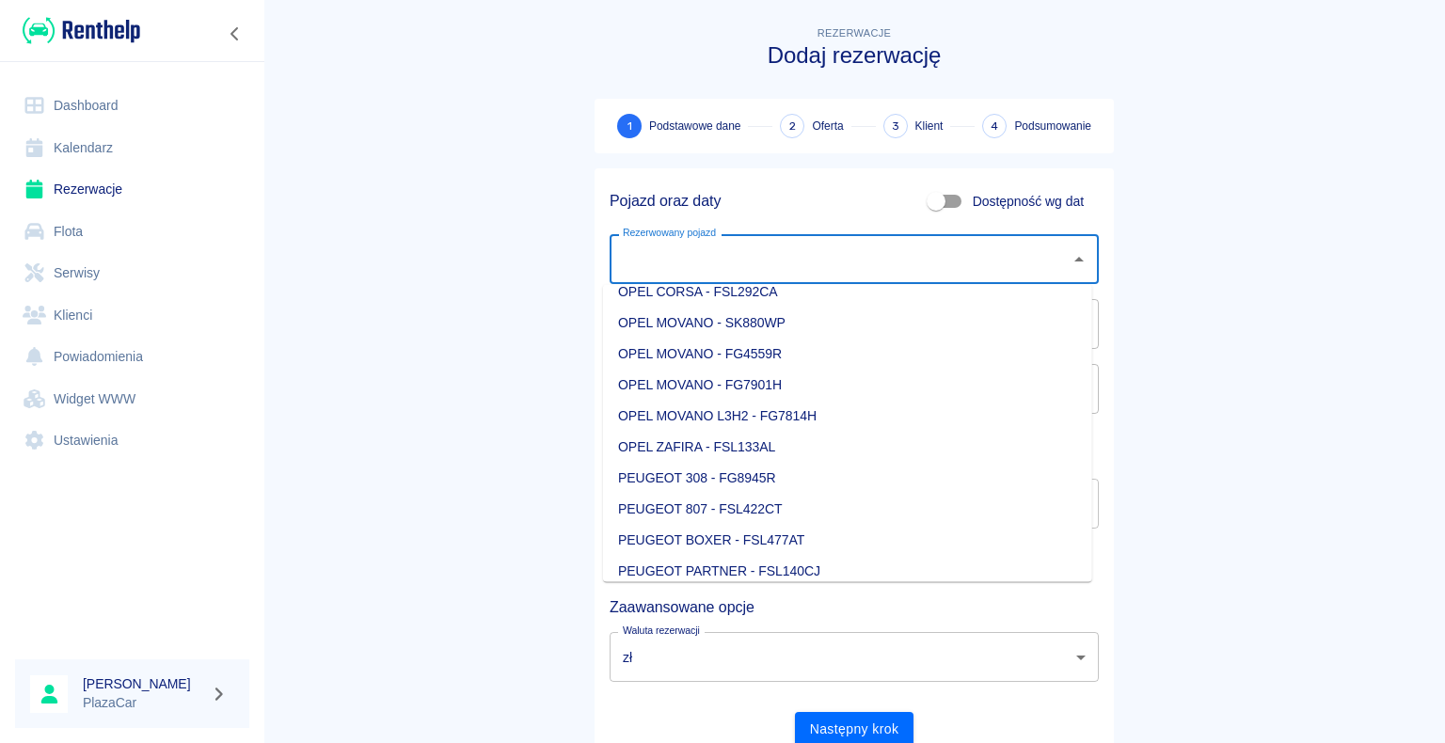
scroll to position [1411, 0]
click at [858, 503] on li "PEUGEOT BOXER - FSL477AT" at bounding box center [847, 510] width 489 height 31
type input "PEUGEOT BOXER - FSL477AT"
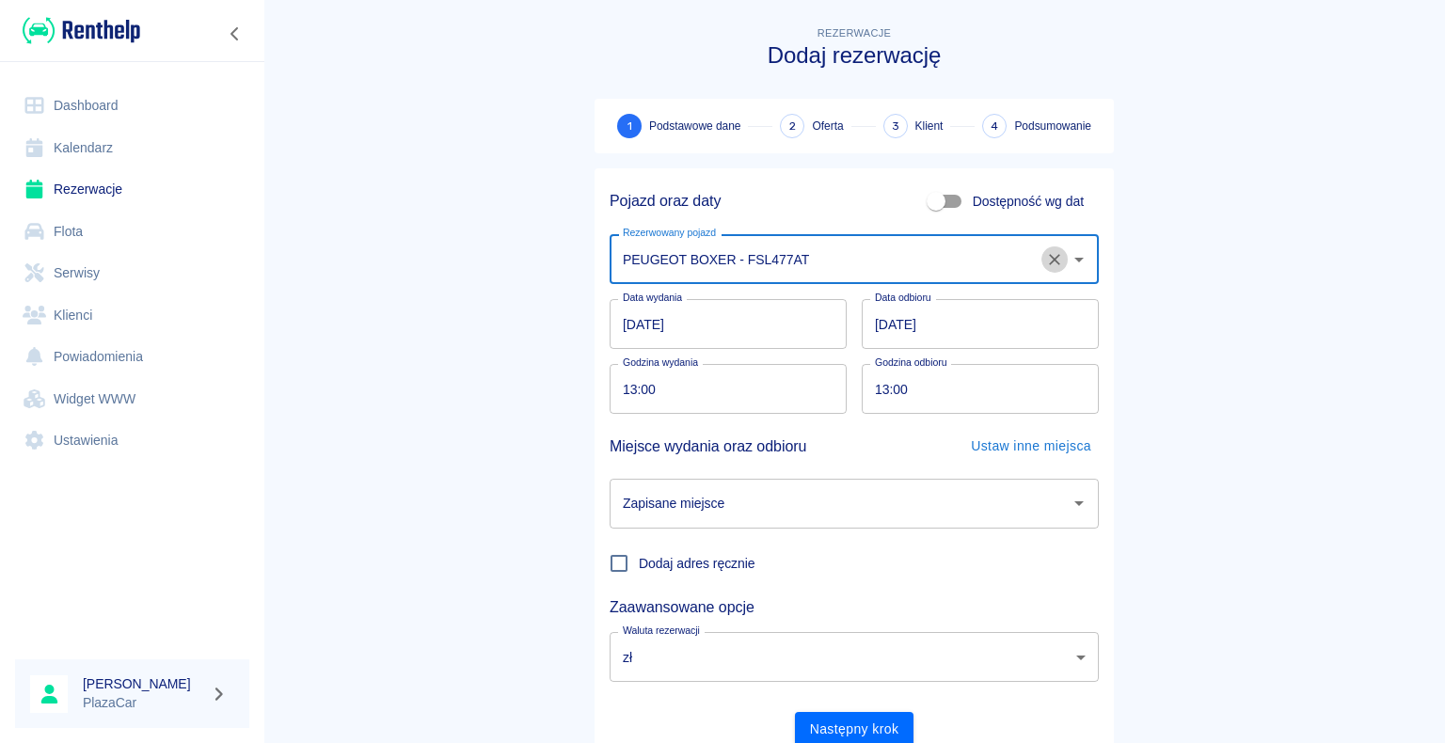
click at [1046, 257] on icon "Wyczyść" at bounding box center [1054, 259] width 19 height 19
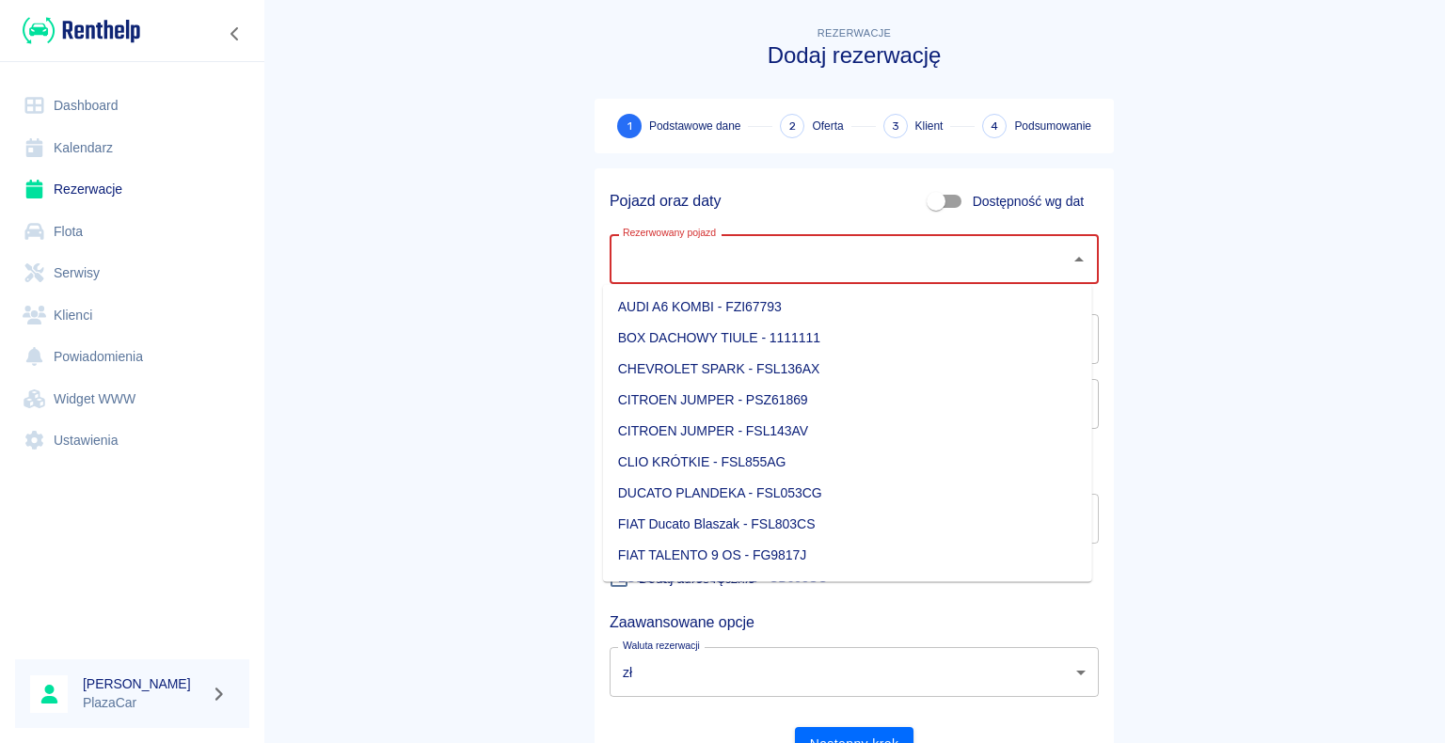
click at [805, 258] on input "Rezerwowany pojazd" at bounding box center [840, 259] width 444 height 33
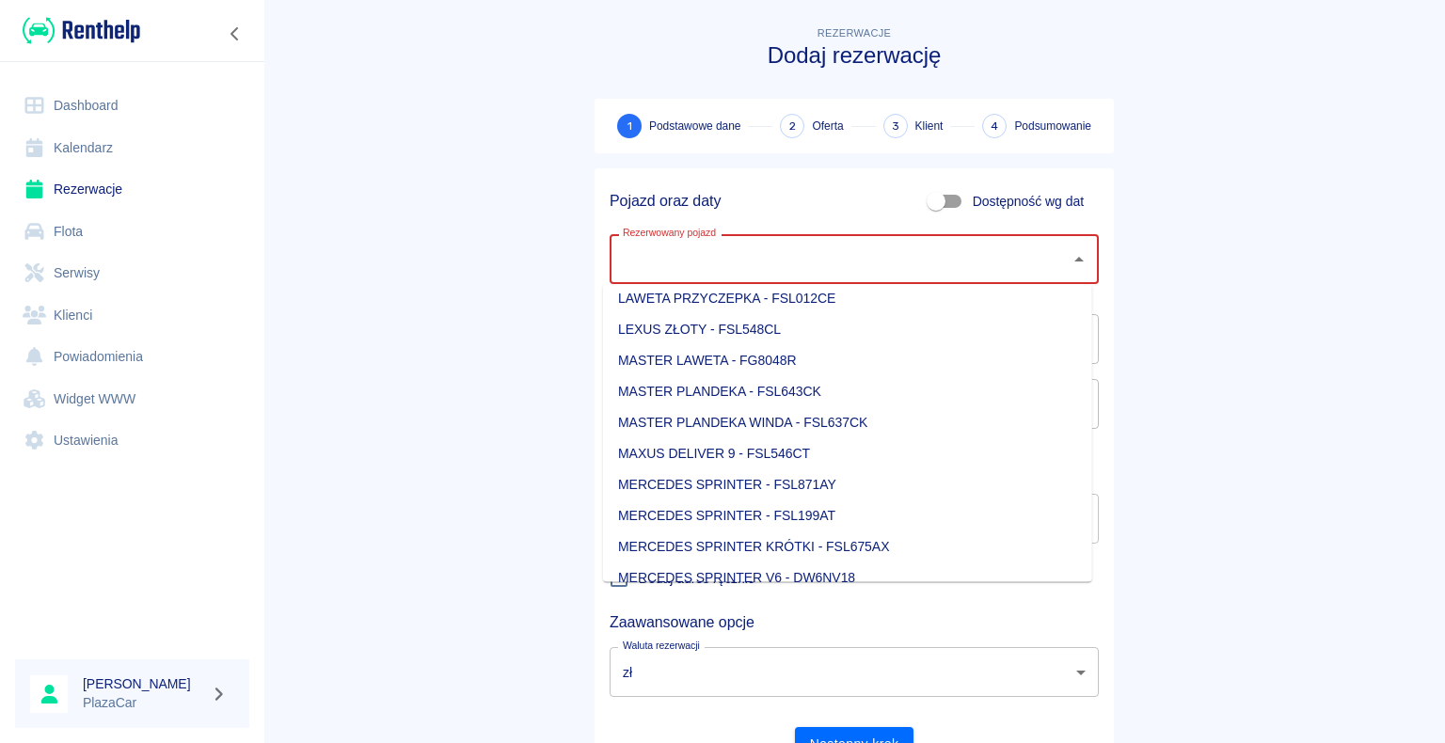
scroll to position [941, 0]
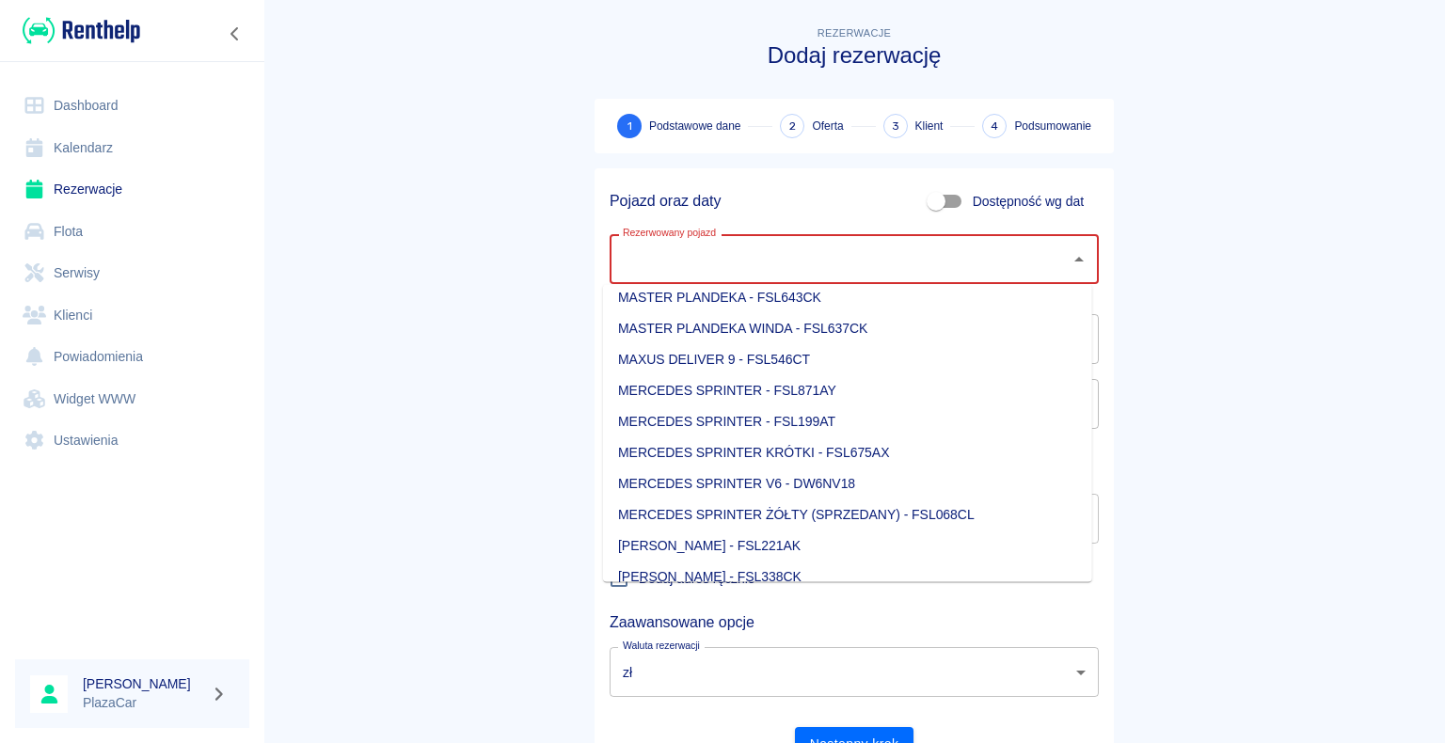
click at [820, 475] on li "MERCEDES SPRINTER V6 - DW6NV18" at bounding box center [847, 483] width 489 height 31
type input "MERCEDES SPRINTER V6 - DW6NV18"
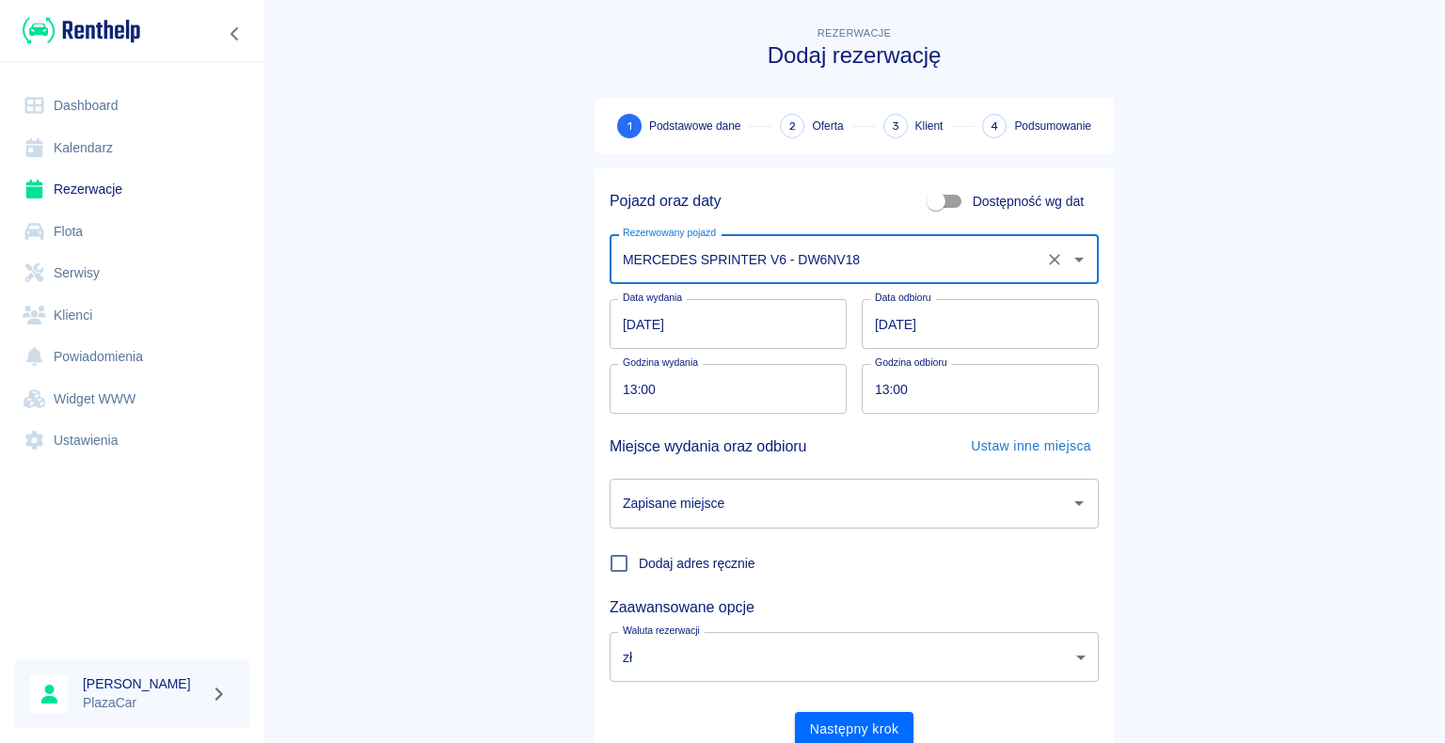
click at [880, 322] on input "[DATE]" at bounding box center [980, 324] width 237 height 50
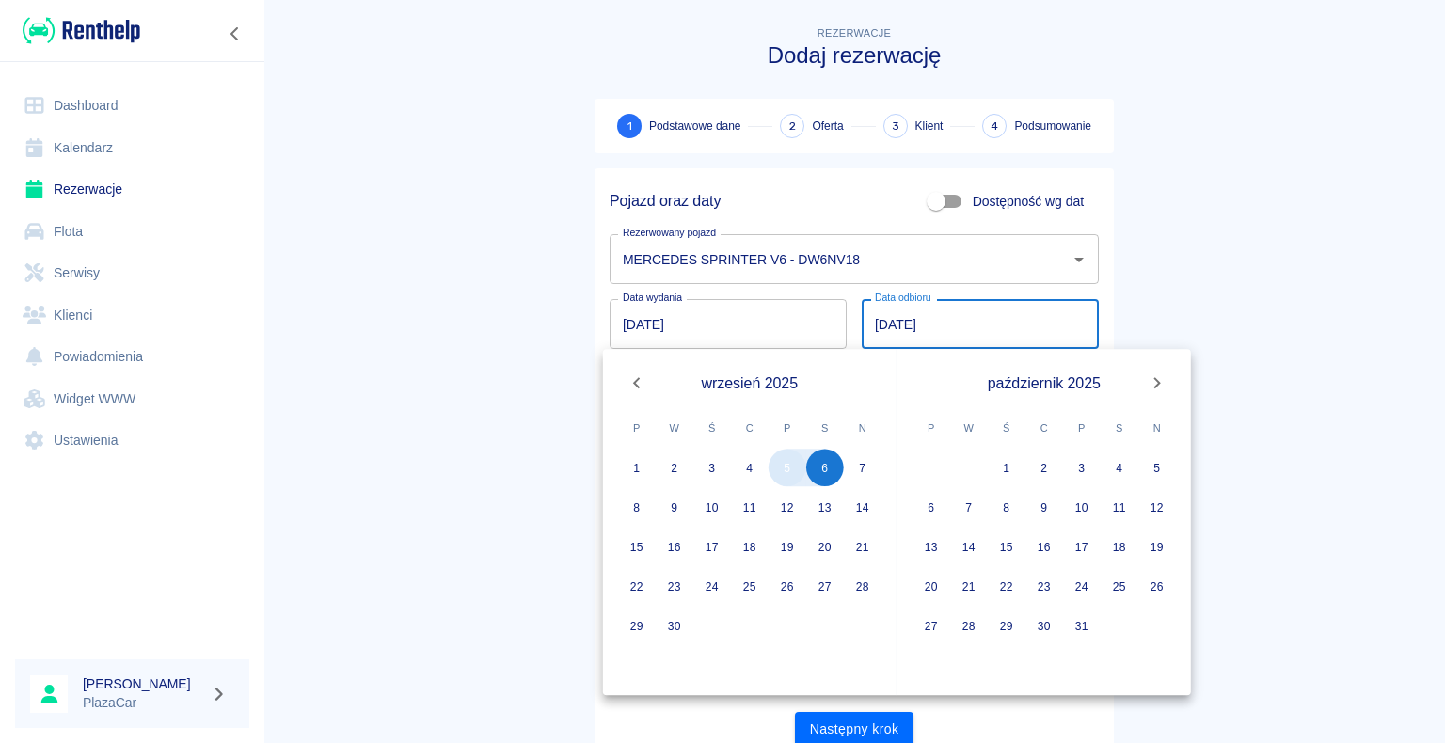
click at [794, 474] on button "5" at bounding box center [788, 468] width 38 height 38
click at [790, 466] on button "5" at bounding box center [788, 468] width 38 height 38
type input "[DATE]"
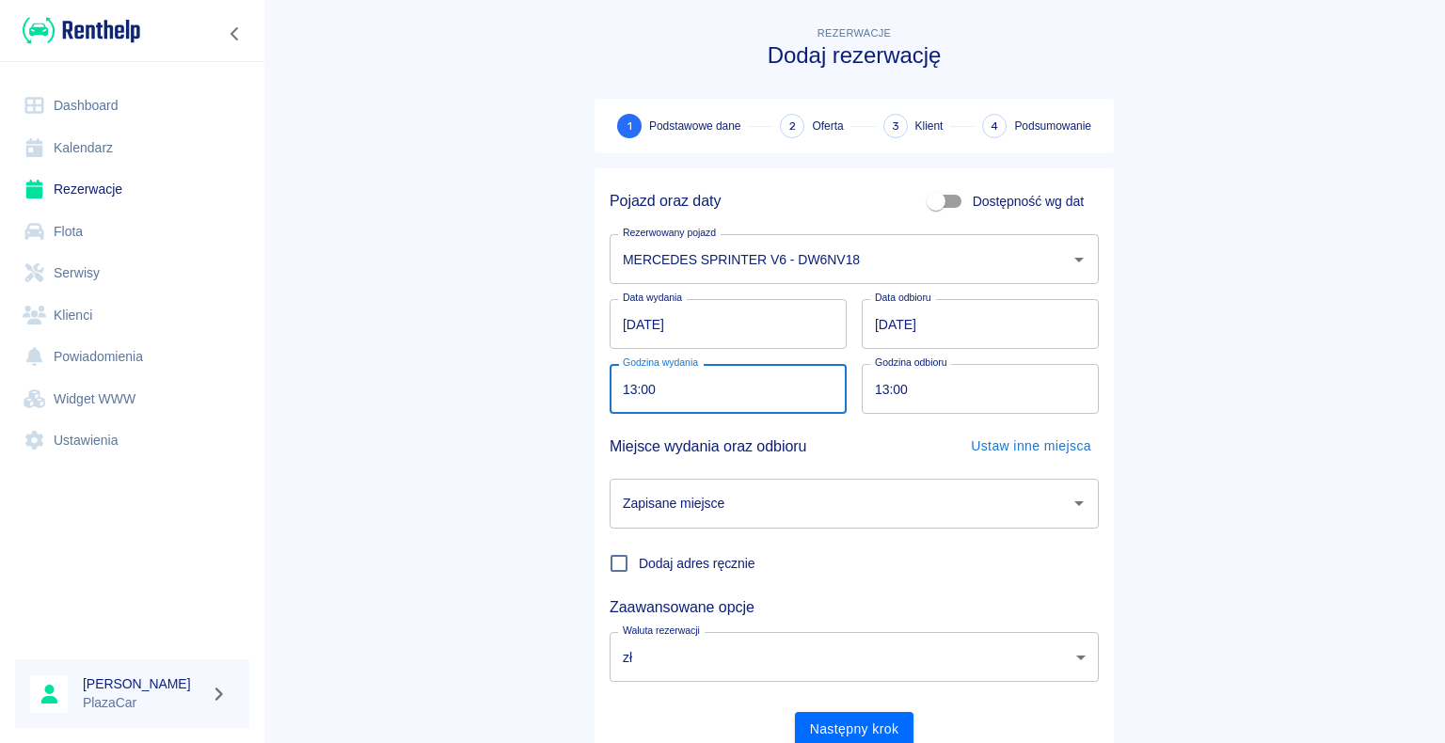
click at [630, 387] on input "13:00" at bounding box center [722, 389] width 224 height 50
type input "12:20"
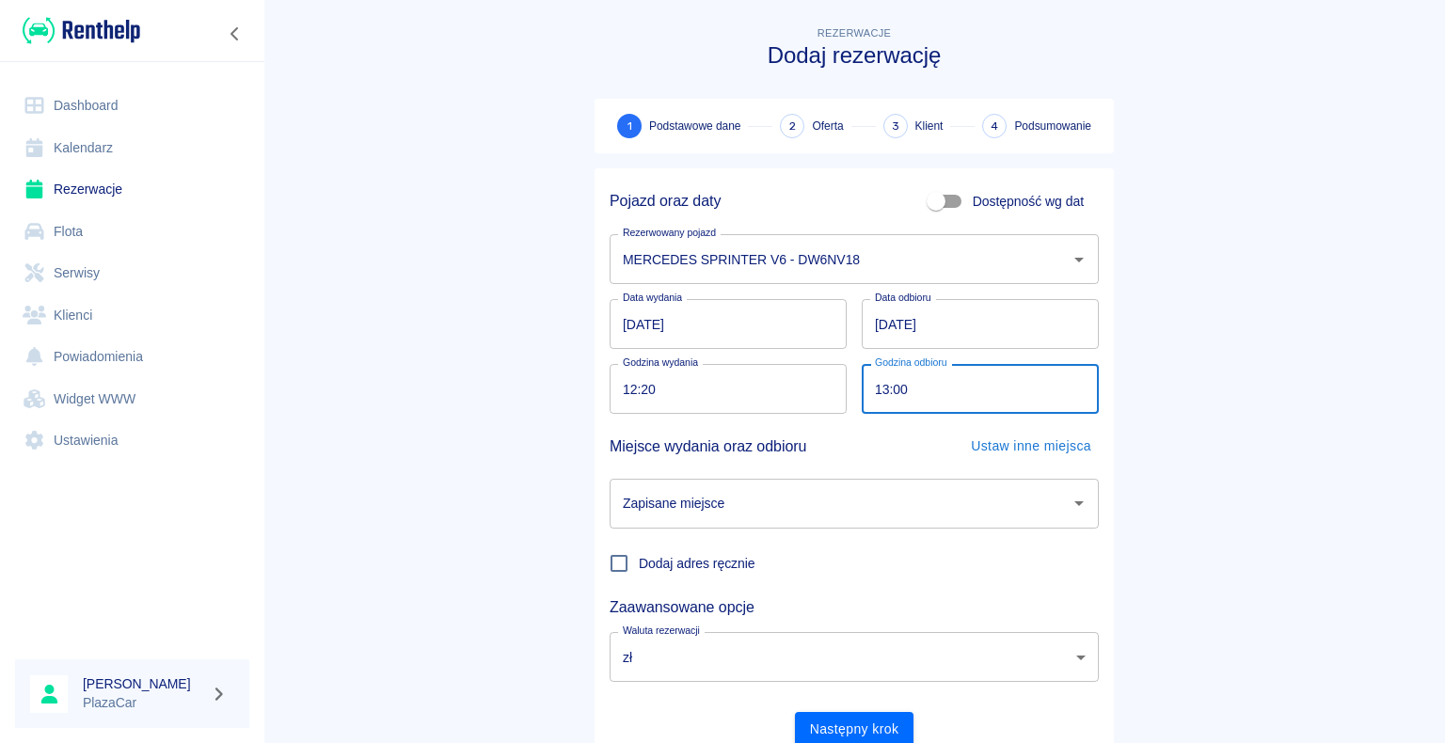
click at [877, 389] on input "13:00" at bounding box center [974, 389] width 224 height 50
click at [1074, 502] on icon "Otwórz" at bounding box center [1078, 503] width 9 height 5
type input "14:30"
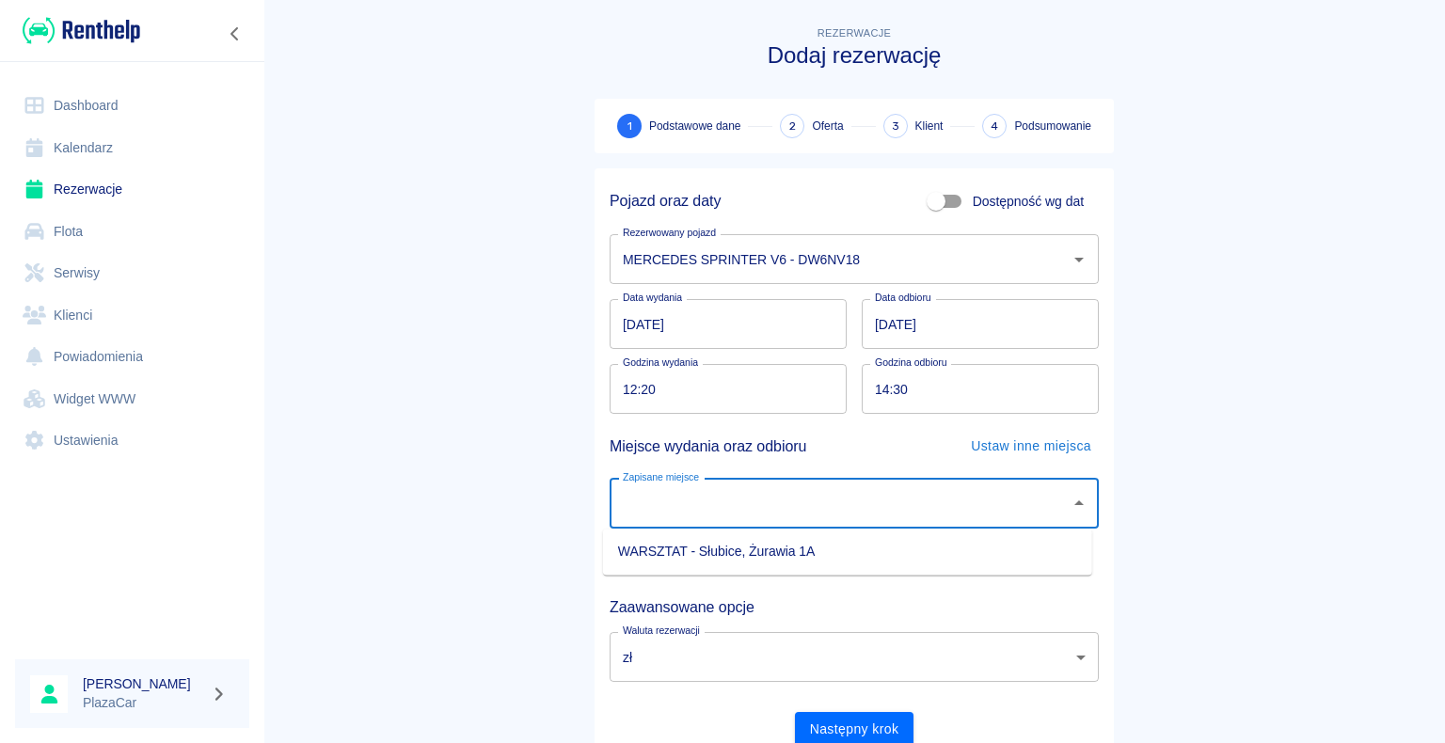
click at [963, 548] on li "WARSZTAT - Słubice, Żurawia 1A" at bounding box center [847, 551] width 489 height 31
type input "WARSZTAT - Słubice, Żurawia 1A"
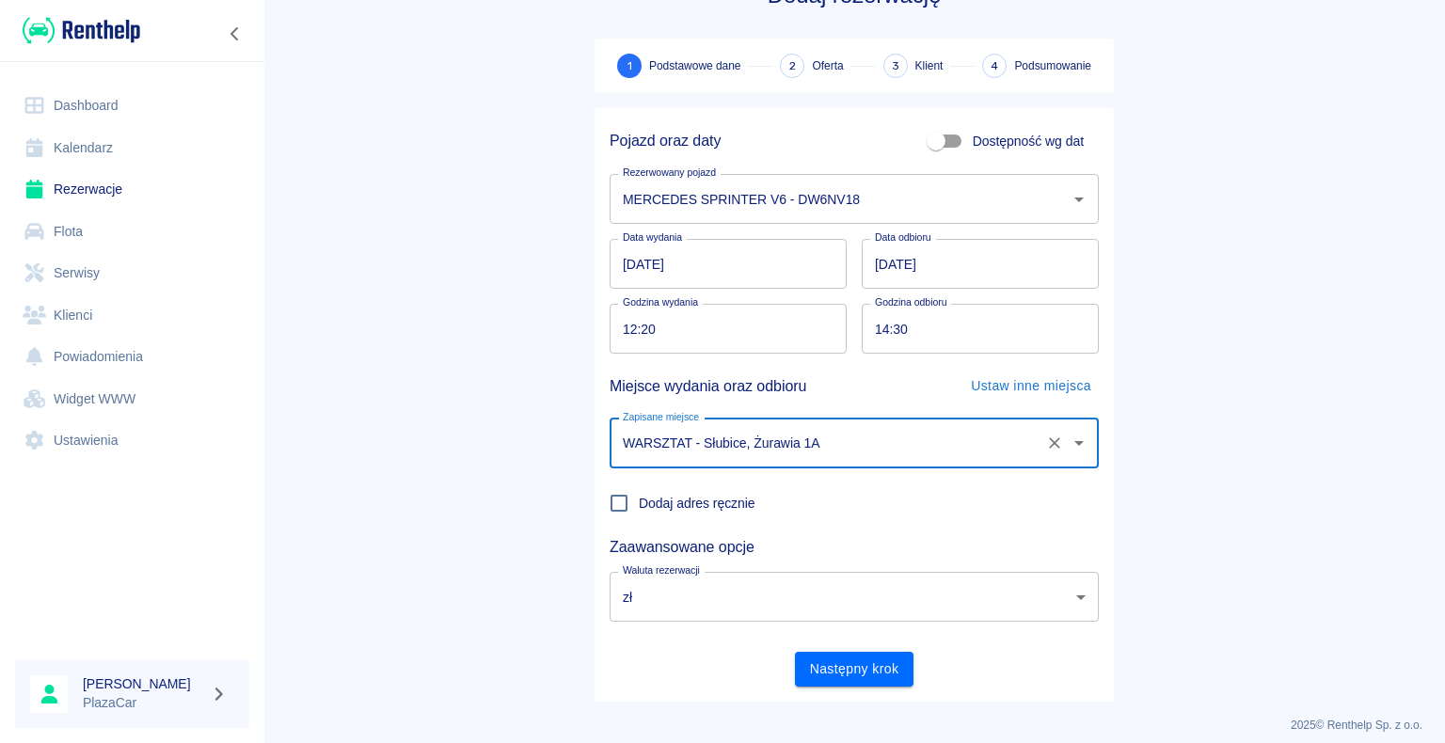
scroll to position [72, 0]
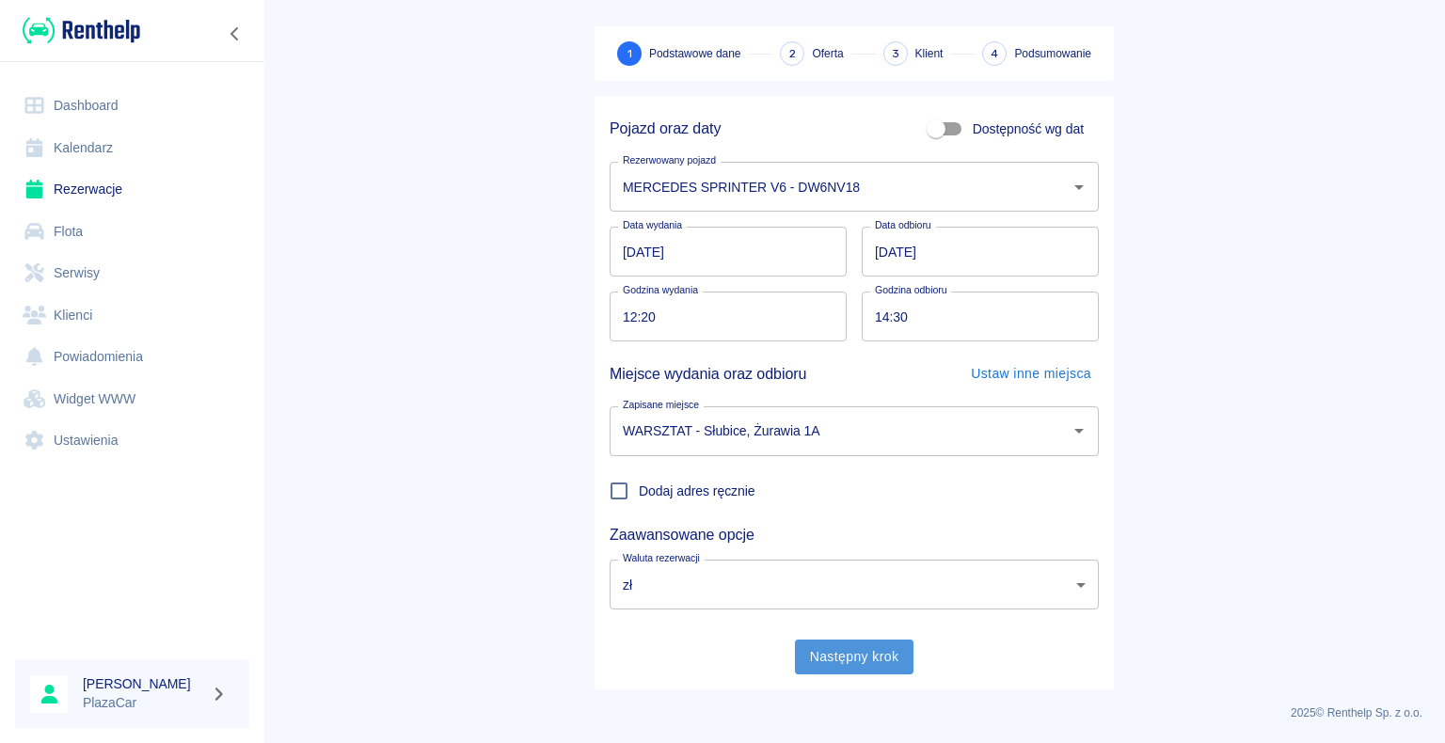
click at [847, 656] on button "Następny krok" at bounding box center [854, 657] width 119 height 35
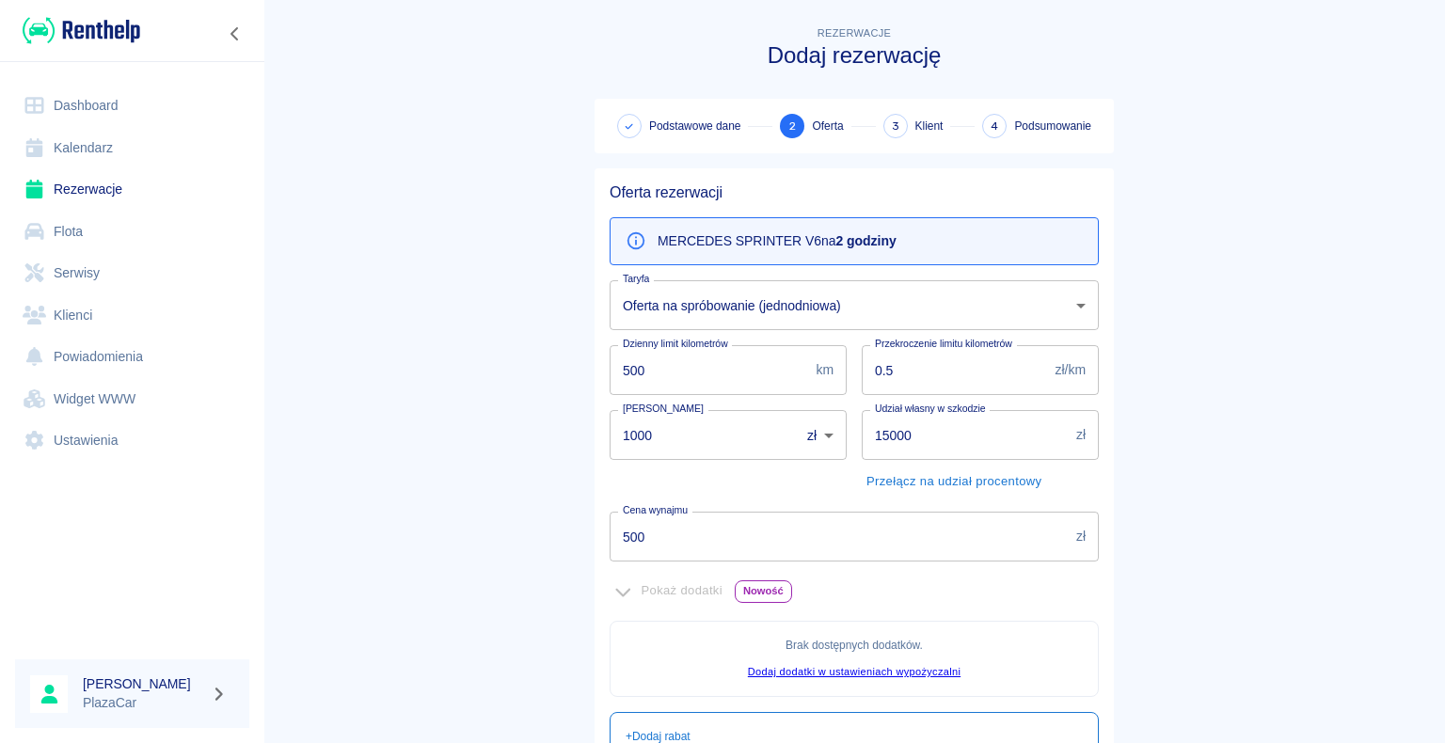
click at [643, 433] on input "1000" at bounding box center [698, 435] width 177 height 50
type input "1"
type input "500"
click at [638, 536] on input "500" at bounding box center [839, 537] width 459 height 50
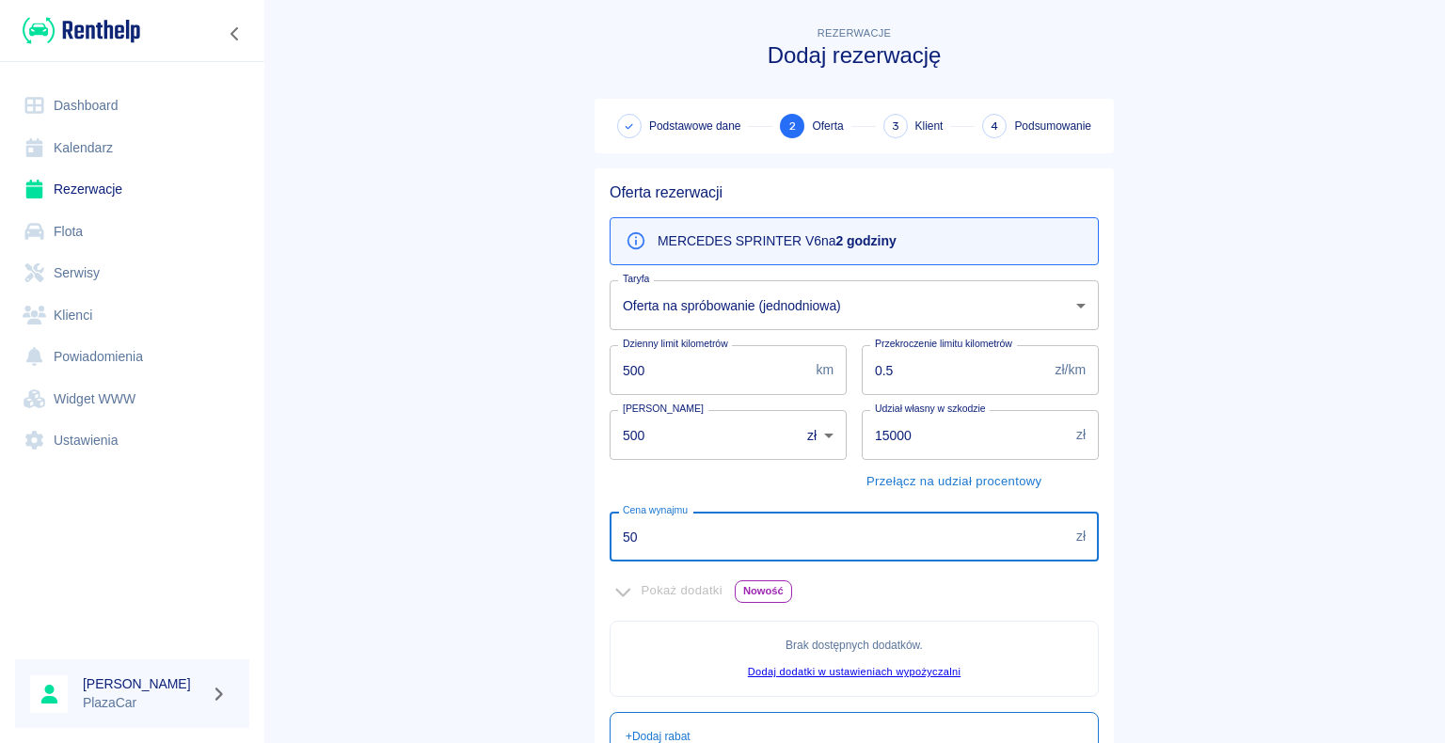
type input "5"
type input "350"
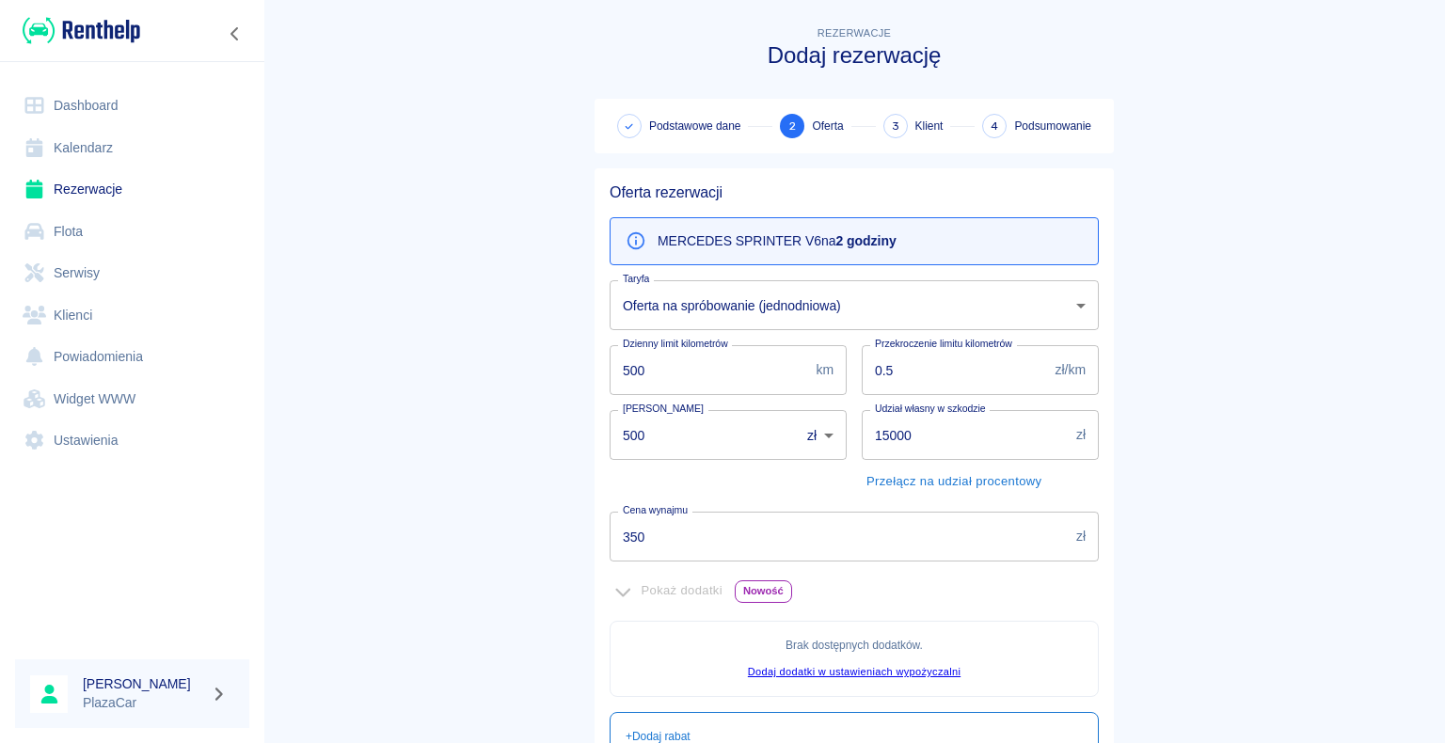
click at [428, 536] on main "Rezerwacje Dodaj rezerwację Podstawowe dane 2 Oferta 3 Klient 4 Podsumowanie Of…" at bounding box center [854, 527] width 1182 height 1009
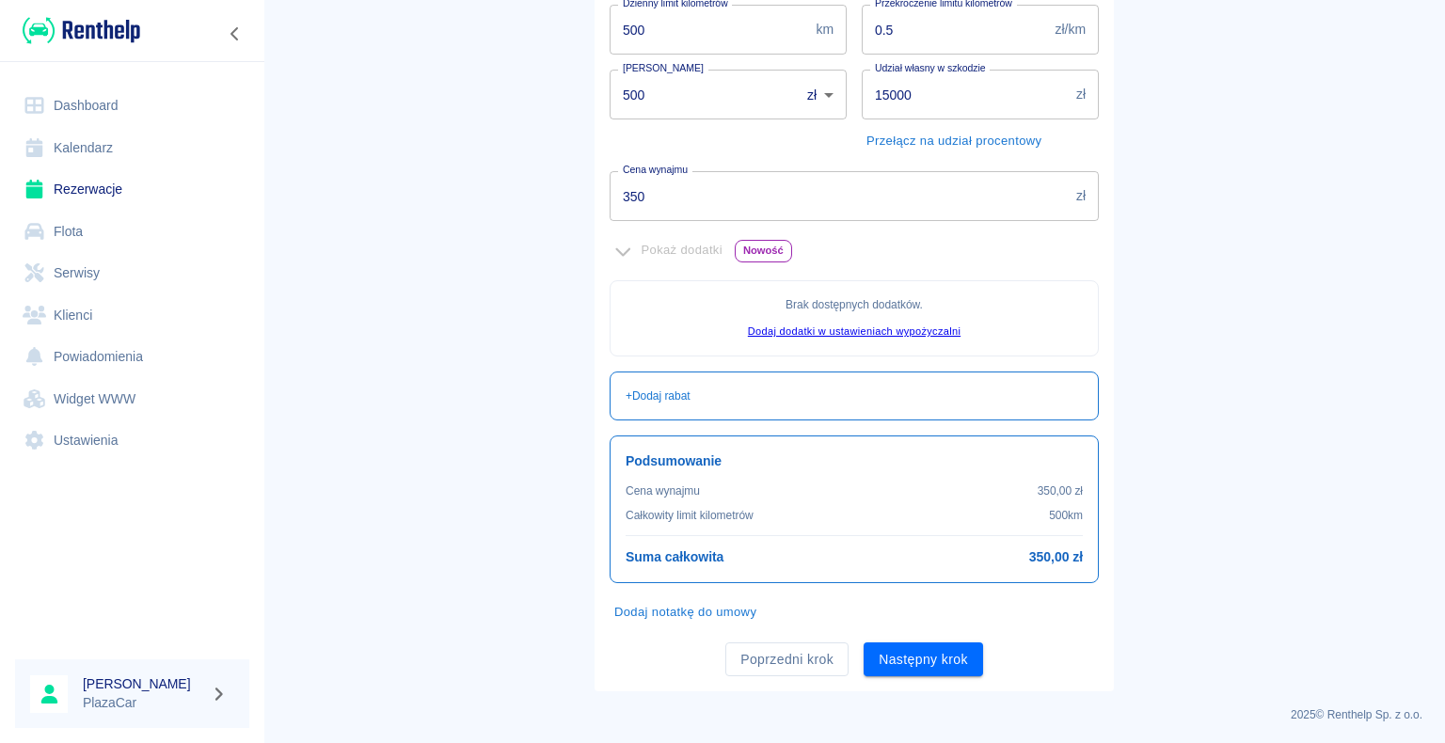
scroll to position [341, 0]
click at [911, 658] on button "Następny krok" at bounding box center [923, 659] width 119 height 35
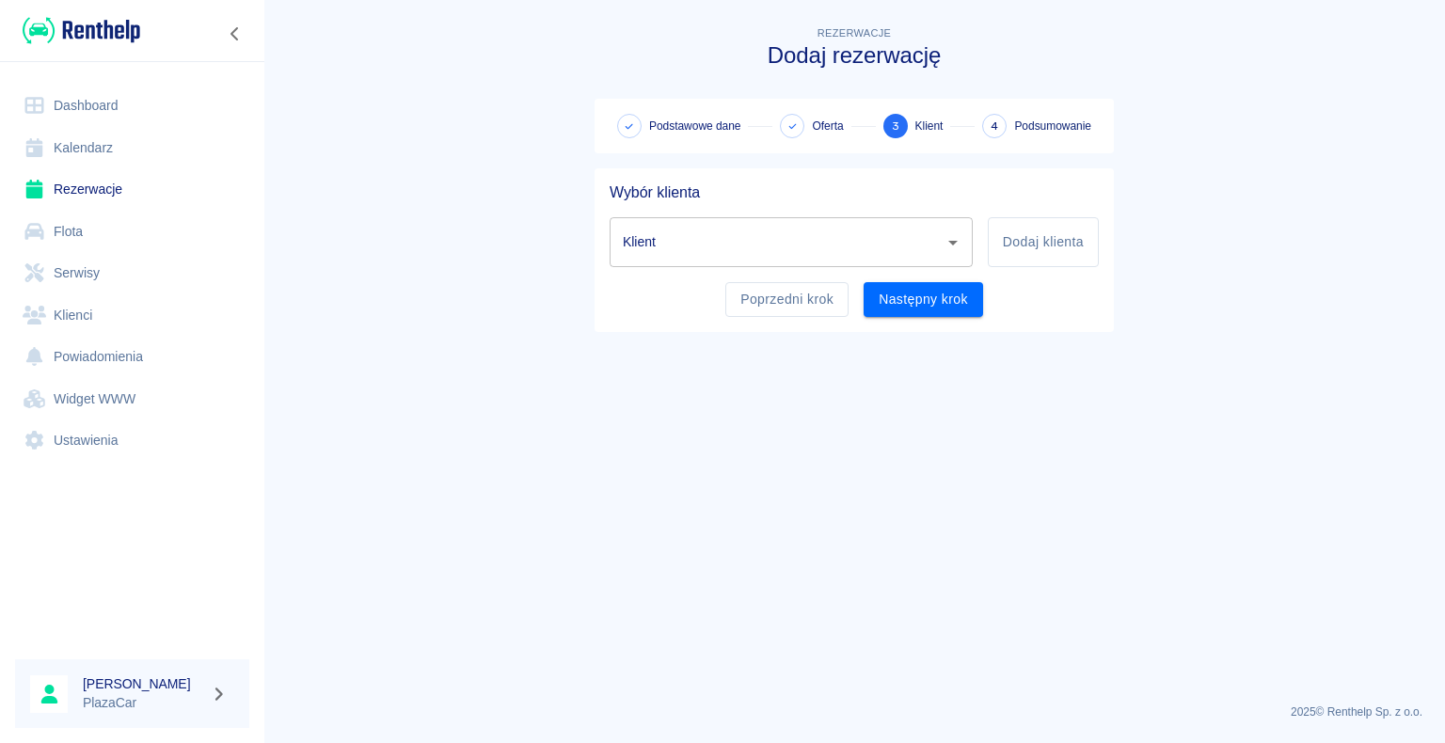
click at [657, 248] on input "Klient" at bounding box center [777, 242] width 318 height 33
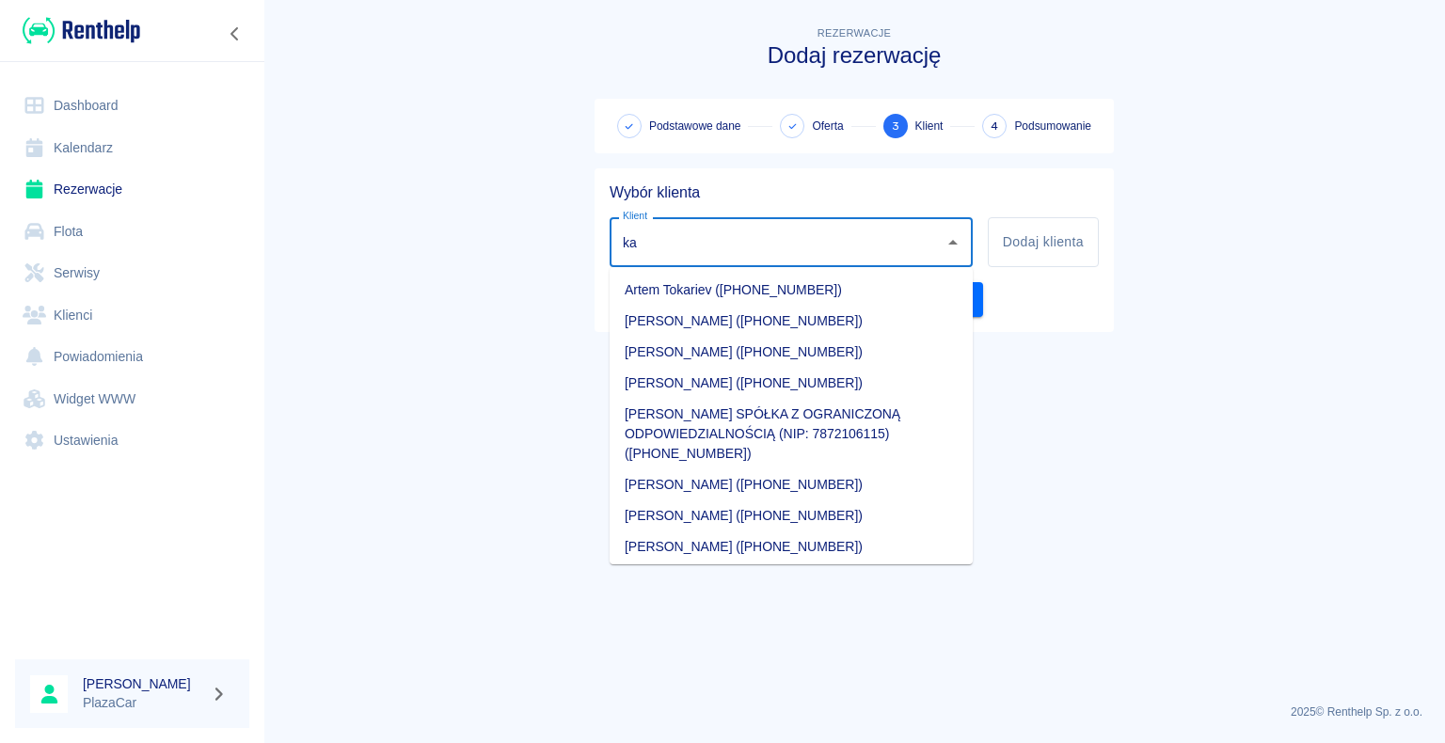
type input "k"
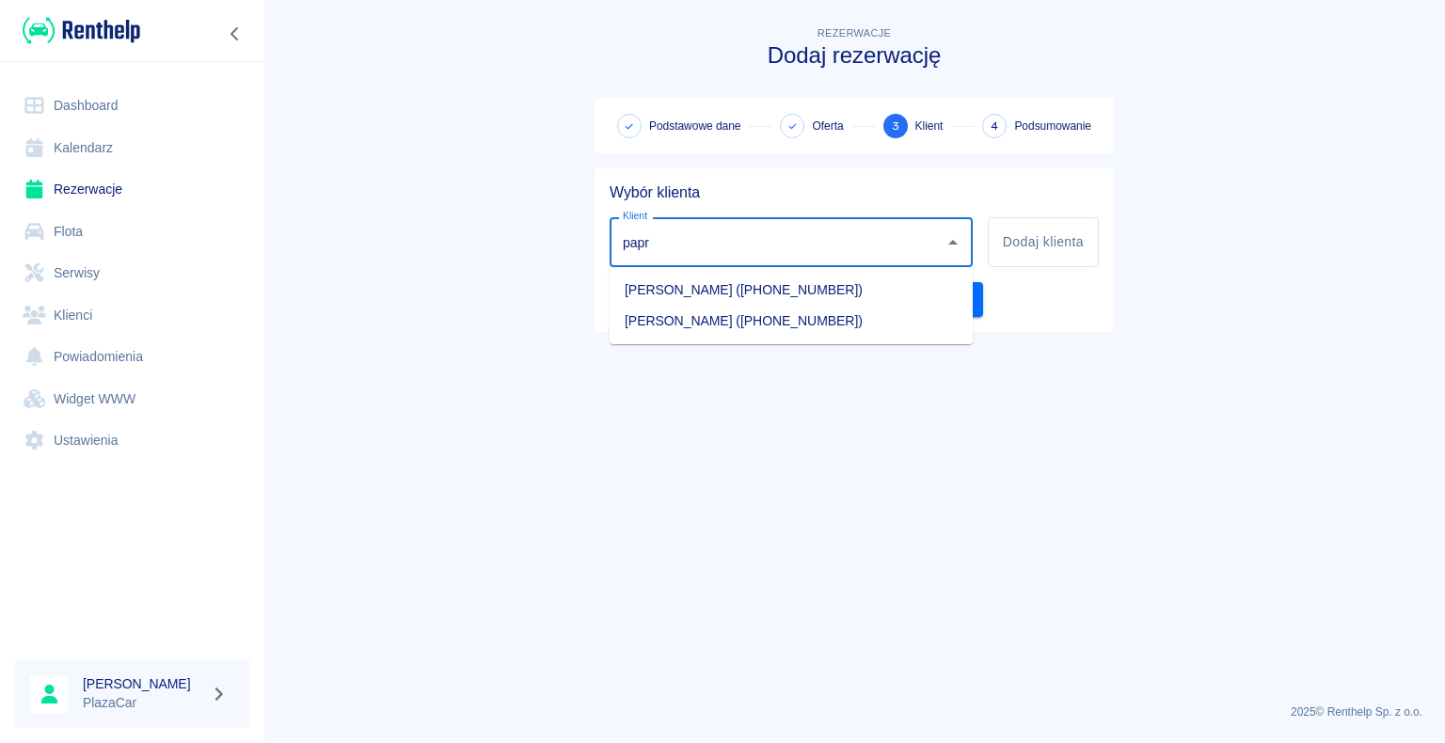
click at [686, 322] on li "[PERSON_NAME] ([PHONE_NUMBER])" at bounding box center [791, 321] width 363 height 31
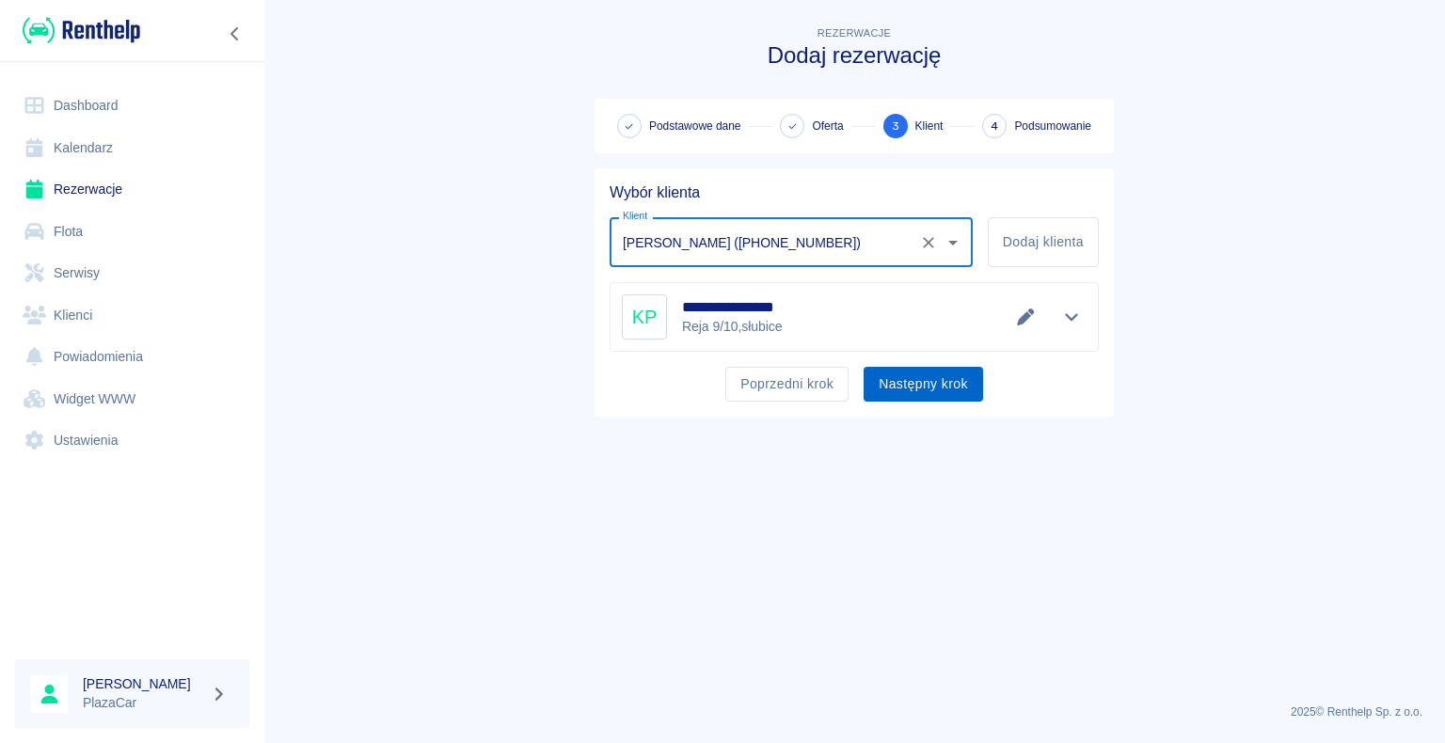
type input "[PERSON_NAME] ([PHONE_NUMBER])"
click at [906, 383] on button "Następny krok" at bounding box center [923, 384] width 119 height 35
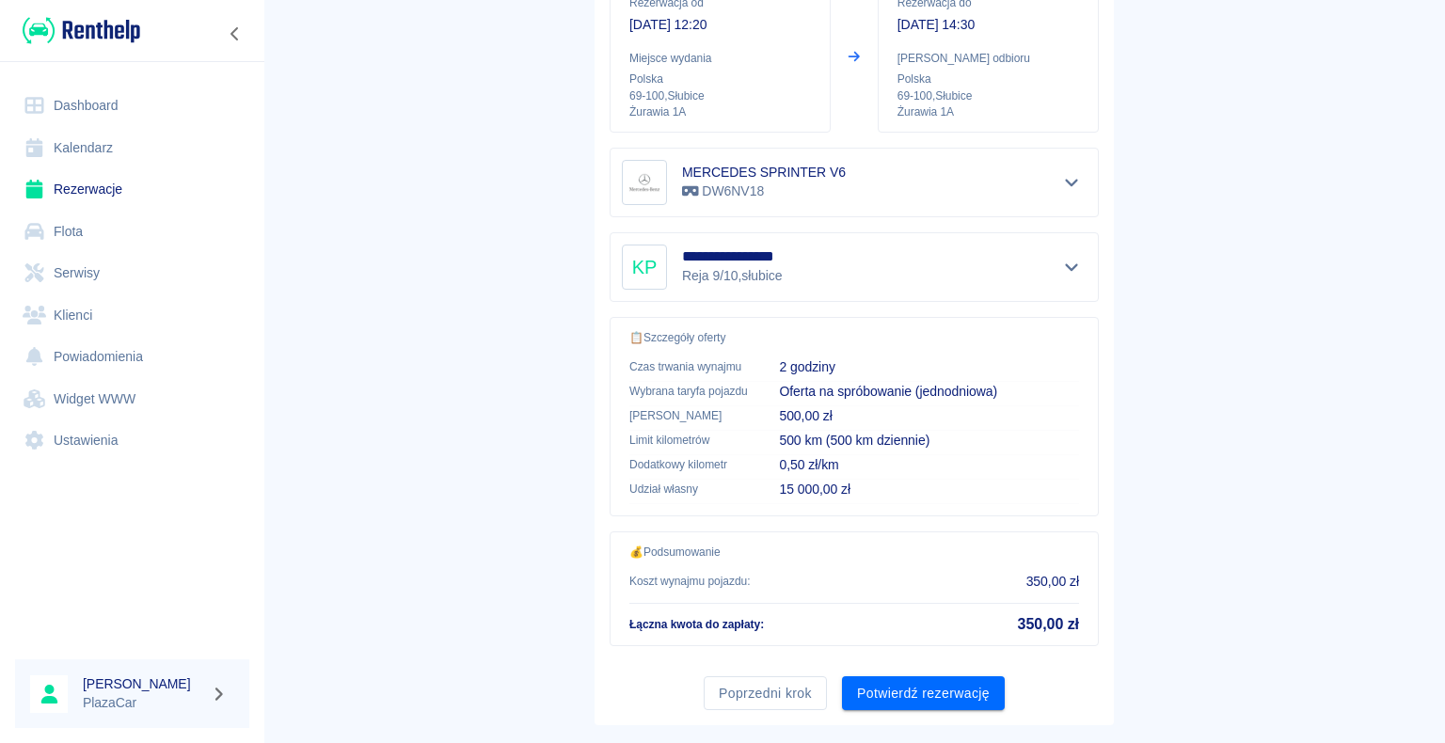
scroll to position [268, 0]
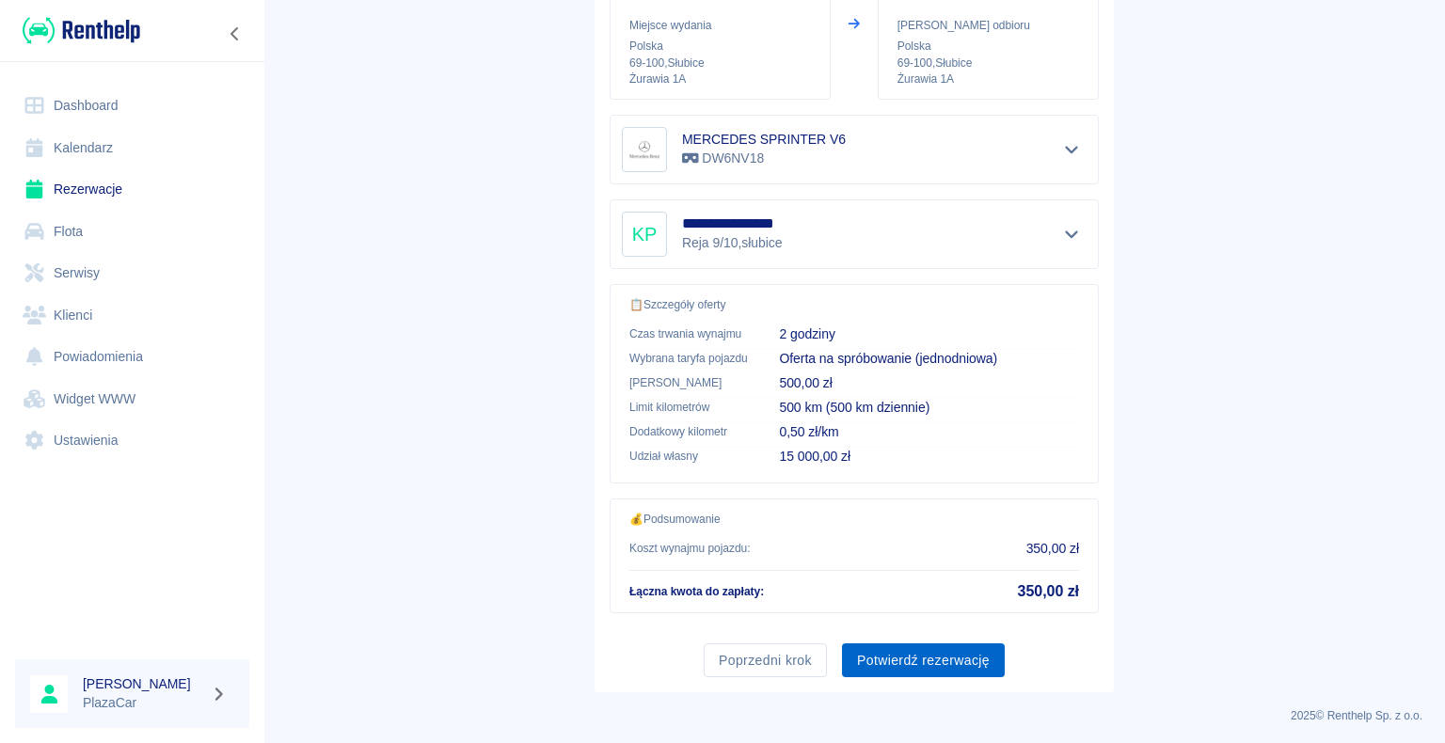
click at [911, 658] on button "Potwierdź rezerwację" at bounding box center [923, 660] width 163 height 35
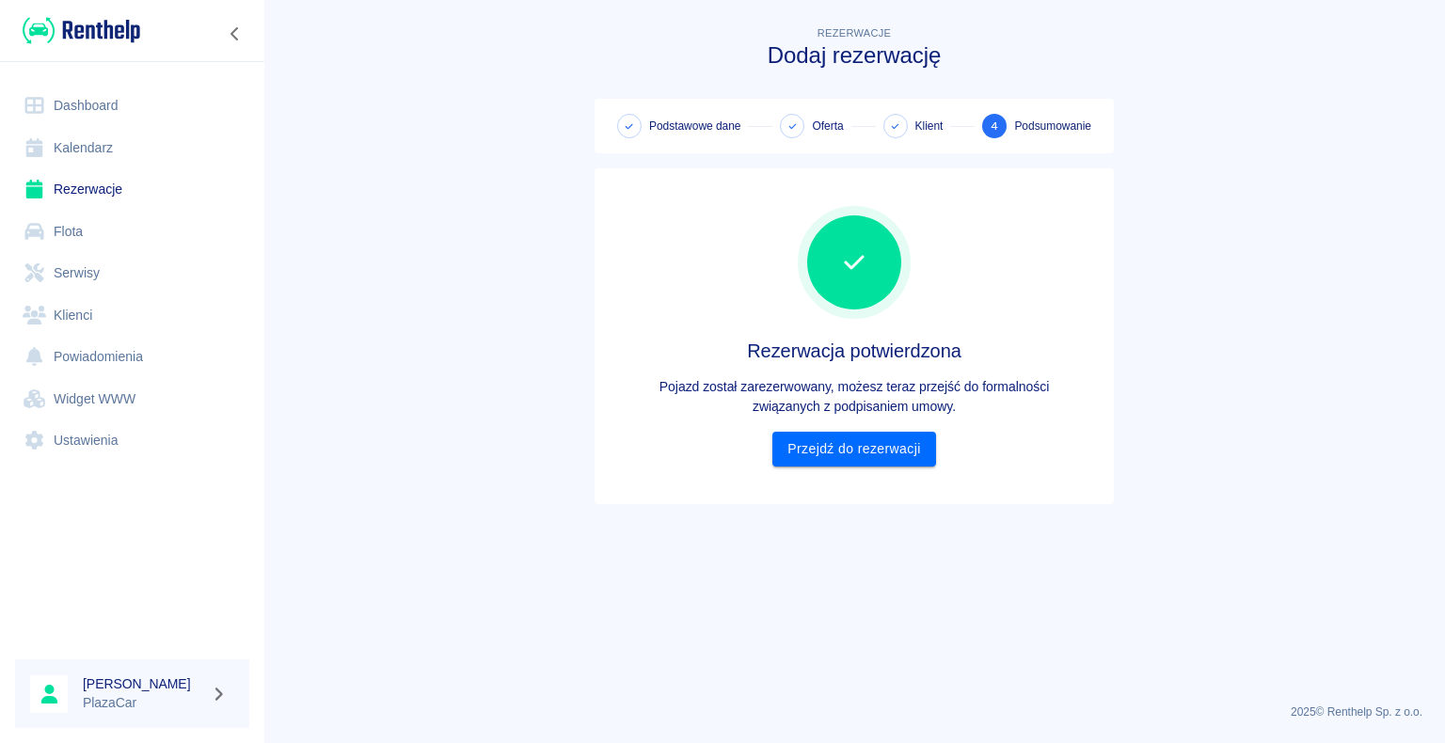
scroll to position [0, 0]
click at [839, 448] on link "Przejdź do rezerwacji" at bounding box center [853, 449] width 163 height 35
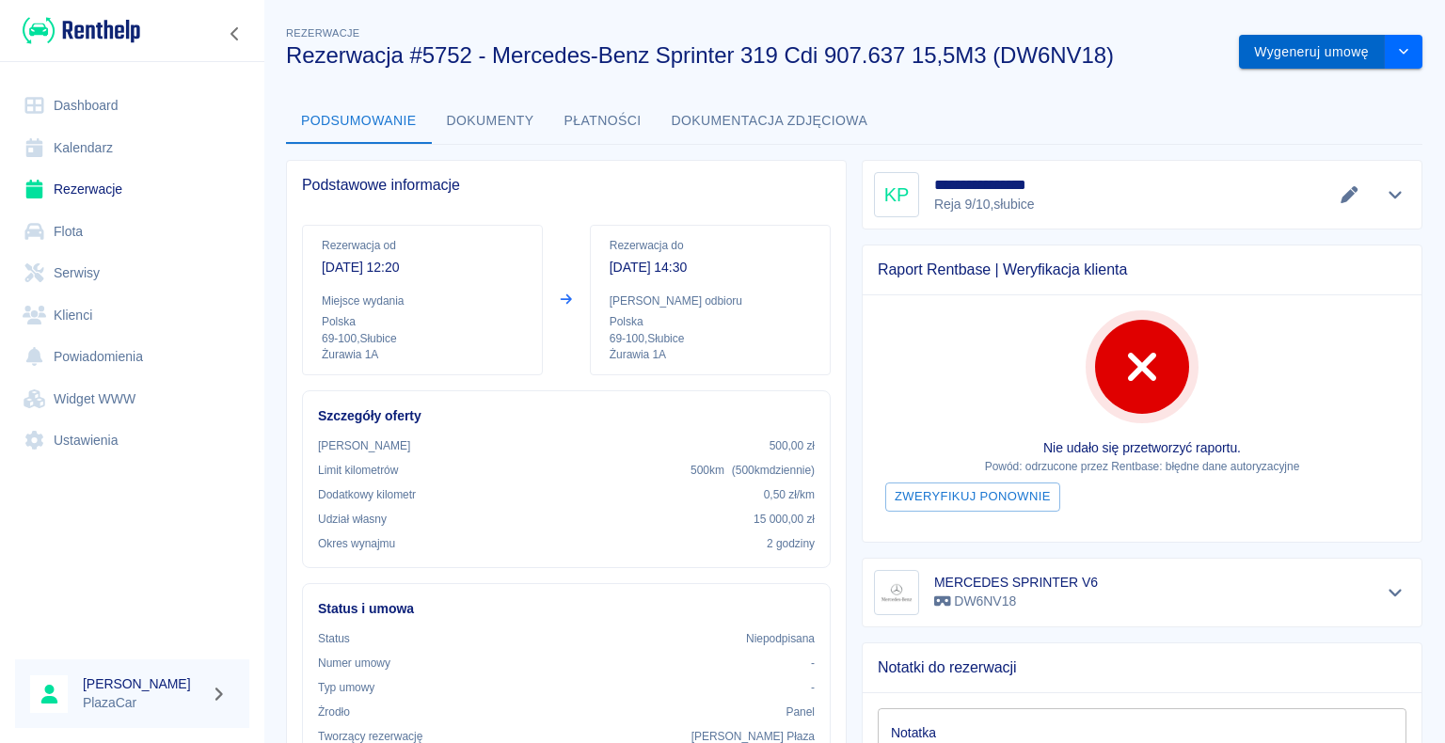
click at [1276, 51] on button "Wygeneruj umowę" at bounding box center [1312, 52] width 146 height 35
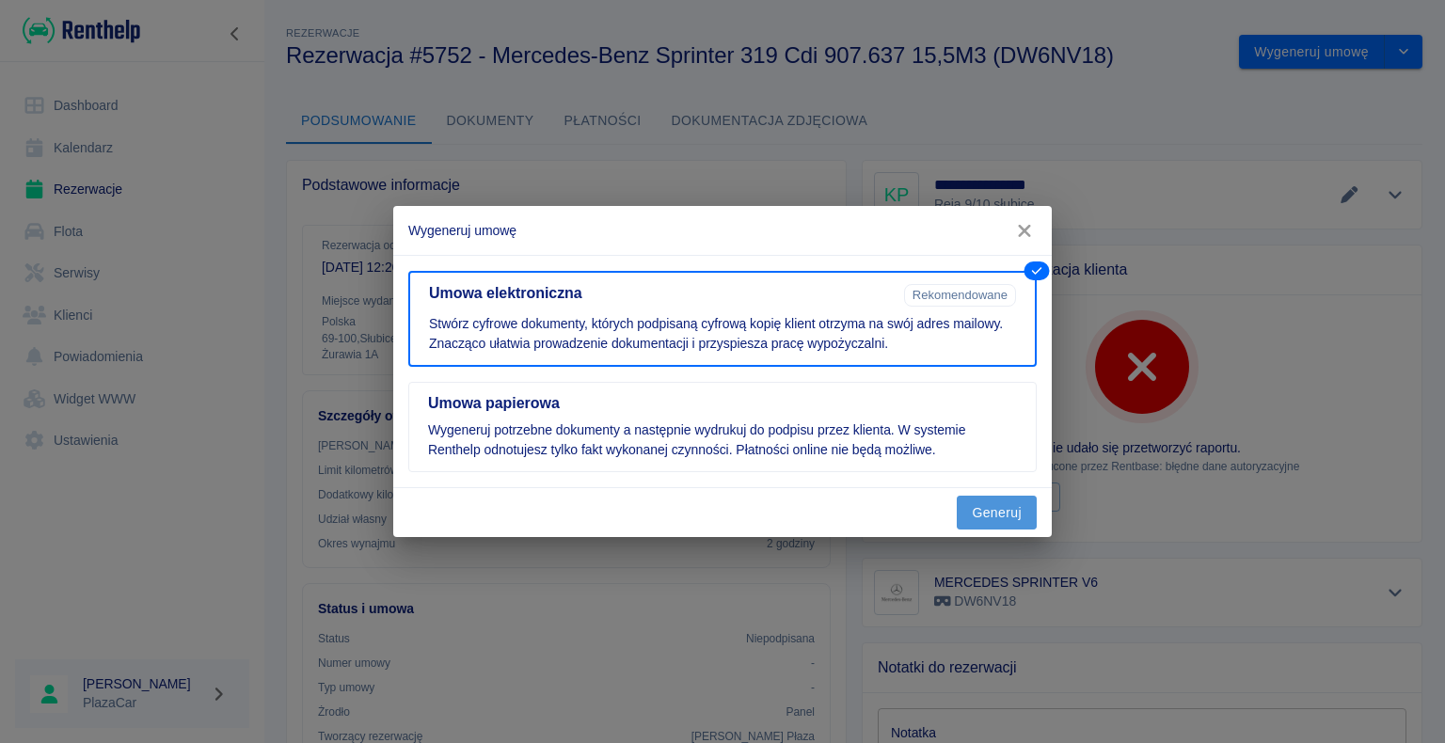
click at [999, 508] on button "Generuj" at bounding box center [997, 513] width 80 height 35
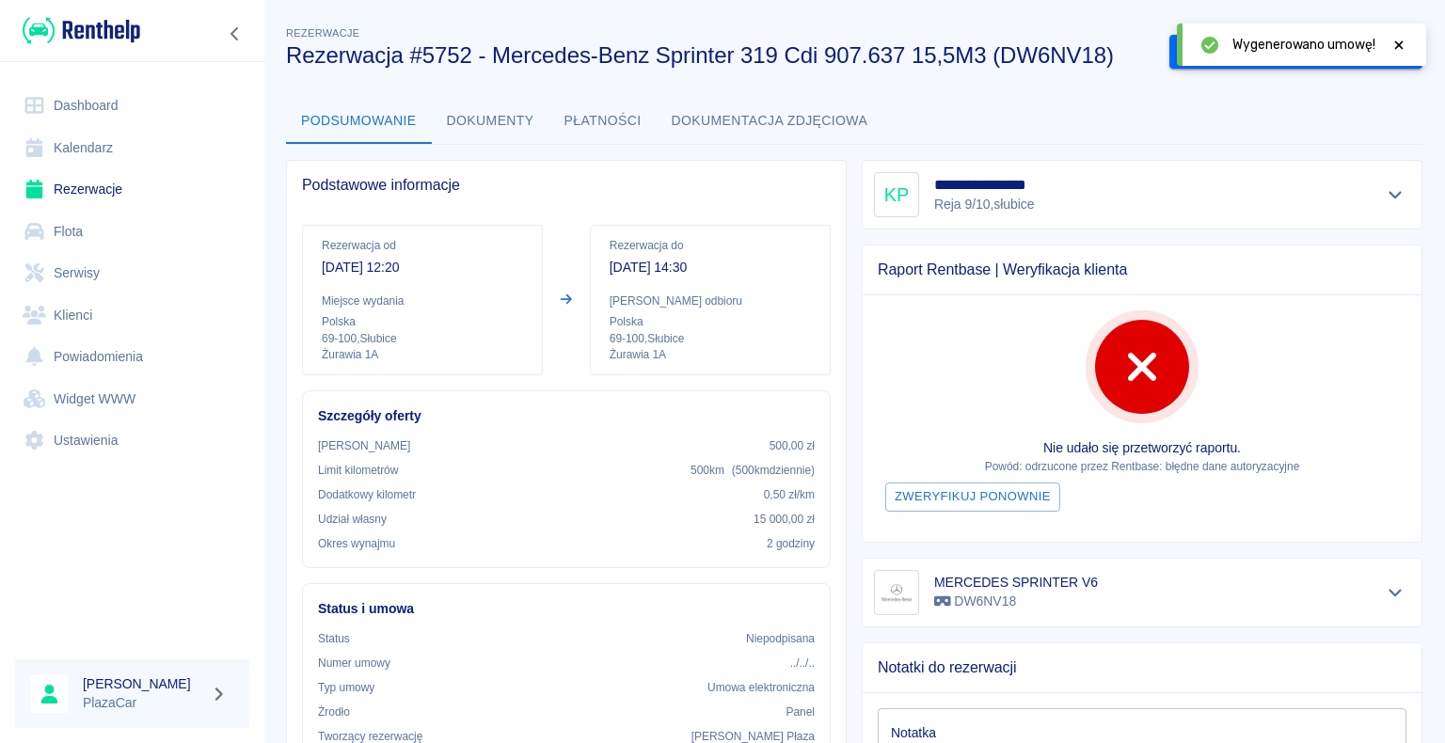
click at [1402, 40] on icon at bounding box center [1398, 45] width 17 height 13
click at [1263, 48] on button "Podpisz umowę elektroniczną" at bounding box center [1276, 52] width 215 height 35
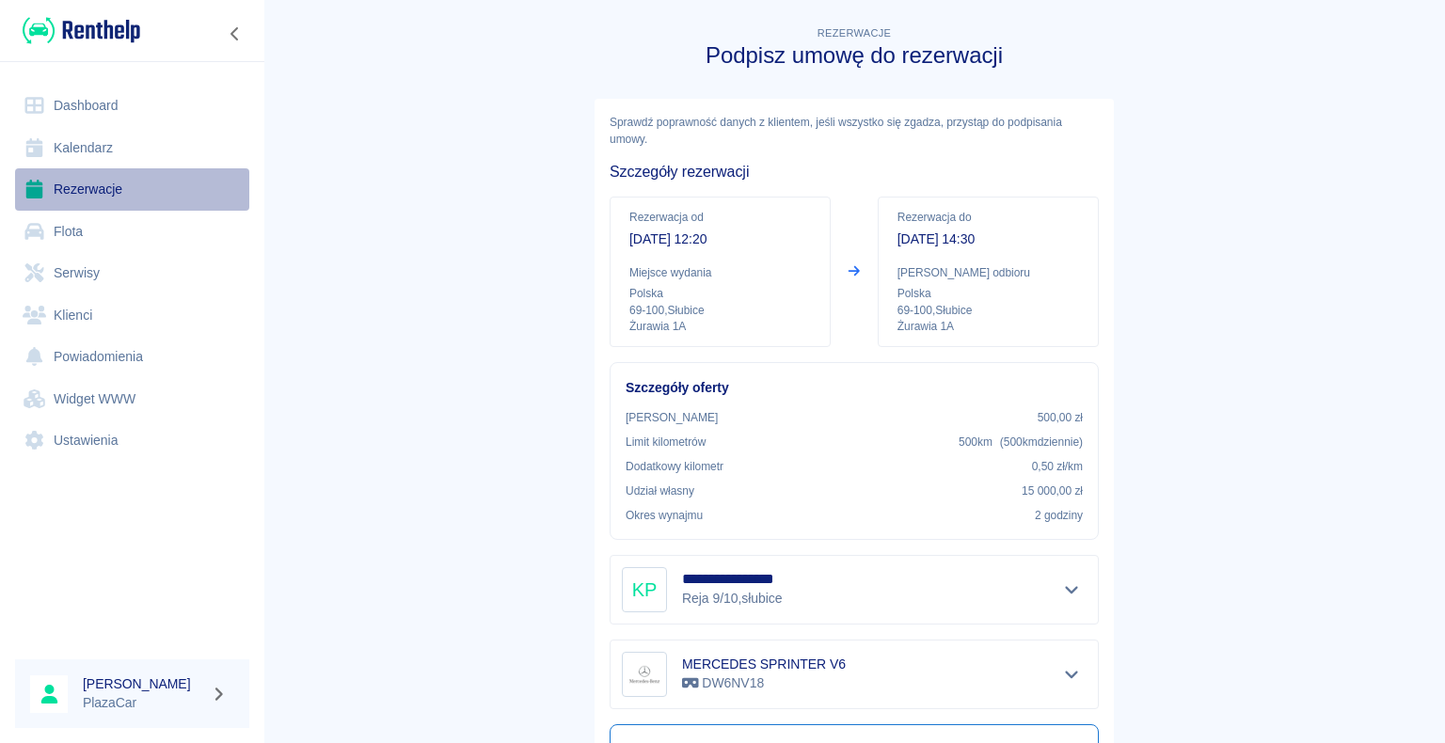
click at [94, 190] on link "Rezerwacje" at bounding box center [132, 189] width 234 height 42
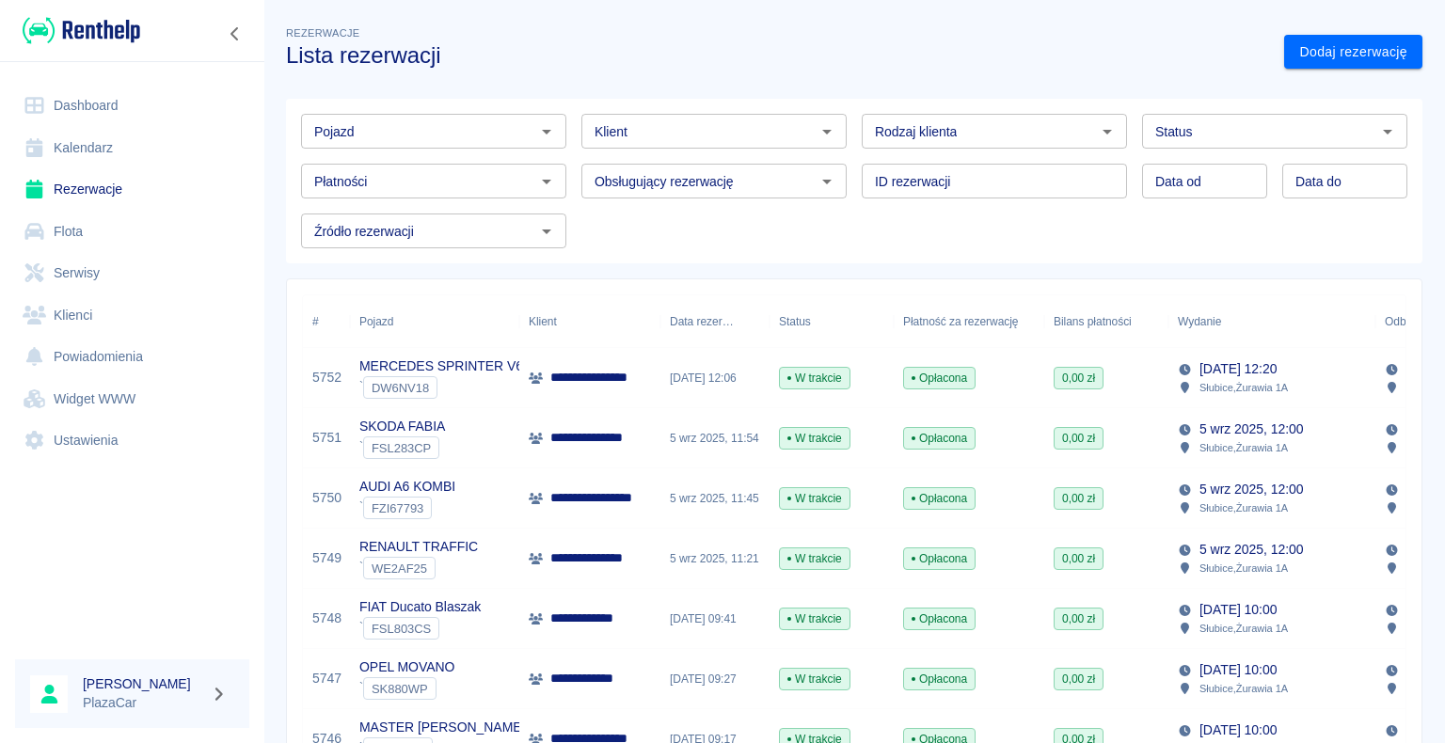
drag, startPoint x: 0, startPoint y: 595, endPoint x: 0, endPoint y: 619, distance: 23.5
click at [0, 596] on div at bounding box center [132, 564] width 264 height 161
click at [593, 674] on p "**********" at bounding box center [588, 679] width 76 height 20
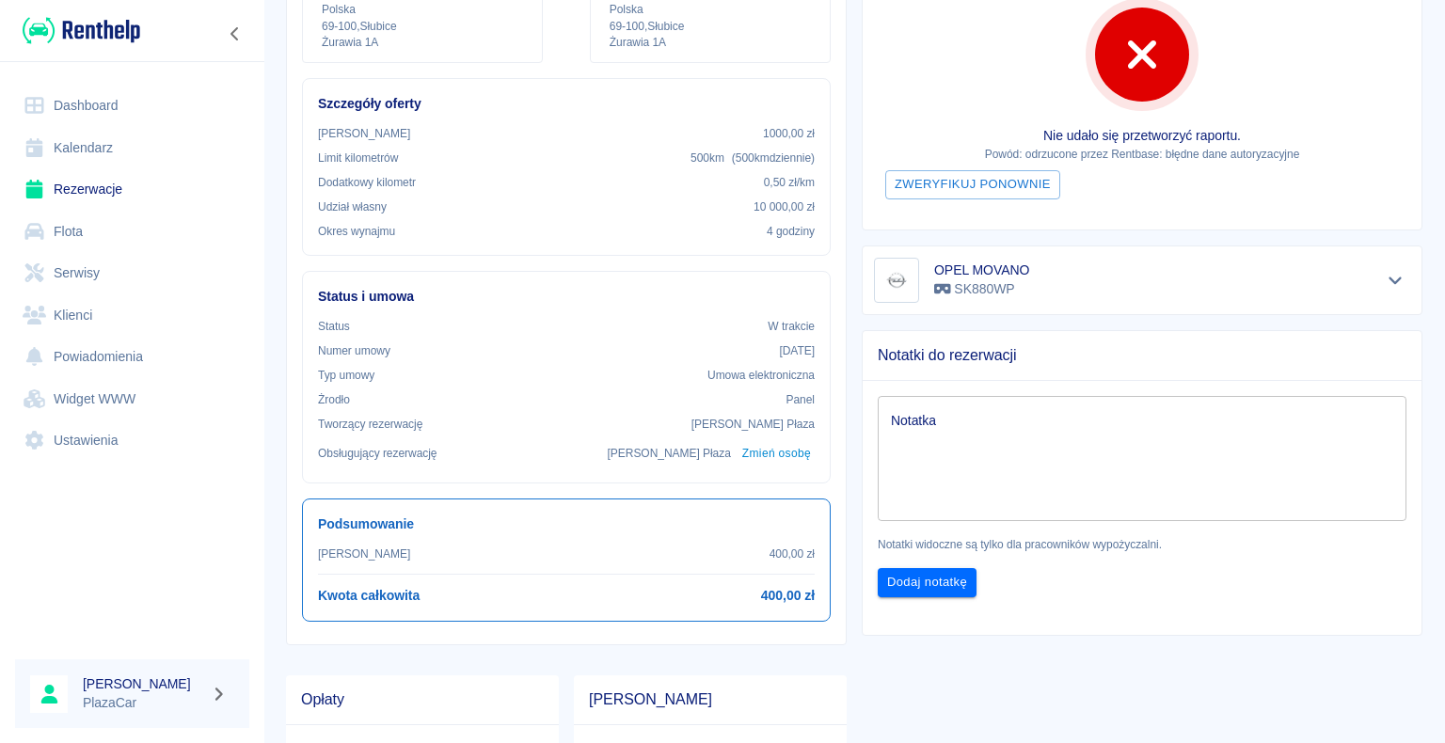
scroll to position [282, 0]
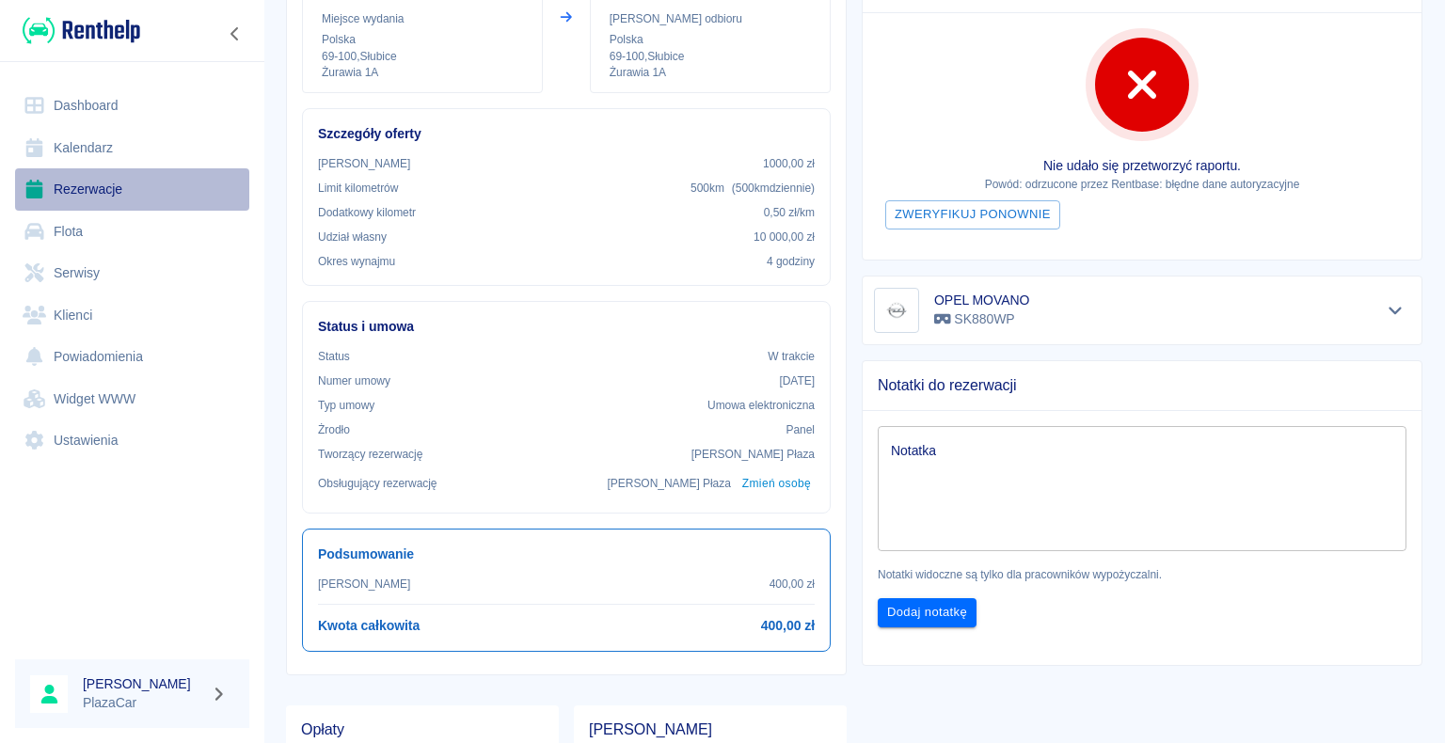
click at [75, 185] on link "Rezerwacje" at bounding box center [132, 189] width 234 height 42
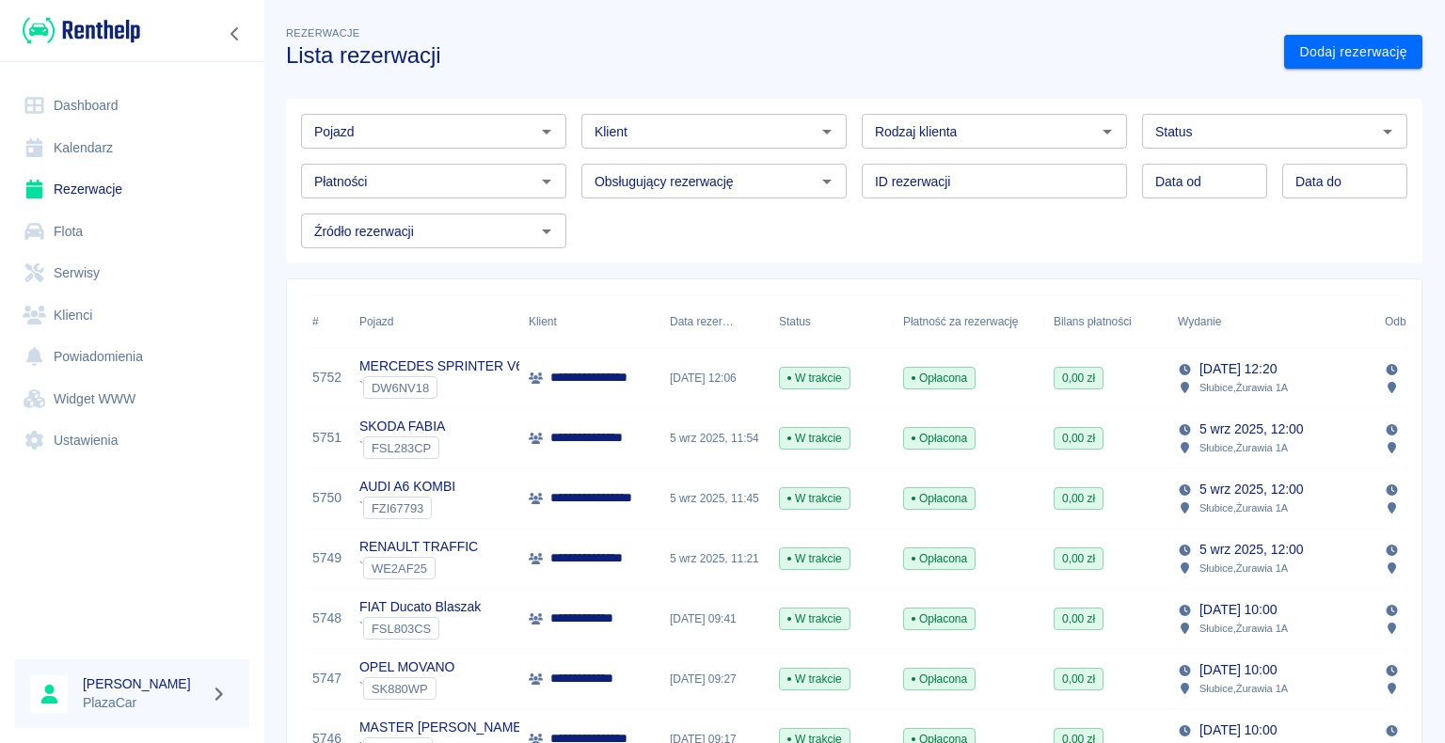
click at [625, 676] on p "**********" at bounding box center [588, 679] width 76 height 20
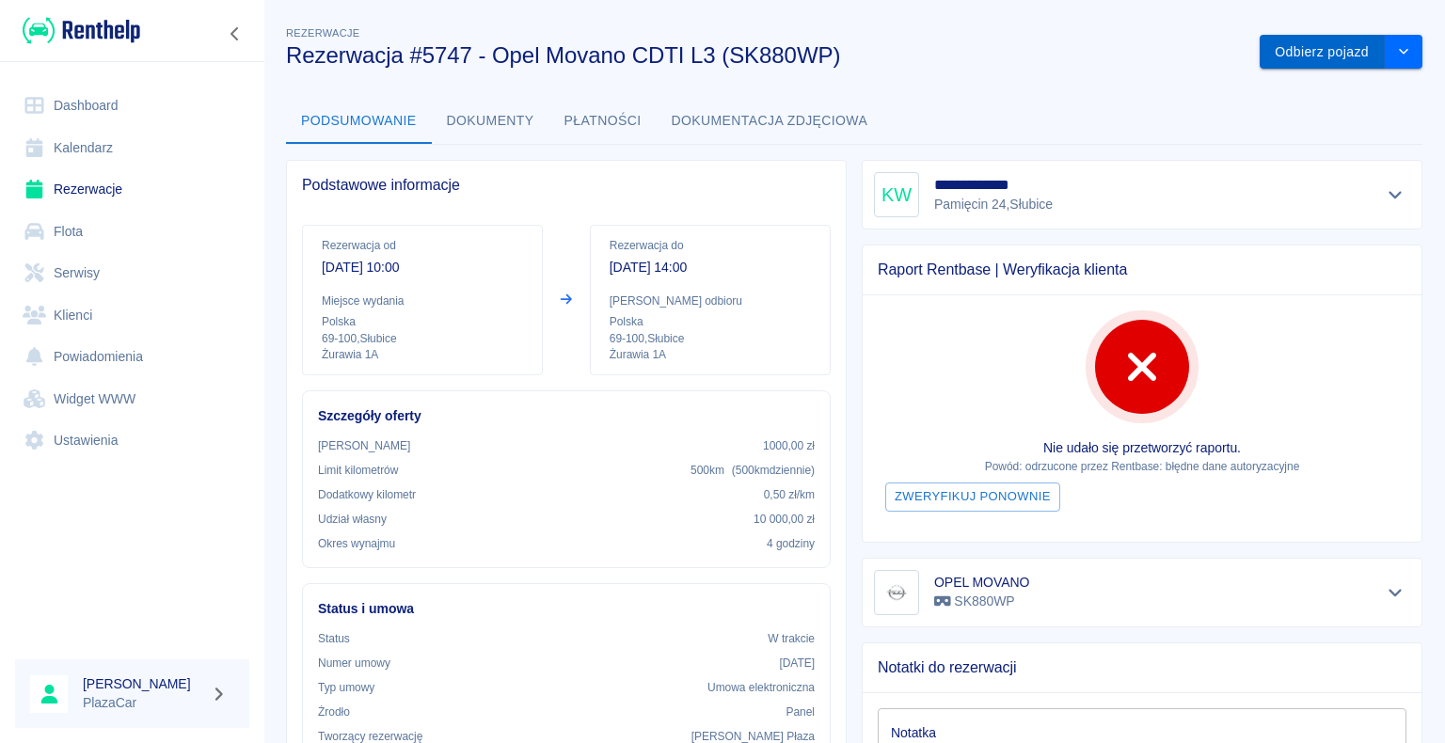
click at [1298, 51] on button "Odbierz pojazd" at bounding box center [1322, 52] width 125 height 35
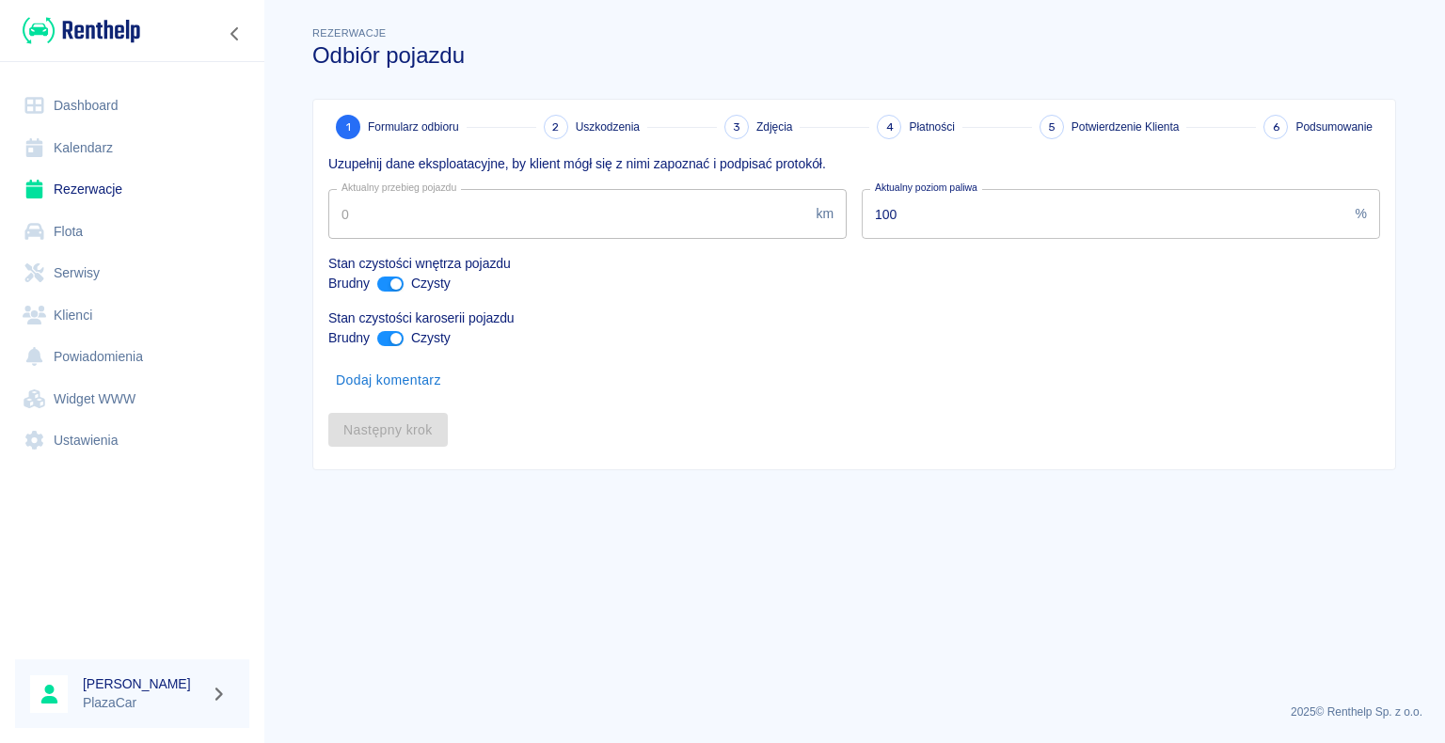
type input "96929"
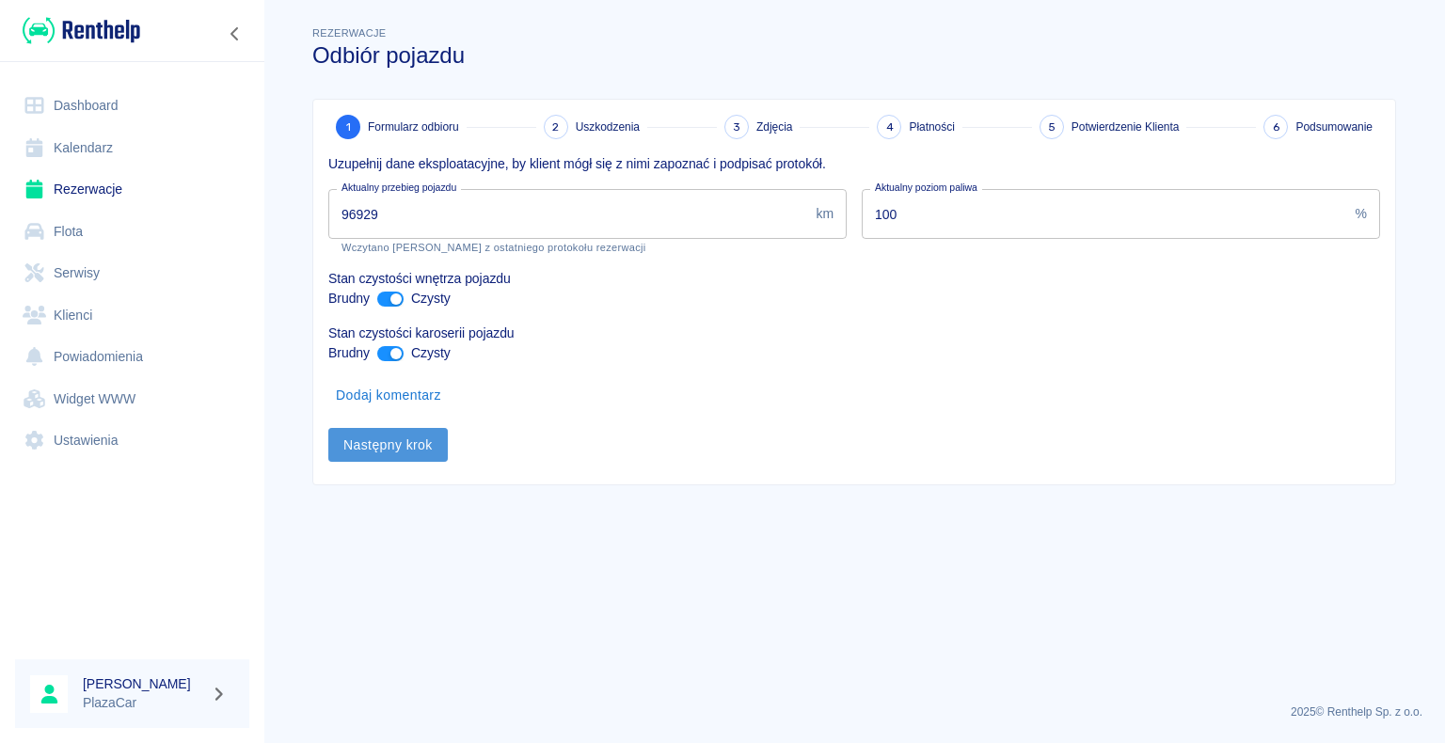
click at [389, 446] on button "Następny krok" at bounding box center [387, 445] width 119 height 35
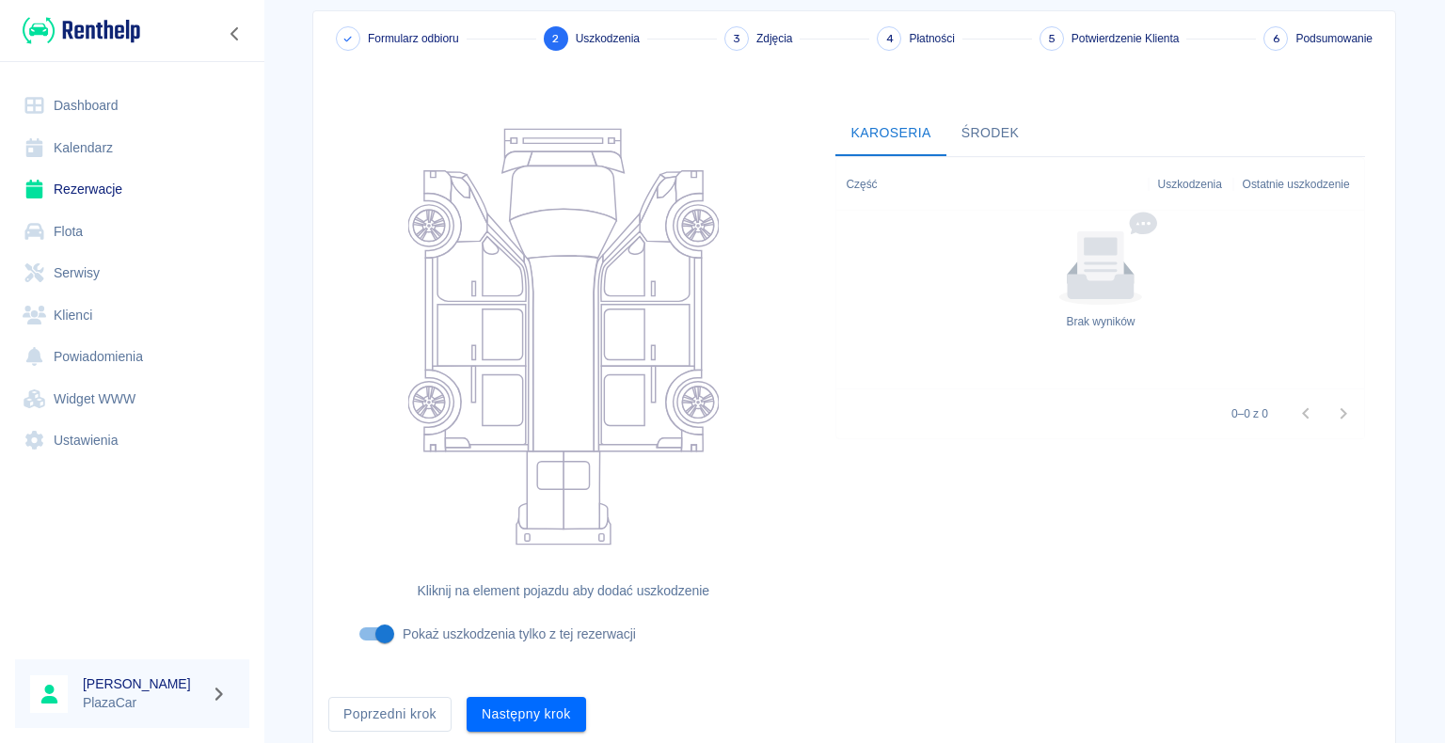
scroll to position [154, 0]
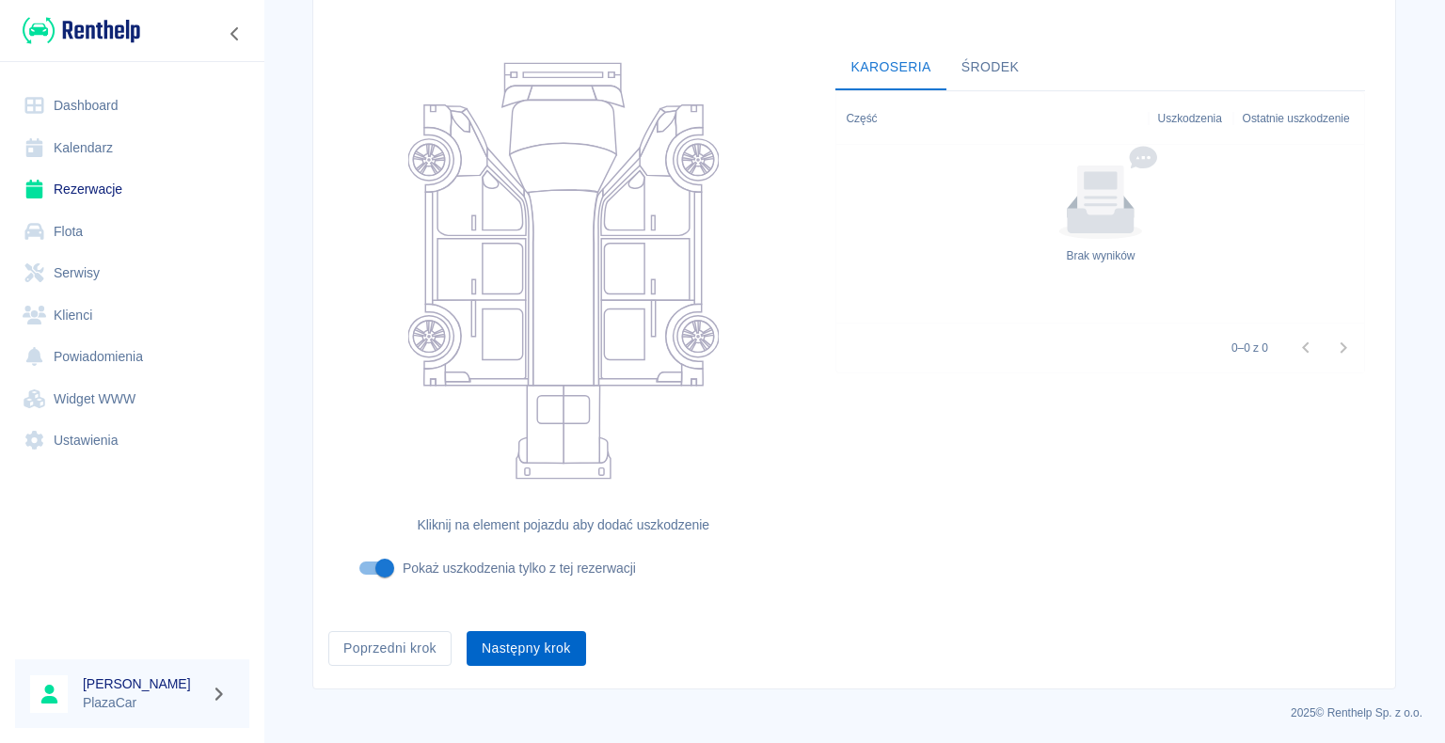
click at [532, 651] on button "Następny krok" at bounding box center [526, 648] width 119 height 35
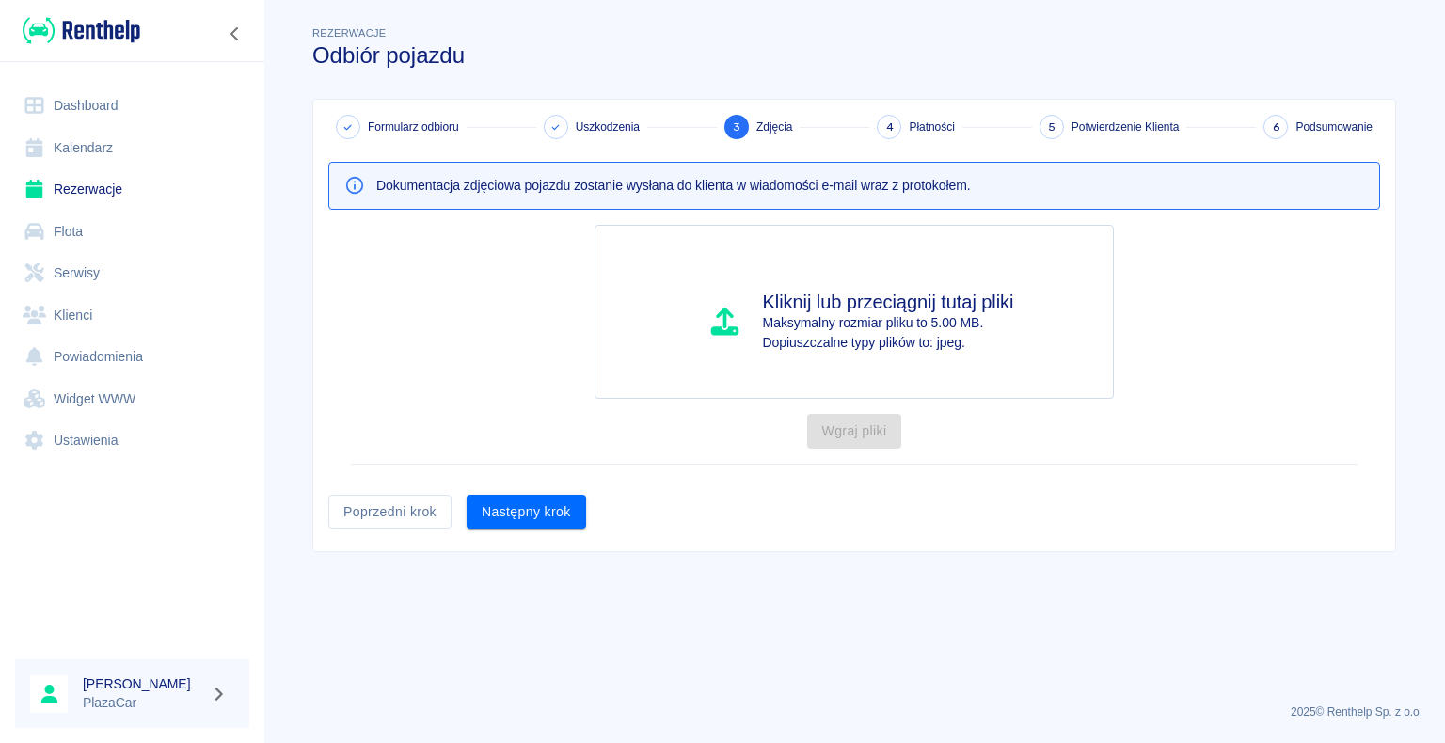
scroll to position [0, 0]
click at [517, 499] on button "Następny krok" at bounding box center [526, 512] width 119 height 35
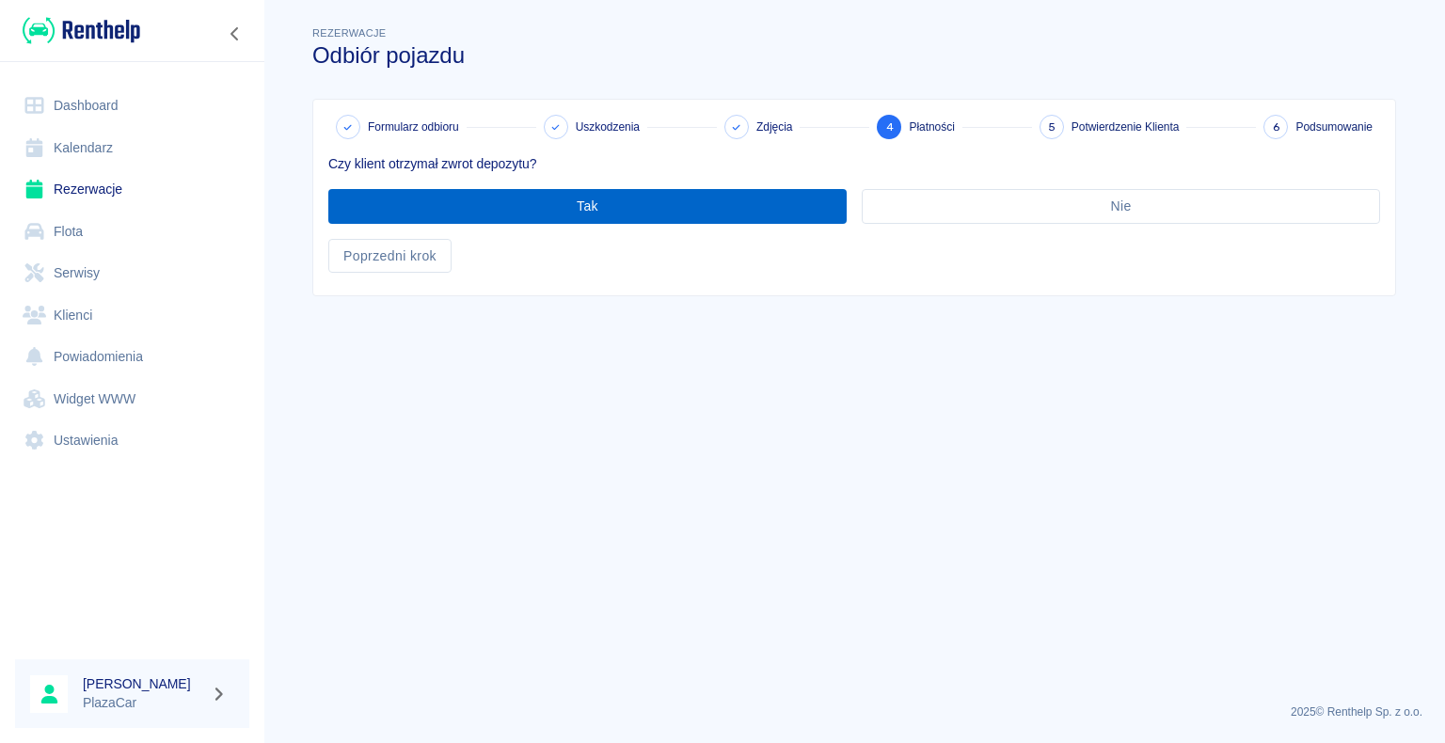
click at [575, 211] on button "Tak" at bounding box center [587, 206] width 518 height 35
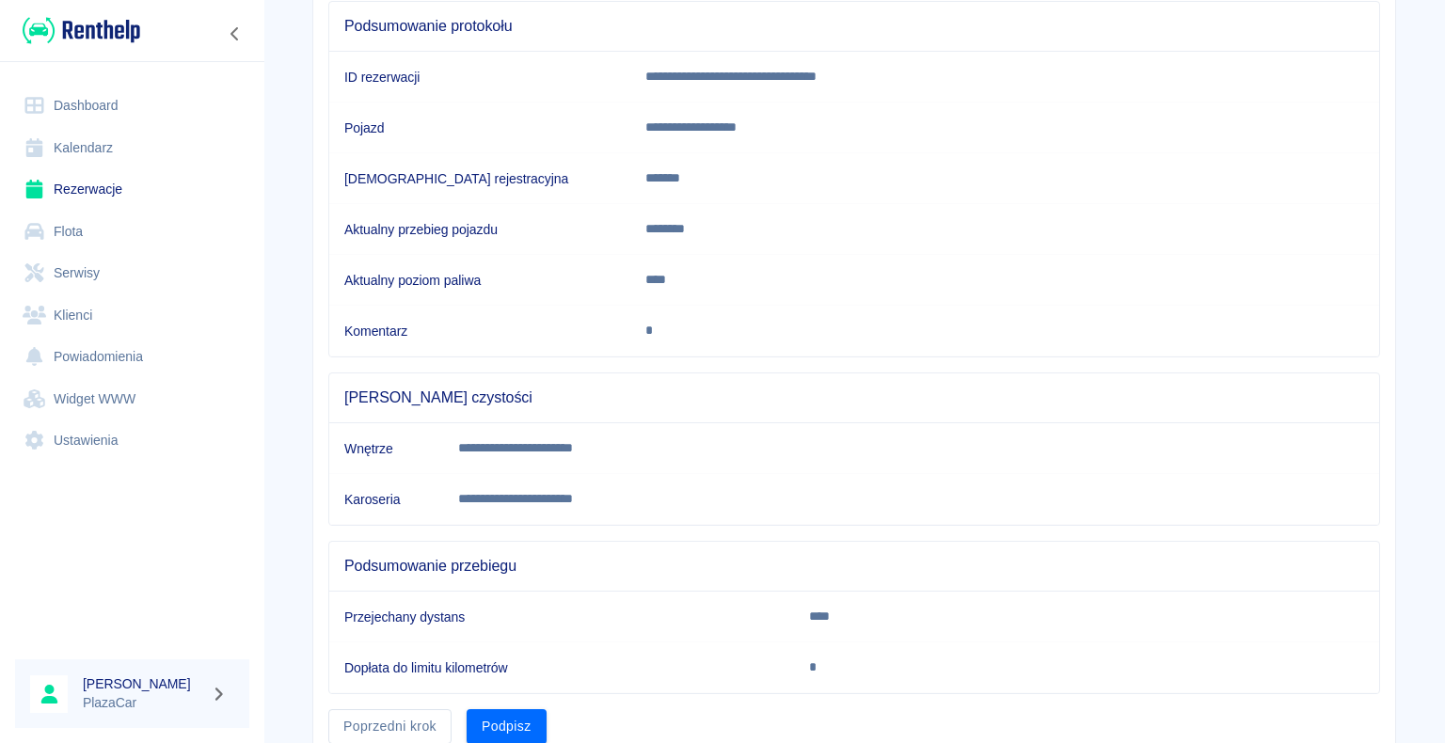
scroll to position [262, 0]
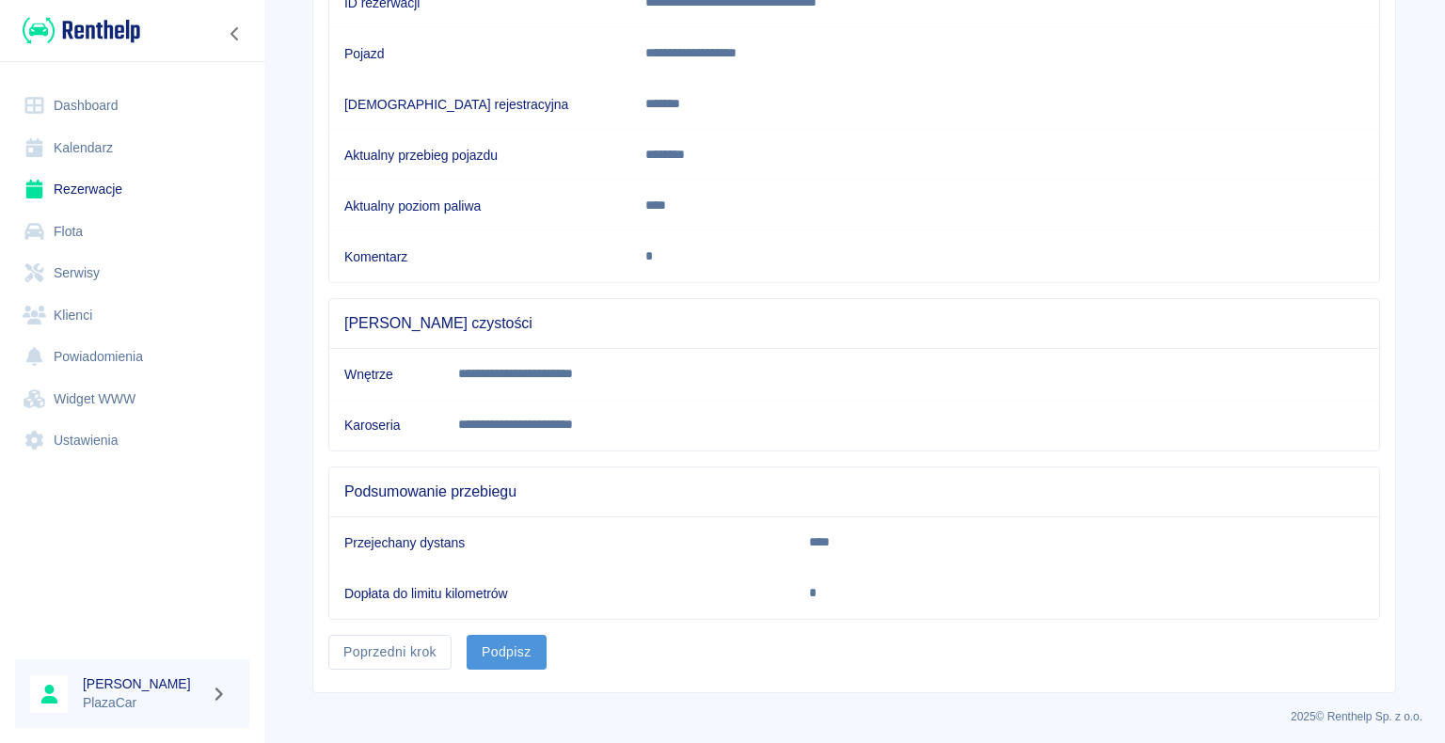
click at [497, 649] on button "Podpisz" at bounding box center [507, 652] width 80 height 35
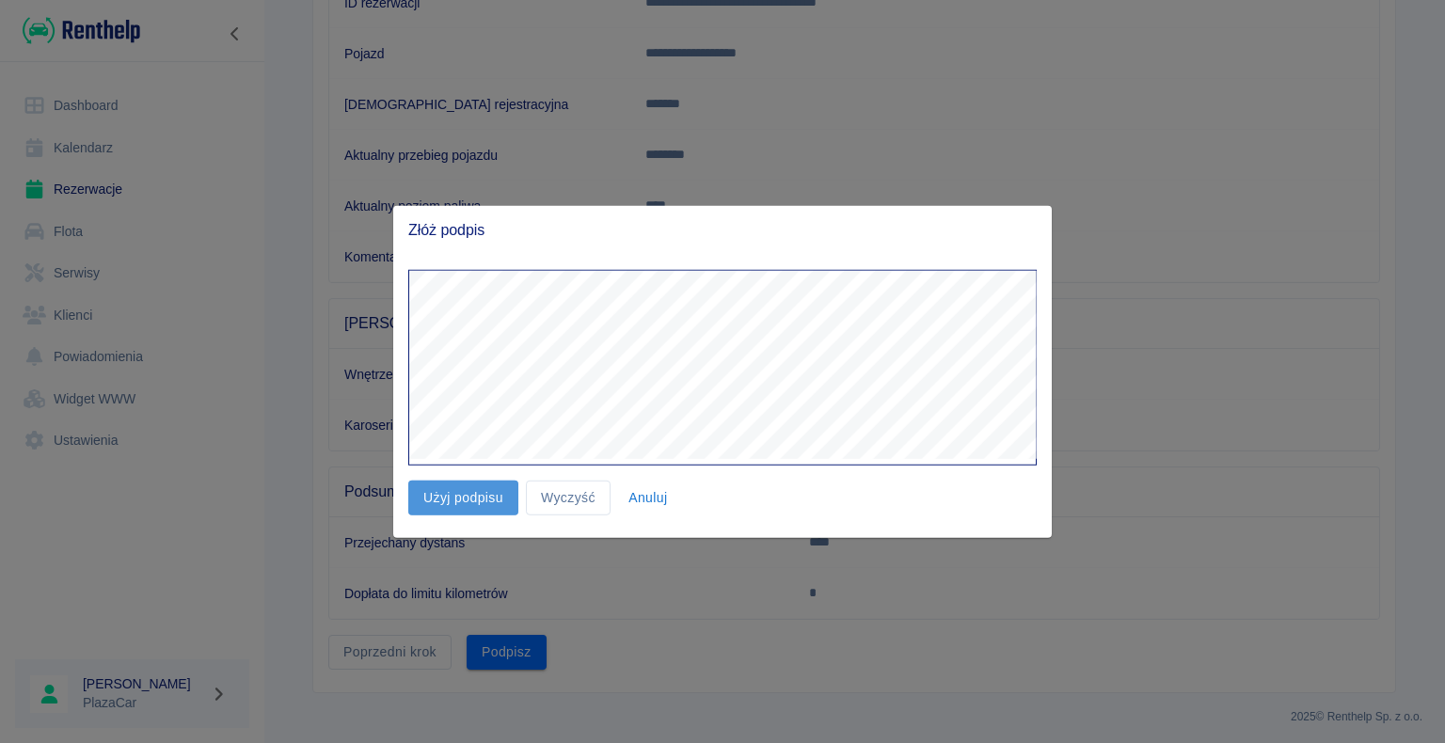
click at [466, 492] on button "Użyj podpisu" at bounding box center [463, 498] width 110 height 35
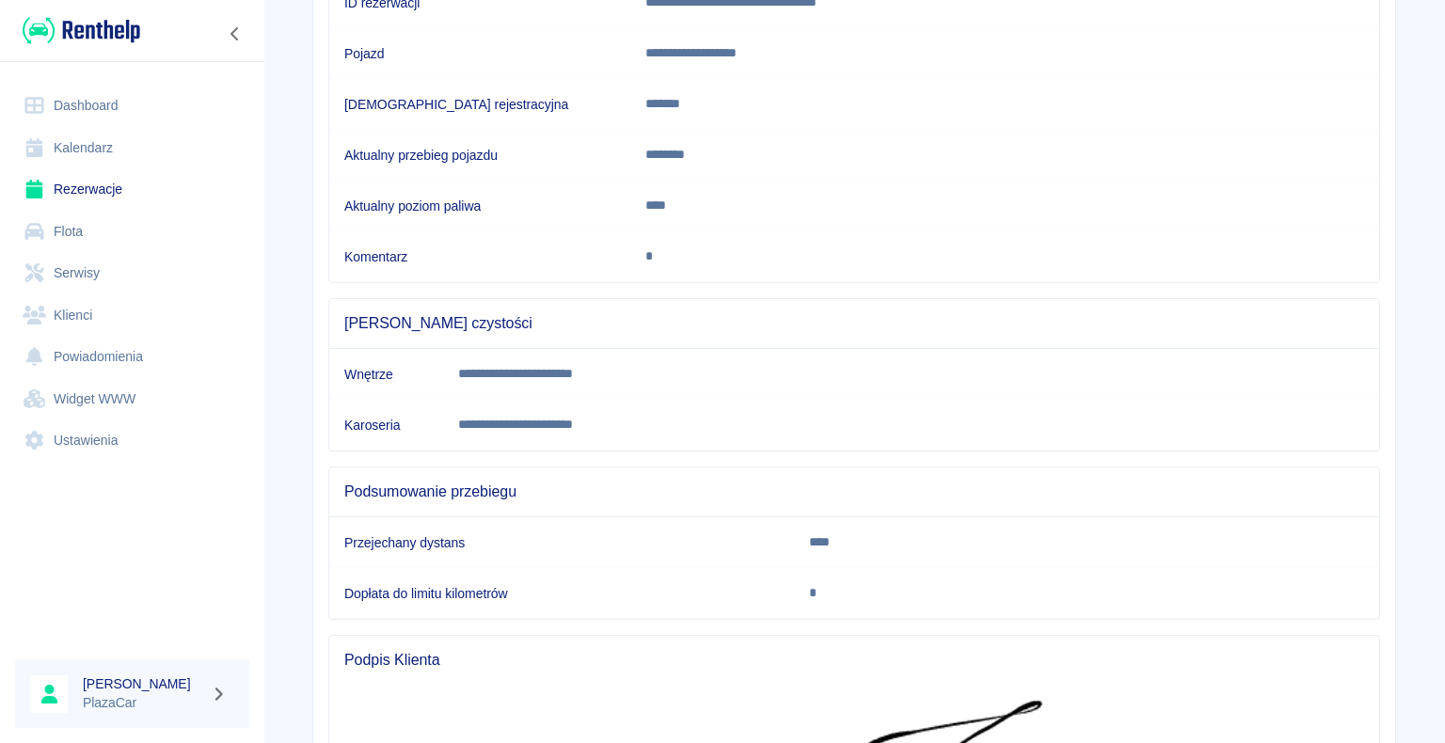
scroll to position [630, 0]
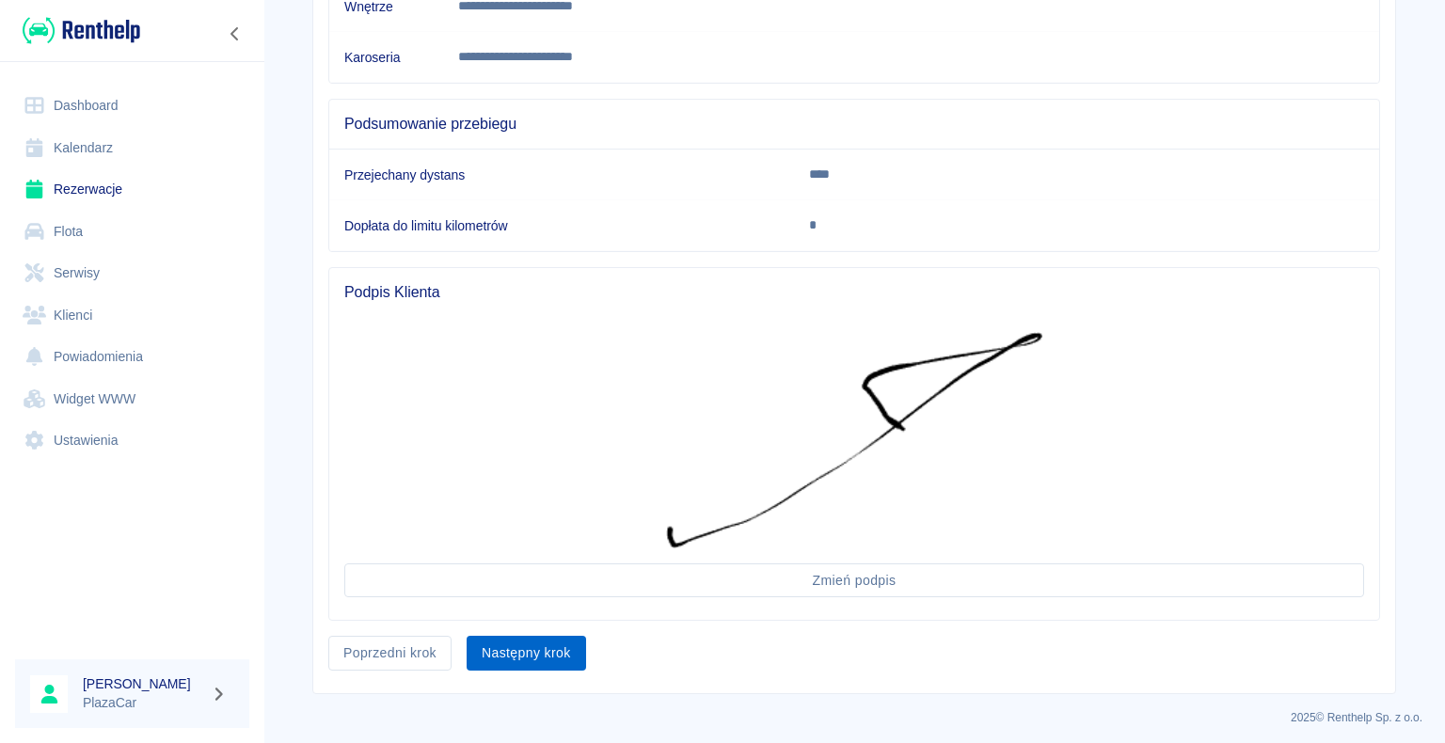
click at [512, 655] on button "Następny krok" at bounding box center [526, 653] width 119 height 35
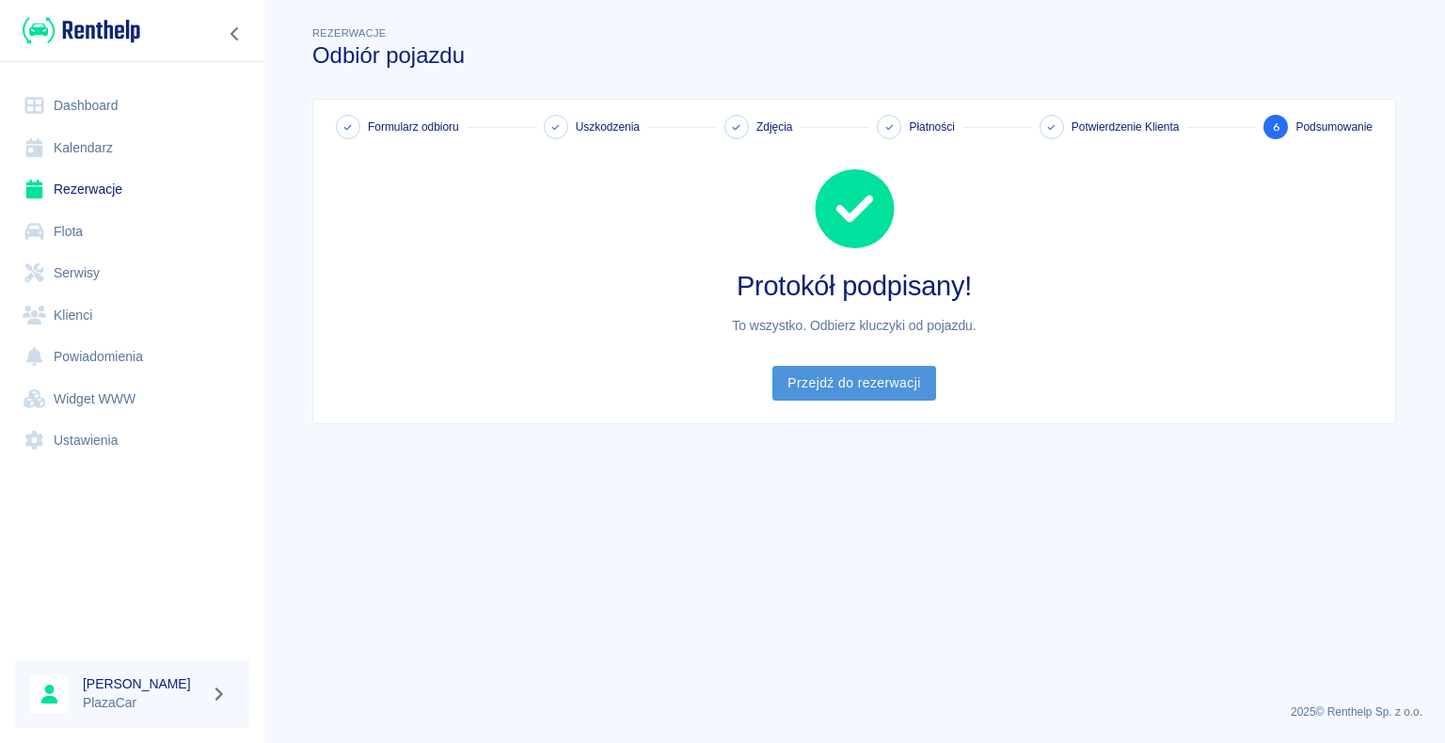
click at [865, 380] on link "Przejdź do rezerwacji" at bounding box center [853, 383] width 163 height 35
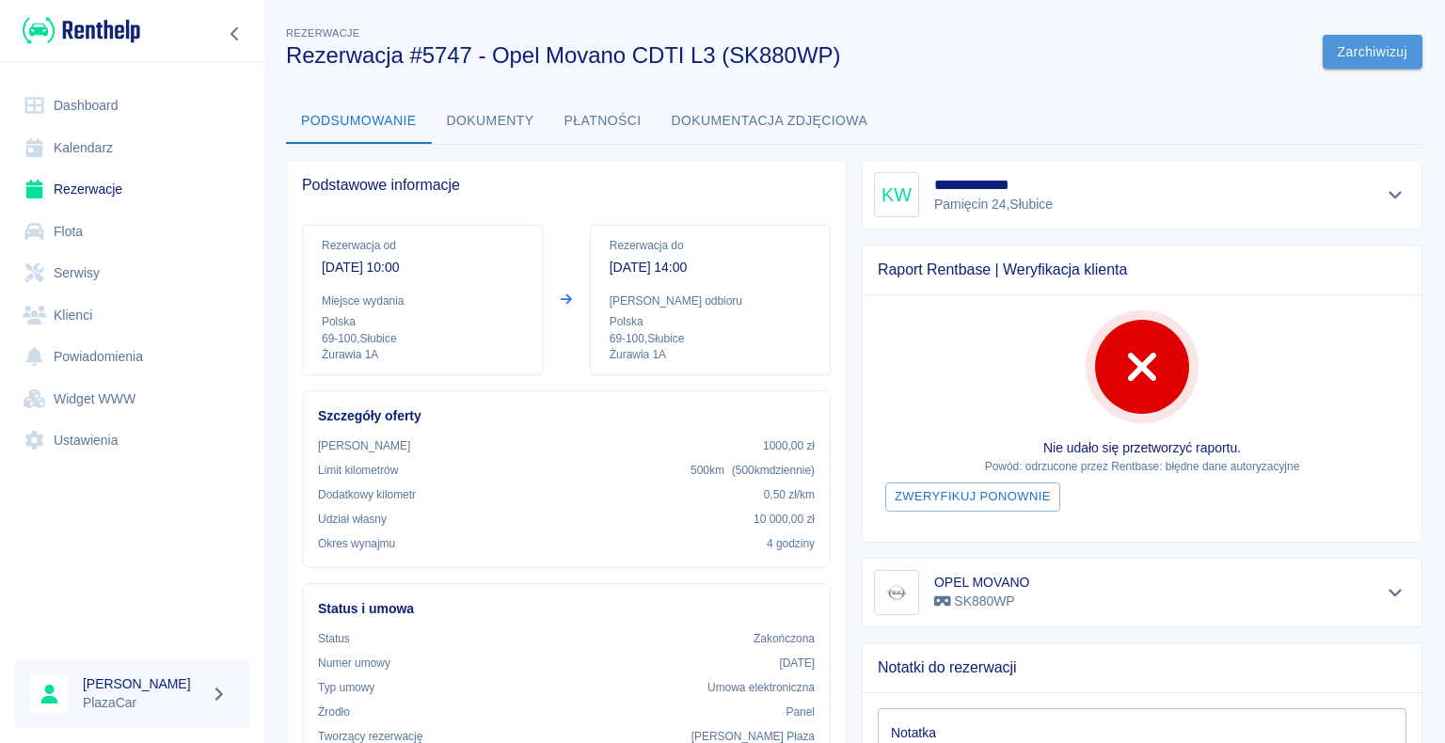
click at [1335, 49] on button "Zarchiwizuj" at bounding box center [1373, 52] width 100 height 35
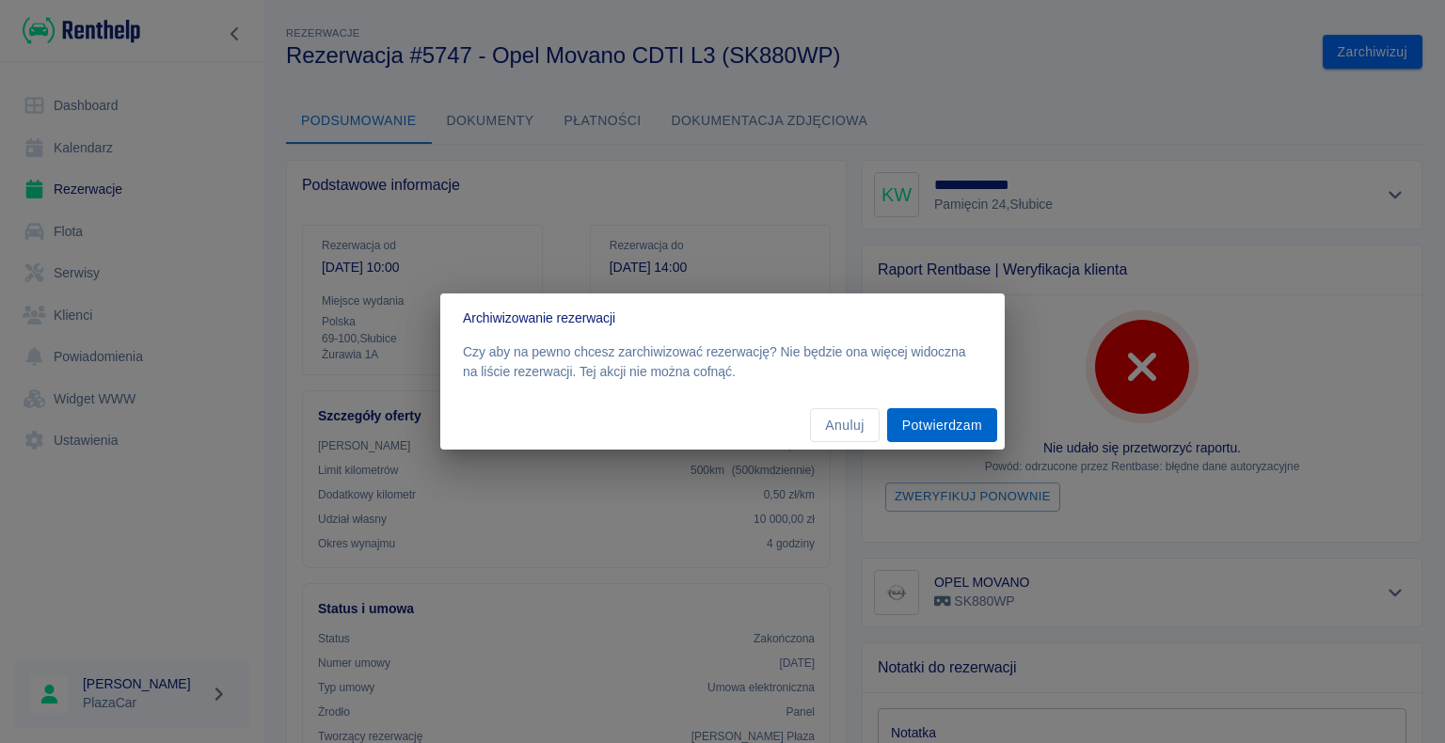
click at [933, 424] on button "Potwierdzam" at bounding box center [942, 425] width 110 height 35
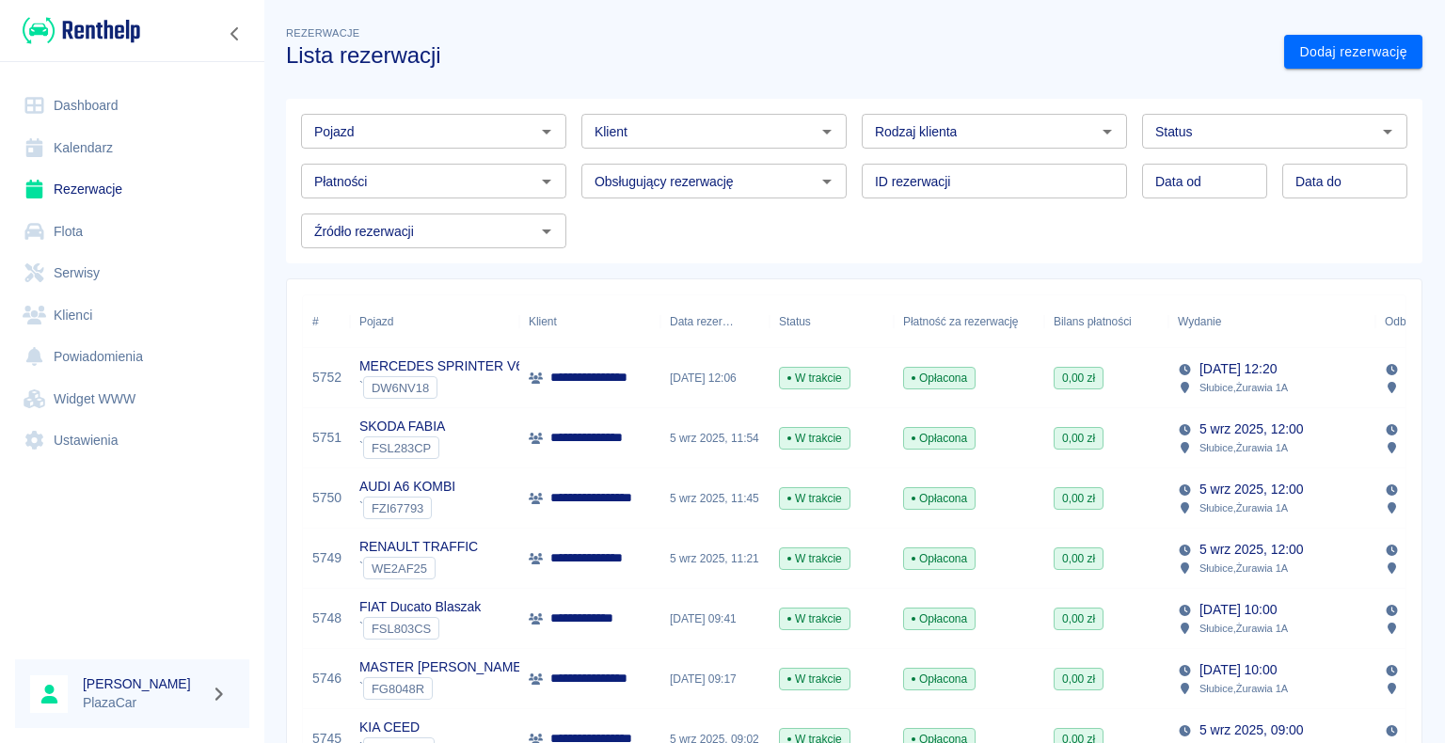
click at [643, 612] on div "**********" at bounding box center [589, 619] width 141 height 60
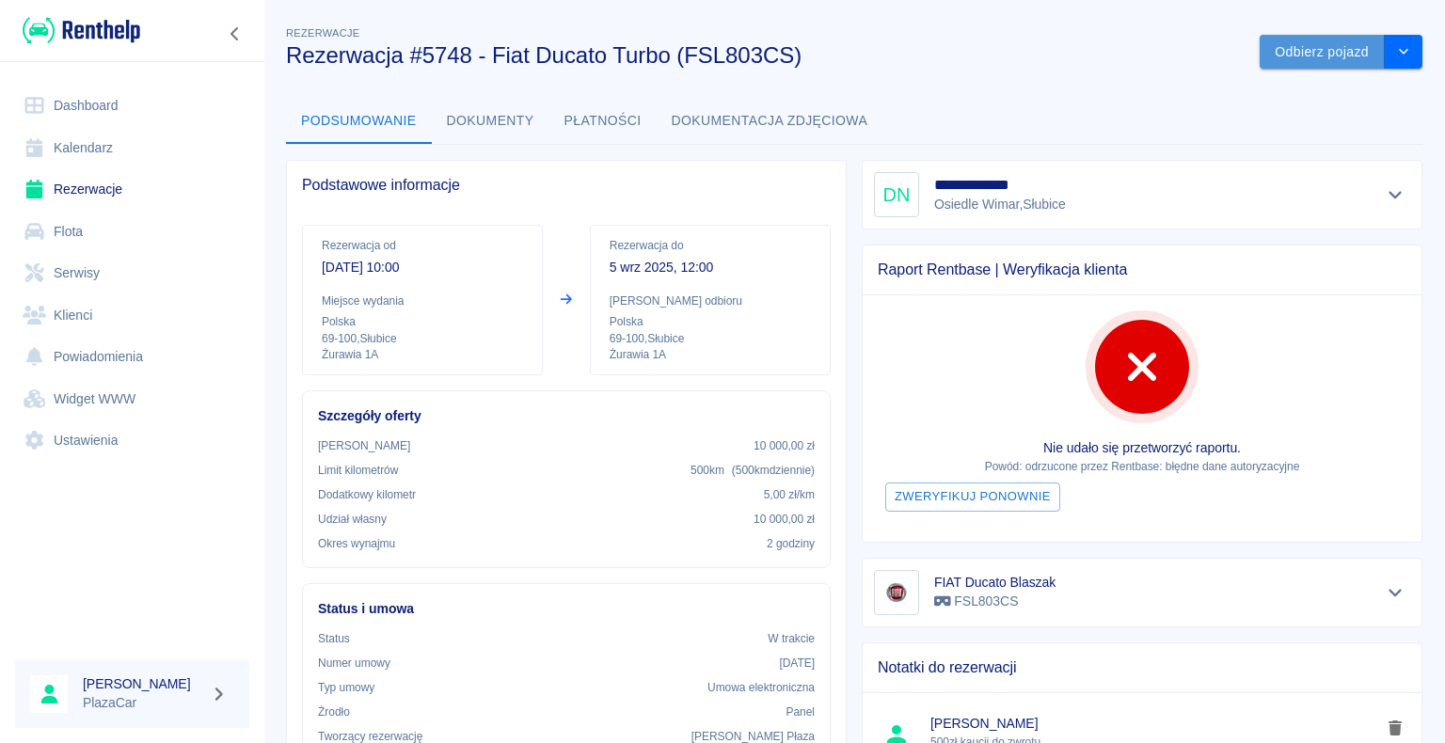
click at [1289, 62] on button "Odbierz pojazd" at bounding box center [1322, 52] width 125 height 35
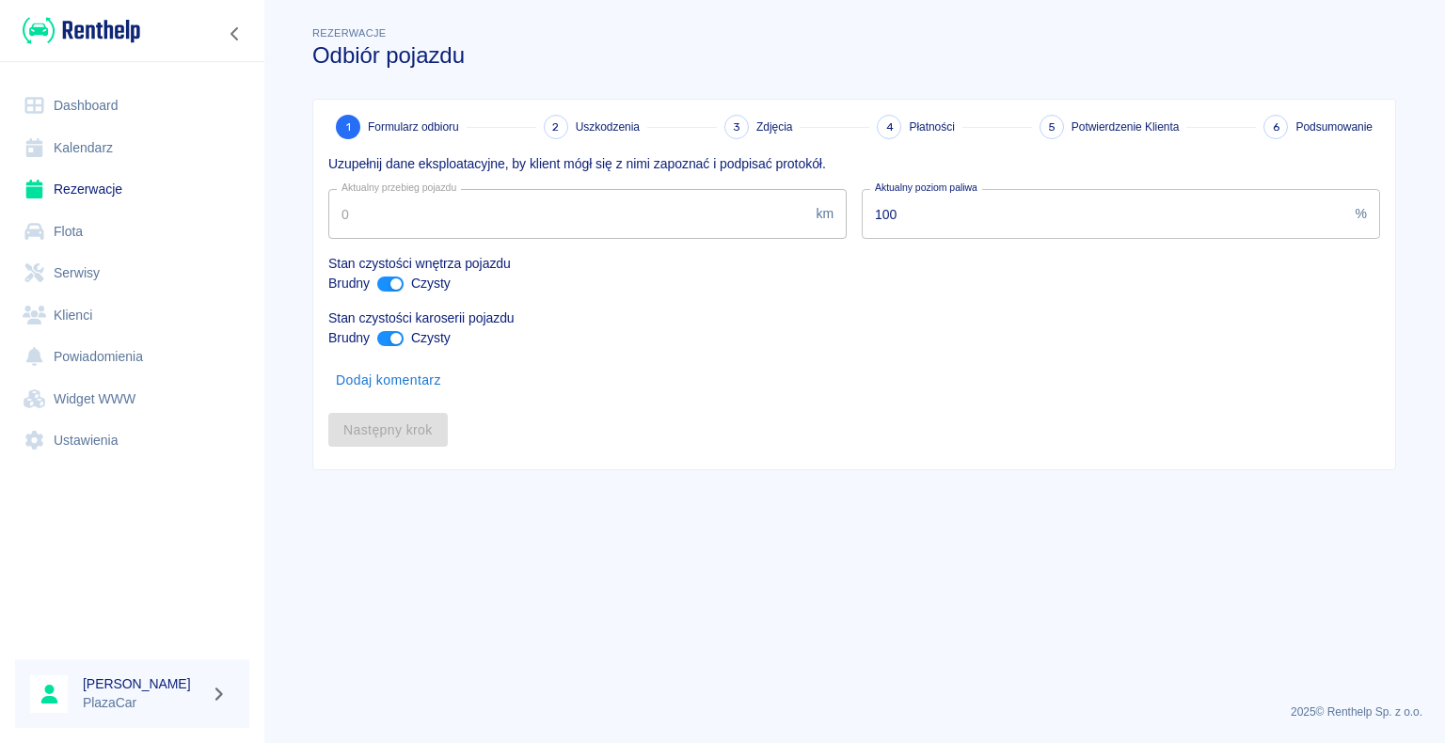
type input "271069"
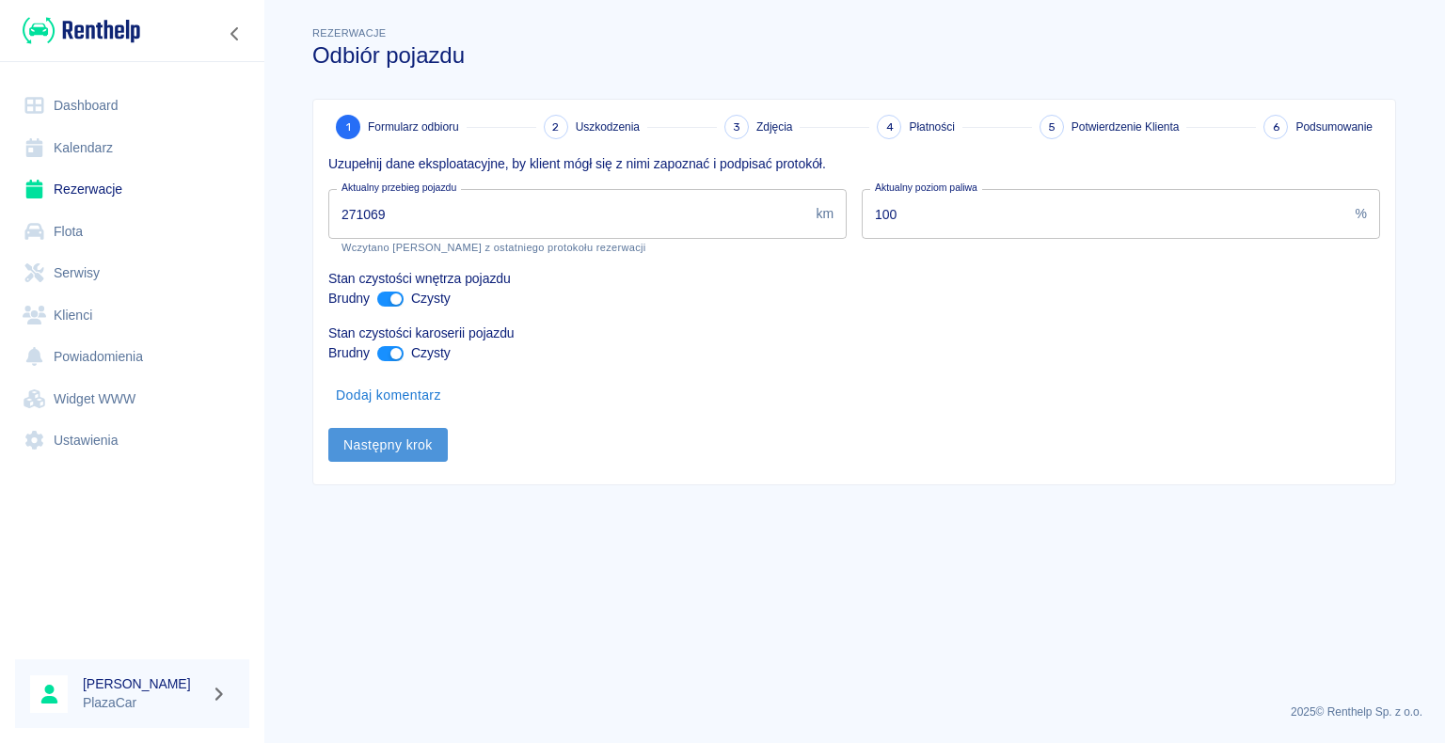
click at [384, 443] on button "Następny krok" at bounding box center [387, 445] width 119 height 35
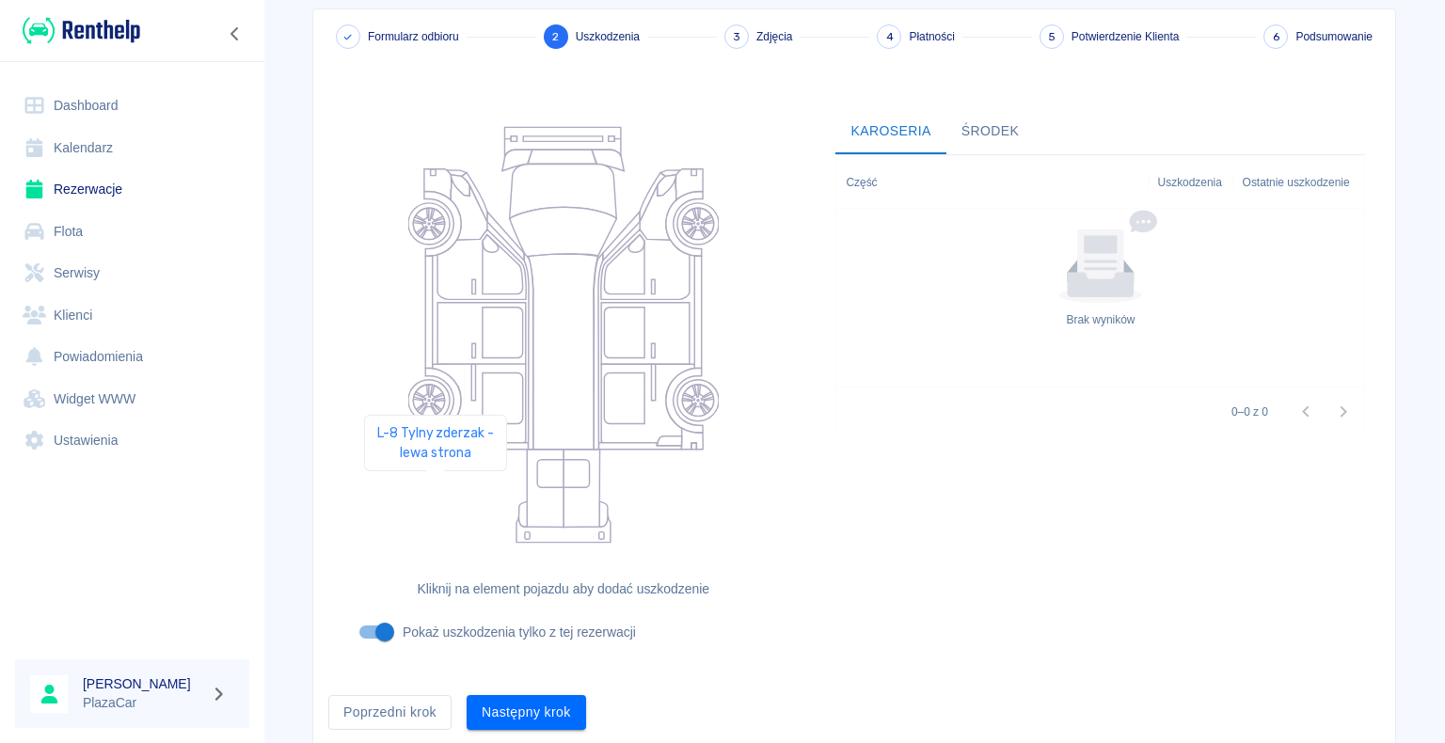
scroll to position [154, 0]
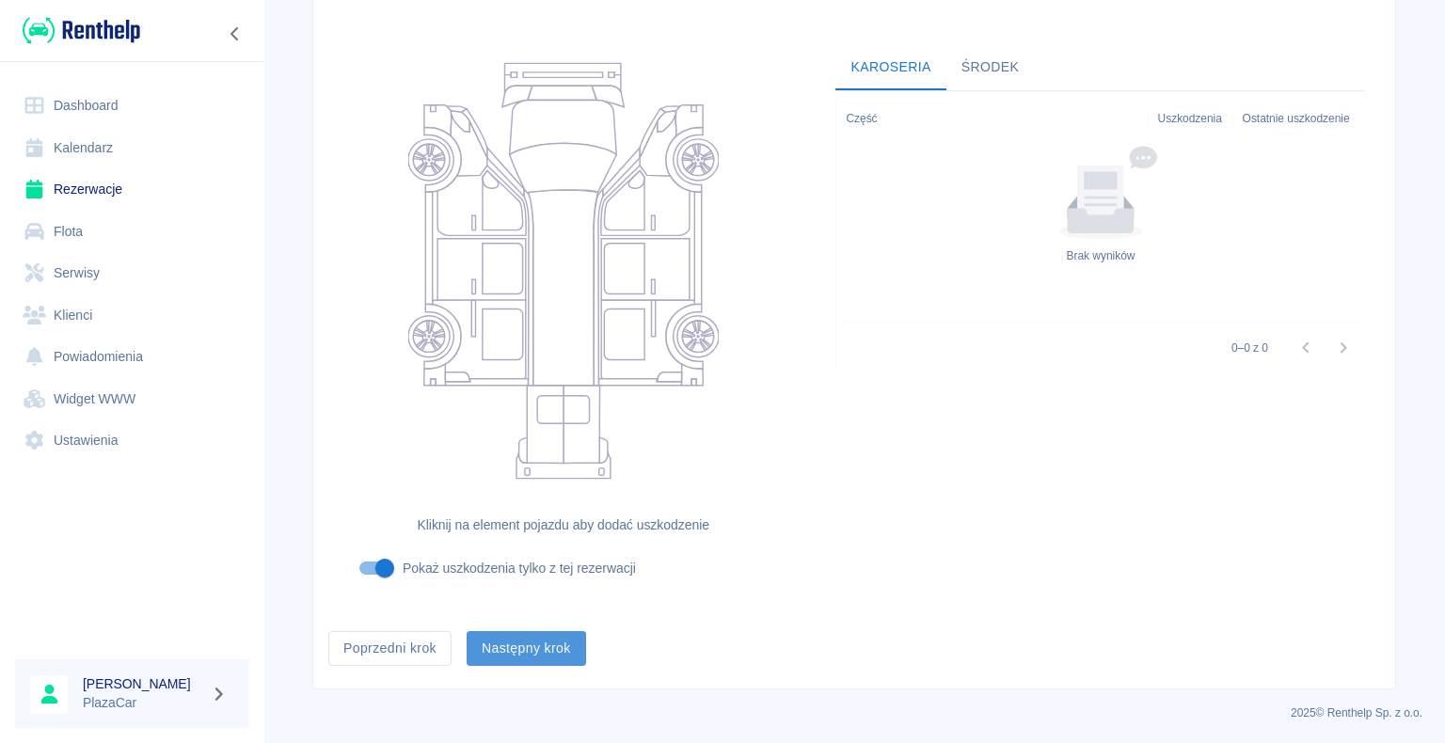
click at [516, 645] on button "Następny krok" at bounding box center [526, 648] width 119 height 35
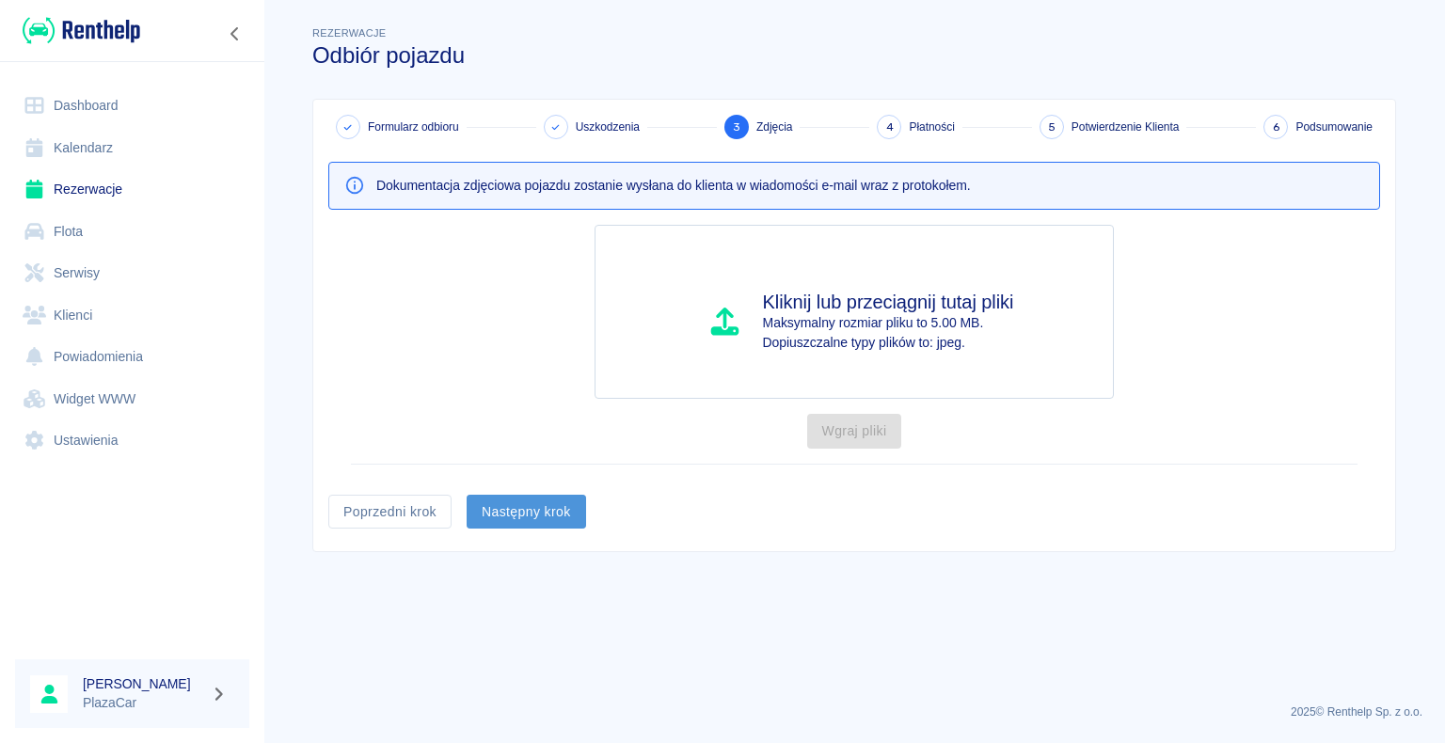
click at [526, 506] on button "Następny krok" at bounding box center [526, 512] width 119 height 35
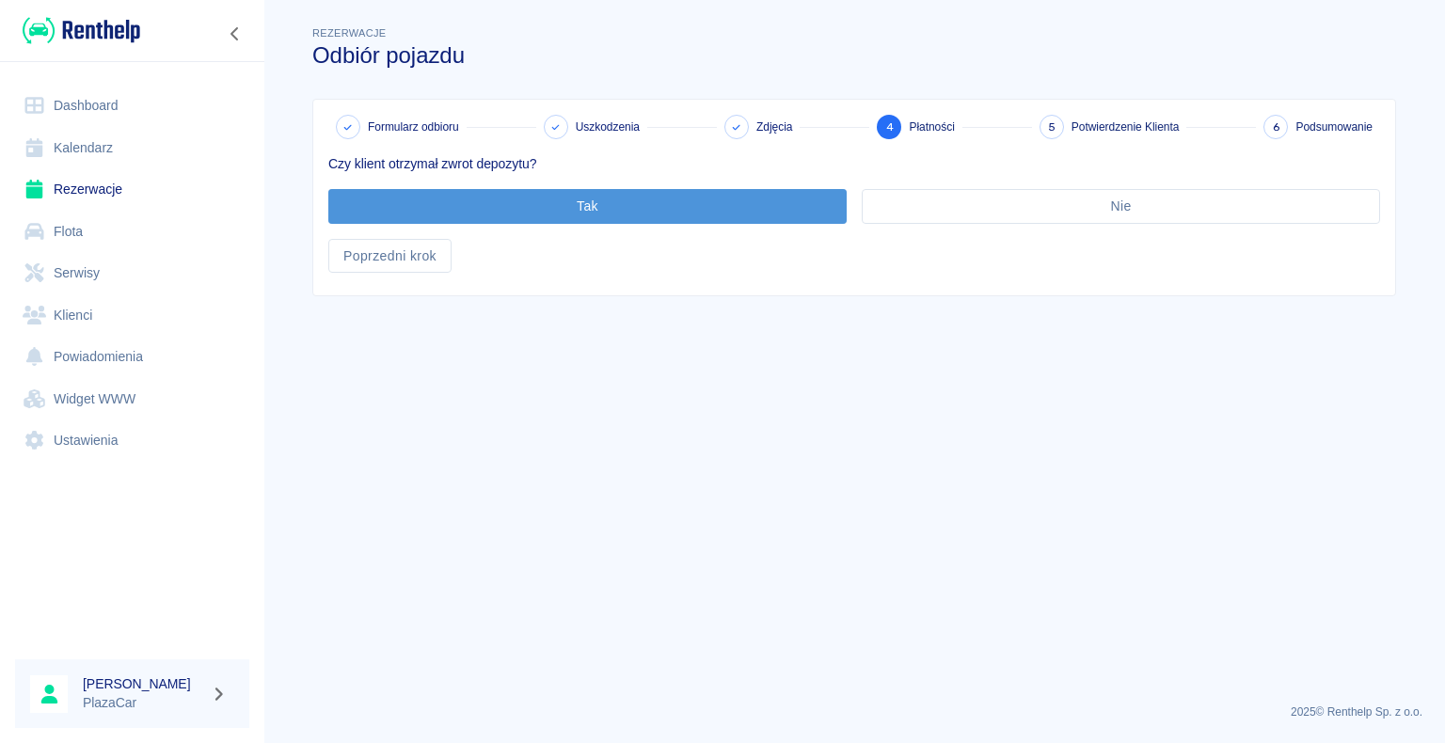
click at [587, 204] on button "Tak" at bounding box center [587, 206] width 518 height 35
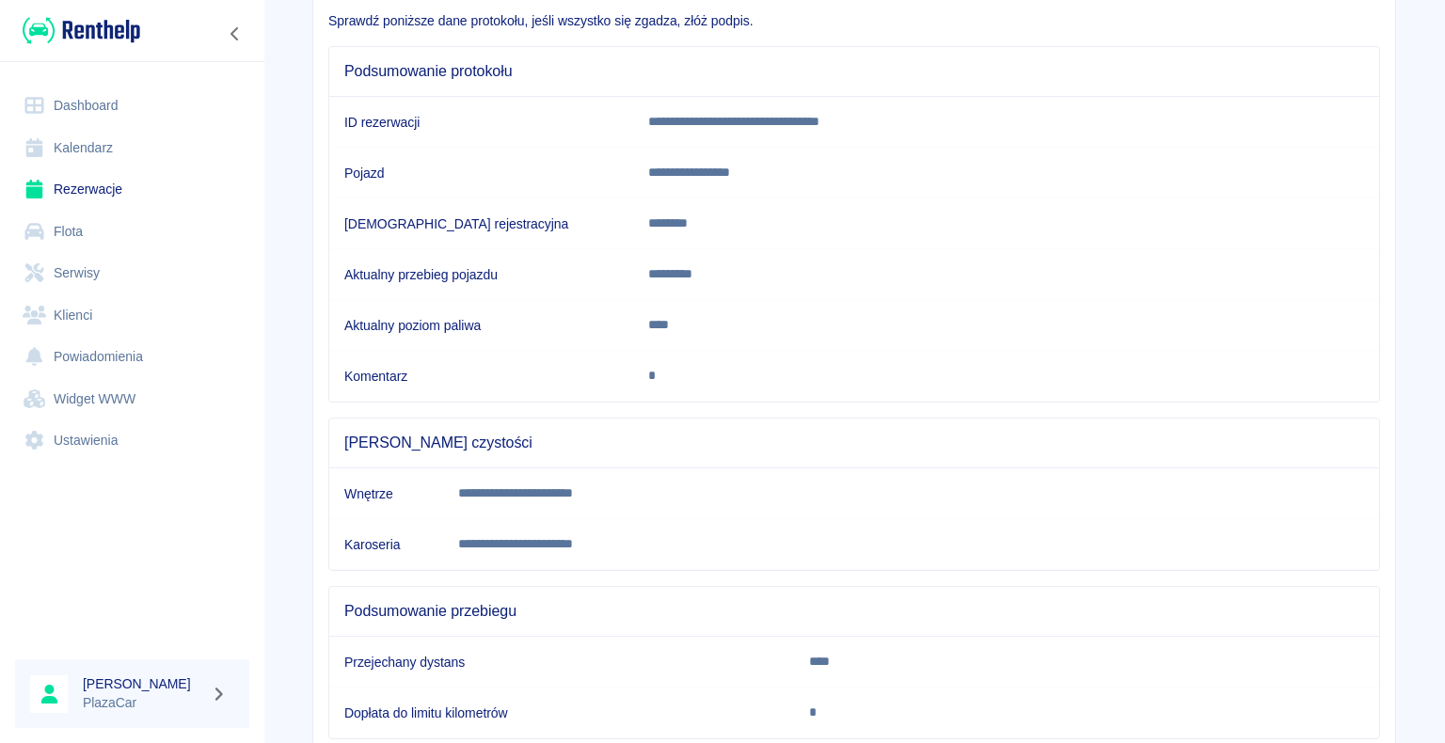
scroll to position [262, 0]
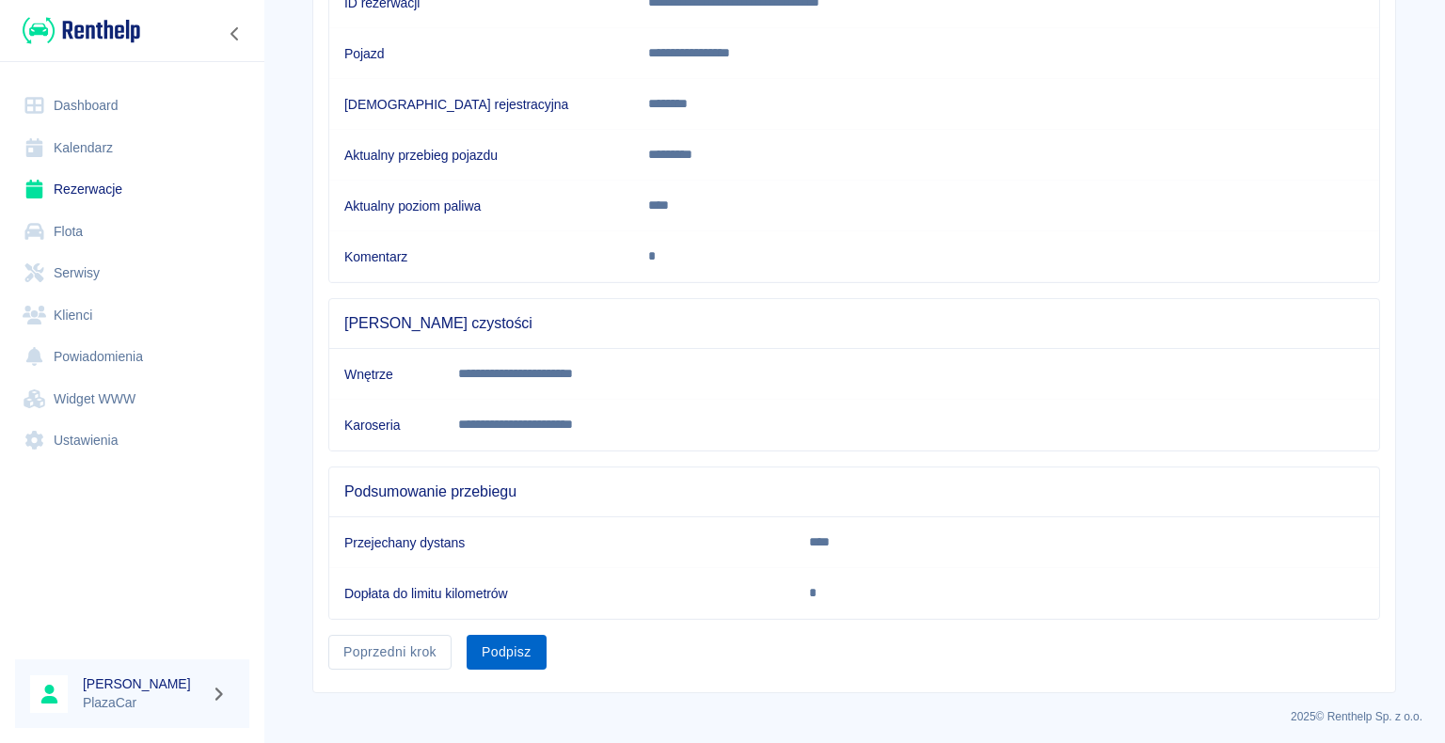
click at [495, 645] on button "Podpisz" at bounding box center [507, 652] width 80 height 35
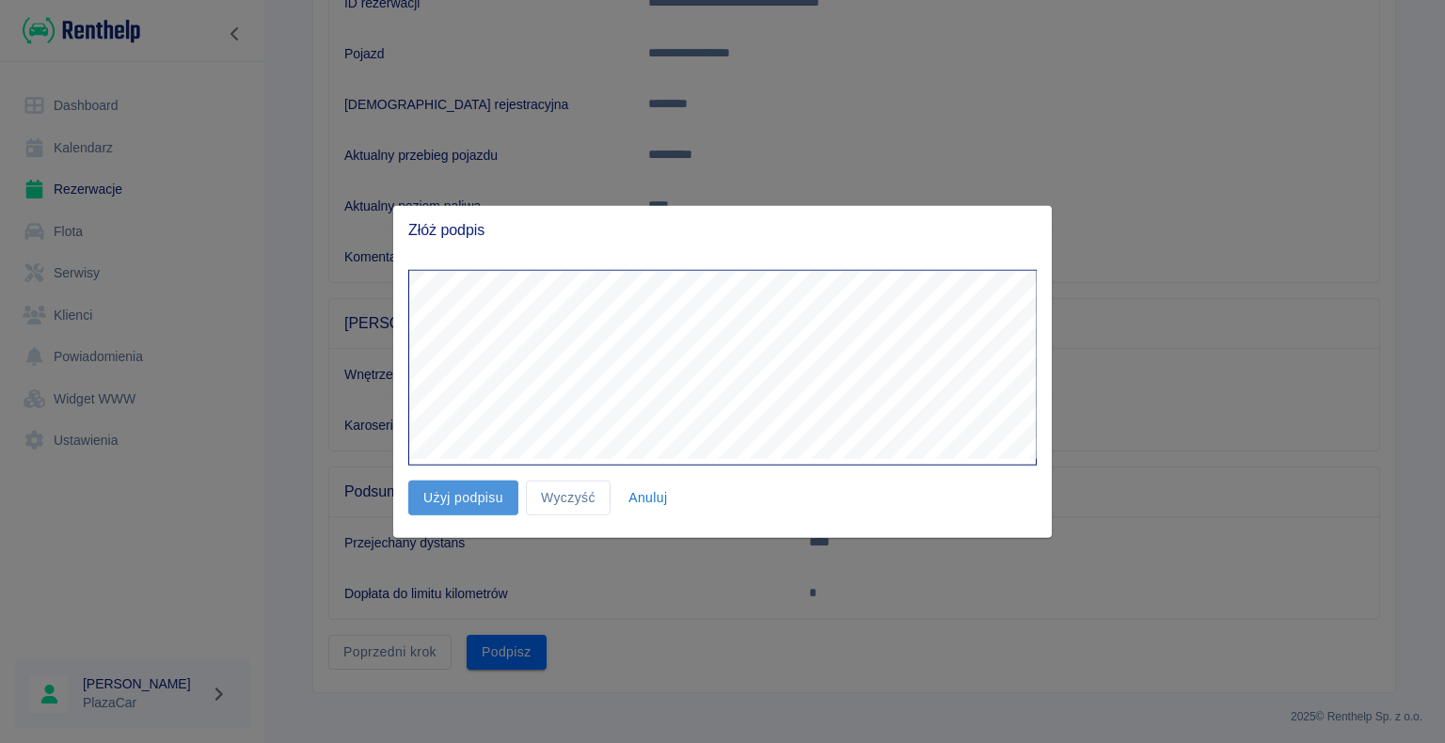
click at [461, 499] on button "Użyj podpisu" at bounding box center [463, 498] width 110 height 35
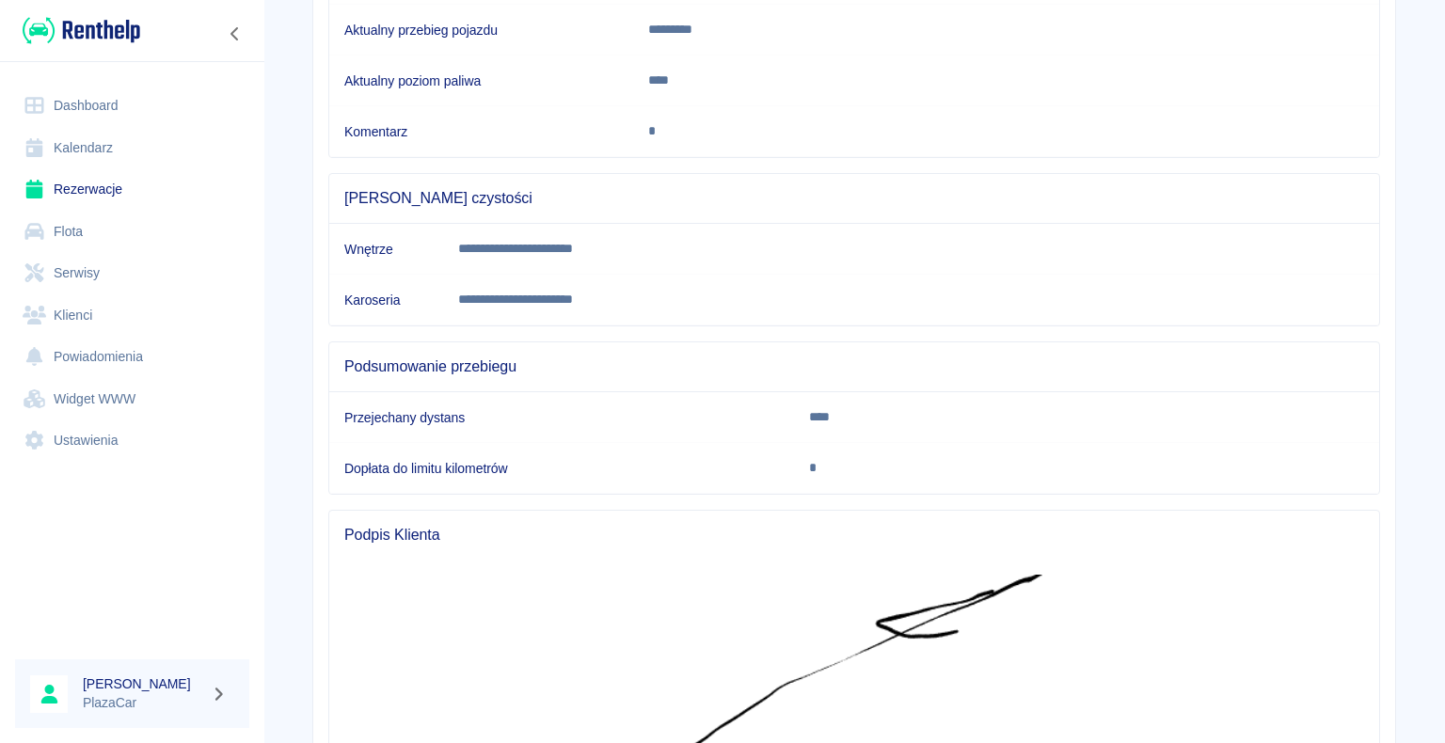
scroll to position [602, 0]
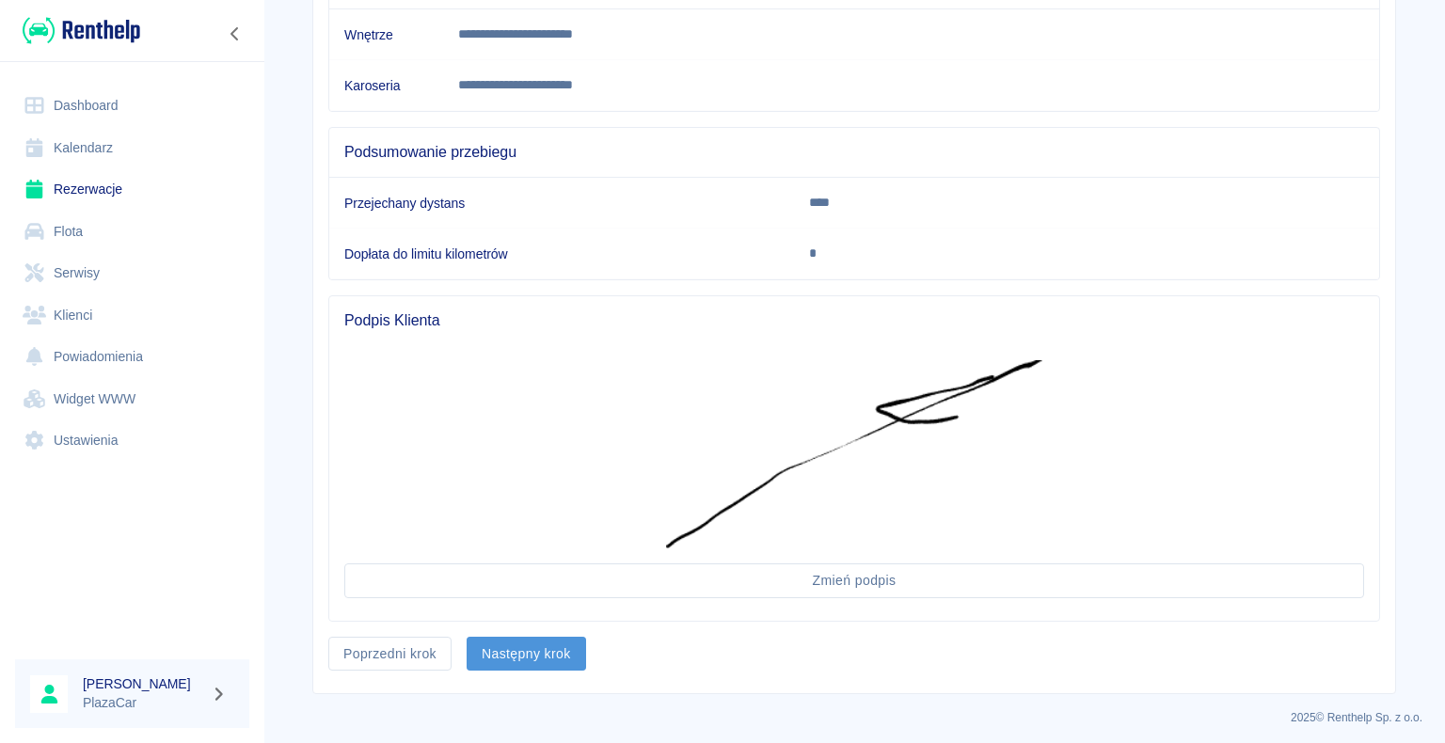
click at [519, 649] on button "Następny krok" at bounding box center [526, 654] width 119 height 35
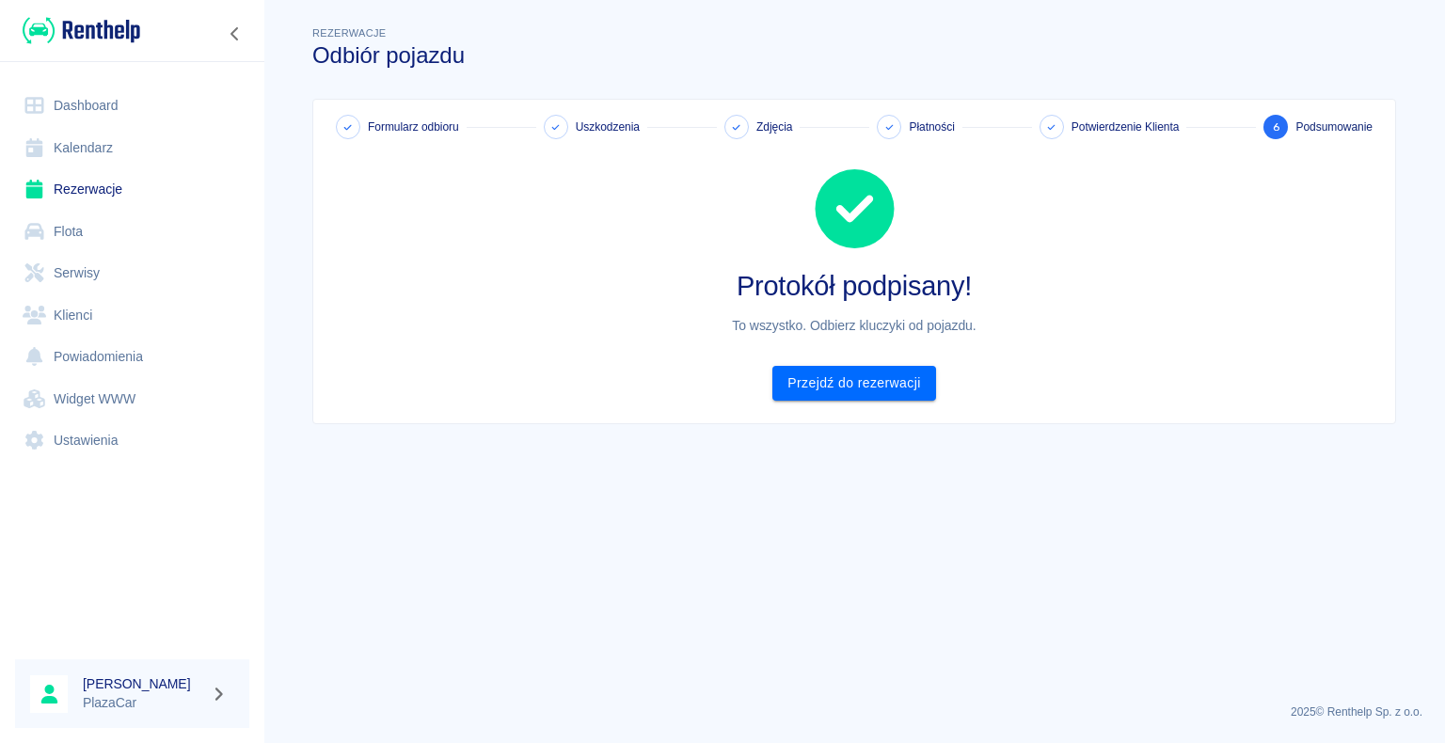
scroll to position [0, 0]
click at [849, 380] on link "Przejdź do rezerwacji" at bounding box center [853, 383] width 163 height 35
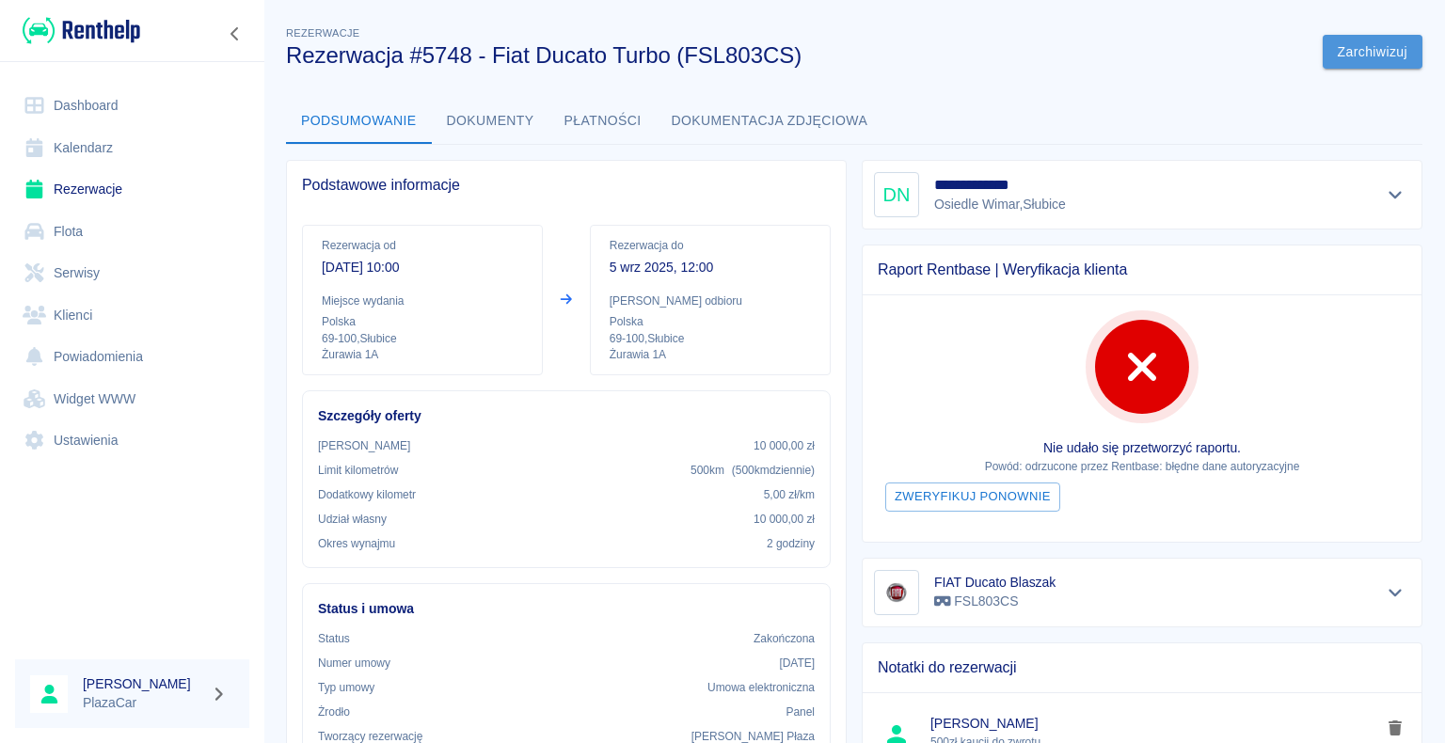
click at [1355, 39] on button "Zarchiwizuj" at bounding box center [1373, 52] width 100 height 35
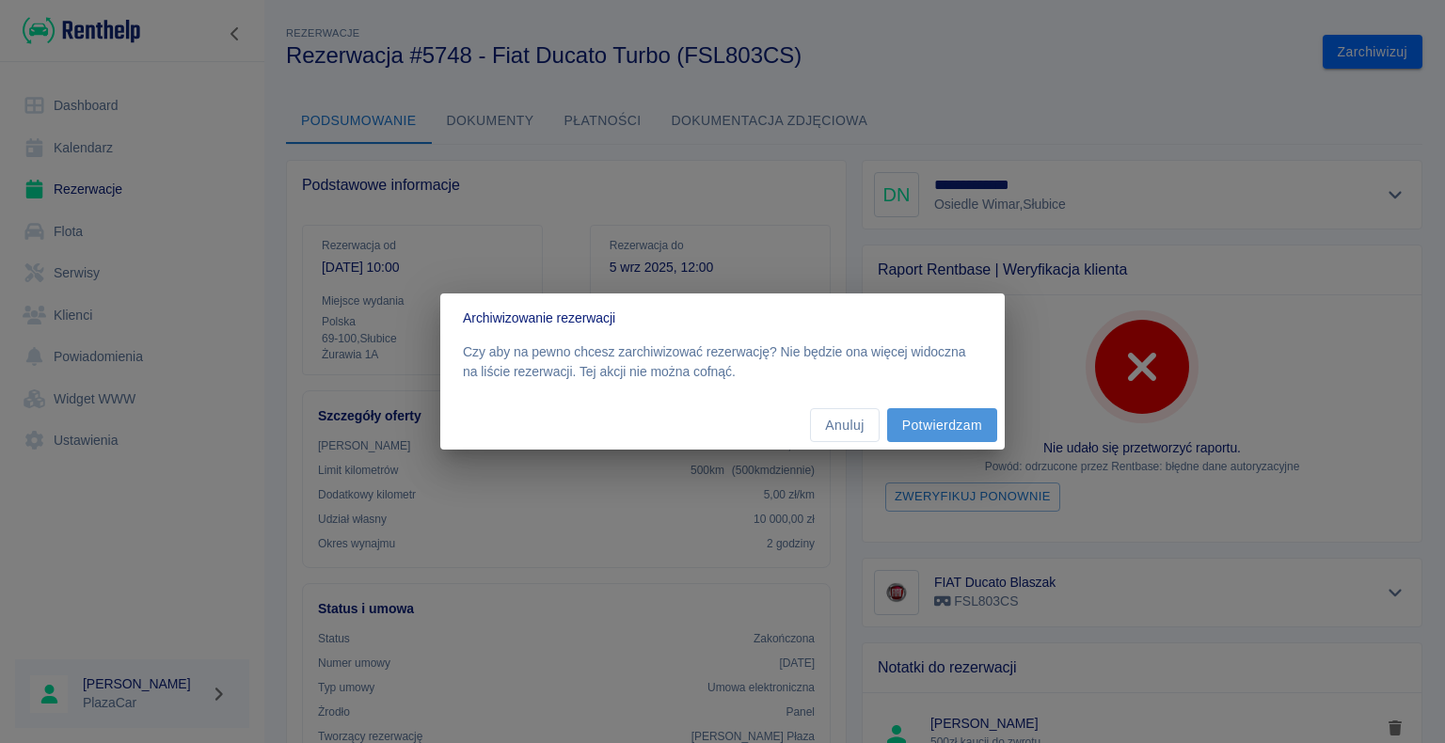
click at [933, 421] on button "Potwierdzam" at bounding box center [942, 425] width 110 height 35
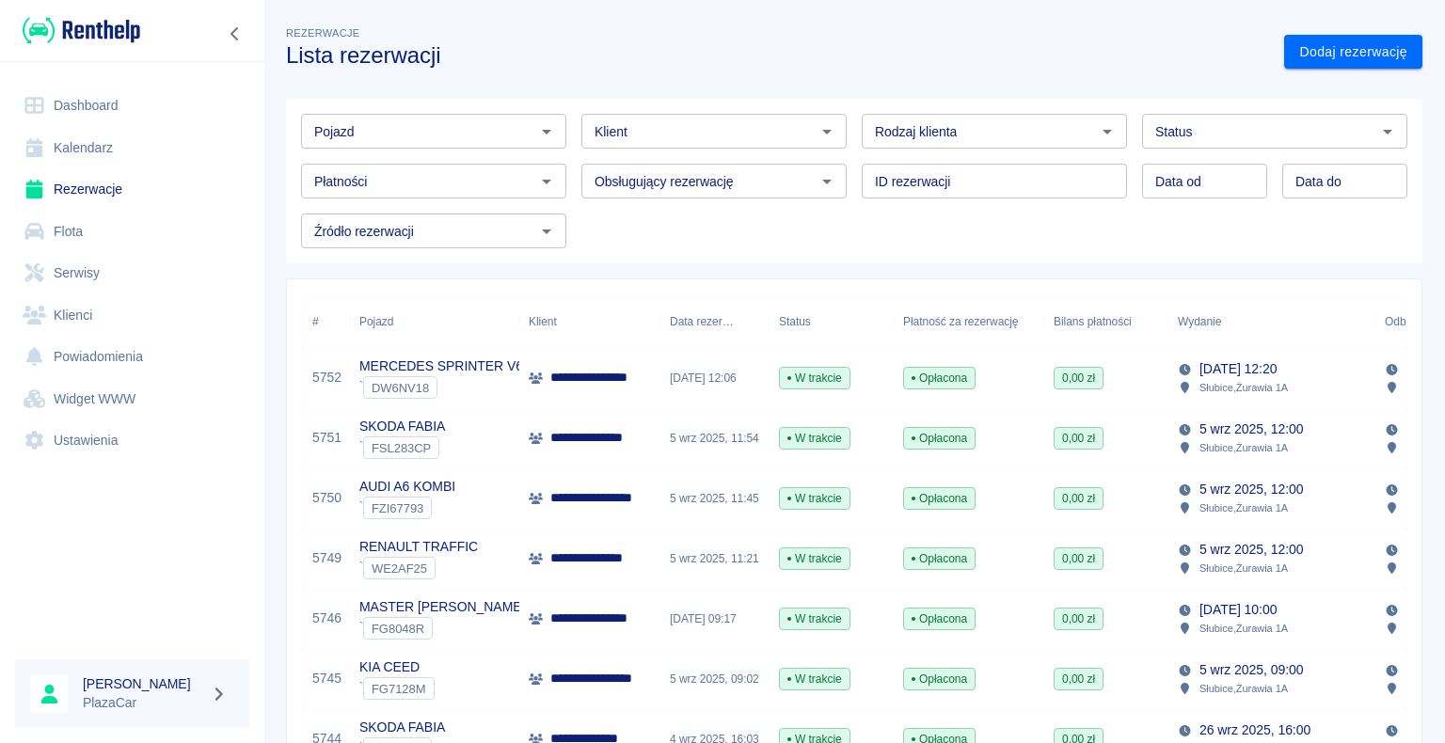
click at [90, 99] on link "Dashboard" at bounding box center [132, 106] width 234 height 42
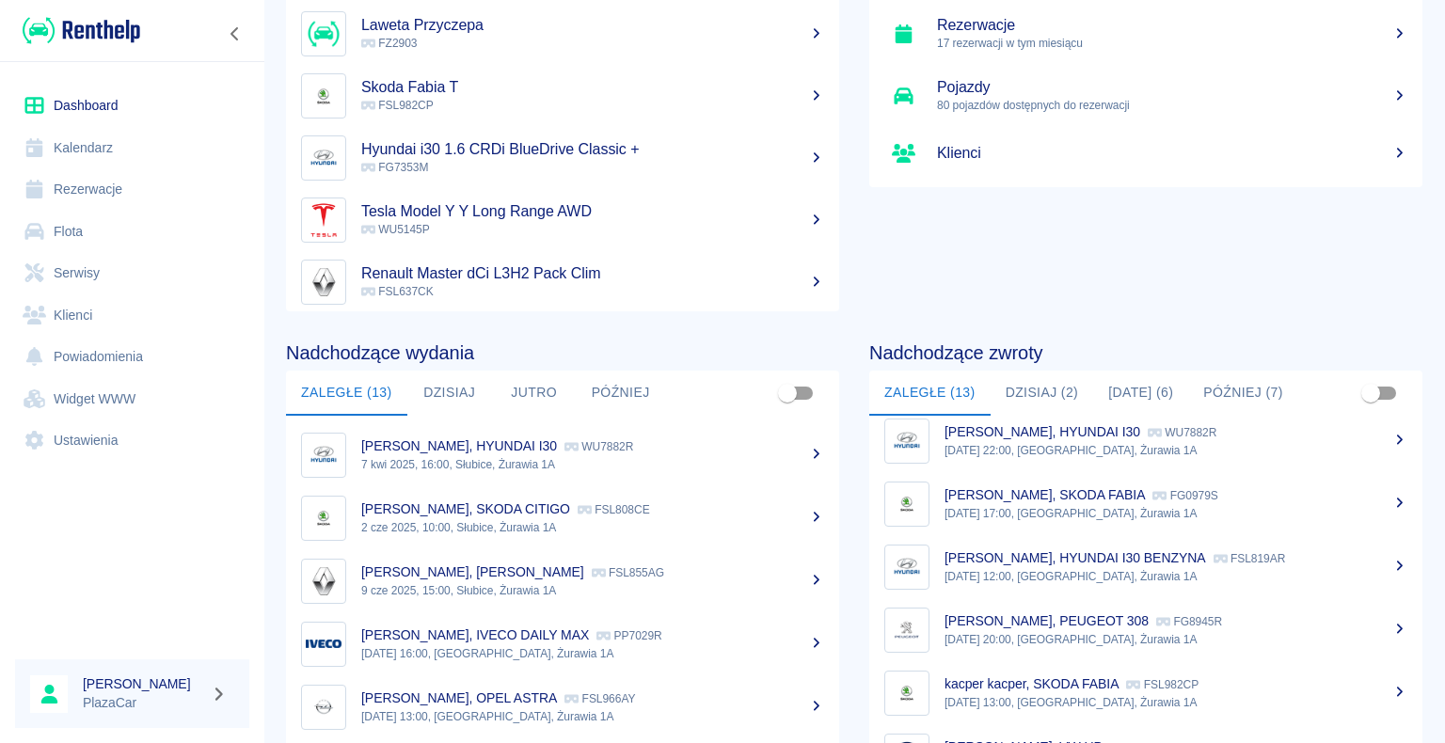
scroll to position [237, 0]
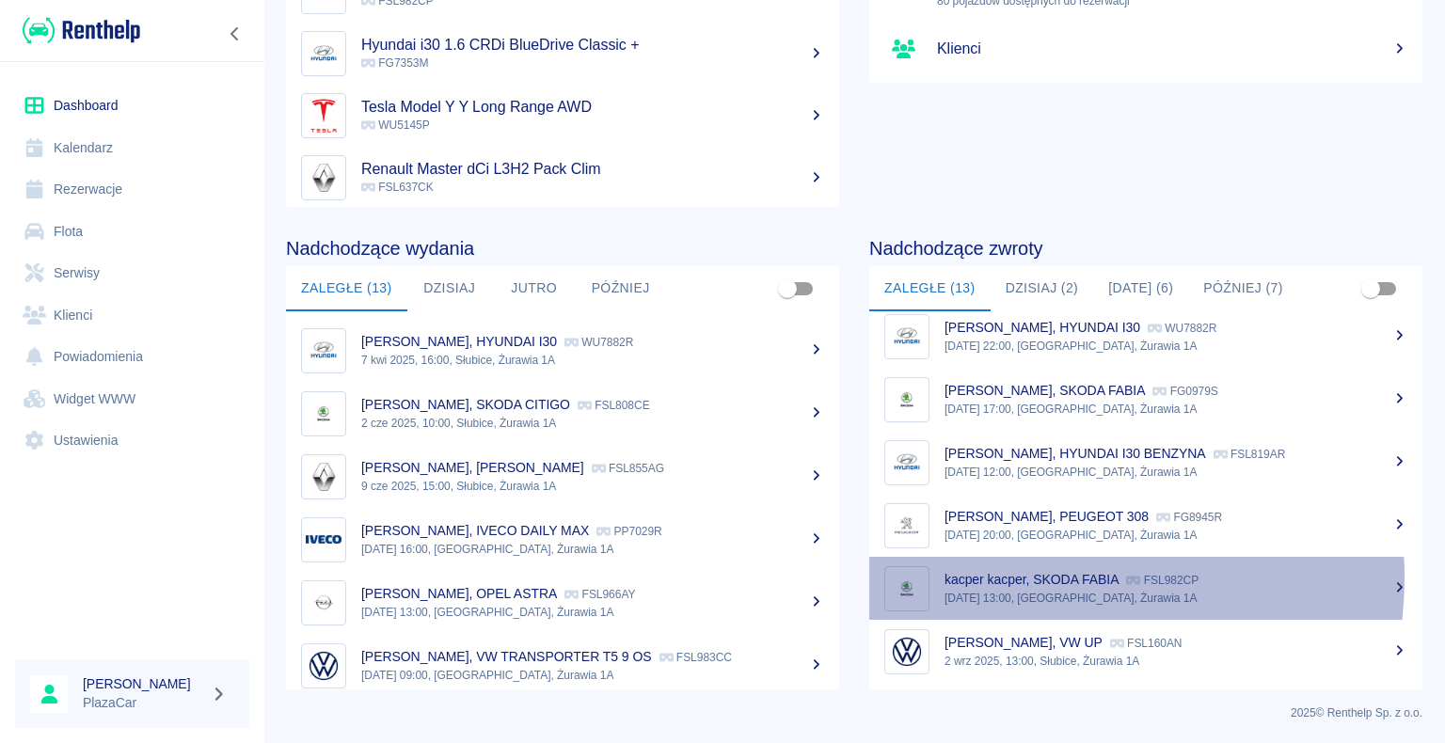
click at [1027, 576] on p "kacper kacper, SKODA FABIA" at bounding box center [1031, 579] width 174 height 15
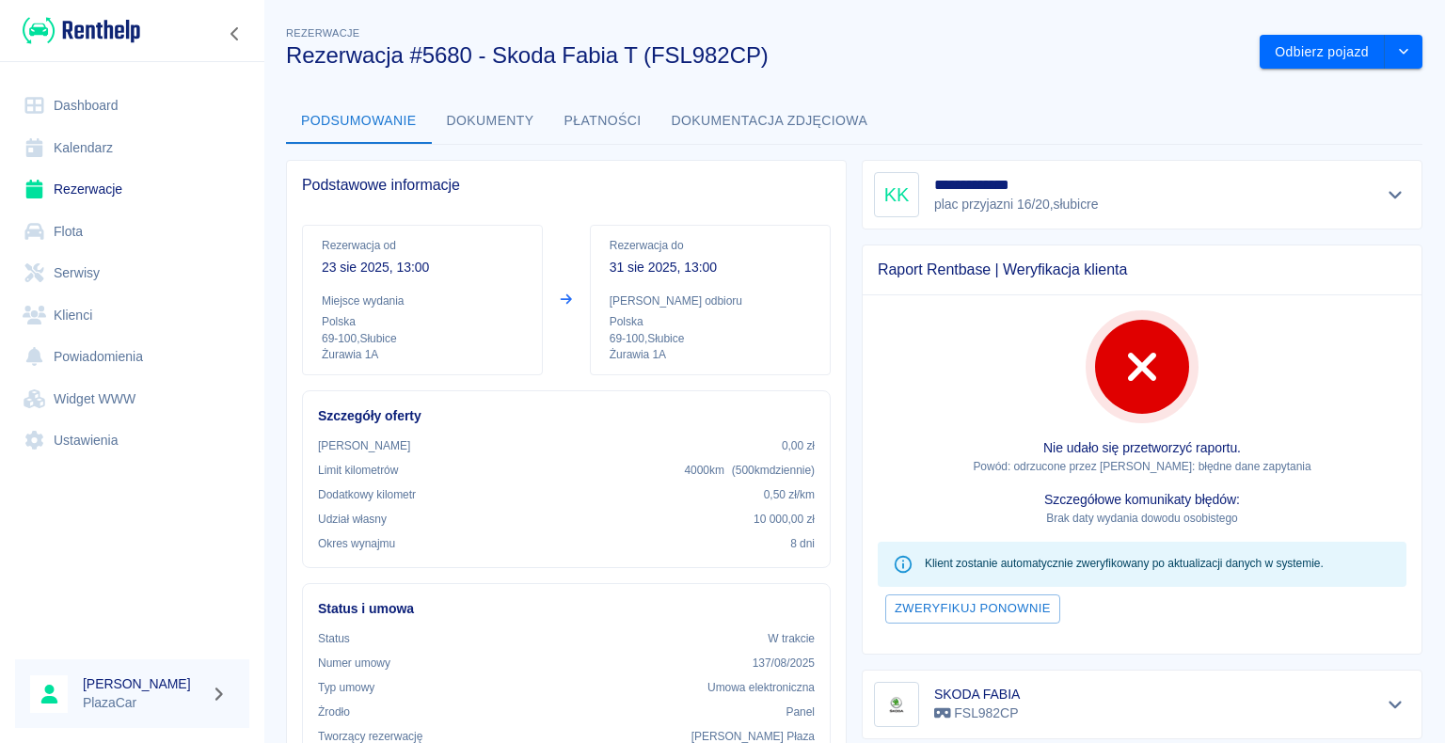
click at [74, 104] on link "Dashboard" at bounding box center [132, 106] width 234 height 42
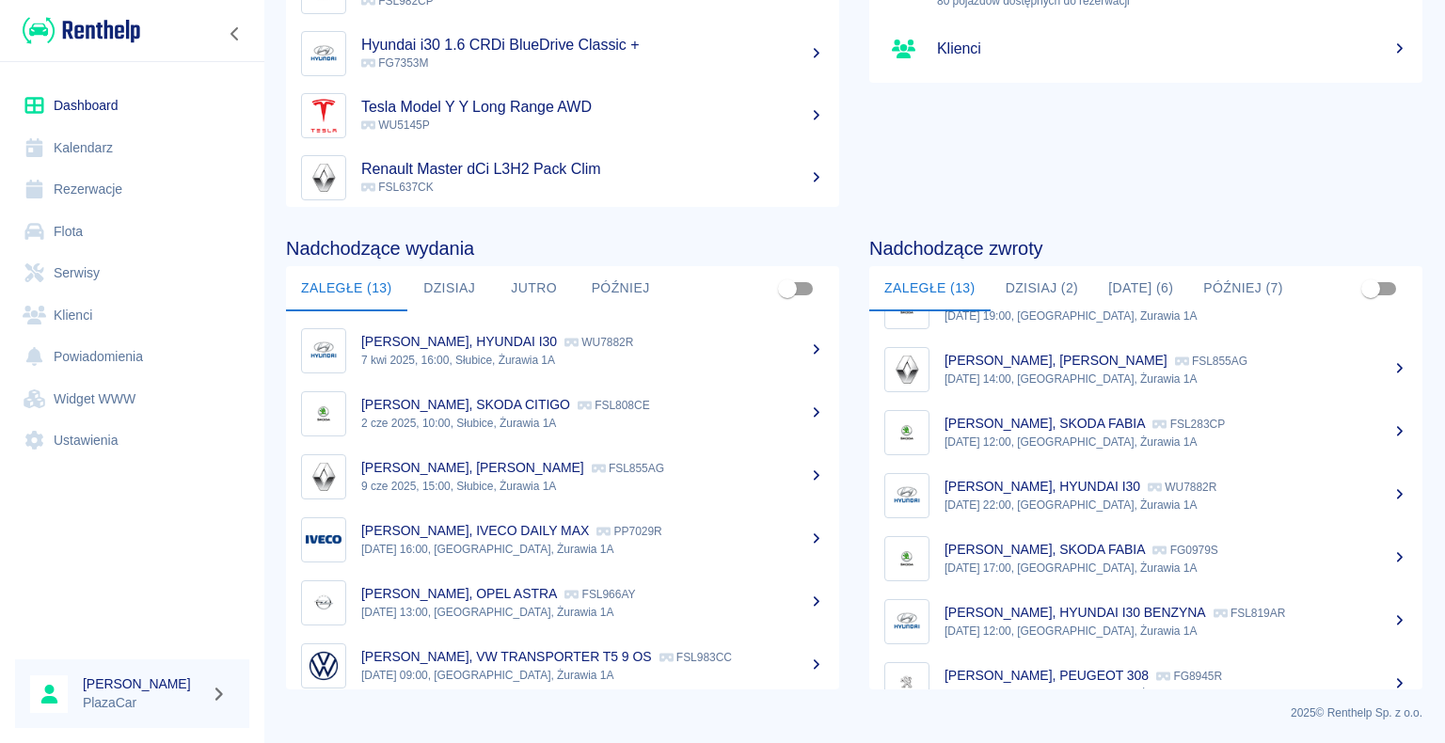
scroll to position [267, 0]
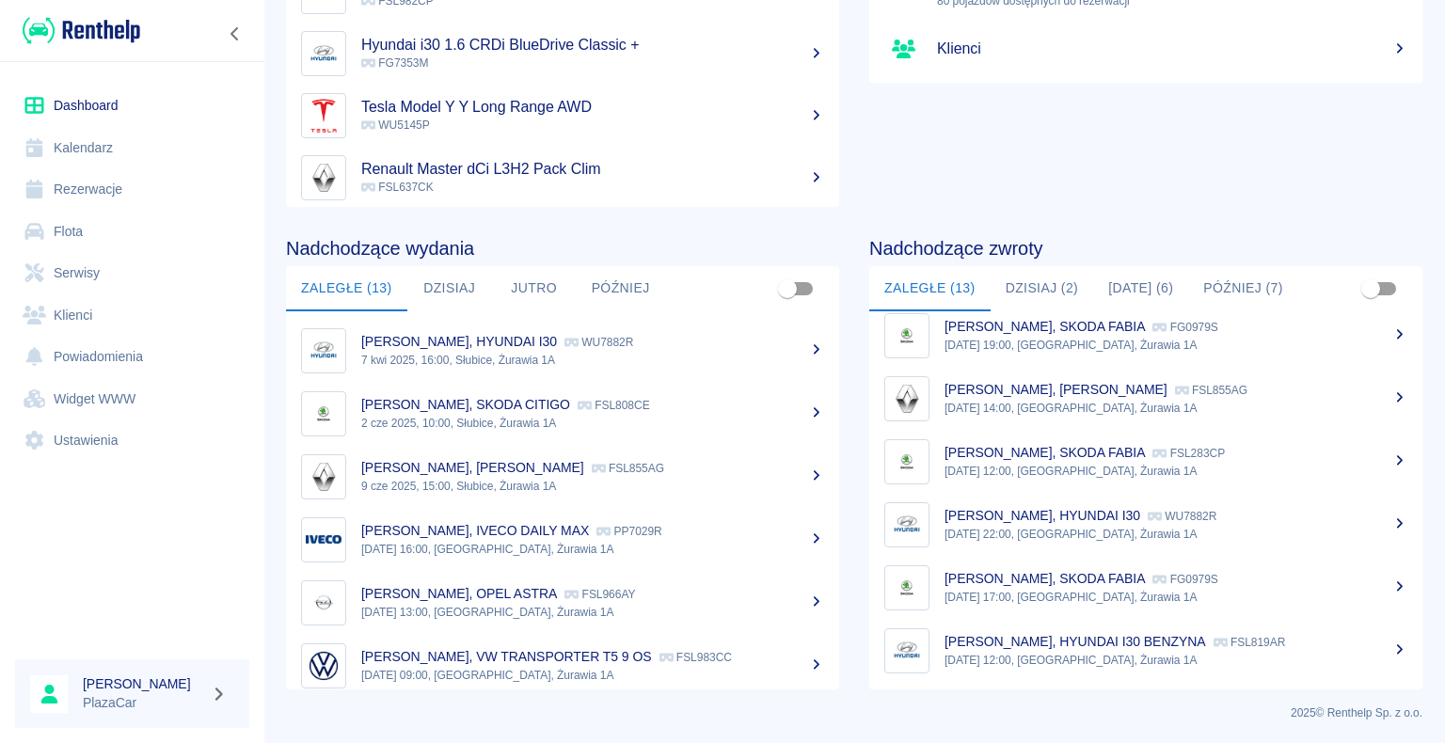
click at [115, 100] on link "Dashboard" at bounding box center [132, 106] width 234 height 42
click at [112, 196] on link "Rezerwacje" at bounding box center [132, 189] width 234 height 42
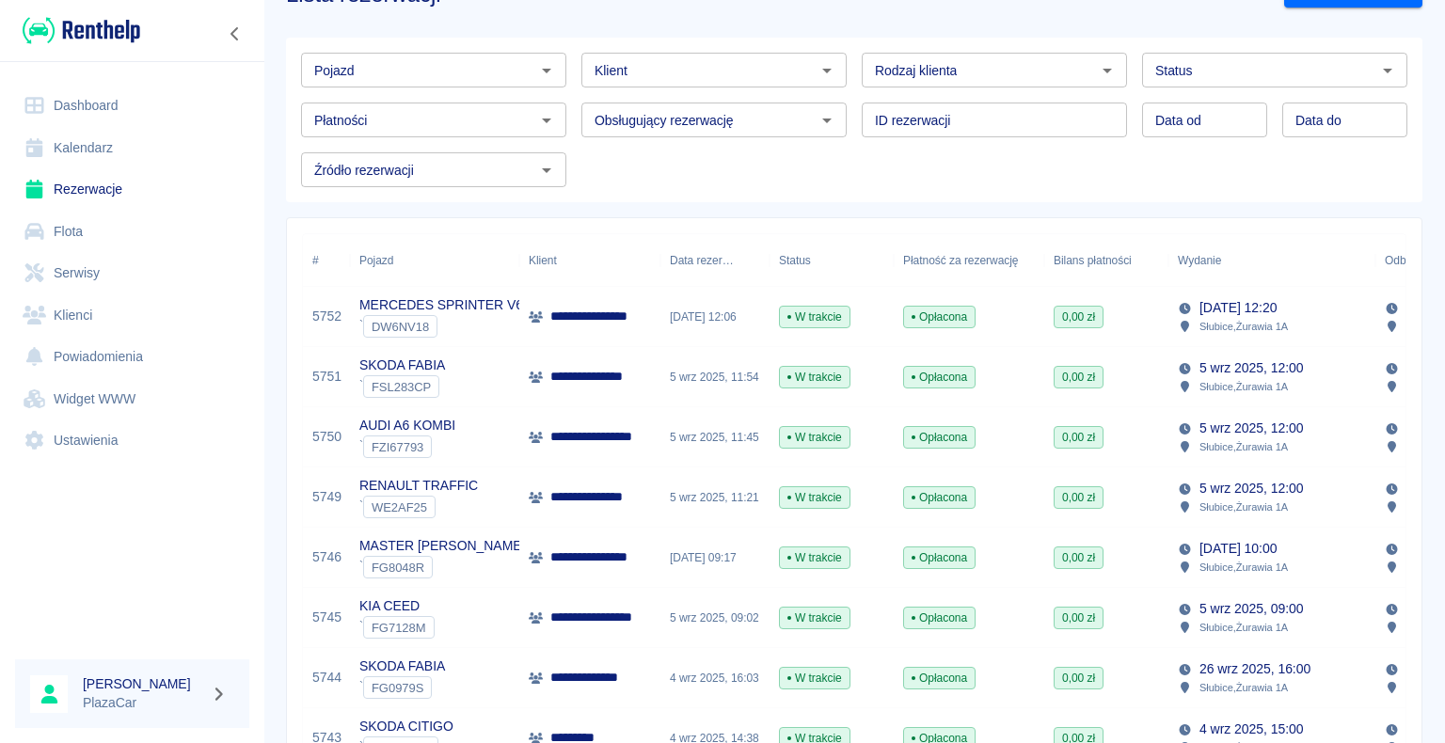
scroll to position [94, 0]
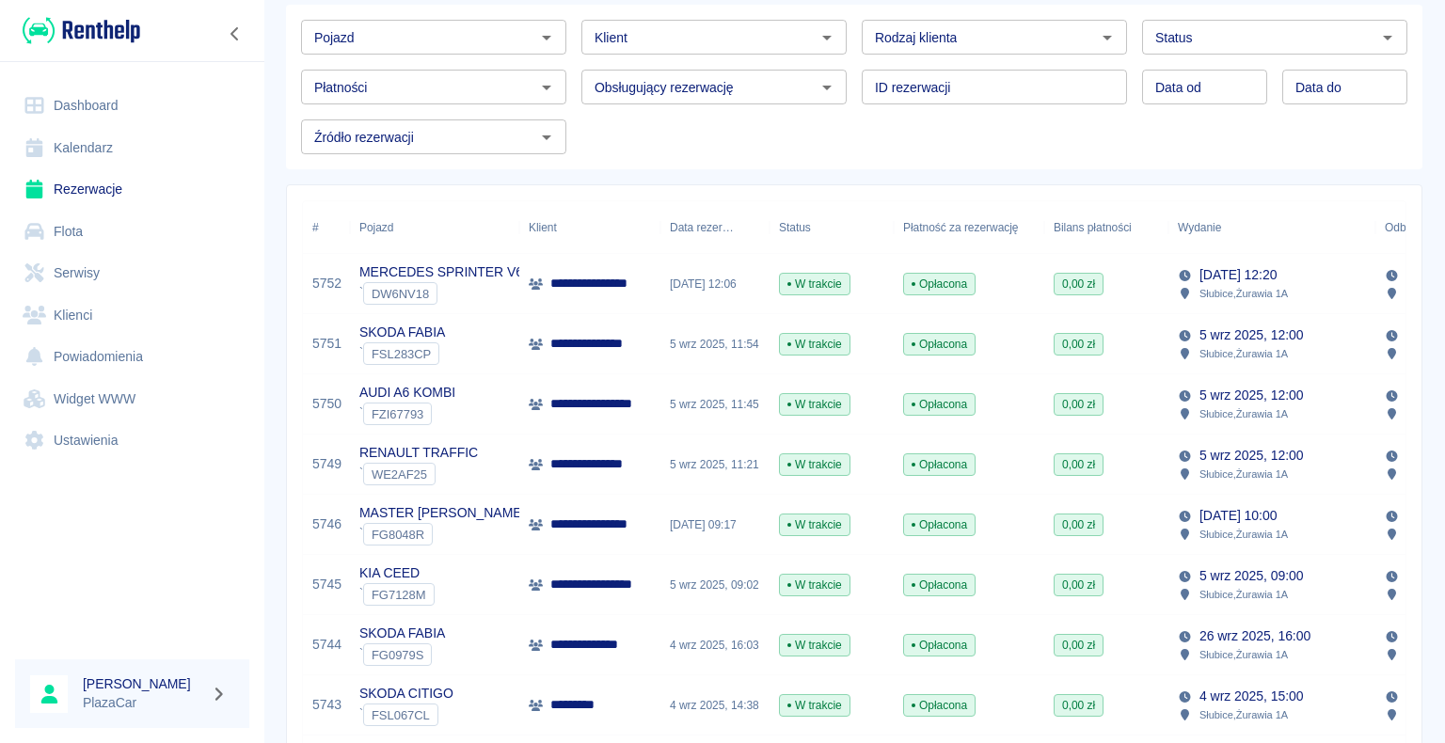
click at [113, 99] on link "Dashboard" at bounding box center [132, 106] width 234 height 42
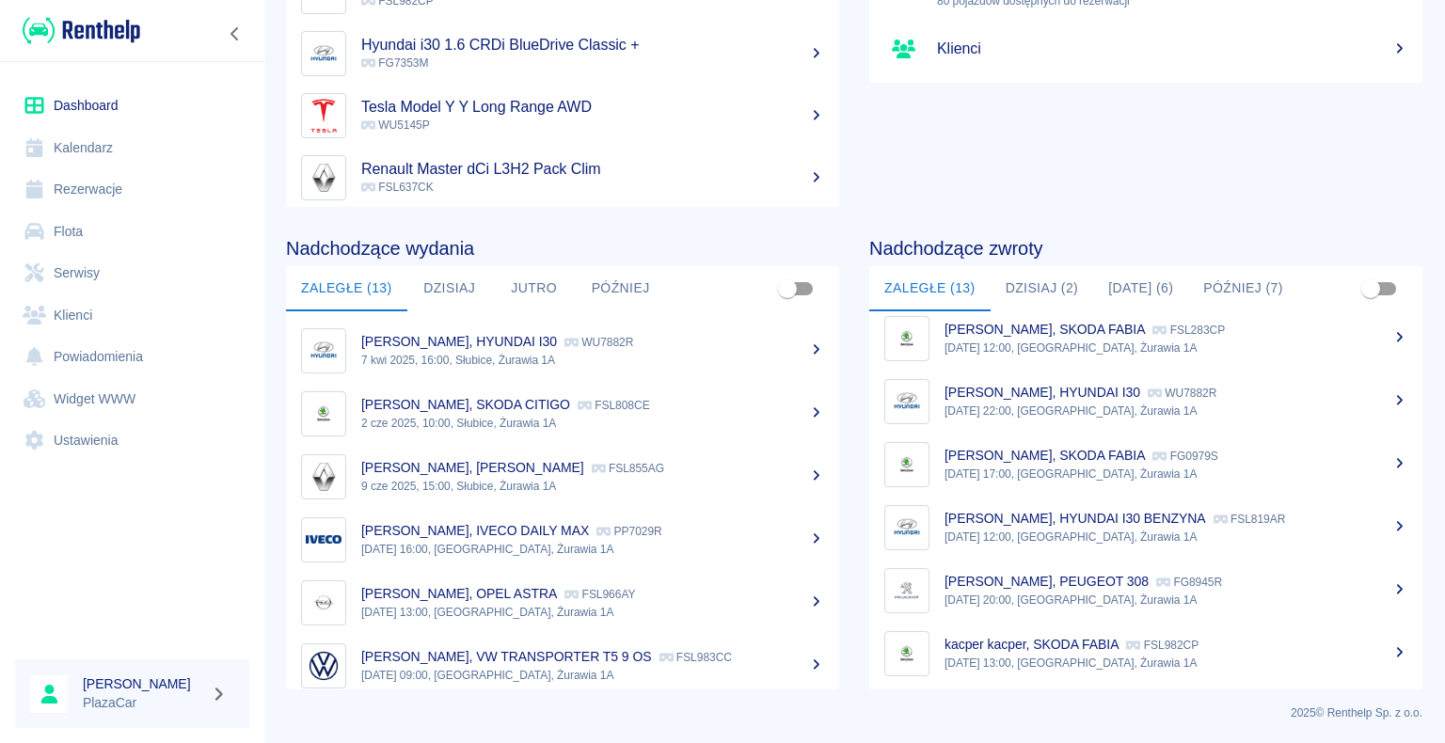
scroll to position [361, 0]
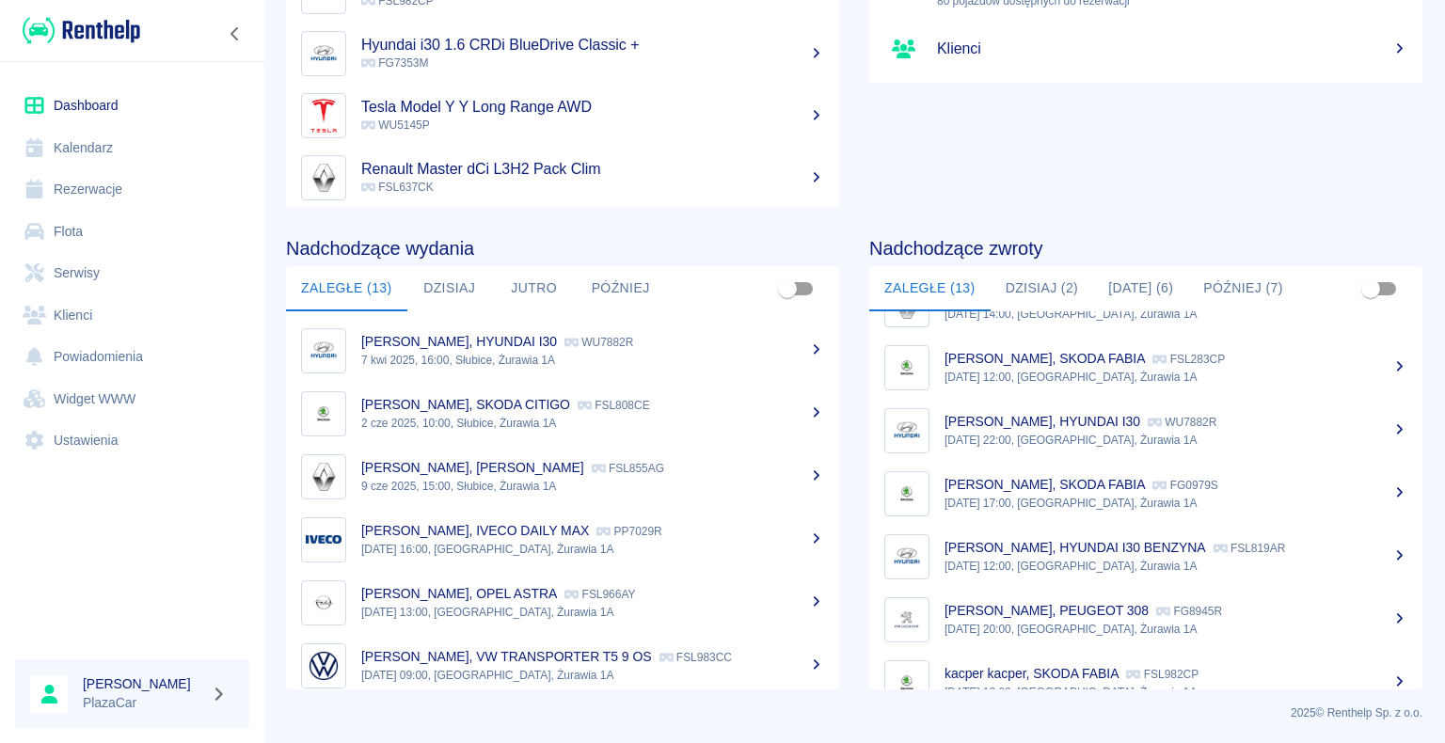
click at [1170, 363] on p "FSL283CP" at bounding box center [1188, 359] width 72 height 13
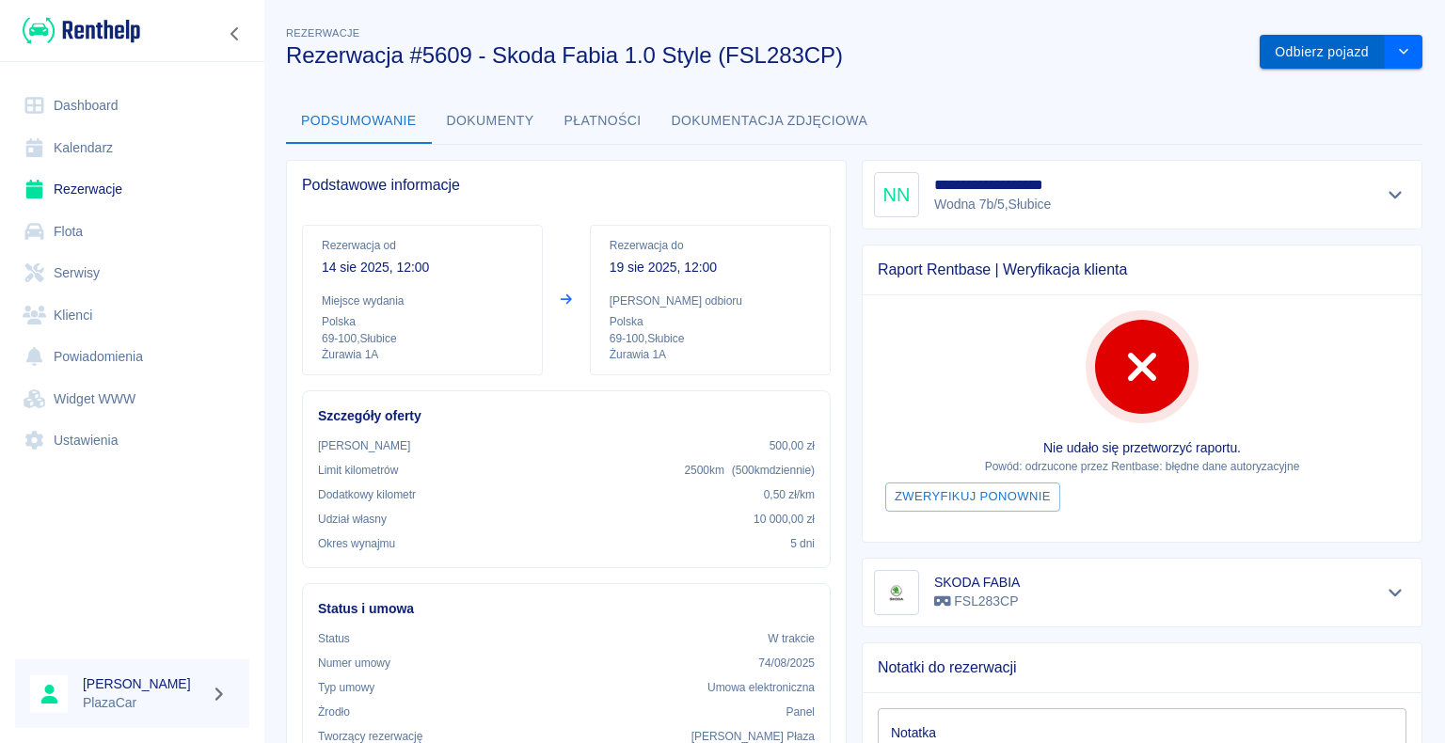
click at [1296, 53] on button "Odbierz pojazd" at bounding box center [1322, 52] width 125 height 35
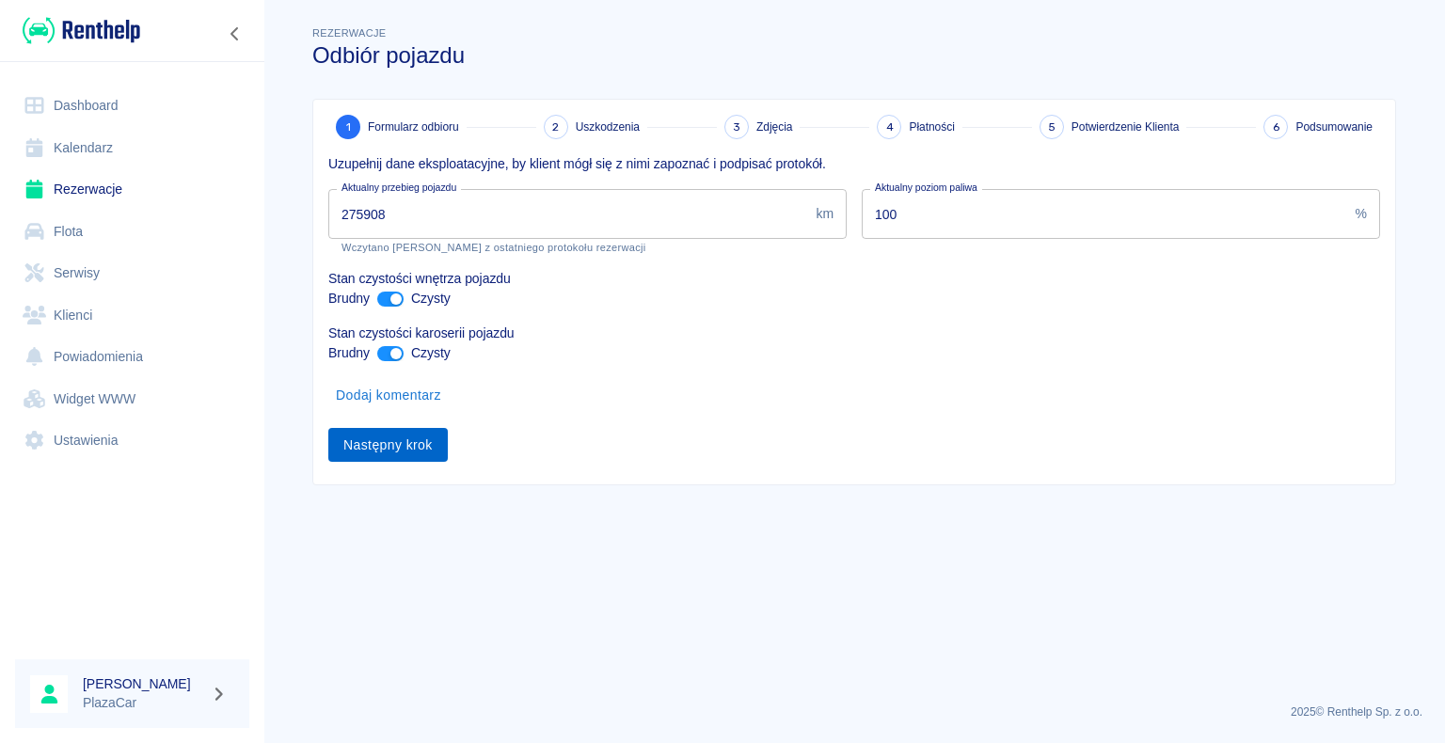
click at [384, 450] on button "Następny krok" at bounding box center [387, 445] width 119 height 35
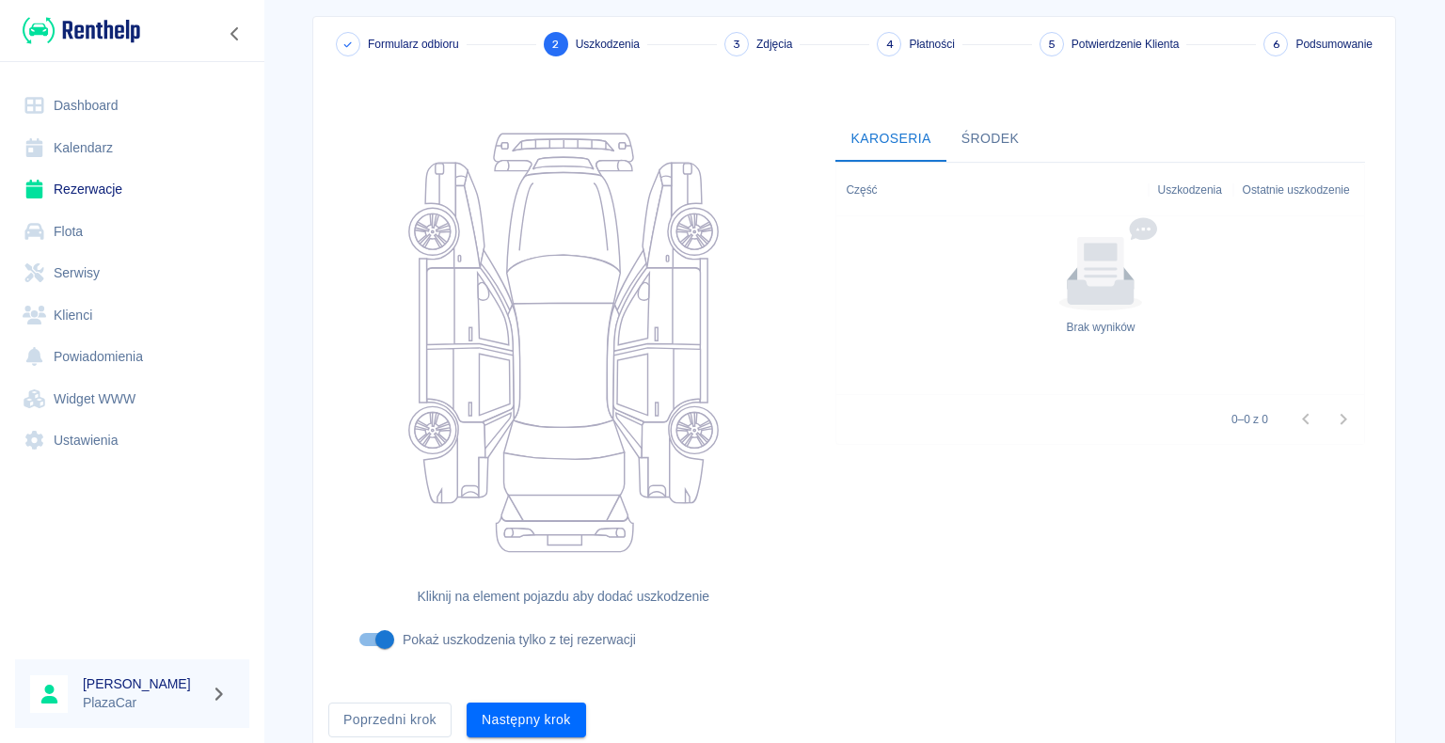
scroll to position [154, 0]
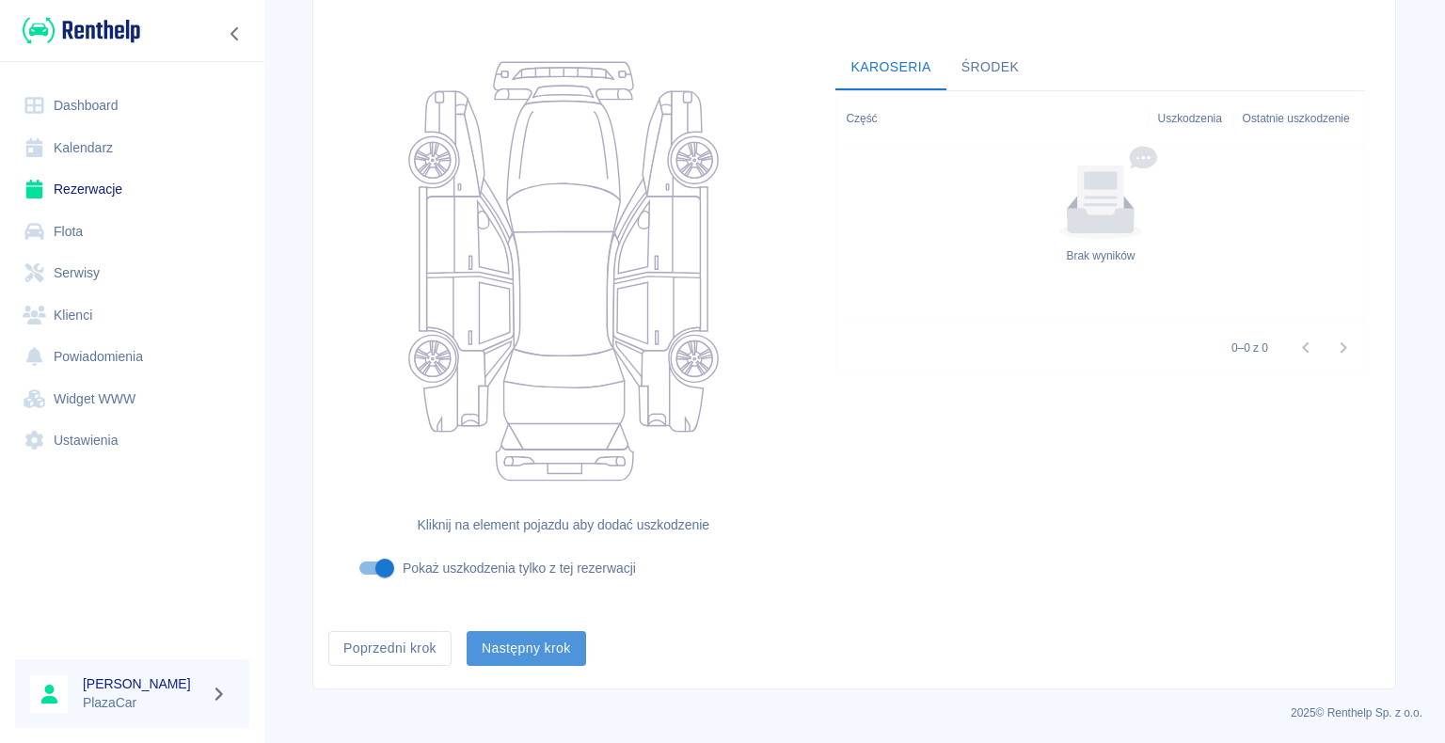
click at [512, 645] on button "Następny krok" at bounding box center [526, 648] width 119 height 35
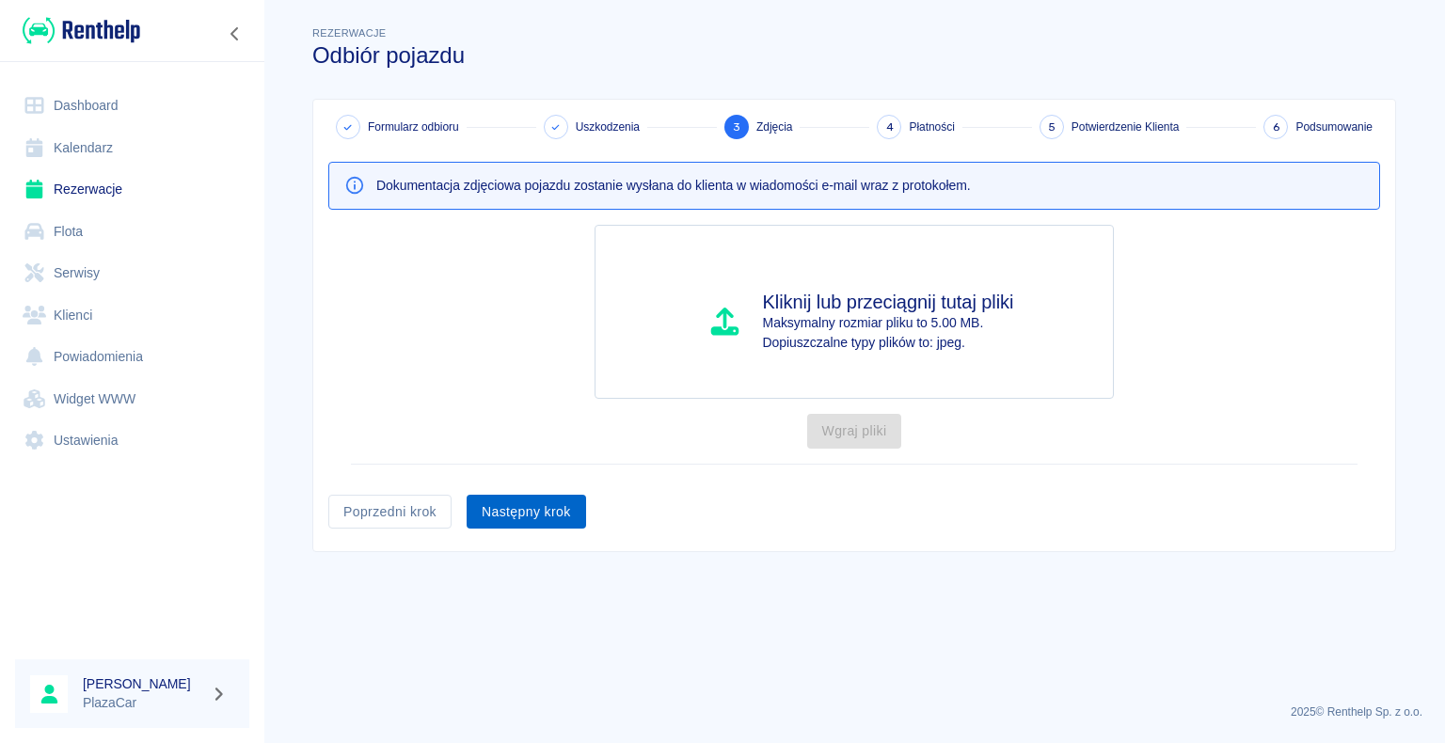
click at [534, 500] on button "Następny krok" at bounding box center [526, 512] width 119 height 35
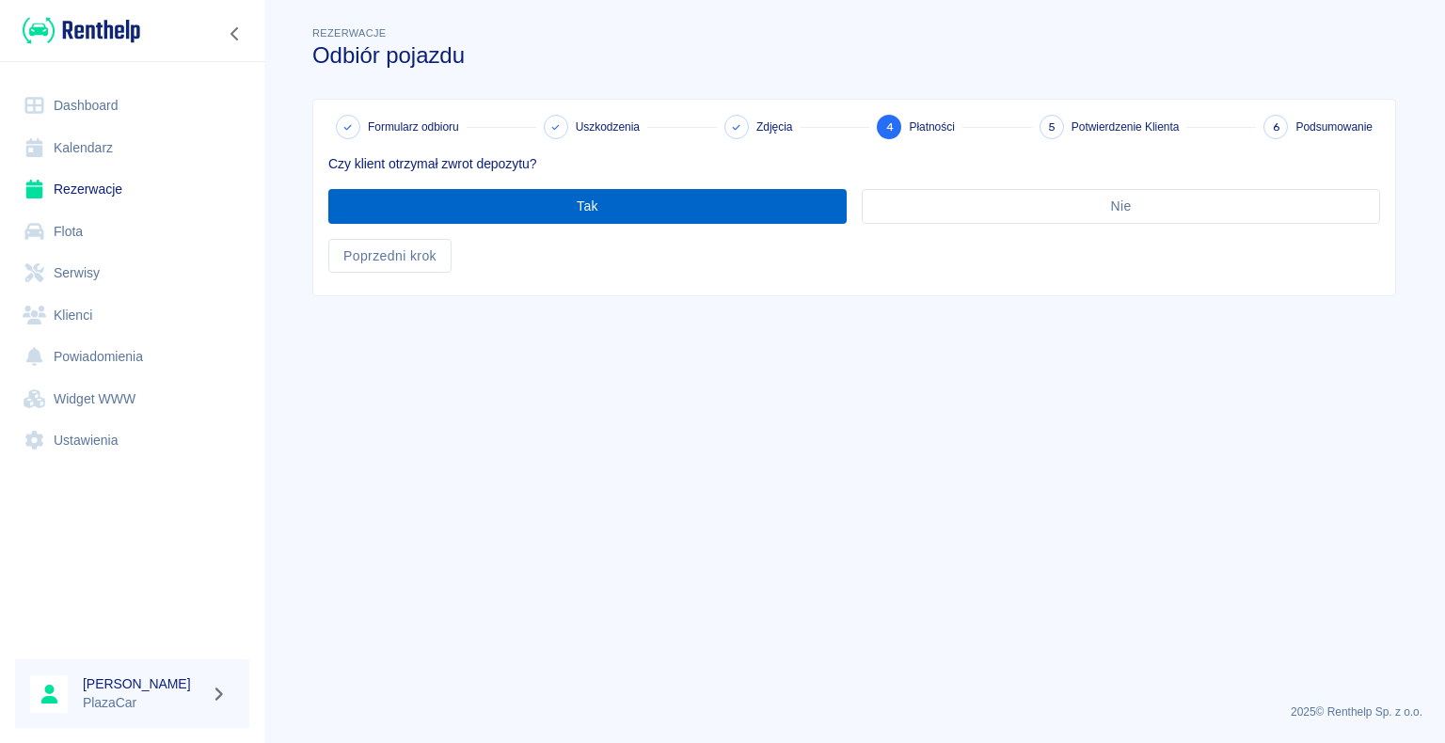
click at [600, 201] on button "Tak" at bounding box center [587, 206] width 518 height 35
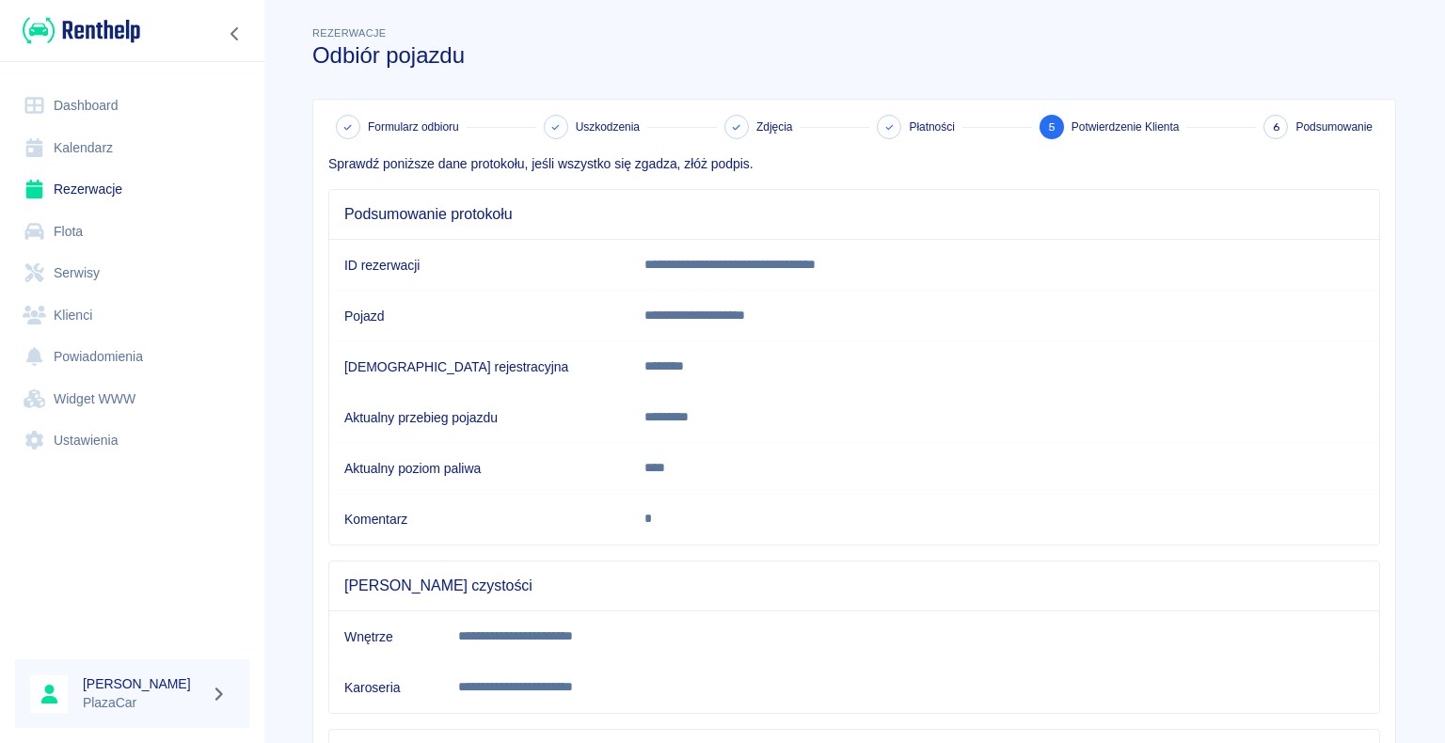
scroll to position [262, 0]
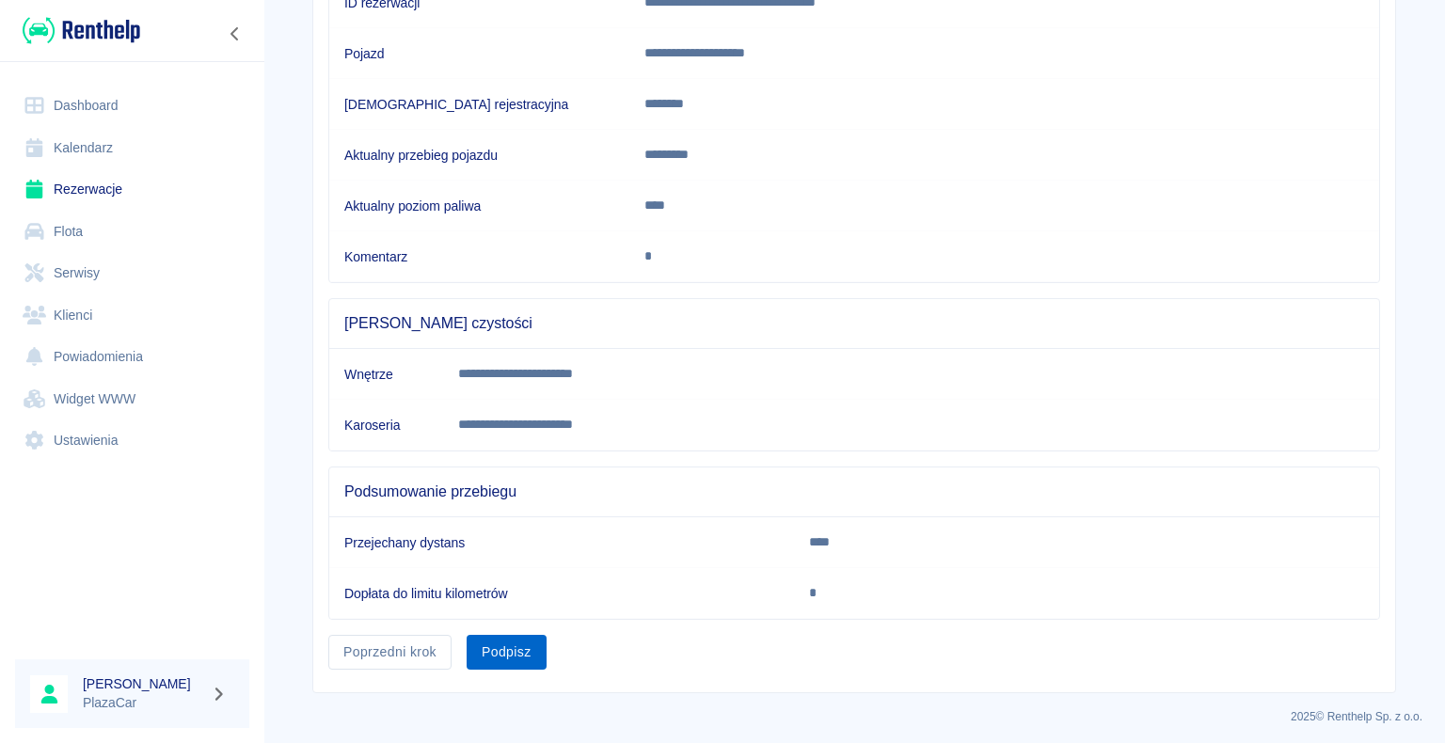
click at [497, 643] on button "Podpisz" at bounding box center [507, 652] width 80 height 35
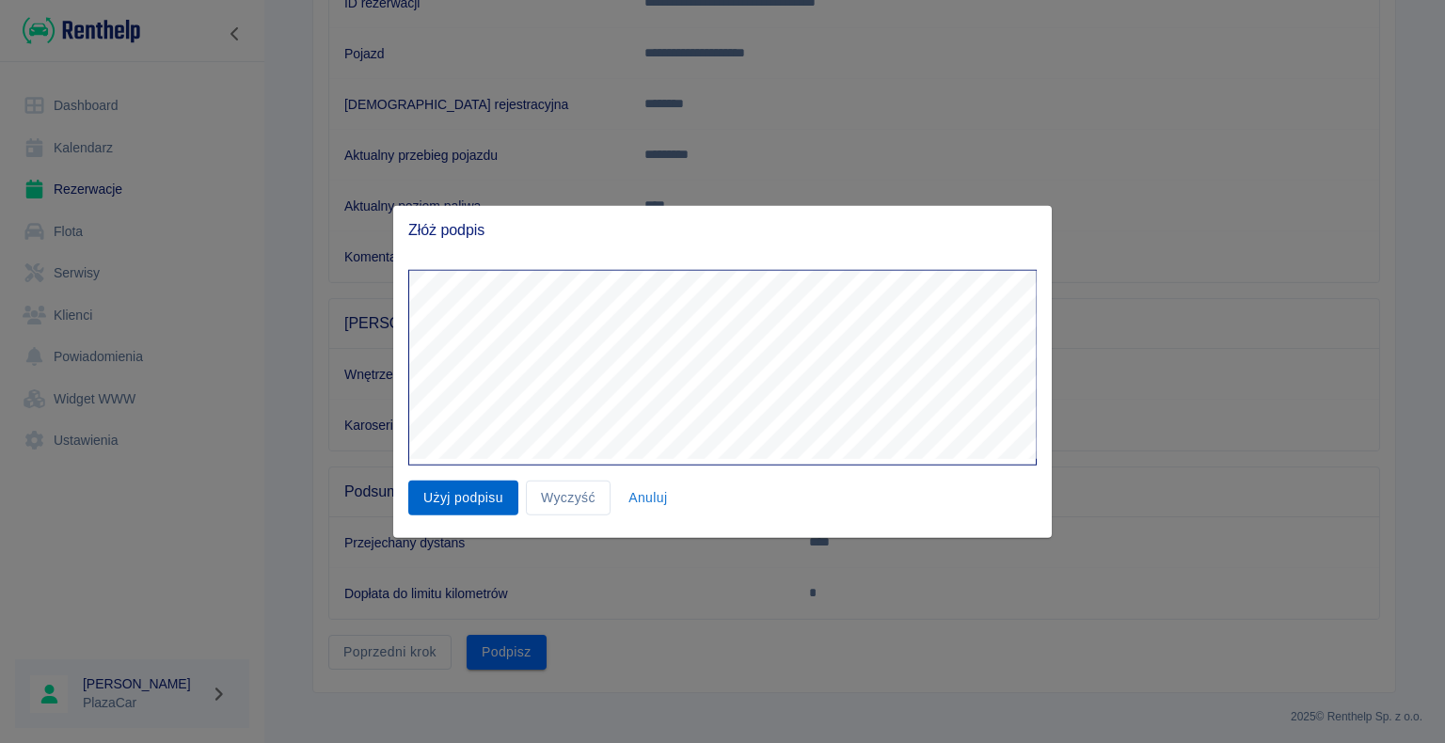
click at [461, 497] on button "Użyj podpisu" at bounding box center [463, 498] width 110 height 35
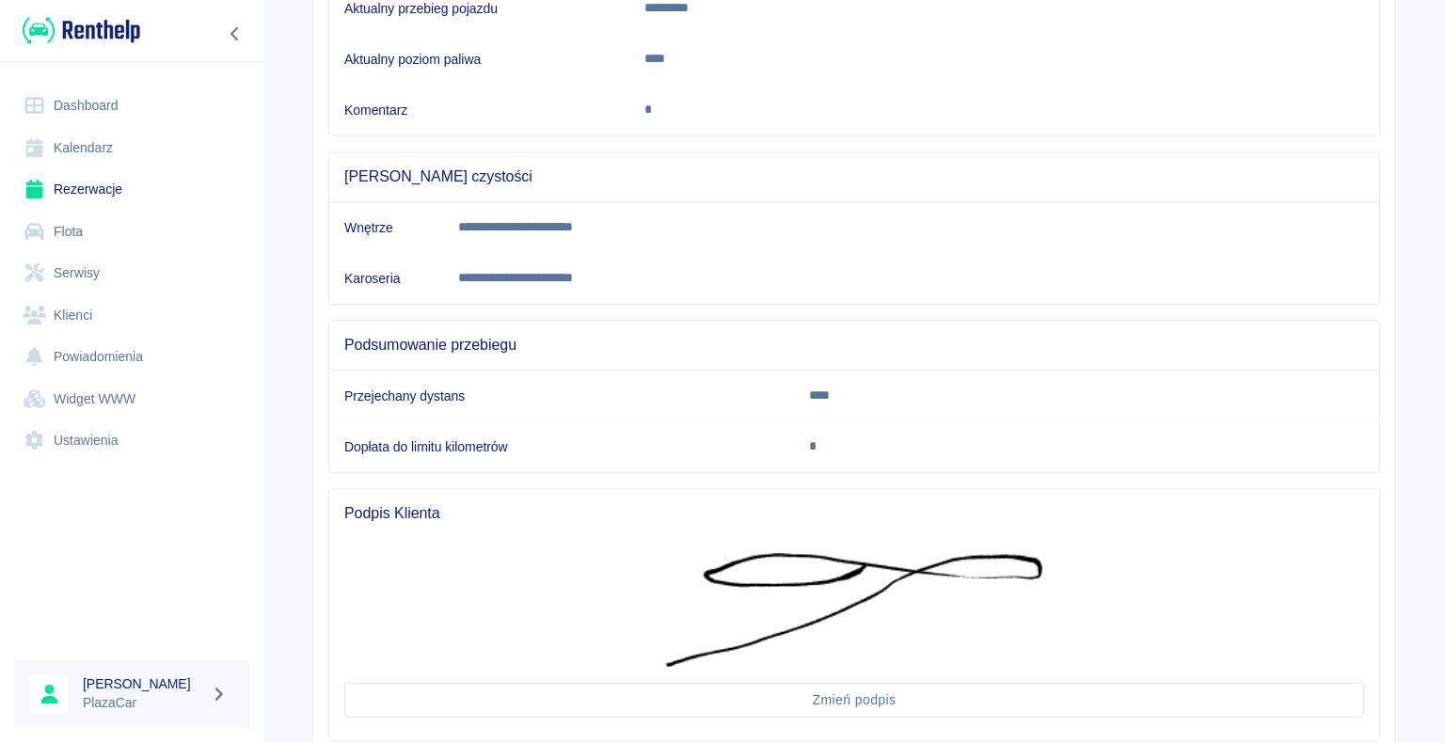
scroll to position [530, 0]
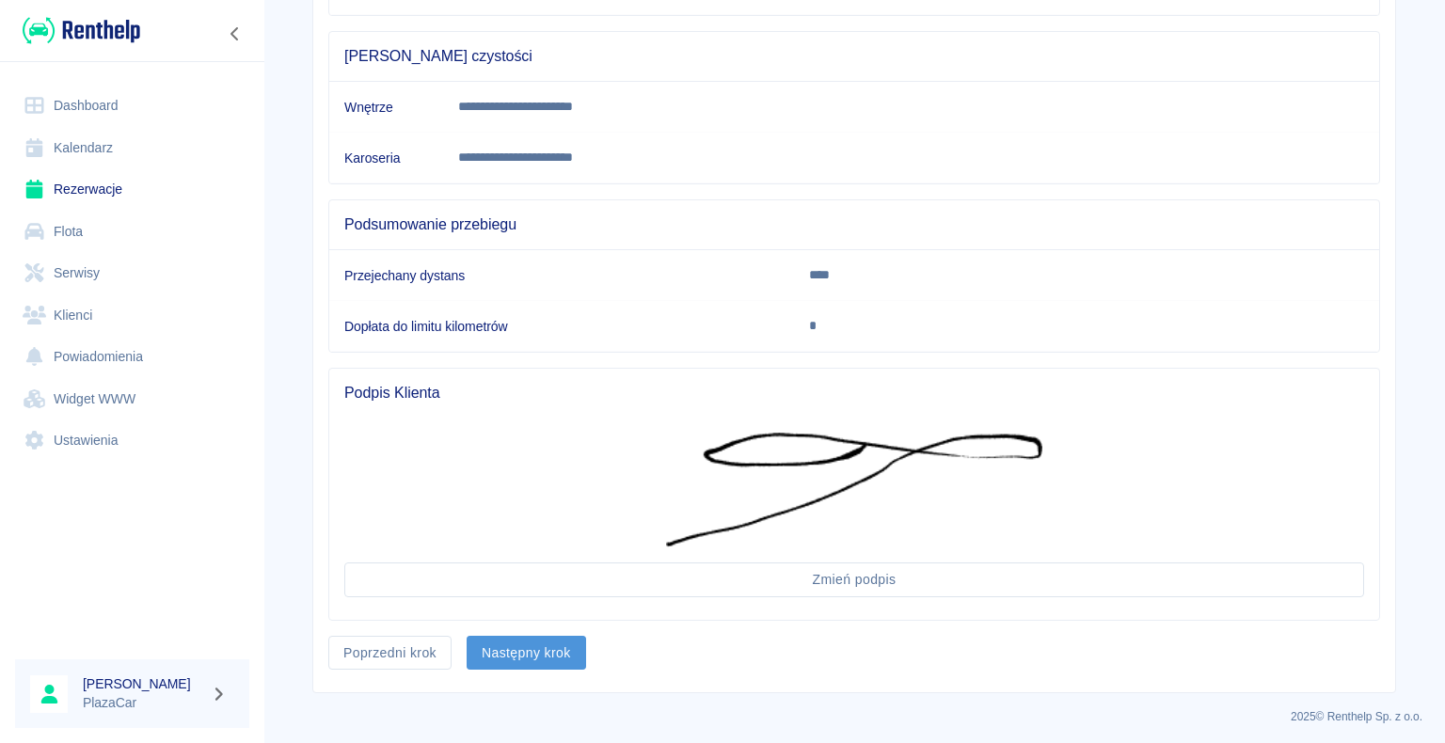
click at [518, 643] on button "Następny krok" at bounding box center [526, 653] width 119 height 35
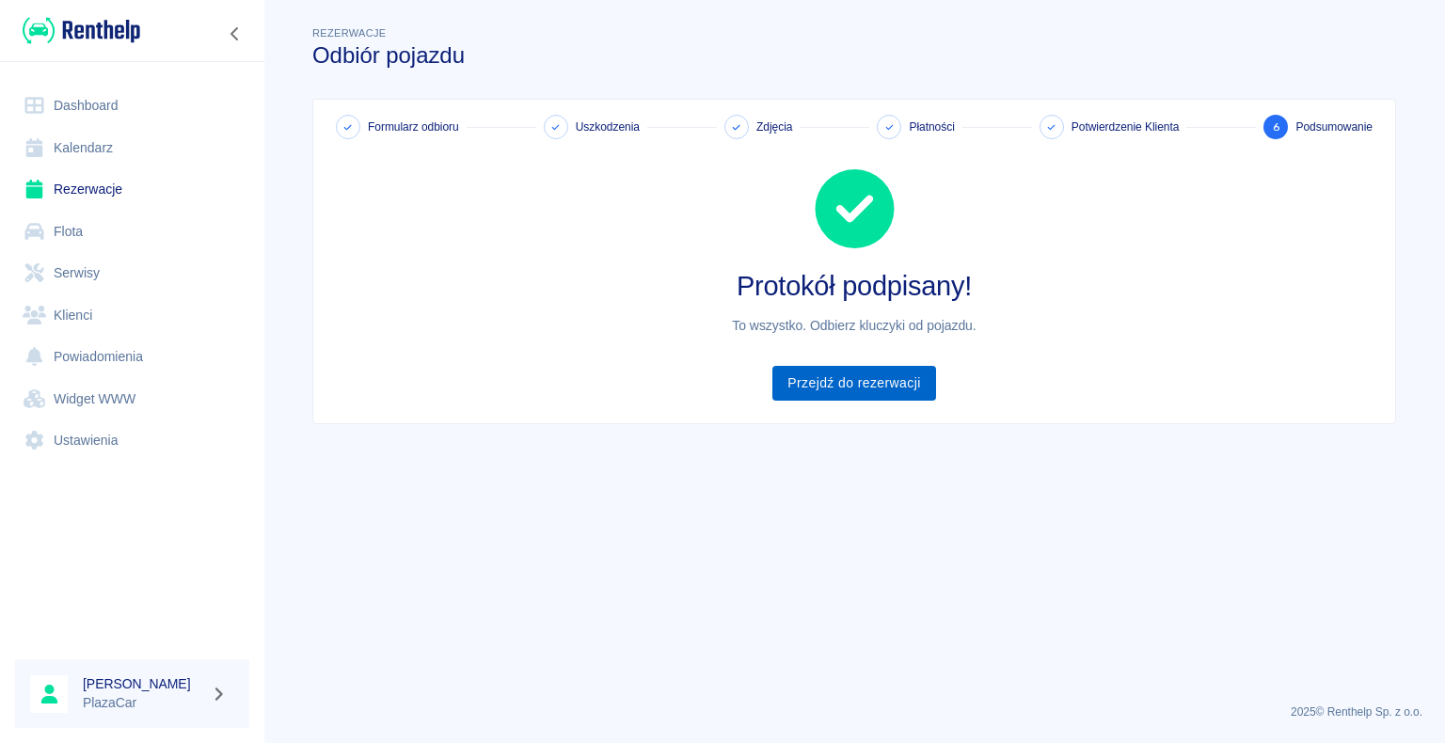
click at [862, 381] on link "Przejdź do rezerwacji" at bounding box center [853, 383] width 163 height 35
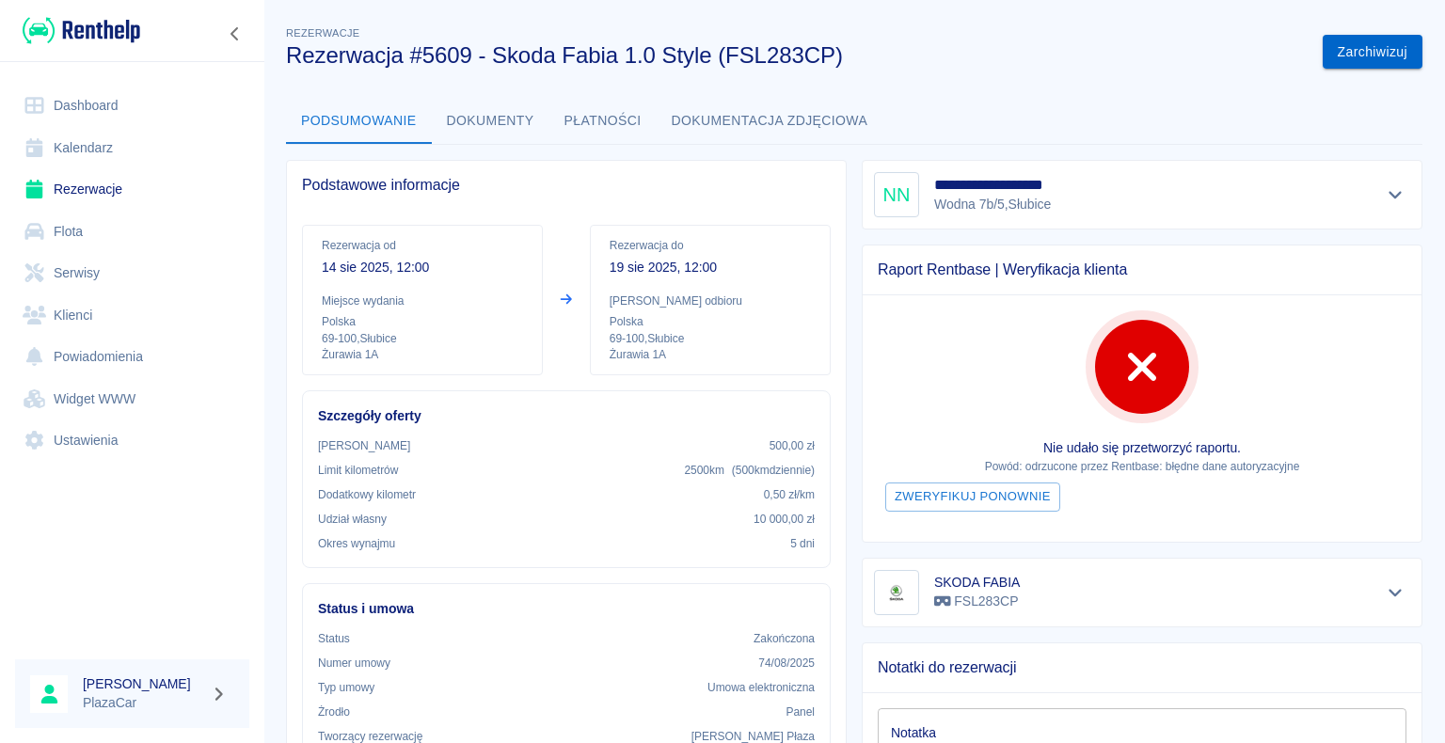
click at [1350, 48] on button "Zarchiwizuj" at bounding box center [1373, 52] width 100 height 35
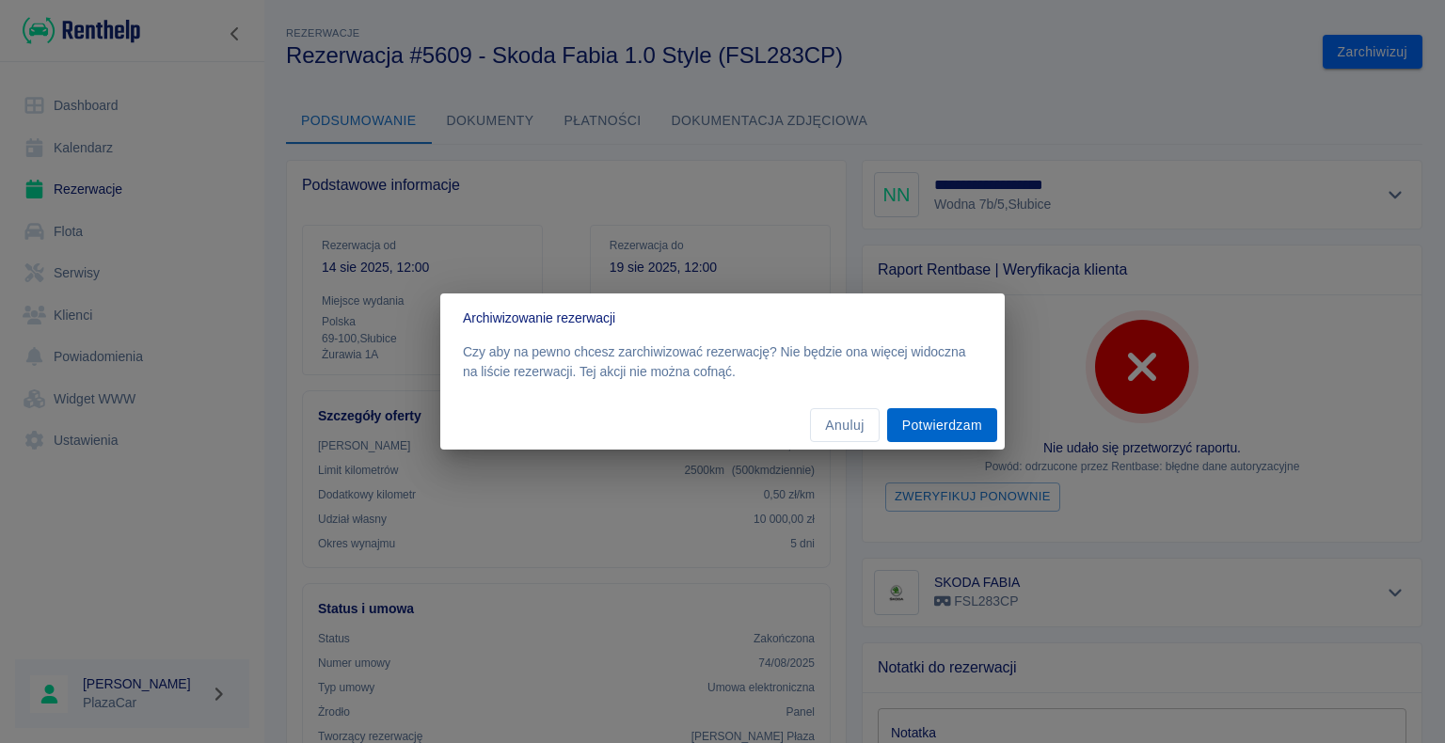
click at [945, 423] on button "Potwierdzam" at bounding box center [942, 425] width 110 height 35
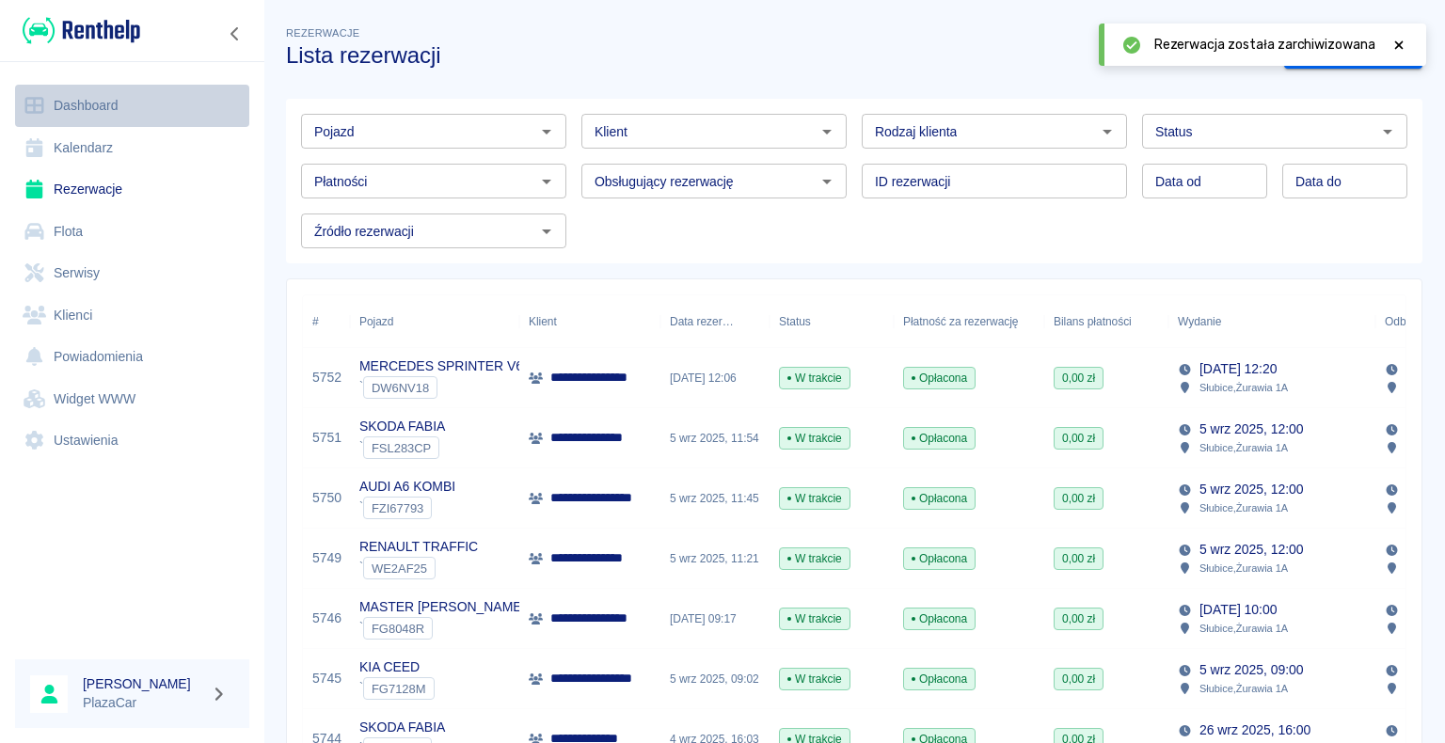
click at [75, 104] on link "Dashboard" at bounding box center [132, 106] width 234 height 42
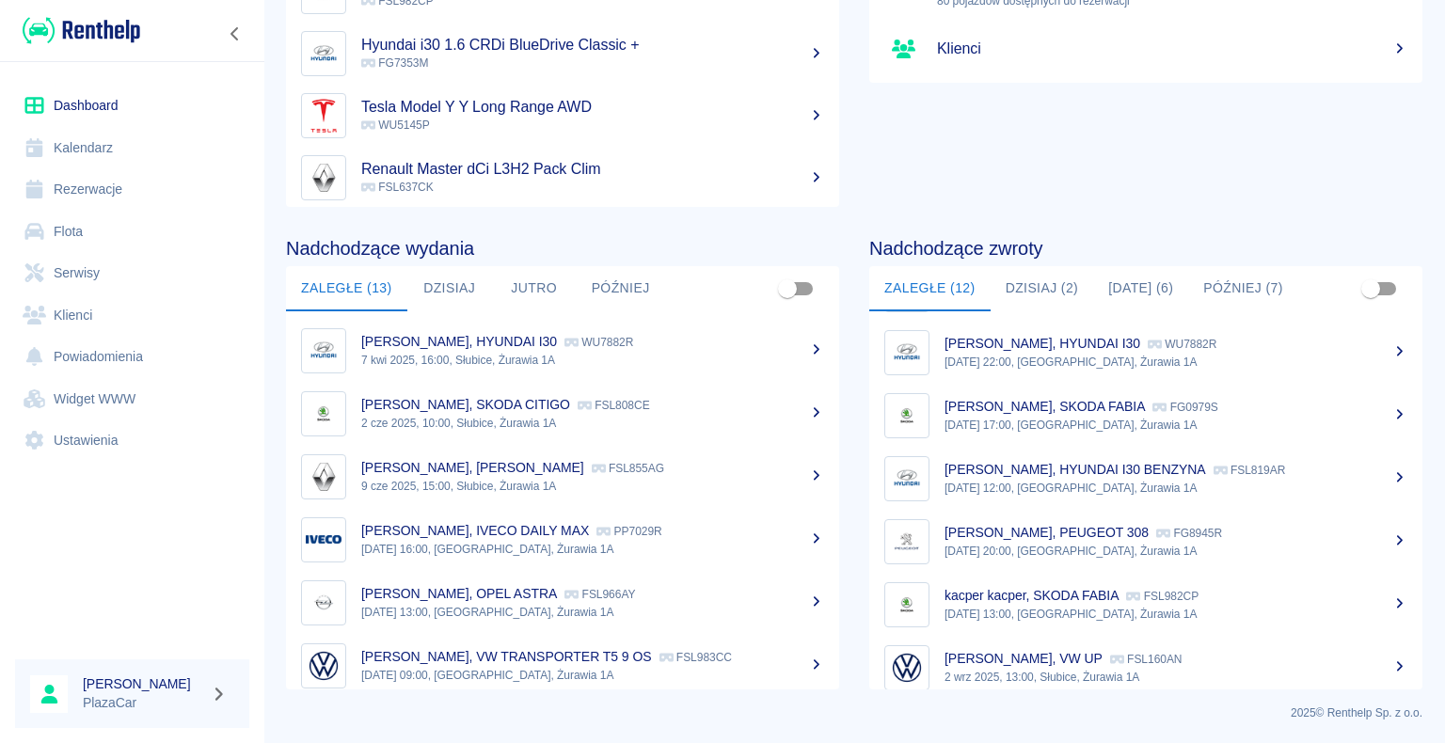
scroll to position [282, 0]
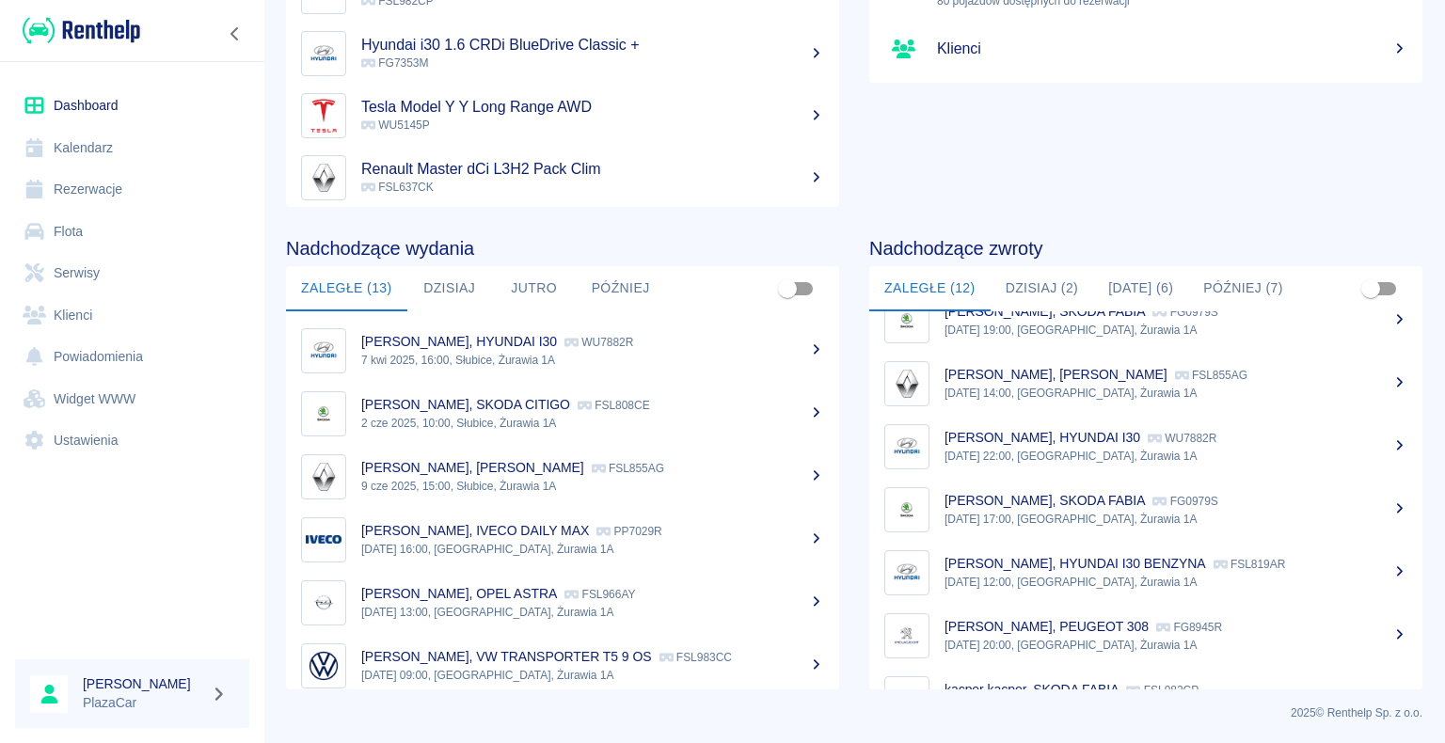
click at [1189, 509] on div "[PERSON_NAME], SKODA FABIA FG0979S" at bounding box center [1175, 501] width 463 height 20
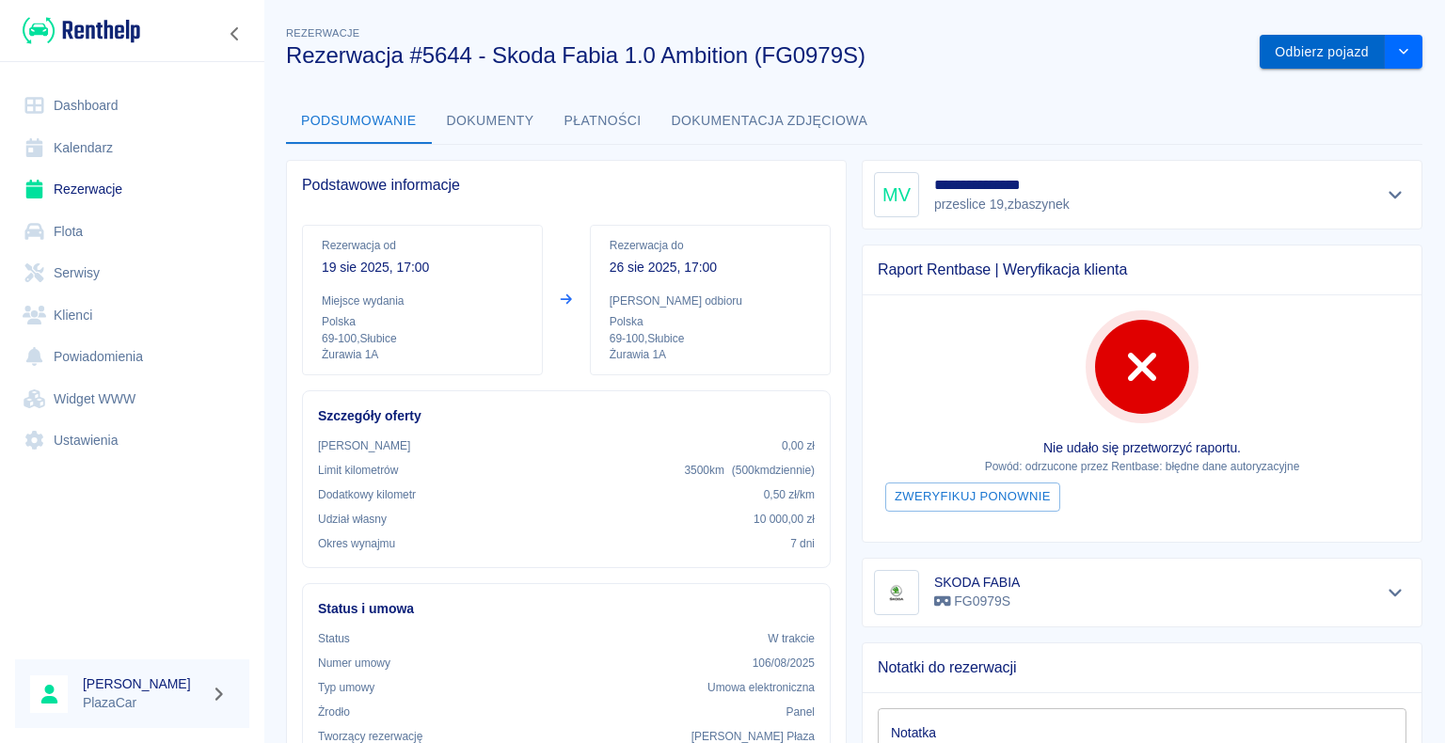
click at [1309, 46] on button "Odbierz pojazd" at bounding box center [1322, 52] width 125 height 35
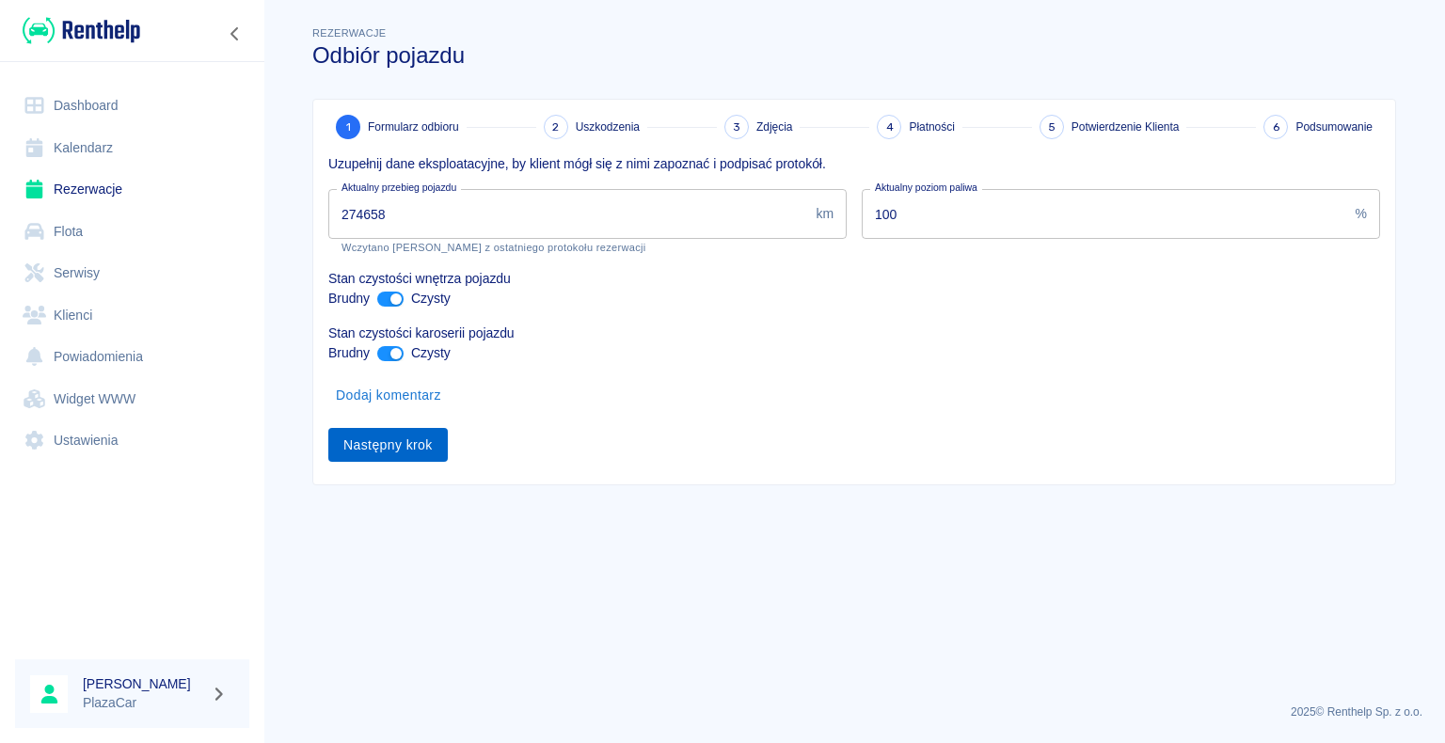
click at [380, 445] on button "Następny krok" at bounding box center [387, 445] width 119 height 35
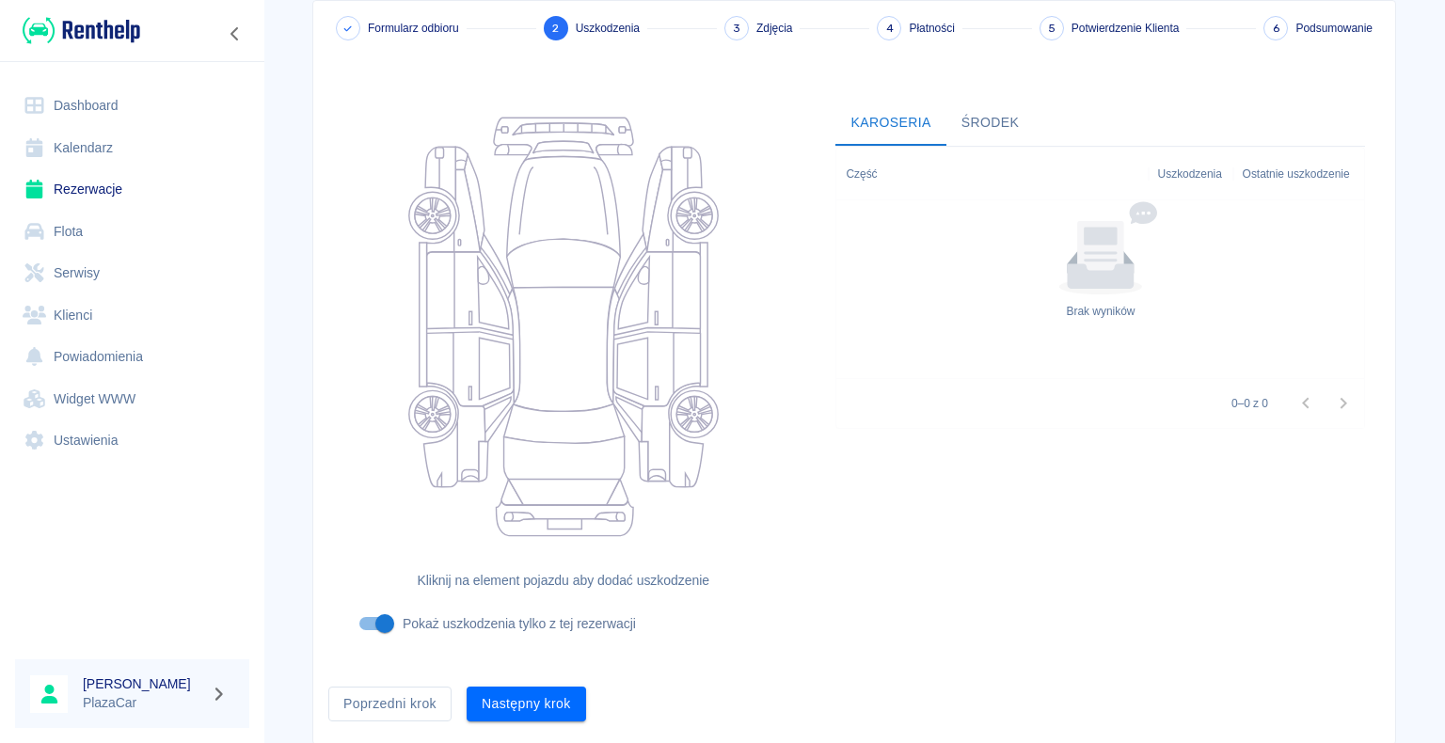
scroll to position [154, 0]
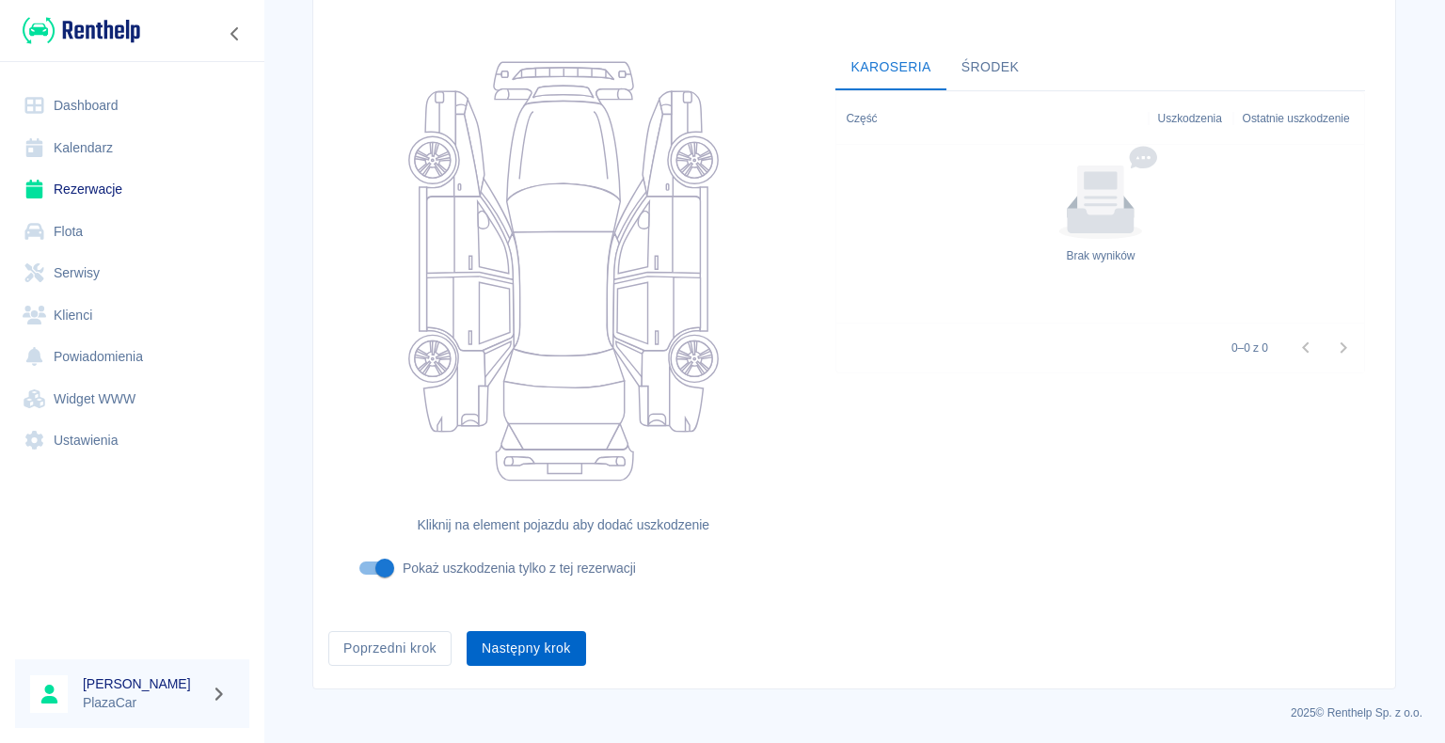
click at [503, 649] on button "Następny krok" at bounding box center [526, 648] width 119 height 35
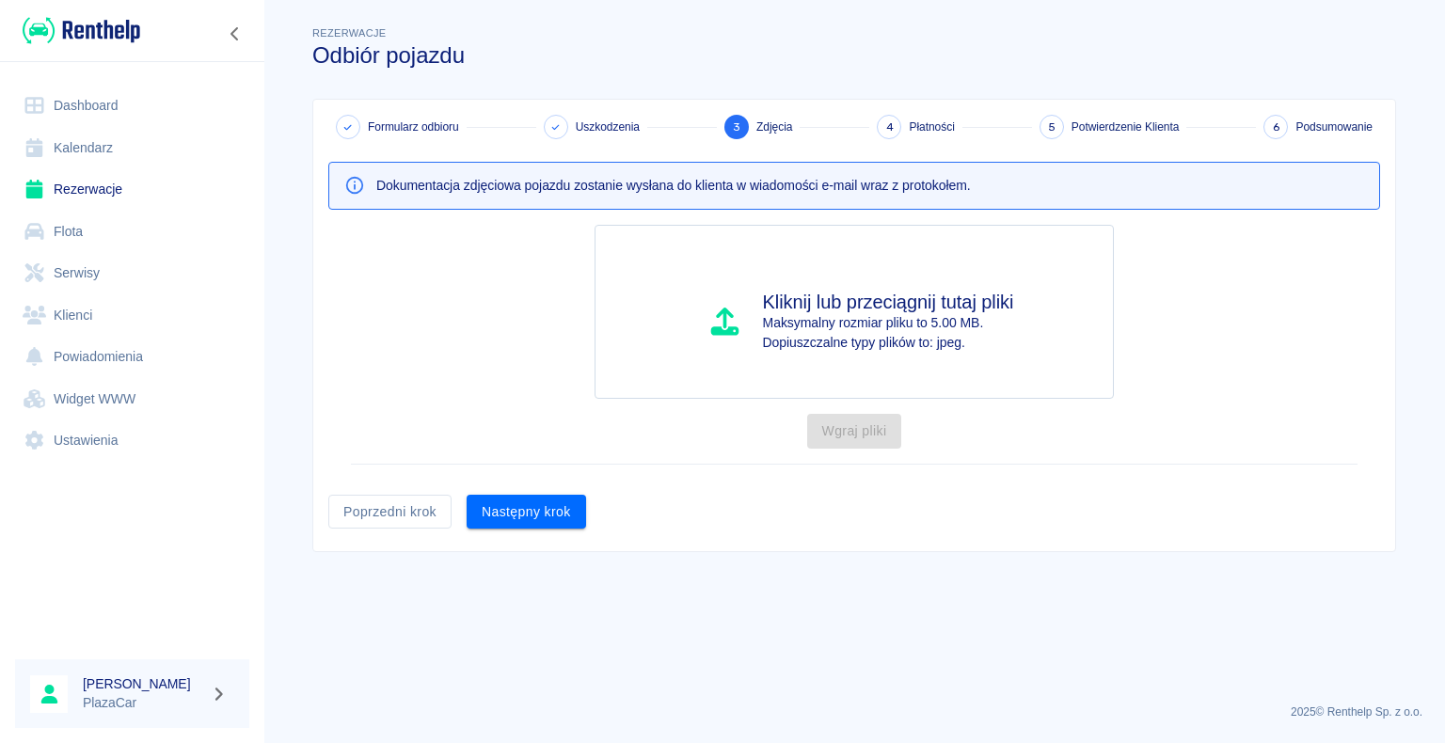
scroll to position [0, 0]
click at [516, 508] on button "Następny krok" at bounding box center [526, 512] width 119 height 35
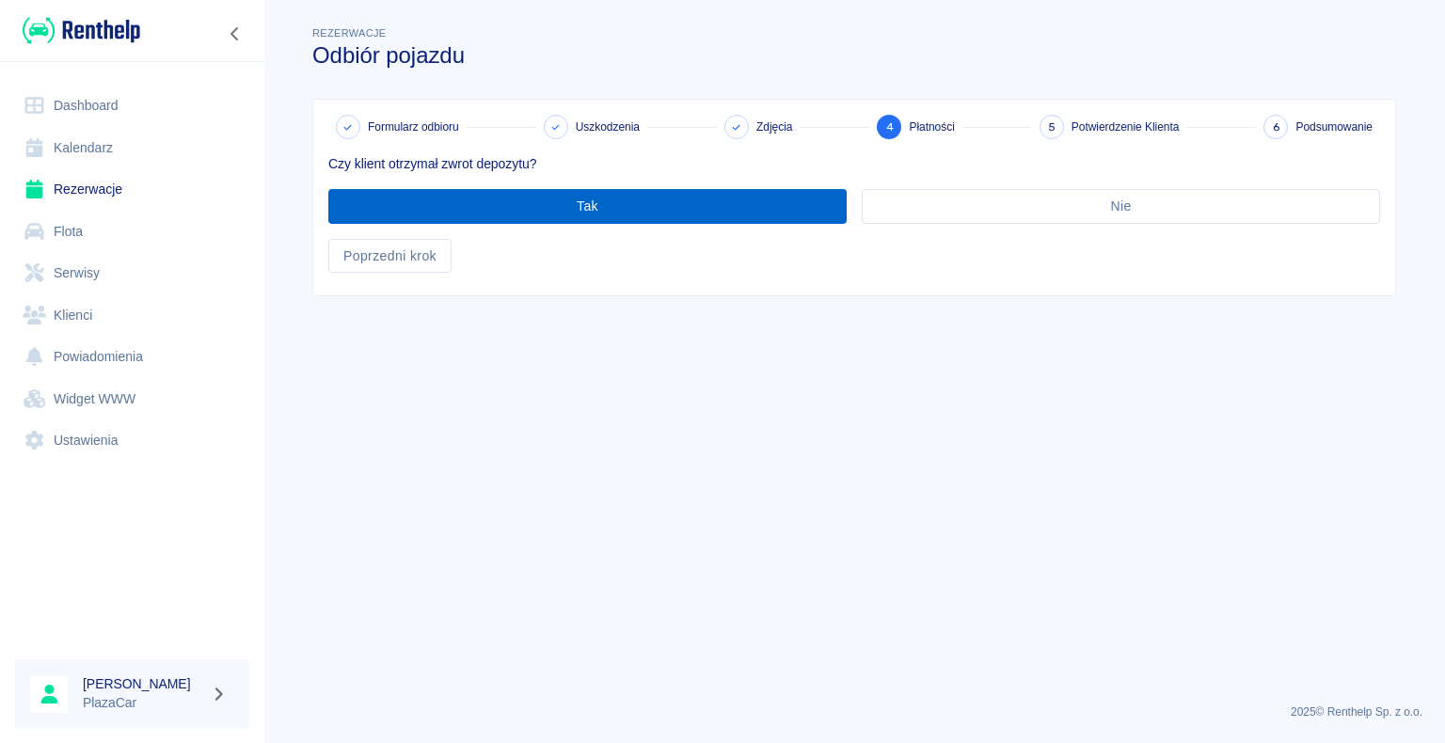
click at [590, 201] on button "Tak" at bounding box center [587, 206] width 518 height 35
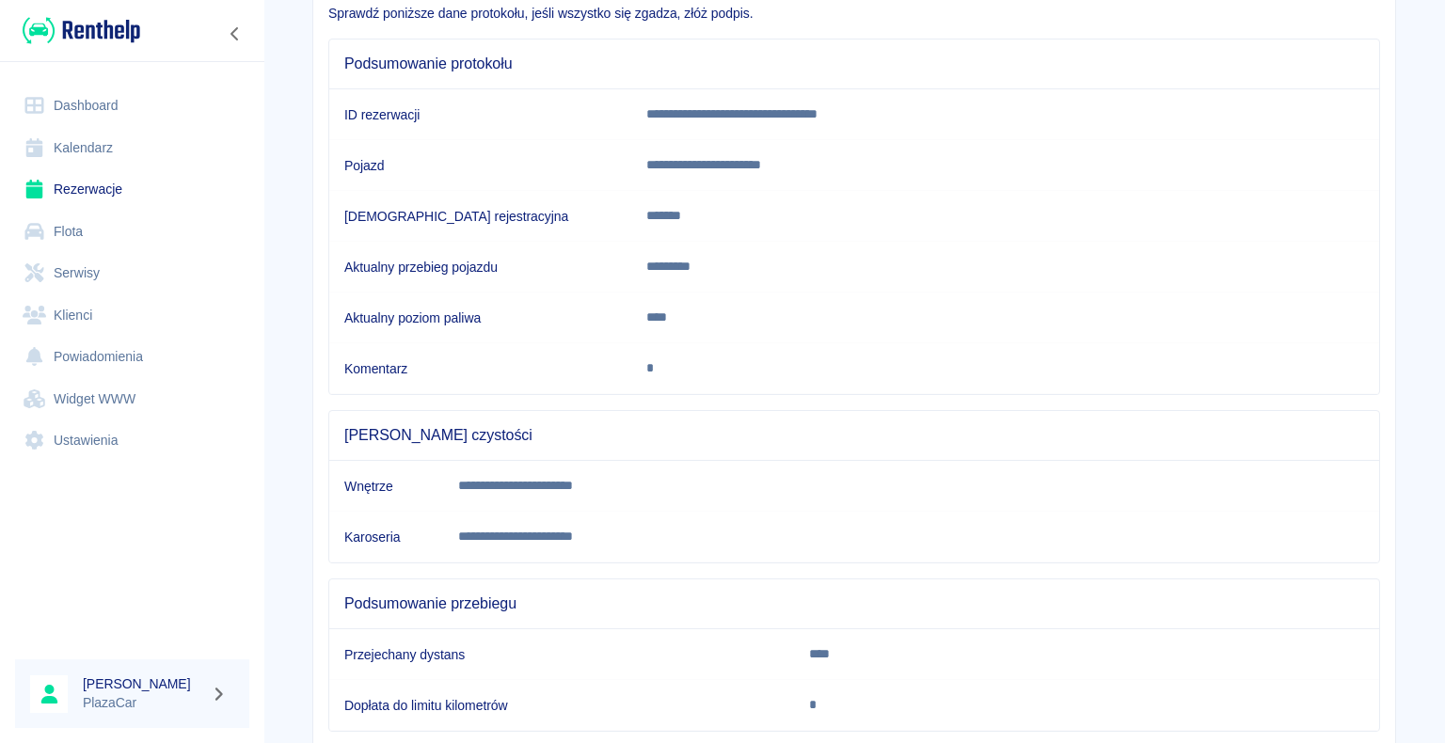
scroll to position [262, 0]
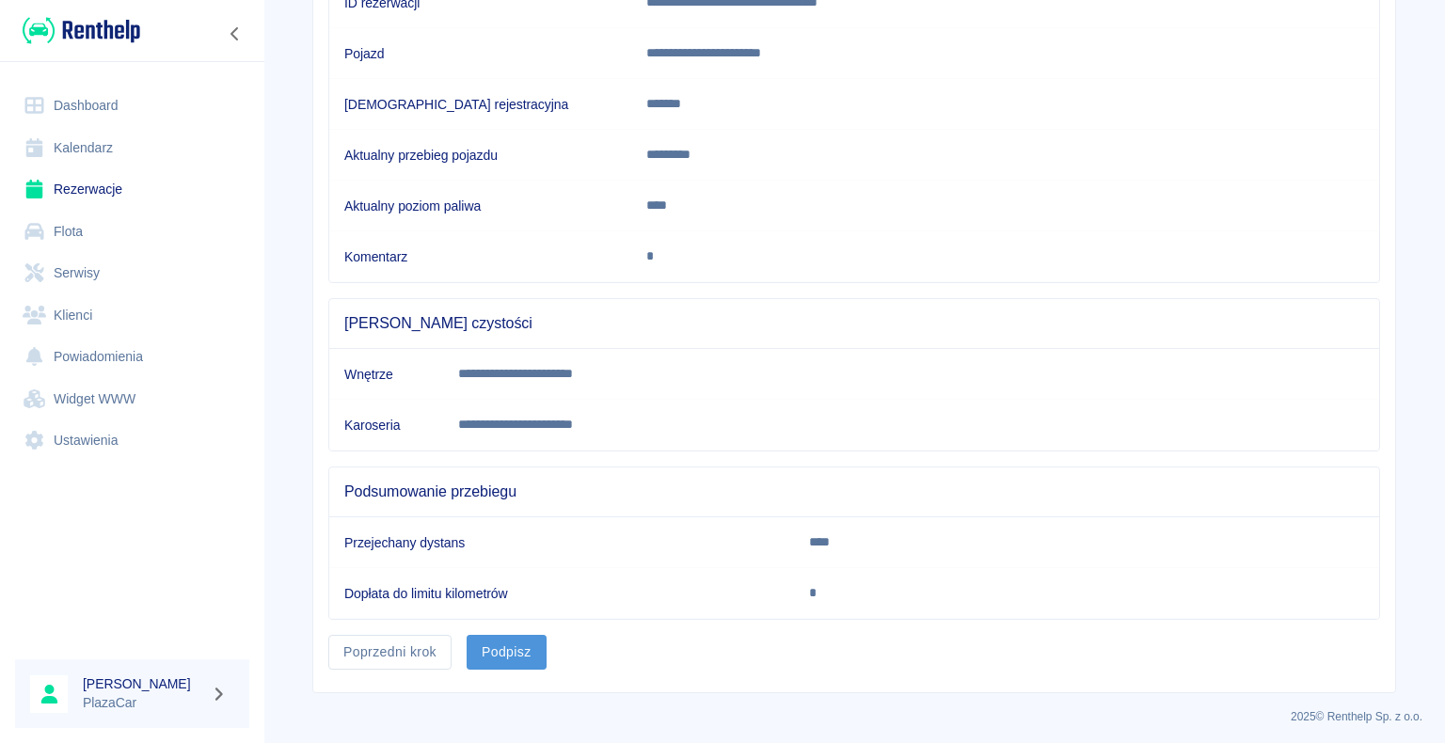
click at [505, 640] on button "Podpisz" at bounding box center [507, 652] width 80 height 35
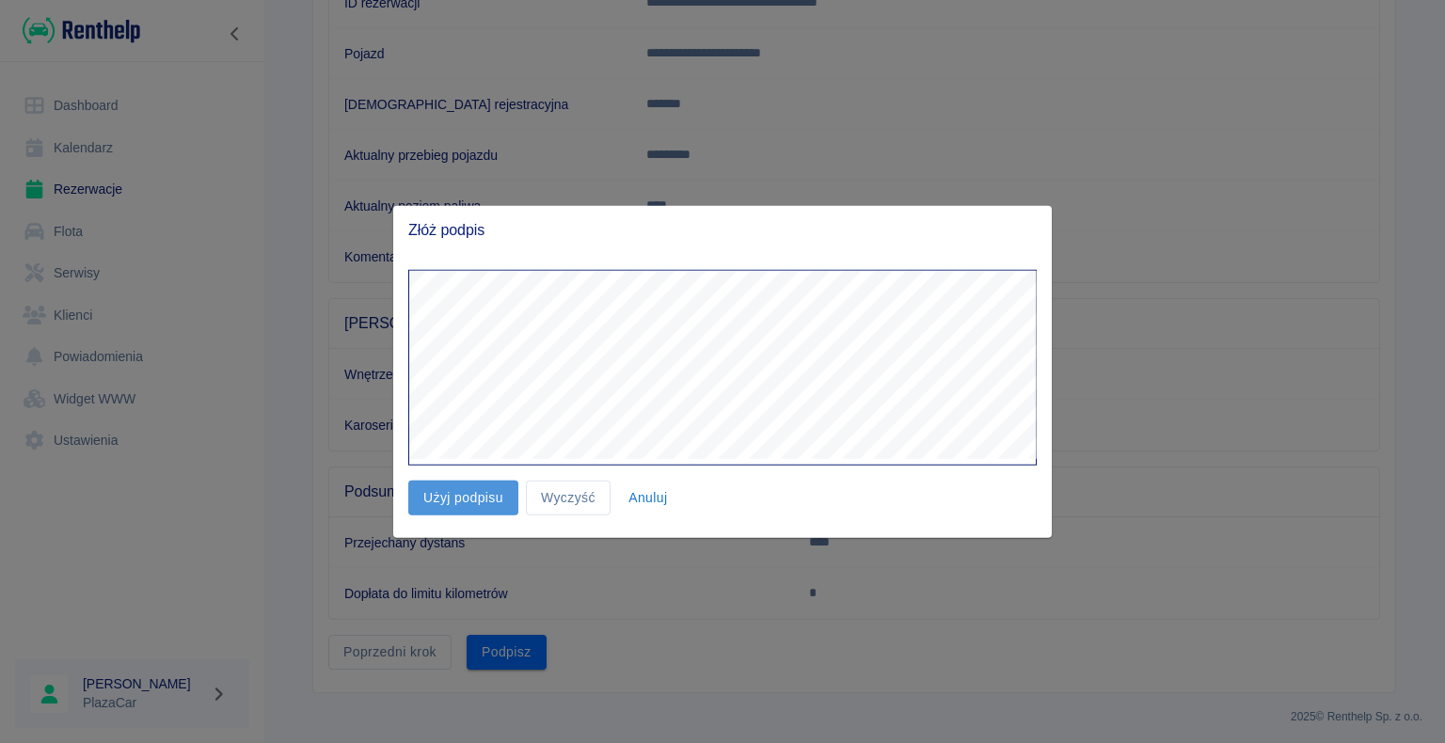
click at [448, 496] on button "Użyj podpisu" at bounding box center [463, 498] width 110 height 35
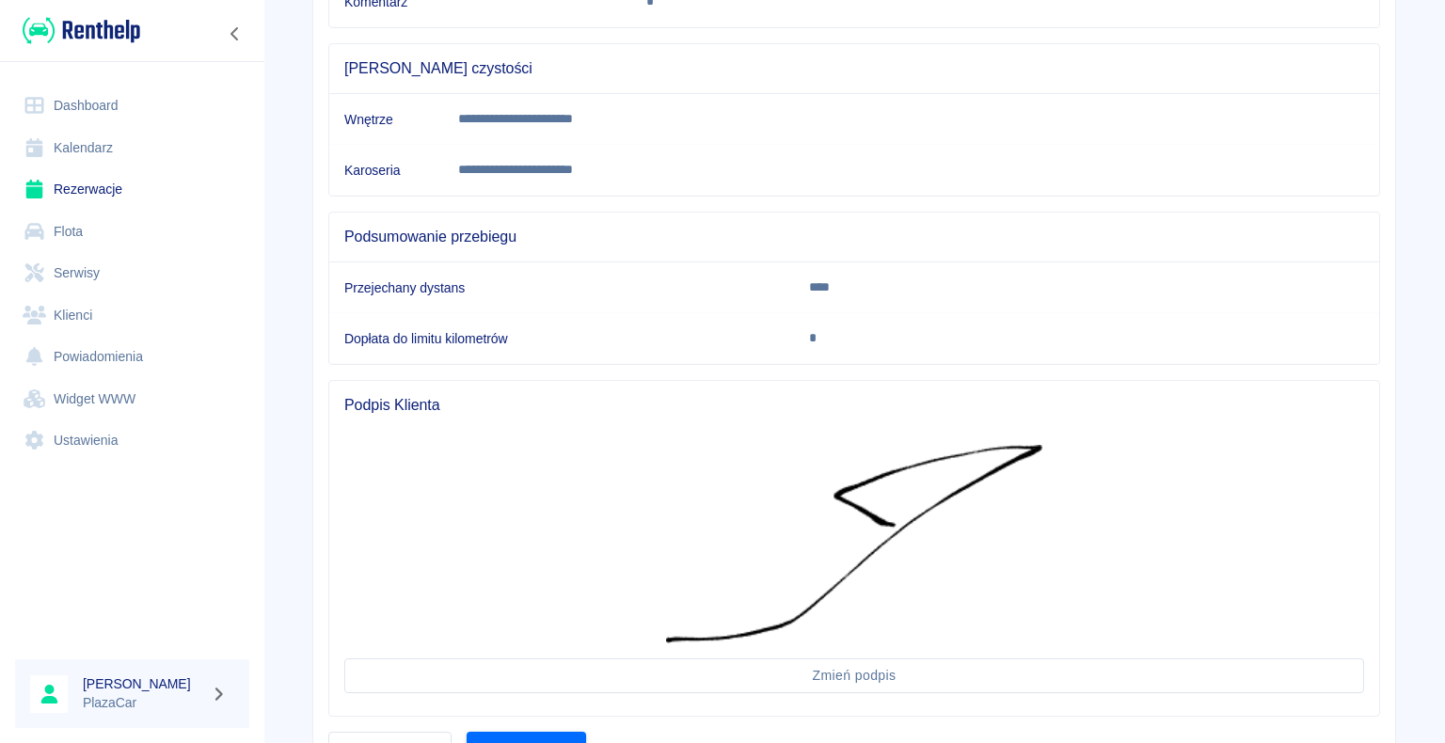
scroll to position [613, 0]
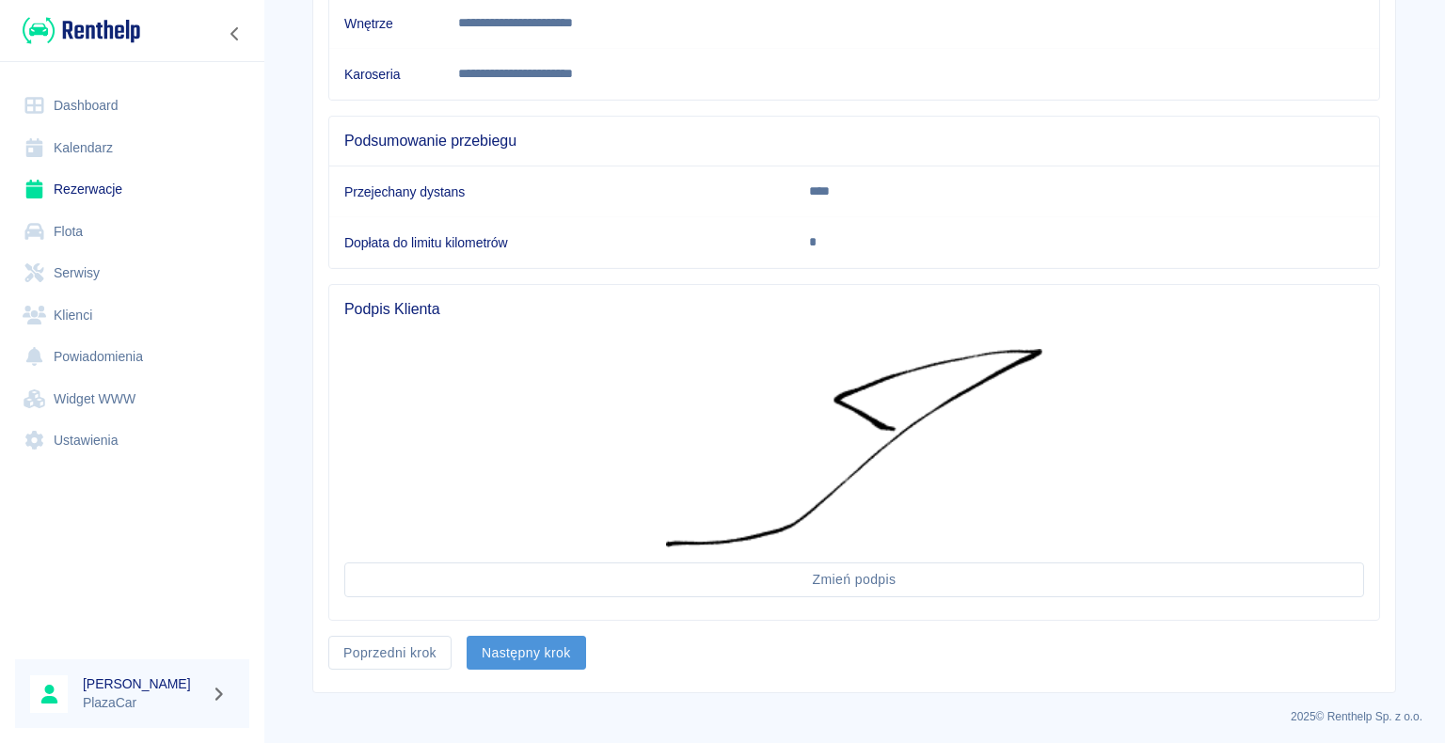
click at [503, 643] on button "Następny krok" at bounding box center [526, 653] width 119 height 35
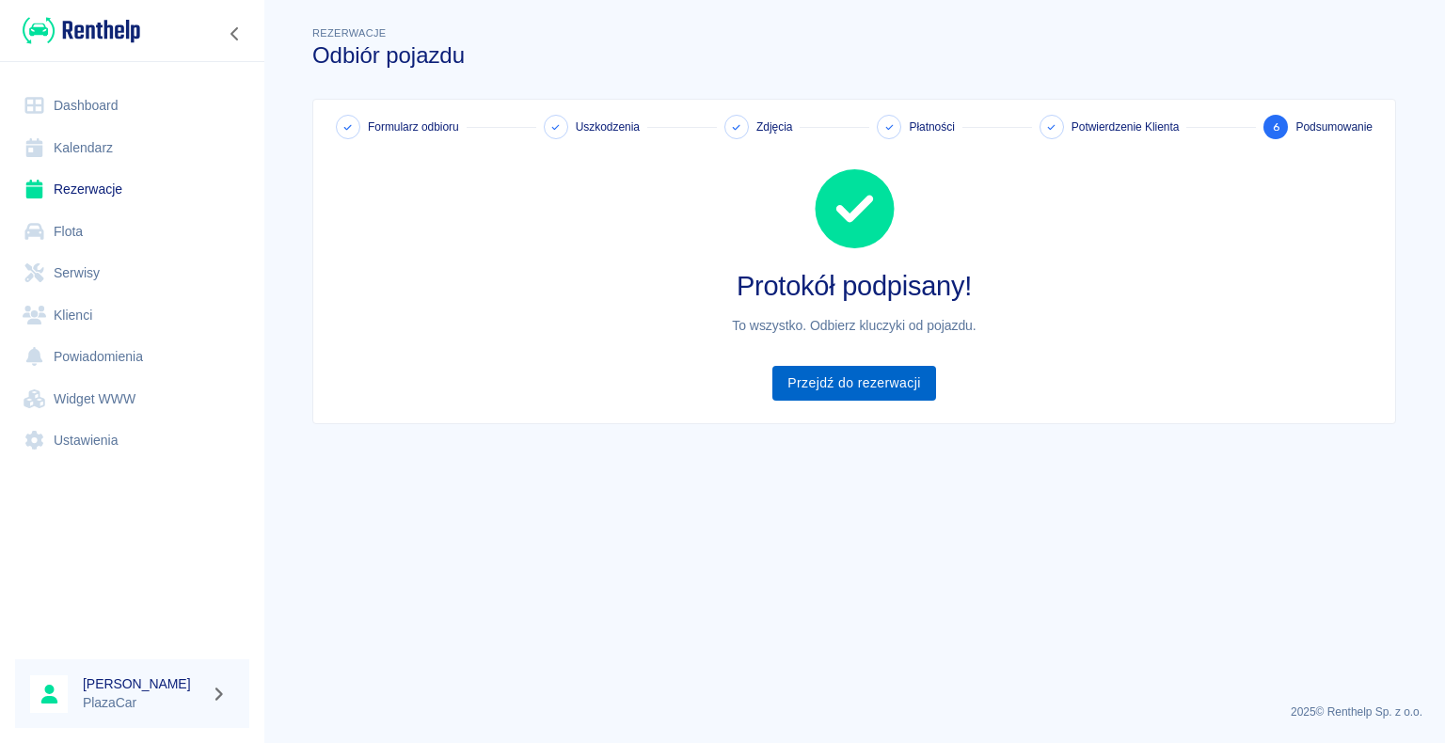
click at [844, 383] on link "Przejdź do rezerwacji" at bounding box center [853, 383] width 163 height 35
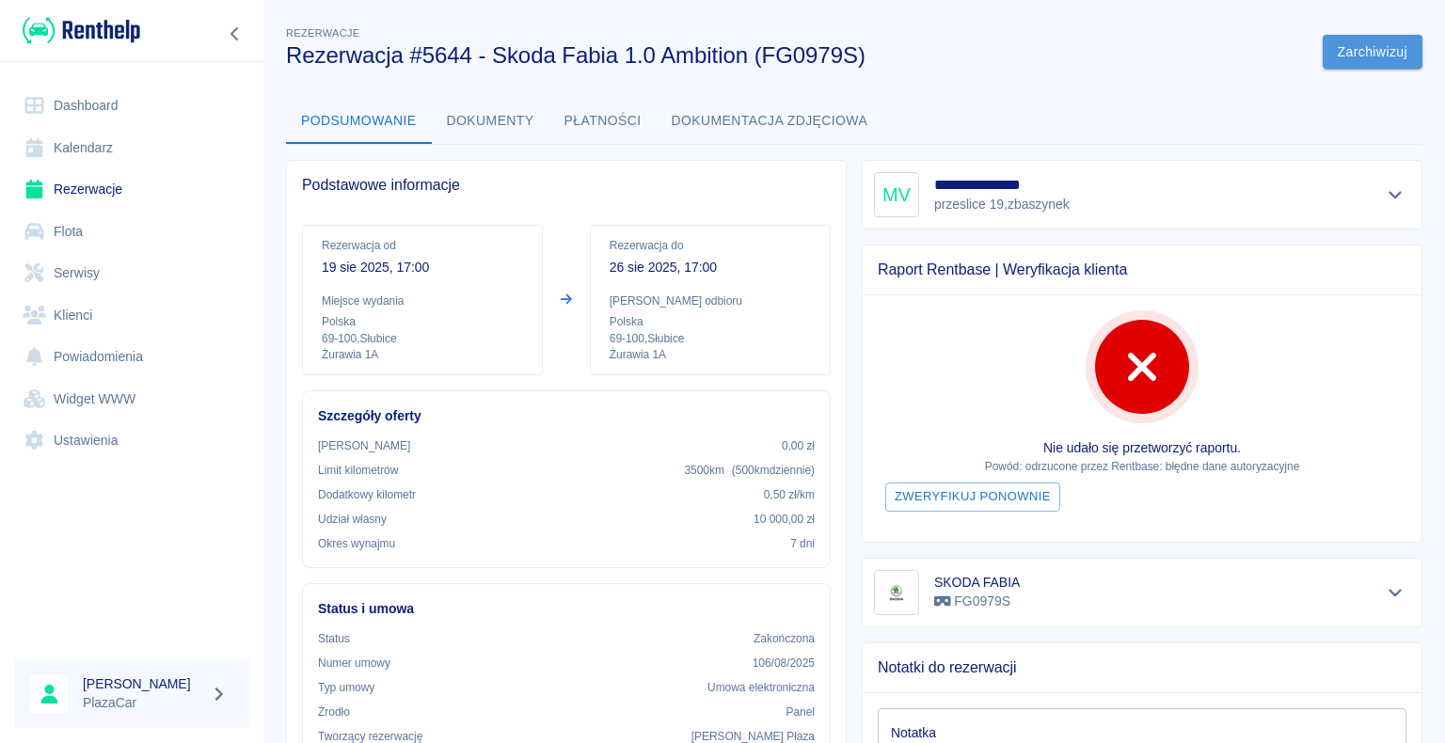
click at [1348, 52] on button "Zarchiwizuj" at bounding box center [1373, 52] width 100 height 35
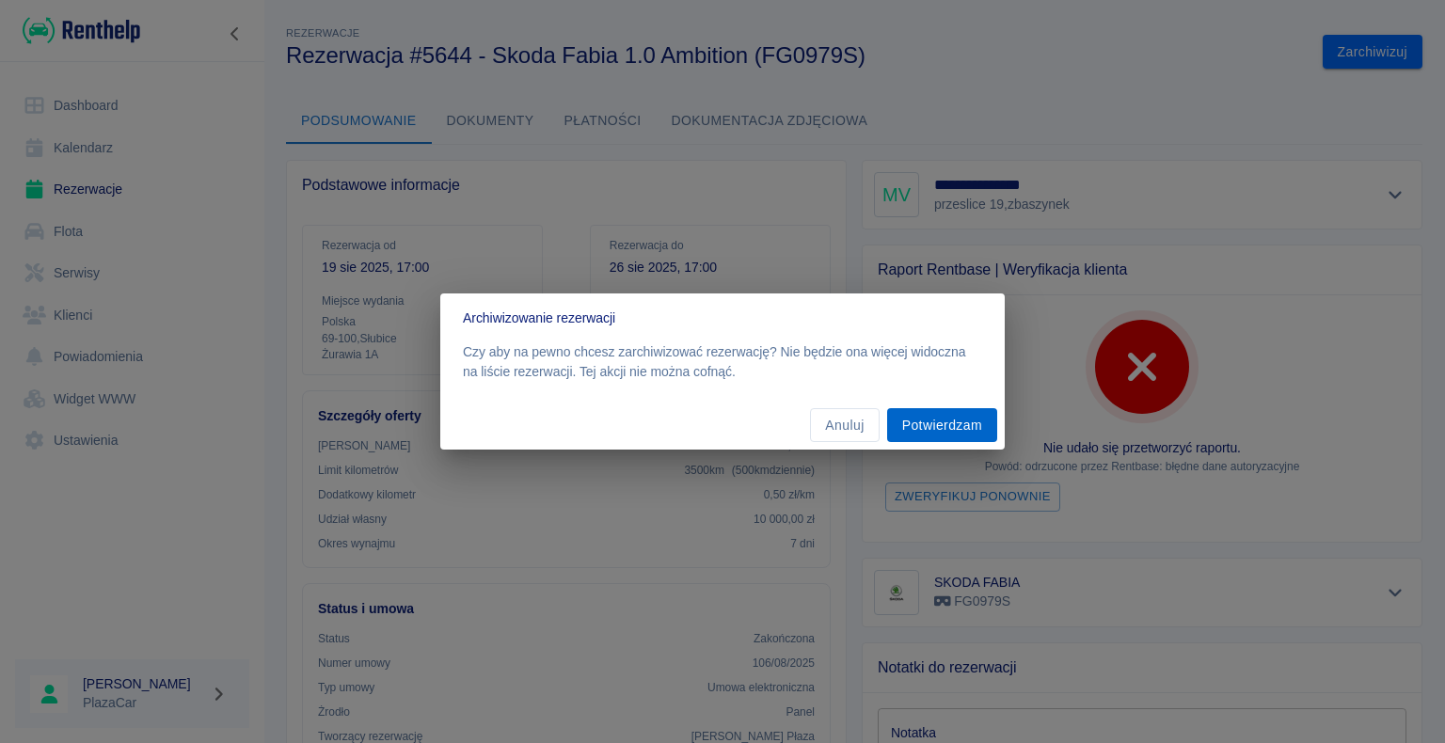
click at [944, 420] on button "Potwierdzam" at bounding box center [942, 425] width 110 height 35
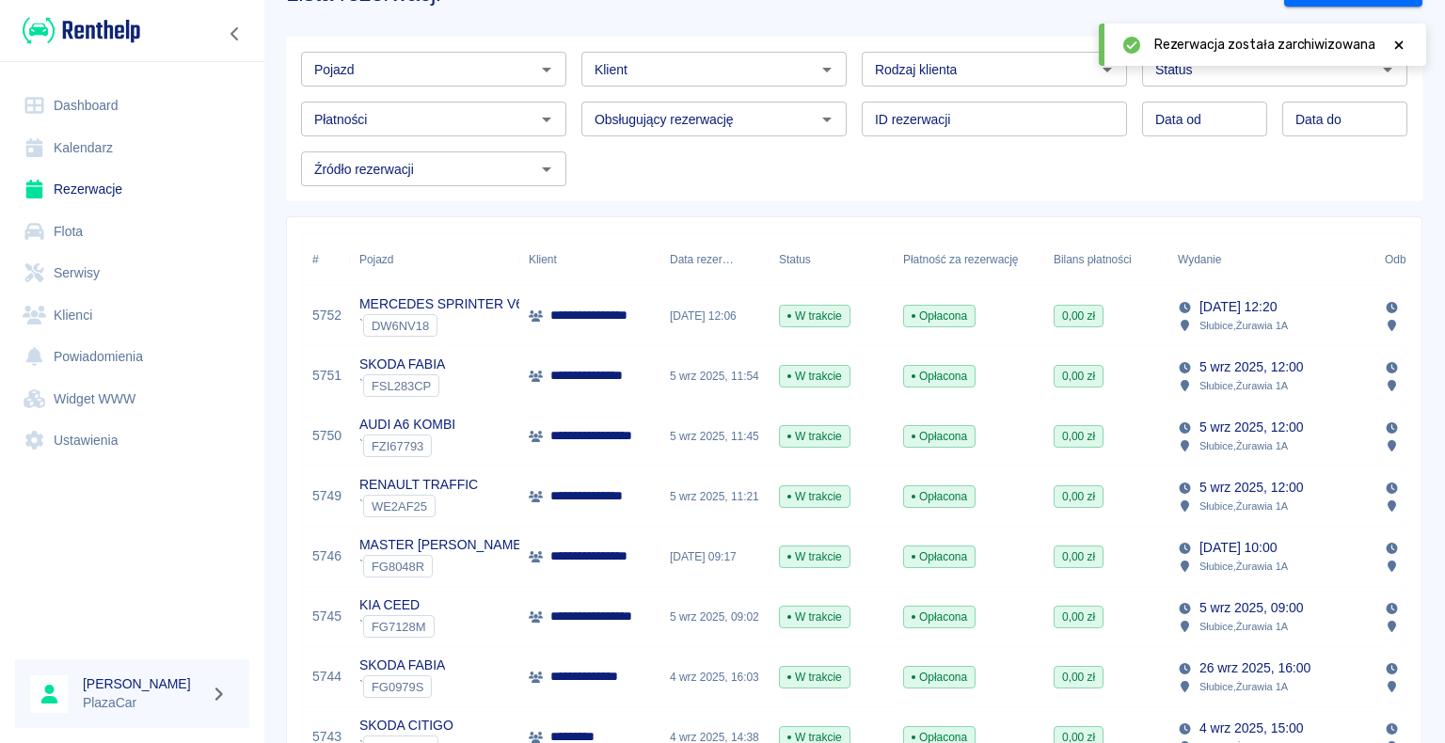
scroll to position [94, 0]
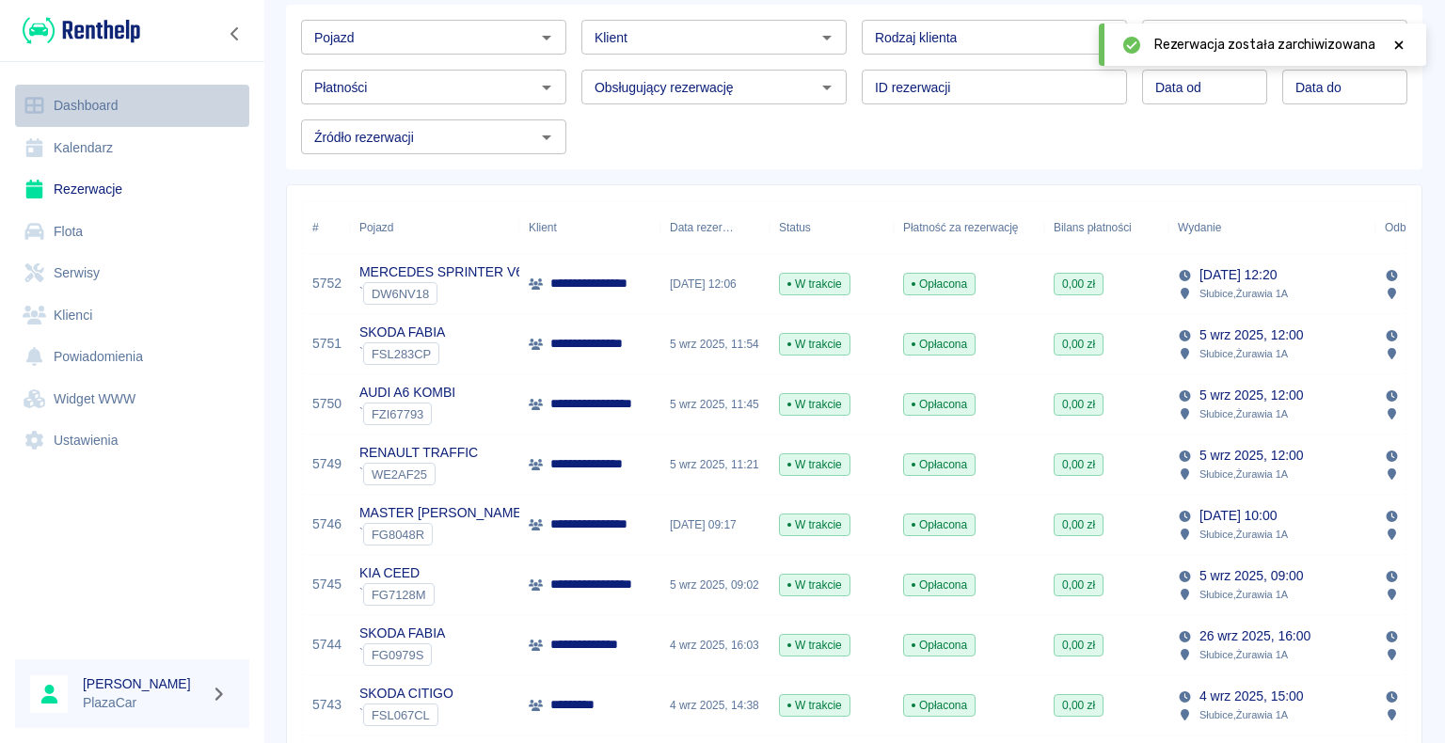
click at [71, 104] on link "Dashboard" at bounding box center [132, 106] width 234 height 42
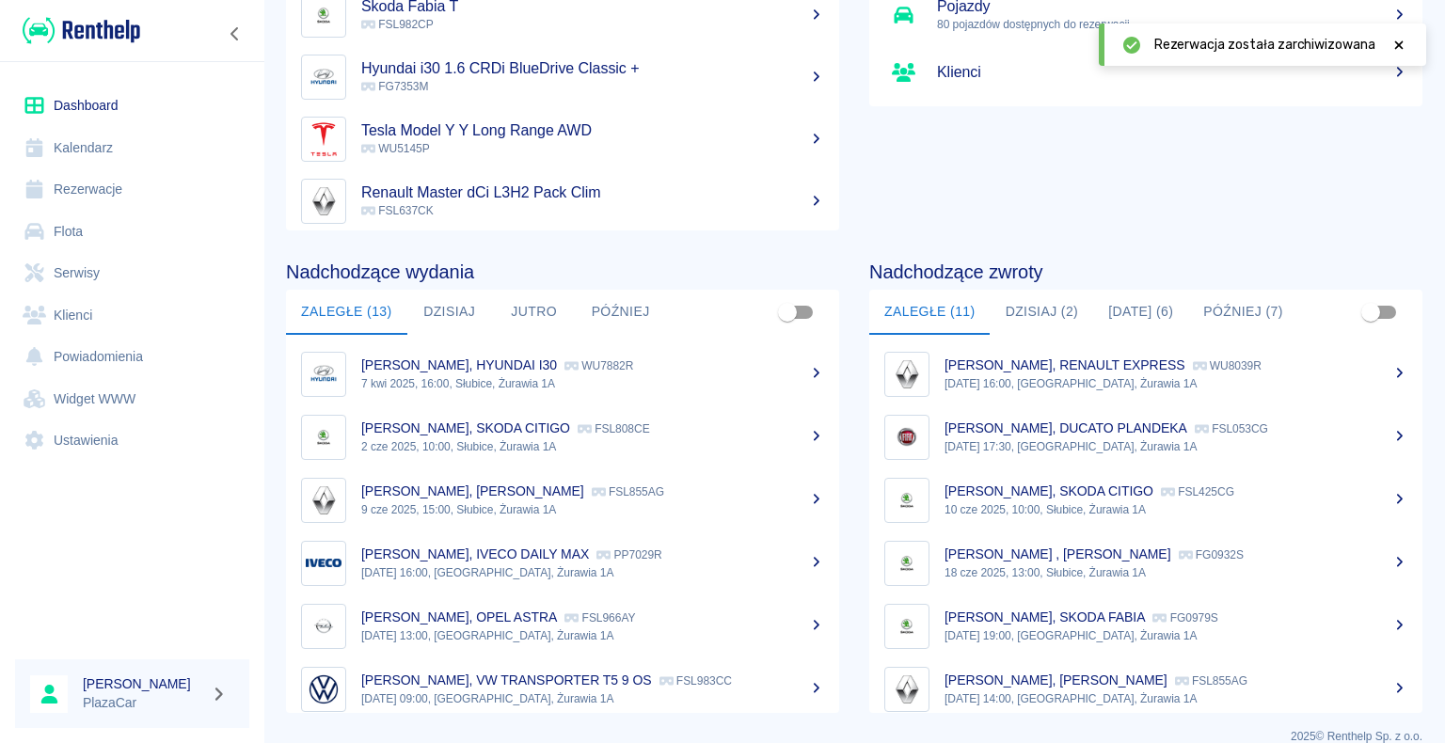
scroll to position [237, 0]
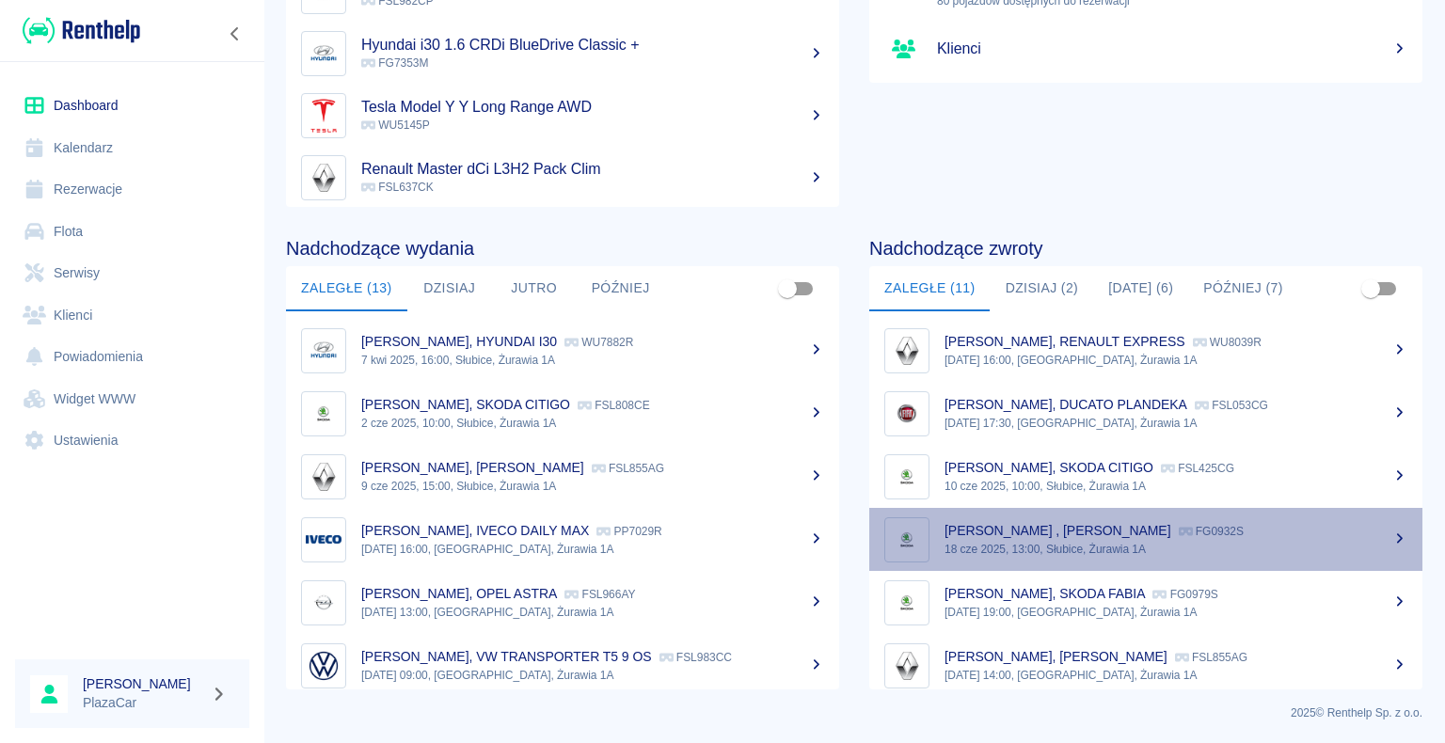
click at [1259, 524] on div "[PERSON_NAME] , SKODA FABIA FG0932S" at bounding box center [1175, 531] width 463 height 20
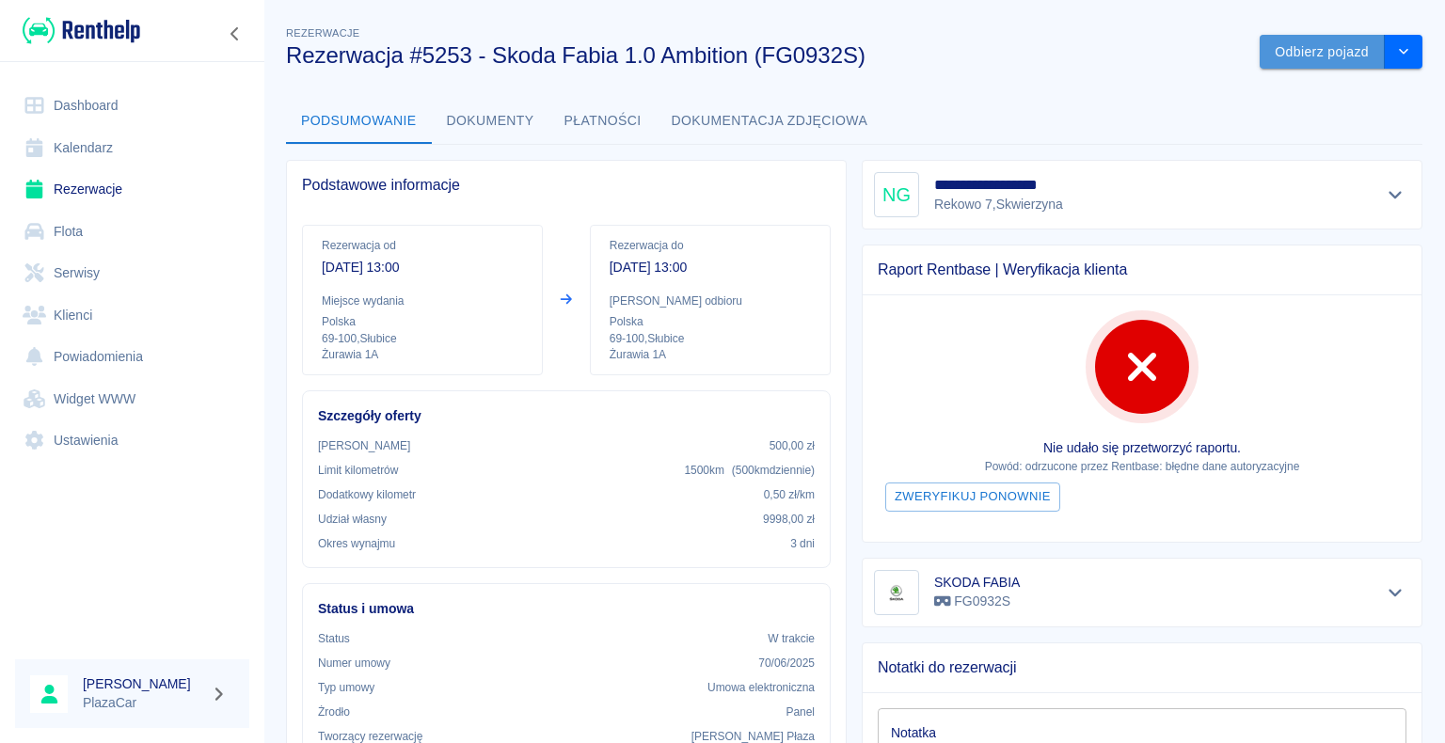
click at [1283, 49] on button "Odbierz pojazd" at bounding box center [1322, 52] width 125 height 35
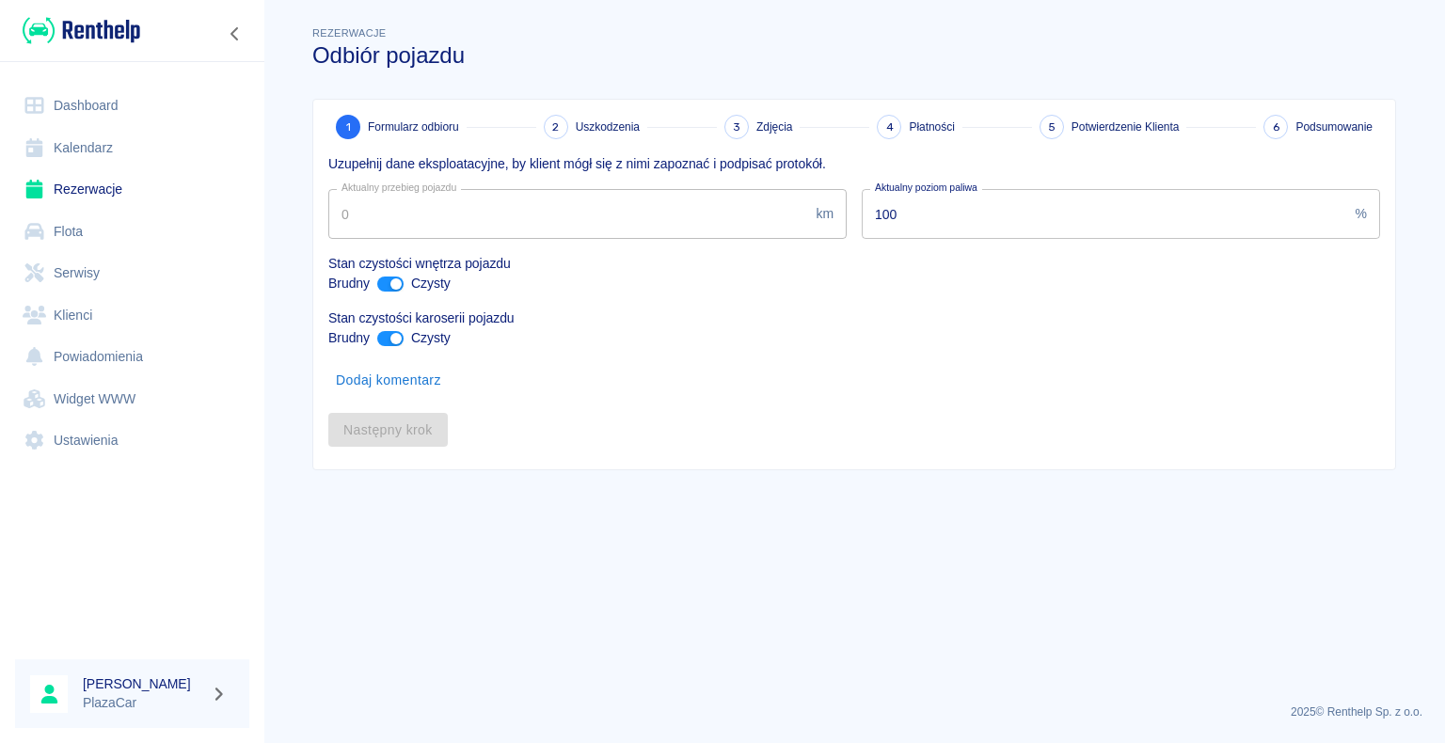
type input "239680"
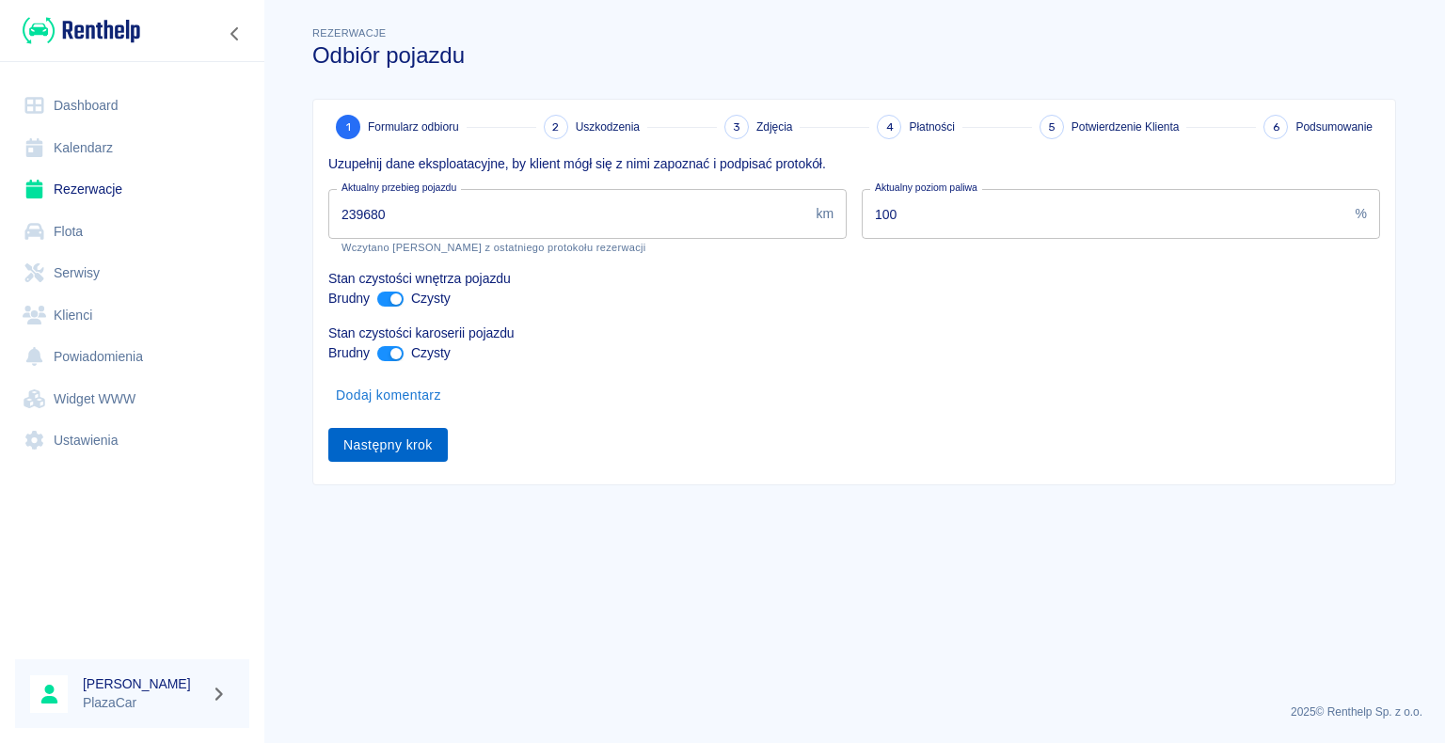
click at [389, 436] on button "Następny krok" at bounding box center [387, 445] width 119 height 35
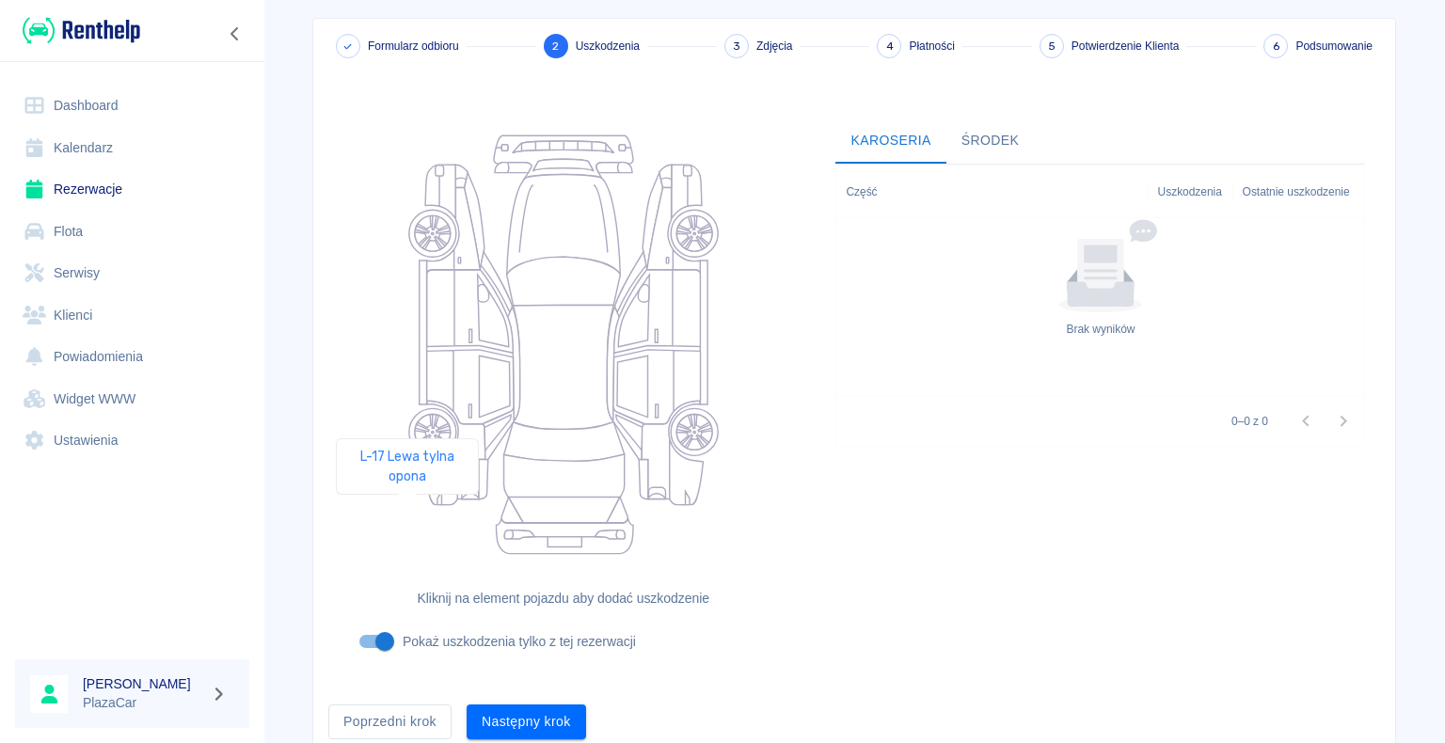
scroll to position [154, 0]
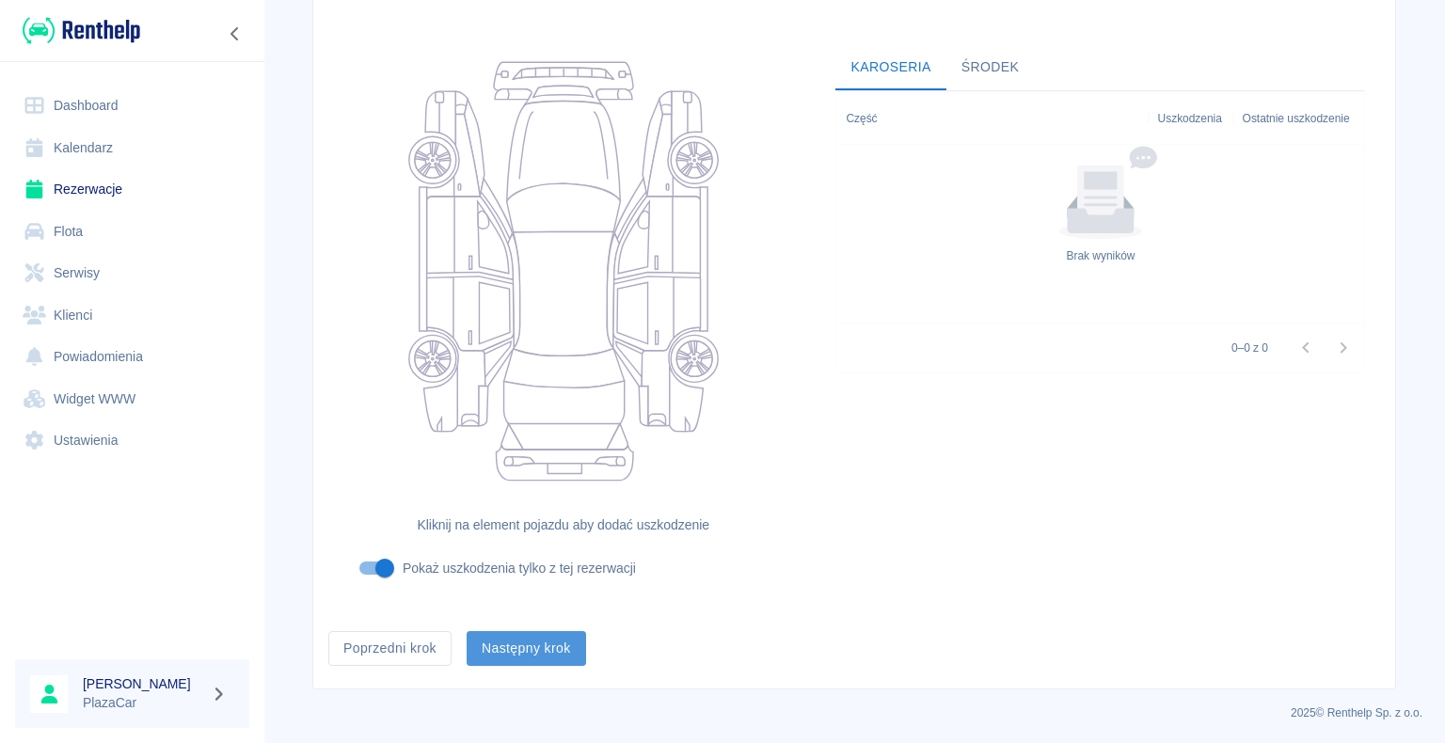
click at [518, 645] on button "Następny krok" at bounding box center [526, 648] width 119 height 35
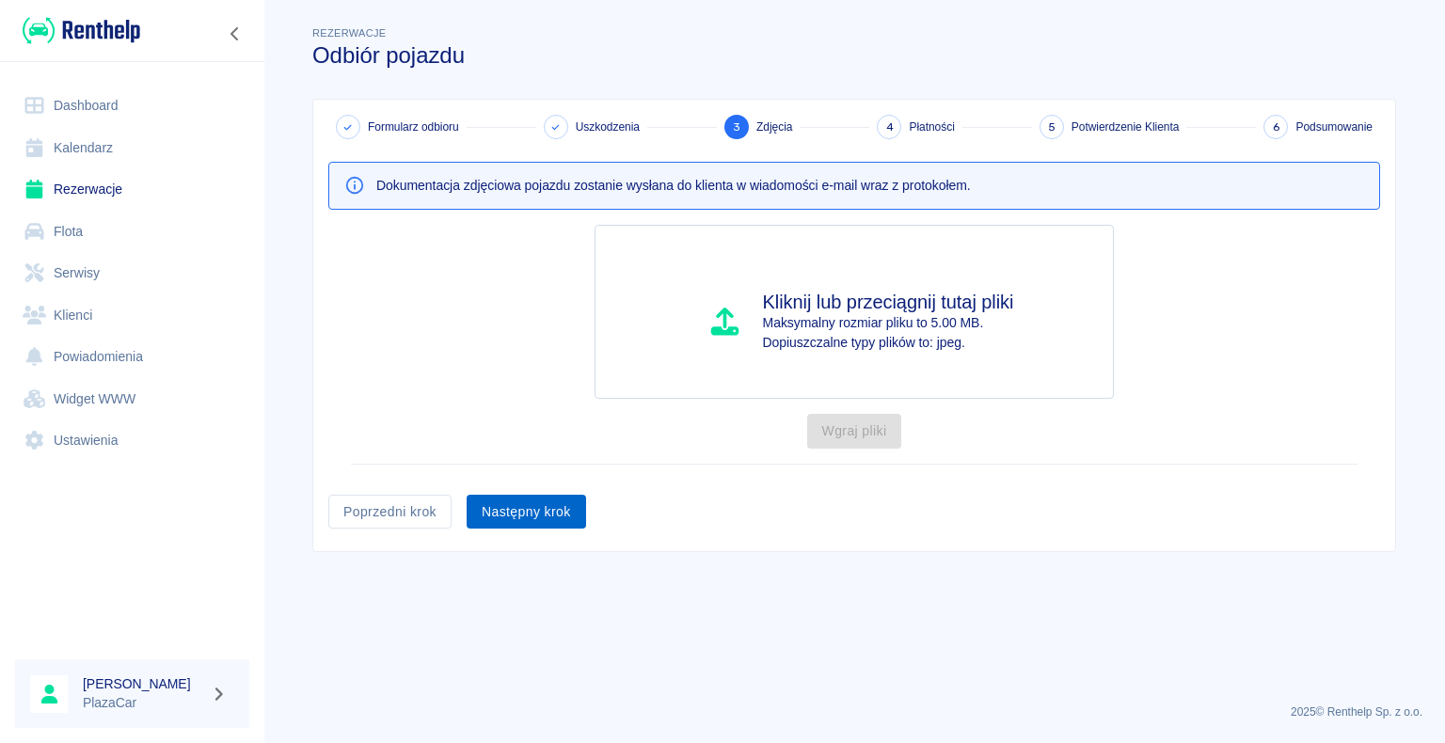
click at [525, 510] on button "Następny krok" at bounding box center [526, 512] width 119 height 35
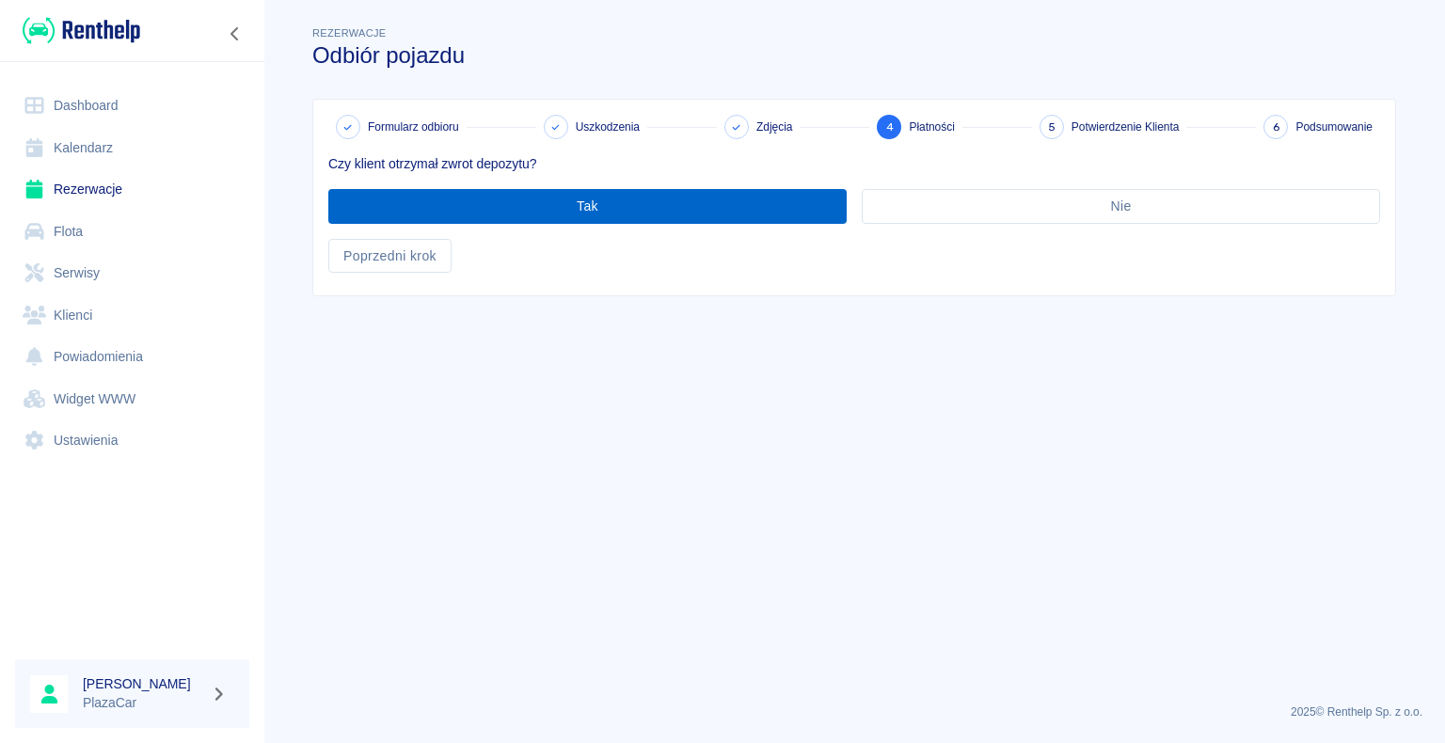
click at [596, 206] on button "Tak" at bounding box center [587, 206] width 518 height 35
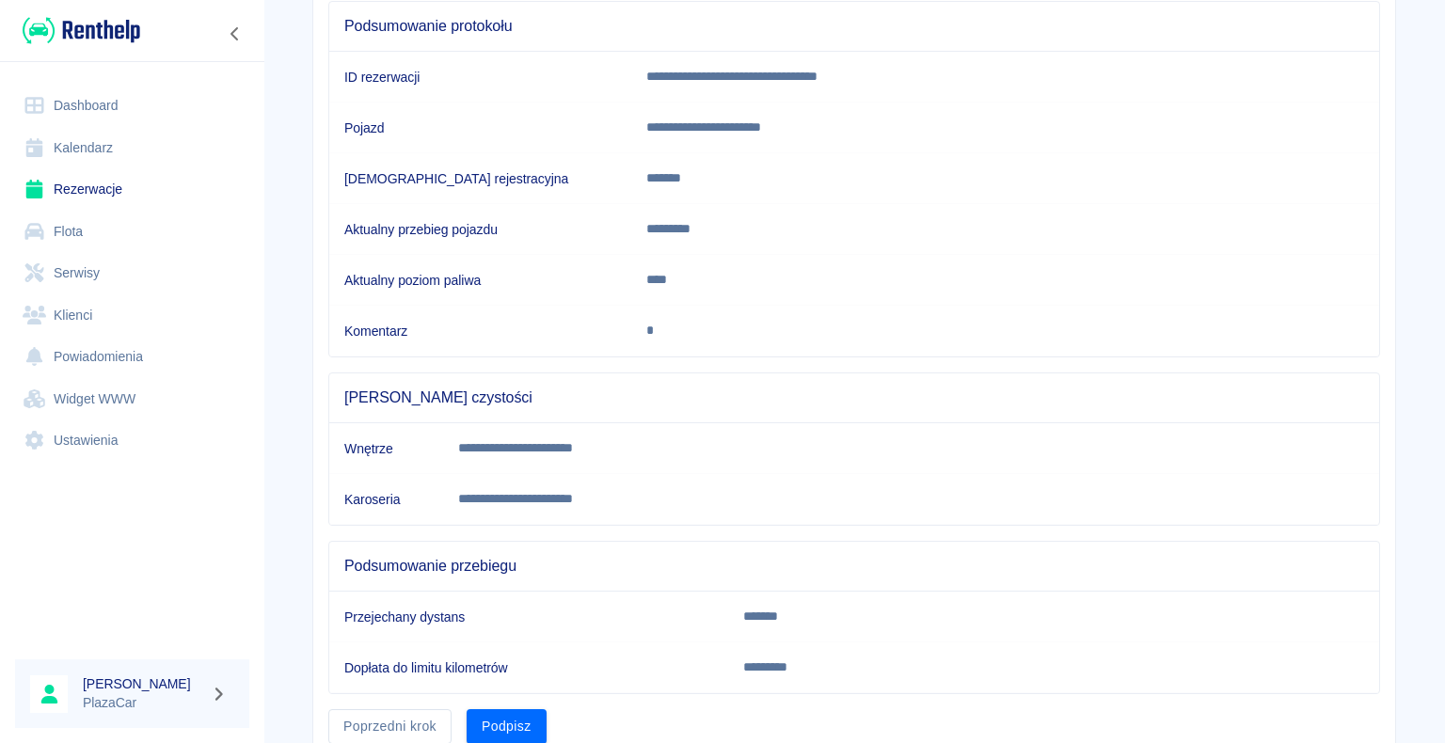
scroll to position [262, 0]
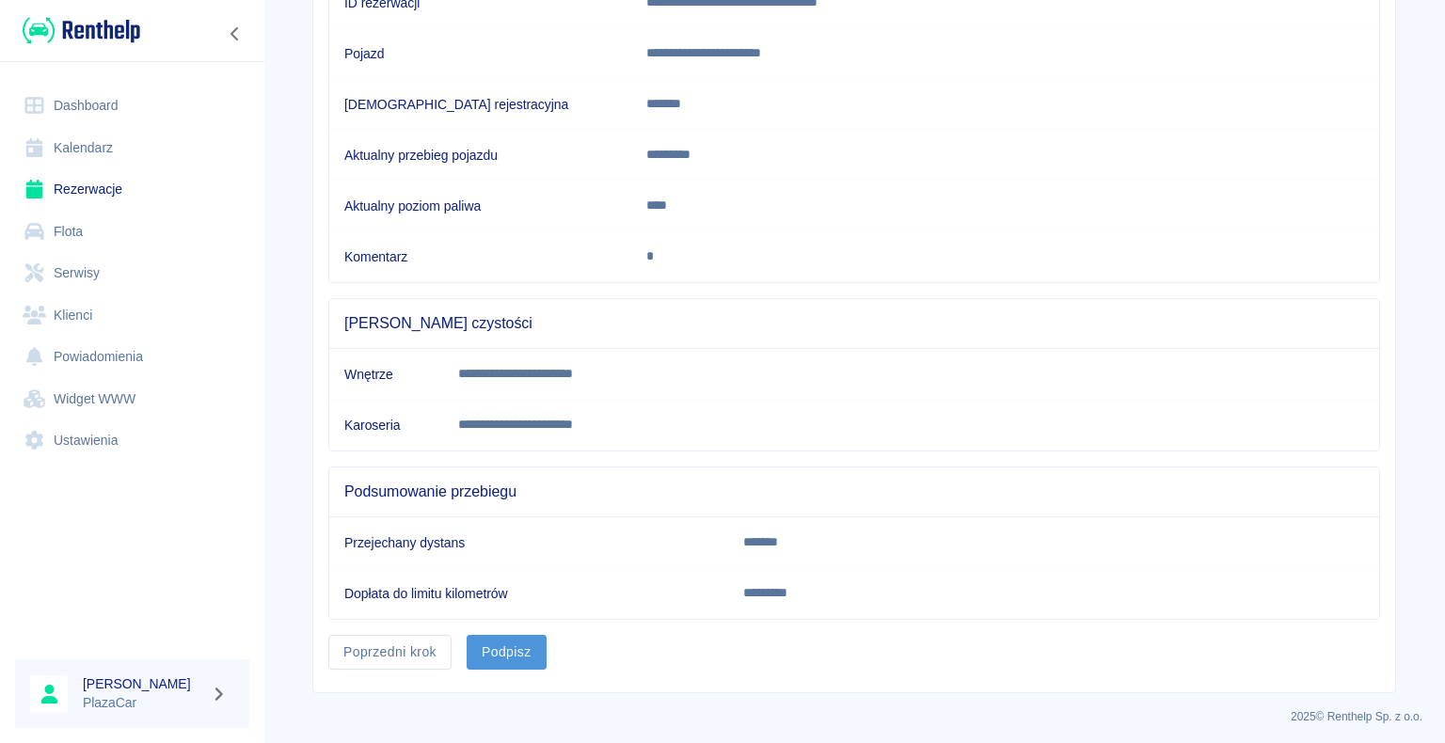
click at [498, 642] on button "Podpisz" at bounding box center [507, 652] width 80 height 35
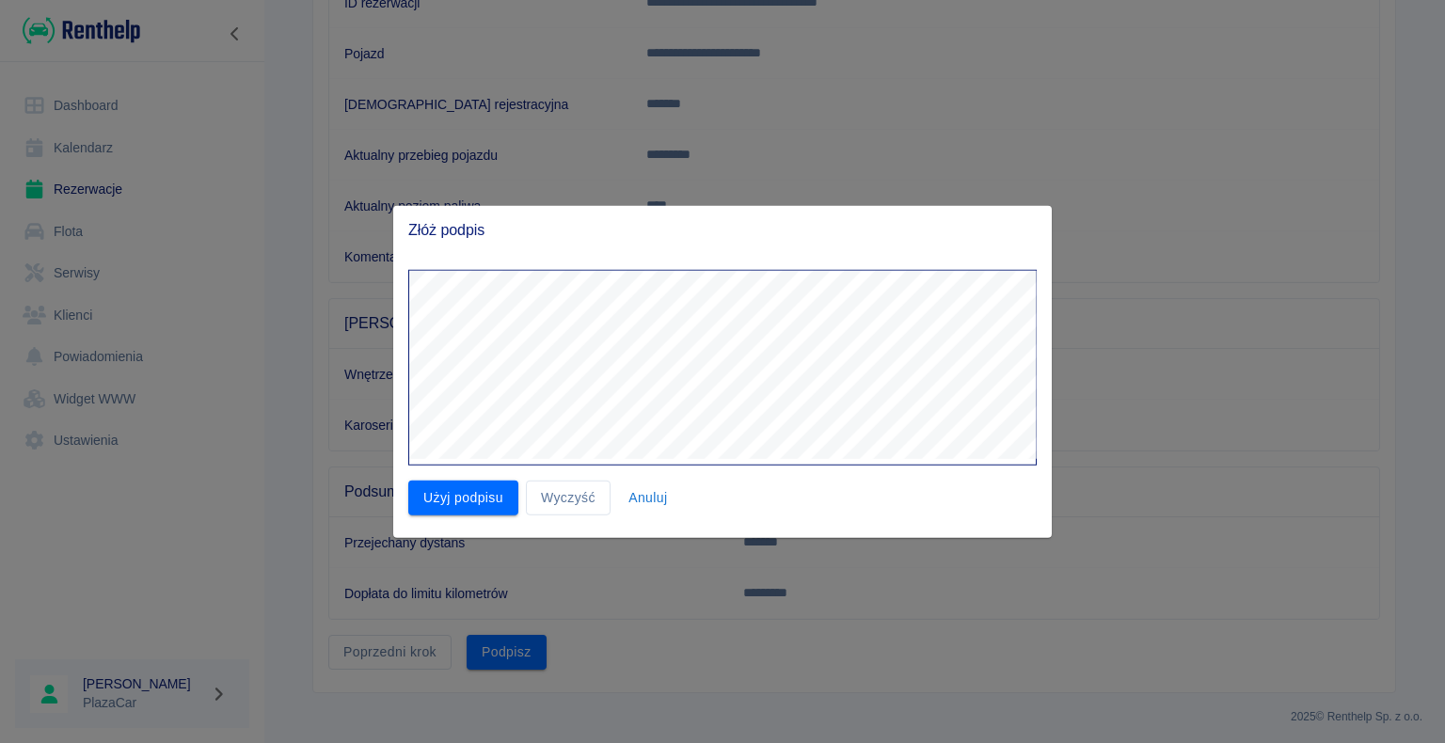
click at [415, 487] on div "Użyj podpisu Wyczyść Anuluj" at bounding box center [714, 385] width 643 height 261
click at [455, 499] on button "Użyj podpisu" at bounding box center [463, 498] width 110 height 35
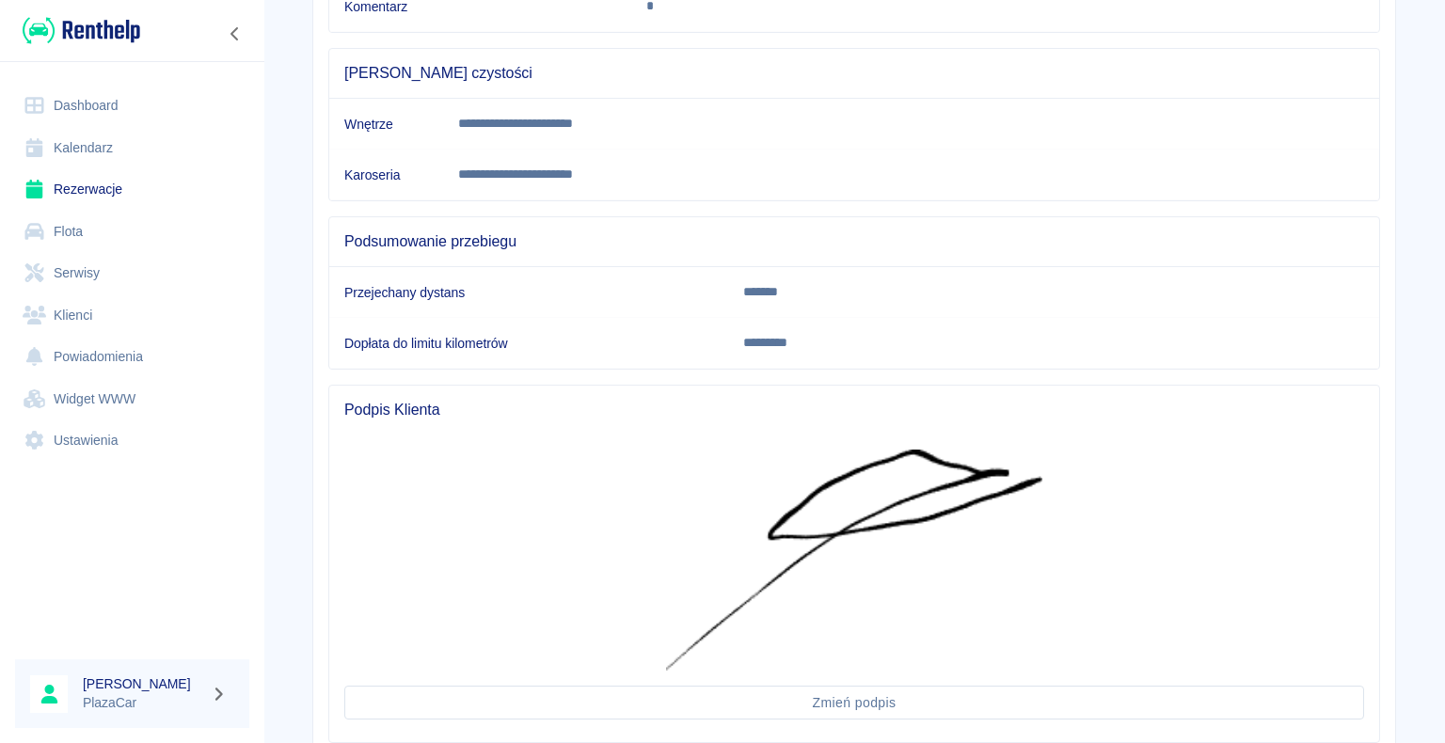
scroll to position [635, 0]
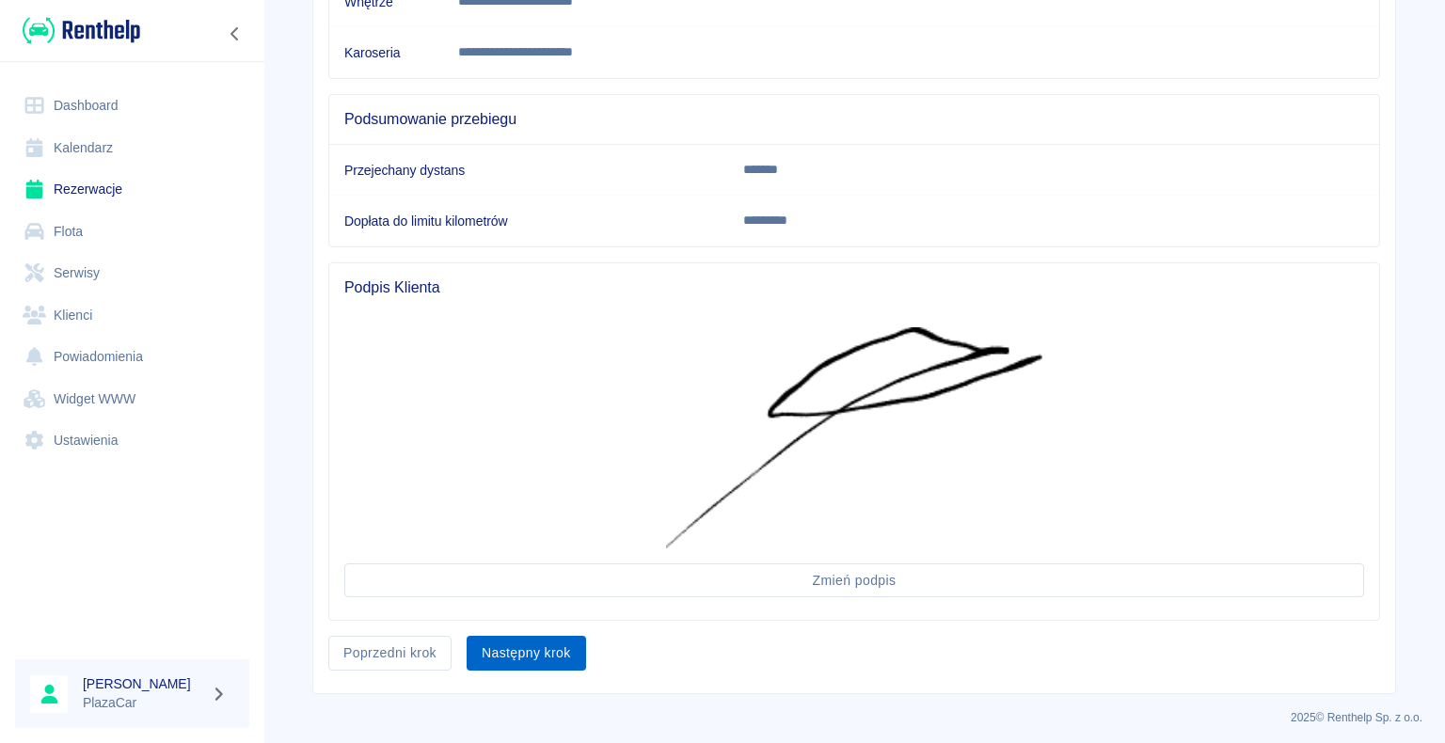
click at [510, 651] on button "Następny krok" at bounding box center [526, 653] width 119 height 35
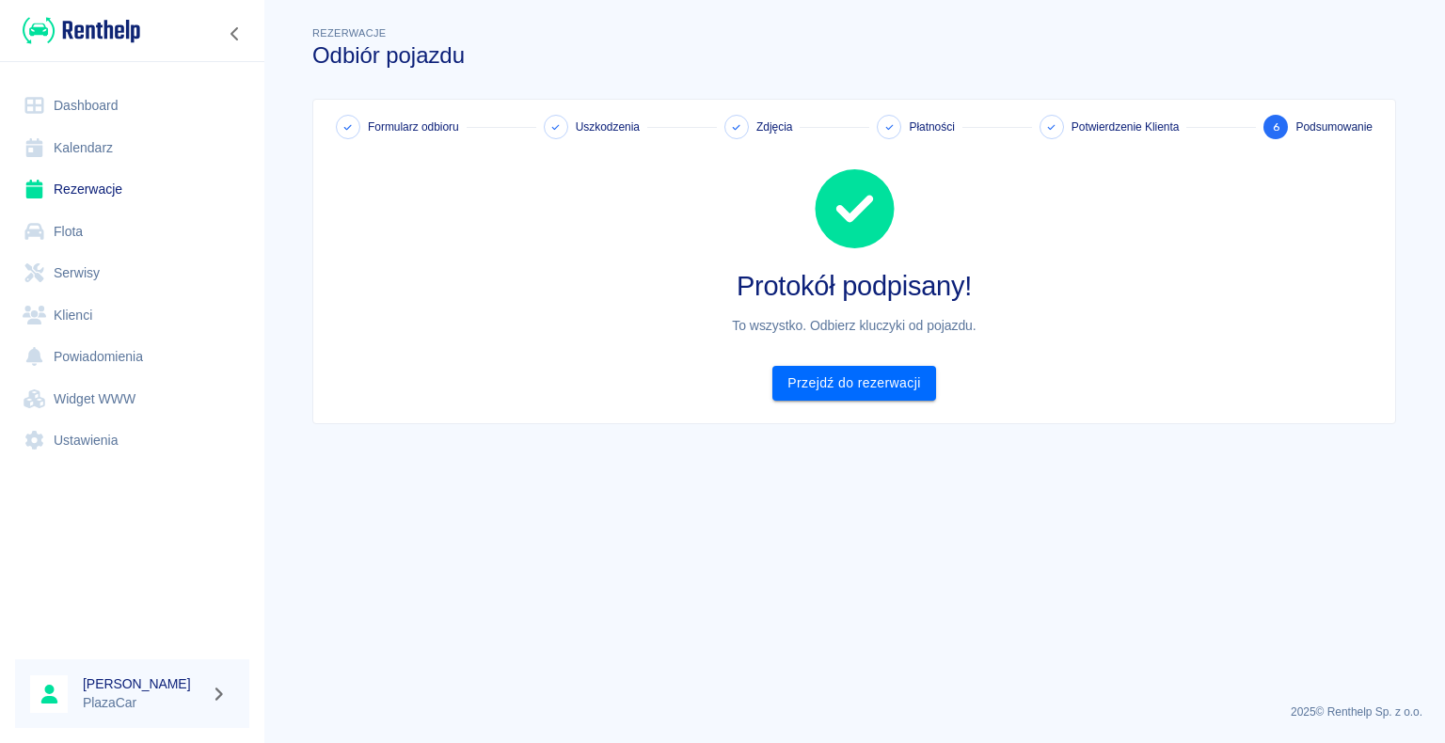
scroll to position [0, 0]
click at [854, 379] on link "Przejdź do rezerwacji" at bounding box center [853, 383] width 163 height 35
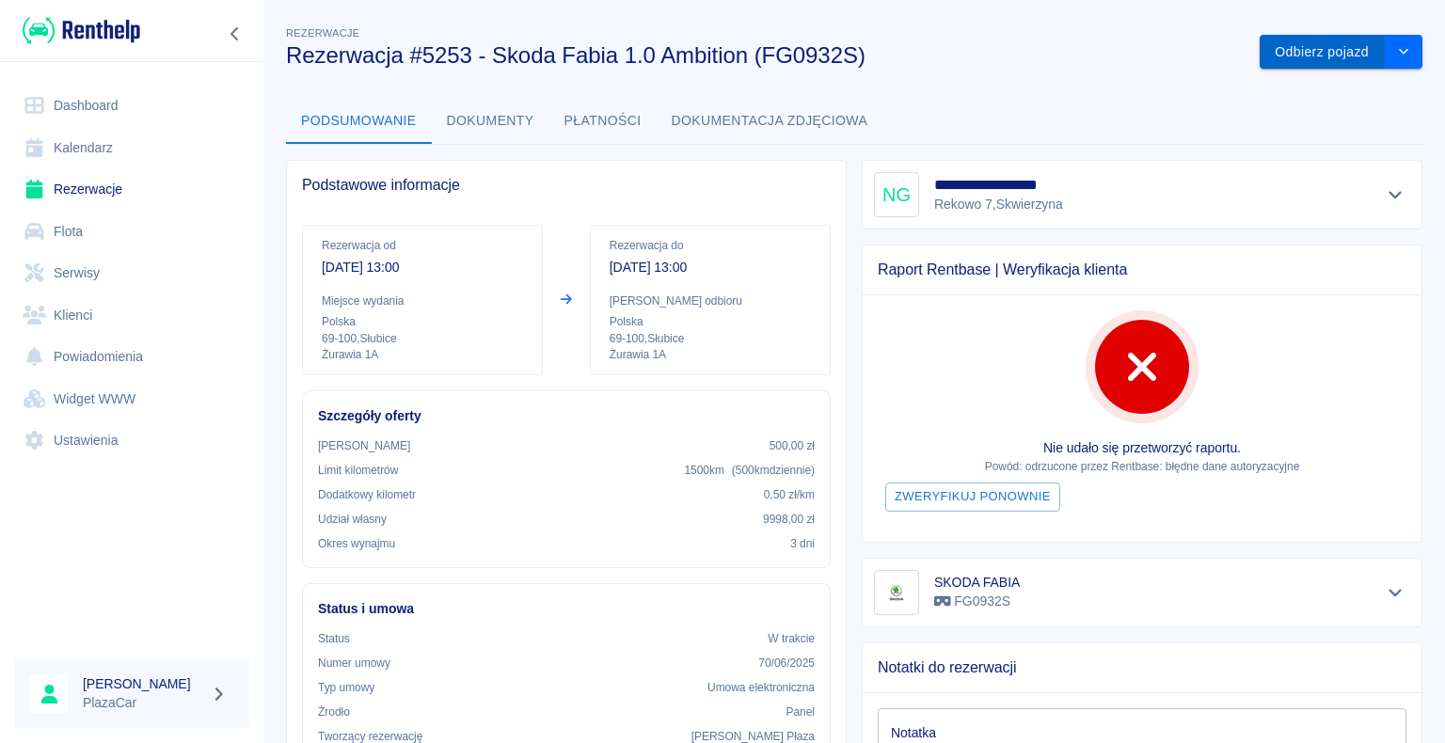
click at [1303, 50] on button "Odbierz pojazd" at bounding box center [1322, 52] width 125 height 35
click at [1400, 39] on icon at bounding box center [1398, 45] width 17 height 13
click at [1350, 36] on button "Zarchiwizuj" at bounding box center [1373, 52] width 100 height 35
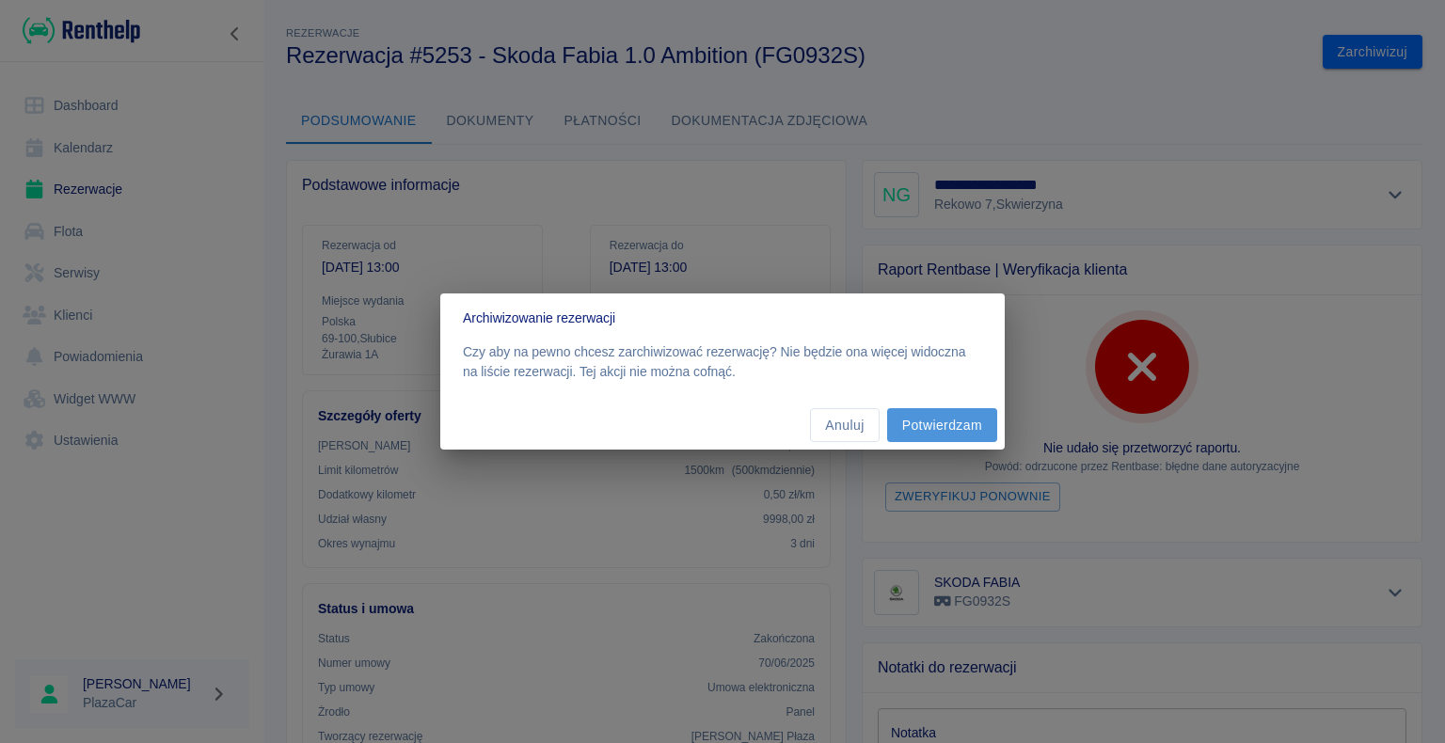
click at [941, 420] on button "Potwierdzam" at bounding box center [942, 425] width 110 height 35
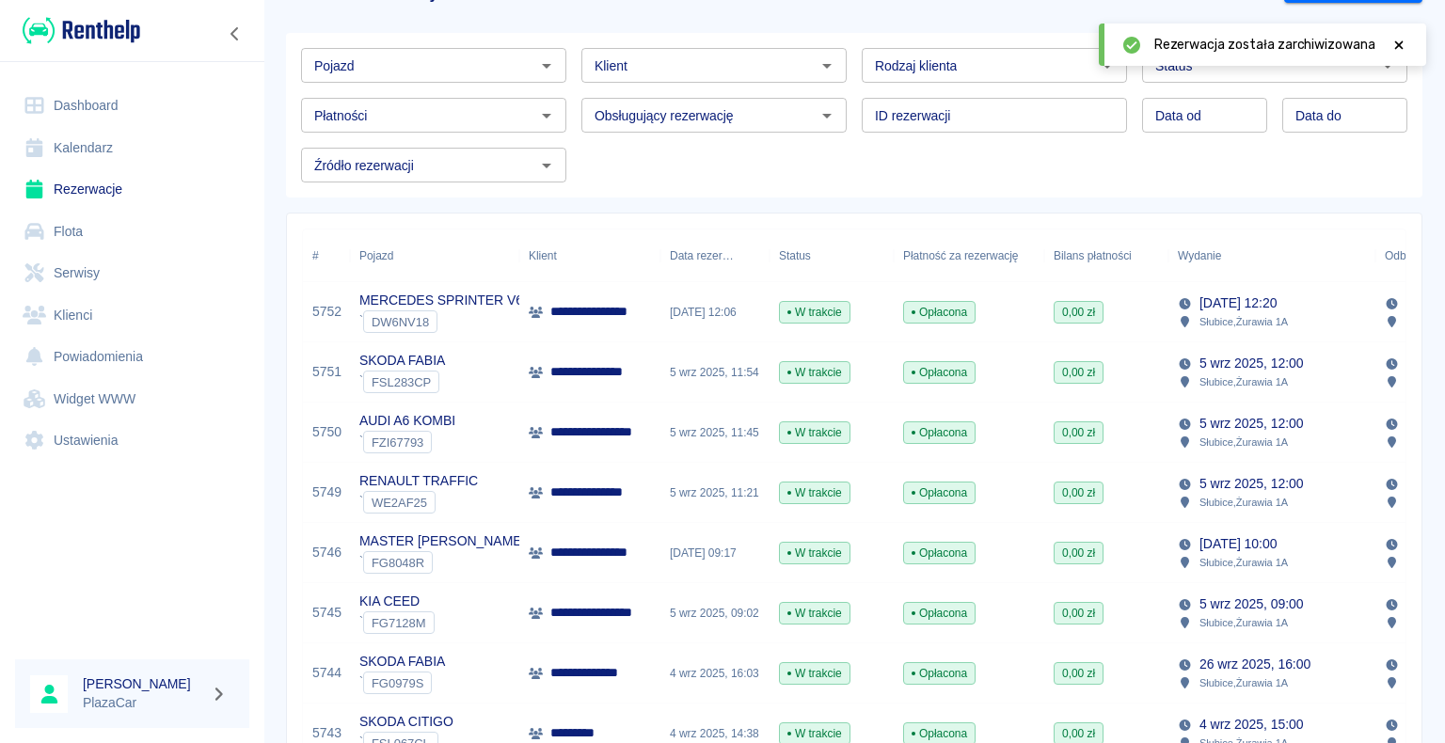
scroll to position [94, 0]
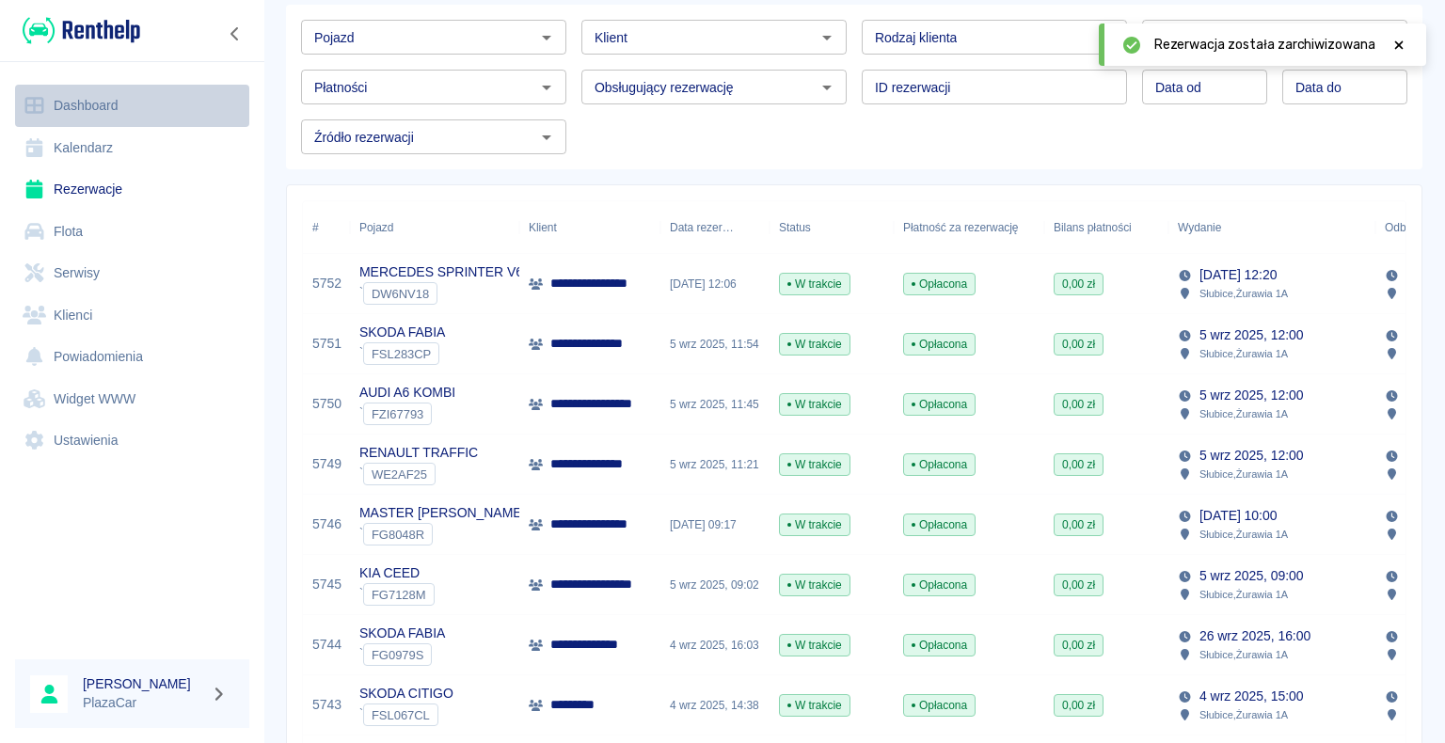
click at [101, 101] on link "Dashboard" at bounding box center [132, 106] width 234 height 42
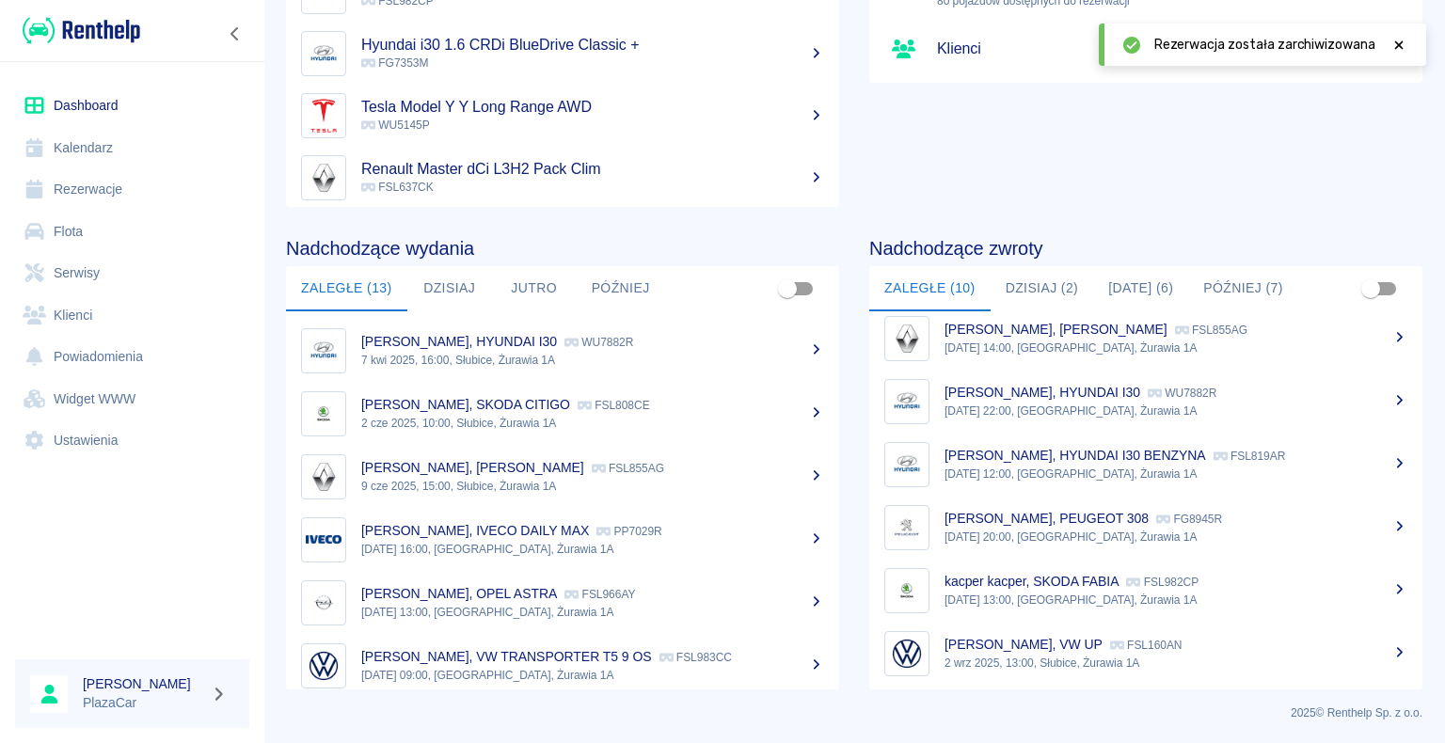
scroll to position [267, 0]
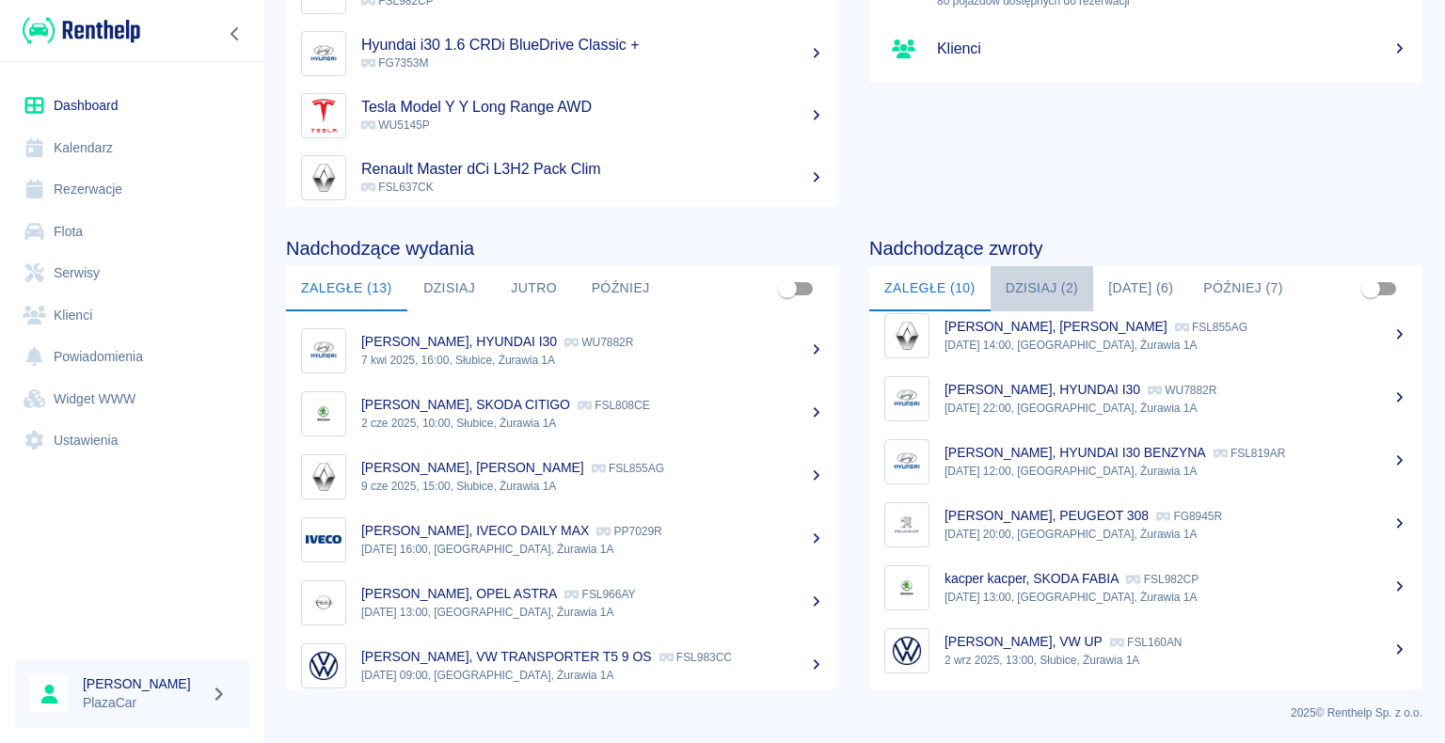
click at [1034, 287] on button "Dzisiaj (2)" at bounding box center [1042, 288] width 103 height 45
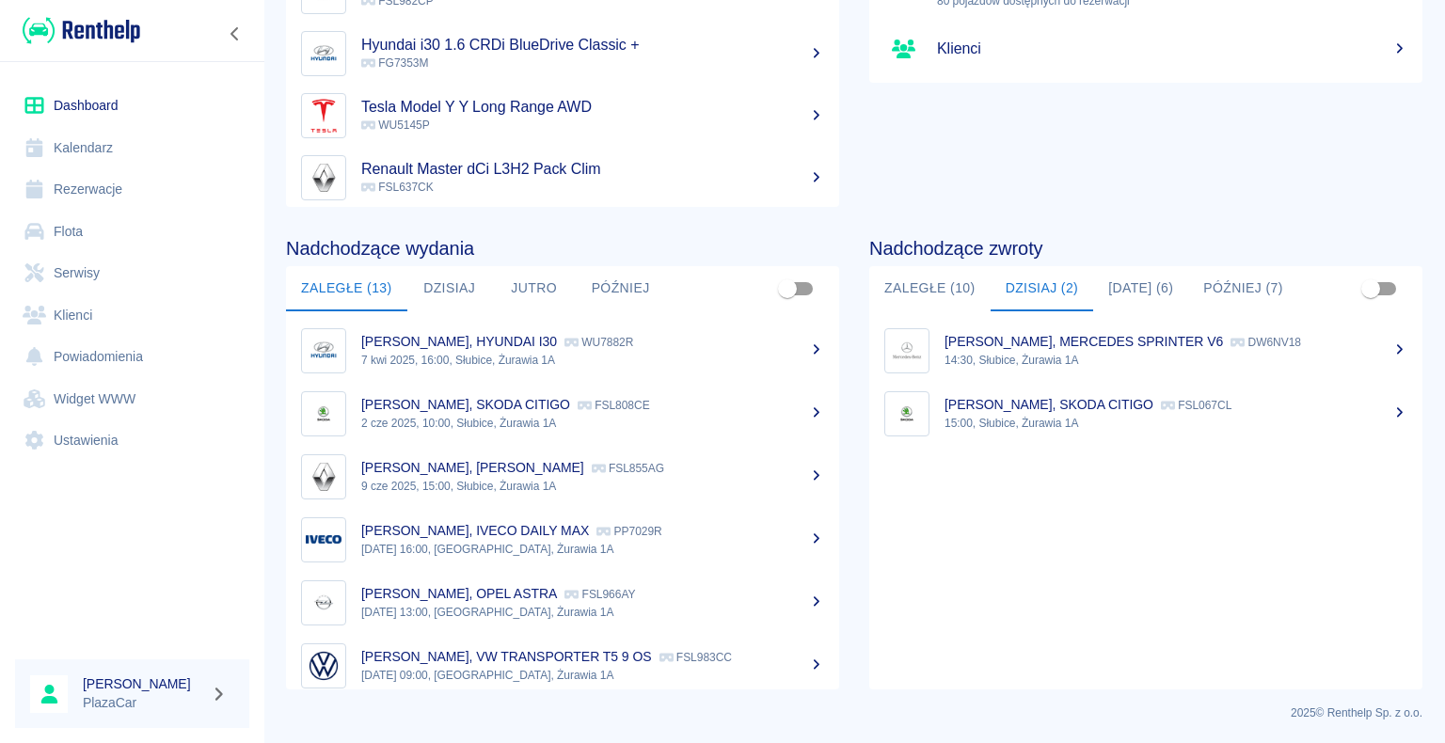
click at [94, 194] on link "Rezerwacje" at bounding box center [132, 189] width 234 height 42
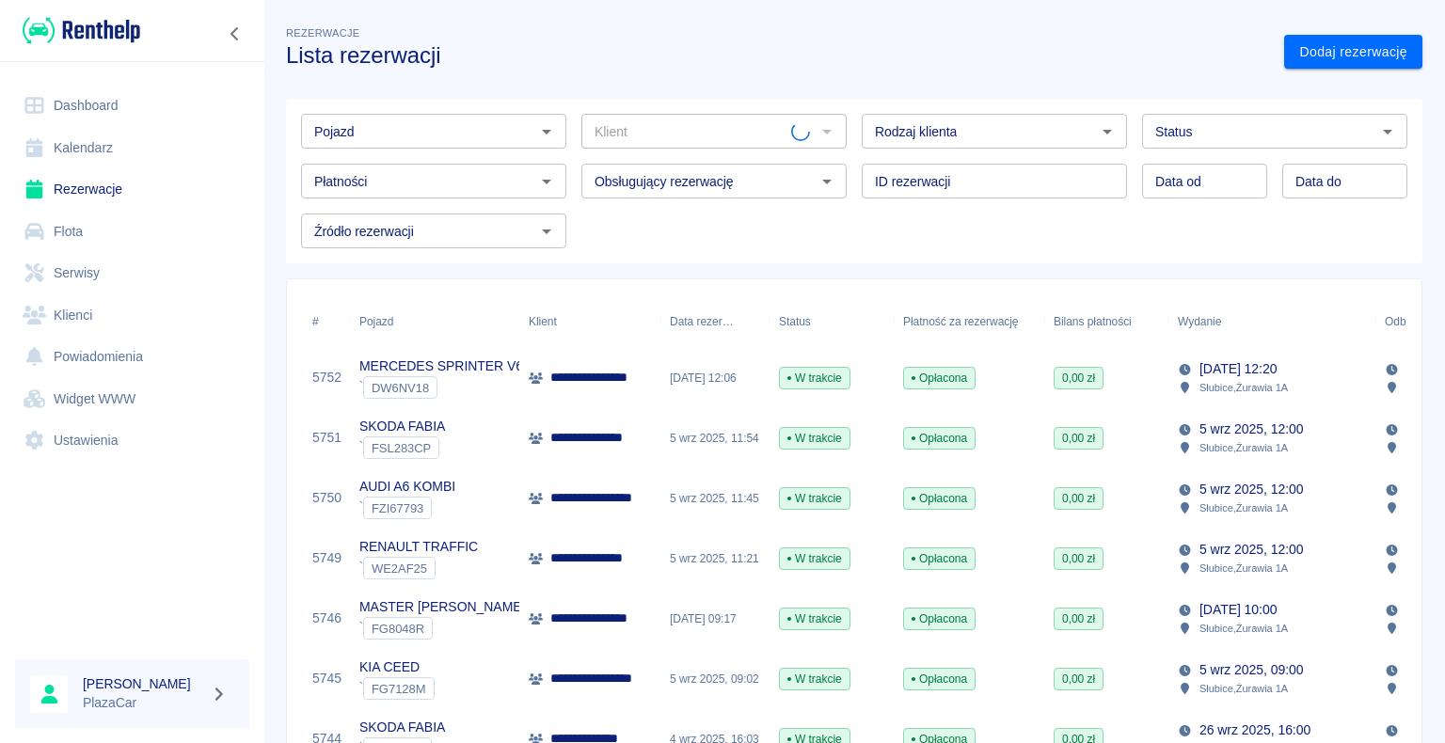
click at [1376, 135] on icon "Otwórz" at bounding box center [1387, 131] width 23 height 23
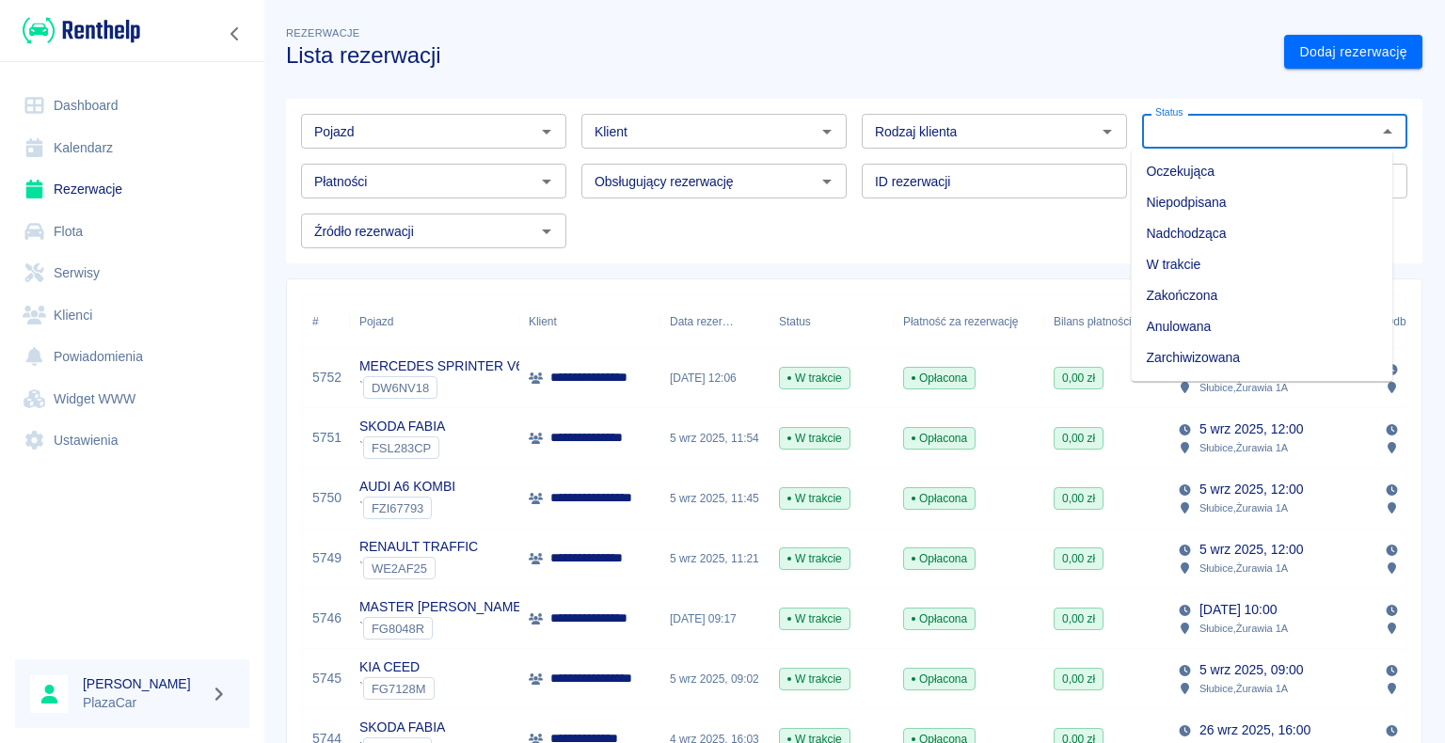
click at [1273, 354] on li "Zarchiwizowana" at bounding box center [1262, 357] width 262 height 31
type input "Zarchiwizowana"
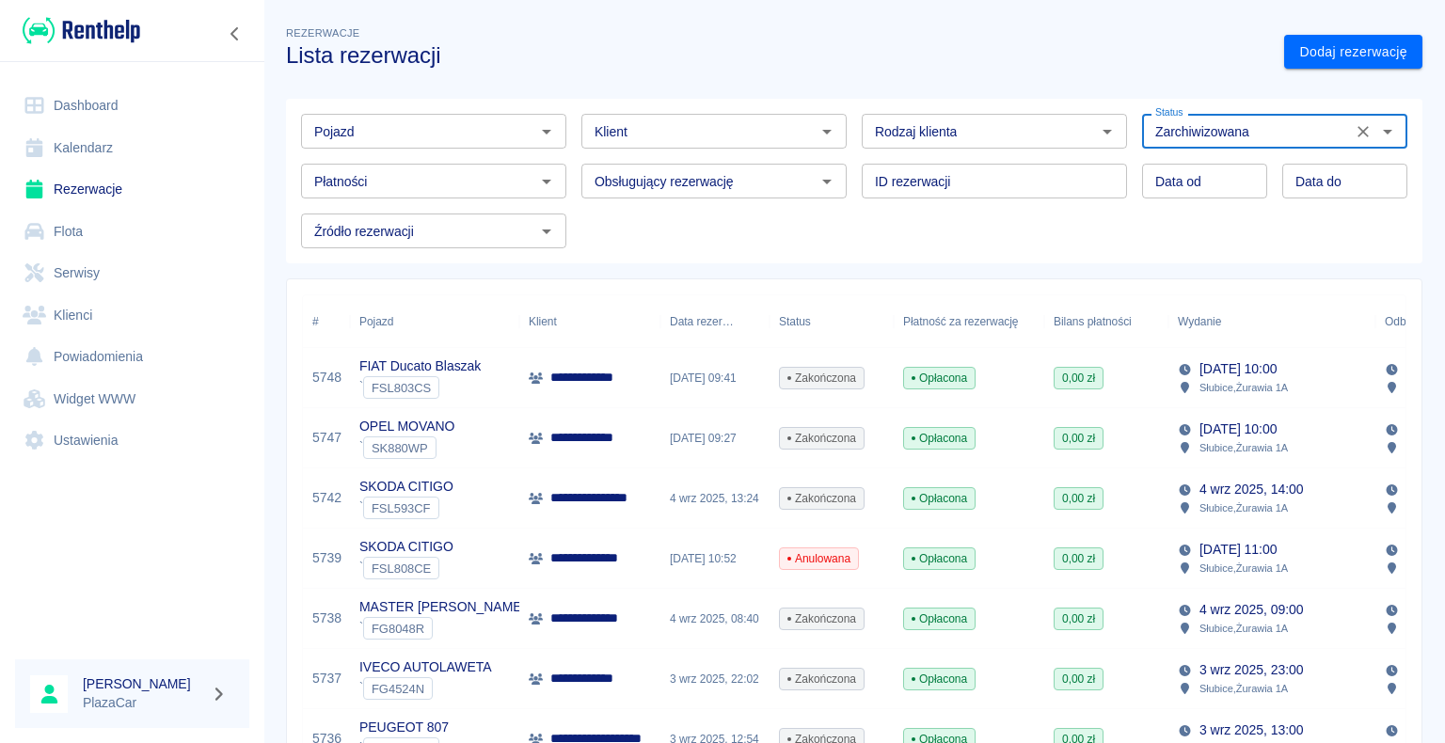
click at [658, 441] on div "**********" at bounding box center [589, 438] width 141 height 60
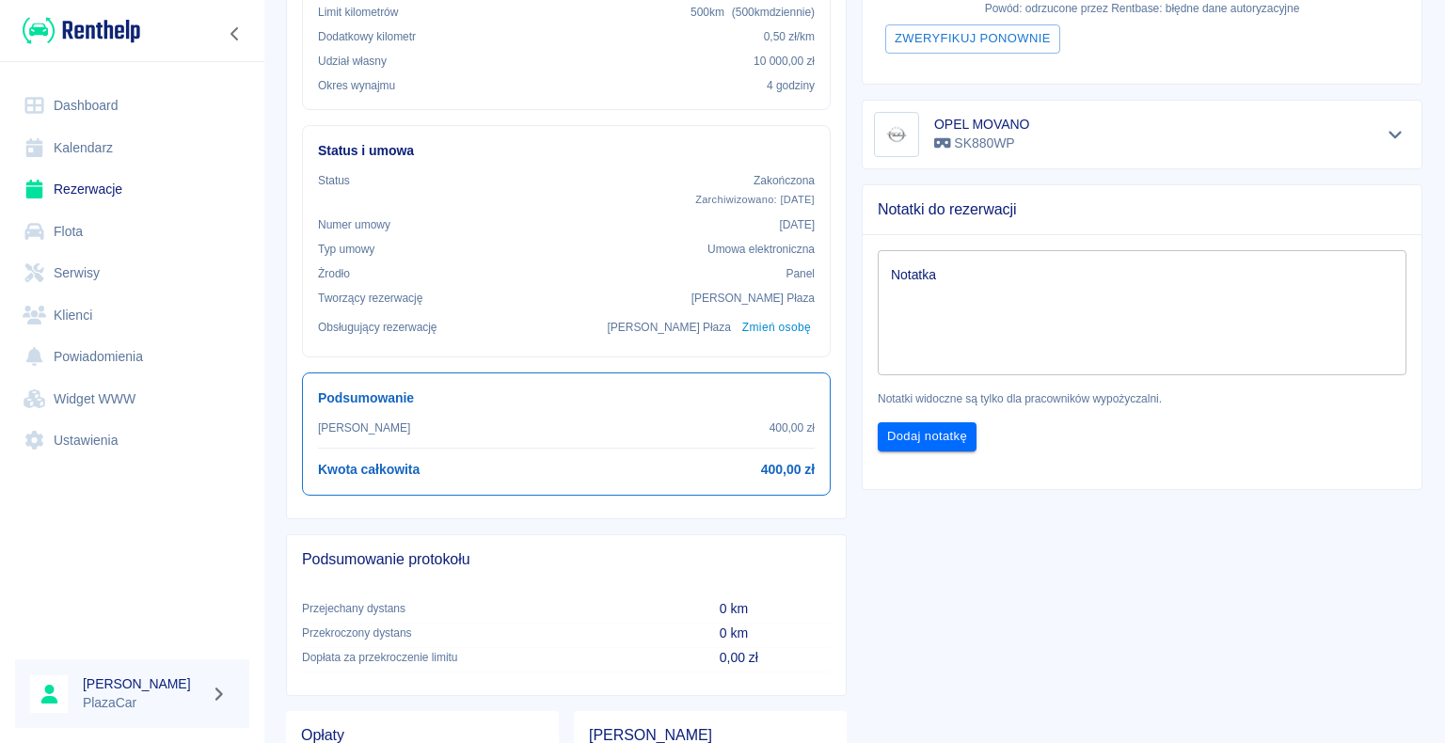
scroll to position [470, 0]
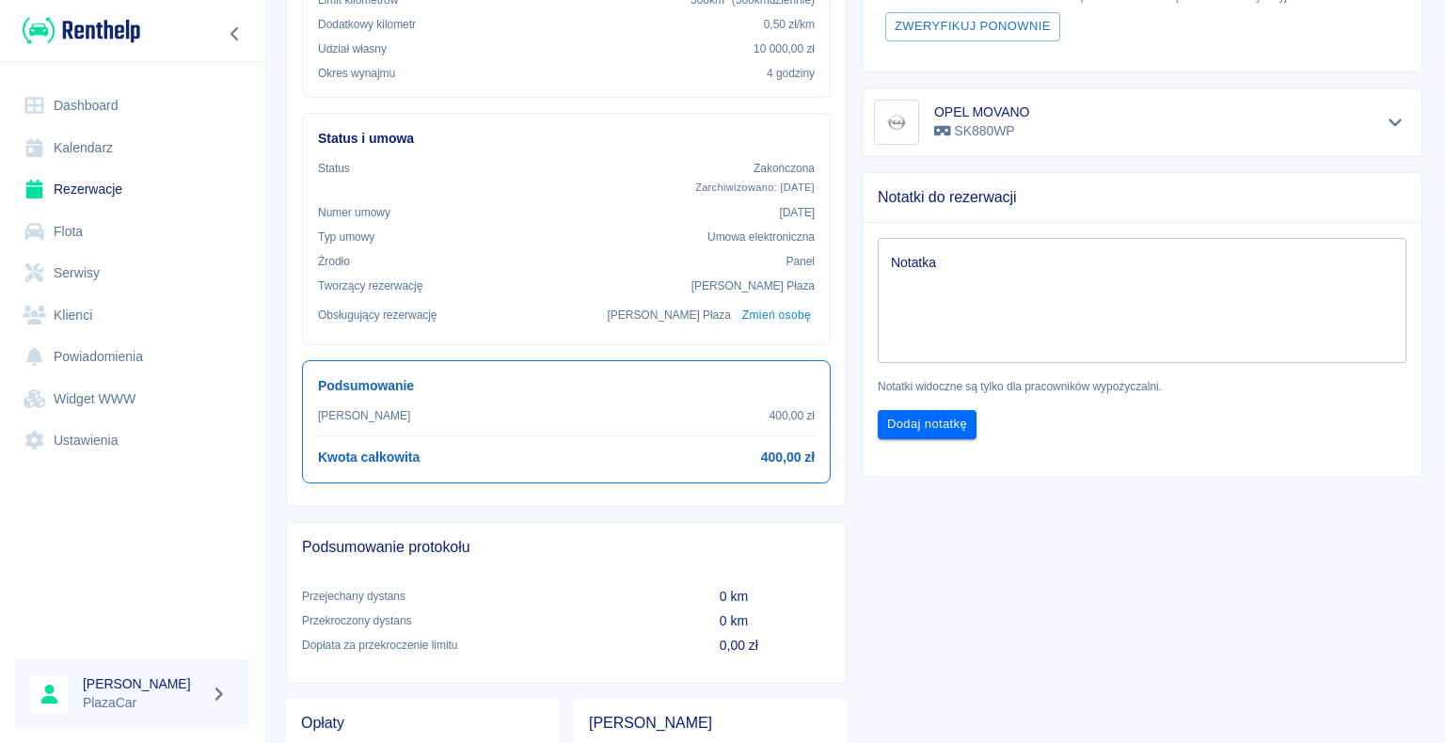
click at [900, 275] on textarea "Notatka" at bounding box center [1142, 300] width 502 height 94
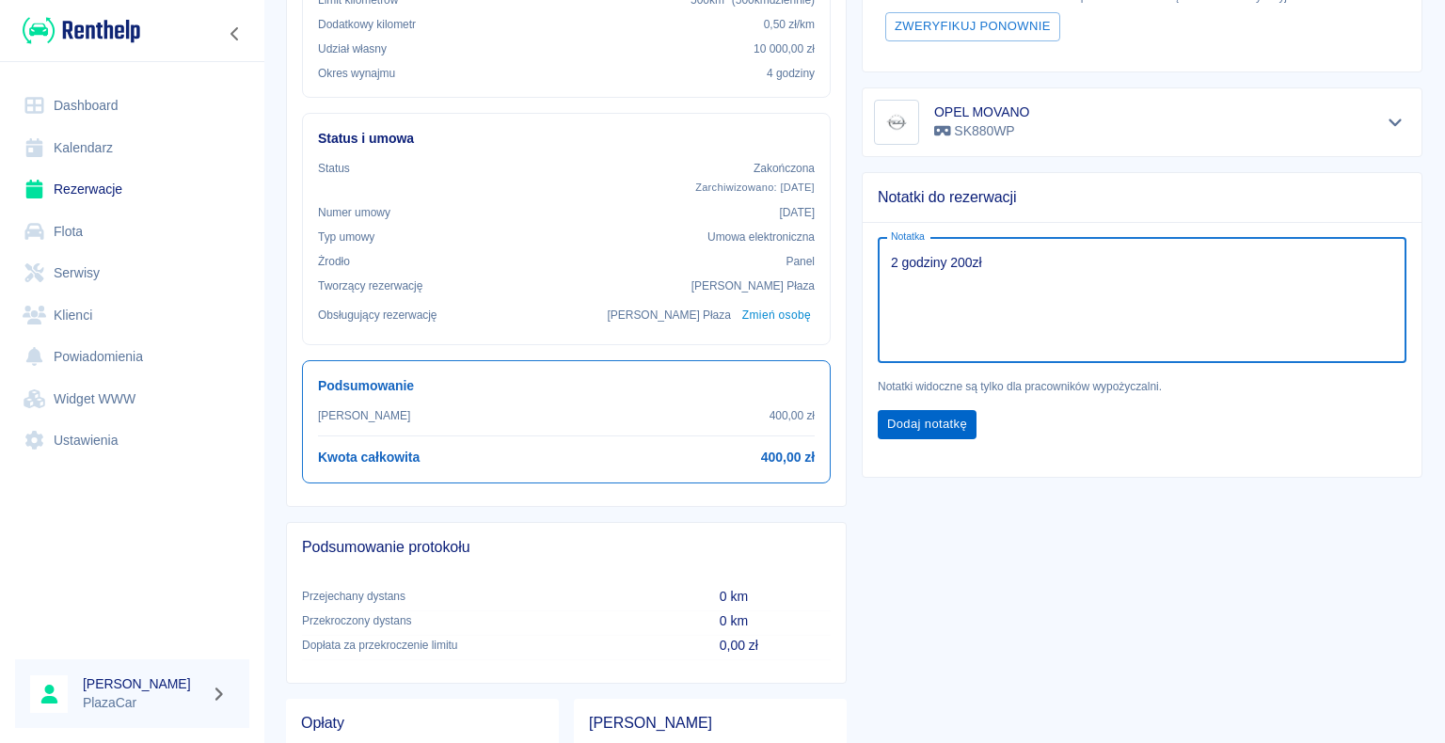
type textarea "2 godziny 200zł"
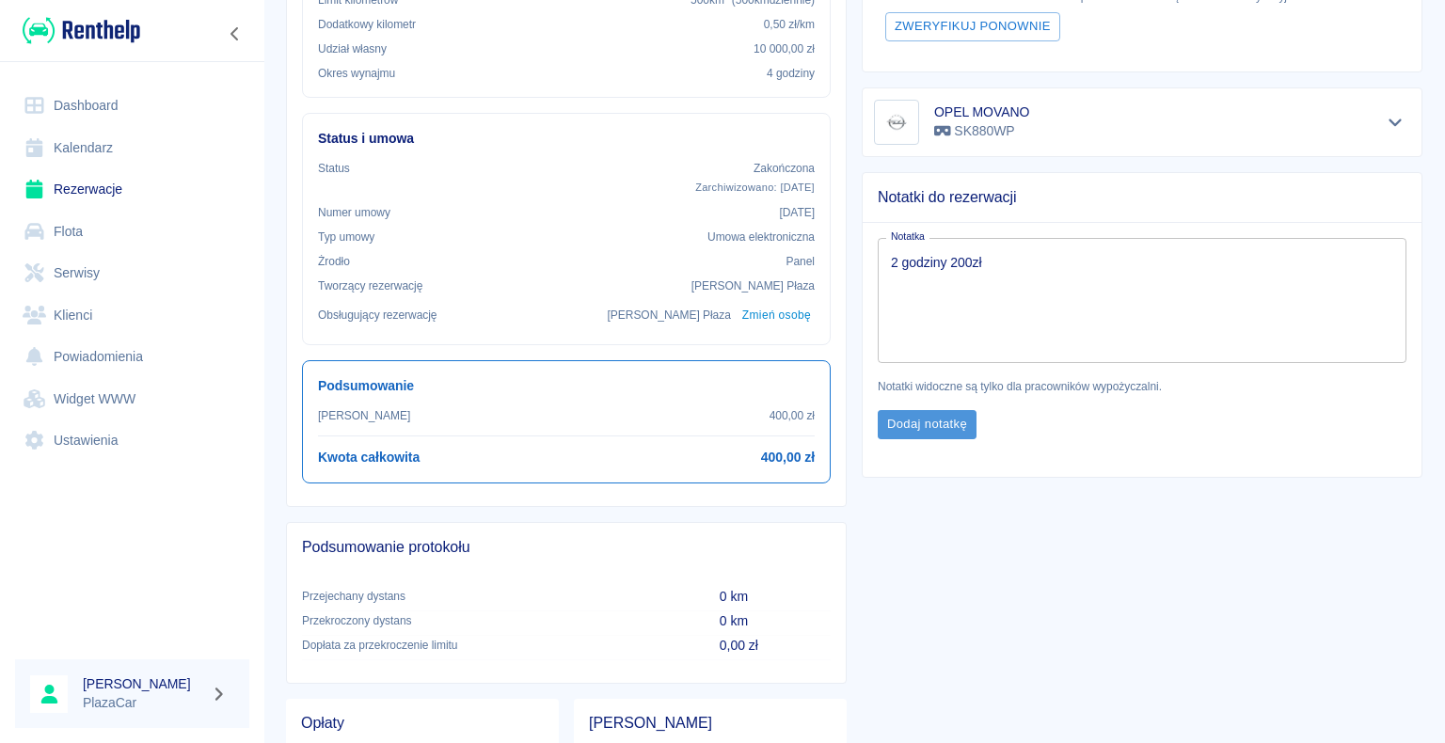
click at [920, 421] on button "Dodaj notatkę" at bounding box center [927, 424] width 99 height 29
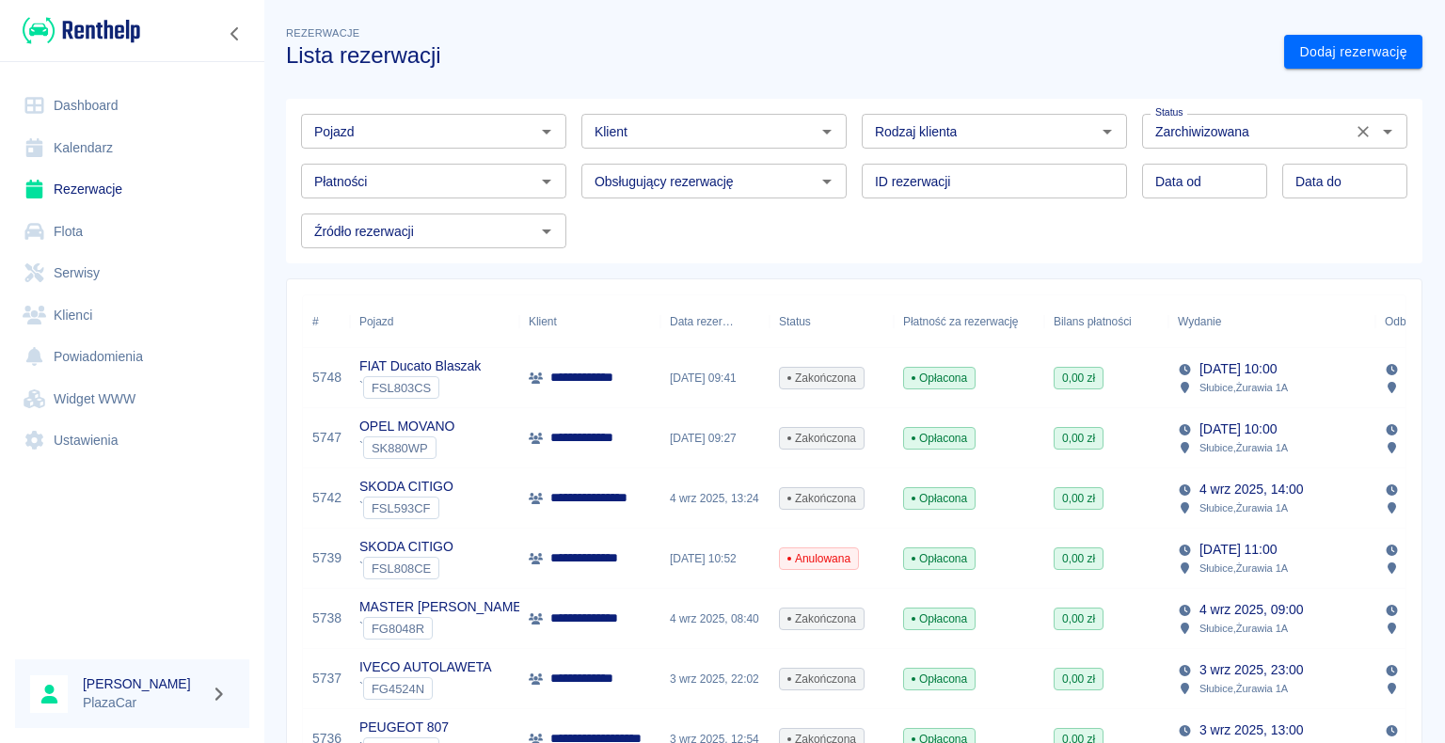
click at [1354, 130] on icon "Wyczyść" at bounding box center [1363, 131] width 19 height 19
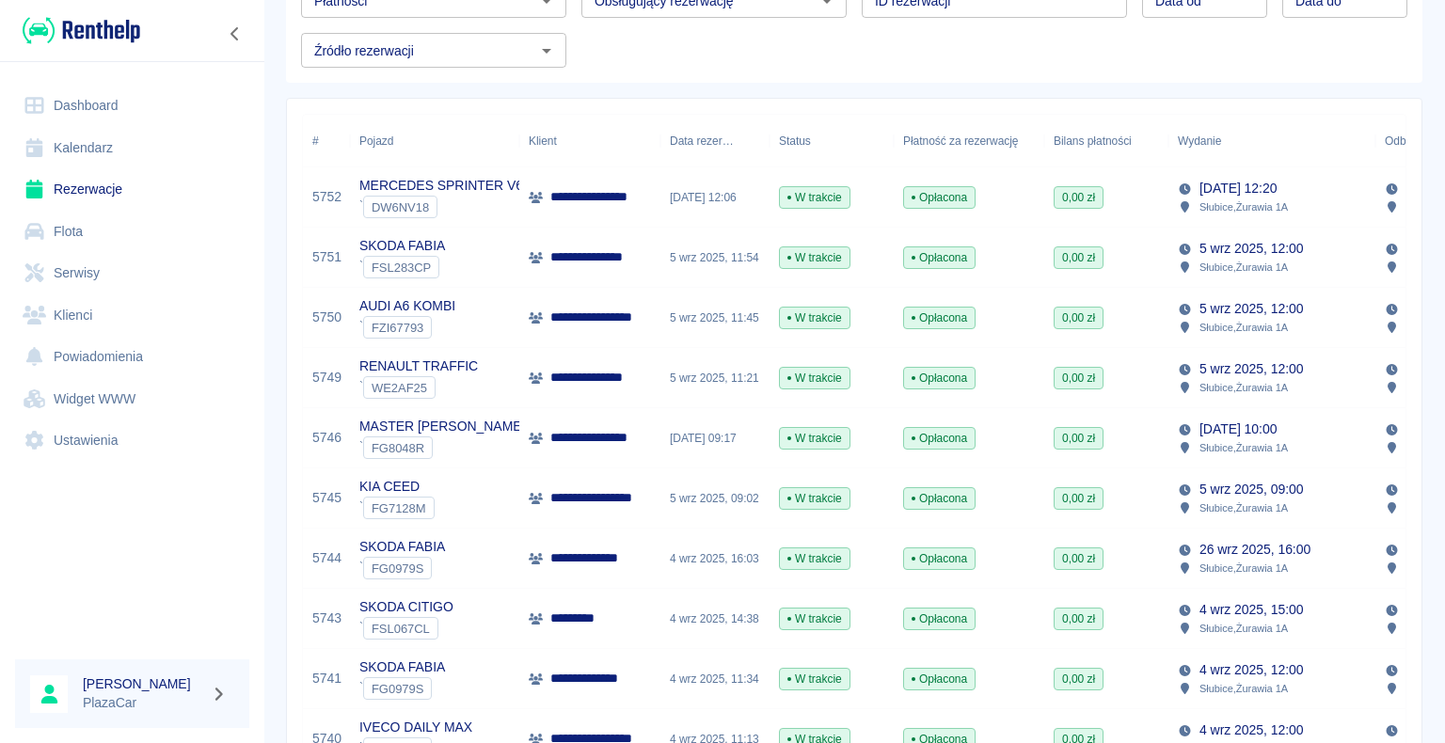
scroll to position [282, 0]
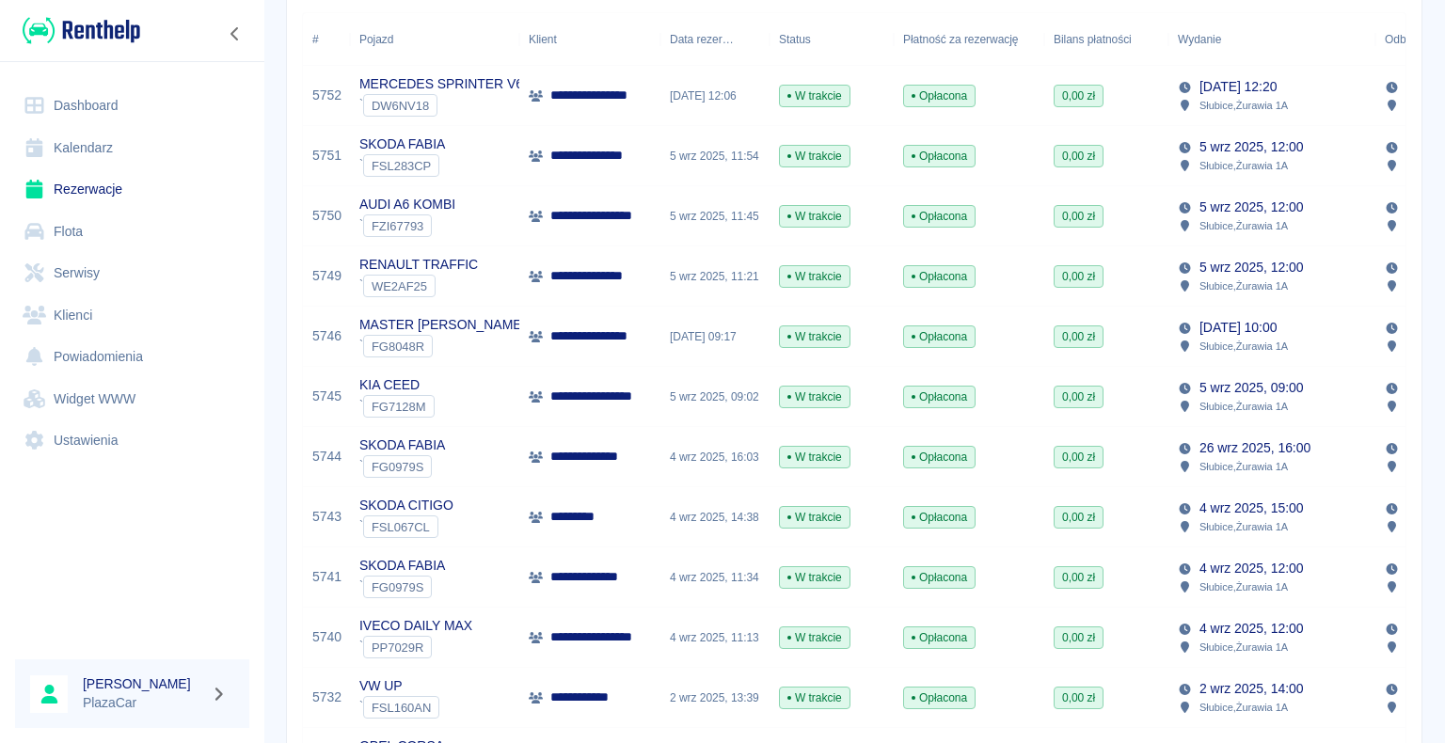
click at [500, 342] on div "MASTER [PERSON_NAME] ` FG8048R" at bounding box center [434, 337] width 169 height 60
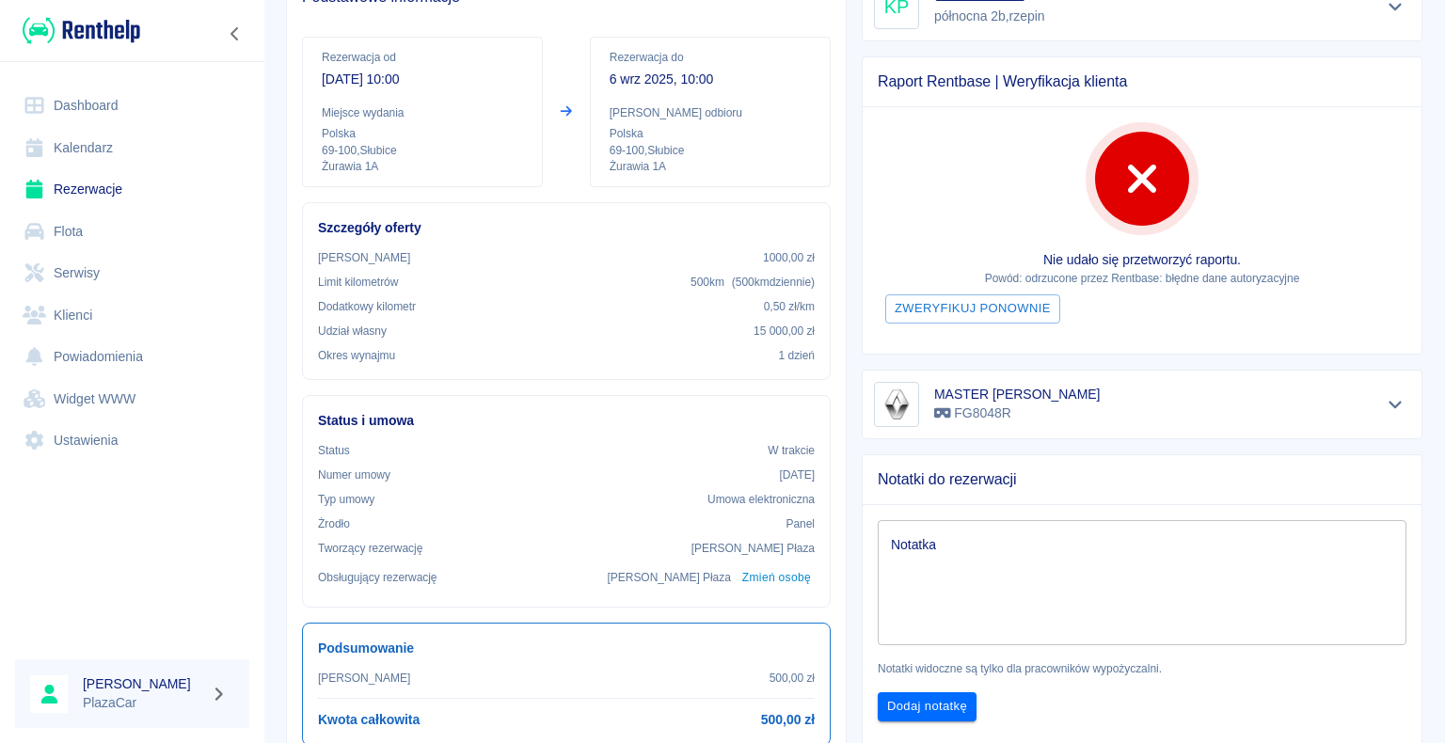
scroll to position [282, 0]
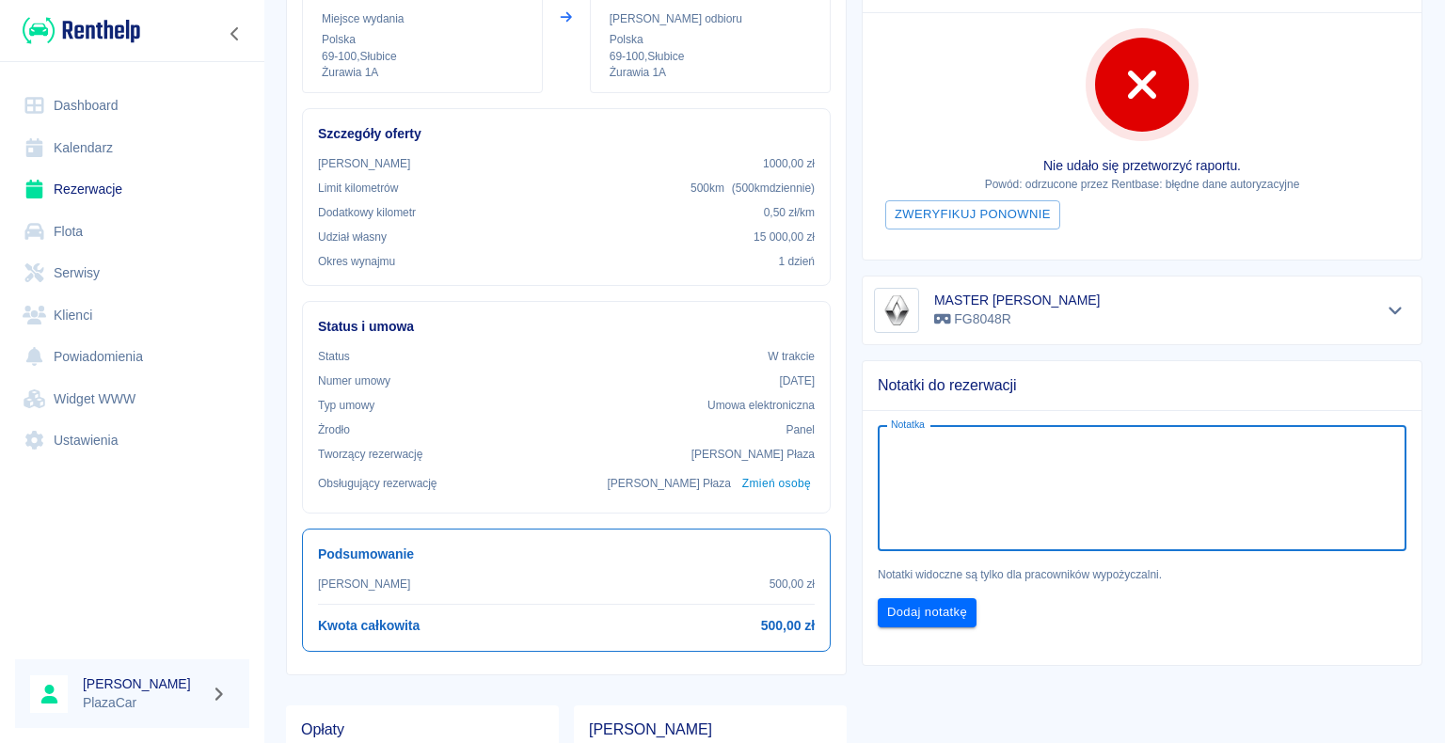
click at [933, 443] on textarea "Notatka" at bounding box center [1142, 488] width 502 height 94
type textarea "zapłacono w euro"
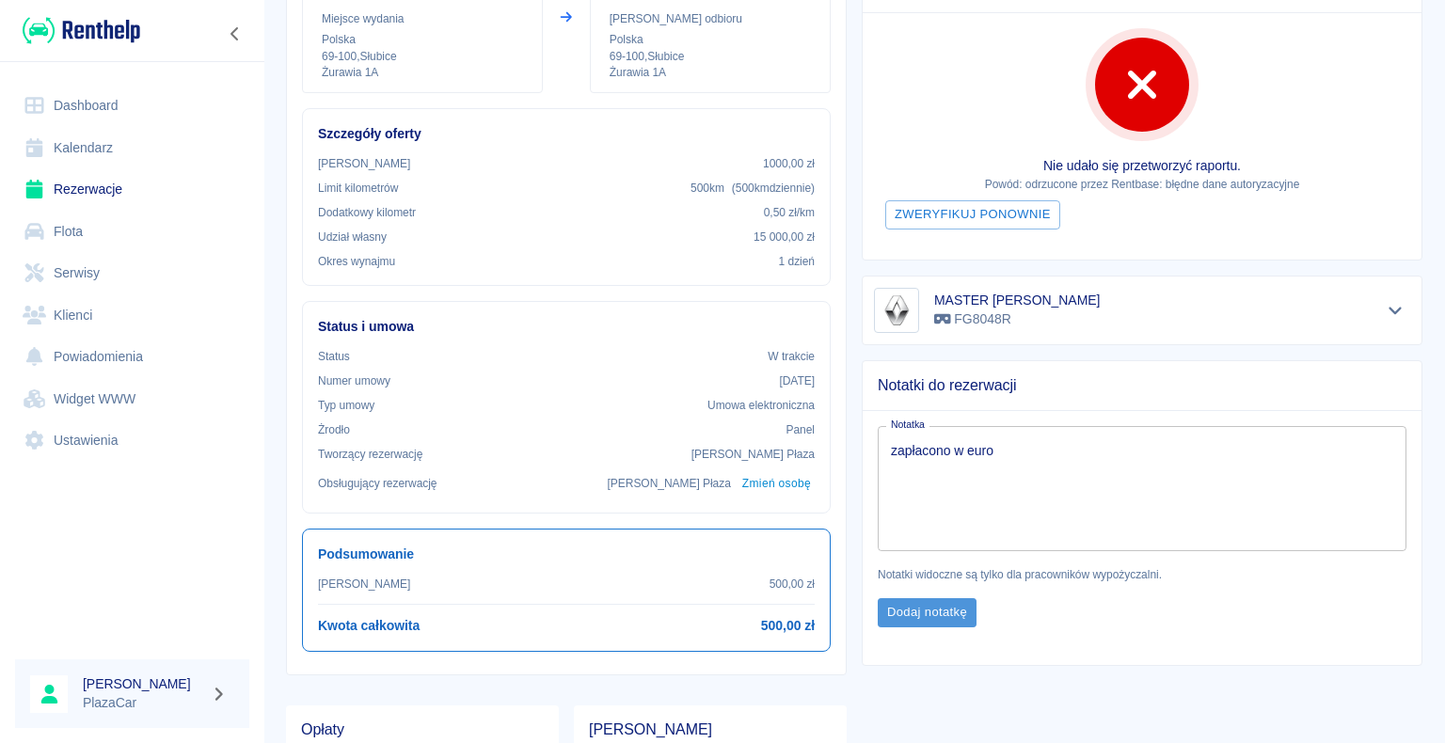
click at [918, 609] on button "Dodaj notatkę" at bounding box center [927, 612] width 99 height 29
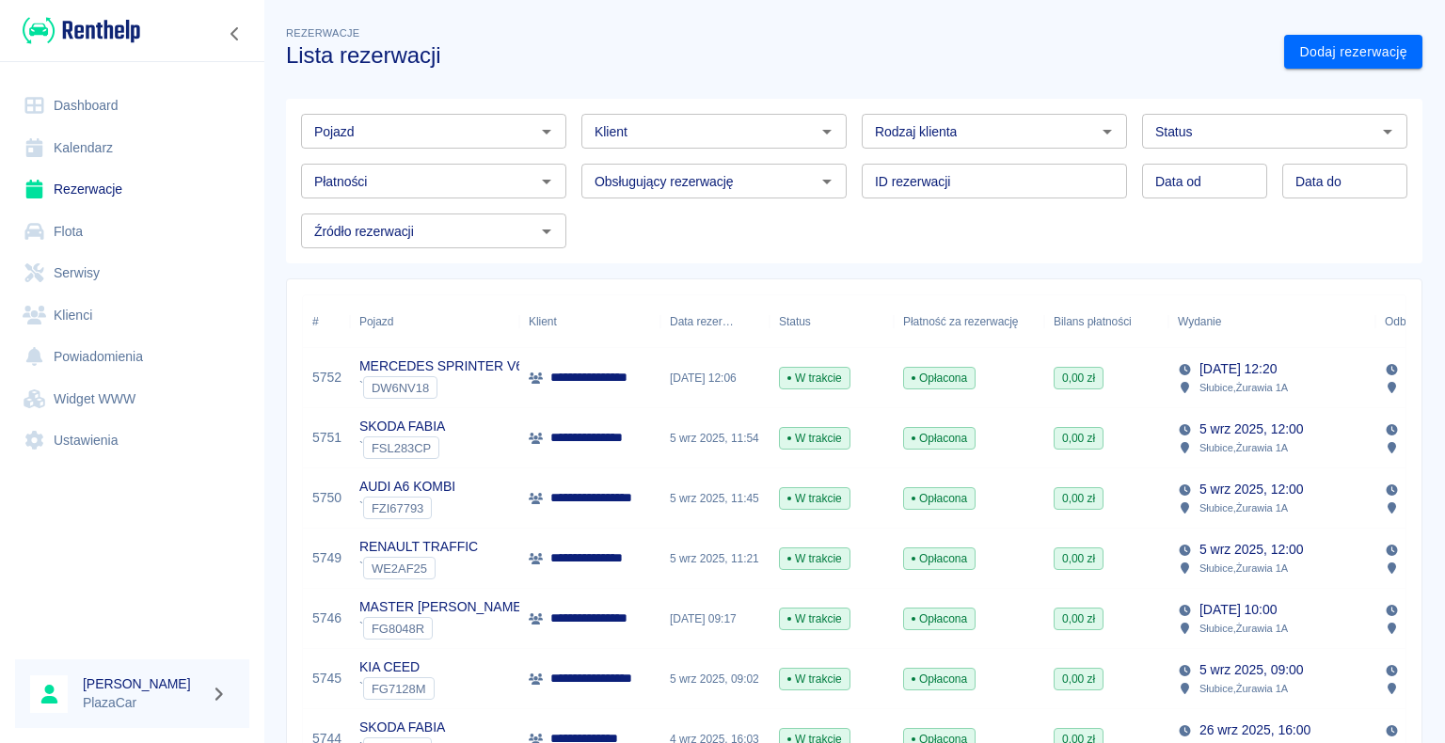
click at [552, 489] on p "**********" at bounding box center [601, 498] width 103 height 20
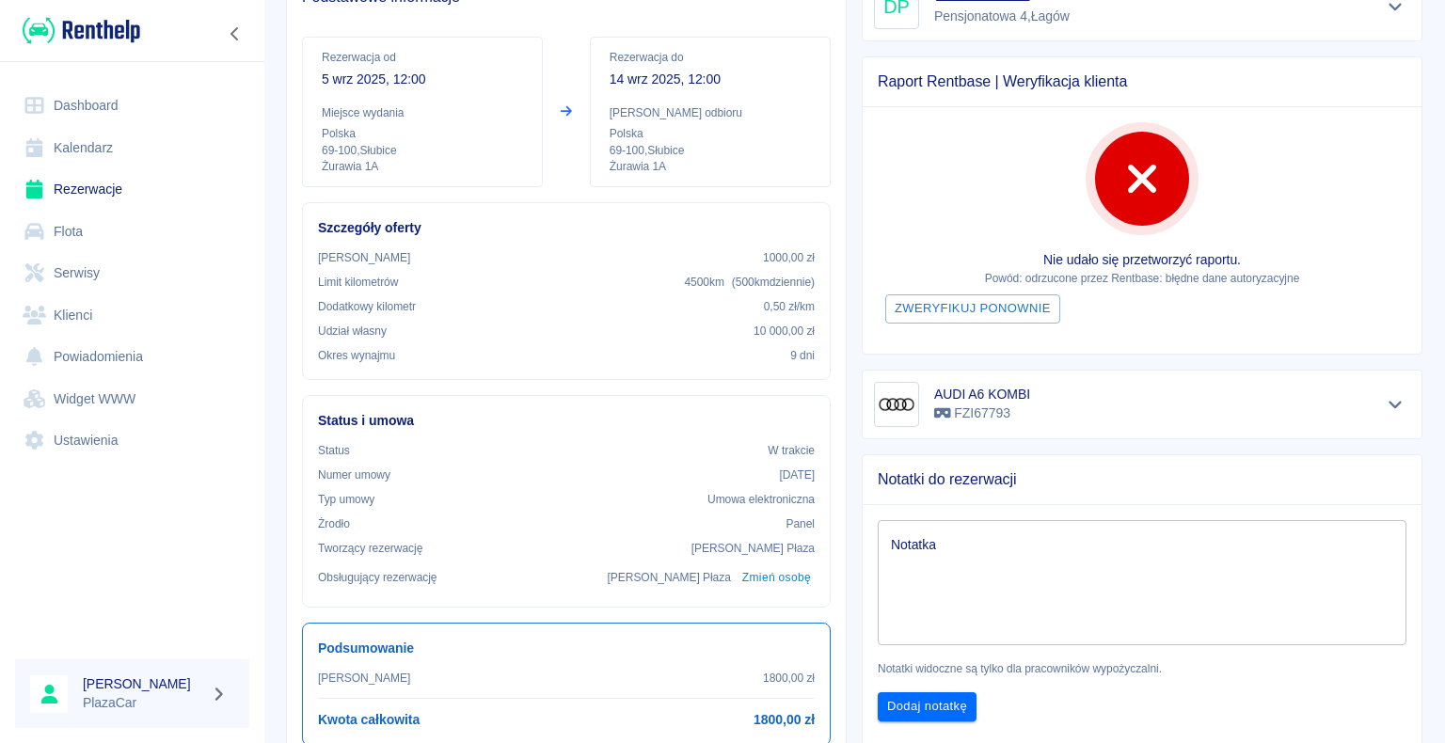
scroll to position [282, 0]
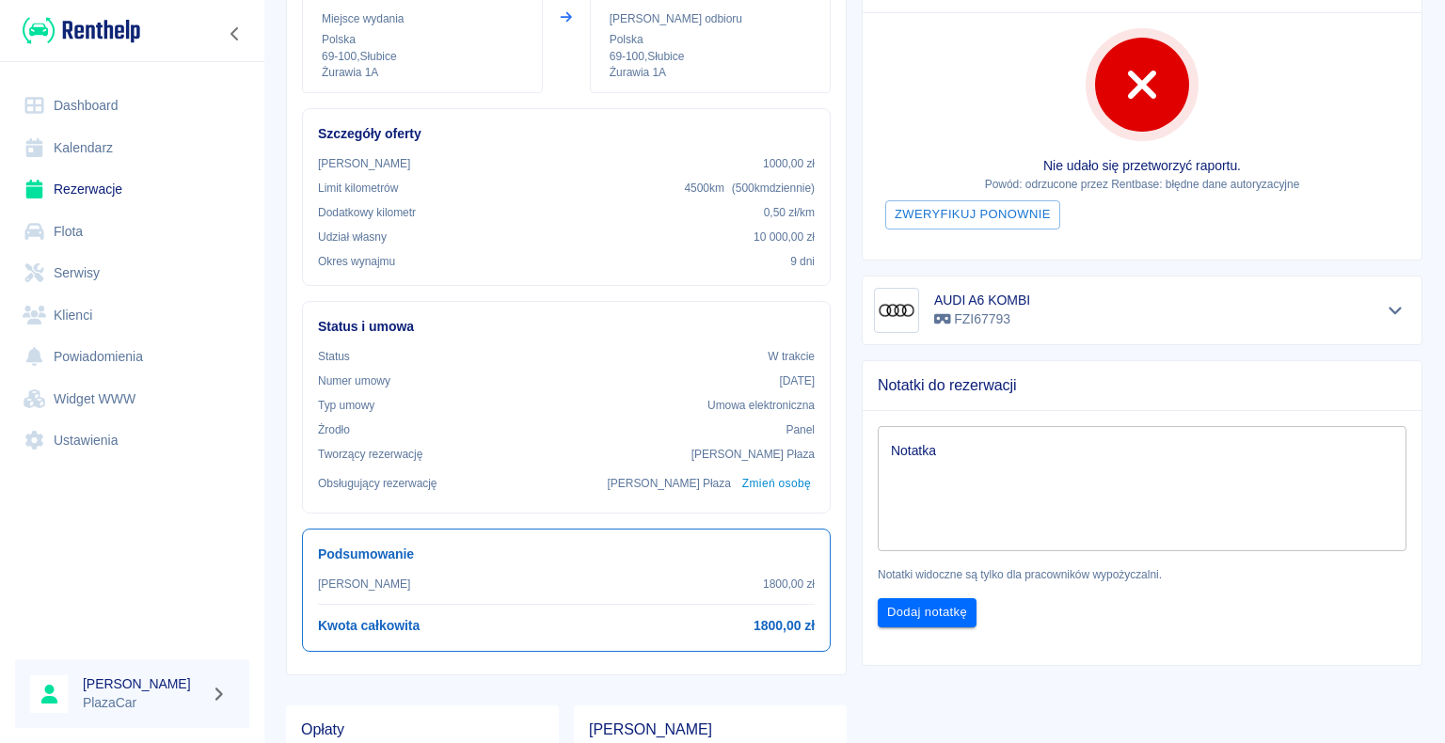
click at [947, 446] on textarea "Notatka" at bounding box center [1142, 488] width 502 height 94
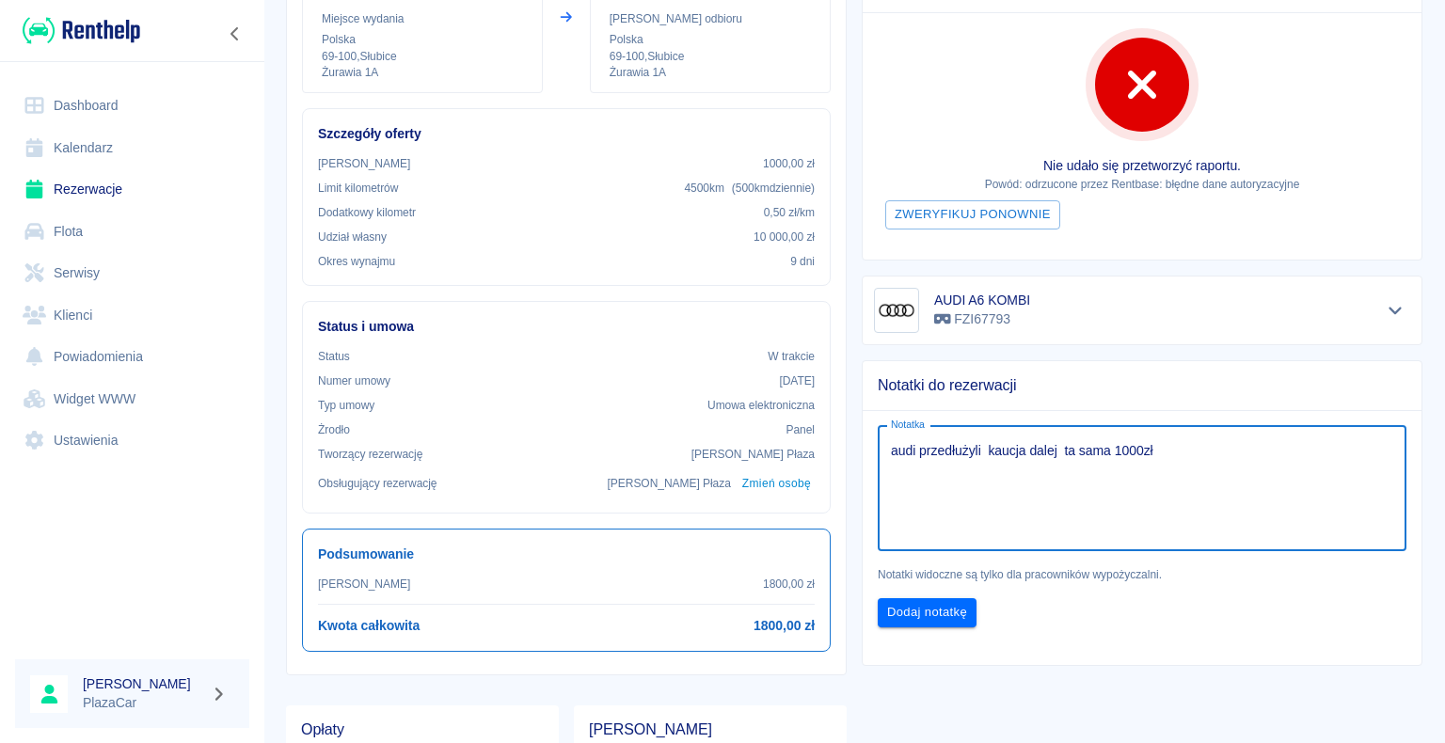
type textarea "audi przedłużyli kaucja dalej ta sama 1000zł"
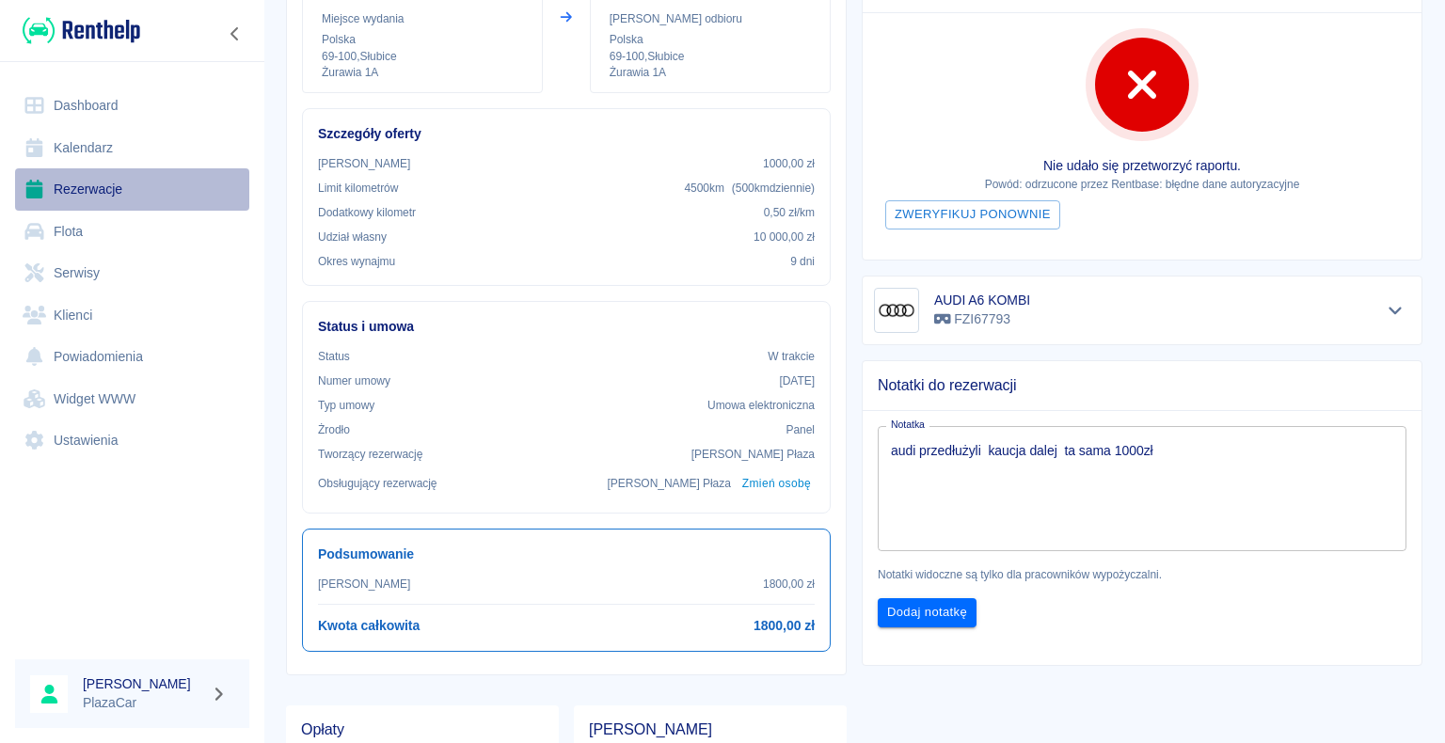
click at [90, 193] on link "Rezerwacje" at bounding box center [132, 189] width 234 height 42
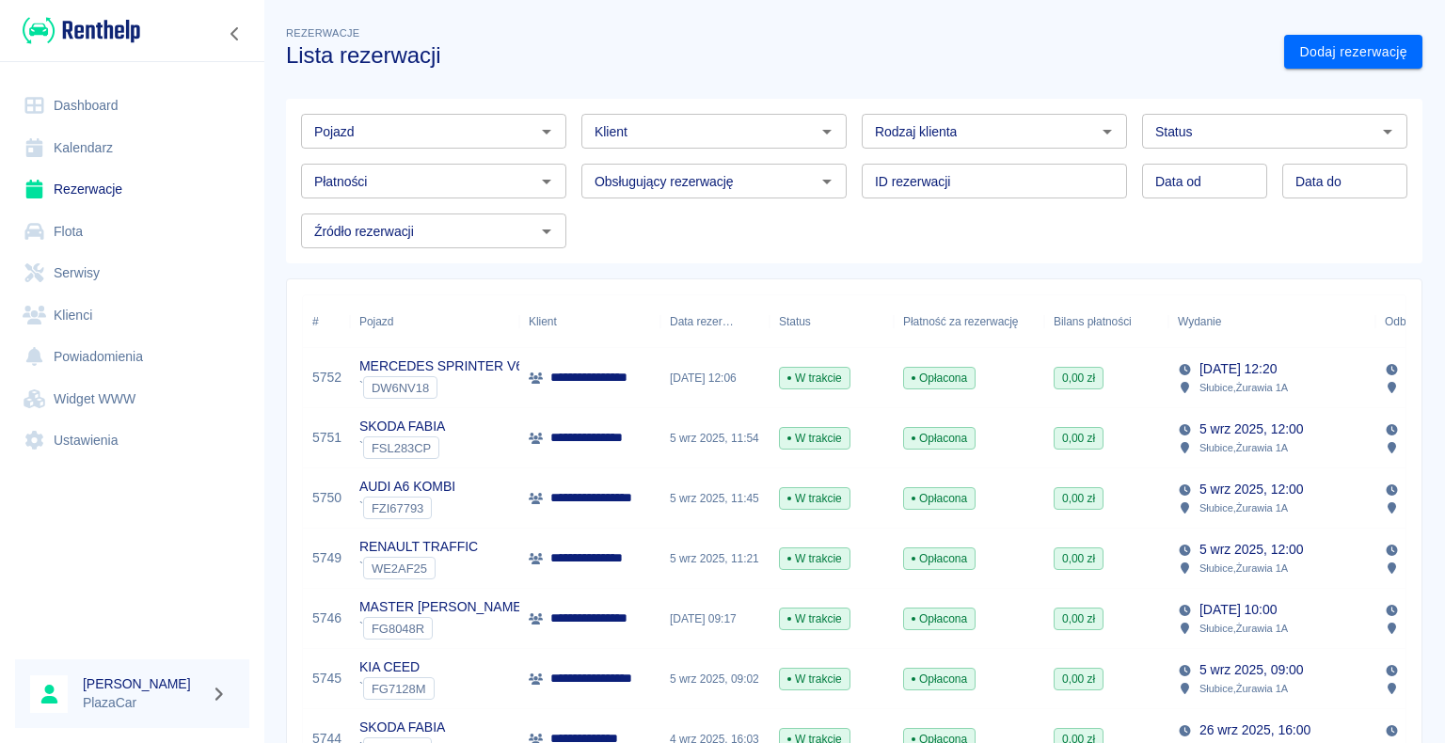
click at [589, 496] on p "**********" at bounding box center [601, 498] width 103 height 20
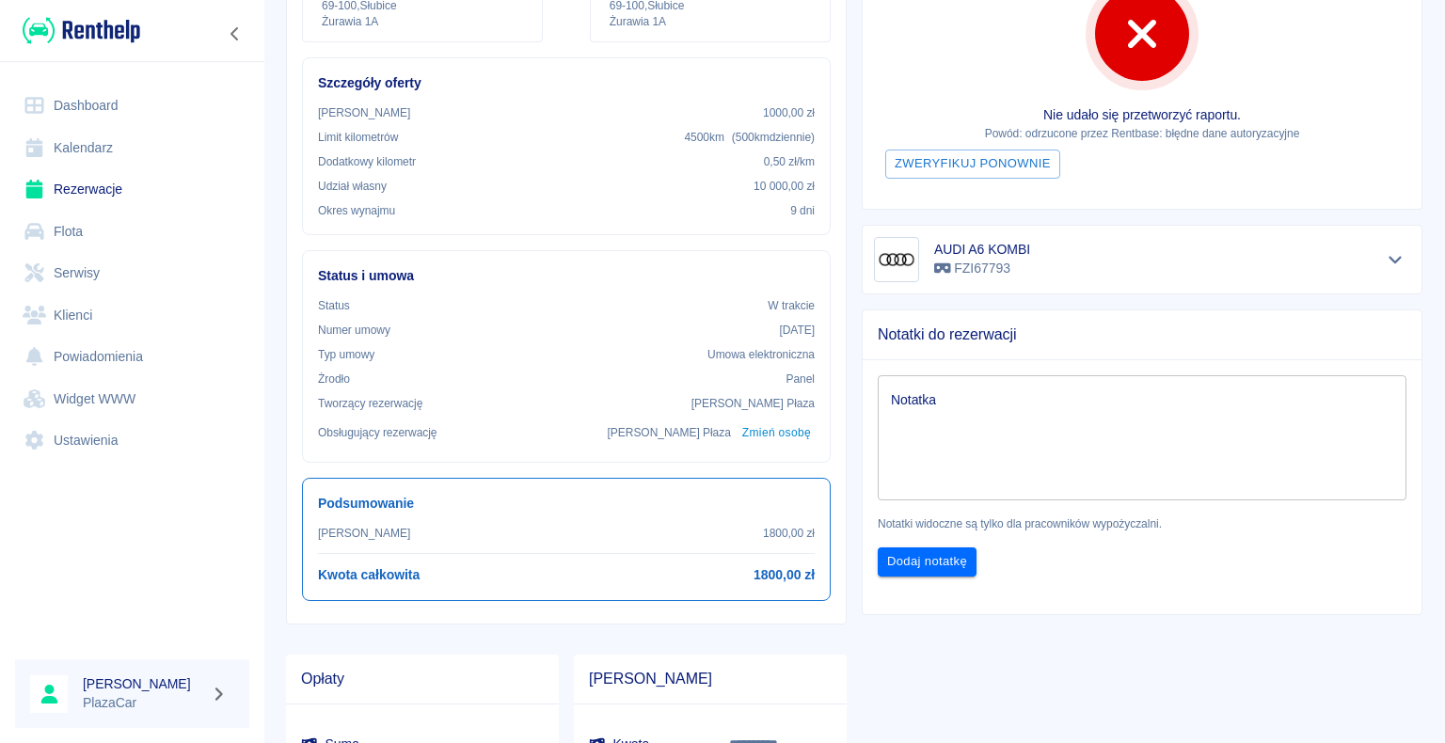
scroll to position [376, 0]
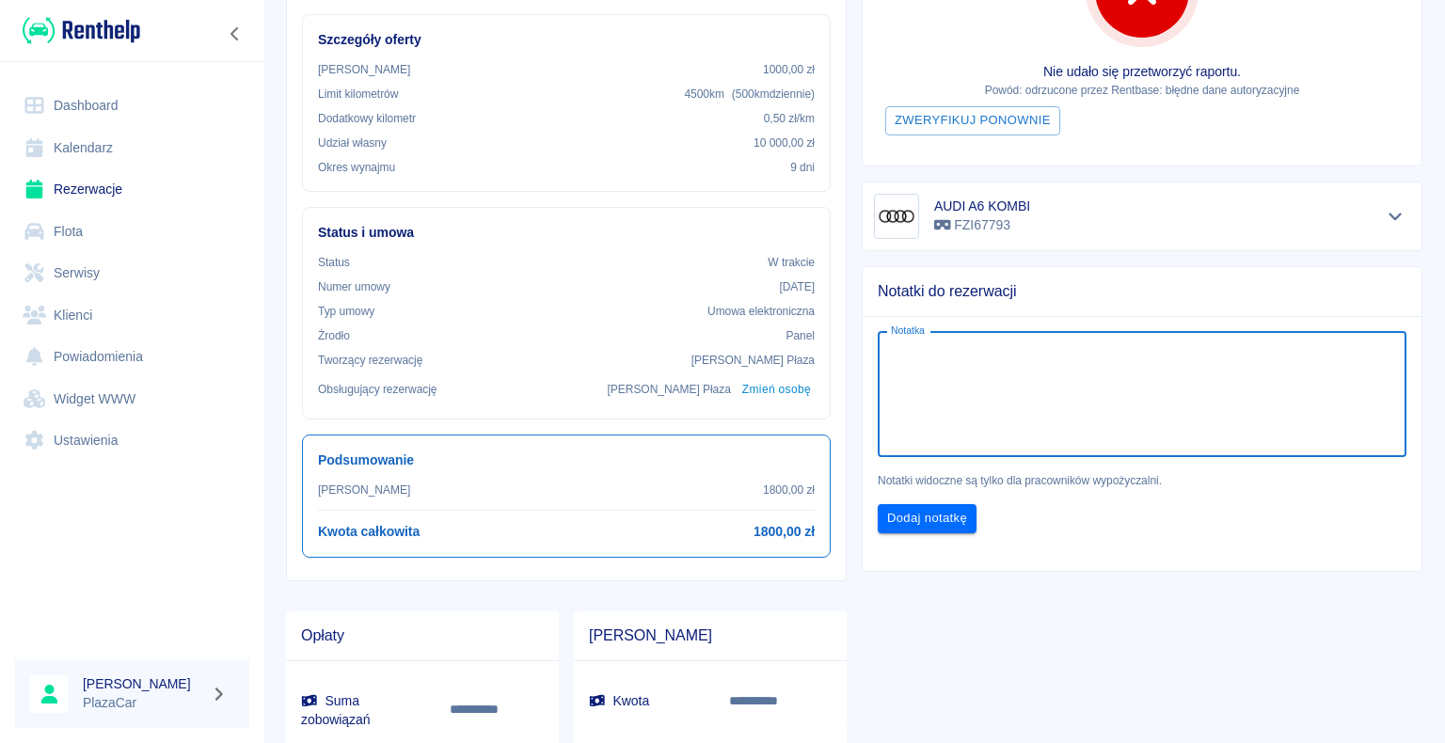
click at [938, 352] on textarea "Notatka" at bounding box center [1142, 394] width 502 height 94
type textarea "audi przedłużyli kaucja dalej ta sama 1000zł"
click at [917, 516] on button "Dodaj notatkę" at bounding box center [927, 518] width 99 height 29
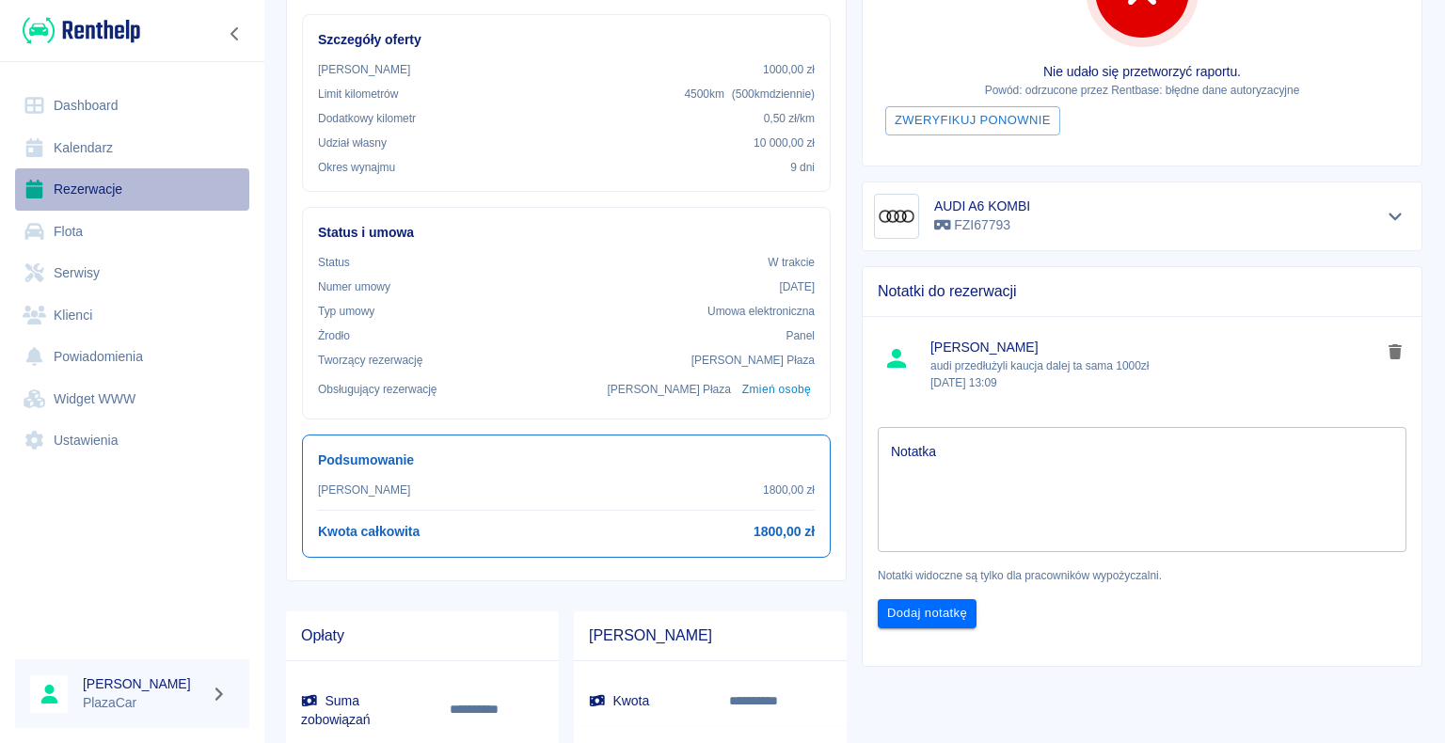
click at [88, 186] on link "Rezerwacje" at bounding box center [132, 189] width 234 height 42
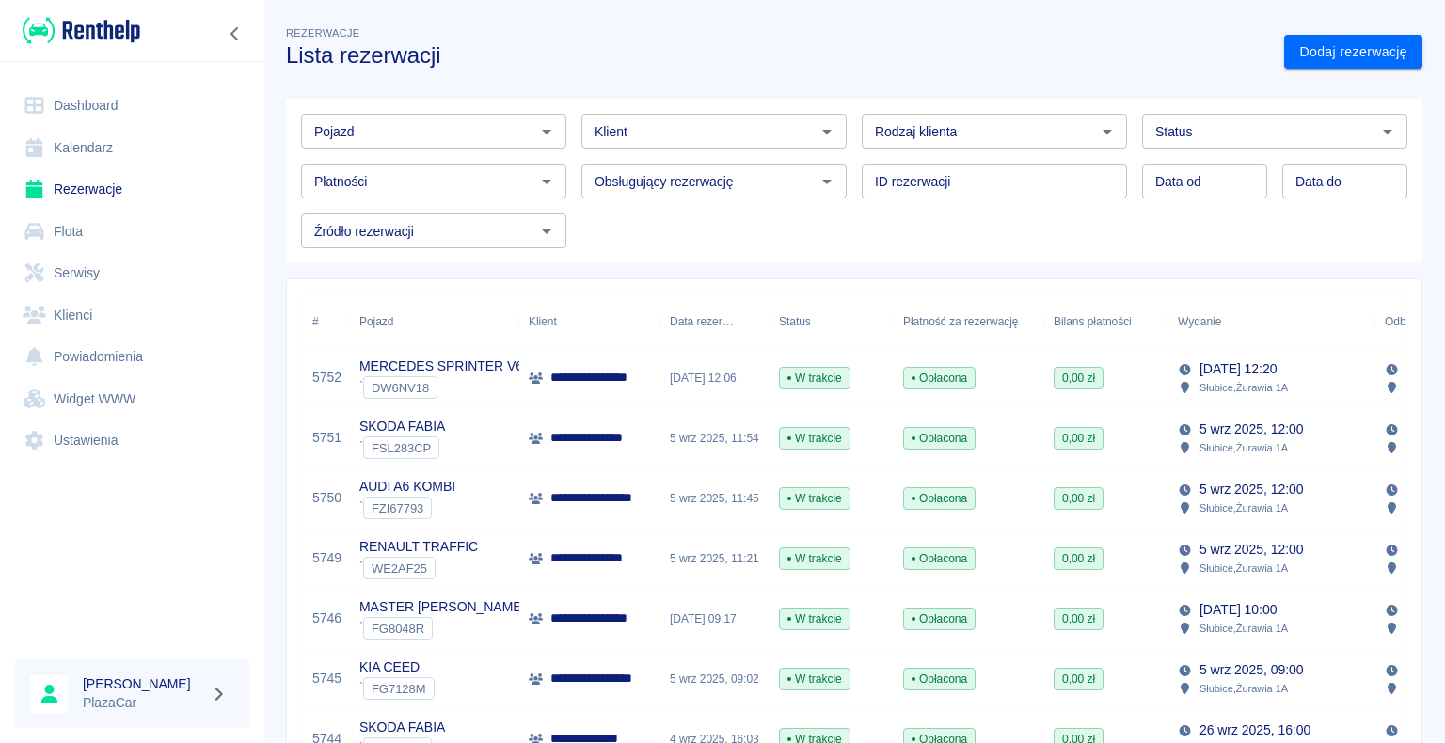
click at [882, 389] on div "W trakcie" at bounding box center [831, 378] width 124 height 60
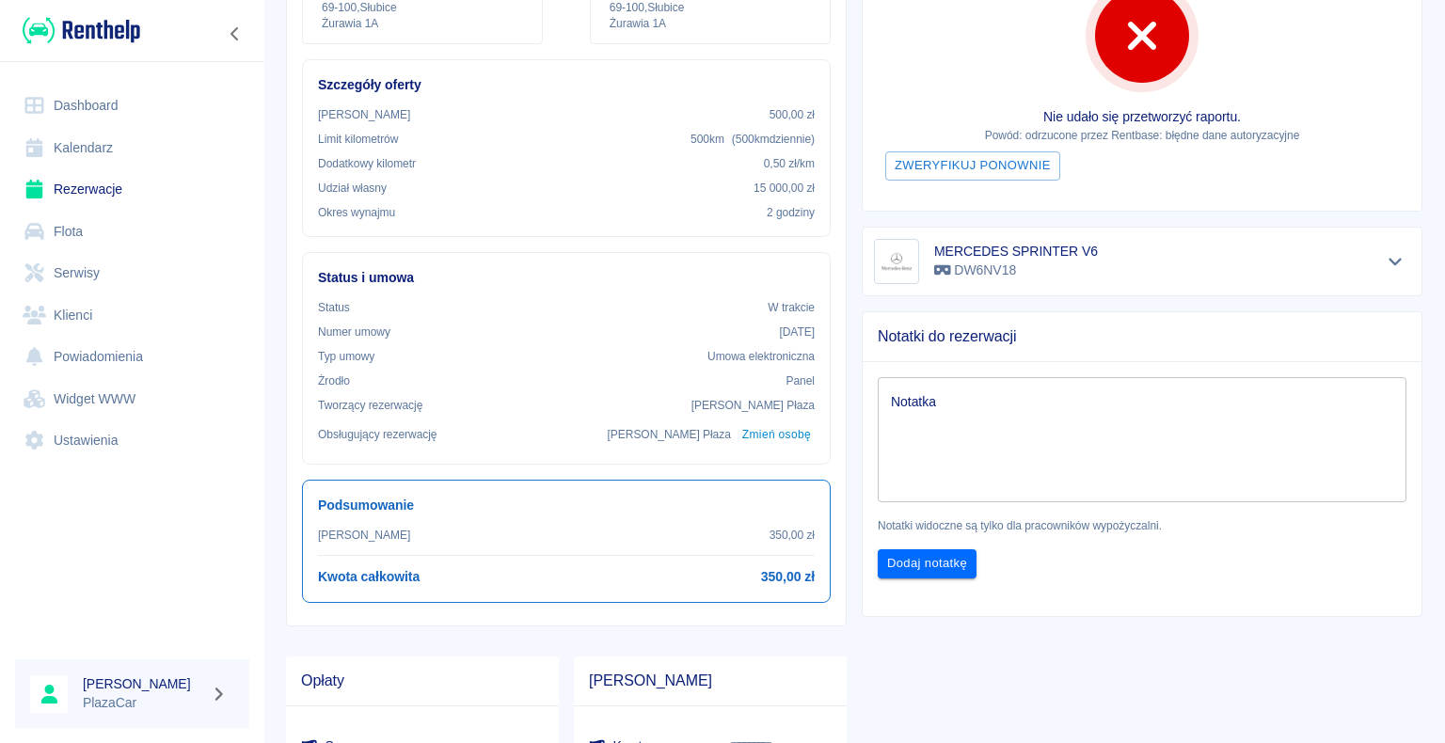
scroll to position [376, 0]
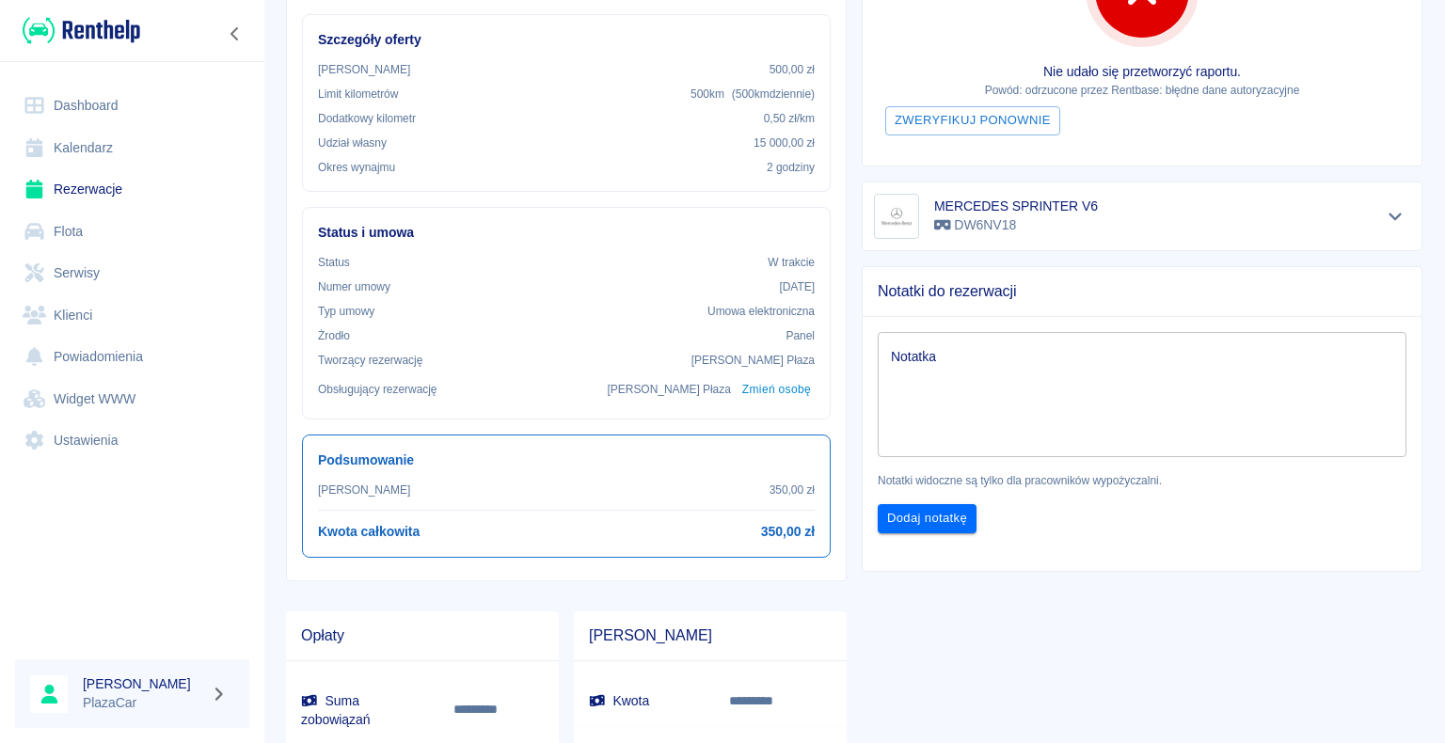
click at [929, 28] on div "Nie udało się przetworzyć raportu. Powód: odrzucone przez Rentbase: błędne dane…" at bounding box center [1142, 42] width 559 height 246
click at [92, 198] on link "Rezerwacje" at bounding box center [132, 189] width 234 height 42
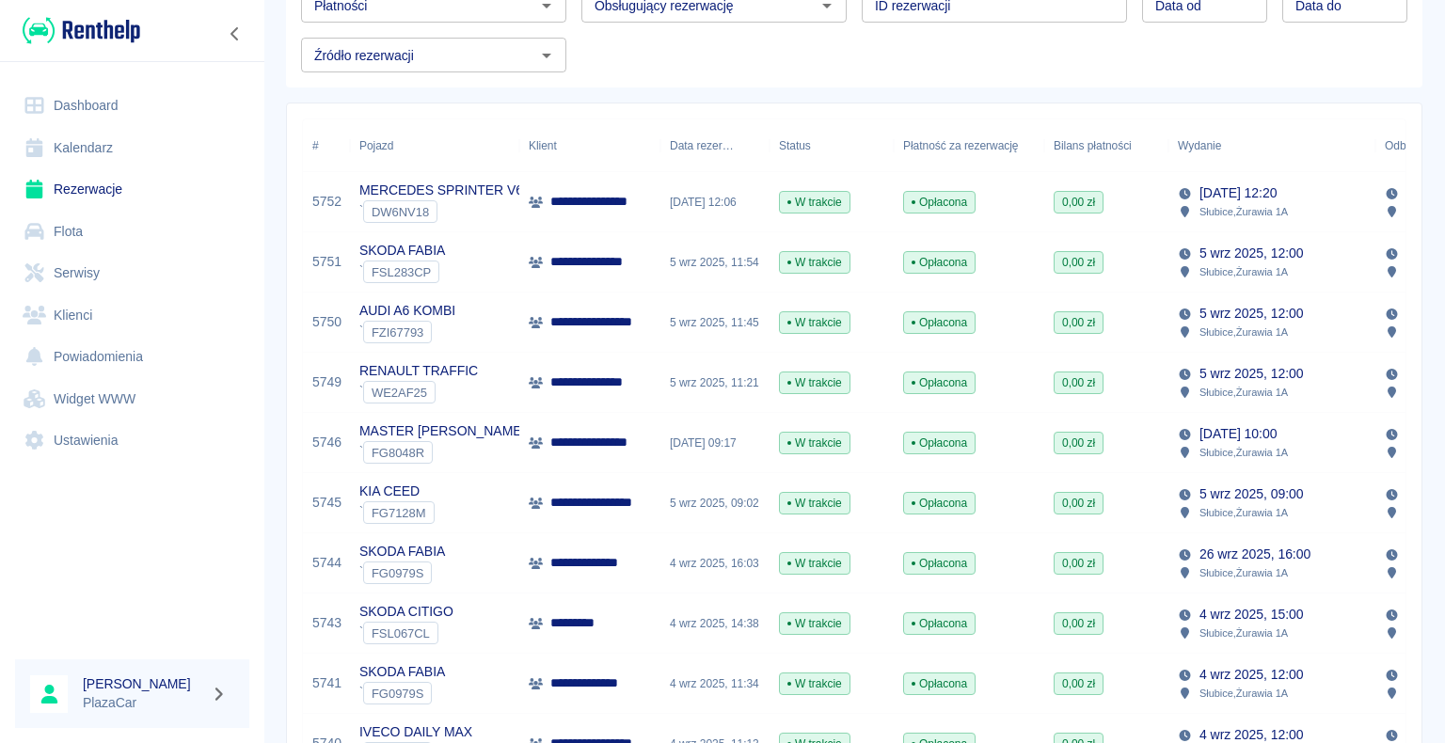
scroll to position [188, 0]
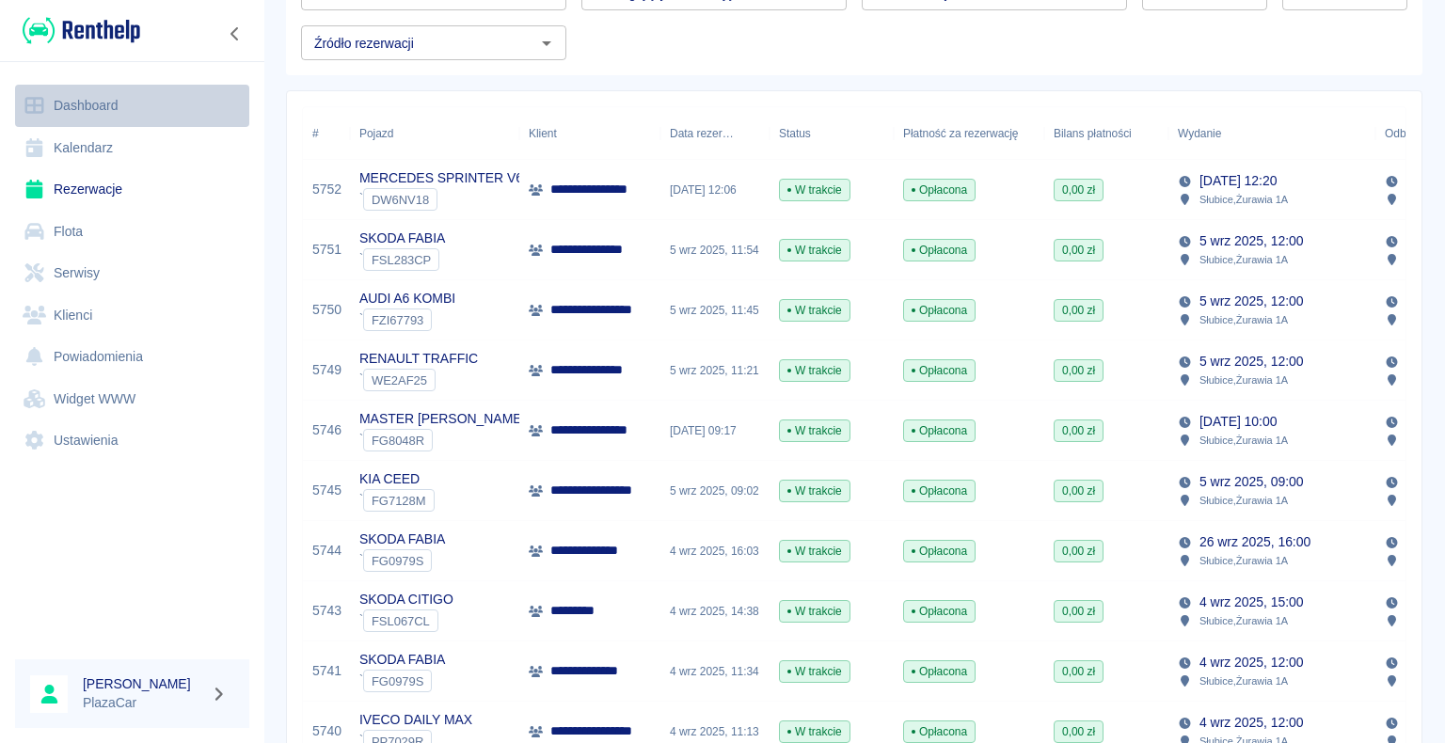
click at [92, 109] on link "Dashboard" at bounding box center [132, 106] width 234 height 42
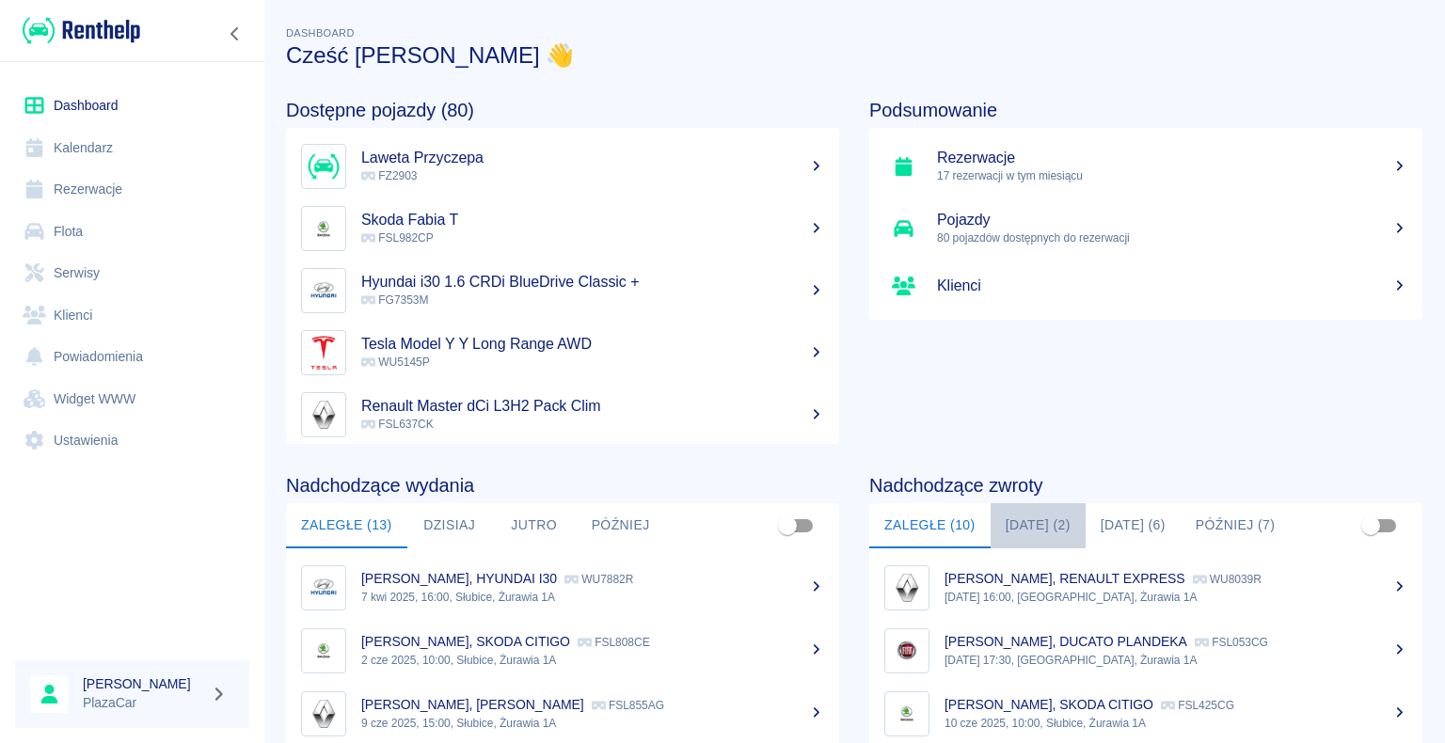
click at [1010, 516] on button "Dzisiaj (2)" at bounding box center [1038, 525] width 95 height 45
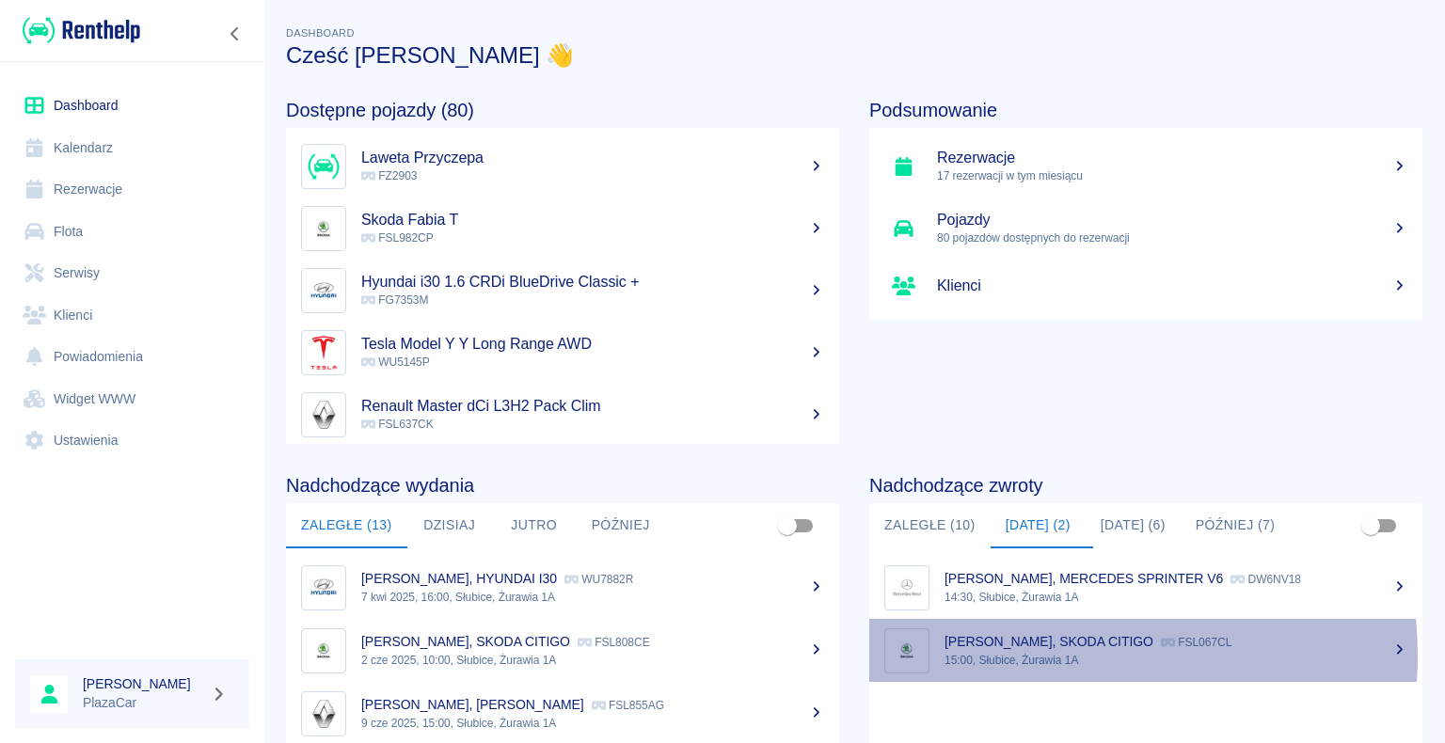
click at [1031, 656] on p "15:00, Słubice, Żurawia 1A" at bounding box center [1175, 660] width 463 height 17
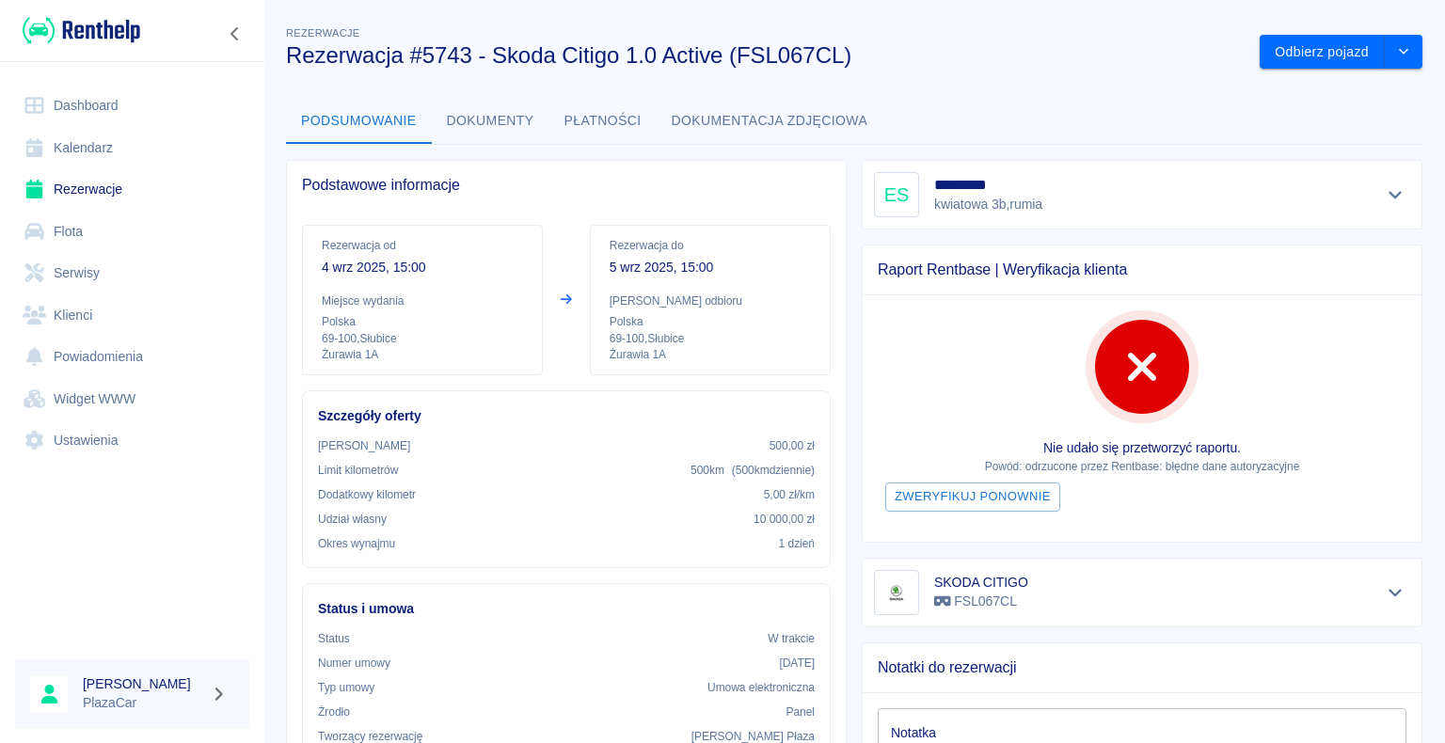
click at [91, 192] on link "Rezerwacje" at bounding box center [132, 189] width 234 height 42
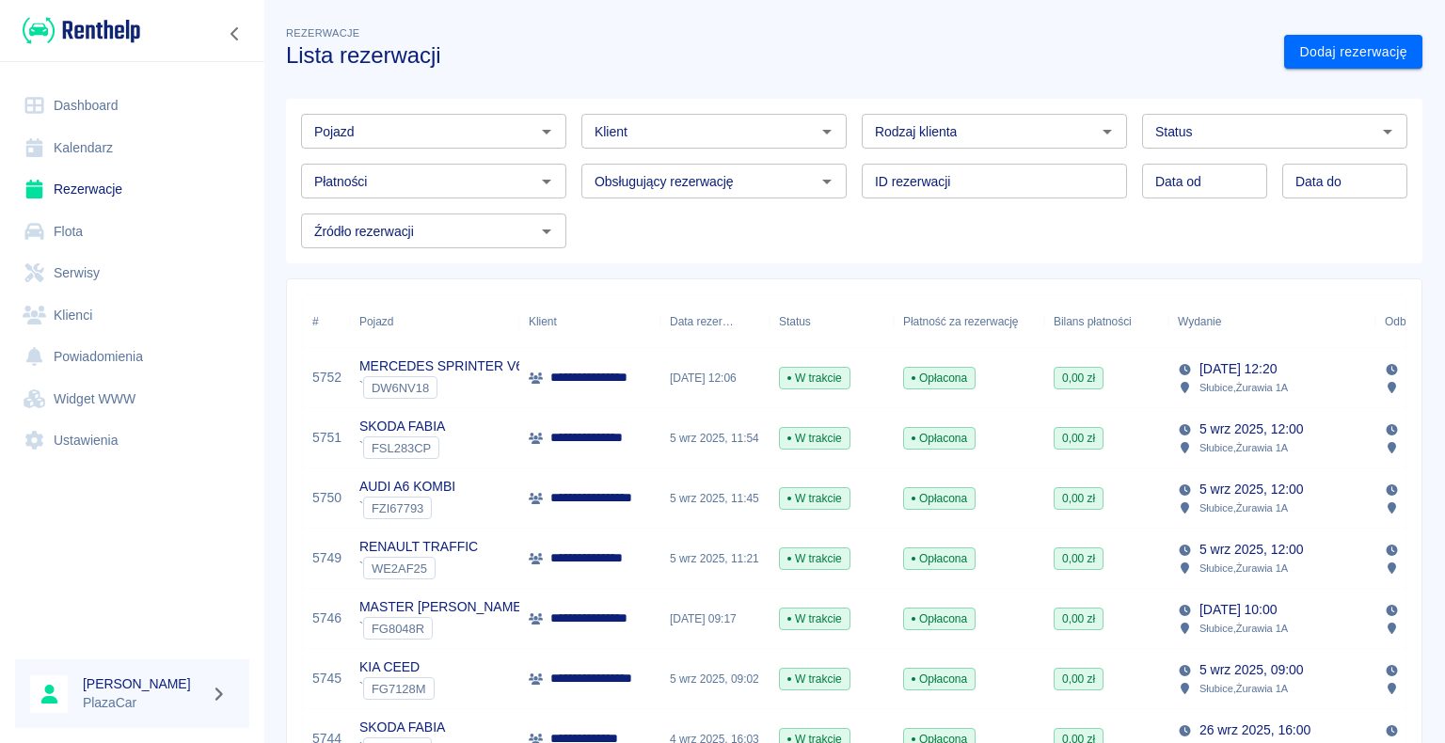
click at [592, 372] on p "**********" at bounding box center [598, 378] width 97 height 20
